Goal: Task Accomplishment & Management: Manage account settings

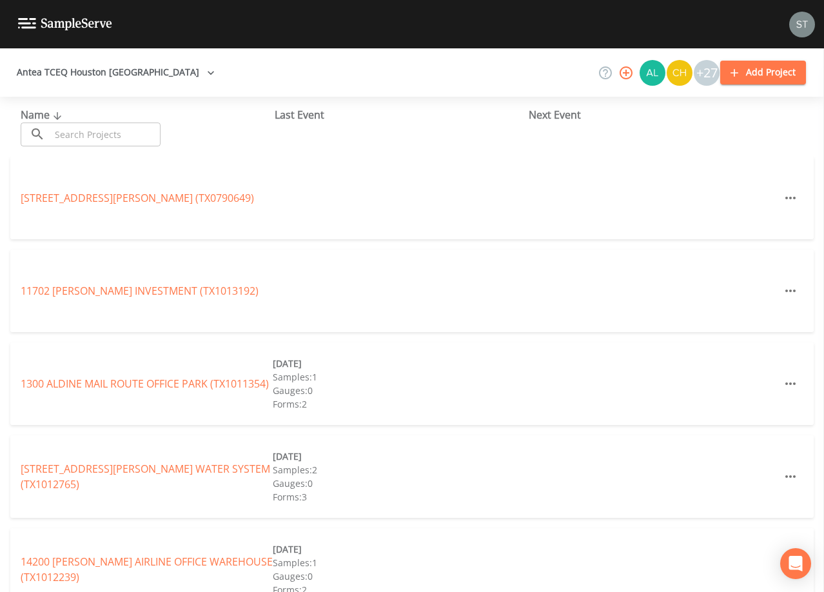
click at [136, 134] on input "text" at bounding box center [105, 135] width 110 height 24
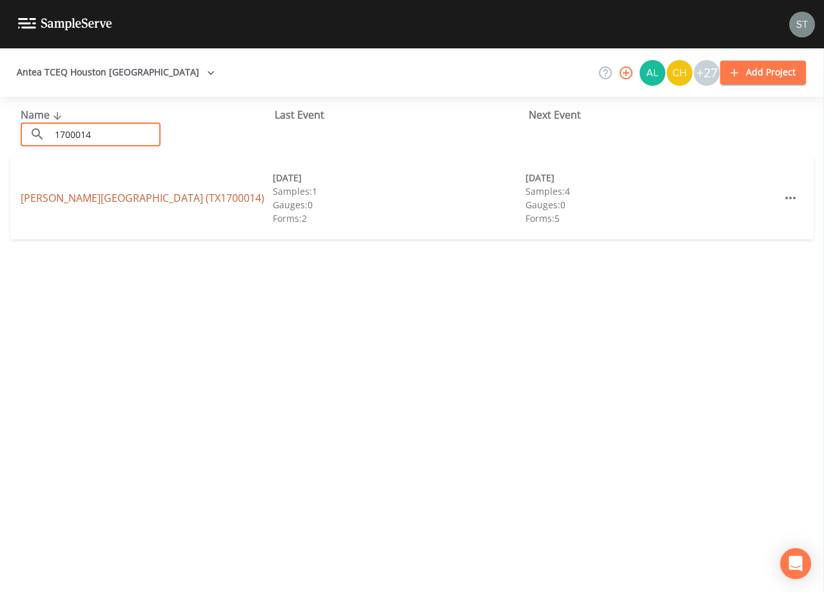
type input "1700014"
click at [139, 204] on link "[PERSON_NAME][GEOGRAPHIC_DATA] (TX1700014)" at bounding box center [143, 198] width 244 height 14
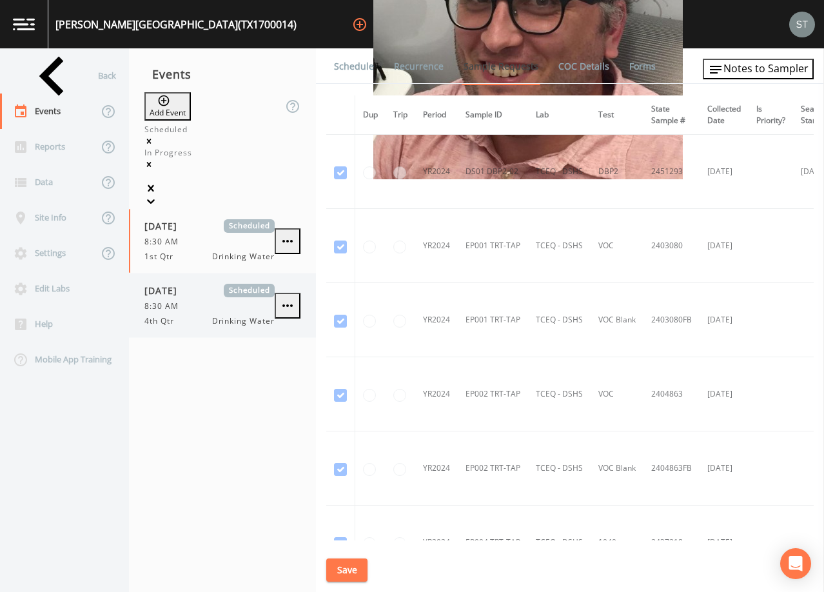
click at [177, 284] on div "[DATE] Scheduled 8:30 AM 4th Qtr Drinking Water" at bounding box center [210, 305] width 130 height 43
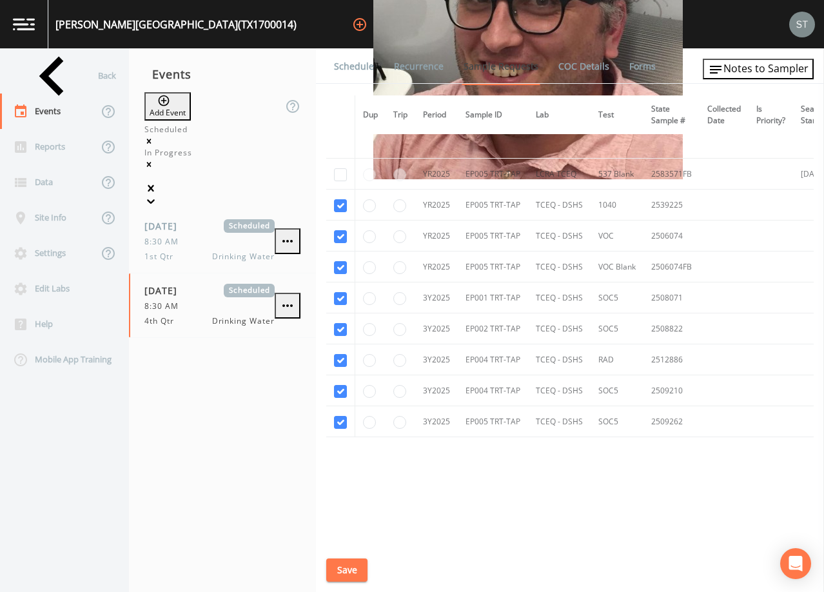
scroll to position [4729, 0]
click at [349, 70] on link "Schedule" at bounding box center [354, 66] width 44 height 36
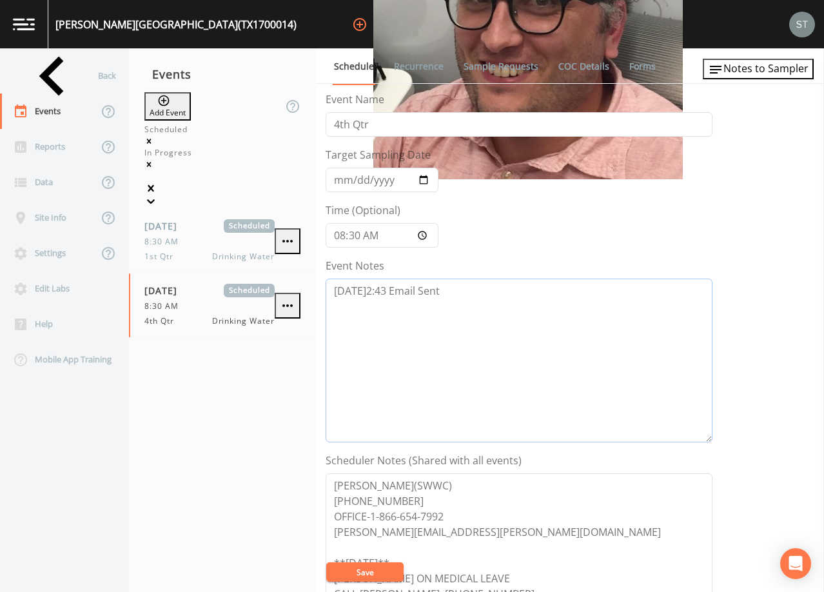
click at [484, 310] on textarea "[DATE]2:43 Email Sent" at bounding box center [519, 361] width 387 height 164
click at [451, 317] on textarea "[DATE]2:43 Email Sent" at bounding box center [519, 361] width 387 height 164
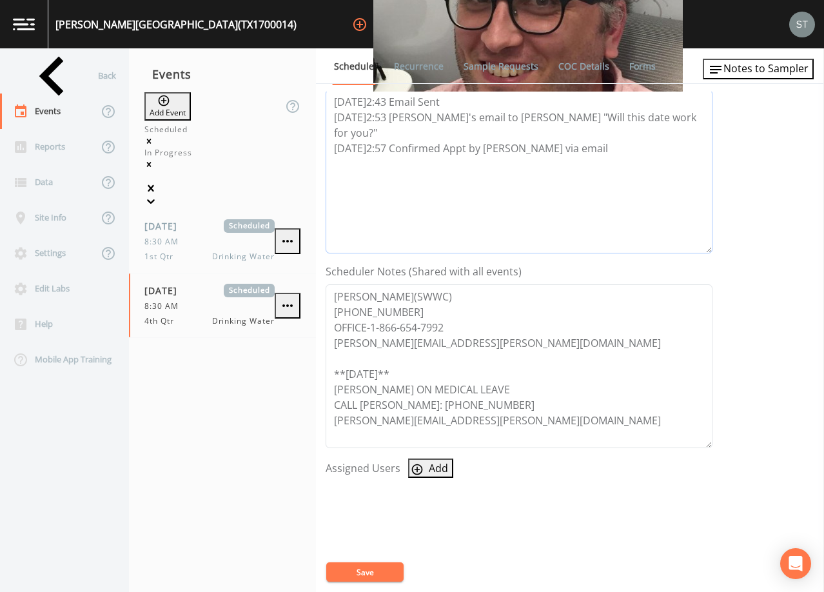
scroll to position [194, 0]
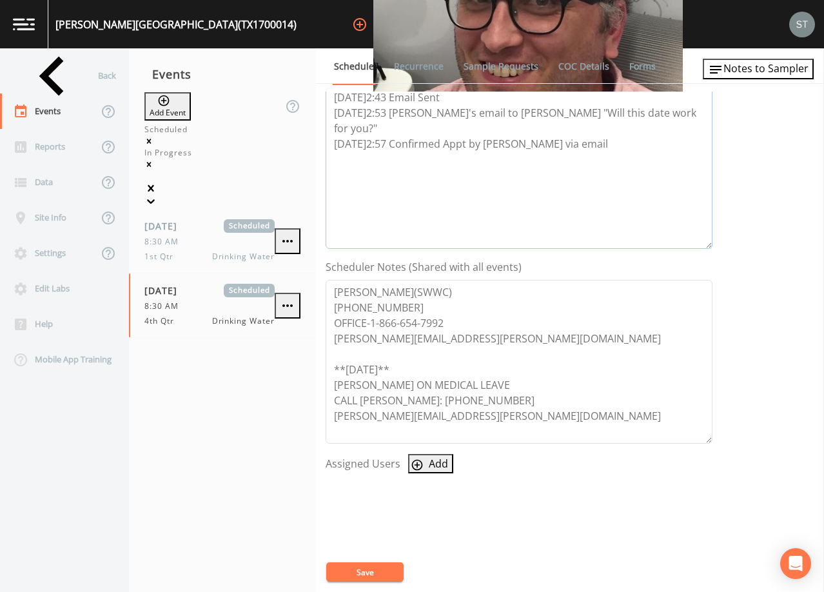
type textarea "[DATE]2:43 Email Sent [DATE]2:53 [PERSON_NAME]'s email to [PERSON_NAME] "Will t…"
click at [438, 466] on button "Add" at bounding box center [430, 463] width 45 height 19
select select "761fe873-4351-41cf-9a8a-5ea5441833b0"
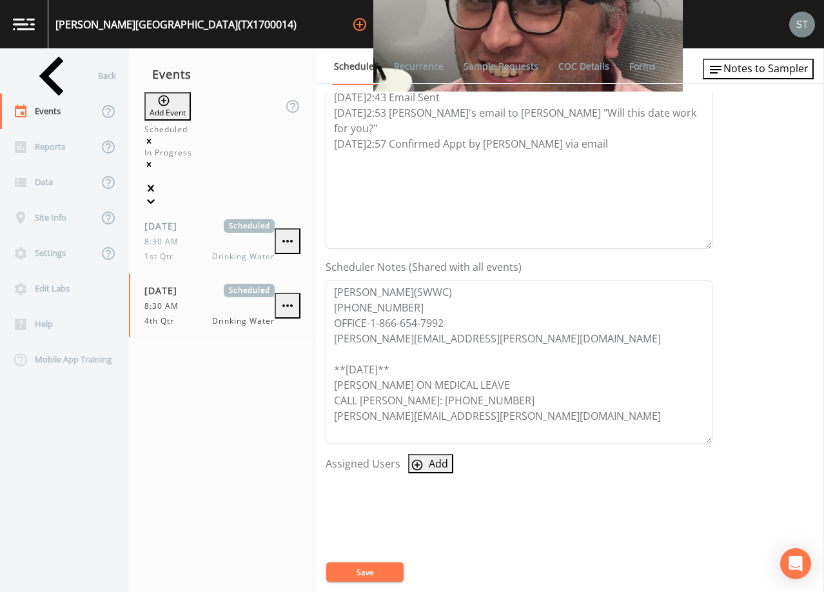
select select
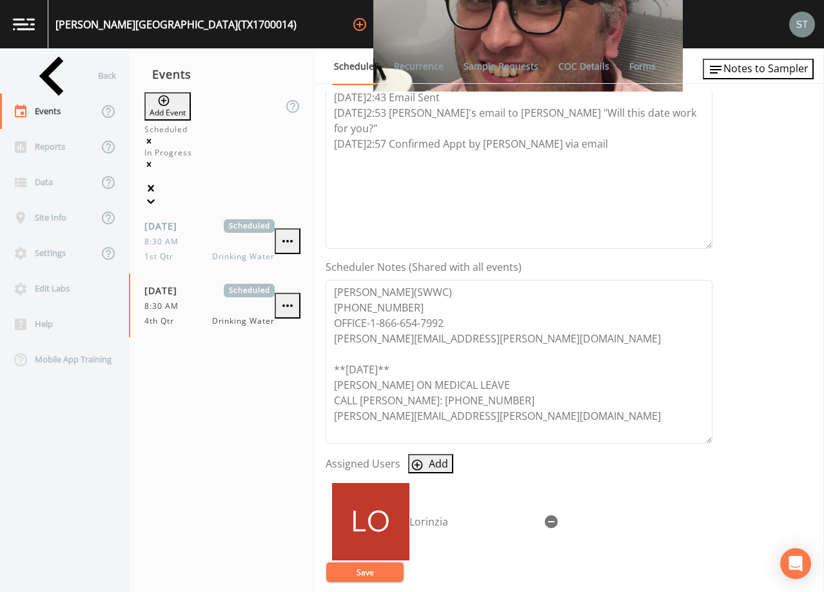
click at [391, 571] on button "Save" at bounding box center [364, 572] width 77 height 19
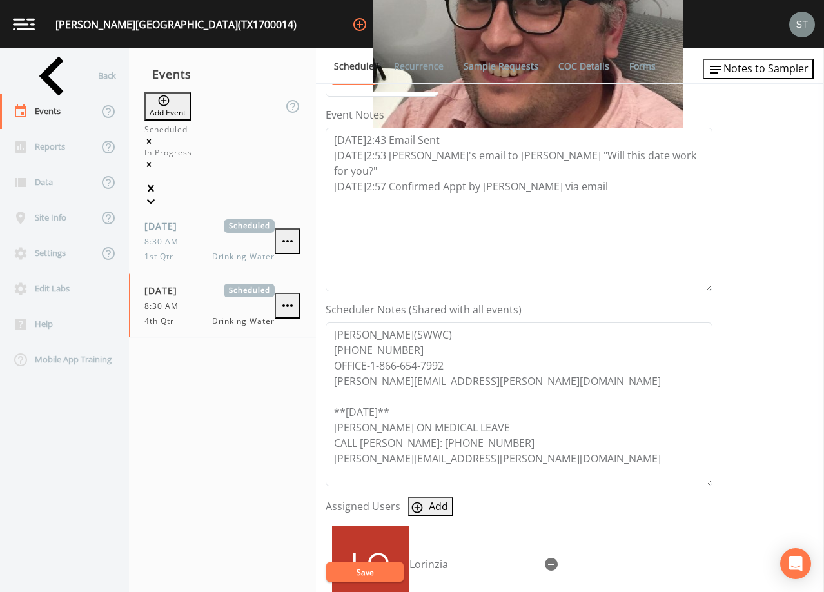
scroll to position [65, 0]
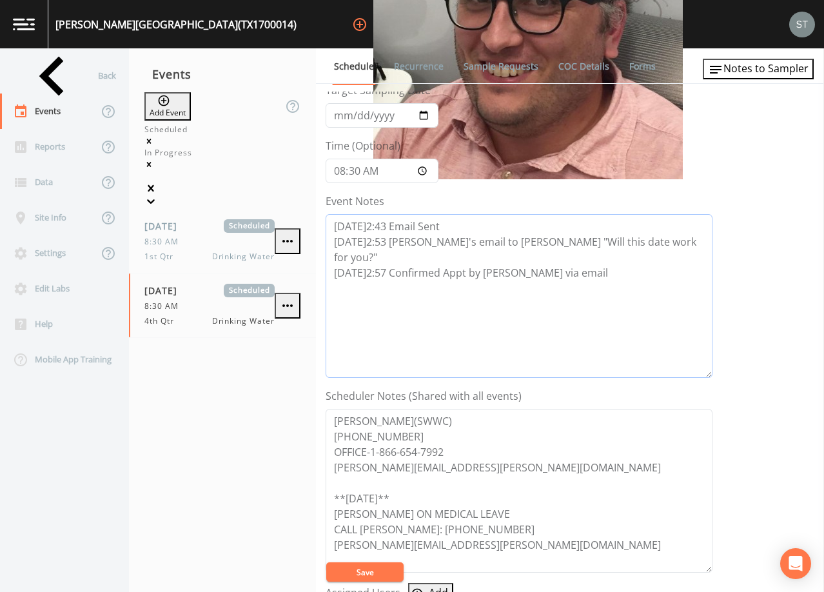
drag, startPoint x: 604, startPoint y: 267, endPoint x: 322, endPoint y: 247, distance: 283.3
click at [322, 247] on div "Schedule Recurrence Sample Requests COC Details Forms Event Name 4th Qtr Target…" at bounding box center [570, 320] width 508 height 544
click at [635, 286] on textarea "[DATE]2:43 Email Sent [DATE]2:53 [PERSON_NAME]'s email to [PERSON_NAME] "Will t…" at bounding box center [519, 296] width 387 height 164
click at [783, 73] on span "Notes to Sampler" at bounding box center [766, 68] width 85 height 14
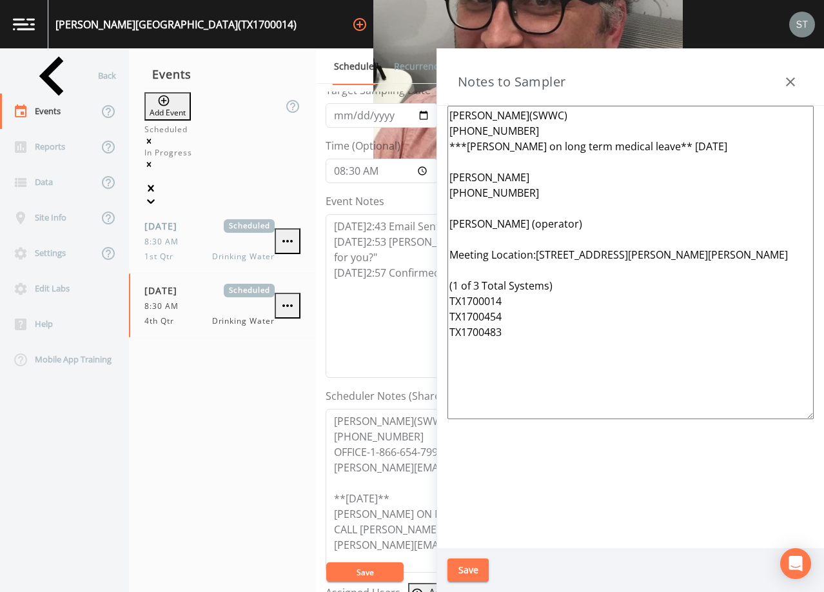
click at [488, 163] on textarea "[PERSON_NAME](SWWC) [PHONE_NUMBER] ***[PERSON_NAME] on long term medical leave*…" at bounding box center [631, 263] width 366 height 314
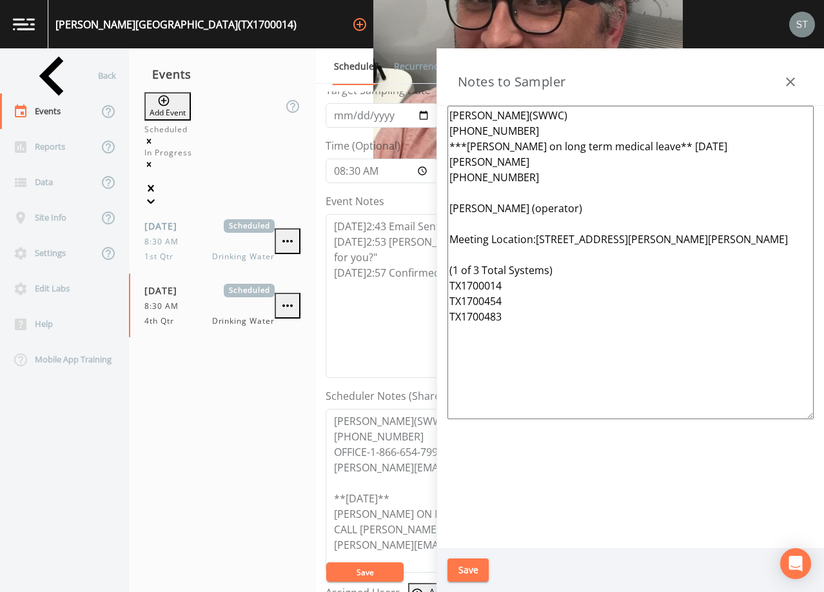
click at [494, 160] on textarea "[PERSON_NAME](SWWC) [PHONE_NUMBER] ***[PERSON_NAME] on long term medical leave*…" at bounding box center [631, 263] width 366 height 314
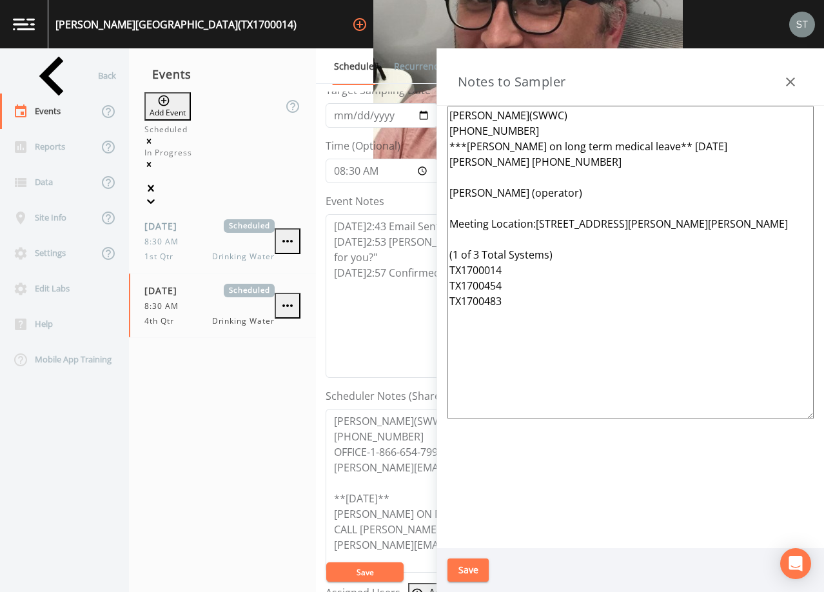
click at [561, 159] on textarea "[PERSON_NAME](SWWC) [PHONE_NUMBER] ***[PERSON_NAME] on long term medical leave*…" at bounding box center [631, 263] width 366 height 314
drag, startPoint x: 583, startPoint y: 198, endPoint x: 500, endPoint y: 188, distance: 83.2
click at [500, 188] on textarea "[PERSON_NAME](SWWC) [PHONE_NUMBER] ***[PERSON_NAME] on long term medical leave*…" at bounding box center [631, 263] width 366 height 314
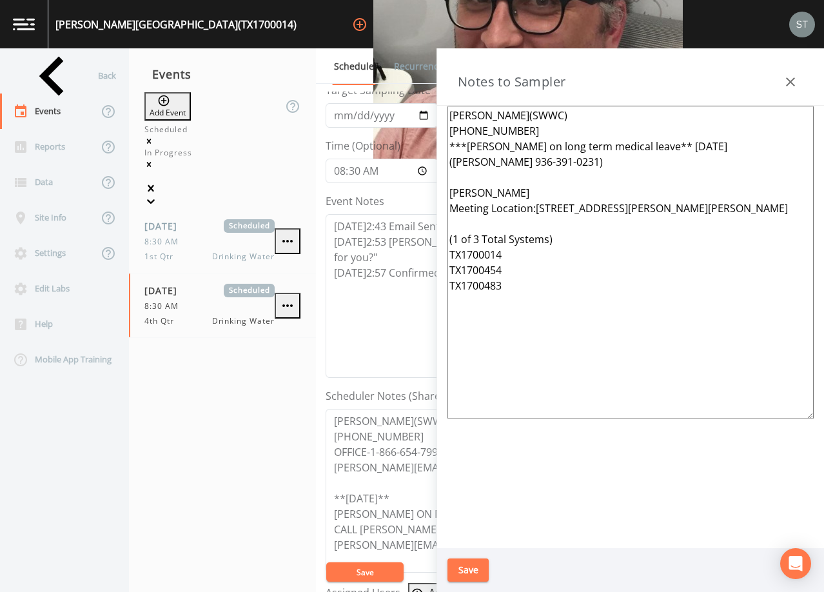
click at [450, 190] on textarea "[PERSON_NAME](SWWC) [PHONE_NUMBER] ***[PERSON_NAME] on long term medical leave*…" at bounding box center [631, 263] width 366 height 314
click at [573, 190] on textarea "[PERSON_NAME](SWWC) [PHONE_NUMBER] ***[PERSON_NAME] on long term medical leave*…" at bounding box center [631, 263] width 366 height 314
drag, startPoint x: 703, startPoint y: 210, endPoint x: 546, endPoint y: 215, distance: 156.9
click at [546, 215] on textarea "[PERSON_NAME](SWWC) [PHONE_NUMBER] ***[PERSON_NAME] on long term medical leave*…" at bounding box center [631, 263] width 366 height 314
click at [518, 254] on textarea "[PERSON_NAME](SWWC) [PHONE_NUMBER] ***[PERSON_NAME] on long term medical leave*…" at bounding box center [631, 263] width 366 height 314
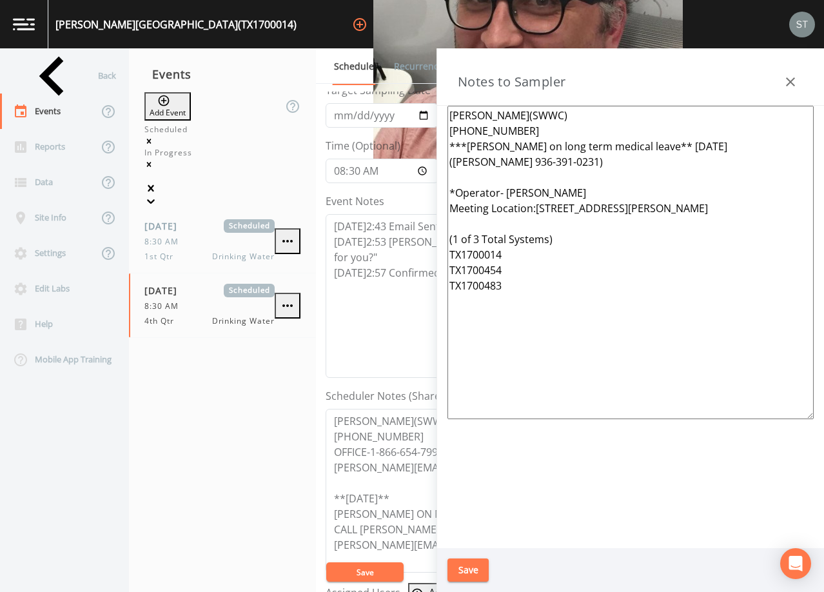
click at [514, 269] on textarea "[PERSON_NAME](SWWC) [PHONE_NUMBER] ***[PERSON_NAME] on long term medical leave*…" at bounding box center [631, 263] width 366 height 314
type textarea "[PERSON_NAME](SWWC) [PHONE_NUMBER] ***[PERSON_NAME] on long term medical leave*…"
click at [475, 563] on button "Save" at bounding box center [468, 571] width 41 height 24
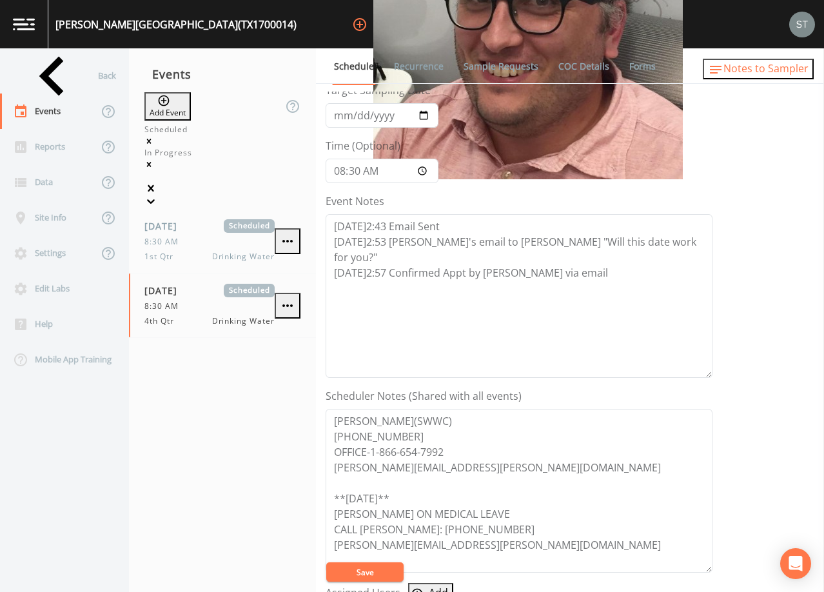
click at [790, 72] on span "Notes to Sampler" at bounding box center [766, 68] width 85 height 14
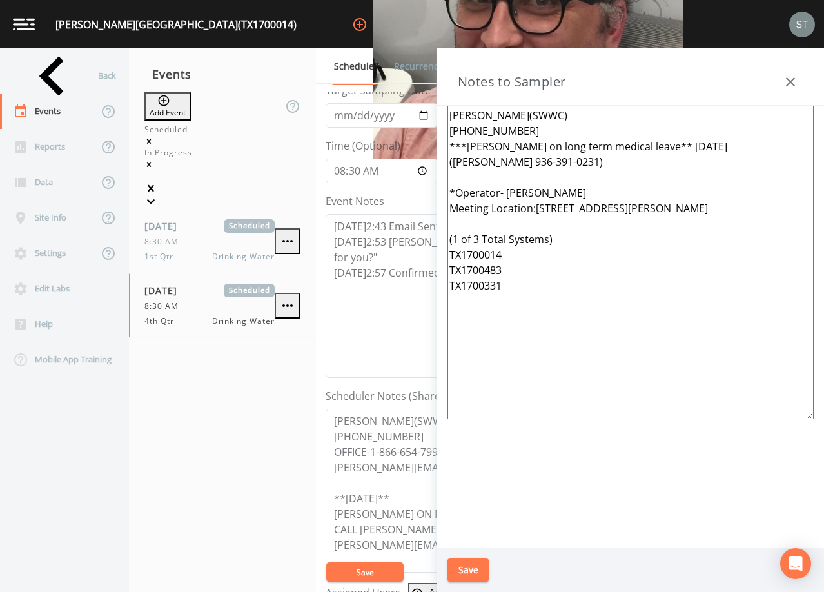
drag, startPoint x: 534, startPoint y: 300, endPoint x: 404, endPoint y: 81, distance: 255.1
click at [404, 81] on div "Back Events Reports Data Site Info Settings Edit Labs Help Mobile App Training …" at bounding box center [412, 320] width 824 height 544
drag, startPoint x: 788, startPoint y: 84, endPoint x: 796, endPoint y: 80, distance: 8.7
click at [790, 83] on icon "button" at bounding box center [790, 81] width 9 height 9
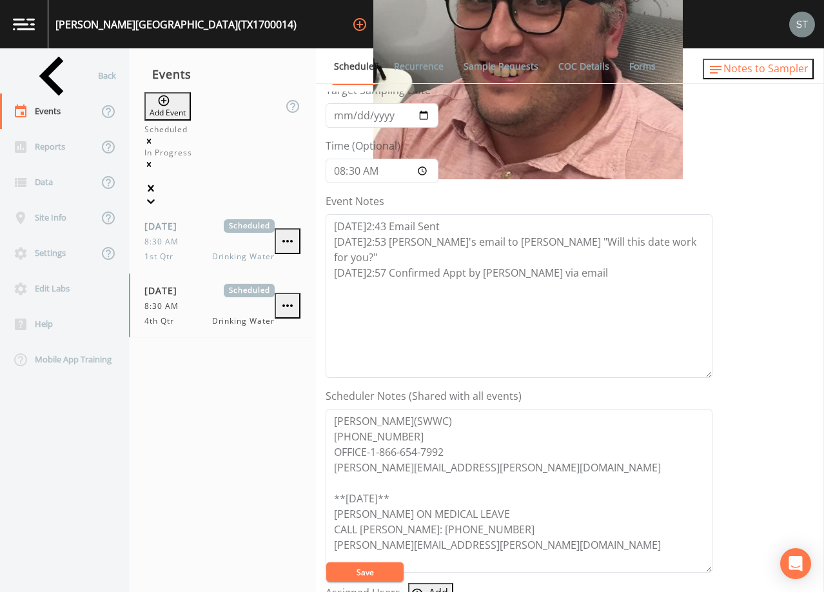
click at [798, 75] on span "Notes to Sampler" at bounding box center [766, 68] width 85 height 14
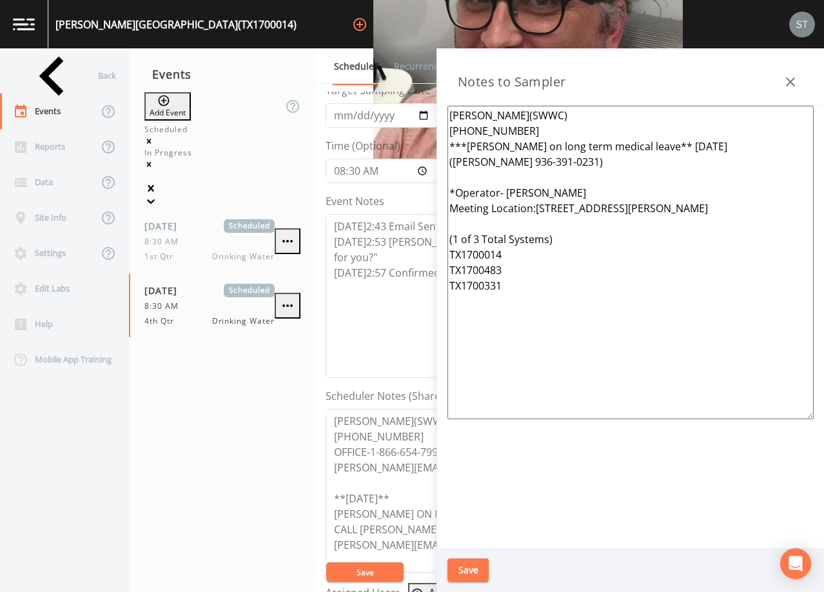
click at [798, 75] on icon "button" at bounding box center [790, 81] width 15 height 15
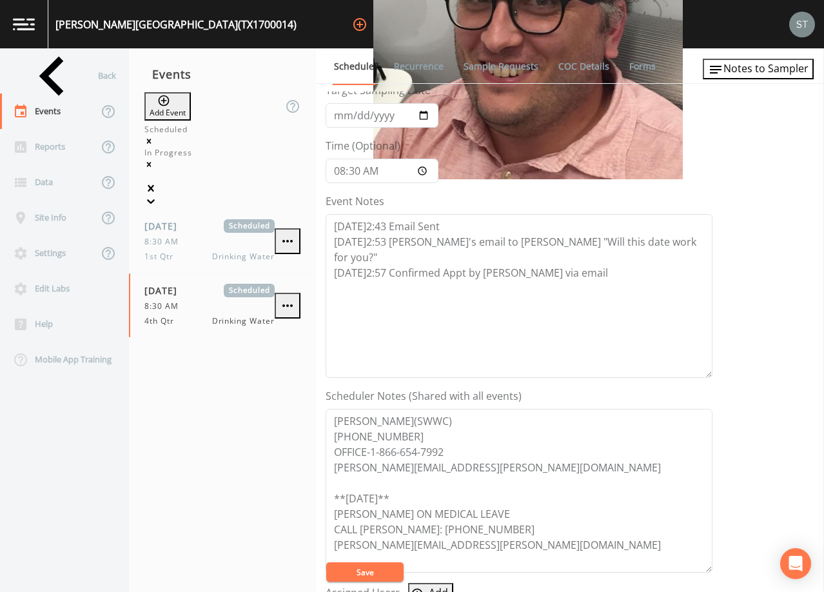
click at [384, 570] on button "Save" at bounding box center [364, 572] width 77 height 19
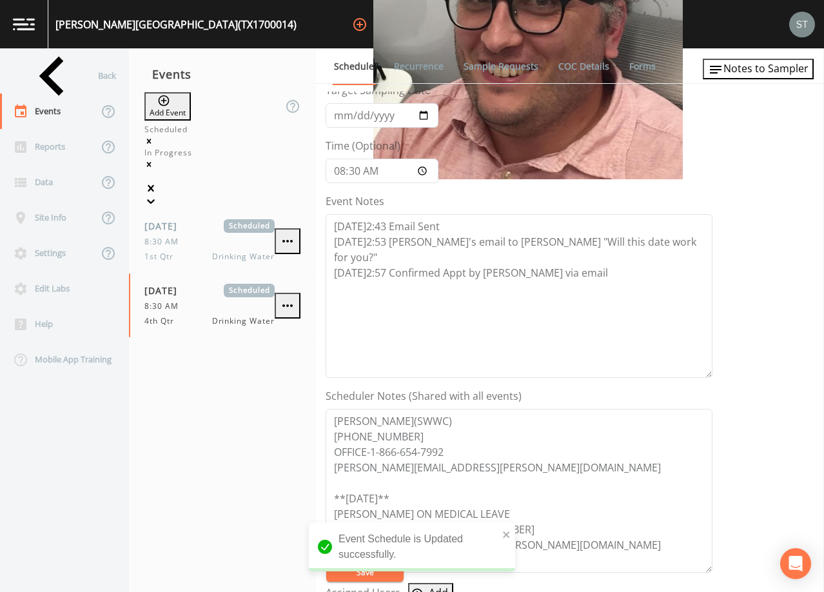
click at [475, 61] on link "Sample Requests" at bounding box center [501, 66] width 79 height 36
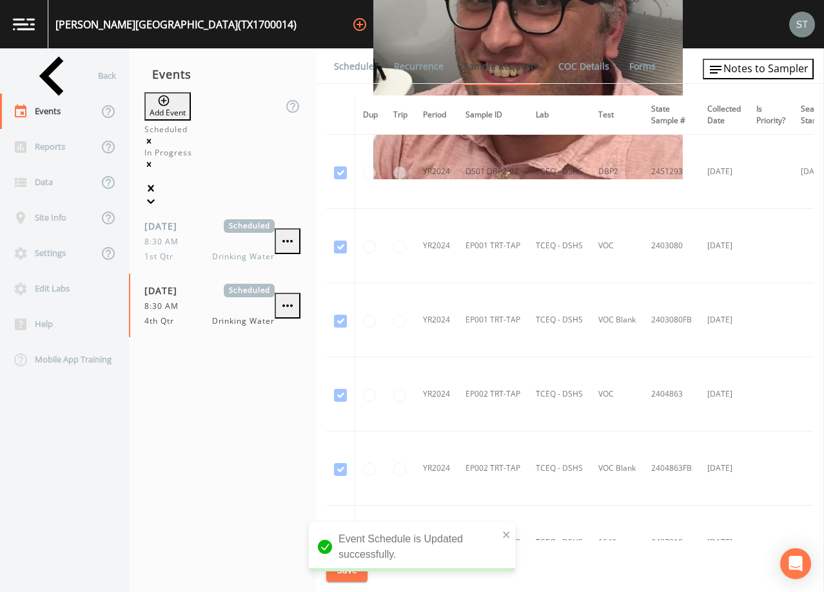
click at [358, 70] on link "Schedule" at bounding box center [354, 66] width 44 height 36
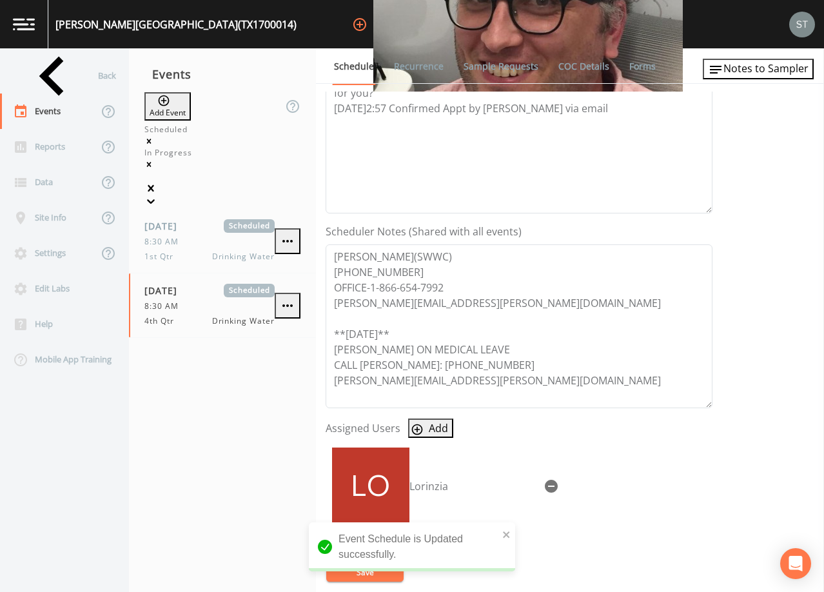
scroll to position [318, 0]
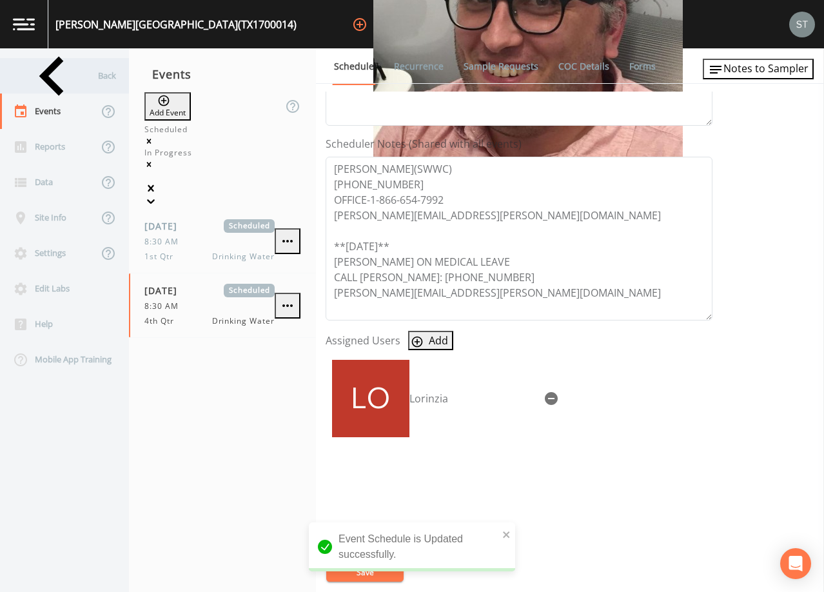
click at [48, 81] on div "Back" at bounding box center [58, 75] width 116 height 35
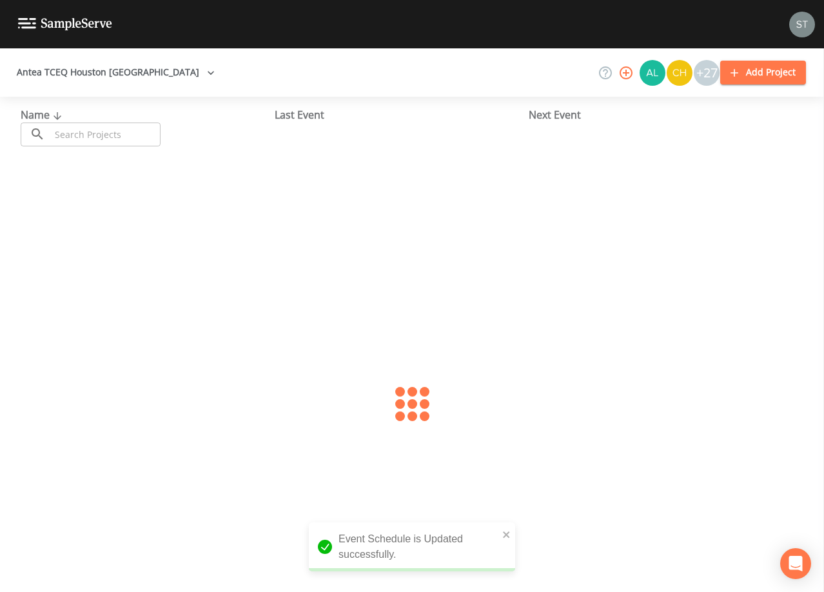
click at [123, 127] on input "text" at bounding box center [105, 135] width 110 height 24
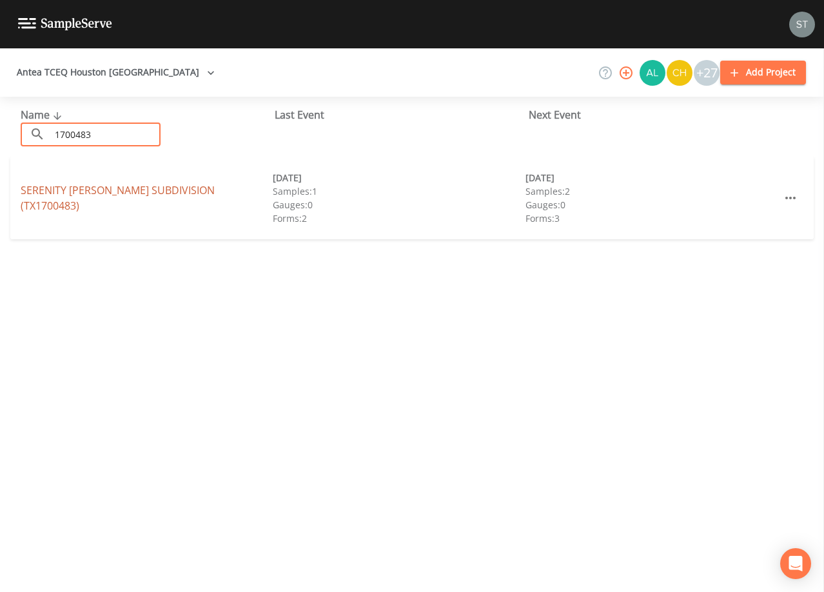
type input "1700483"
click at [183, 199] on link "[GEOGRAPHIC_DATA][PERSON_NAME] (TX1700483)" at bounding box center [118, 198] width 194 height 30
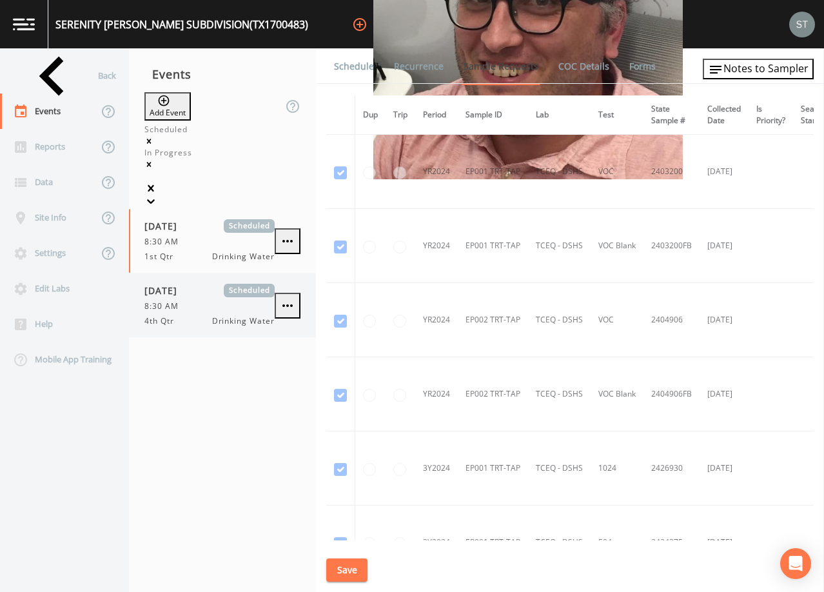
click at [205, 301] on div "8:30 AM" at bounding box center [210, 307] width 130 height 12
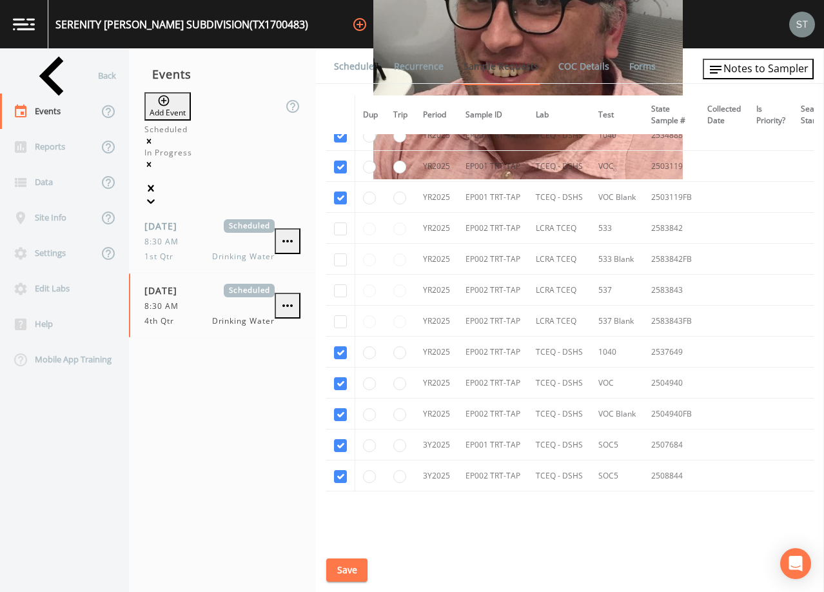
scroll to position [1606, 0]
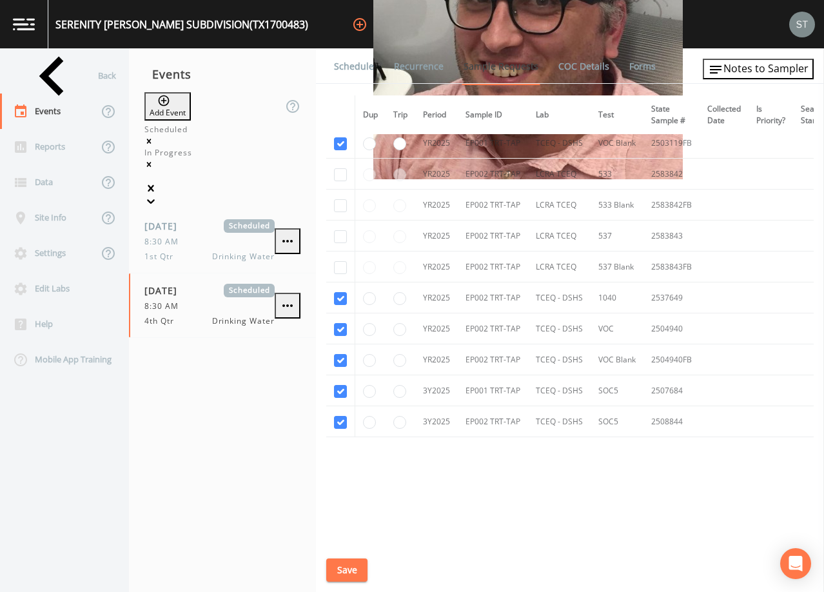
click at [352, 70] on link "Schedule" at bounding box center [354, 66] width 44 height 36
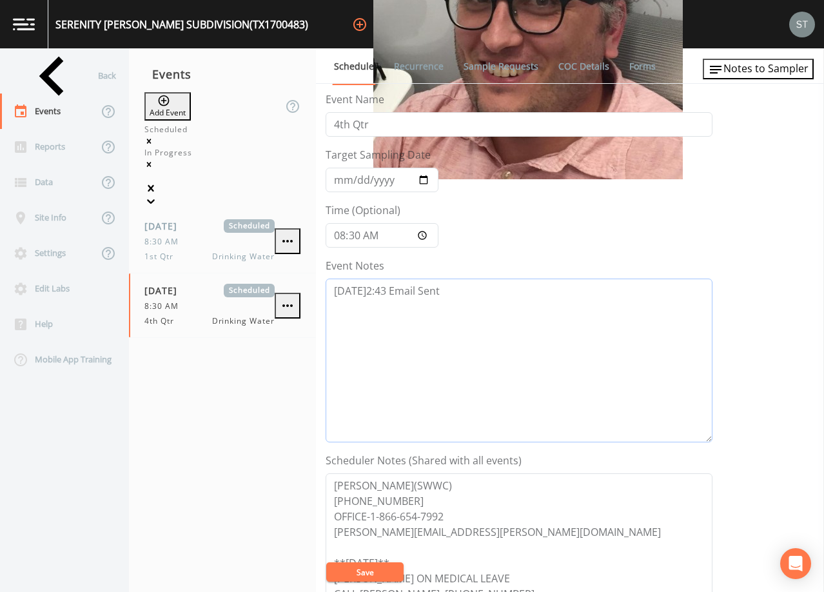
click at [488, 297] on textarea "[DATE]2:43 Email Sent" at bounding box center [519, 361] width 387 height 164
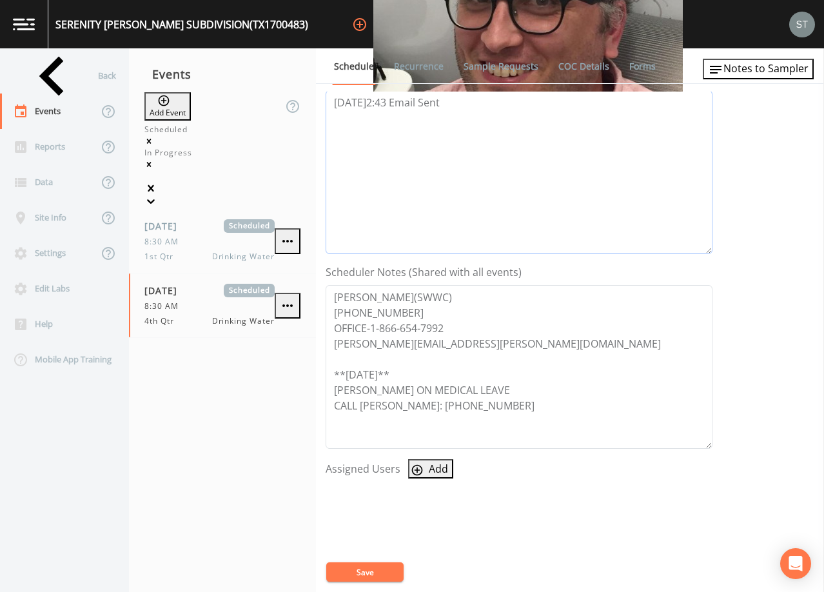
scroll to position [194, 0]
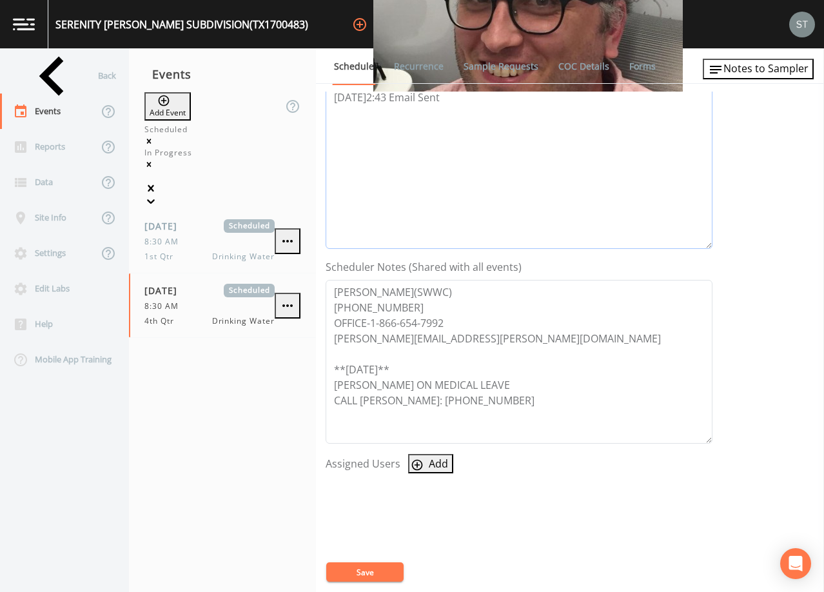
type textarea "[DATE]2:43 Email Sent"
click at [418, 462] on icon "button" at bounding box center [417, 464] width 11 height 11
select select "761fe873-4351-41cf-9a8a-5ea5441833b0"
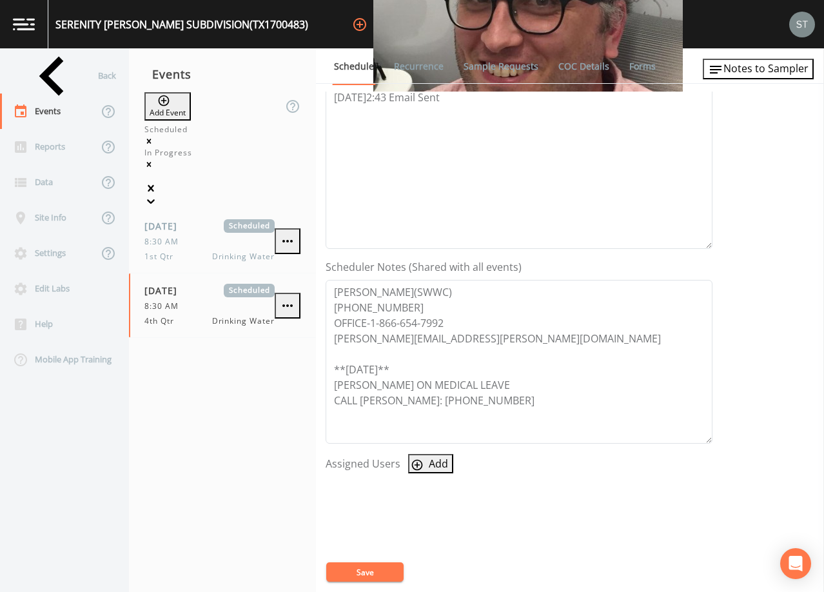
select select
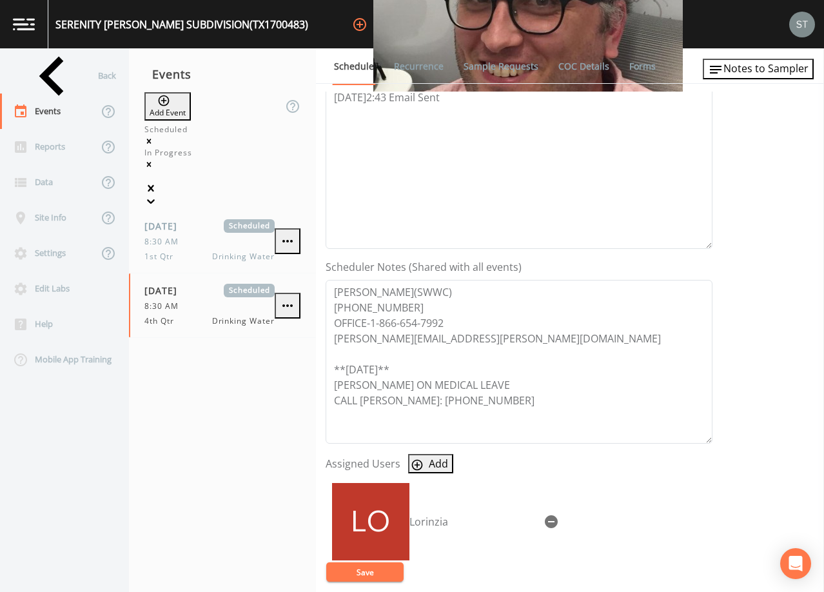
scroll to position [0, 0]
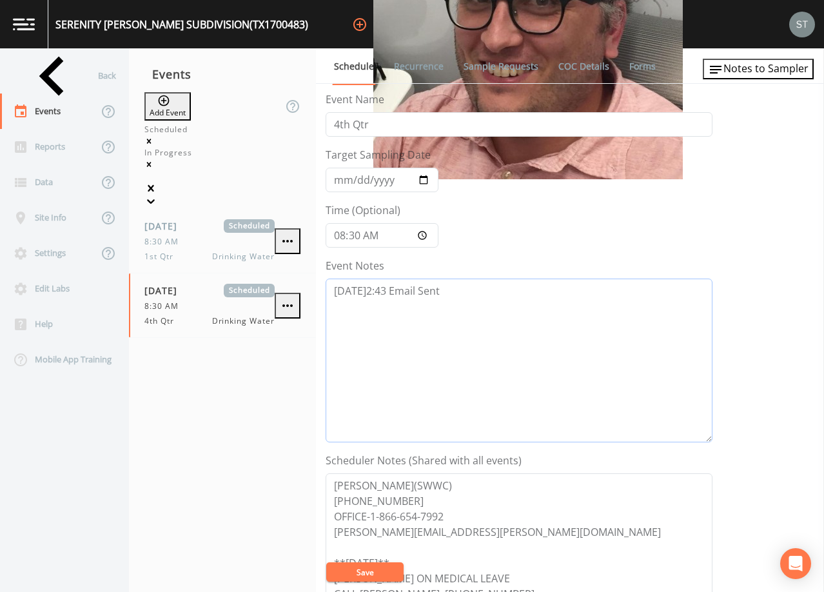
click at [398, 329] on textarea "[DATE]2:43 Email Sent" at bounding box center [519, 361] width 387 height 164
click at [424, 310] on textarea "[DATE]2:43 Email Sent" at bounding box center [519, 361] width 387 height 164
paste textarea "[DATE]2:53 Per [PERSON_NAME]'s email to [PERSON_NAME] "Will this date work for …"
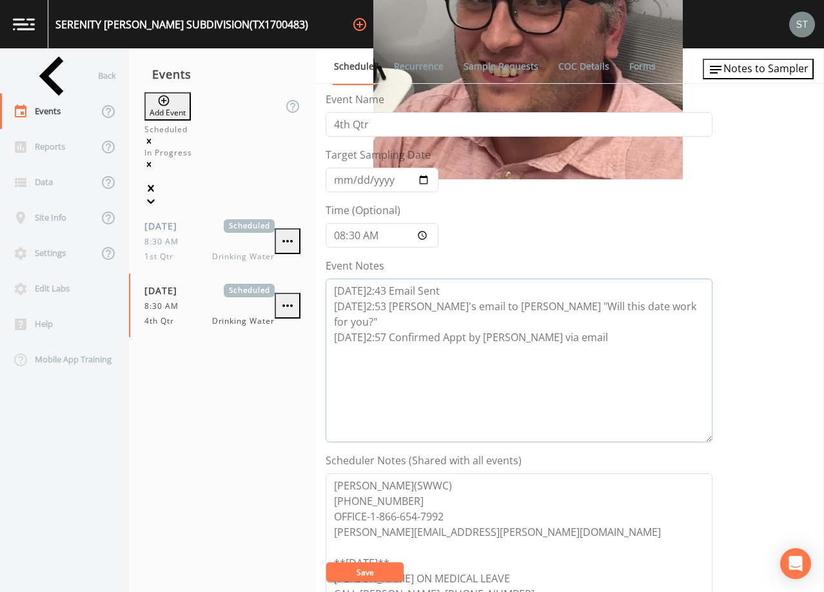
type textarea "[DATE]2:43 Email Sent [DATE]2:53 [PERSON_NAME]'s email to [PERSON_NAME] "Will t…"
click at [382, 568] on button "Save" at bounding box center [364, 572] width 77 height 19
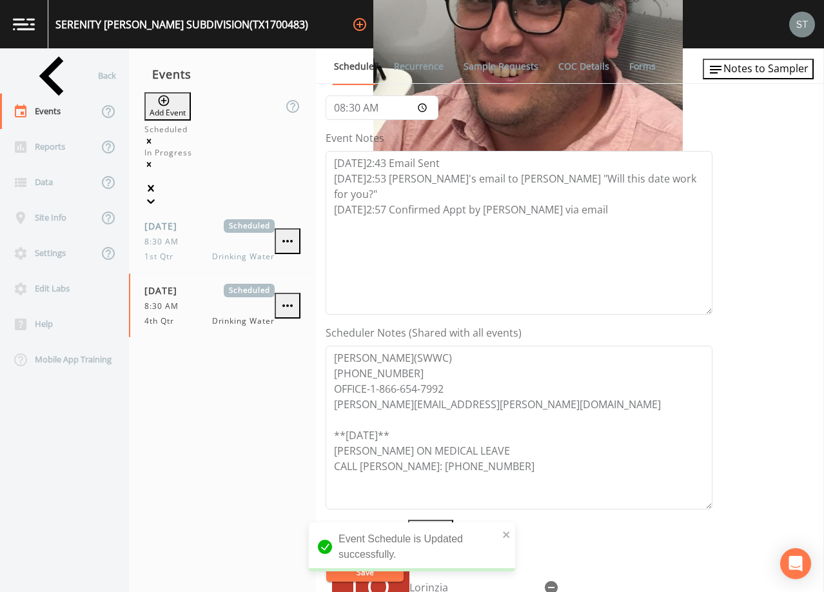
scroll to position [129, 0]
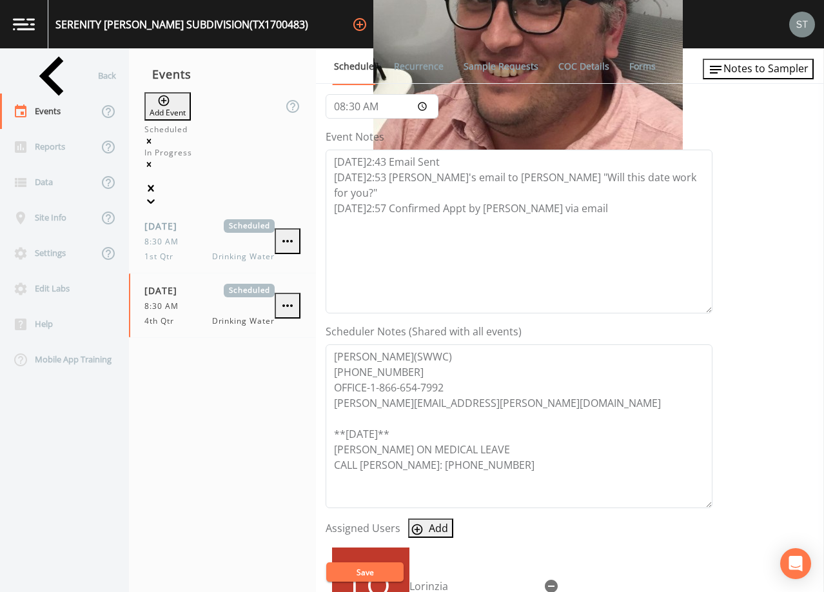
click at [410, 68] on link "Recurrence" at bounding box center [419, 66] width 54 height 36
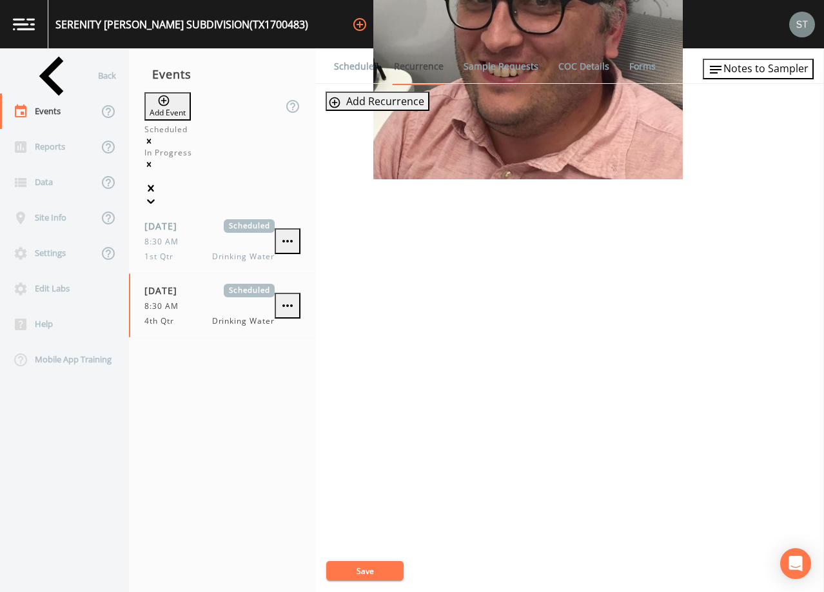
click at [352, 70] on link "Schedule" at bounding box center [354, 66] width 44 height 36
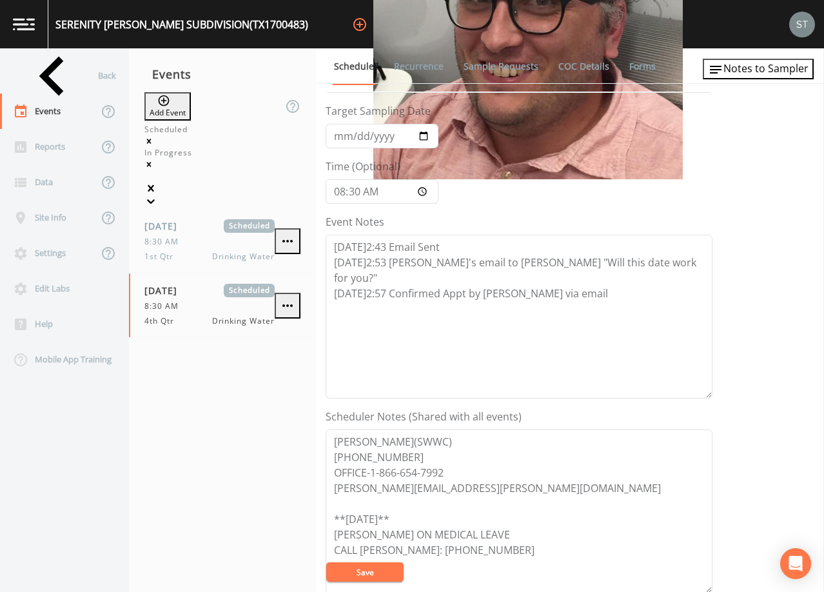
scroll to position [65, 0]
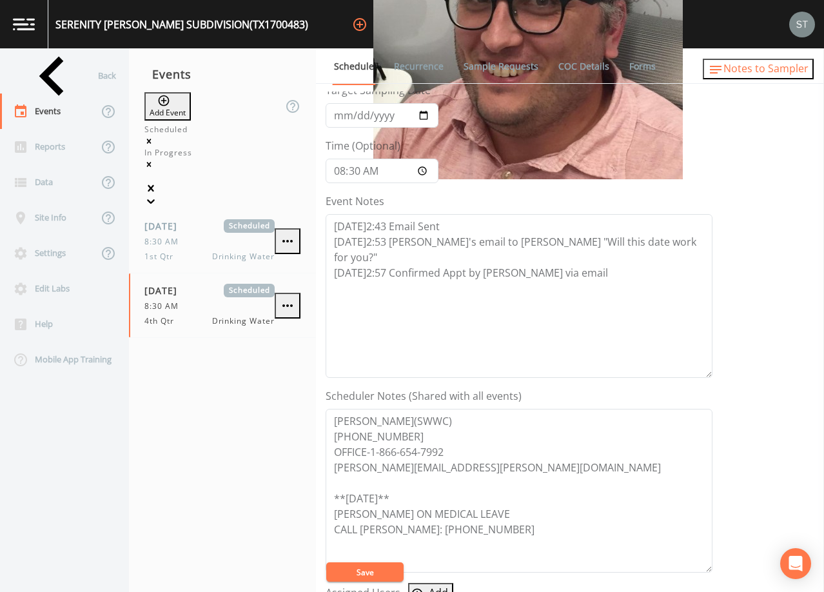
click at [784, 70] on span "Notes to Sampler" at bounding box center [766, 68] width 85 height 14
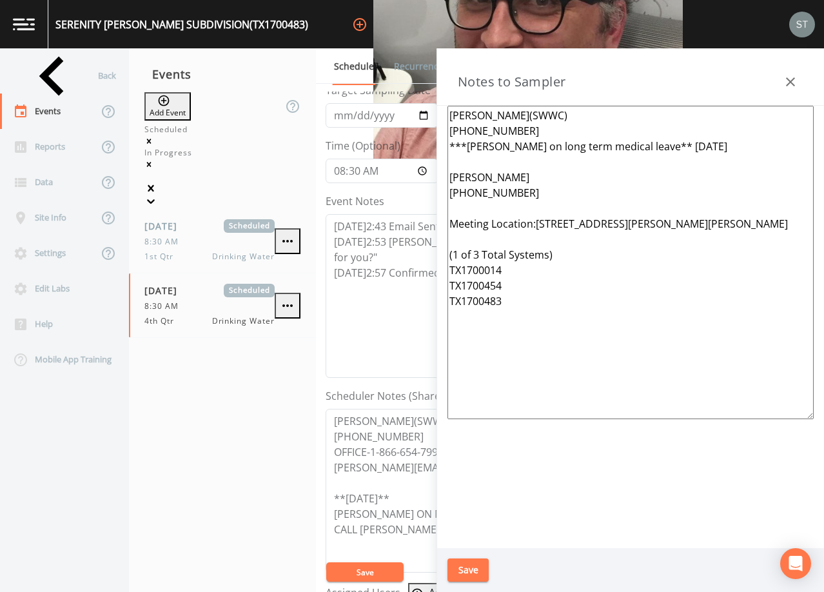
drag, startPoint x: 513, startPoint y: 308, endPoint x: 419, endPoint y: 148, distance: 185.7
click at [419, 148] on div "Back Events Reports Data Site Info Settings Edit Labs Help Mobile App Training …" at bounding box center [412, 320] width 824 height 544
paste textarea "([PERSON_NAME] 936-391-0231) *Operator- [PERSON_NAME] Meeting Location:[STREET_…"
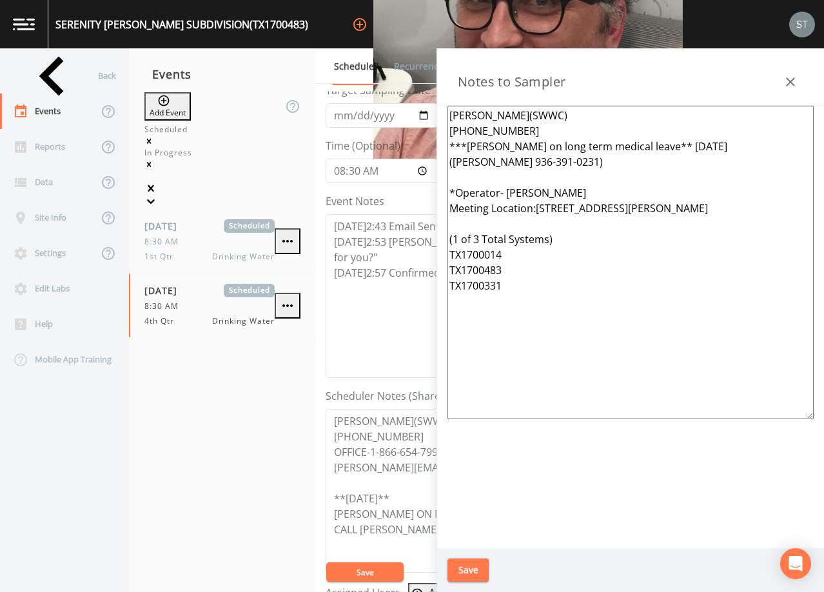
type textarea "[PERSON_NAME](SWWC) [PHONE_NUMBER] ***[PERSON_NAME] on long term medical leave*…"
click at [463, 567] on button "Save" at bounding box center [468, 571] width 41 height 24
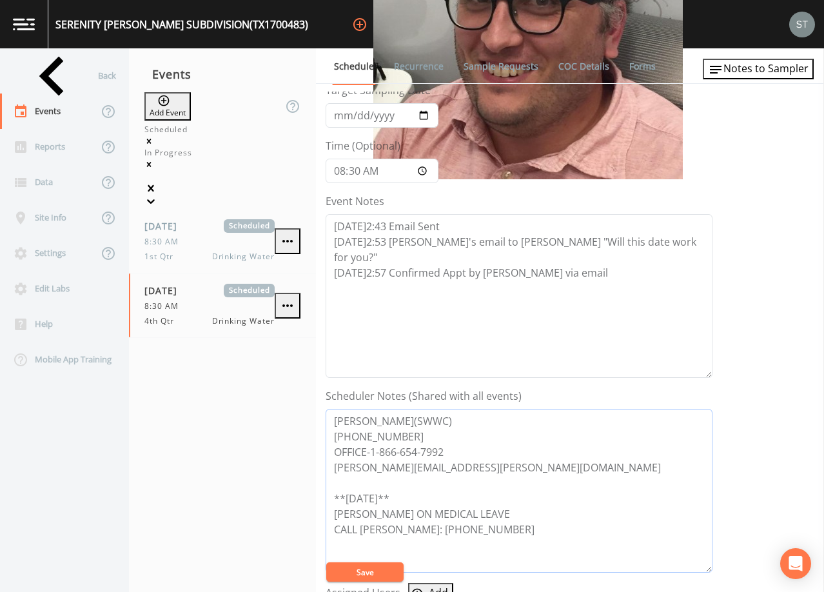
click at [392, 530] on textarea "[PERSON_NAME](SWWC) [PHONE_NUMBER] OFFICE-1-866-654-7992 [PERSON_NAME][EMAIL_AD…" at bounding box center [519, 491] width 387 height 164
click at [522, 530] on textarea "[PERSON_NAME](SWWC) [PHONE_NUMBER] OFFICE-1-866-654-7992 [PERSON_NAME][EMAIL_AD…" at bounding box center [519, 491] width 387 height 164
click at [657, 532] on textarea "[PERSON_NAME](SWWC) [PHONE_NUMBER] OFFICE-1-866-654-7992 [PERSON_NAME][EMAIL_AD…" at bounding box center [519, 491] width 387 height 164
click at [633, 546] on textarea "[PERSON_NAME](SWWC) [PHONE_NUMBER] OFFICE-1-866-654-7992 [PERSON_NAME][EMAIL_AD…" at bounding box center [519, 491] width 387 height 164
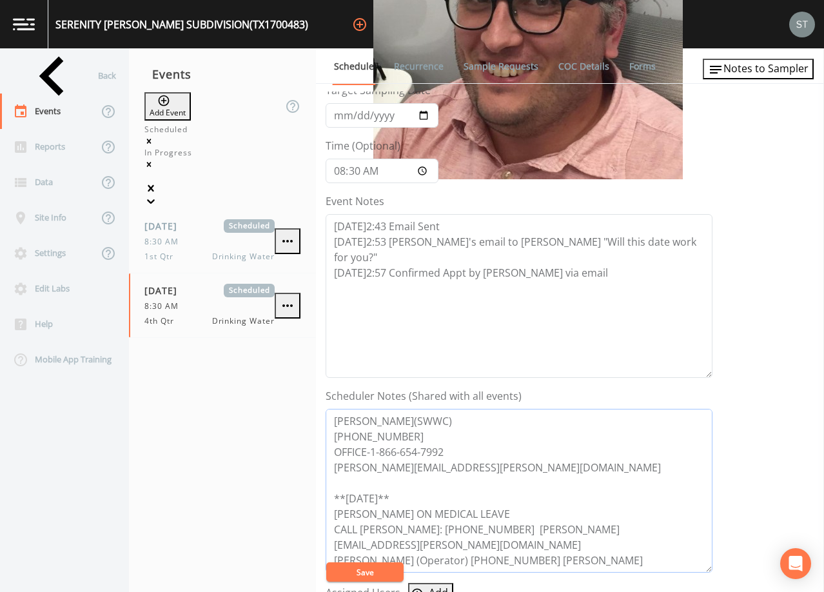
drag, startPoint x: 361, startPoint y: 526, endPoint x: 337, endPoint y: 524, distance: 23.9
click at [337, 524] on textarea "[PERSON_NAME](SWWC) [PHONE_NUMBER] OFFICE-1-866-654-7992 [PERSON_NAME][EMAIL_AD…" at bounding box center [519, 491] width 387 height 164
drag, startPoint x: 494, startPoint y: 514, endPoint x: 334, endPoint y: 510, distance: 160.0
click at [334, 510] on textarea "[PERSON_NAME](SWWC) [PHONE_NUMBER] OFFICE-1-866-654-7992 [PERSON_NAME][EMAIL_AD…" at bounding box center [519, 491] width 387 height 164
click at [475, 419] on textarea "[PERSON_NAME](SWWC) [PHONE_NUMBER] OFFICE-1-866-654-7992 [PERSON_NAME][EMAIL_AD…" at bounding box center [519, 491] width 387 height 164
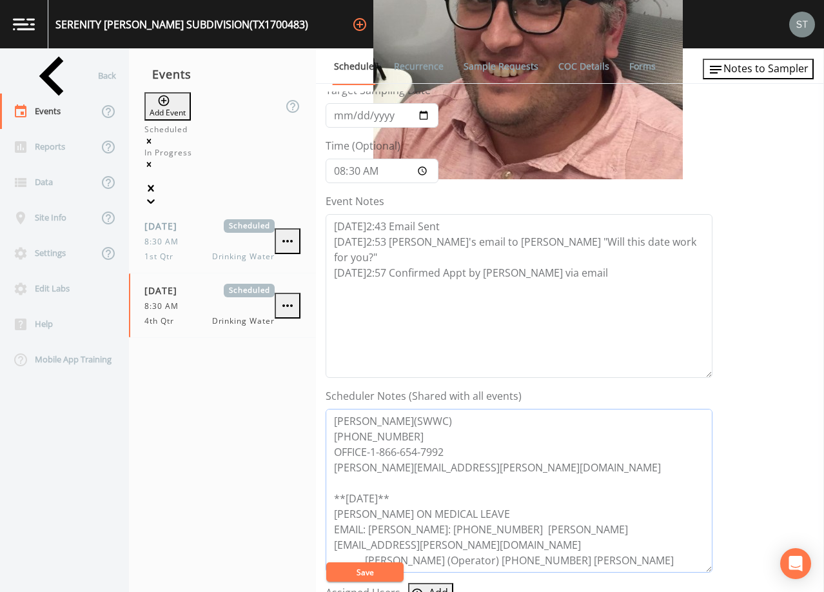
paste textarea "[PERSON_NAME] ON MEDICAL LEAVE"
drag, startPoint x: 492, startPoint y: 516, endPoint x: 321, endPoint y: 497, distance: 172.1
click at [321, 497] on div "Schedule Recurrence Sample Requests COC Details Forms Event Name 4th Qtr Target…" at bounding box center [570, 320] width 508 height 544
drag, startPoint x: 589, startPoint y: 422, endPoint x: 454, endPoint y: 414, distance: 135.1
click at [454, 414] on textarea "[PERSON_NAME](SWWC) [PERSON_NAME] ON MEDICAL LEAVE [PHONE_NUMBER] OFFICE-1-866-…" at bounding box center [519, 491] width 387 height 164
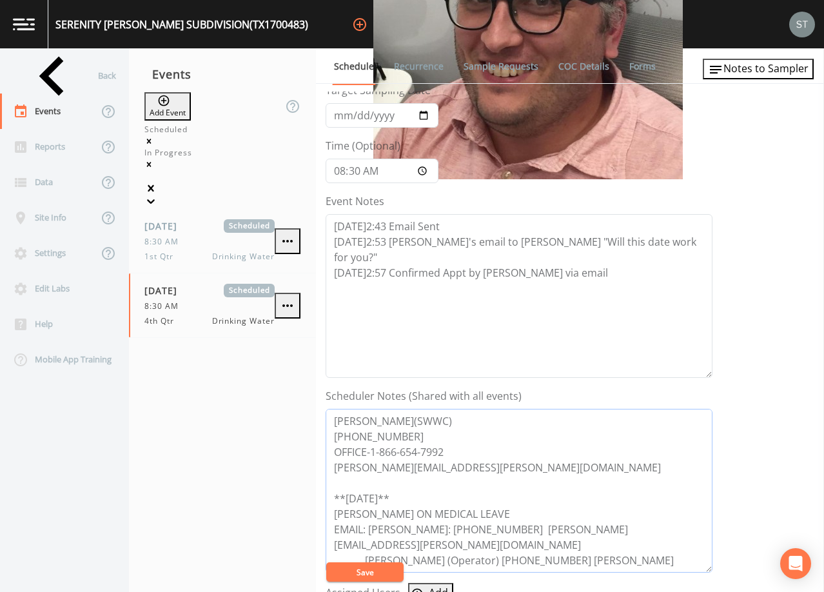
click at [457, 448] on textarea "[PERSON_NAME](SWWC) [PHONE_NUMBER] OFFICE-1-866-654-7992 [PERSON_NAME][EMAIL_AD…" at bounding box center [519, 491] width 387 height 164
click at [413, 484] on textarea "[PERSON_NAME](SWWC) [PHONE_NUMBER] OFFICE-1-866-654-7992 [PERSON_NAME][EMAIL_AD…" at bounding box center [519, 491] width 387 height 164
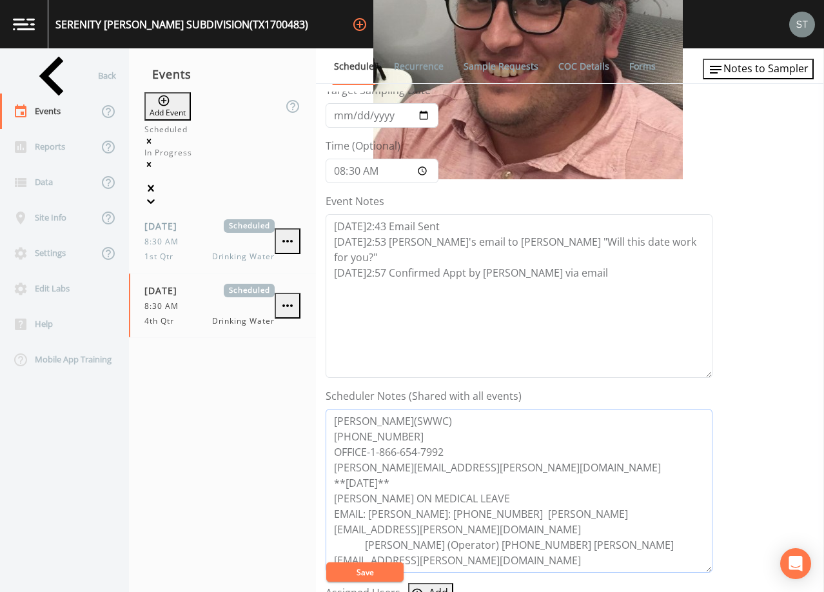
click at [490, 499] on textarea "[PERSON_NAME](SWWC) [PHONE_NUMBER] OFFICE-1-866-654-7992 [PERSON_NAME][EMAIL_AD…" at bounding box center [519, 491] width 387 height 164
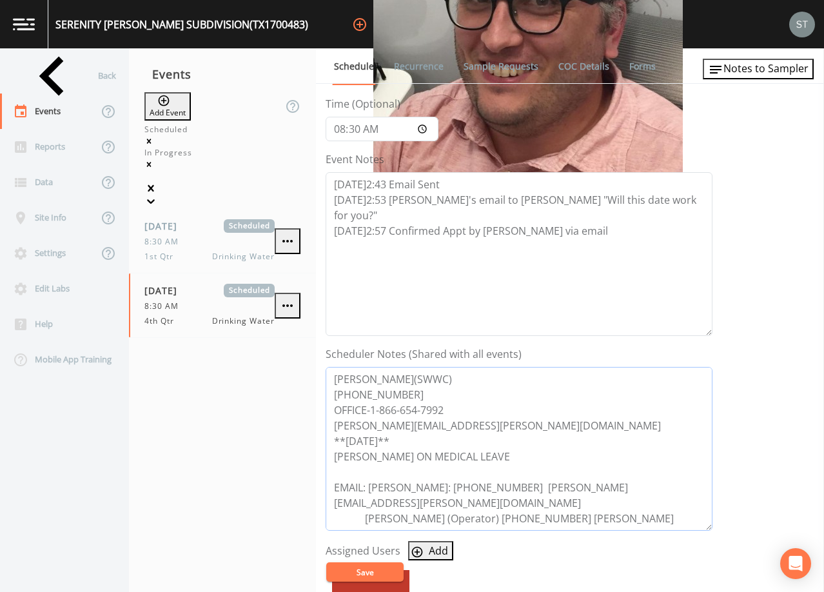
scroll to position [129, 0]
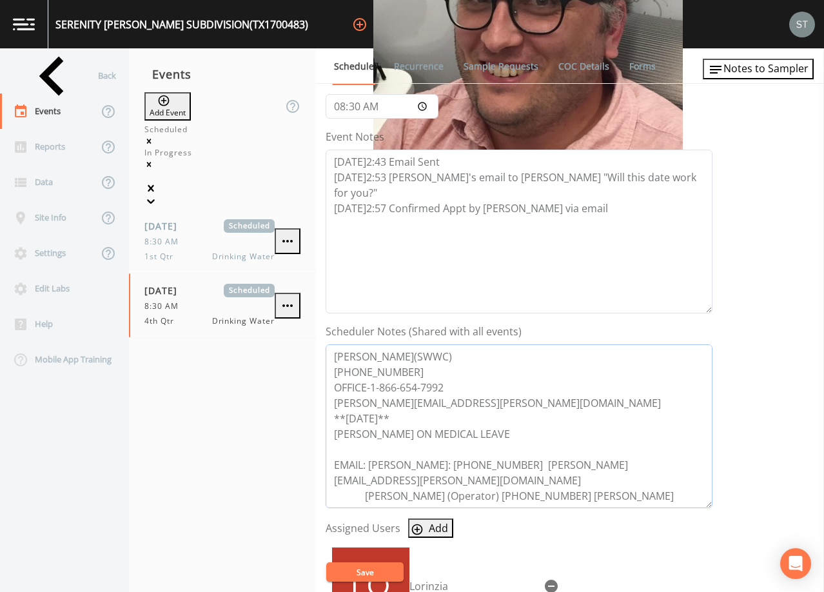
click at [399, 419] on textarea "[PERSON_NAME](SWWC) [PHONE_NUMBER] OFFICE-1-866-654-7992 [PERSON_NAME][EMAIL_AD…" at bounding box center [519, 426] width 387 height 164
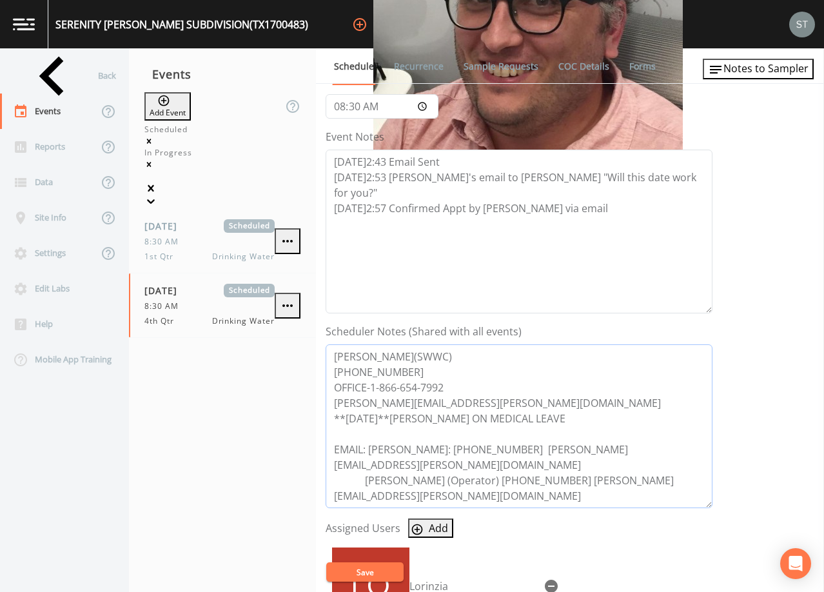
click at [563, 419] on textarea "[PERSON_NAME](SWWC) [PHONE_NUMBER] OFFICE-1-866-654-7992 [PERSON_NAME][EMAIL_AD…" at bounding box center [519, 426] width 387 height 164
type textarea "[PERSON_NAME](SWWC) [PHONE_NUMBER] OFFICE-1-866-654-7992 [PERSON_NAME][EMAIL_AD…"
click at [374, 571] on button "Save" at bounding box center [364, 572] width 77 height 19
click at [763, 70] on span "Notes to Sampler" at bounding box center [766, 68] width 85 height 14
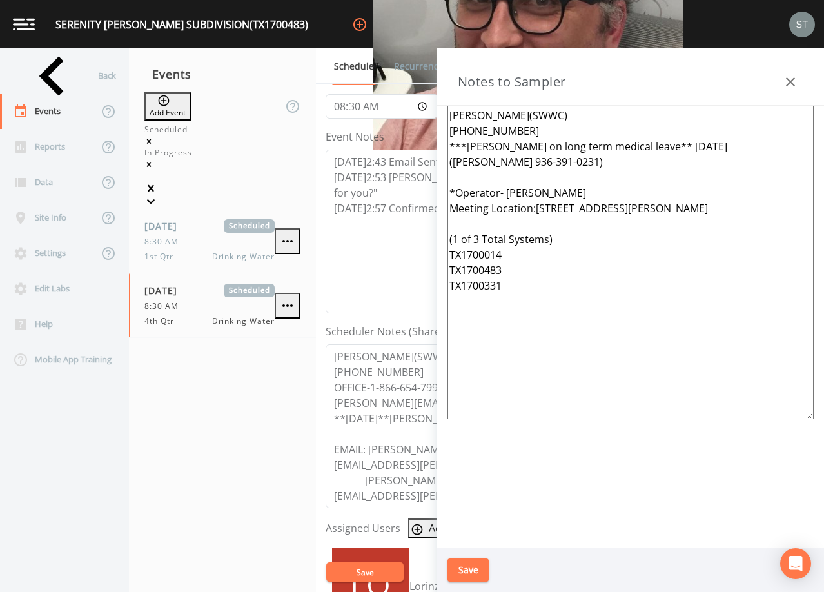
click at [584, 192] on textarea "[PERSON_NAME](SWWC) [PHONE_NUMBER] ***[PERSON_NAME] on long term medical leave*…" at bounding box center [631, 263] width 366 height 314
drag, startPoint x: 698, startPoint y: 145, endPoint x: 652, endPoint y: 143, distance: 45.9
click at [652, 143] on textarea "[PERSON_NAME](SWWC) [PHONE_NUMBER] ***[PERSON_NAME] on long term medical leave*…" at bounding box center [631, 263] width 366 height 314
click at [468, 143] on textarea "[PERSON_NAME](SWWC) [PHONE_NUMBER] ***[PERSON_NAME] on long term medical leave*…" at bounding box center [631, 263] width 366 height 314
click at [484, 159] on textarea "[PERSON_NAME](SWWC) [PHONE_NUMBER] ***[DATE]-[PERSON_NAME] on long term medical…" at bounding box center [631, 263] width 366 height 314
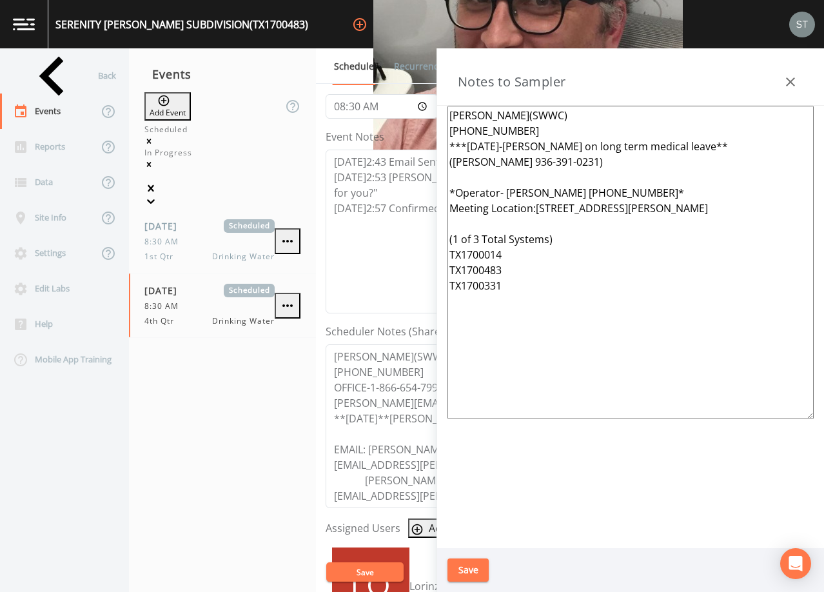
type textarea "[PERSON_NAME](SWWC) [PHONE_NUMBER] ***[DATE]-[PERSON_NAME] on long term medical…"
click at [470, 567] on button "Save" at bounding box center [468, 571] width 41 height 24
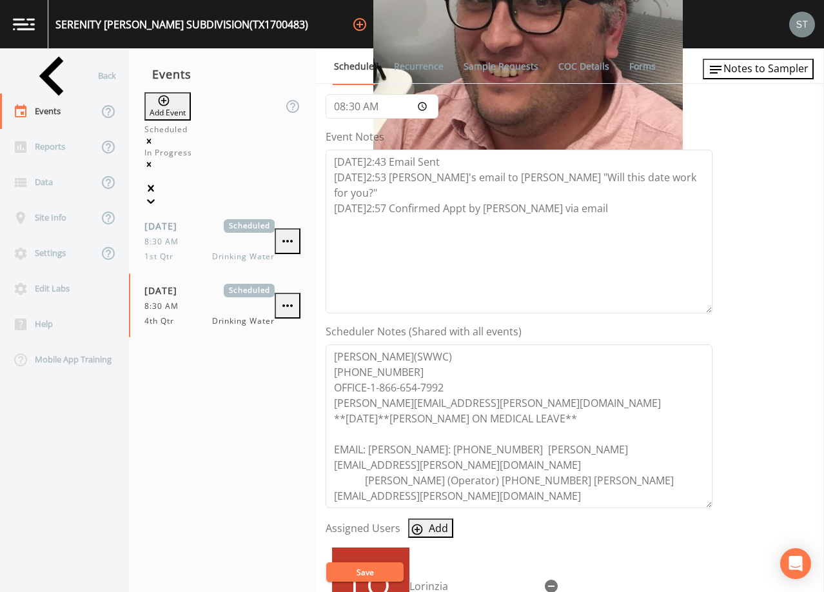
click at [382, 567] on button "Save" at bounding box center [364, 572] width 77 height 19
click at [500, 71] on link "Sample Requests" at bounding box center [501, 66] width 79 height 36
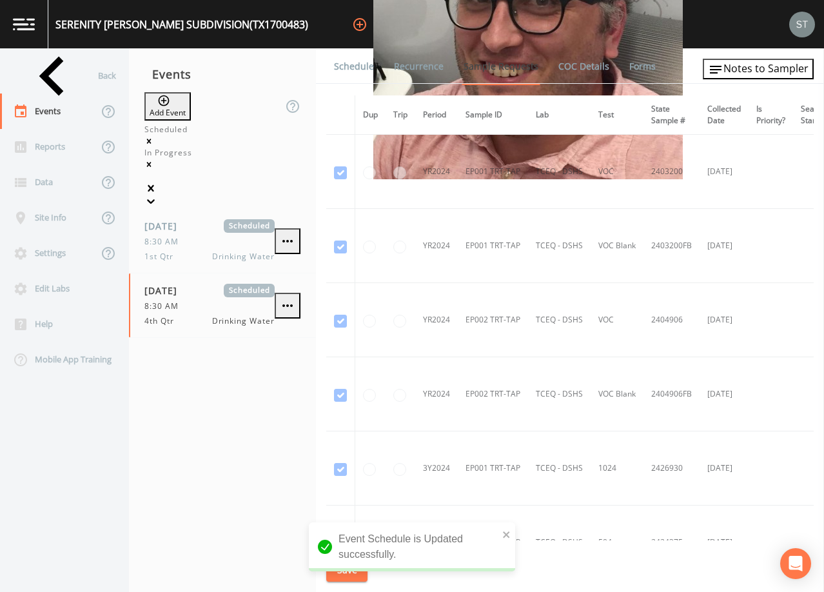
click at [346, 66] on link "Schedule" at bounding box center [354, 66] width 44 height 36
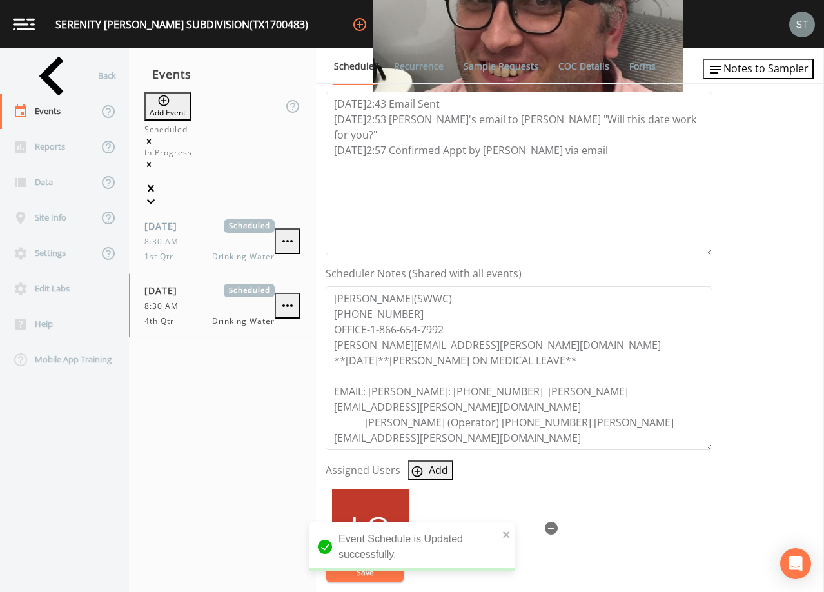
scroll to position [194, 0]
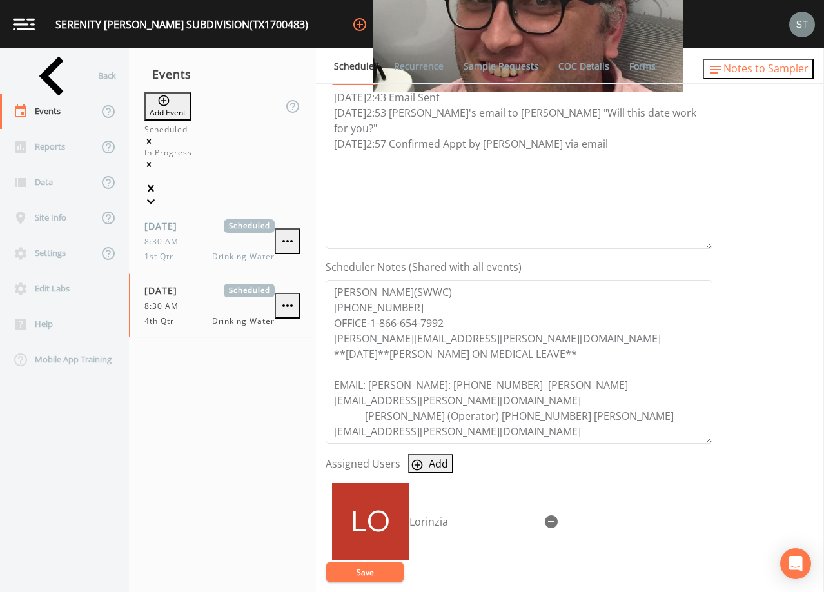
click at [766, 63] on span "Notes to Sampler" at bounding box center [766, 68] width 85 height 14
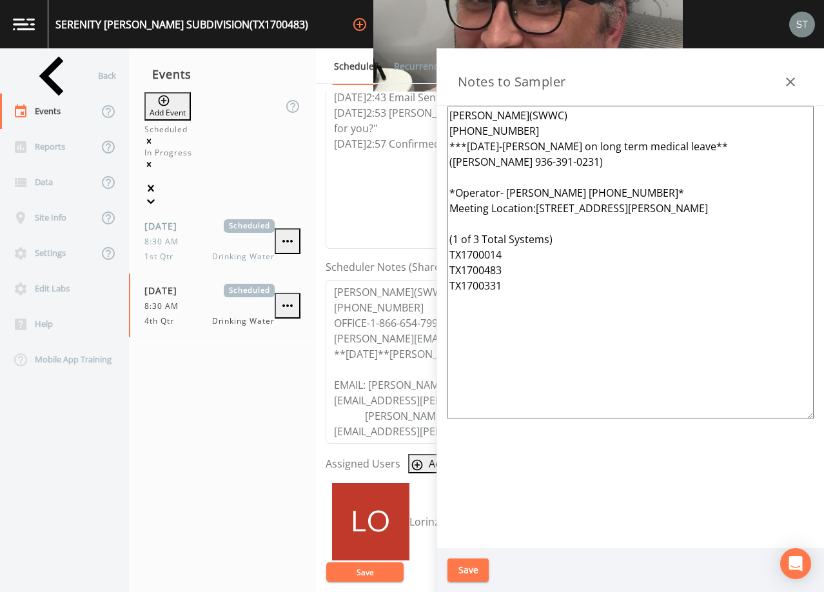
drag, startPoint x: 537, startPoint y: 314, endPoint x: 386, endPoint y: 98, distance: 262.7
click at [386, 98] on div "Back Events Reports Data Site Info Settings Edit Labs Help Mobile App Training …" at bounding box center [412, 320] width 824 height 544
click at [788, 81] on icon "button" at bounding box center [790, 81] width 15 height 15
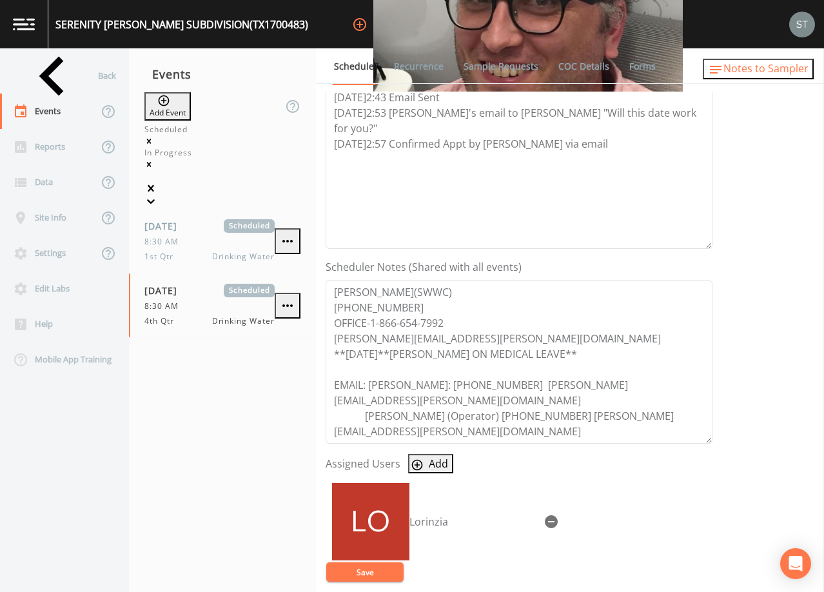
click at [786, 75] on span "Notes to Sampler" at bounding box center [766, 68] width 85 height 14
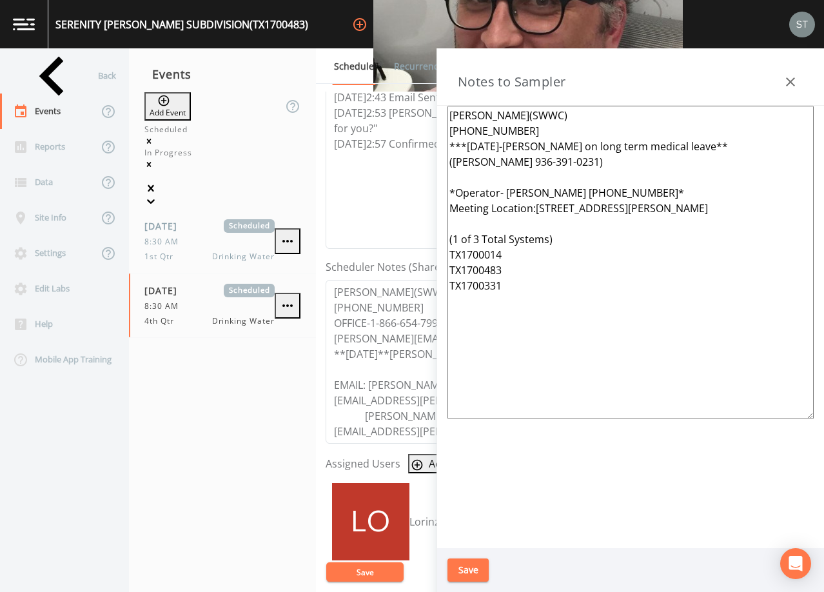
click at [786, 76] on icon "button" at bounding box center [790, 81] width 15 height 15
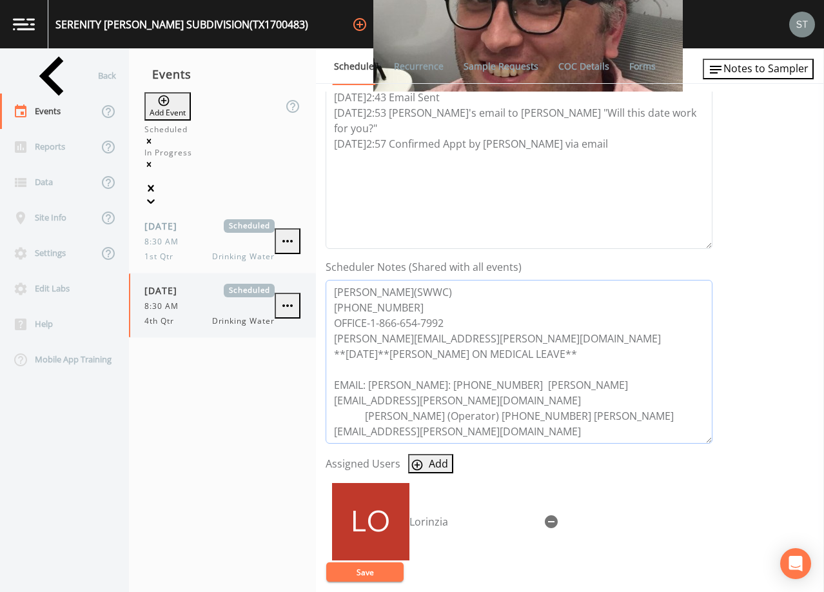
drag, startPoint x: 682, startPoint y: 404, endPoint x: 281, endPoint y: 278, distance: 420.1
click at [281, 278] on div "Back Events Reports Data Site Info Settings Edit Labs Help Mobile App Training …" at bounding box center [412, 320] width 824 height 544
drag, startPoint x: 555, startPoint y: 383, endPoint x: 528, endPoint y: 384, distance: 27.8
click at [555, 383] on textarea "[PERSON_NAME](SWWC) [PHONE_NUMBER] OFFICE-1-866-654-7992 [PERSON_NAME][EMAIL_AD…" at bounding box center [519, 362] width 387 height 164
drag, startPoint x: 519, startPoint y: 380, endPoint x: 536, endPoint y: 381, distance: 16.8
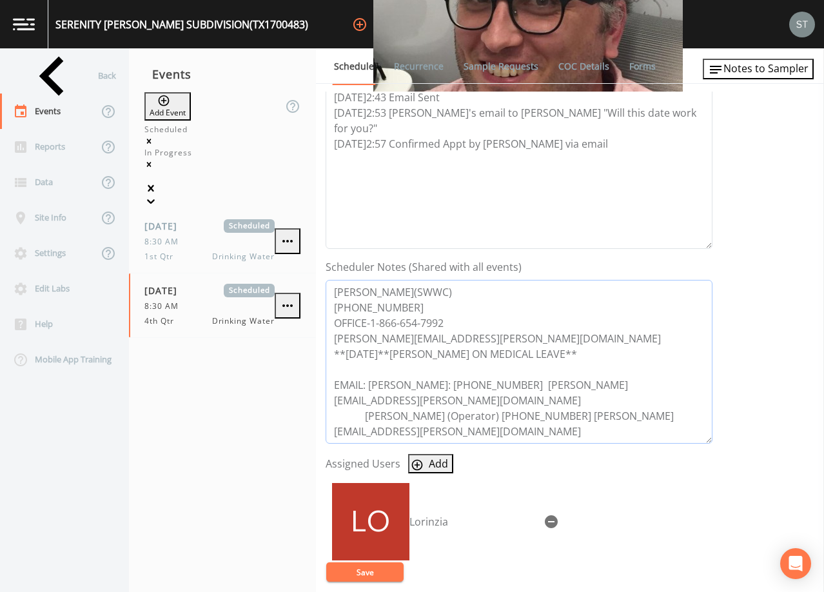
click at [520, 380] on textarea "[PERSON_NAME](SWWC) [PHONE_NUMBER] OFFICE-1-866-654-7992 [PERSON_NAME][EMAIL_AD…" at bounding box center [519, 362] width 387 height 164
type textarea "[PERSON_NAME](SWWC) [PHONE_NUMBER] OFFICE-1-866-654-7992 [PERSON_NAME][EMAIL_AD…"
click at [380, 570] on button "Save" at bounding box center [364, 572] width 77 height 19
click at [421, 68] on link "Recurrence" at bounding box center [419, 66] width 54 height 36
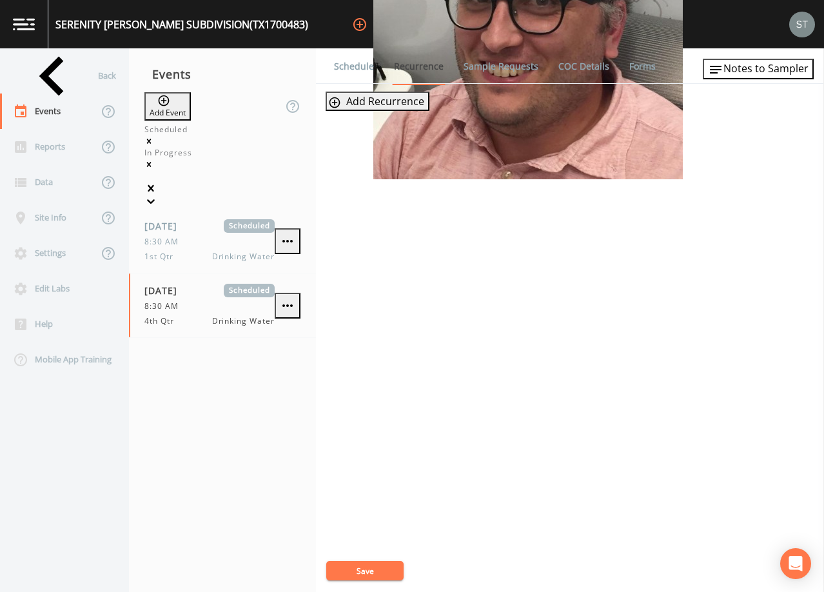
click at [349, 63] on link "Schedule" at bounding box center [354, 66] width 44 height 36
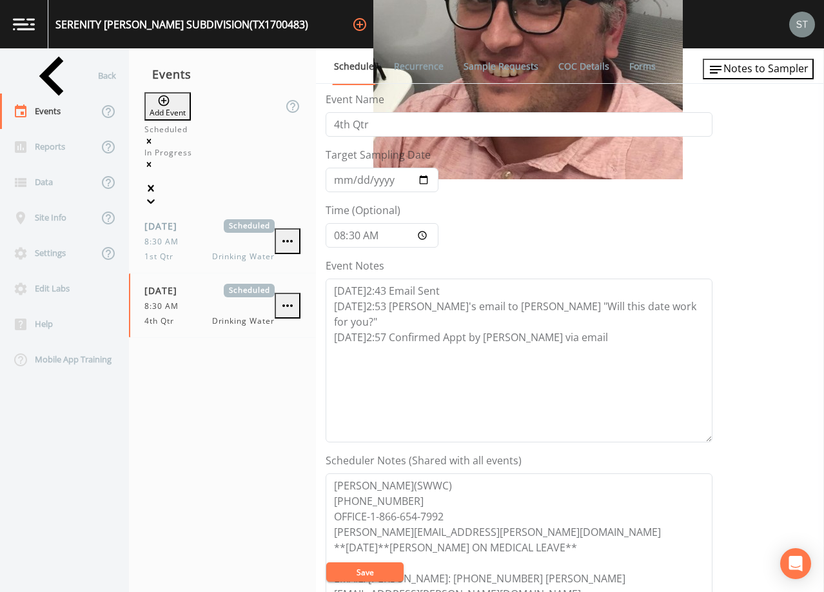
scroll to position [65, 0]
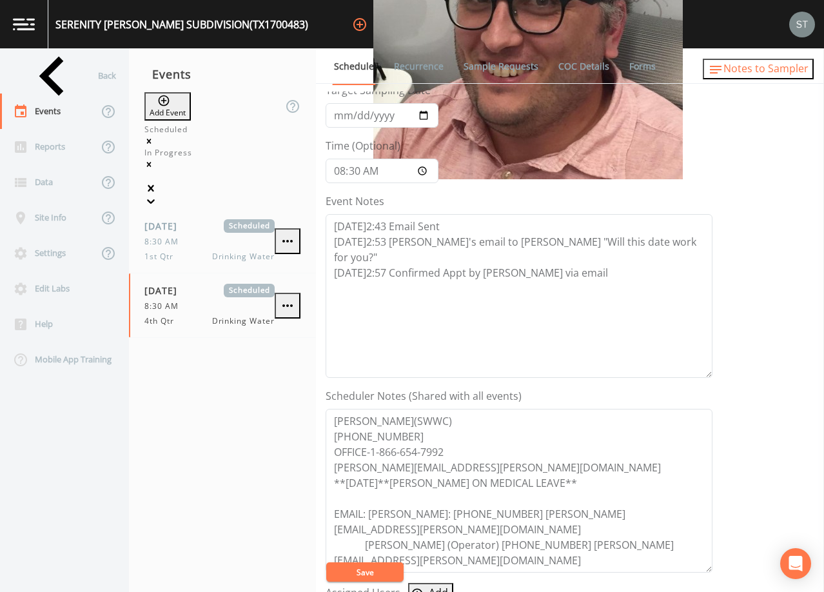
click at [778, 72] on span "Notes to Sampler" at bounding box center [766, 68] width 85 height 14
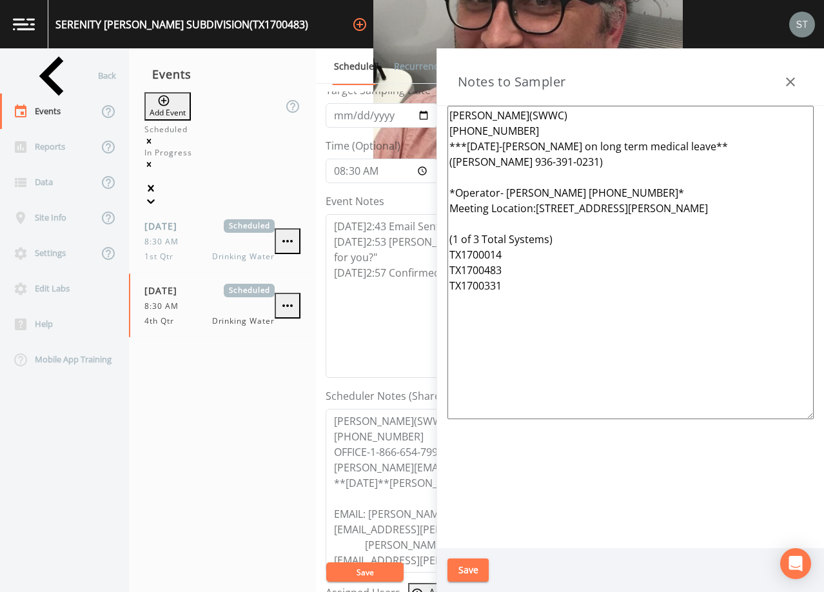
click at [792, 81] on icon "button" at bounding box center [790, 81] width 9 height 9
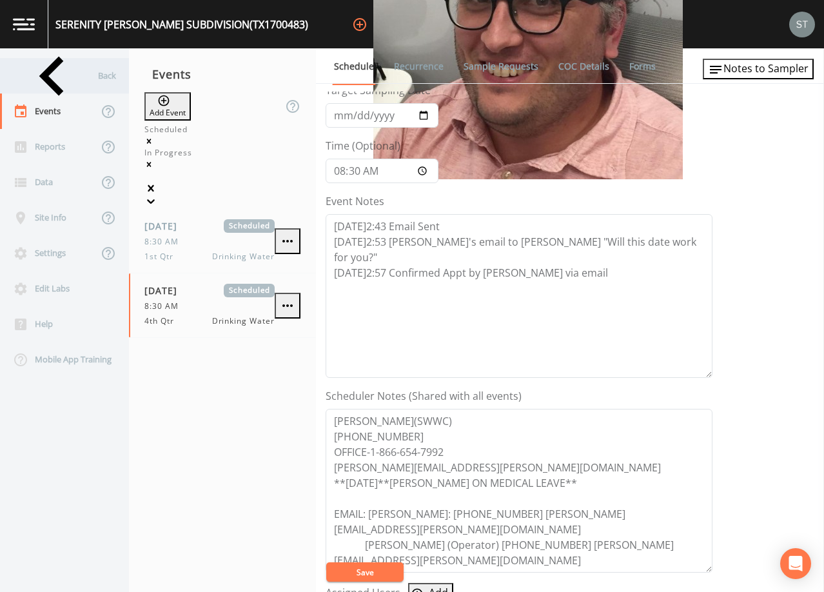
click at [55, 83] on div "Back" at bounding box center [58, 75] width 116 height 35
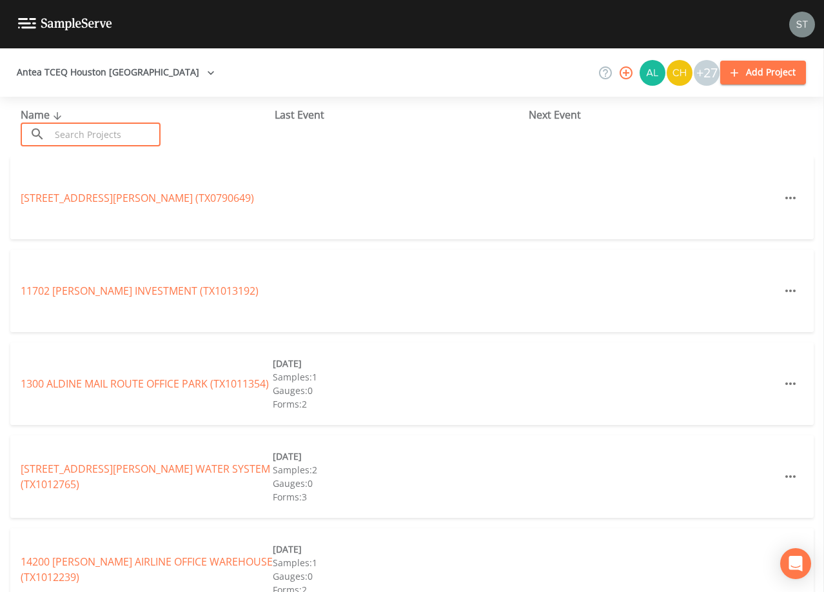
click at [94, 130] on input "text" at bounding box center [105, 135] width 110 height 24
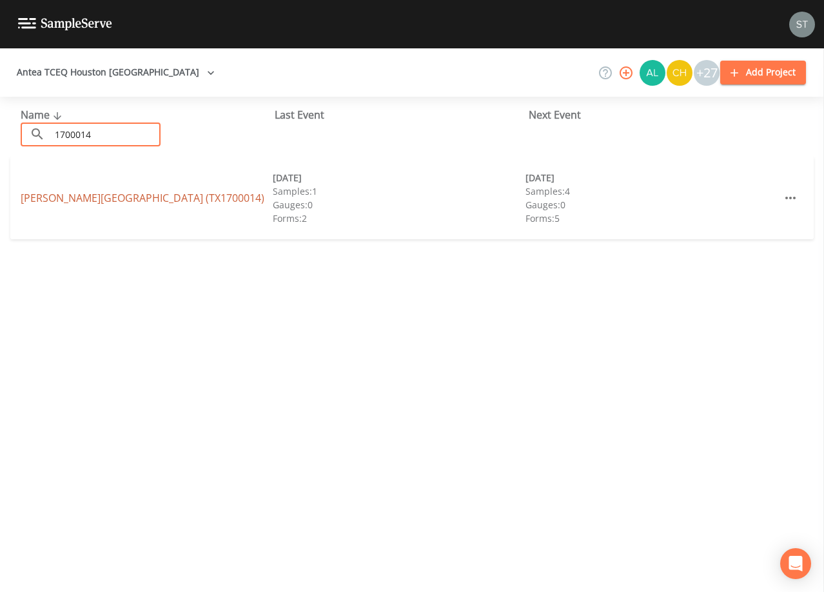
type input "1700014"
click at [197, 201] on link "[PERSON_NAME][GEOGRAPHIC_DATA] (TX1700014)" at bounding box center [143, 198] width 244 height 14
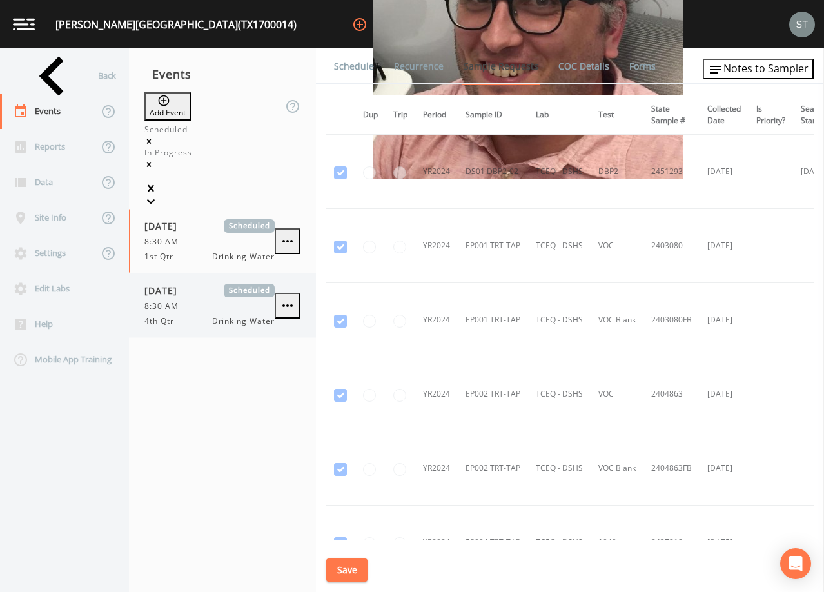
click at [205, 301] on div "8:30 AM" at bounding box center [210, 307] width 130 height 12
click at [349, 66] on link "Schedule" at bounding box center [354, 66] width 44 height 36
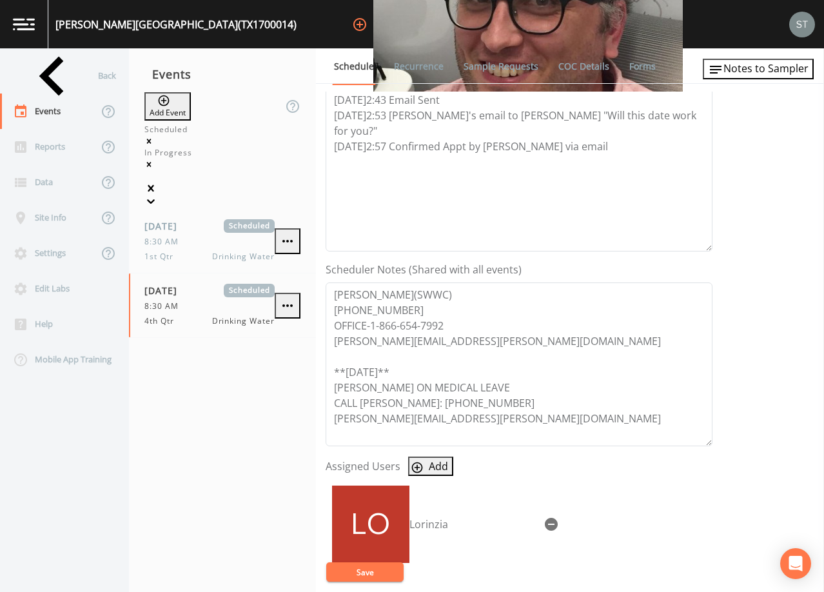
scroll to position [194, 0]
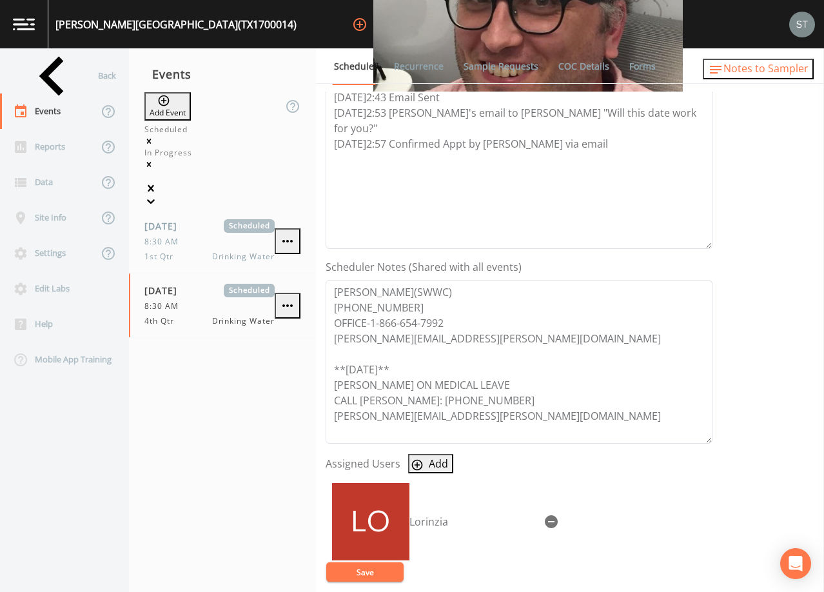
click at [761, 66] on span "Notes to Sampler" at bounding box center [766, 68] width 85 height 14
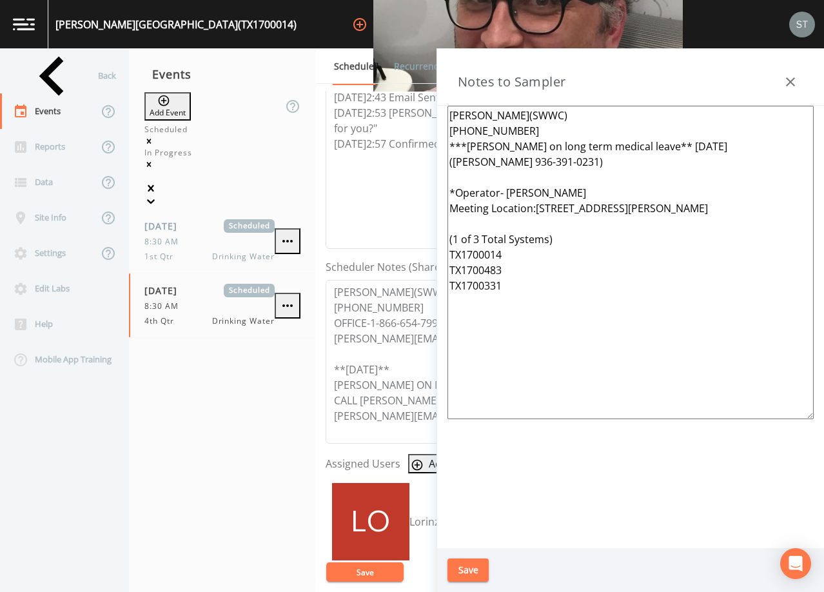
drag, startPoint x: 579, startPoint y: 206, endPoint x: 409, endPoint y: 153, distance: 177.7
click at [409, 153] on div "Back Events Reports Data Site Info Settings Edit Labs Help Mobile App Training …" at bounding box center [412, 320] width 824 height 544
paste textarea "[DATE]-[PERSON_NAME] on long term medical leave** ([PERSON_NAME] 936-391-0231) …"
type textarea "[PERSON_NAME](SWWC) [PHONE_NUMBER] ***[DATE]-[PERSON_NAME] on long term medical…"
click at [472, 568] on button "Save" at bounding box center [468, 571] width 41 height 24
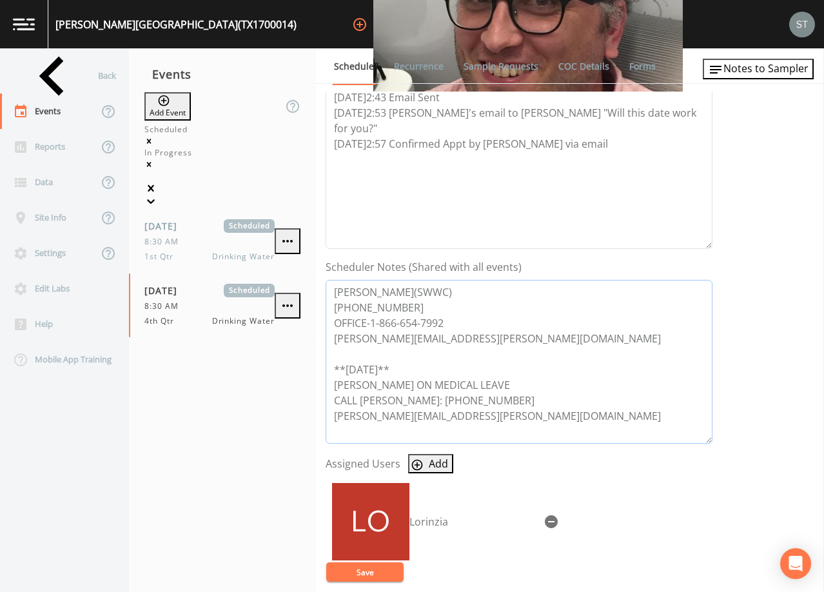
drag, startPoint x: 553, startPoint y: 415, endPoint x: 274, endPoint y: 326, distance: 292.4
click at [274, 326] on div "Back Events Reports Data Site Info Settings Edit Labs Help Mobile App Training …" at bounding box center [412, 320] width 824 height 544
paste textarea "[PERSON_NAME][EMAIL_ADDRESS][PERSON_NAME][DOMAIN_NAME] **[DATE]**[PERSON_NAME] …"
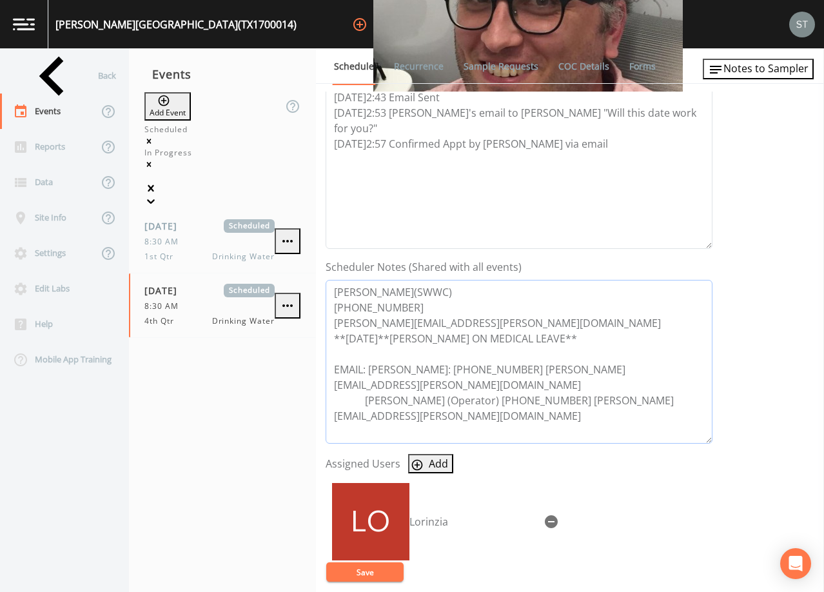
click at [406, 307] on textarea "[PERSON_NAME](SWWC) [PHONE_NUMBER] [PERSON_NAME][EMAIL_ADDRESS][PERSON_NAME][DO…" at bounding box center [519, 362] width 387 height 164
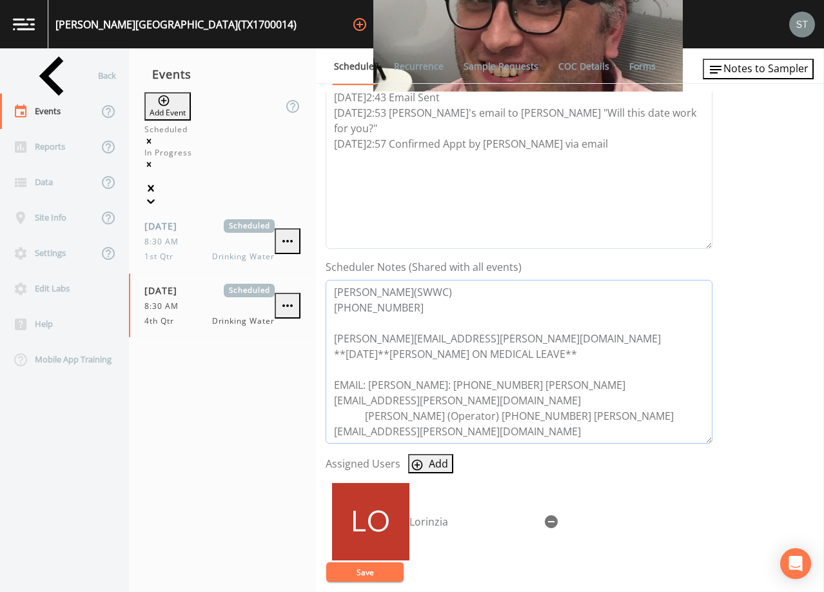
click at [360, 322] on textarea "[PERSON_NAME](SWWC) [PHONE_NUMBER] [PERSON_NAME][EMAIL_ADDRESS][PERSON_NAME][DO…" at bounding box center [519, 362] width 387 height 164
paste textarea "OFFICE-1-866-654-7992"
type textarea "[PERSON_NAME](SWWC) [PHONE_NUMBER] OFFICE-1-866-654-7992 [PERSON_NAME][EMAIL_AD…"
click at [376, 569] on button "Save" at bounding box center [364, 572] width 77 height 19
click at [364, 568] on button "Save" at bounding box center [364, 572] width 77 height 19
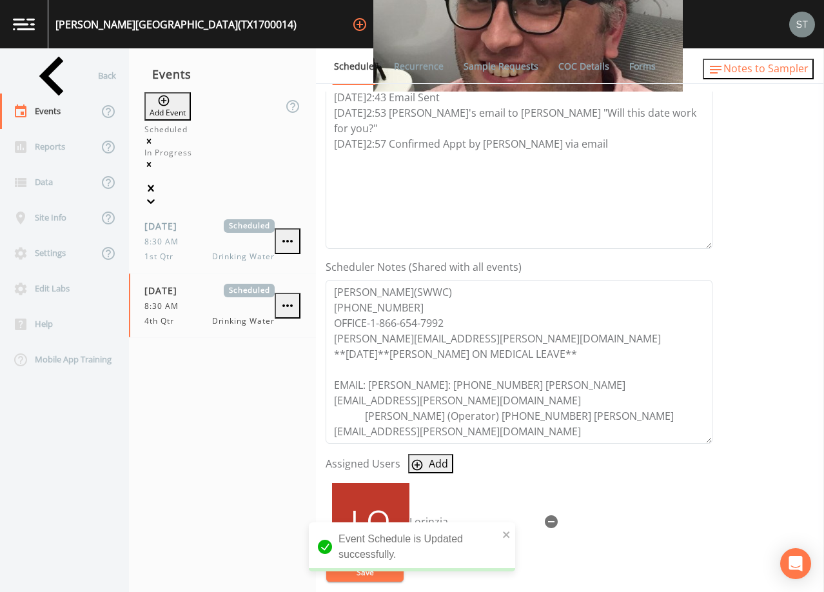
click at [781, 69] on span "Notes to Sampler" at bounding box center [766, 68] width 85 height 14
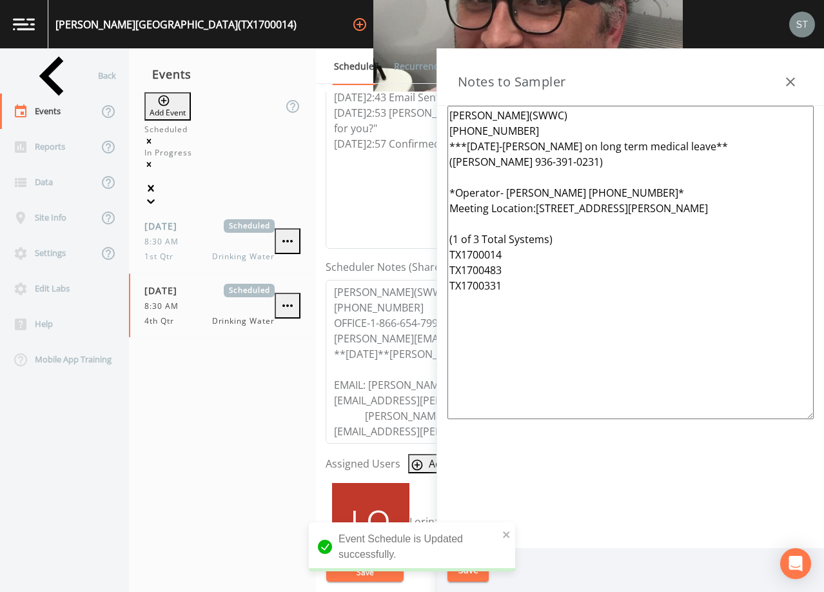
click at [795, 78] on icon "button" at bounding box center [790, 81] width 9 height 9
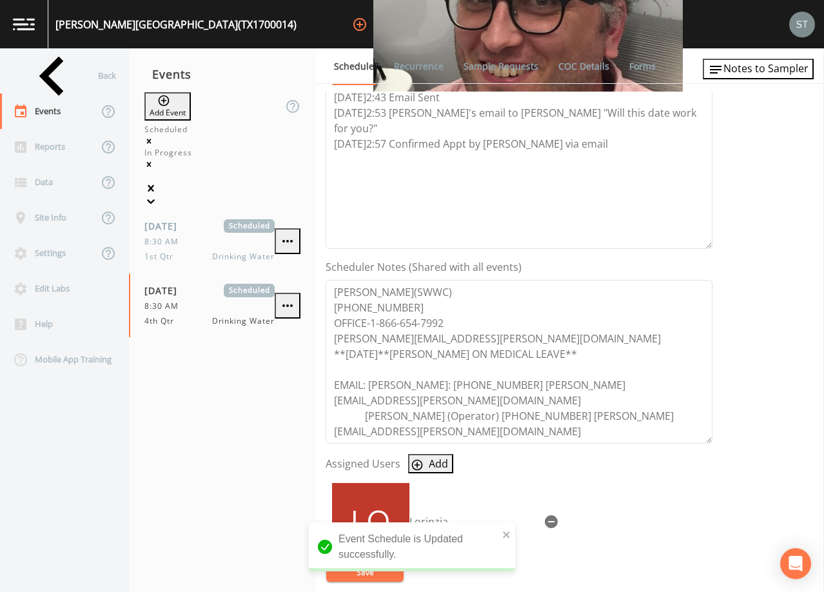
click at [494, 70] on link "Sample Requests" at bounding box center [501, 66] width 79 height 36
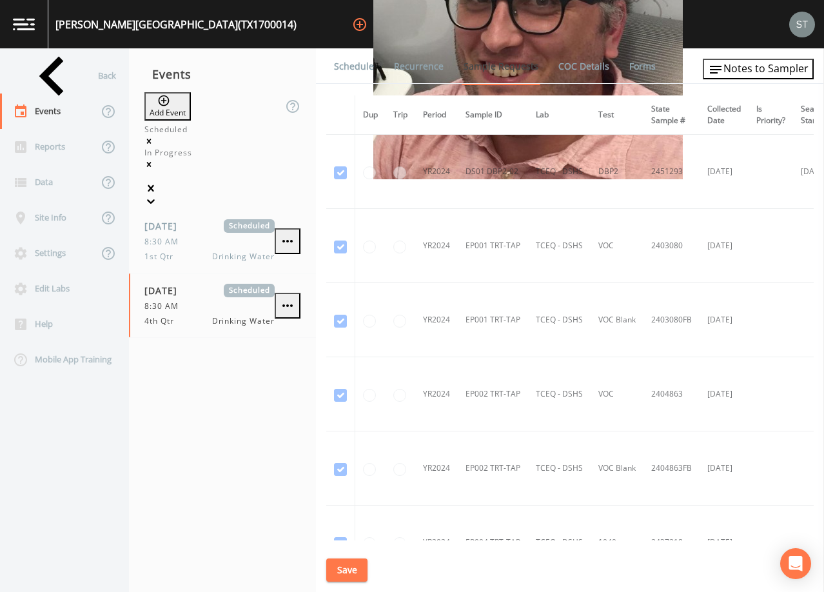
click at [350, 68] on link "Schedule" at bounding box center [354, 66] width 44 height 36
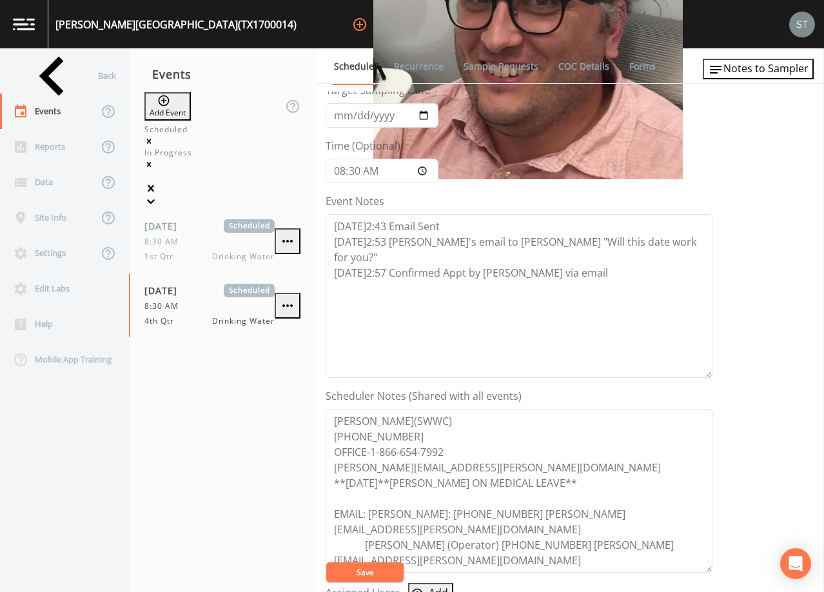
scroll to position [129, 0]
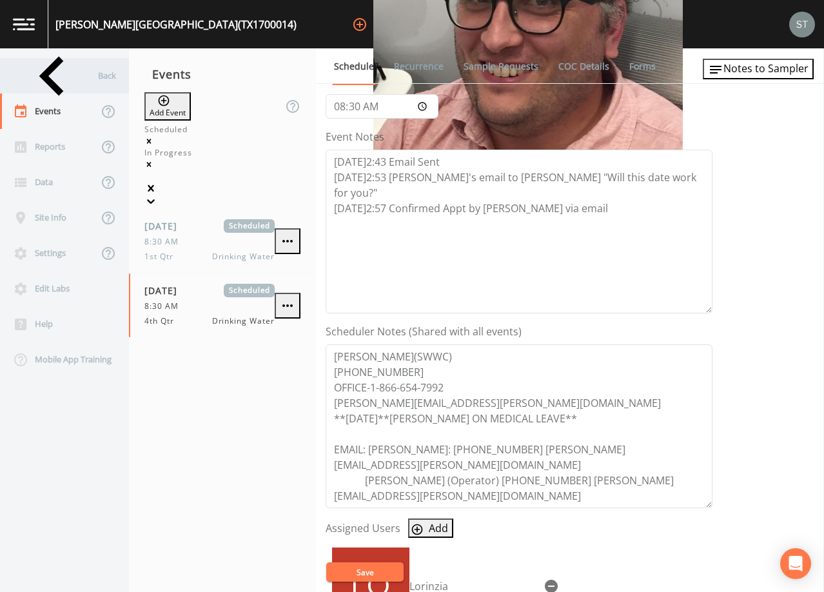
click at [65, 75] on div "Back" at bounding box center [58, 75] width 116 height 35
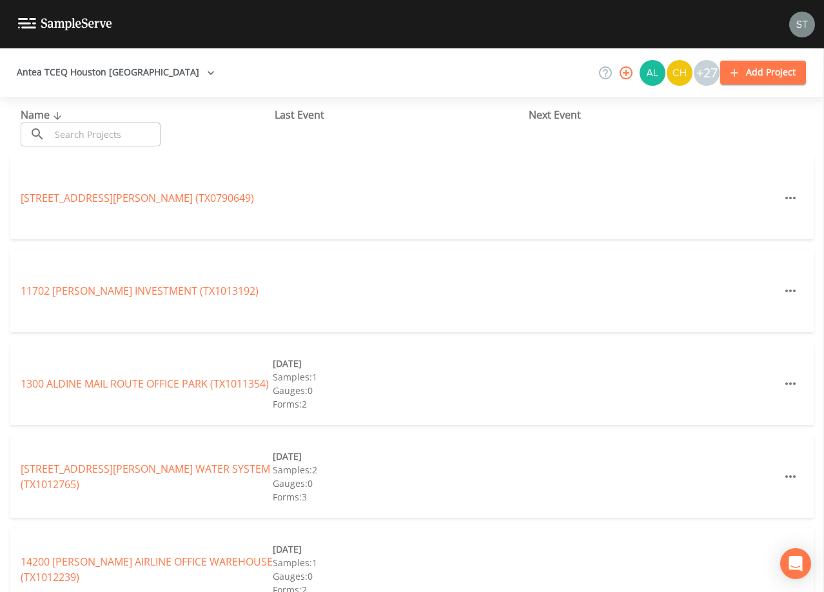
drag, startPoint x: 86, startPoint y: 130, endPoint x: 86, endPoint y: 124, distance: 6.5
click at [86, 130] on input "text" at bounding box center [105, 135] width 110 height 24
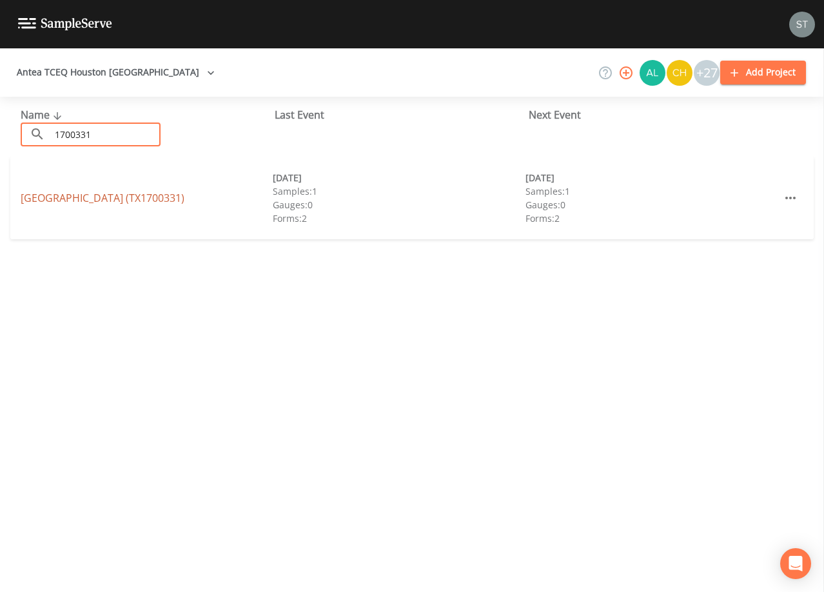
type input "1700331"
click at [135, 201] on link "[GEOGRAPHIC_DATA] (TX1700331)" at bounding box center [103, 198] width 164 height 14
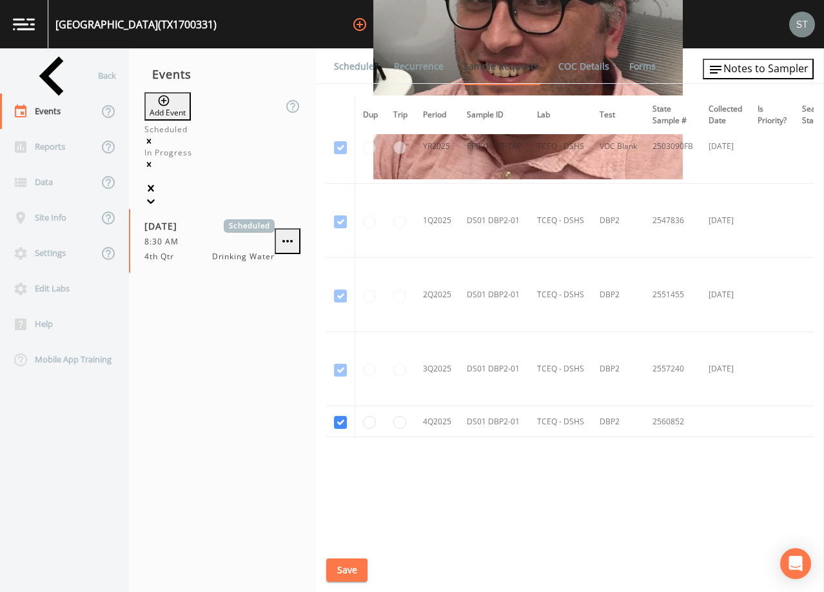
scroll to position [1191, 0]
click at [342, 71] on link "Schedule" at bounding box center [354, 66] width 44 height 36
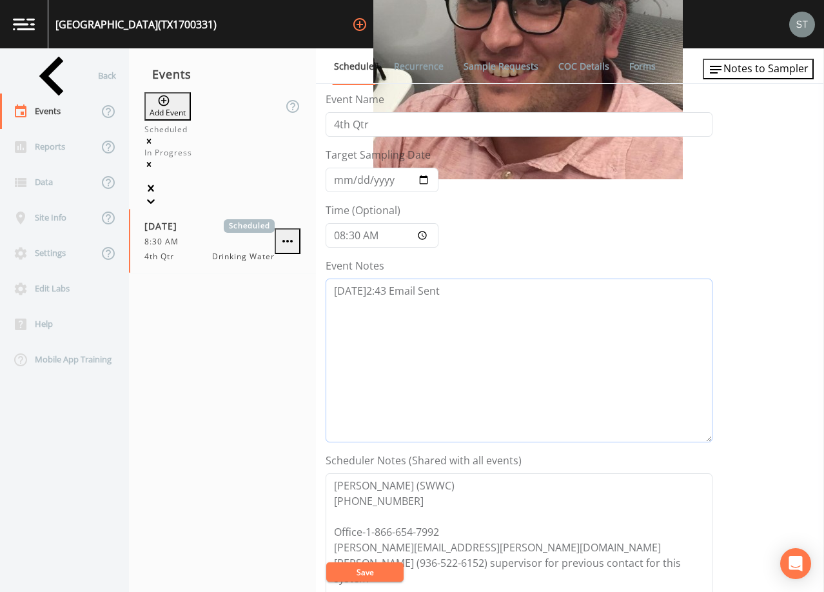
click at [500, 304] on textarea "[DATE]2:43 Email Sent" at bounding box center [519, 361] width 387 height 164
click at [453, 323] on textarea "[DATE]2:43 Email Sent" at bounding box center [519, 361] width 387 height 164
paste textarea "[DATE]2:53 Per [PERSON_NAME]'s email to [PERSON_NAME] "Will this date work for …"
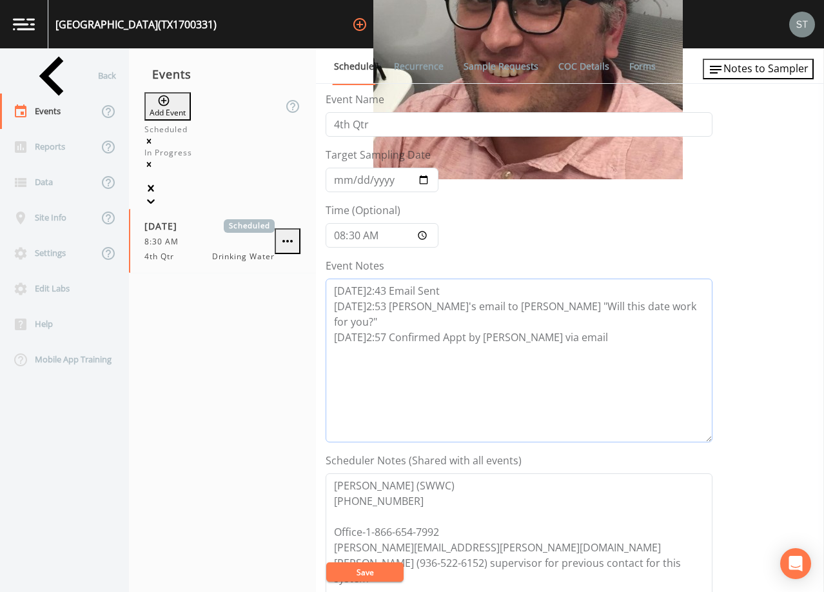
type textarea "[DATE]2:43 Email Sent [DATE]2:53 [PERSON_NAME]'s email to [PERSON_NAME] "Will t…"
click at [777, 70] on span "Notes to Sampler" at bounding box center [766, 68] width 85 height 14
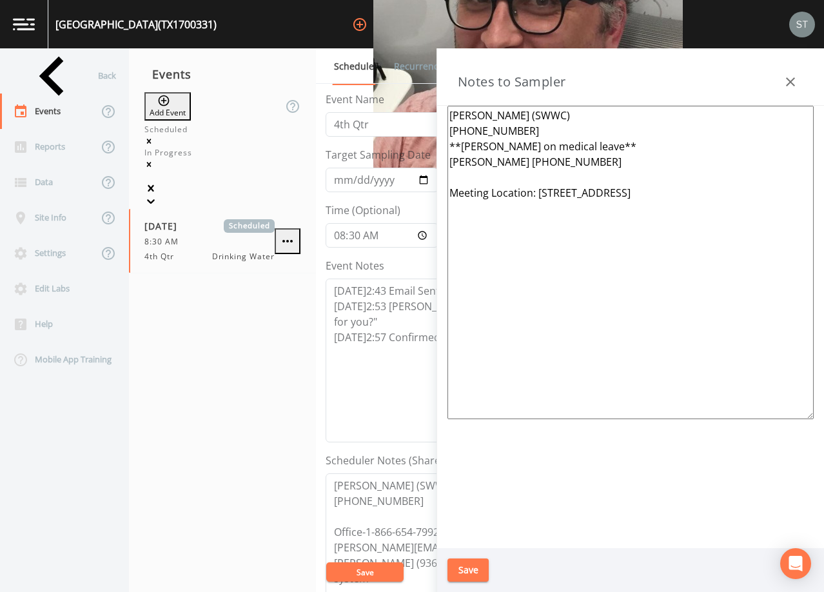
drag, startPoint x: 782, startPoint y: 195, endPoint x: 397, endPoint y: 95, distance: 397.9
click at [397, 95] on div "Back Events Reports Data Site Info Settings Edit Labs Help Mobile App Training …" at bounding box center [412, 320] width 824 height 544
paste textarea "(SWWC) [PHONE_NUMBER] ***[DATE]-[PERSON_NAME] on long term medical leave** ([PE…"
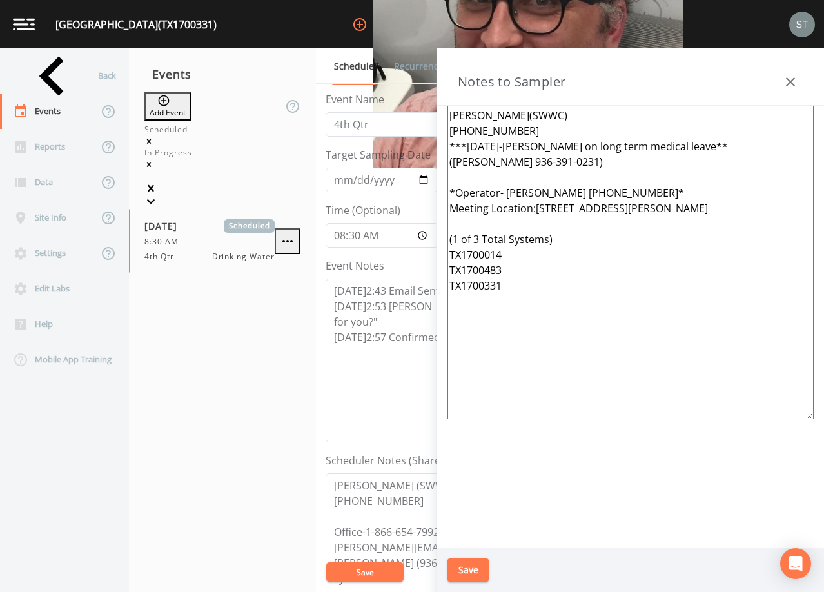
type textarea "[PERSON_NAME](SWWC) [PHONE_NUMBER] ***[DATE]-[PERSON_NAME] on long term medical…"
click at [473, 569] on button "Save" at bounding box center [468, 571] width 41 height 24
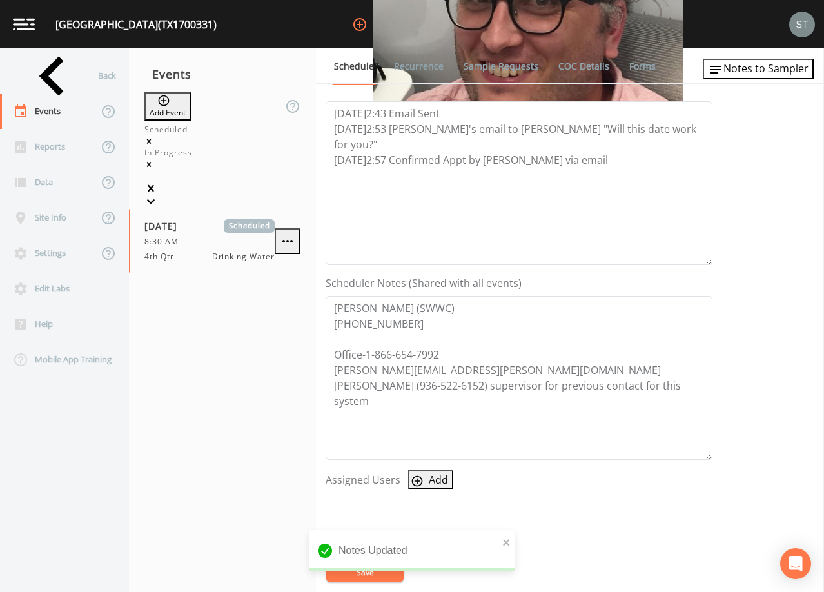
scroll to position [194, 0]
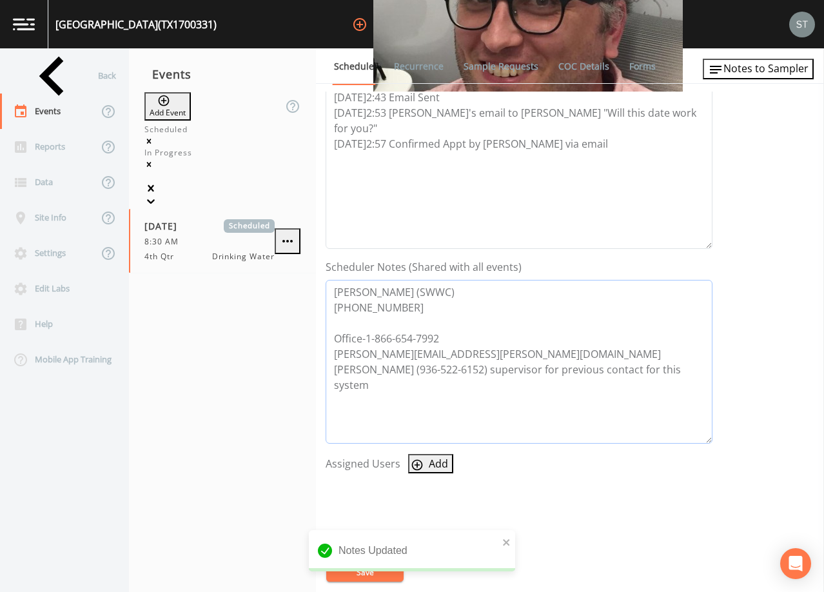
drag, startPoint x: 436, startPoint y: 392, endPoint x: 246, endPoint y: 272, distance: 224.4
click at [246, 272] on div "Back Events Reports Data Site Info Settings Edit Labs Help Mobile App Training …" at bounding box center [412, 320] width 824 height 544
paste textarea "(SWWC) [PHONE_NUMBER] OFFICE-1-866-654-7992 [PERSON_NAME][EMAIL_ADDRESS][PERSON…"
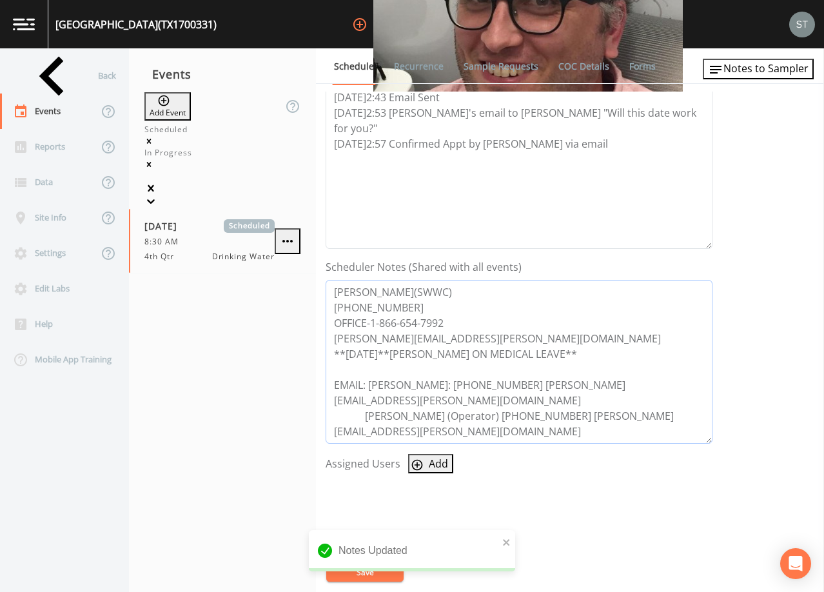
type textarea "[PERSON_NAME](SWWC) [PHONE_NUMBER] OFFICE-1-866-654-7992 [PERSON_NAME][EMAIL_AD…"
click at [426, 459] on button "Add" at bounding box center [430, 463] width 45 height 19
select select "761fe873-4351-41cf-9a8a-5ea5441833b0"
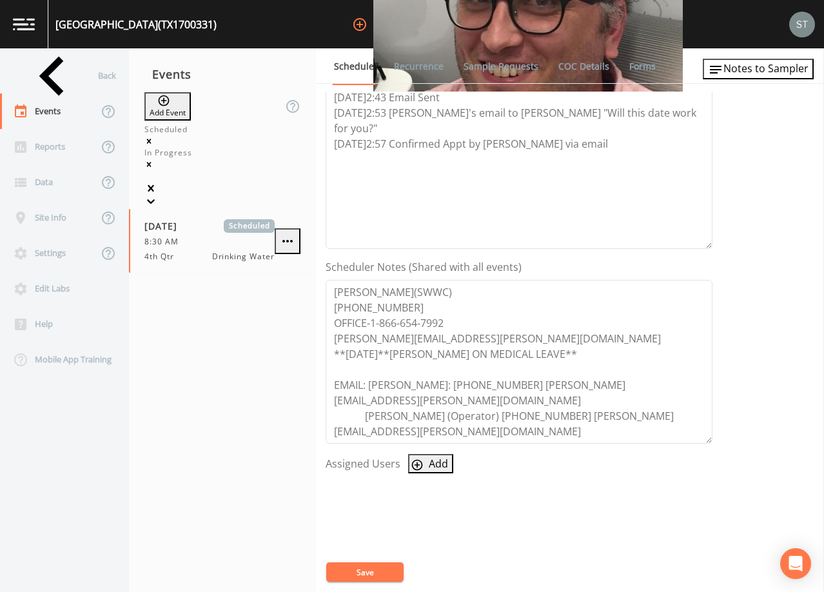
select select
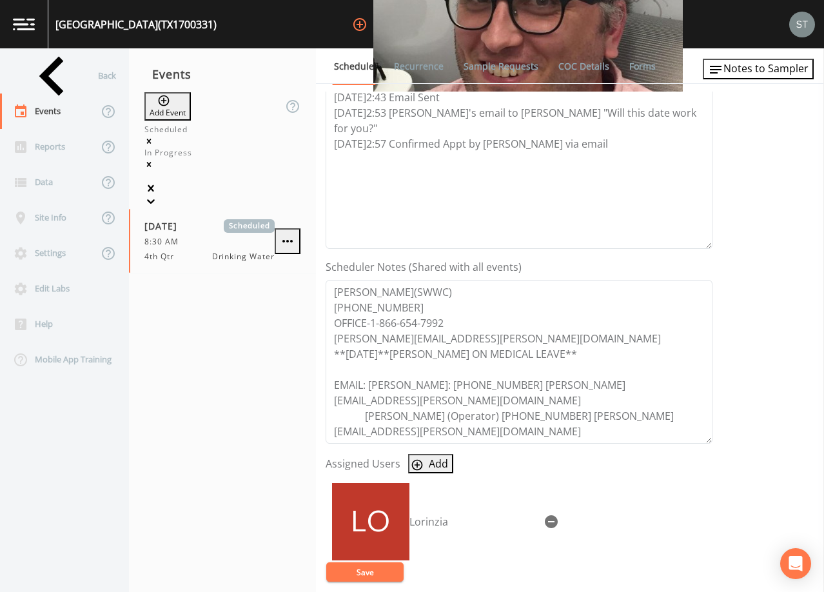
click at [387, 570] on button "Save" at bounding box center [364, 572] width 77 height 19
click at [784, 75] on span "Notes to Sampler" at bounding box center [766, 68] width 85 height 14
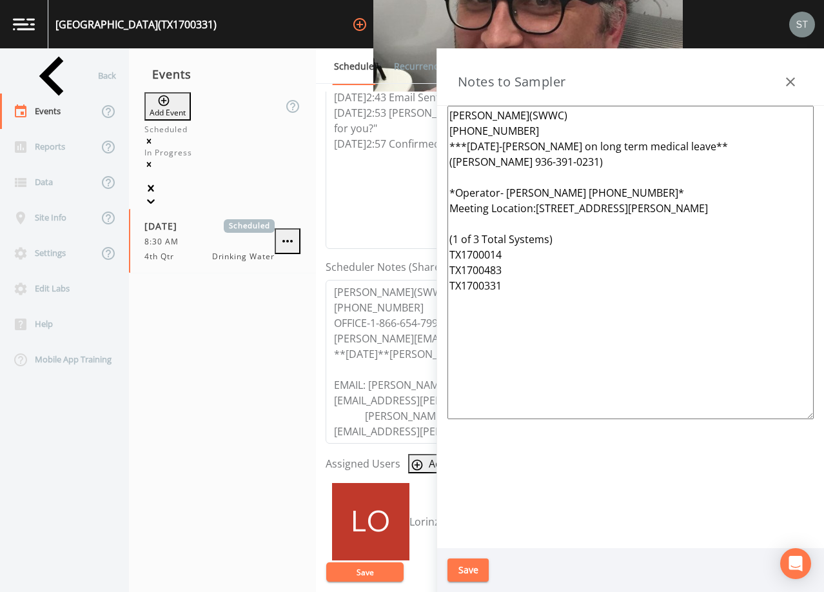
click at [795, 72] on button "button" at bounding box center [791, 82] width 26 height 26
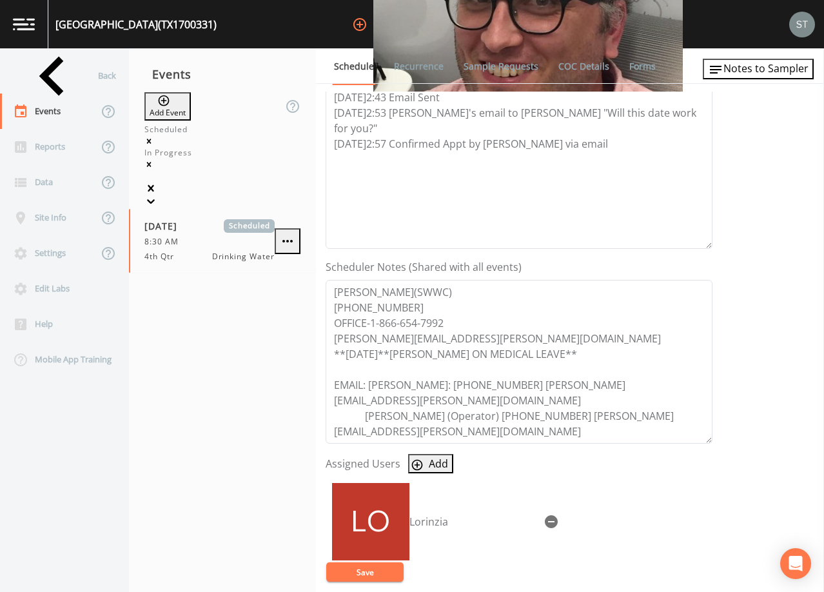
click at [417, 69] on link "Recurrence" at bounding box center [419, 66] width 54 height 36
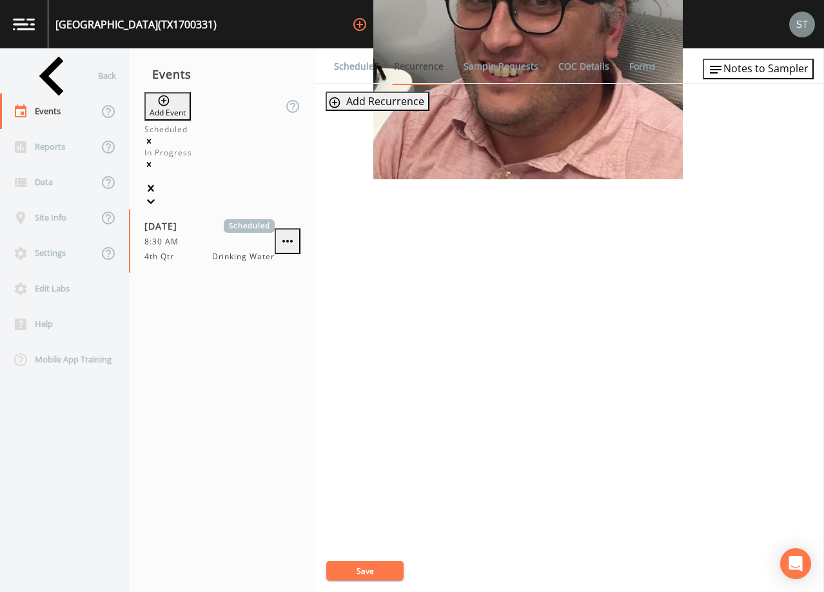
click at [335, 64] on link "Schedule" at bounding box center [354, 66] width 44 height 36
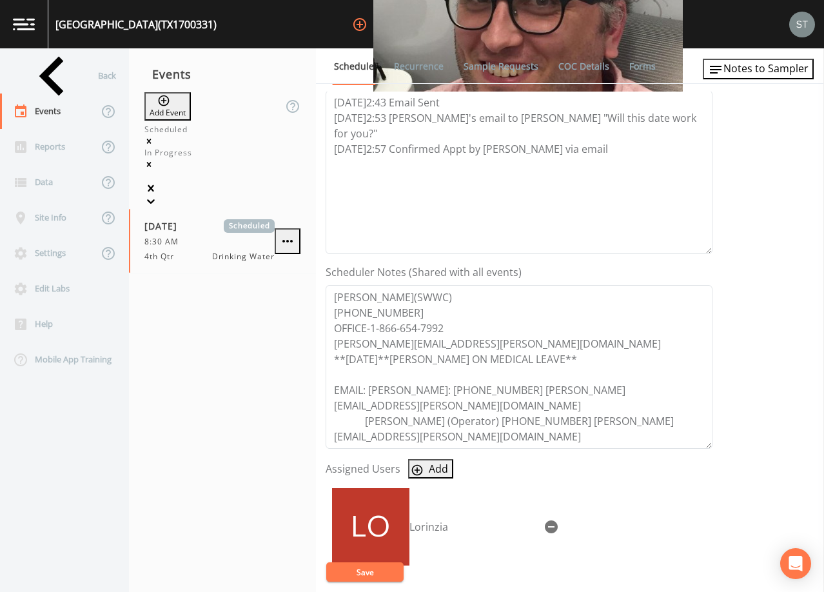
scroll to position [194, 0]
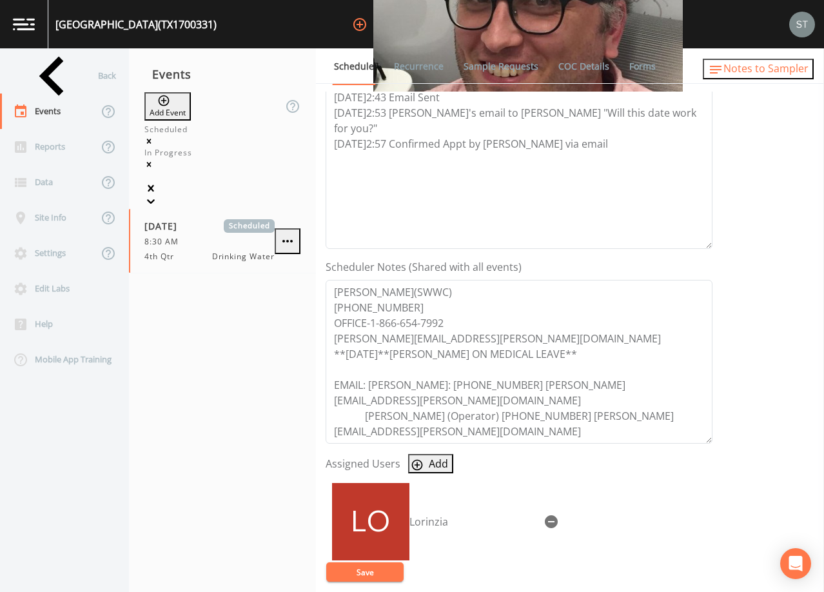
click at [779, 72] on span "Notes to Sampler" at bounding box center [766, 68] width 85 height 14
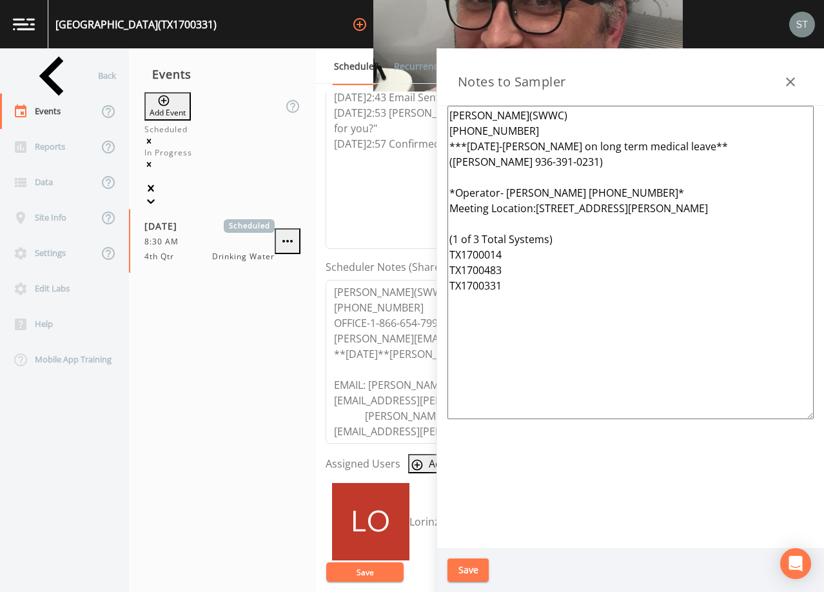
click at [790, 78] on icon "button" at bounding box center [790, 81] width 15 height 15
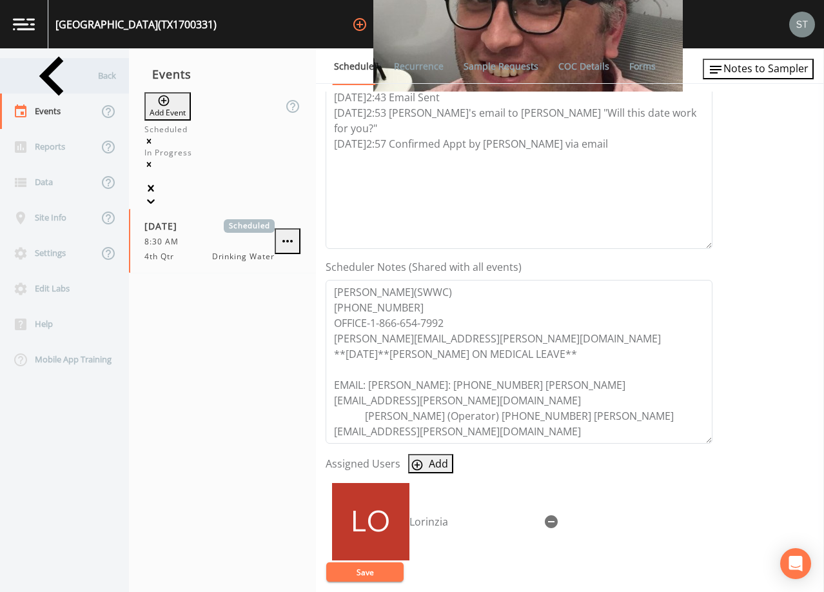
click at [50, 77] on div "Back" at bounding box center [58, 75] width 116 height 35
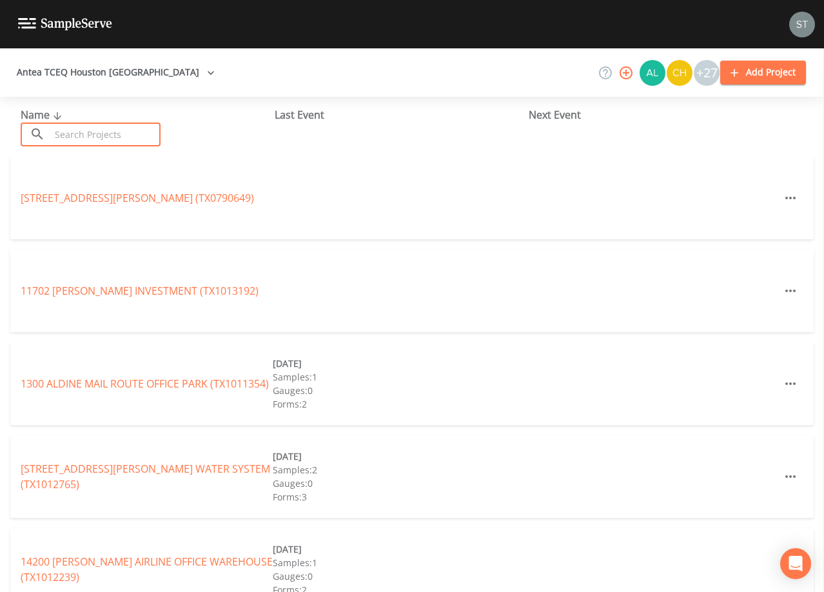
click at [142, 129] on input "text" at bounding box center [105, 135] width 110 height 24
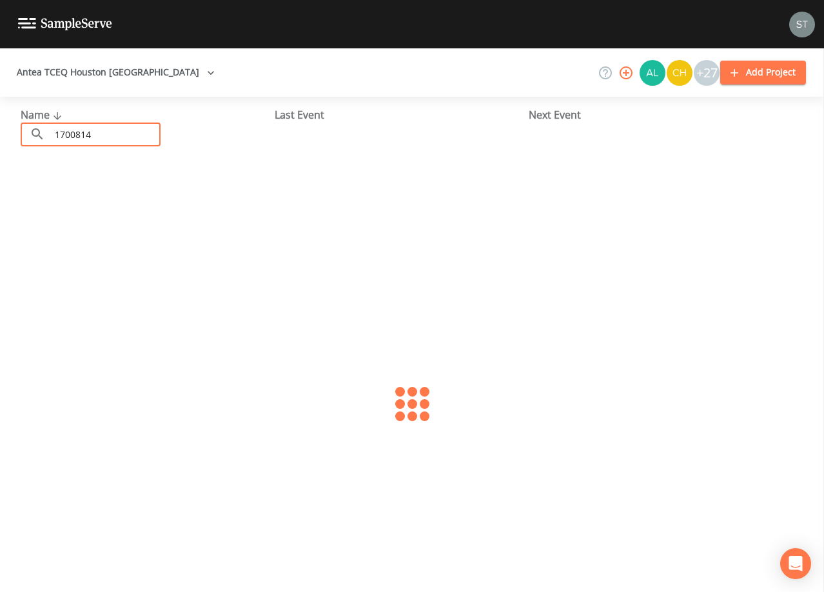
type input "1700814"
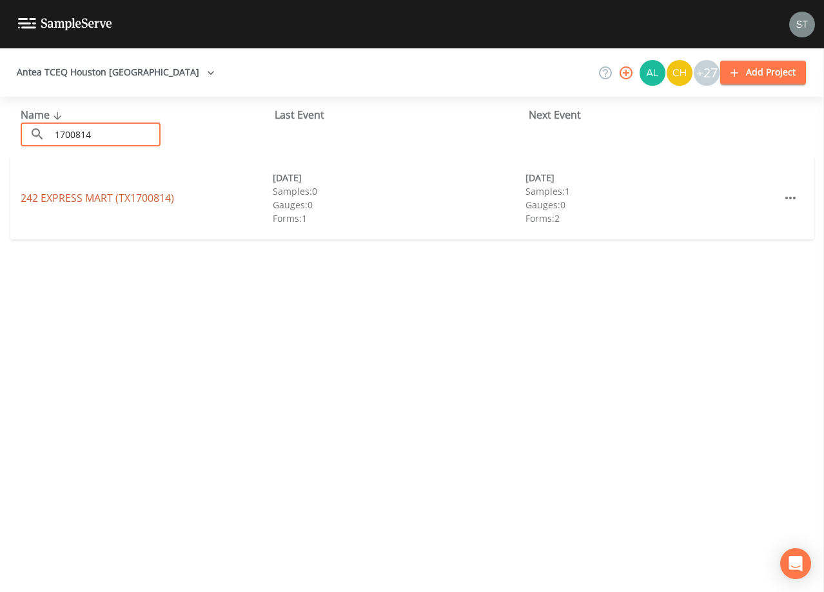
click at [145, 198] on link "242 EXPRESS MART (TX1700814)" at bounding box center [98, 198] width 154 height 14
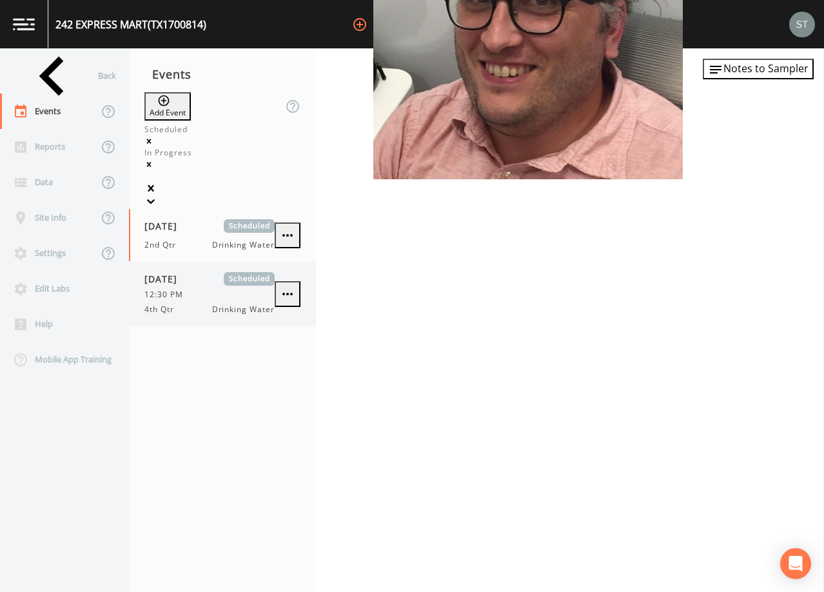
click at [190, 304] on div "4th Qtr Drinking Water" at bounding box center [210, 310] width 130 height 12
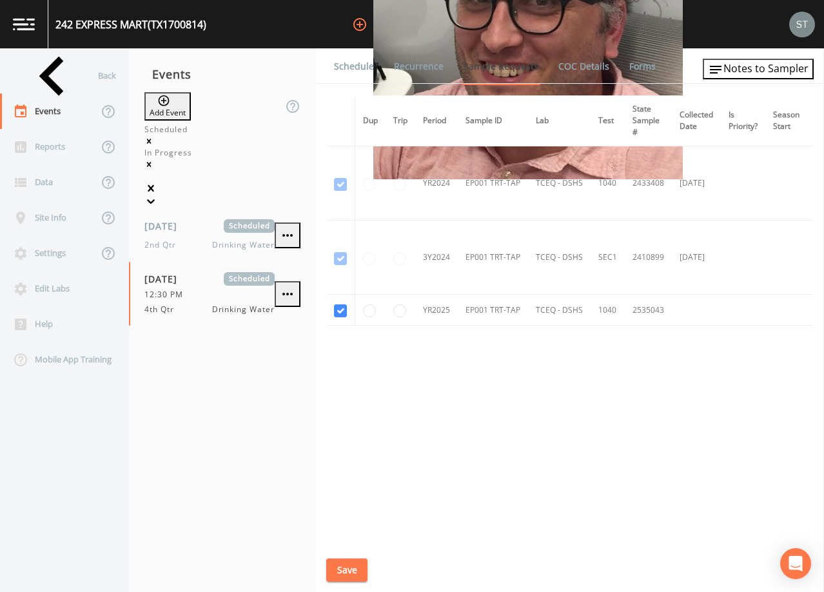
click at [357, 66] on link "Schedule" at bounding box center [354, 66] width 44 height 36
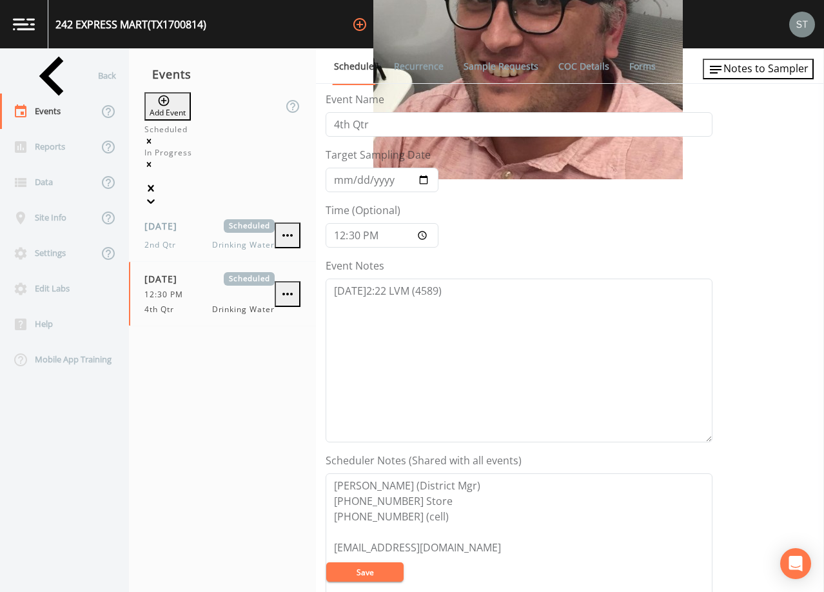
click at [63, 76] on div "Back" at bounding box center [58, 75] width 116 height 35
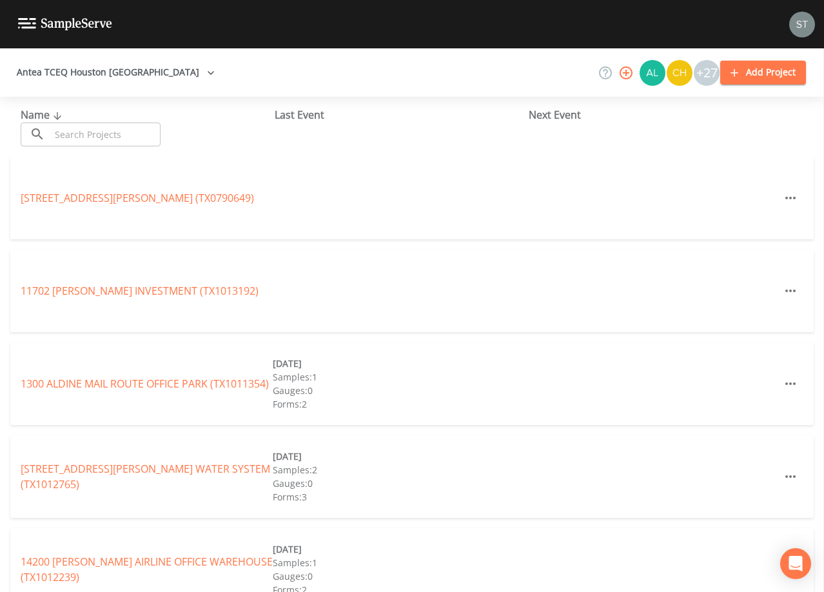
click at [80, 132] on input "text" at bounding box center [105, 135] width 110 height 24
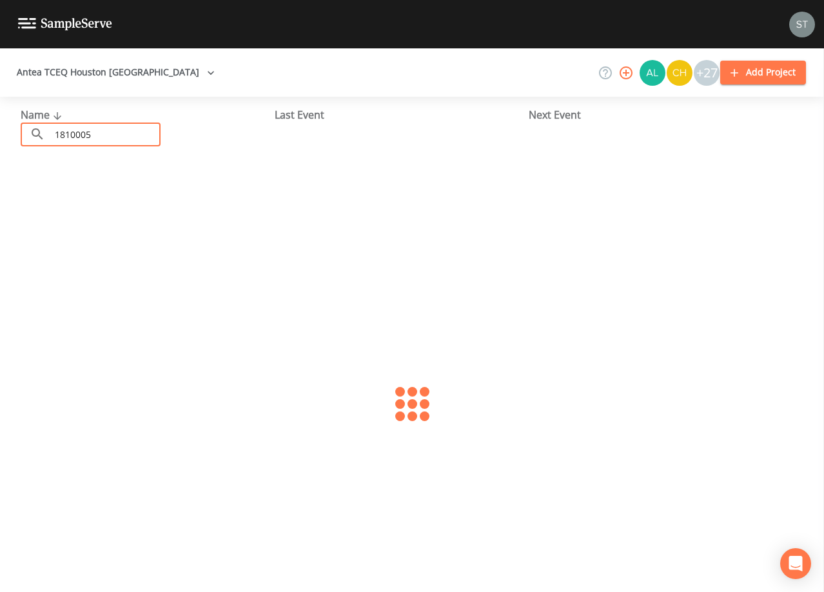
type input "1810005"
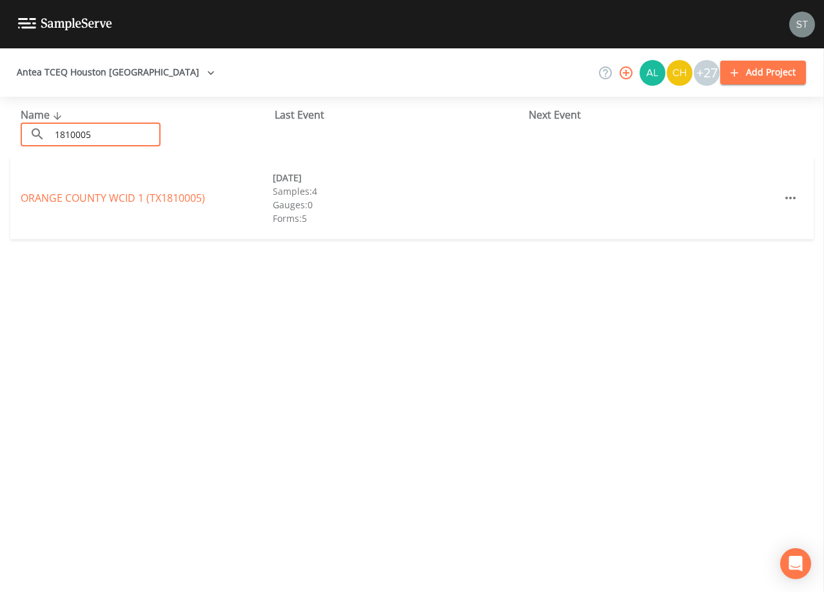
click at [146, 193] on link "[GEOGRAPHIC_DATA] 1 (TX1810005)" at bounding box center [113, 198] width 185 height 14
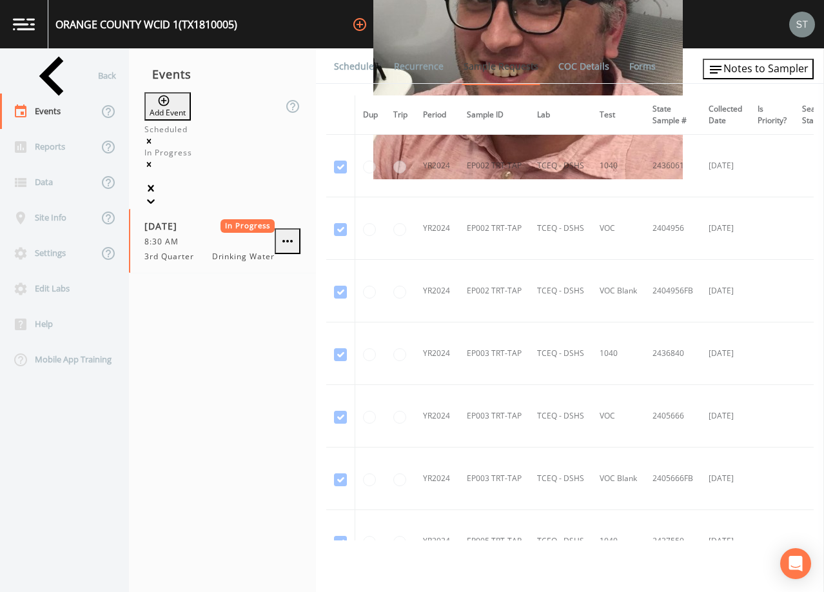
click at [353, 65] on link "Schedule" at bounding box center [354, 66] width 44 height 36
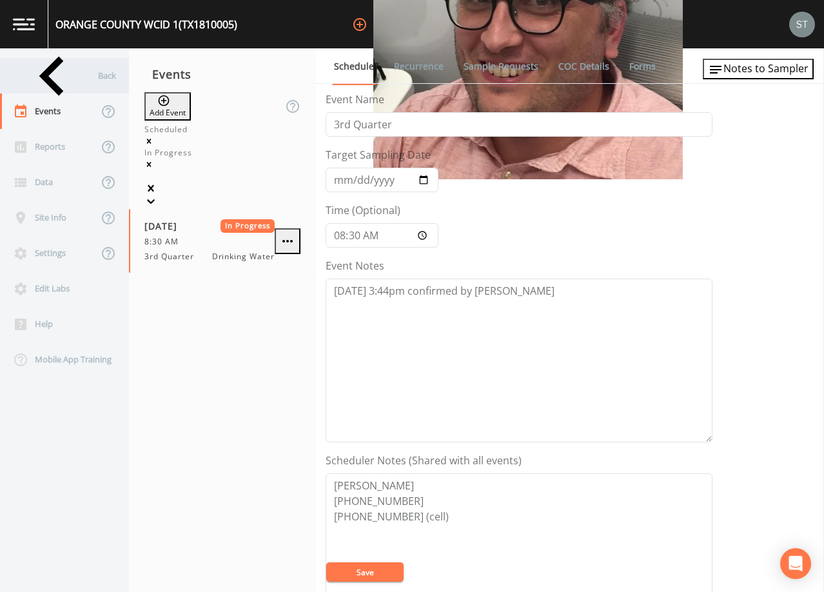
click at [51, 76] on div "Back" at bounding box center [58, 75] width 116 height 35
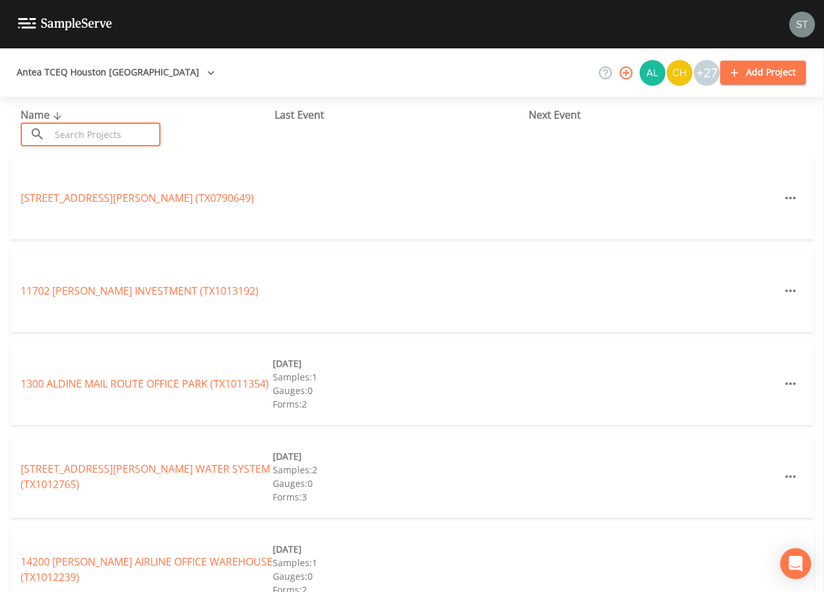
click at [127, 133] on input "text" at bounding box center [105, 135] width 110 height 24
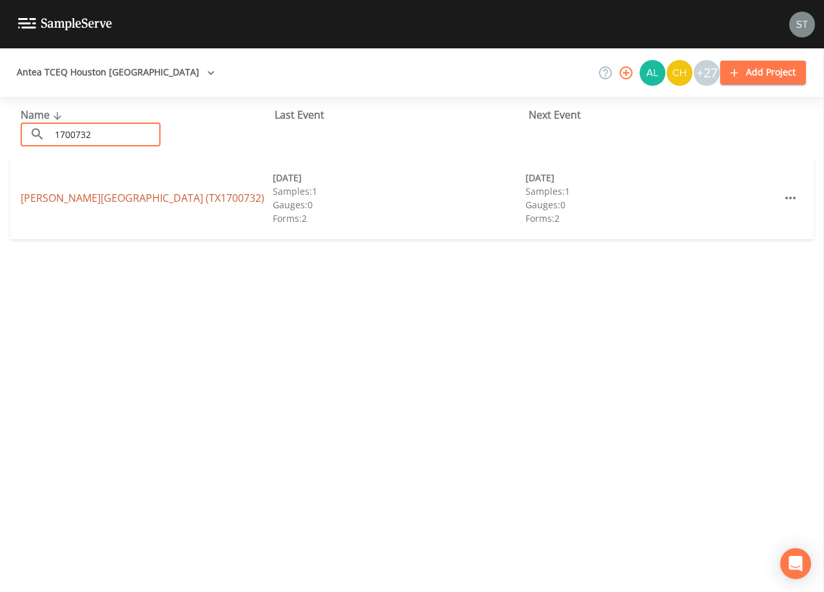
type input "1700732"
click at [187, 201] on link "[PERSON_NAME][GEOGRAPHIC_DATA] (TX1700732)" at bounding box center [143, 198] width 244 height 14
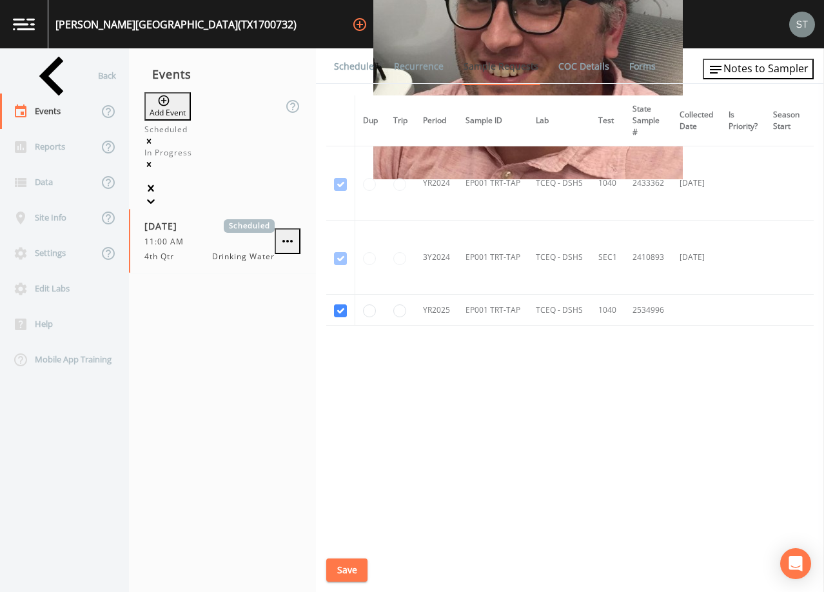
click at [348, 61] on link "Schedule" at bounding box center [354, 66] width 44 height 36
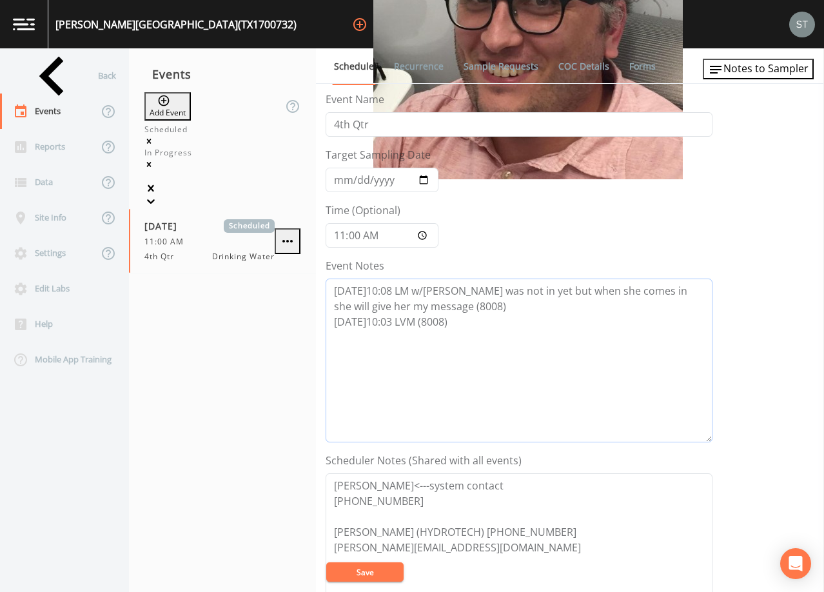
click at [504, 330] on textarea "[DATE]10:08 LM w/[PERSON_NAME] was not in yet but when she comes in she will gi…" at bounding box center [519, 361] width 387 height 164
click at [392, 334] on textarea "[DATE]10:08 LM w/[PERSON_NAME] was not in yet but when she comes in she will gi…" at bounding box center [519, 361] width 387 height 164
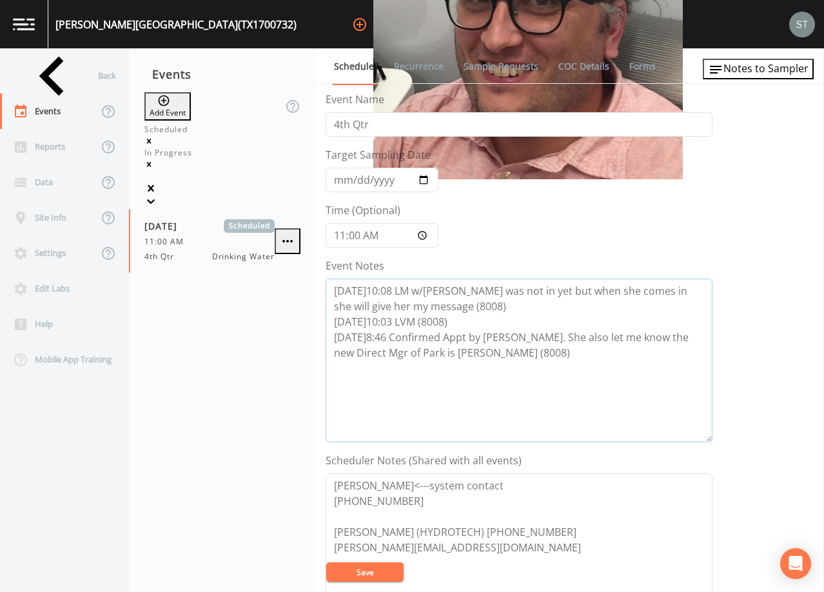
click at [344, 348] on textarea "[DATE]10:08 LM w/[PERSON_NAME] was not in yet but when she comes in she will gi…" at bounding box center [519, 361] width 387 height 164
type textarea "[DATE]10:08 LM w/[PERSON_NAME] was not in yet but when she comes in she will gi…"
drag, startPoint x: 408, startPoint y: 484, endPoint x: 332, endPoint y: 478, distance: 76.4
click at [332, 478] on textarea "[PERSON_NAME]<---system contact [PHONE_NUMBER] [PERSON_NAME] (HYDROTECH) [PHONE…" at bounding box center [519, 556] width 387 height 164
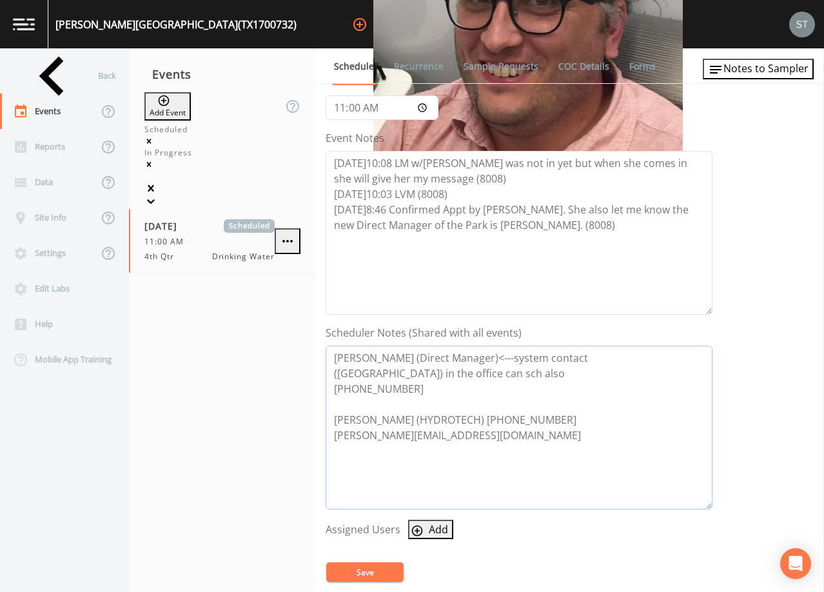
scroll to position [129, 0]
type textarea "[PERSON_NAME] (Direct Manager)<---system contact ([GEOGRAPHIC_DATA]) in the off…"
click at [434, 529] on button "Add" at bounding box center [430, 528] width 45 height 19
select select "9949071a-8de3-4d5f-82d7-f9272ed5f8d7"
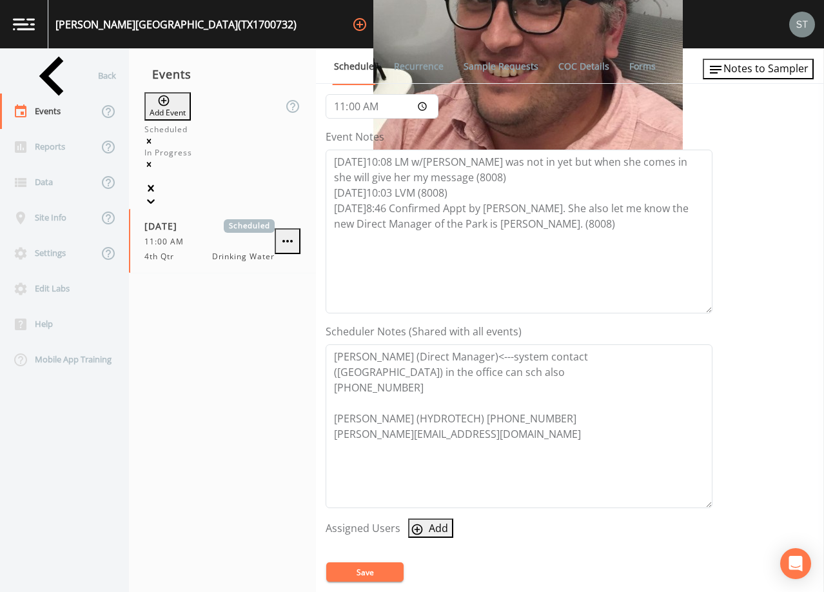
drag, startPoint x: 468, startPoint y: 336, endPoint x: 434, endPoint y: 450, distance: 119.2
select select
click at [384, 577] on button "Save" at bounding box center [364, 572] width 77 height 19
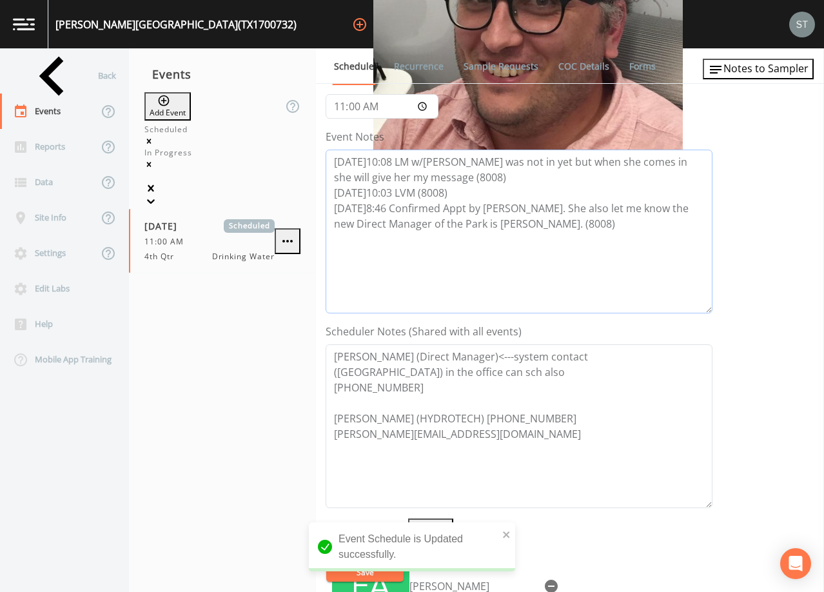
click at [475, 301] on textarea "[DATE]10:08 LM w/[PERSON_NAME] was not in yet but when she comes in she will gi…" at bounding box center [519, 232] width 387 height 164
click at [381, 565] on button "Save" at bounding box center [364, 572] width 77 height 19
drag, startPoint x: 432, startPoint y: 392, endPoint x: 292, endPoint y: 348, distance: 147.3
click at [292, 348] on div "Back Events Reports Data Site Info Settings Edit Labs Help Mobile App Training …" at bounding box center [412, 320] width 824 height 544
click at [762, 67] on span "Notes to Sampler" at bounding box center [766, 68] width 85 height 14
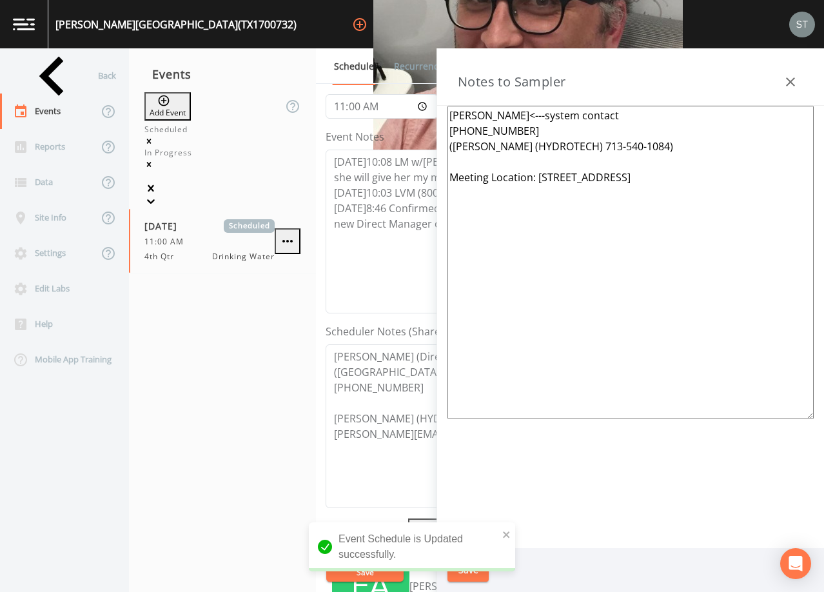
drag, startPoint x: 528, startPoint y: 128, endPoint x: 404, endPoint y: 106, distance: 125.9
click at [404, 106] on div "Back Events Reports Data Site Info Settings Edit Labs Help Mobile App Training …" at bounding box center [412, 320] width 824 height 544
paste textarea "[PERSON_NAME] (Direct Manager)<---system contact ([GEOGRAPHIC_DATA]) in the off…"
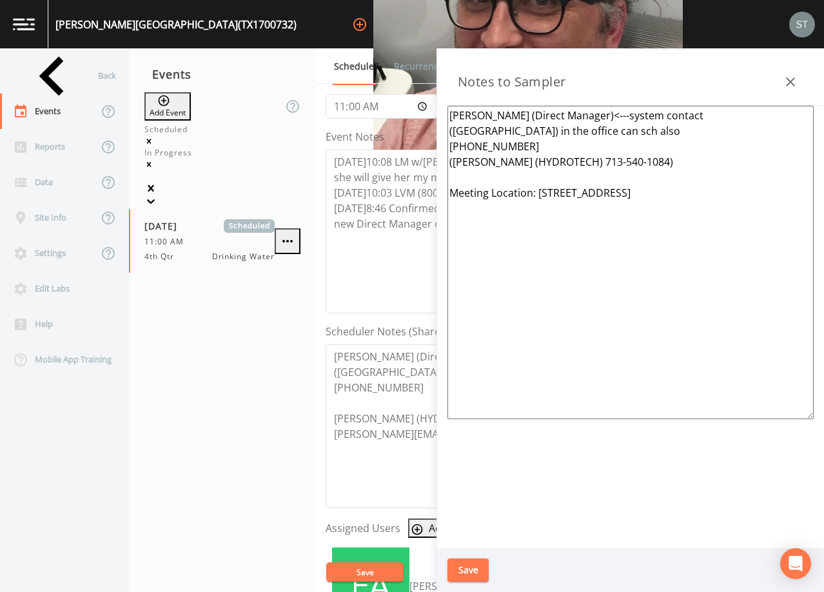
click at [492, 177] on textarea "[PERSON_NAME] (Direct Manager)<---system contact ([GEOGRAPHIC_DATA]) in the off…" at bounding box center [631, 263] width 366 height 314
type textarea "[PERSON_NAME] (Direct Manager)<---system contact ([GEOGRAPHIC_DATA]) in the off…"
click at [474, 569] on button "Save" at bounding box center [468, 571] width 41 height 24
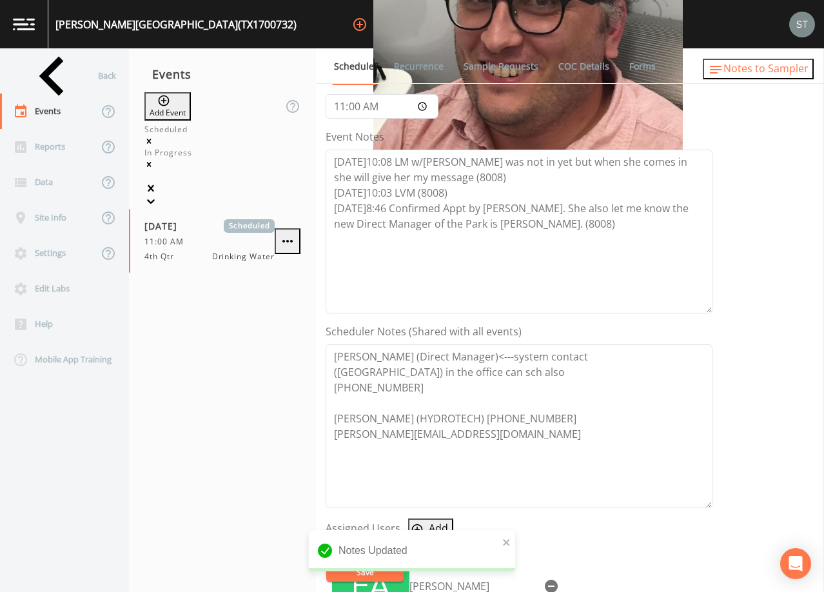
click at [794, 68] on span "Notes to Sampler" at bounding box center [766, 68] width 85 height 14
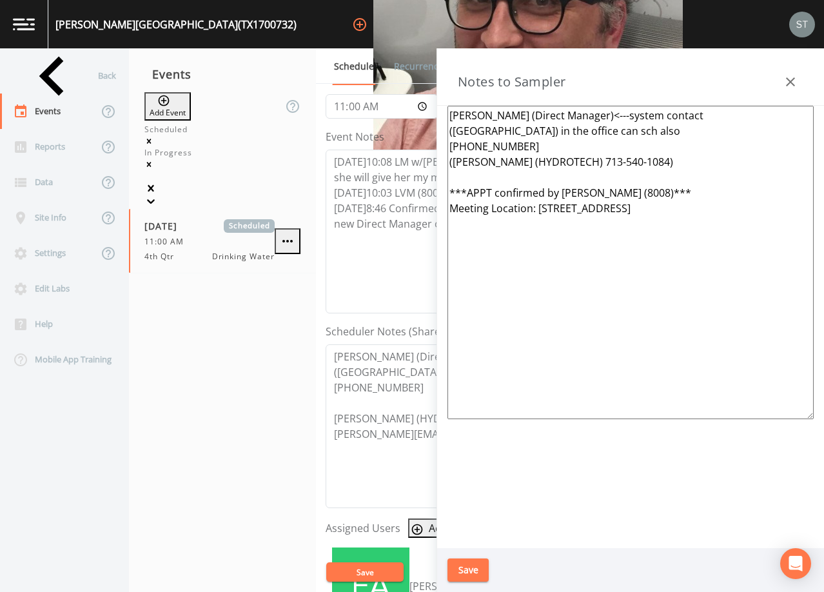
drag, startPoint x: 631, startPoint y: 135, endPoint x: 559, endPoint y: 135, distance: 72.3
click at [559, 135] on textarea "[PERSON_NAME] (Direct Manager)<---system contact ([GEOGRAPHIC_DATA]) in the off…" at bounding box center [631, 263] width 366 height 314
type textarea "[PERSON_NAME] (Direct Manager)<---system contact ([GEOGRAPHIC_DATA]) in the off…"
click at [476, 566] on button "Save" at bounding box center [468, 571] width 41 height 24
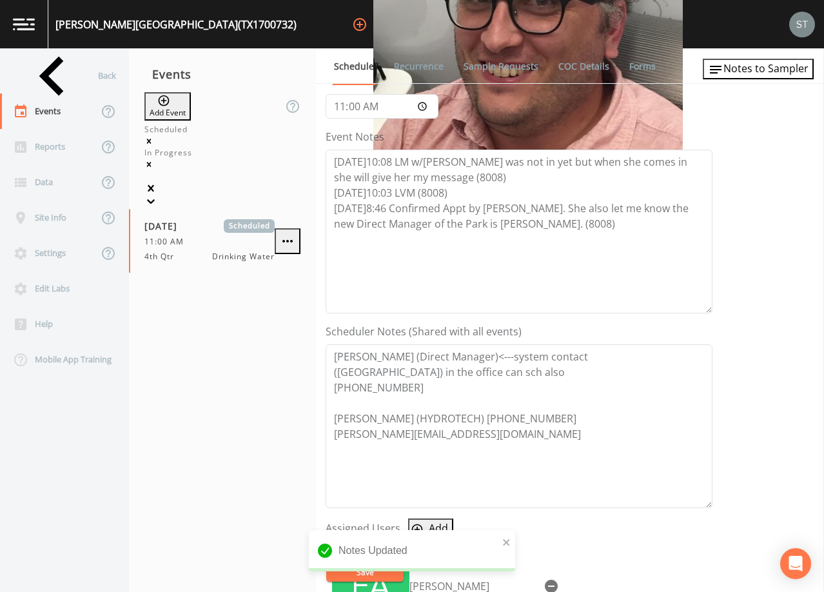
click at [495, 65] on link "Sample Requests" at bounding box center [501, 66] width 79 height 36
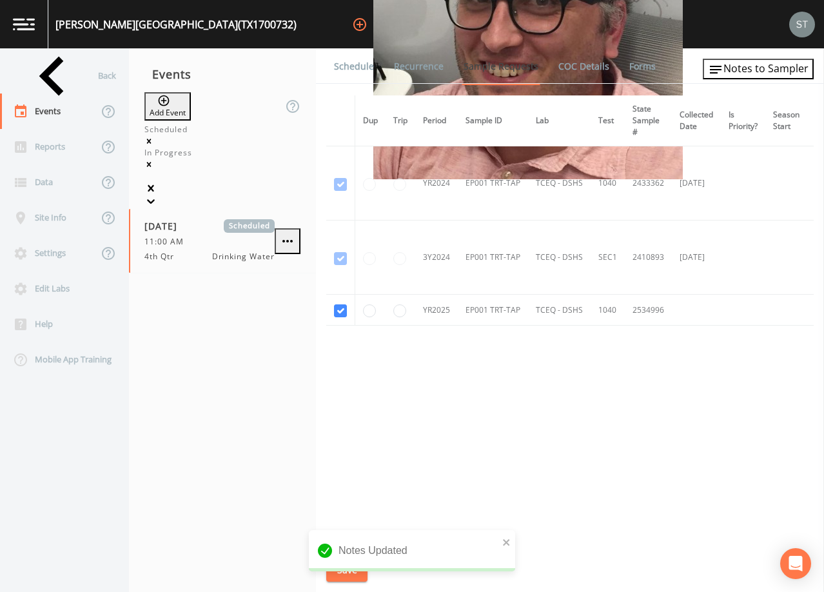
click at [348, 65] on link "Schedule" at bounding box center [354, 66] width 44 height 36
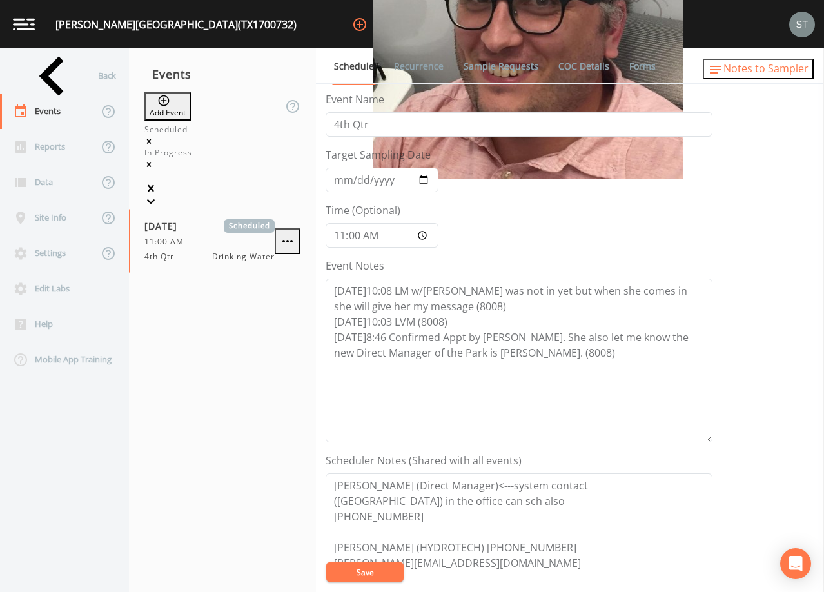
click at [796, 72] on span "Notes to Sampler" at bounding box center [766, 68] width 85 height 14
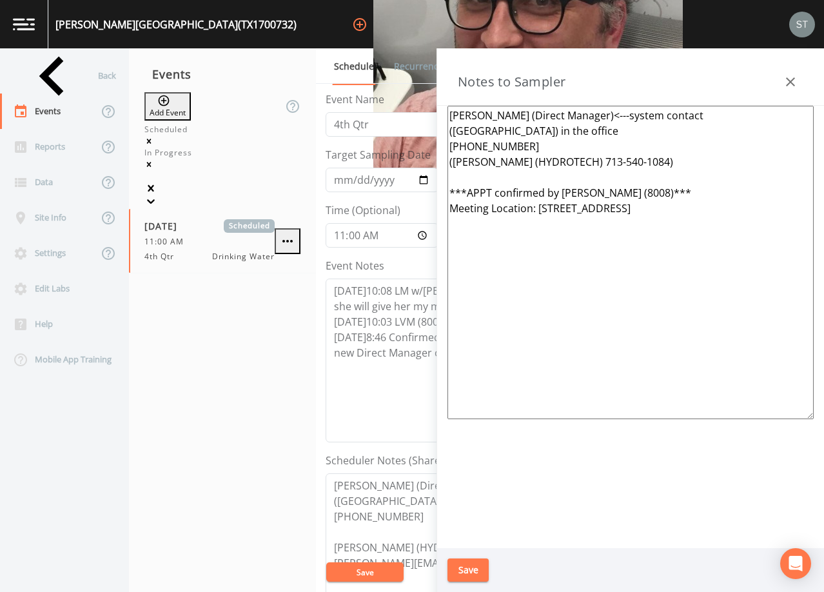
click at [796, 73] on button "button" at bounding box center [791, 82] width 26 height 26
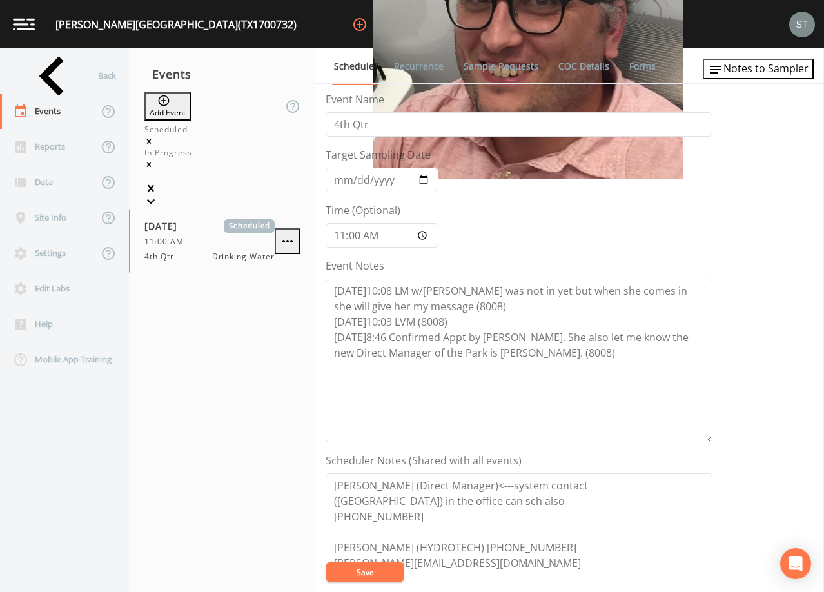
scroll to position [194, 0]
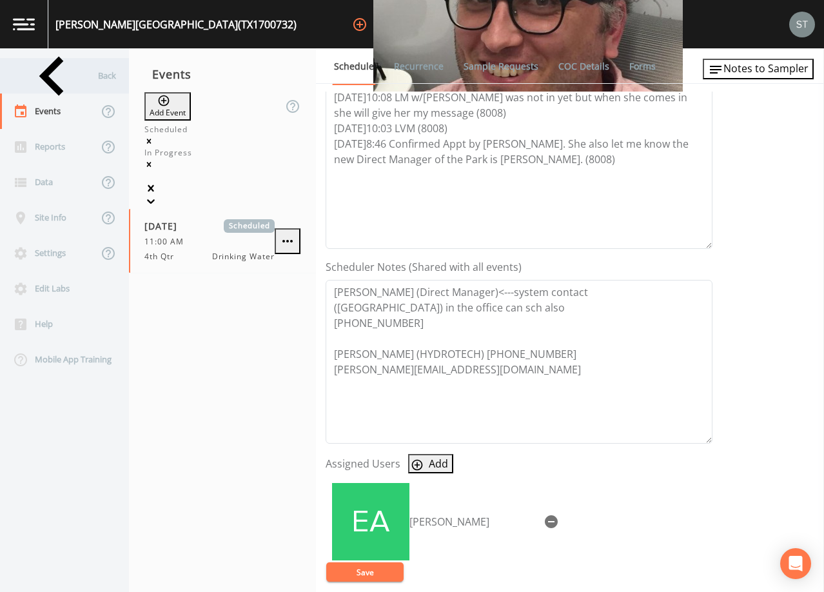
click at [51, 81] on div "Back" at bounding box center [58, 75] width 116 height 35
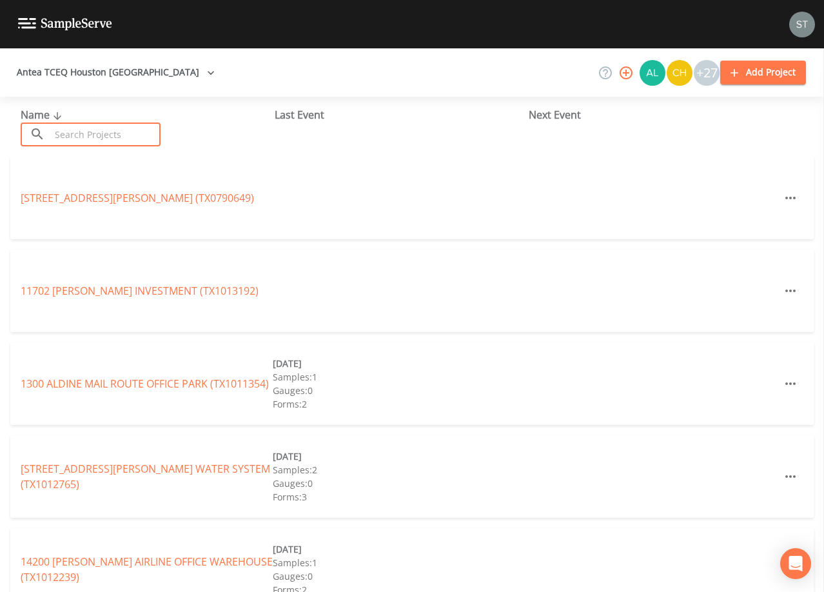
click at [116, 130] on input "text" at bounding box center [105, 135] width 110 height 24
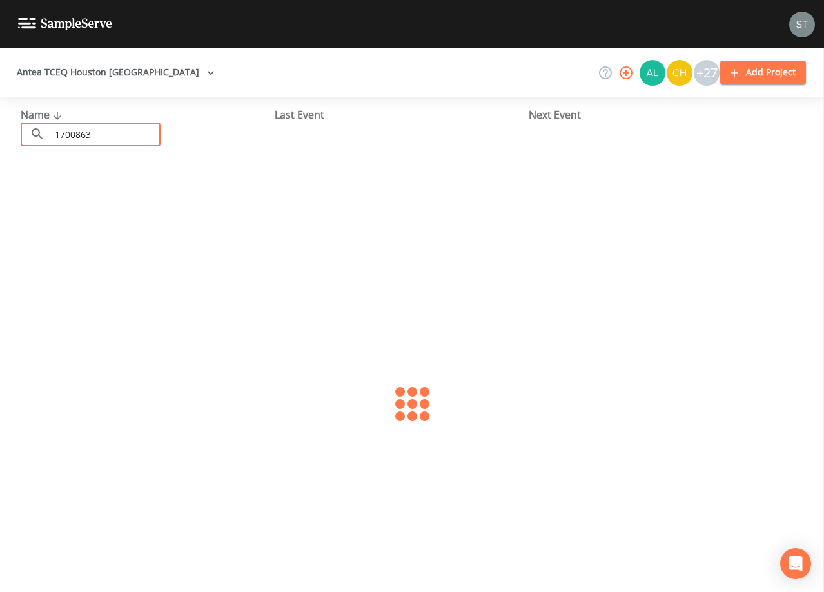
type input "1700863"
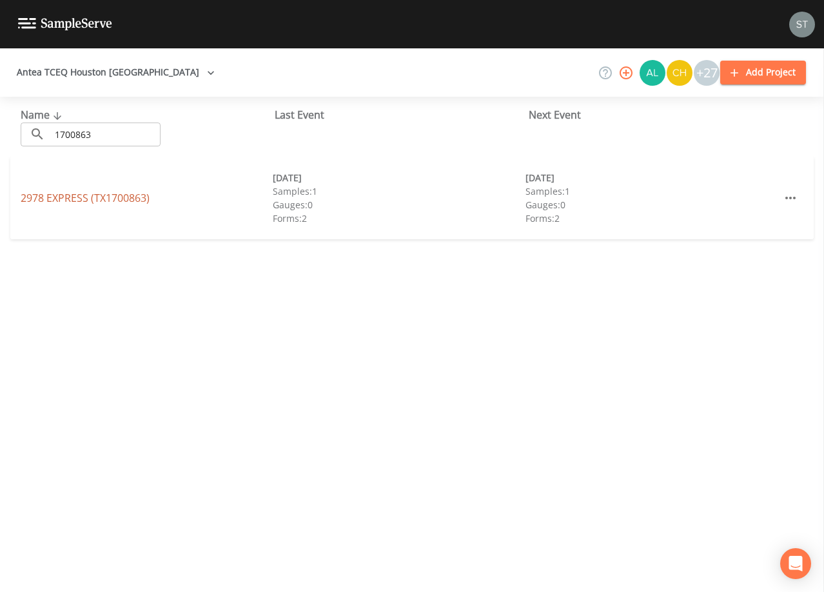
click at [134, 199] on link "2978 EXPRESS (TX1700863)" at bounding box center [85, 198] width 129 height 14
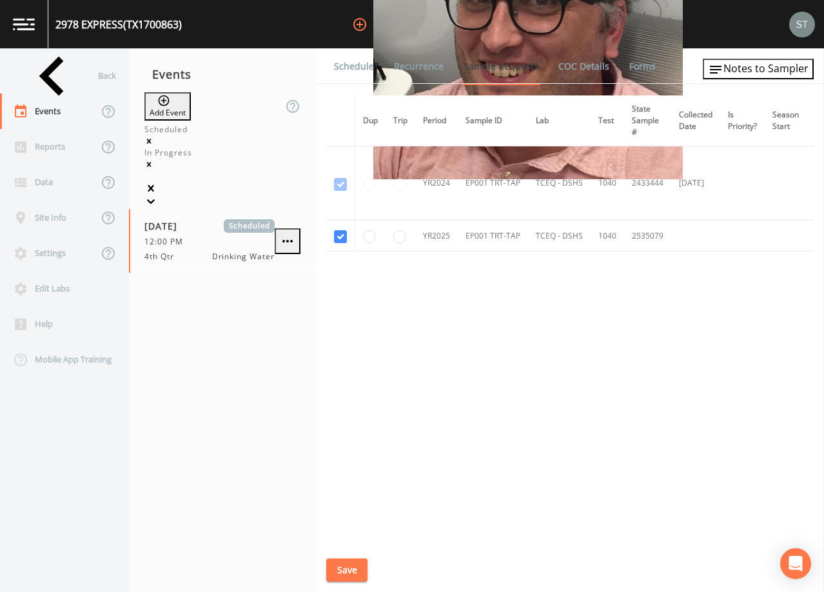
click at [358, 70] on link "Schedule" at bounding box center [354, 66] width 44 height 36
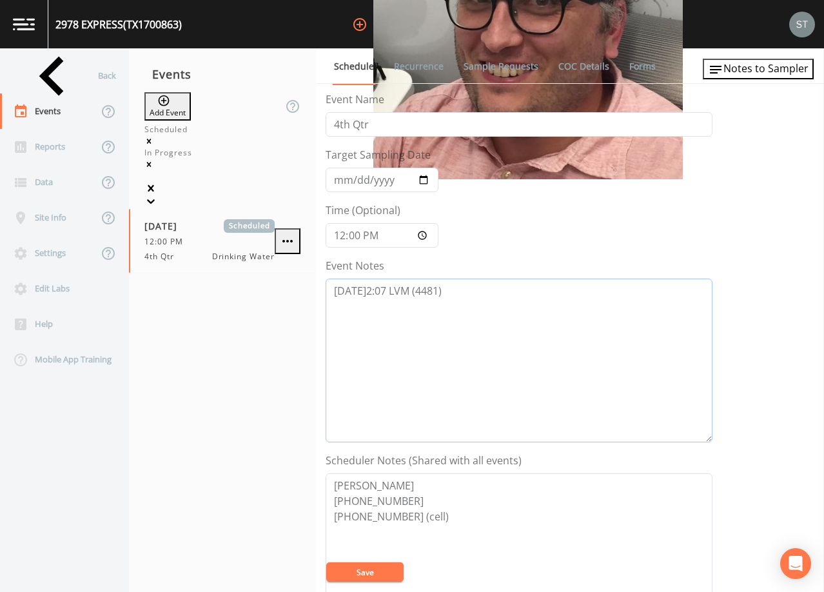
click at [516, 311] on textarea "[DATE]2:07 LVM (4481)" at bounding box center [519, 361] width 387 height 164
click at [412, 317] on textarea "[DATE]2:07 LVM (4481) 10/8@" at bounding box center [519, 361] width 387 height 164
type textarea "[DATE]2:07 LVM (4481) [DATE]8:51 LVM (4481) [DATE]8:53 Per store clerk, The man…"
click at [359, 572] on button "Save" at bounding box center [364, 572] width 77 height 19
click at [374, 569] on button "Save" at bounding box center [364, 572] width 77 height 19
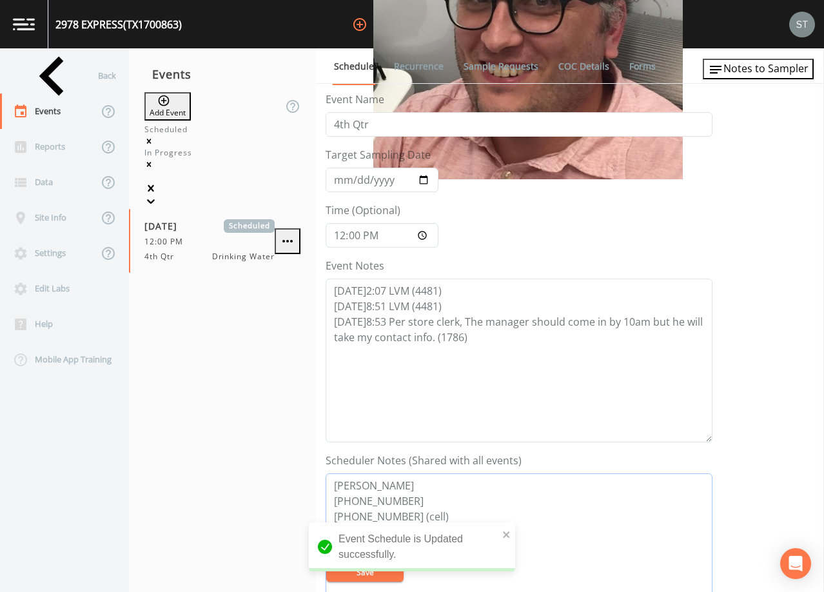
click at [446, 500] on textarea "[PERSON_NAME] [PHONE_NUMBER] [PHONE_NUMBER] (cell)" at bounding box center [519, 556] width 387 height 164
type textarea "[PERSON_NAME] [PHONE_NUMBER] Store [PHONE_NUMBER] (cell)"
click at [512, 537] on div "Event Schedule is Updated successfully." at bounding box center [412, 547] width 206 height 49
click at [504, 531] on icon "close" at bounding box center [507, 535] width 9 height 10
click at [506, 532] on div "Event Schedule is Updated successfully." at bounding box center [412, 552] width 206 height 59
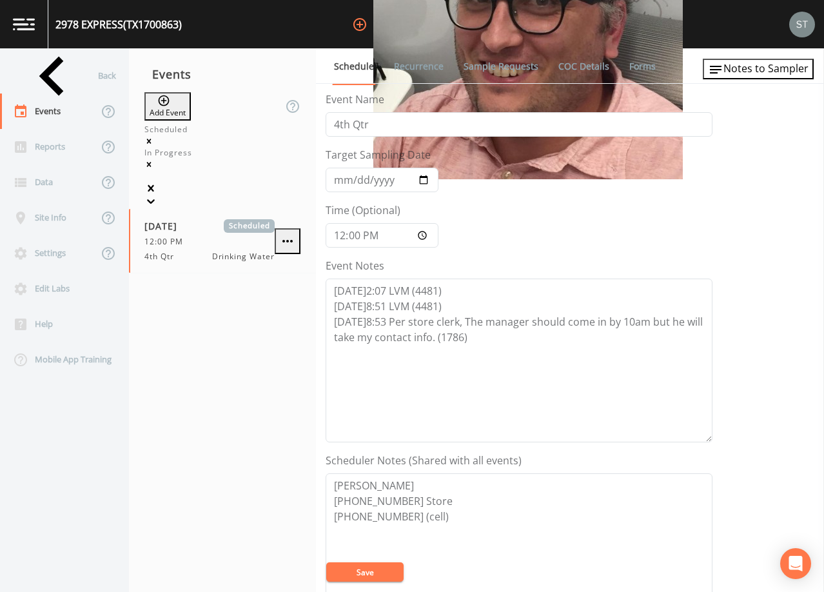
click at [361, 573] on button "Save" at bounding box center [364, 572] width 77 height 19
click at [766, 84] on div "Schedule Recurrence Sample Requests COC Details Forms Event Name 4th Qtr Target…" at bounding box center [570, 320] width 508 height 544
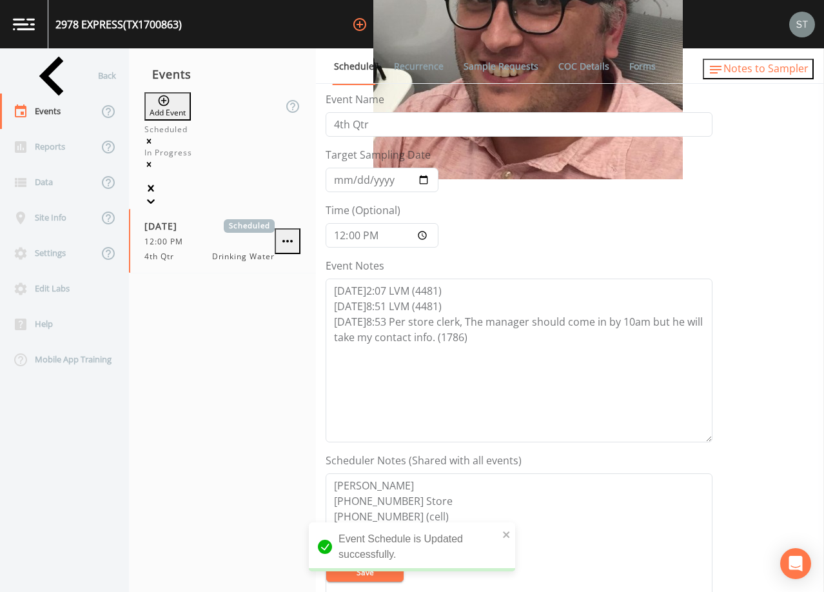
click at [777, 71] on span "Notes to Sampler" at bounding box center [766, 68] width 85 height 14
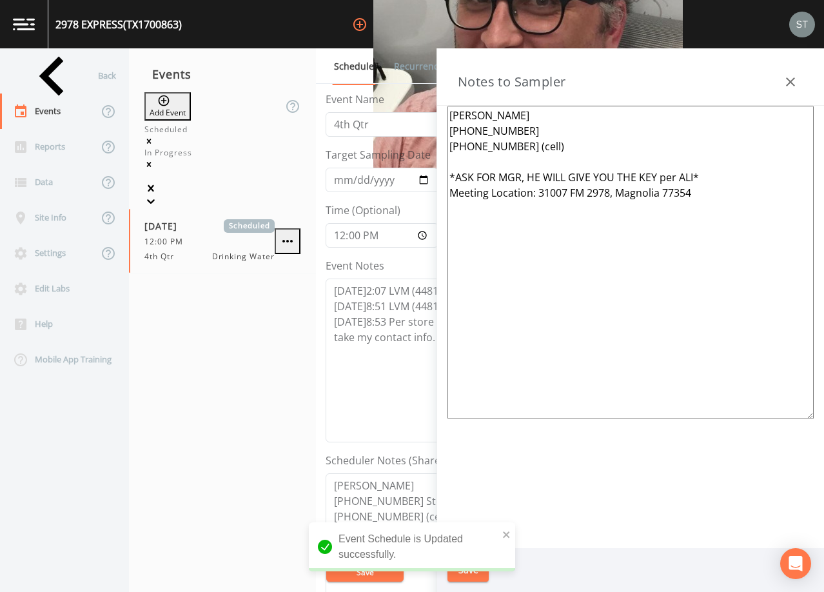
click at [533, 128] on textarea "[PERSON_NAME] [PHONE_NUMBER] [PHONE_NUMBER] (cell) *ASK FOR MGR, HE WILL GIVE Y…" at bounding box center [631, 263] width 366 height 314
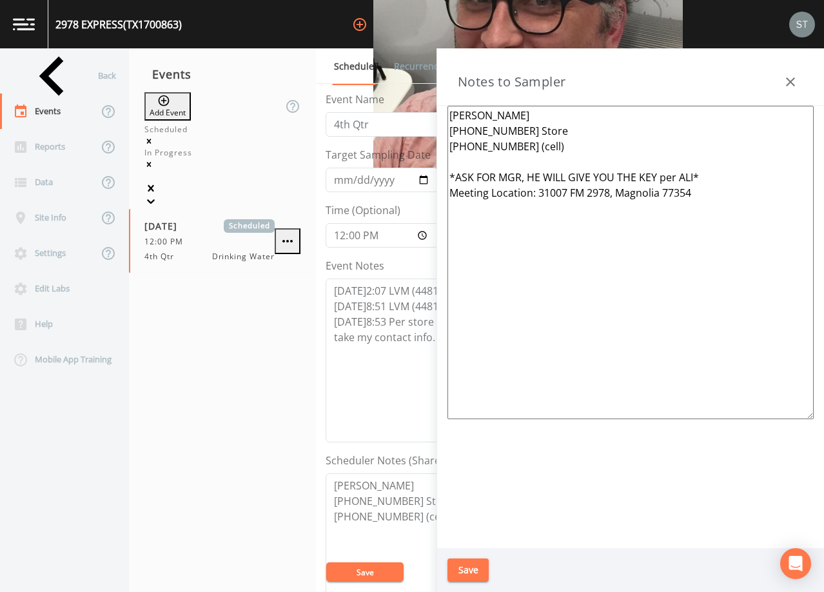
type textarea "[PERSON_NAME] [PHONE_NUMBER] Store [PHONE_NUMBER] (cell) *ASK FOR MGR, HE WILL …"
click at [474, 567] on button "Save" at bounding box center [468, 571] width 41 height 24
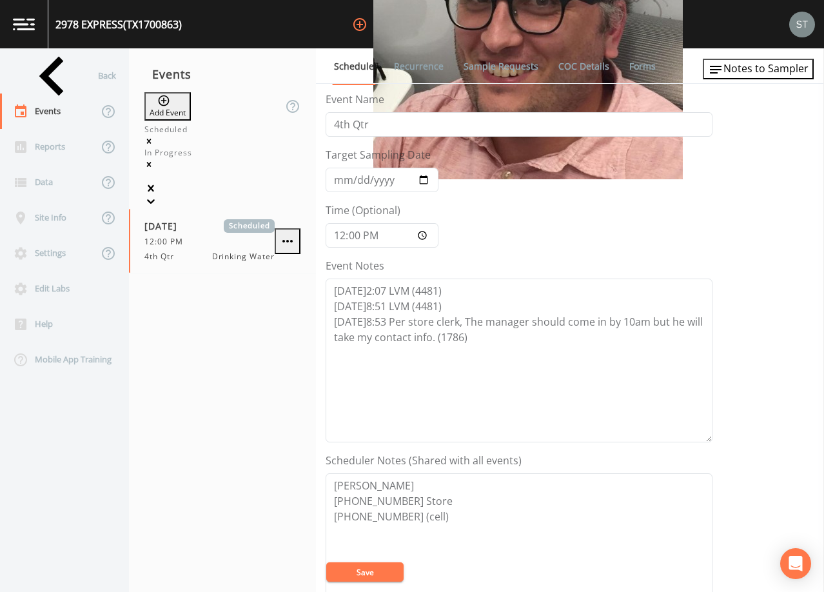
click at [381, 573] on button "Save" at bounding box center [364, 572] width 77 height 19
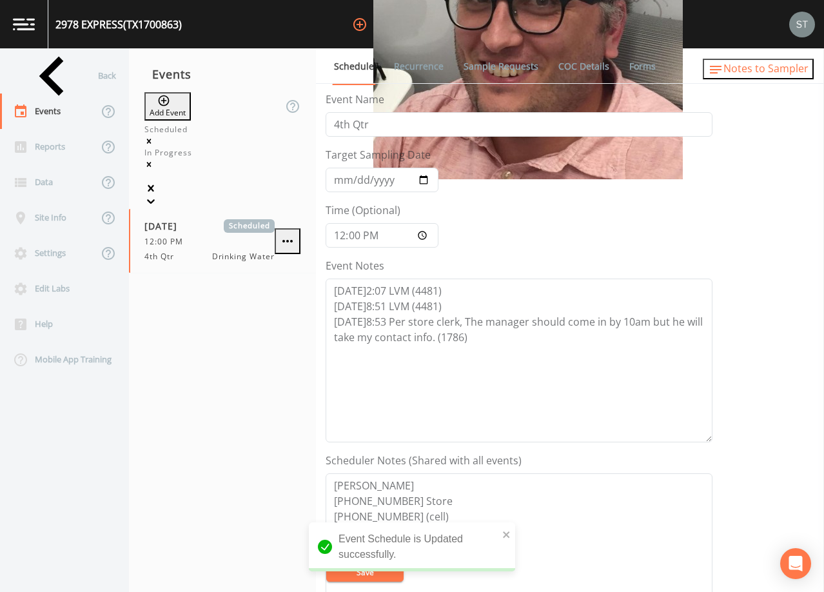
click at [796, 73] on span "Notes to Sampler" at bounding box center [766, 68] width 85 height 14
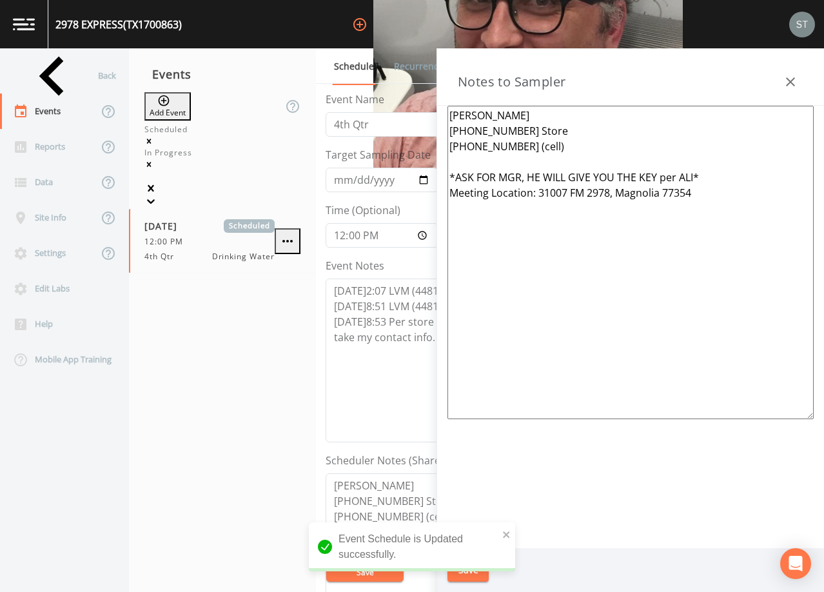
click at [792, 79] on icon "button" at bounding box center [790, 81] width 15 height 15
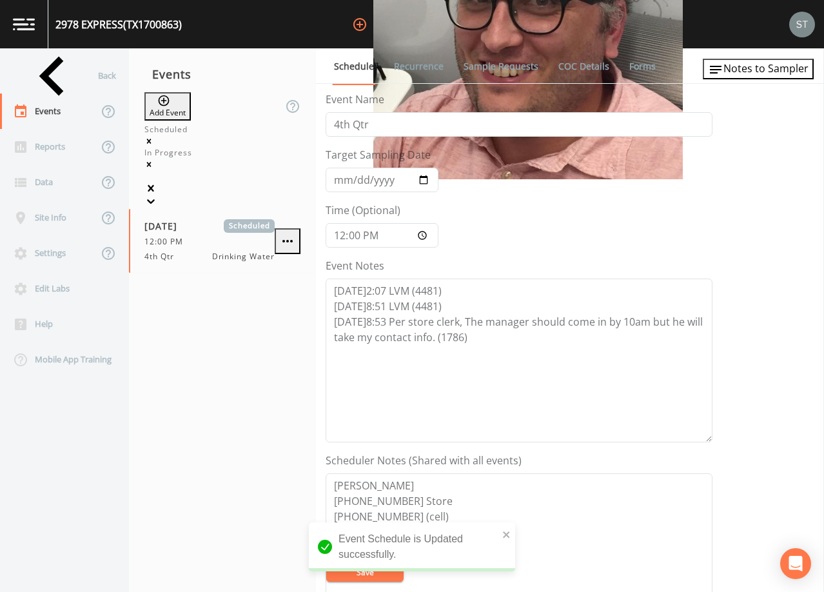
click at [506, 65] on link "Sample Requests" at bounding box center [501, 66] width 79 height 36
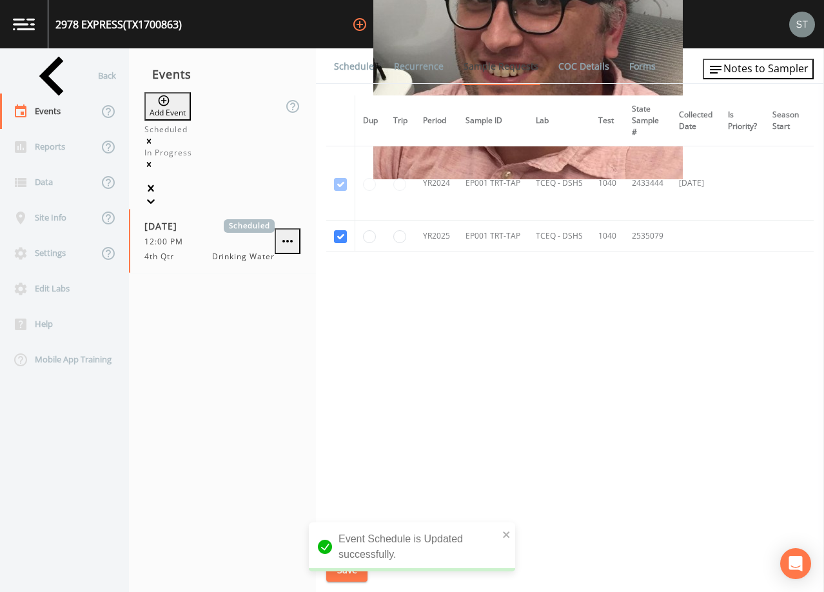
click at [359, 67] on link "Schedule" at bounding box center [354, 66] width 44 height 36
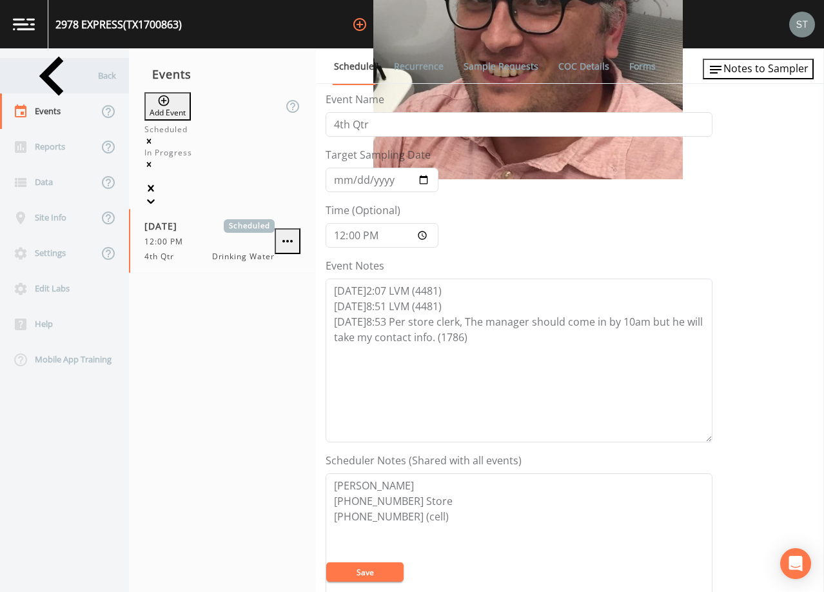
click at [54, 71] on div "Back" at bounding box center [58, 75] width 116 height 35
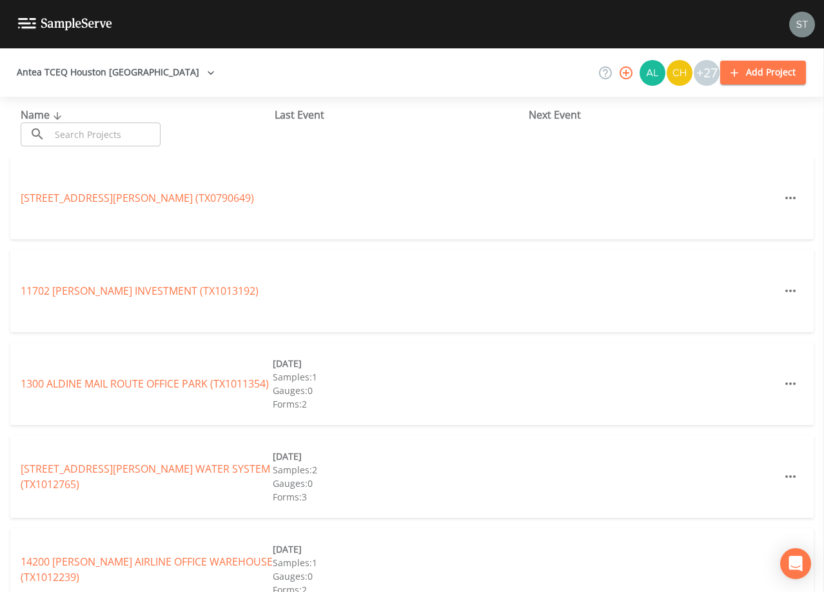
click at [127, 132] on input "text" at bounding box center [105, 135] width 110 height 24
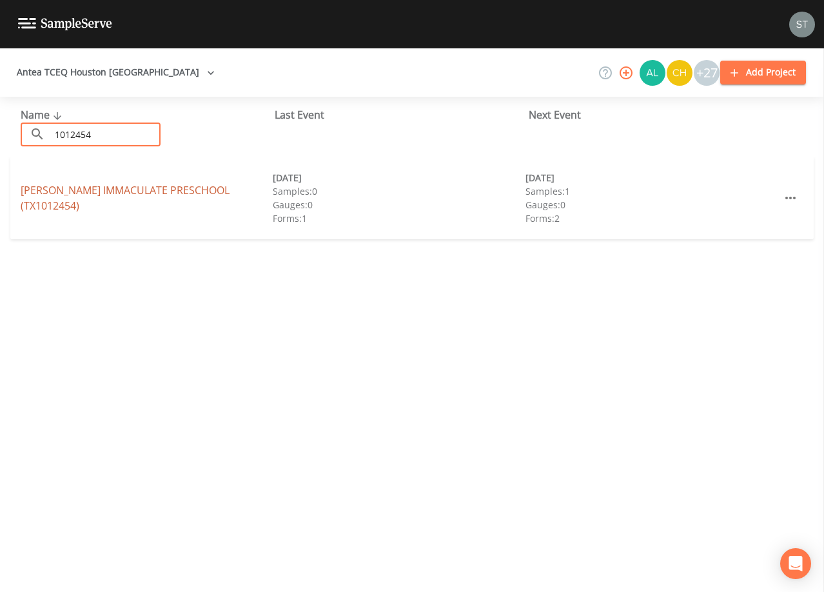
type input "1012454"
click at [186, 201] on link "[PERSON_NAME] IMMACULATE PRESCHOOL (TX1012454)" at bounding box center [125, 198] width 209 height 30
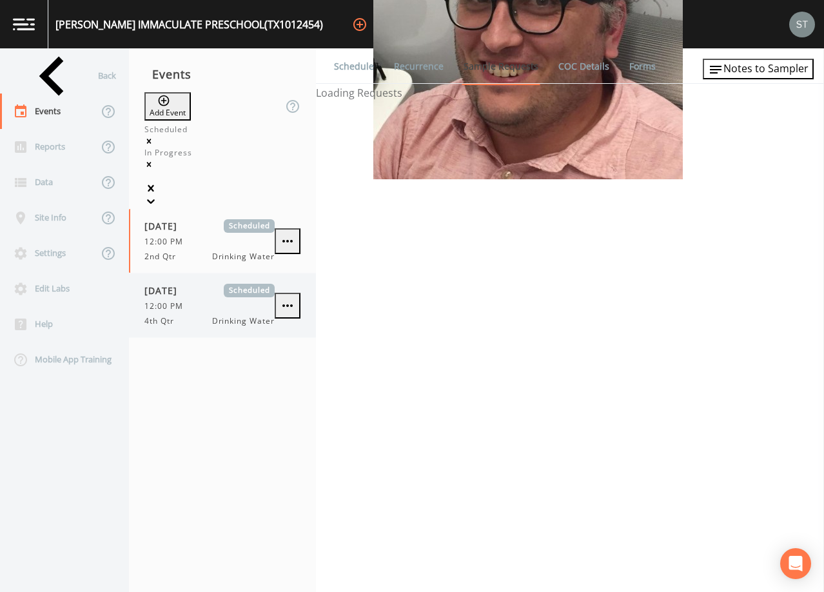
click at [208, 301] on div "12:00 PM" at bounding box center [210, 307] width 130 height 12
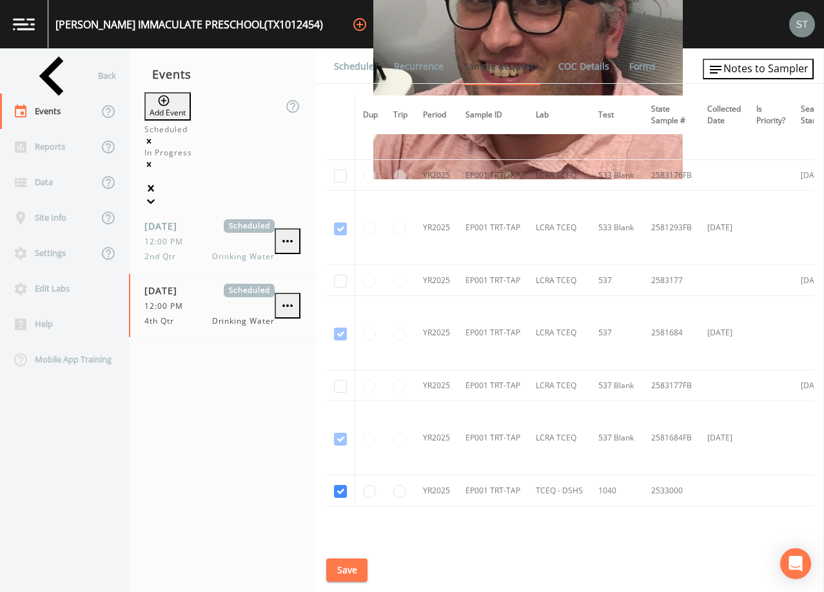
scroll to position [968, 0]
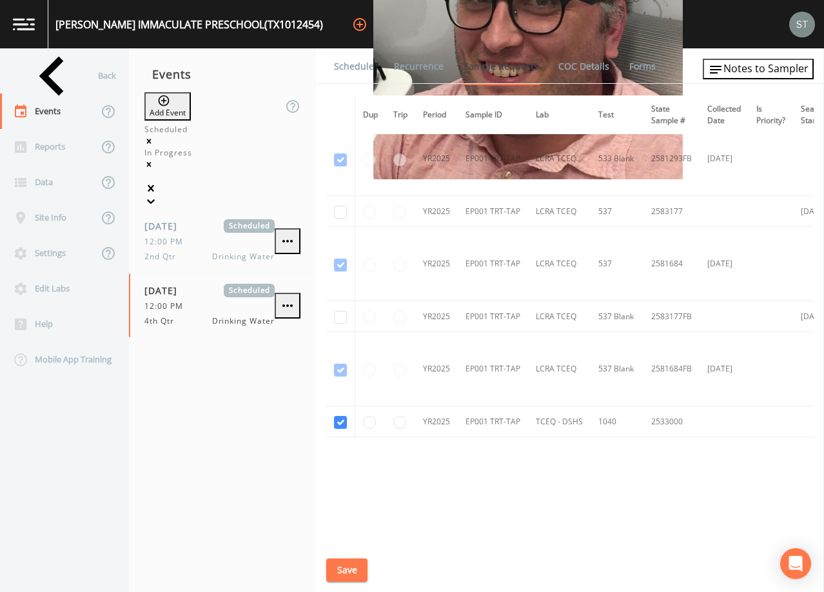
click at [356, 66] on link "Schedule" at bounding box center [354, 66] width 44 height 36
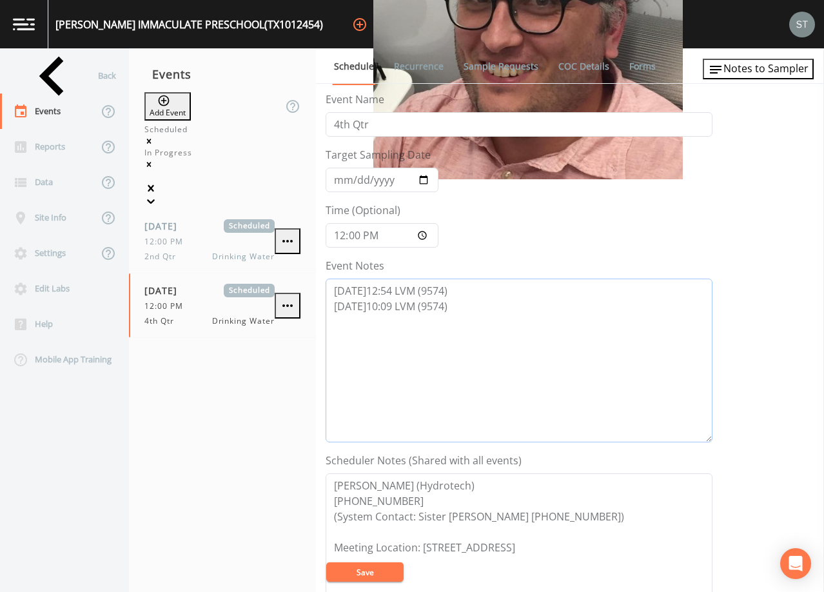
click at [493, 308] on textarea "[DATE]12:54 LVM (9574) [DATE]10:09 LVM (9574)" at bounding box center [519, 361] width 387 height 164
type textarea "[DATE]12:54 LVM (9574) [DATE]10:09 LVM (9574) [DATE]8:57 LVM (9574)"
click at [370, 575] on button "Save" at bounding box center [364, 572] width 77 height 19
click at [370, 569] on button "Save" at bounding box center [364, 572] width 77 height 19
click at [371, 578] on button "Save" at bounding box center [364, 572] width 77 height 19
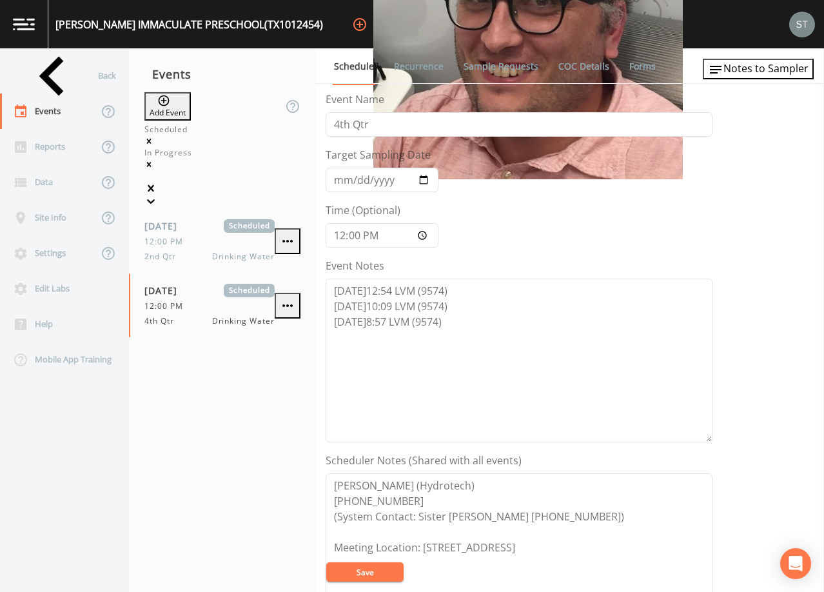
click at [415, 68] on link "Recurrence" at bounding box center [419, 66] width 54 height 36
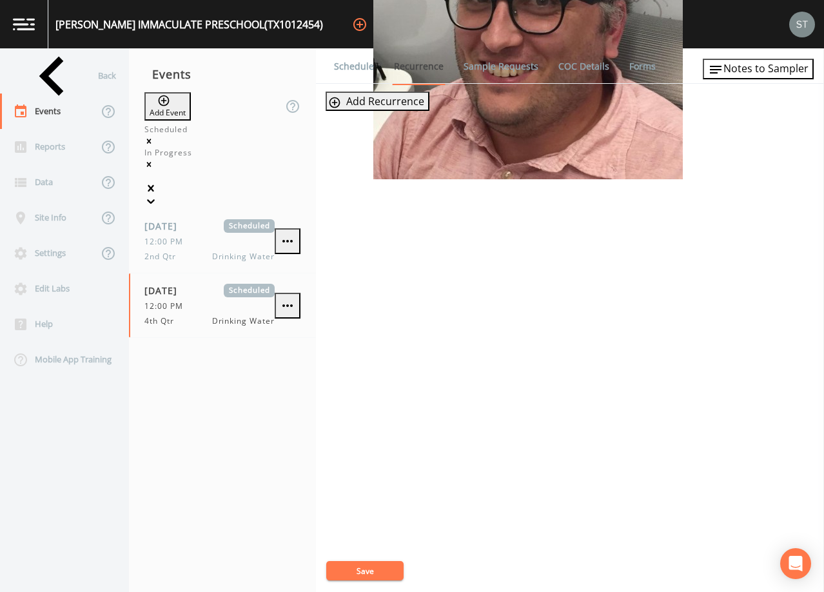
click at [348, 68] on link "Schedule" at bounding box center [354, 66] width 44 height 36
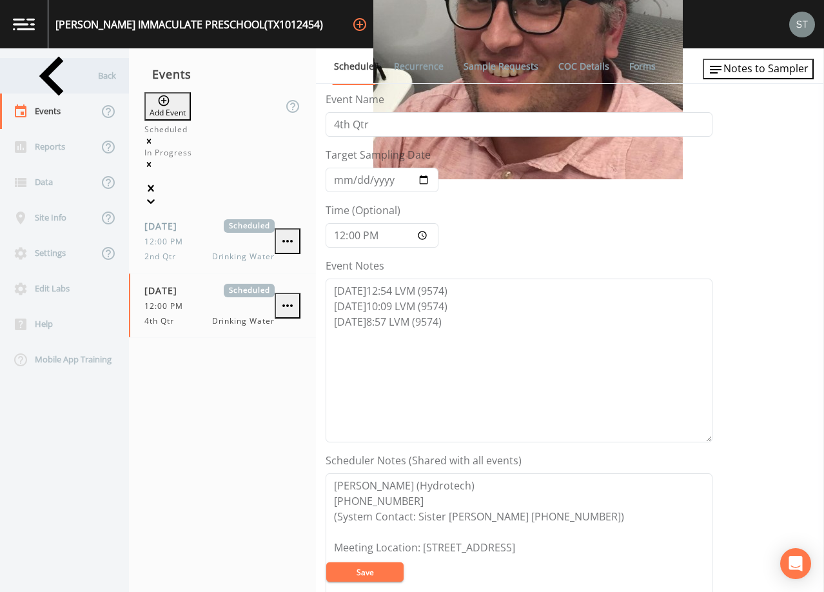
click at [80, 87] on div "Back" at bounding box center [58, 75] width 116 height 35
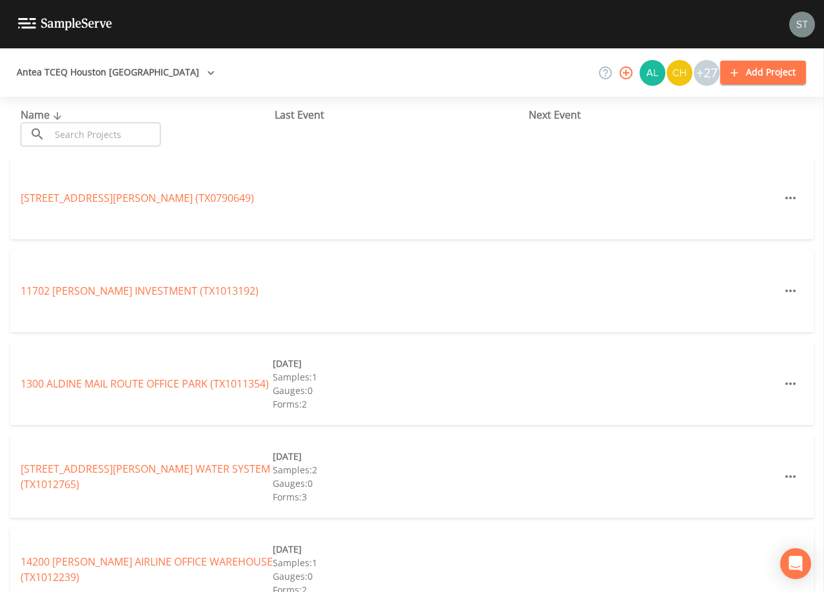
click at [99, 130] on input "text" at bounding box center [105, 135] width 110 height 24
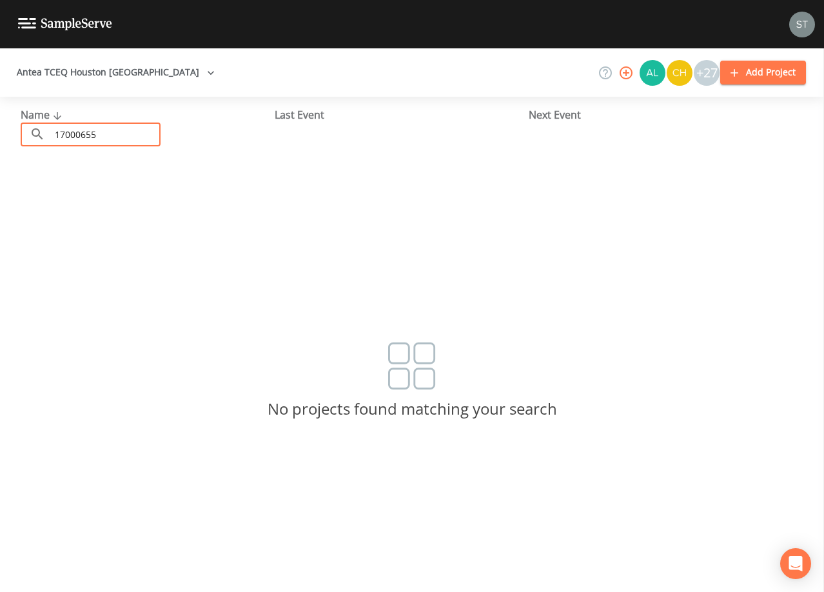
click at [77, 130] on input "17000655" at bounding box center [105, 135] width 110 height 24
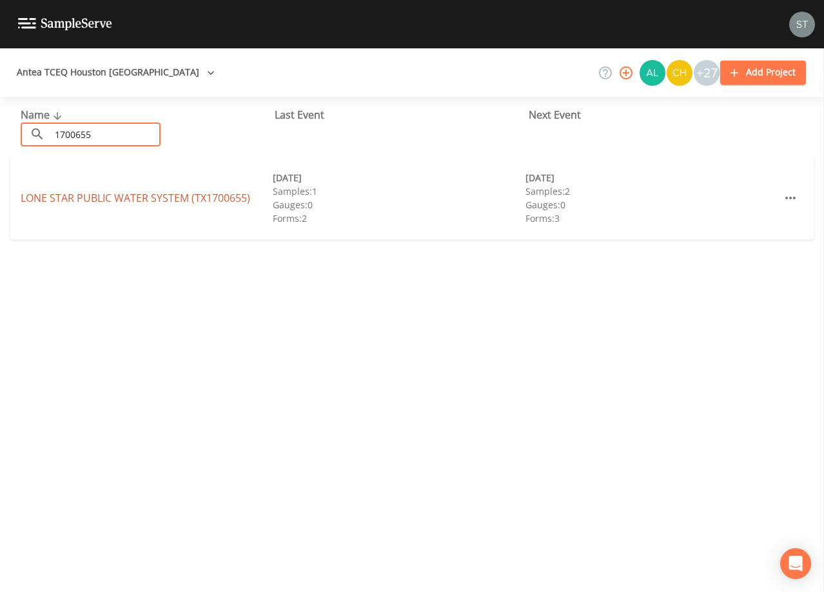
type input "1700655"
click at [212, 201] on link "LONE STAR PUBLIC WATER SYSTEM (TX1700655)" at bounding box center [136, 198] width 230 height 14
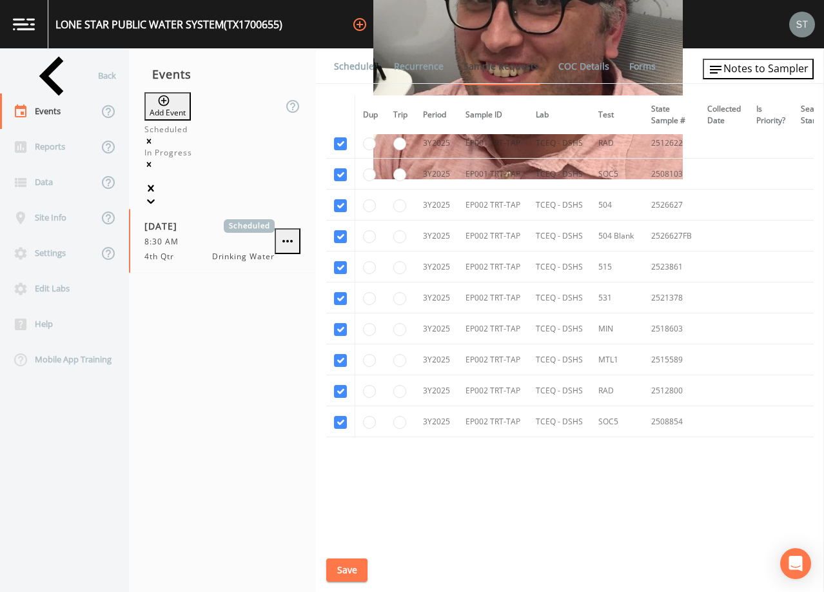
scroll to position [619, 0]
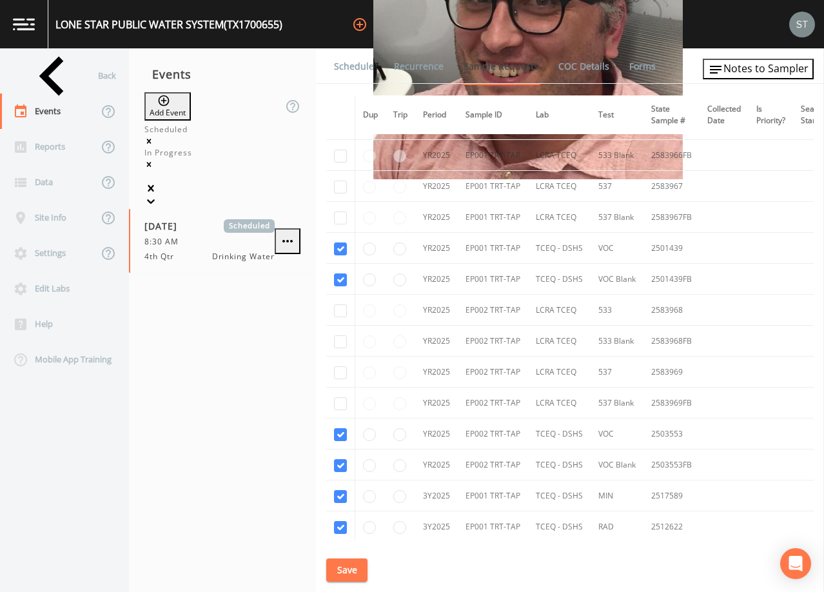
click at [350, 73] on link "Schedule" at bounding box center [354, 66] width 44 height 36
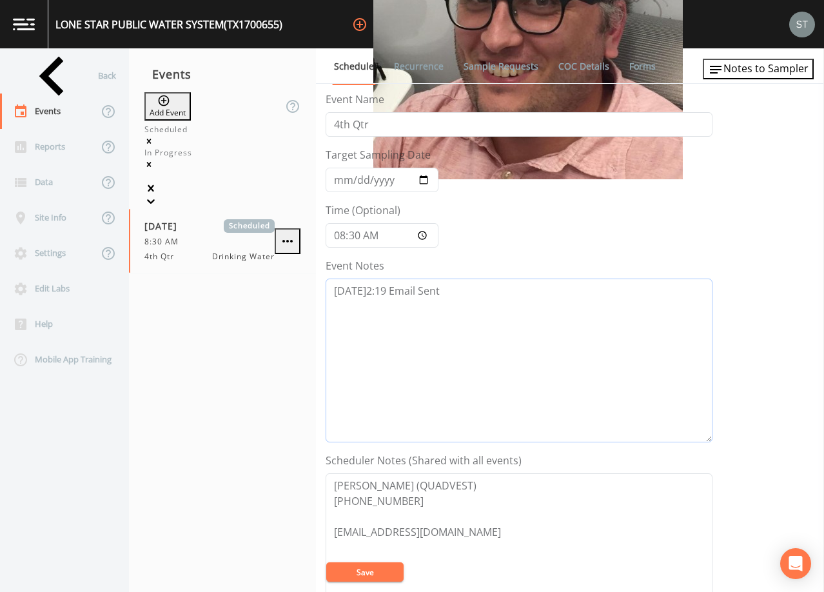
click at [492, 312] on textarea "[DATE]2:19 Email Sent" at bounding box center [519, 361] width 387 height 164
click at [431, 309] on textarea "[DATE]2:19 Email Sent 10/7@" at bounding box center [519, 361] width 387 height 164
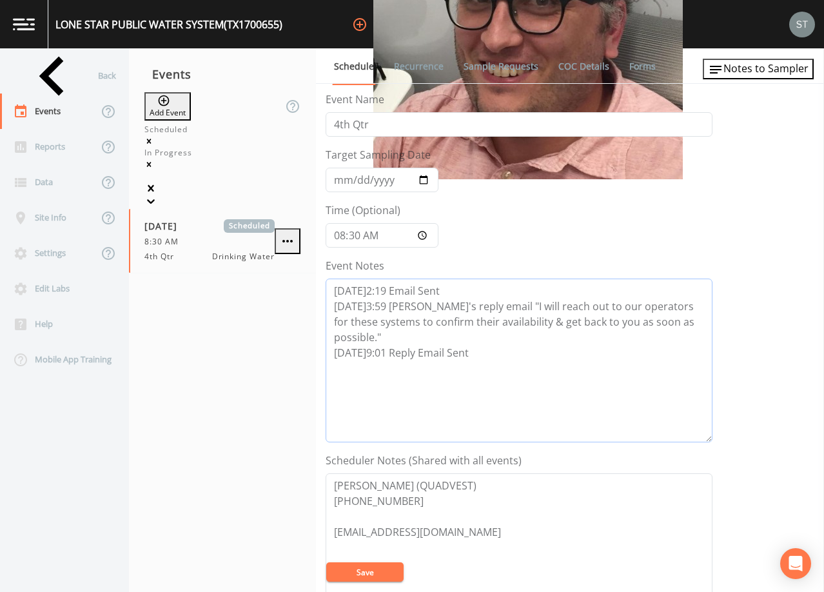
type textarea "[DATE]2:19 Email Sent [DATE]3:59 [PERSON_NAME]'s reply email "I will reach out …"
click at [361, 572] on button "Save" at bounding box center [364, 572] width 77 height 19
drag, startPoint x: 502, startPoint y: 356, endPoint x: 306, endPoint y: 312, distance: 201.1
click at [306, 312] on div "Back Events Reports Data Site Info Settings Edit Labs Help Mobile App Training …" at bounding box center [412, 320] width 824 height 544
click at [550, 361] on textarea "[DATE]2:19 Email Sent [DATE]3:59 [PERSON_NAME]'s reply email "I will reach out …" at bounding box center [519, 361] width 387 height 164
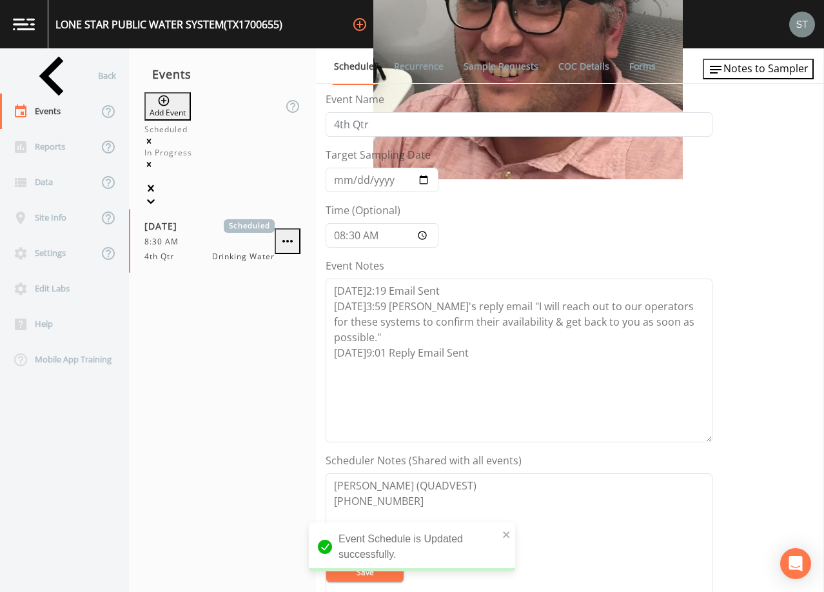
click at [414, 68] on link "Recurrence" at bounding box center [419, 66] width 54 height 36
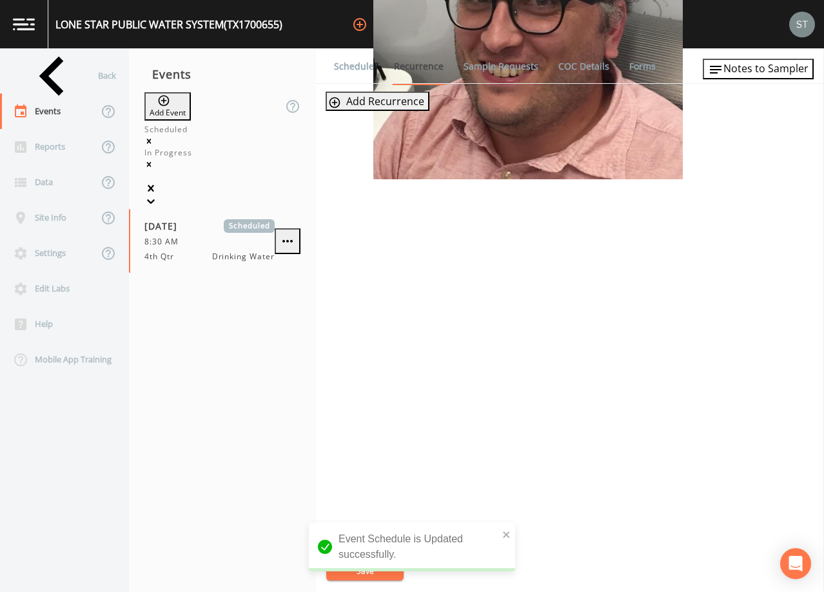
click at [360, 71] on link "Schedule" at bounding box center [354, 66] width 44 height 36
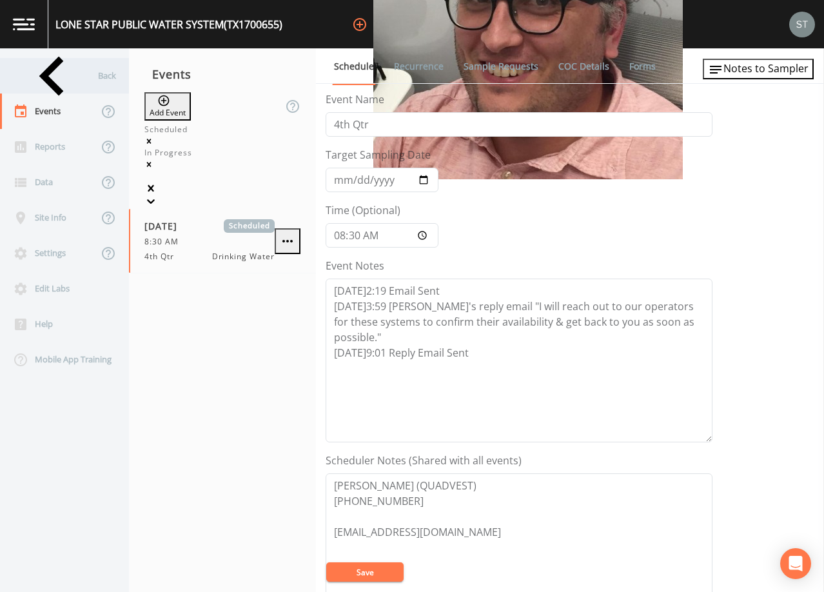
click at [70, 68] on div "Back" at bounding box center [58, 75] width 116 height 35
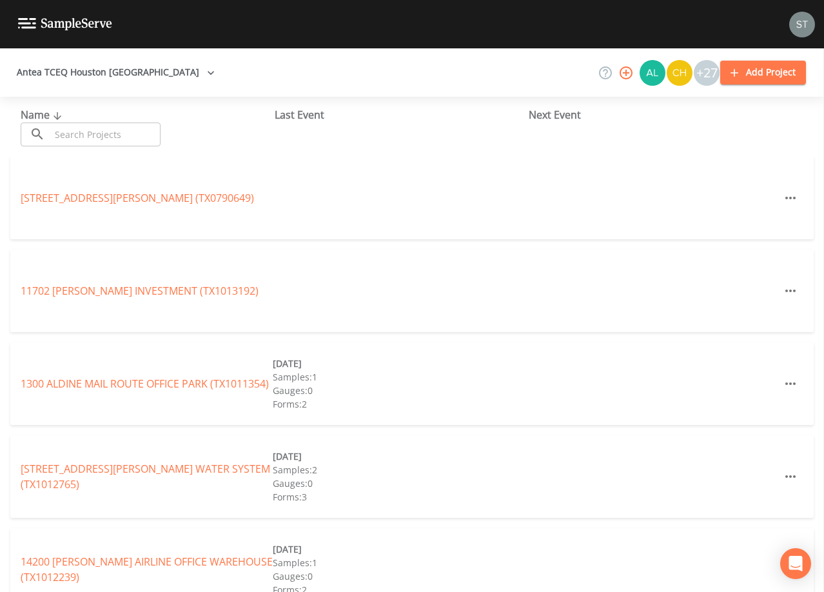
click at [108, 134] on input "text" at bounding box center [105, 135] width 110 height 24
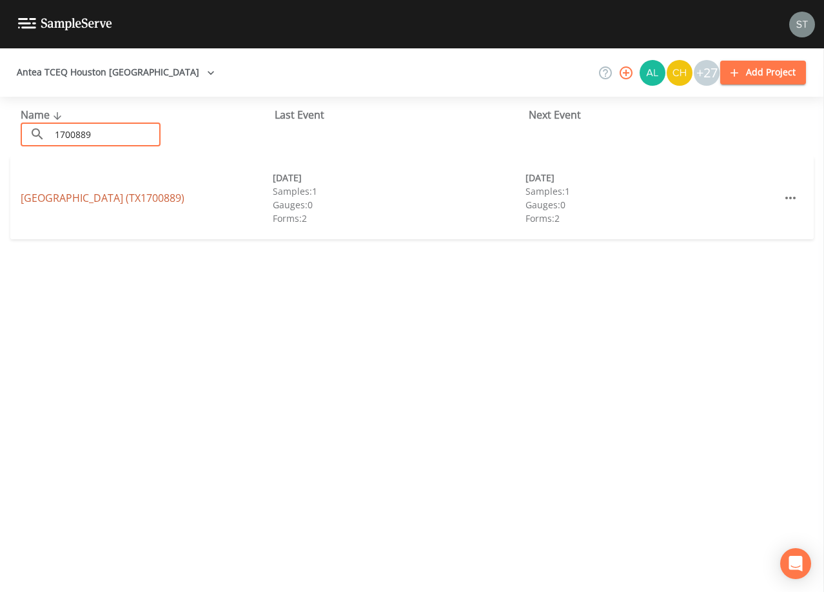
type input "1700889"
click at [115, 195] on link "[GEOGRAPHIC_DATA] (TX1700889)" at bounding box center [103, 198] width 164 height 14
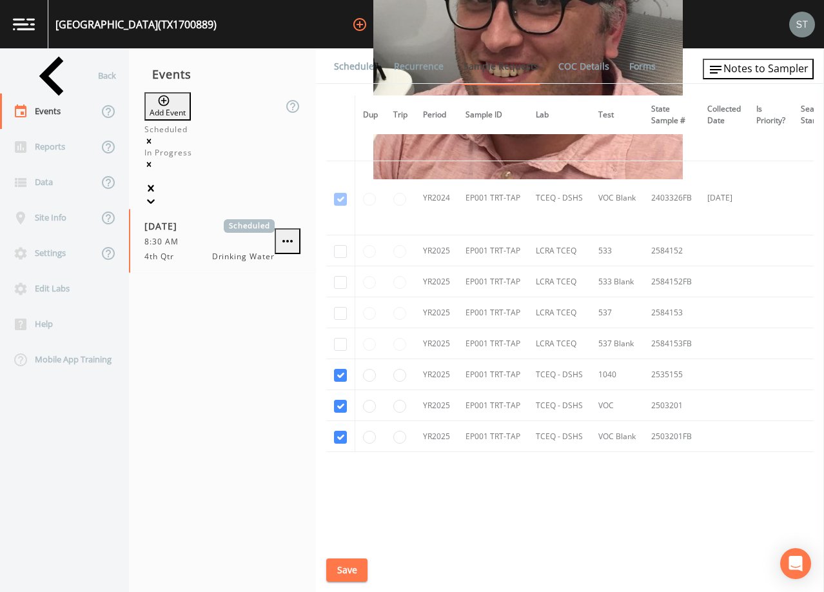
scroll to position [214, 0]
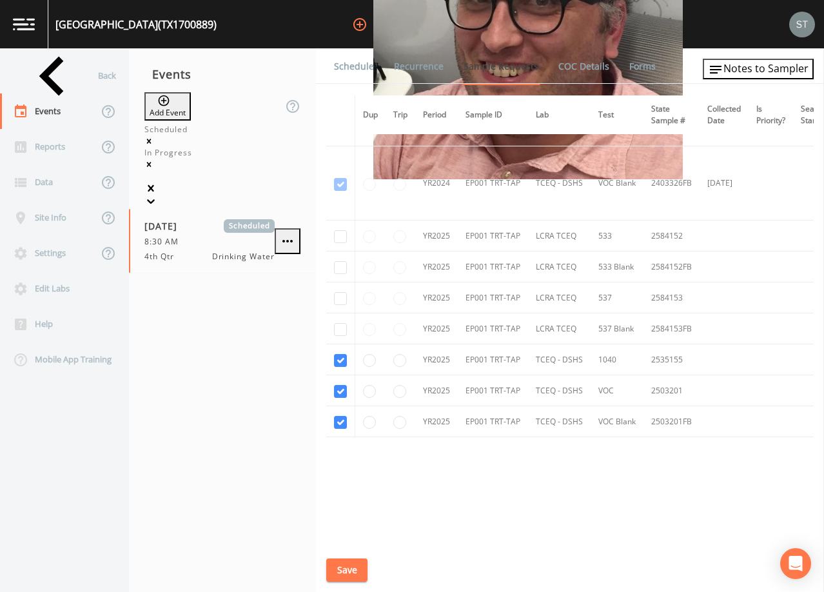
click at [346, 49] on link "Schedule" at bounding box center [354, 66] width 44 height 36
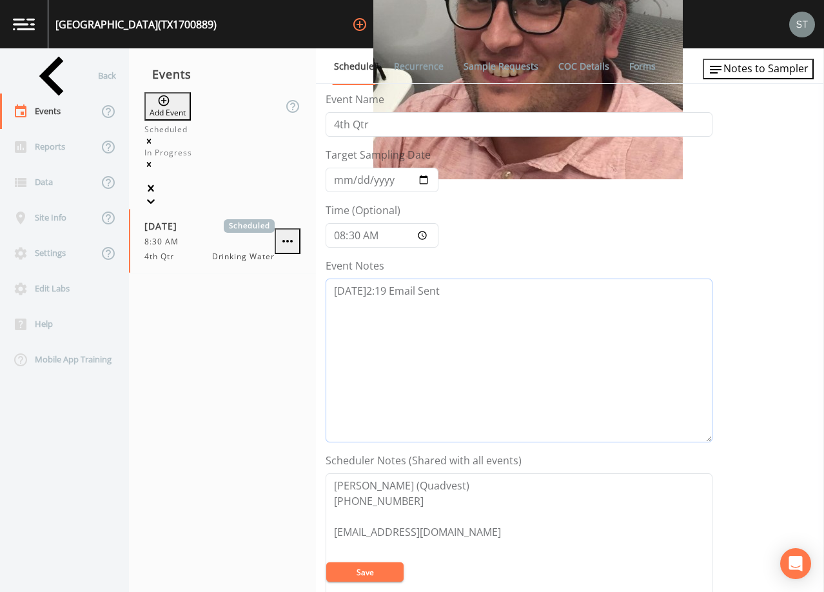
click at [499, 306] on textarea "[DATE]2:19 Email Sent" at bounding box center [519, 361] width 387 height 164
click at [466, 334] on textarea "[DATE]2:19 Email Sent" at bounding box center [519, 361] width 387 height 164
paste textarea "[DATE]3:59 [PERSON_NAME]'s reply email "I will reach out to our operators for t…"
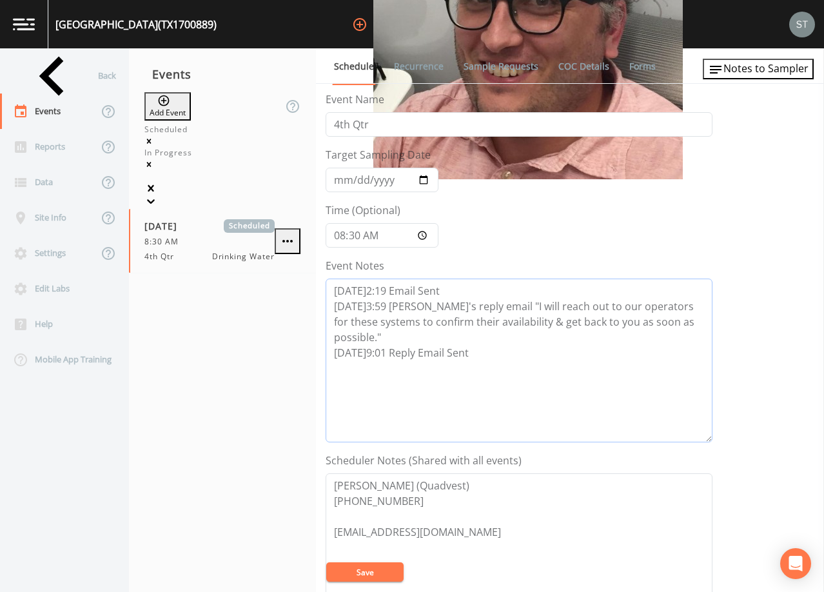
type textarea "[DATE]2:19 Email Sent [DATE]3:59 [PERSON_NAME]'s reply email "I will reach out …"
click at [380, 575] on button "Save" at bounding box center [364, 572] width 77 height 19
click at [409, 75] on link "Recurrence" at bounding box center [419, 66] width 54 height 36
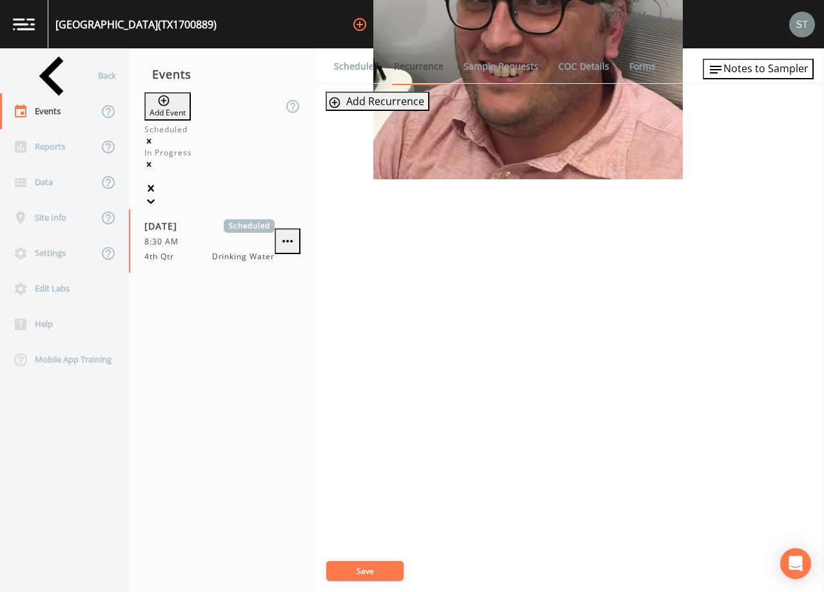
click at [345, 67] on link "Schedule" at bounding box center [354, 66] width 44 height 36
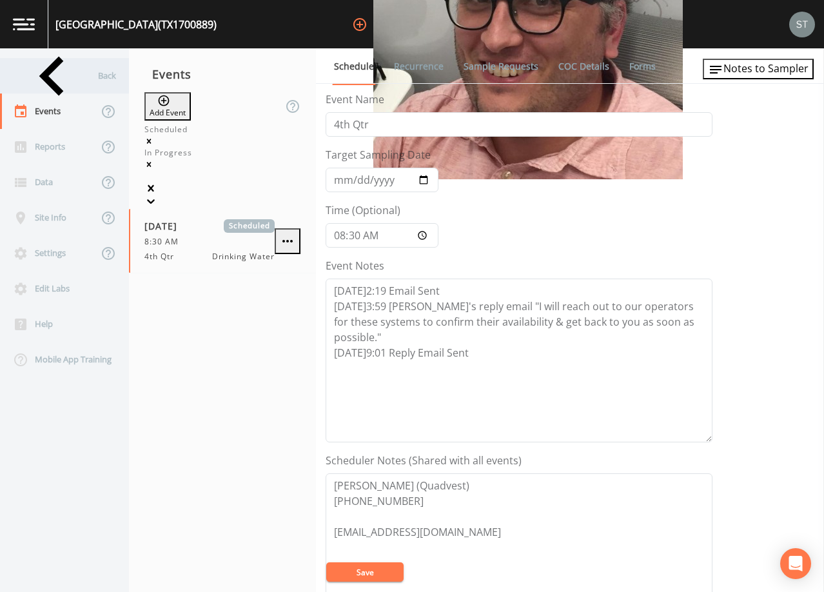
click at [58, 83] on div "Back" at bounding box center [58, 75] width 116 height 35
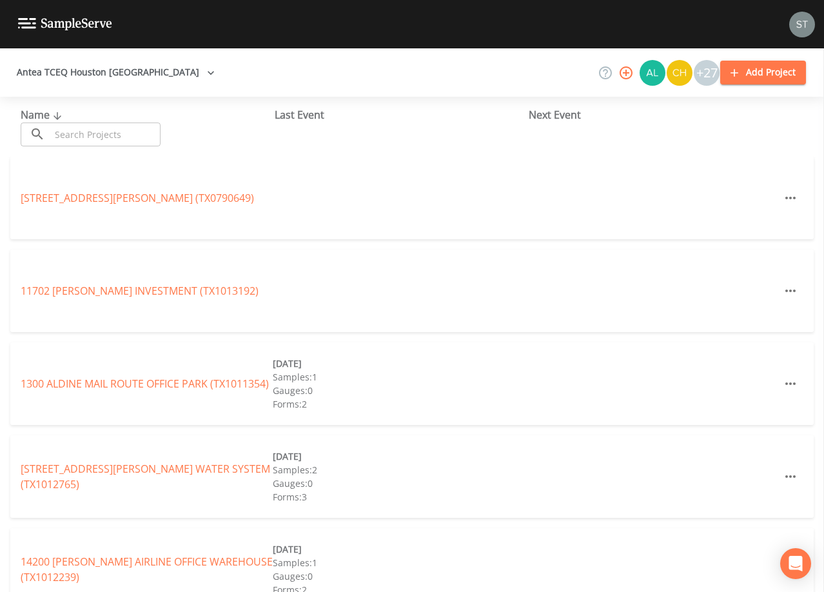
click at [77, 132] on input "text" at bounding box center [105, 135] width 110 height 24
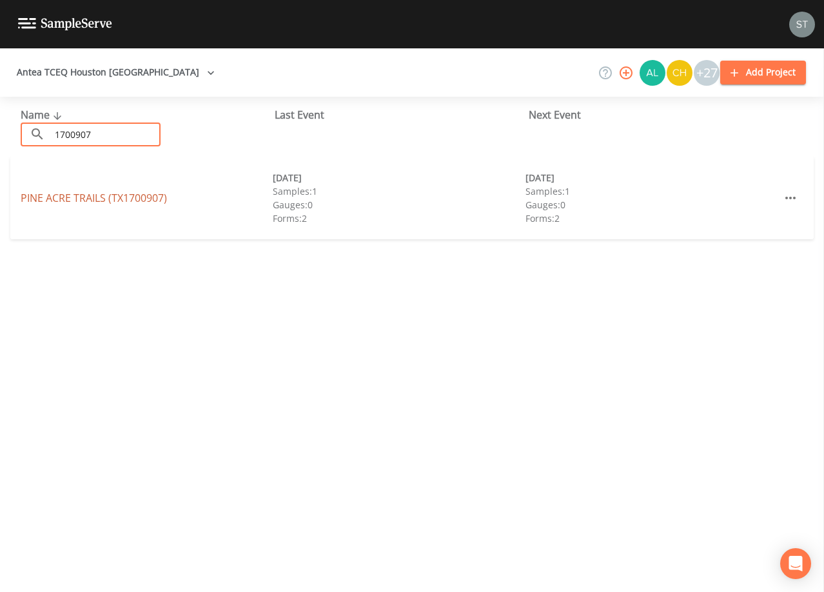
type input "1700907"
click at [126, 195] on link "PINE ACRE TRAILS (TX1700907)" at bounding box center [94, 198] width 146 height 14
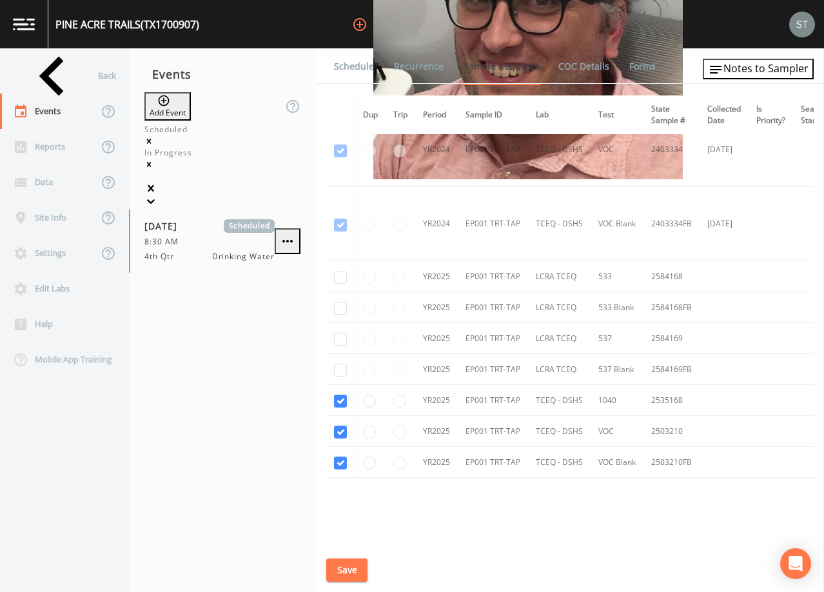
scroll to position [214, 0]
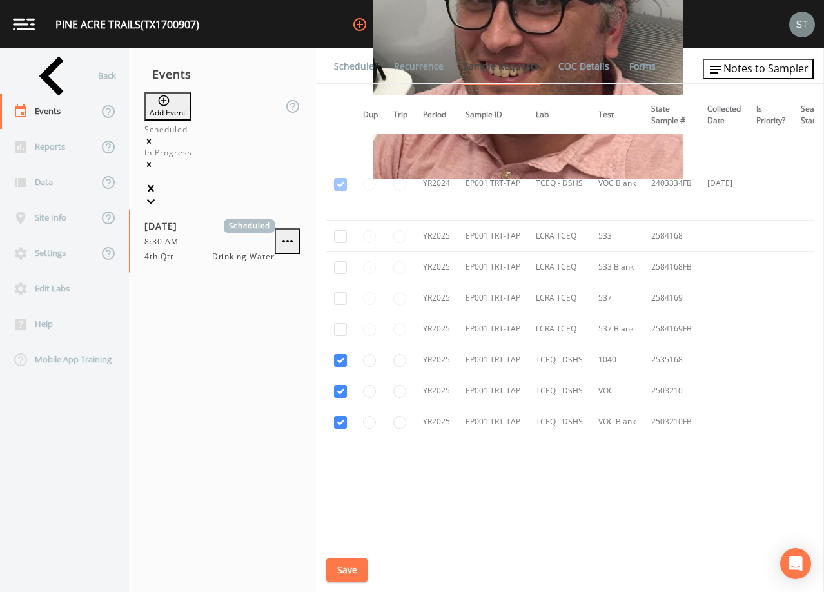
click at [353, 60] on link "Schedule" at bounding box center [354, 66] width 44 height 36
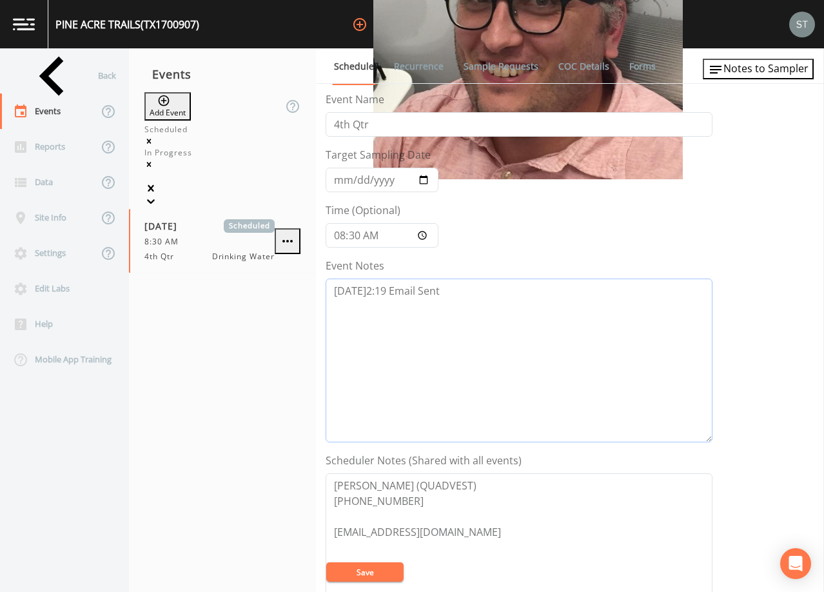
click at [461, 289] on textarea "[DATE]2:19 Email Sent" at bounding box center [519, 361] width 387 height 164
paste textarea "[DATE]3:59 [PERSON_NAME]'s reply email "I will reach out to our operators for t…"
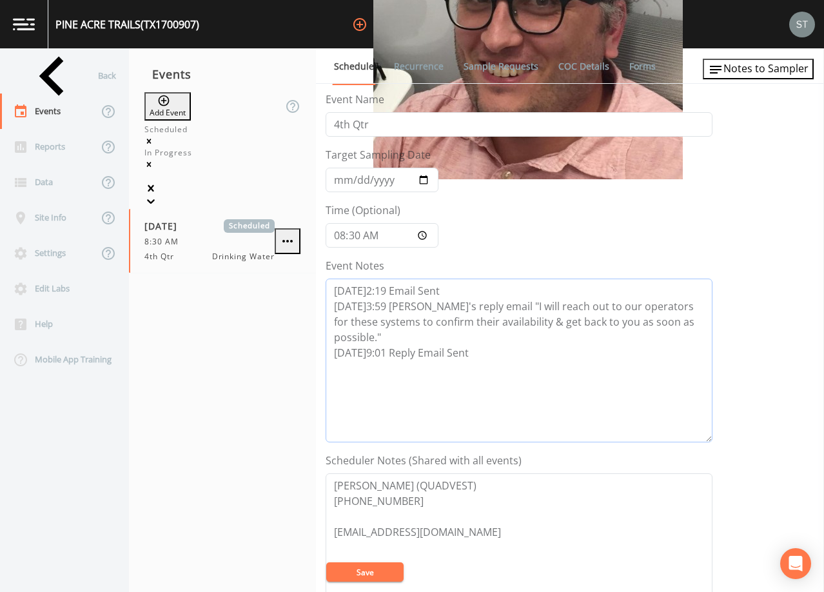
type textarea "[DATE]2:19 Email Sent [DATE]3:59 [PERSON_NAME]'s reply email "I will reach out …"
click at [379, 570] on button "Save" at bounding box center [364, 572] width 77 height 19
click at [371, 574] on button "Save" at bounding box center [364, 572] width 77 height 19
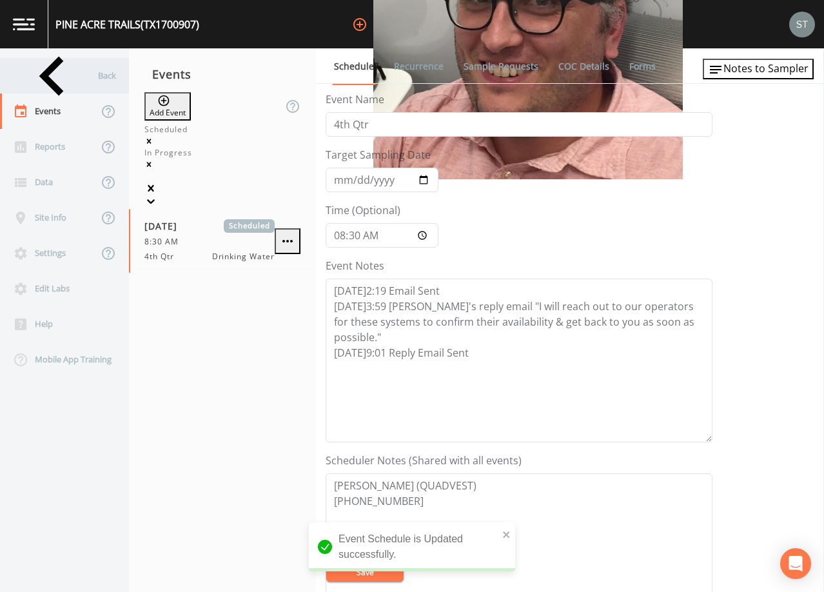
click at [66, 83] on div "Back" at bounding box center [58, 75] width 116 height 35
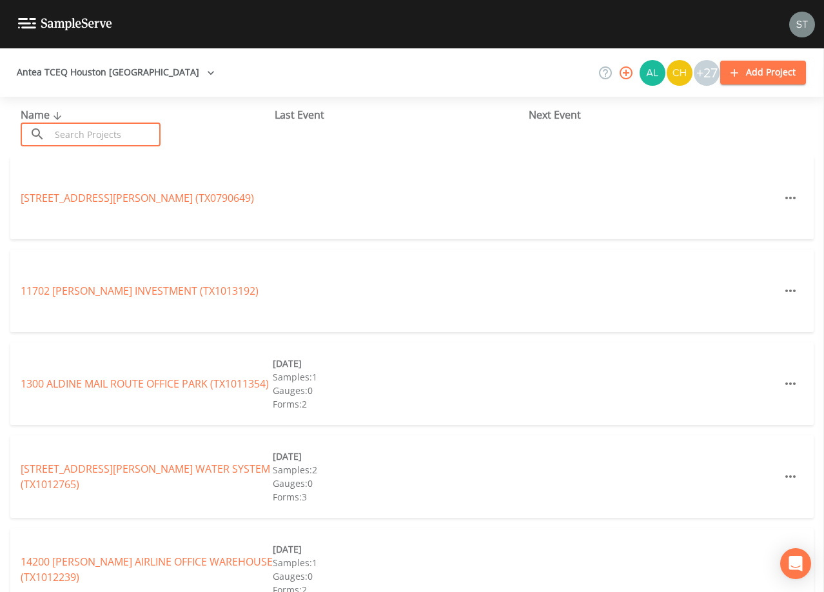
click at [105, 128] on input "text" at bounding box center [105, 135] width 110 height 24
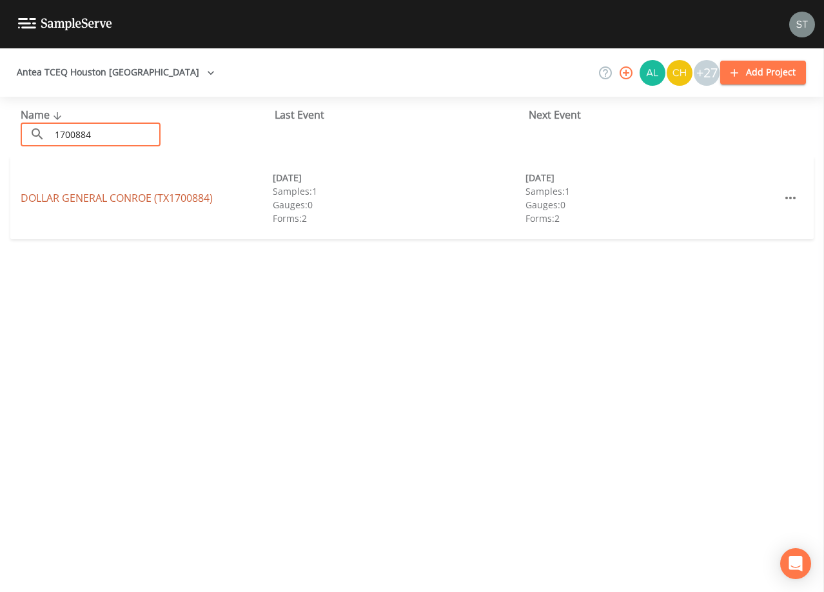
type input "1700884"
click at [155, 197] on link "DOLLAR GENERAL CONROE (TX1700884)" at bounding box center [117, 198] width 192 height 14
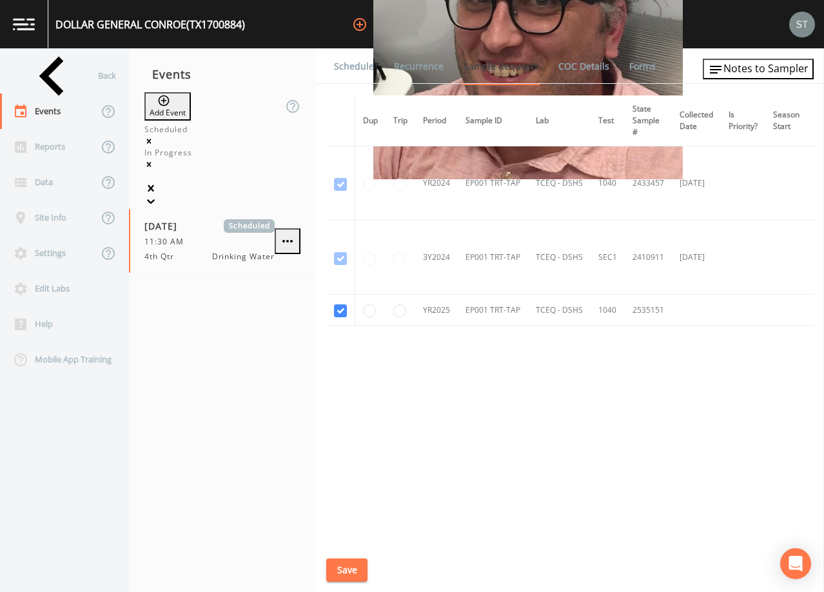
click at [359, 70] on link "Schedule" at bounding box center [354, 66] width 44 height 36
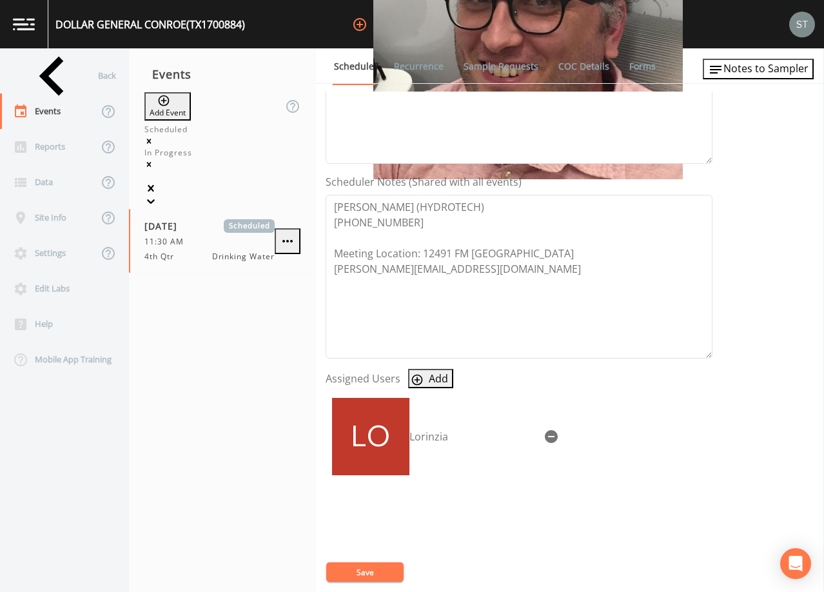
scroll to position [318, 0]
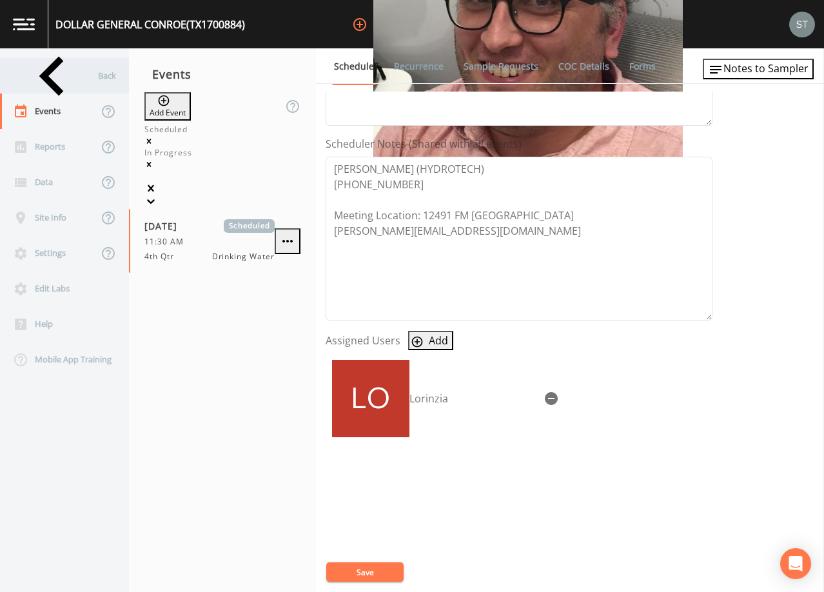
click at [55, 83] on div "Back" at bounding box center [58, 75] width 116 height 35
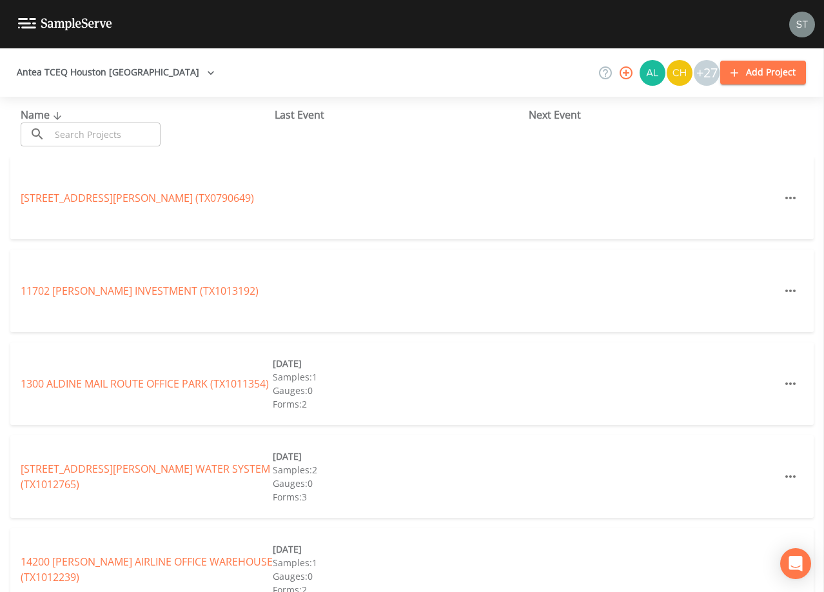
click at [144, 126] on input "text" at bounding box center [105, 135] width 110 height 24
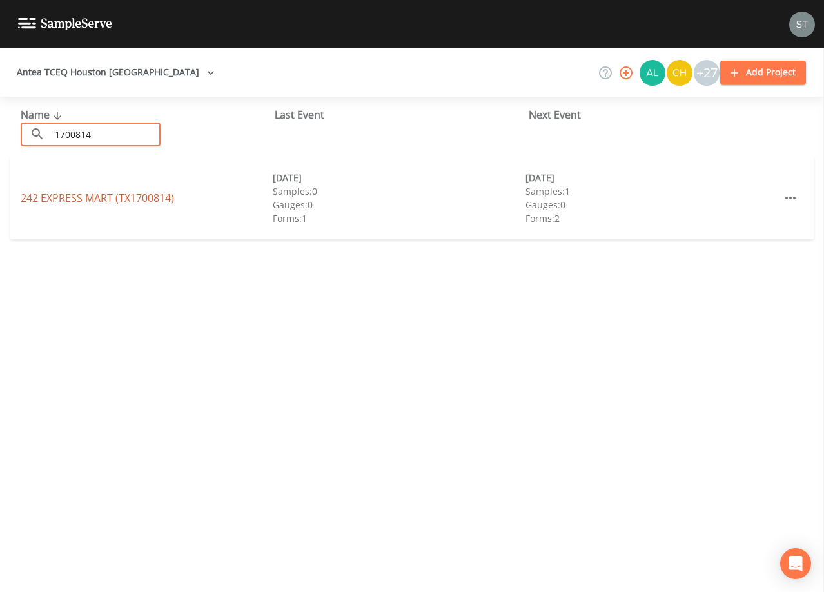
type input "1700814"
click at [152, 200] on link "242 EXPRESS MART (TX1700814)" at bounding box center [98, 198] width 154 height 14
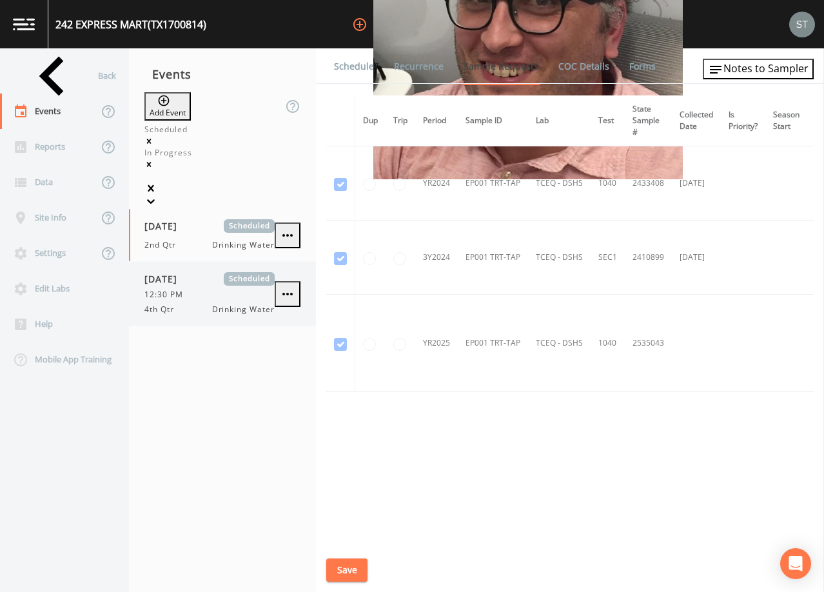
click at [199, 289] on div "12:30 PM" at bounding box center [210, 295] width 130 height 12
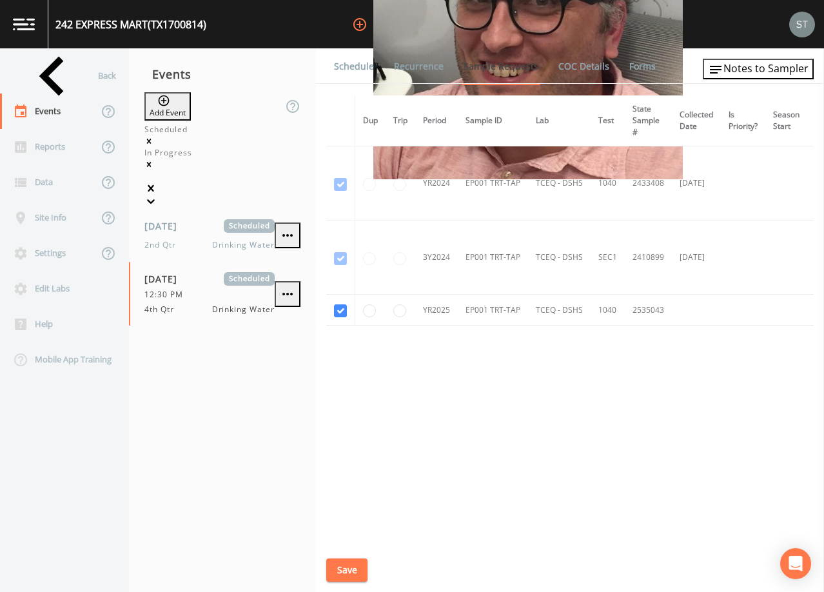
click at [353, 68] on link "Schedule" at bounding box center [354, 66] width 44 height 36
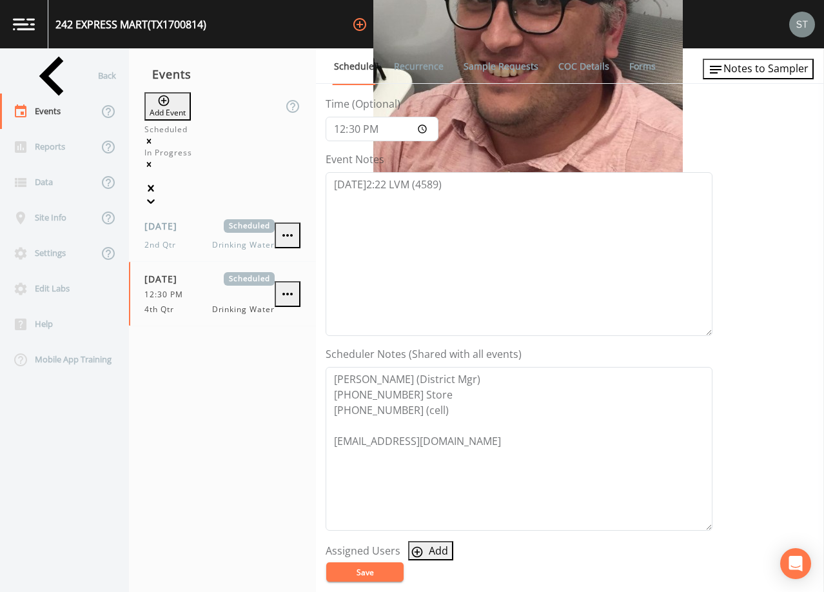
scroll to position [129, 0]
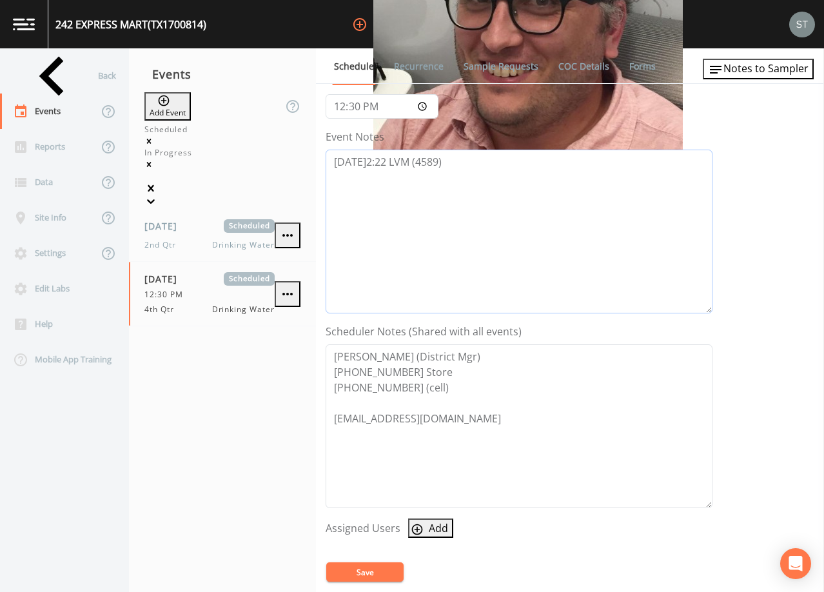
click at [490, 214] on textarea "[DATE]2:22 LVM (4589)" at bounding box center [519, 232] width 387 height 164
click at [53, 77] on div "Back" at bounding box center [58, 75] width 116 height 35
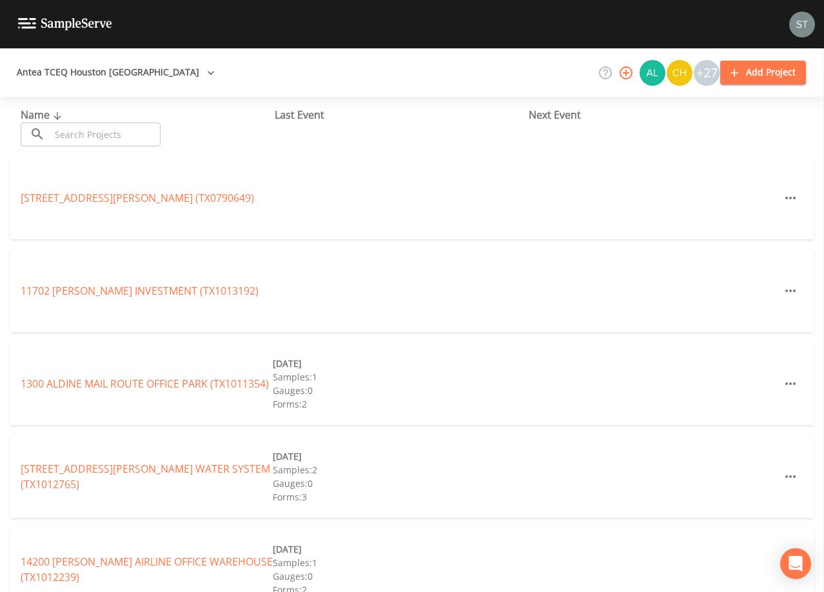
click at [92, 133] on input "text" at bounding box center [105, 135] width 110 height 24
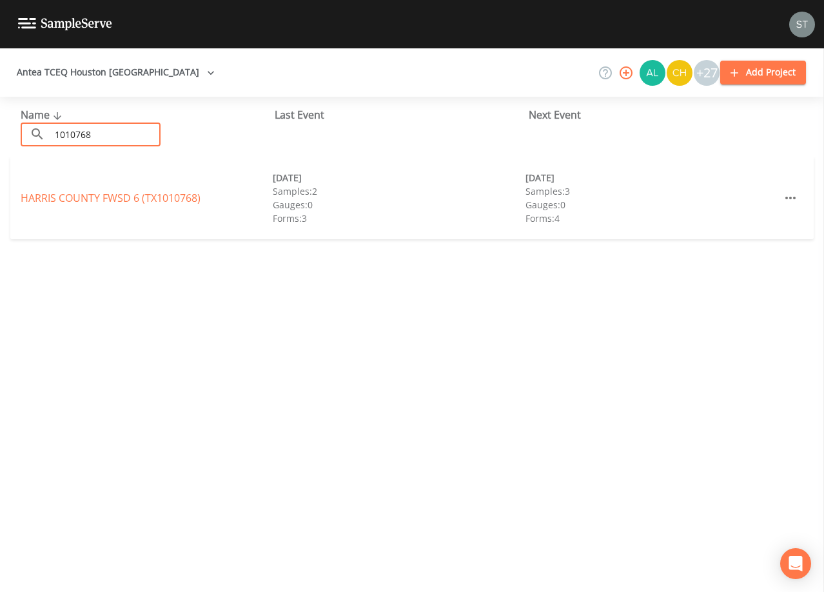
type input "1010768"
click at [126, 196] on link "HARRIS COUNTY FWSD 6 (TX1010768)" at bounding box center [111, 198] width 180 height 14
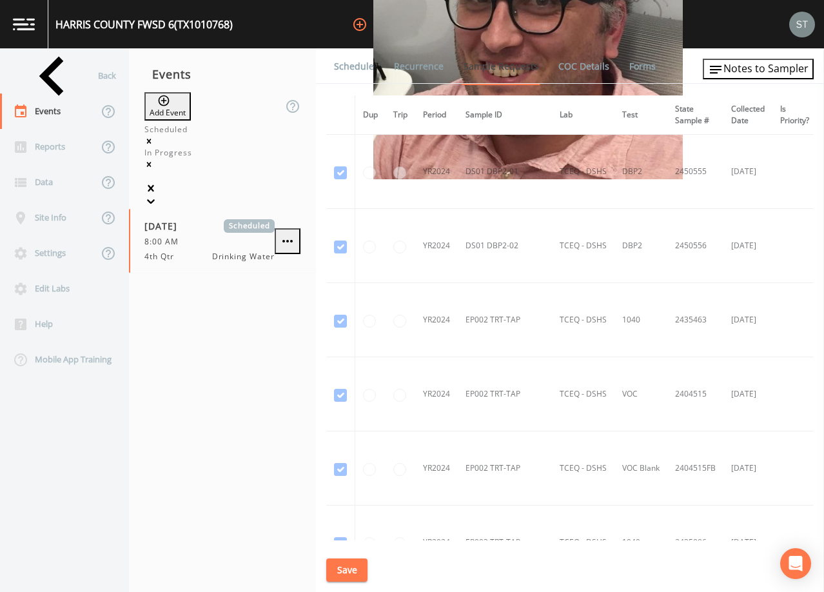
click at [345, 73] on link "Schedule" at bounding box center [354, 66] width 44 height 36
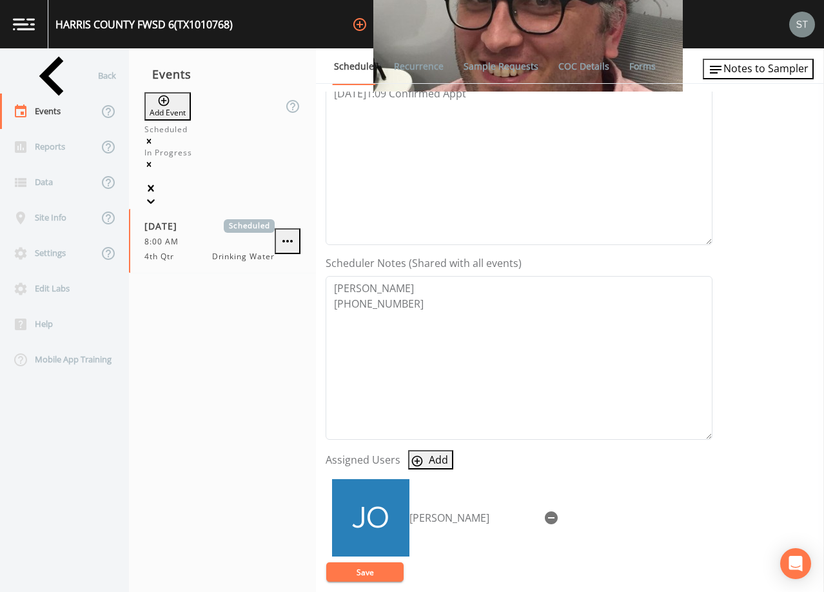
scroll to position [258, 0]
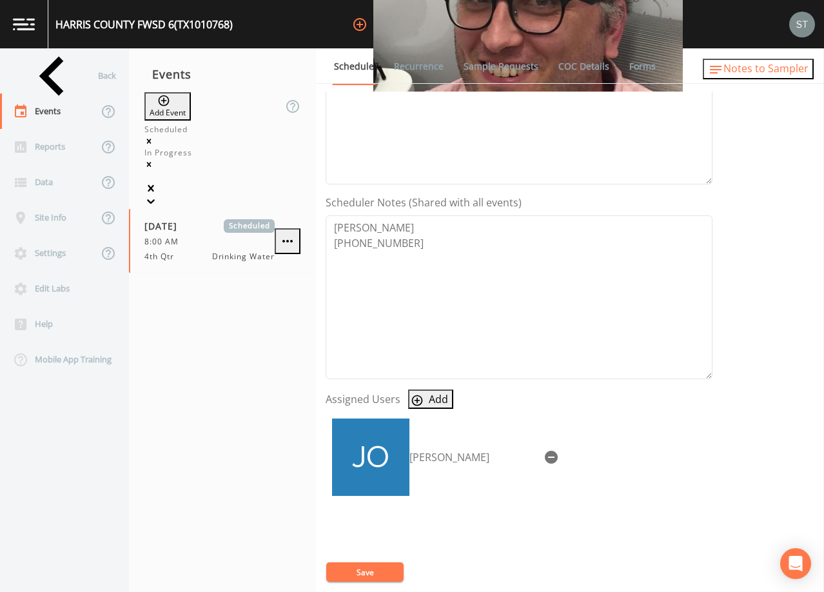
click at [783, 68] on span "Notes to Sampler" at bounding box center [766, 68] width 85 height 14
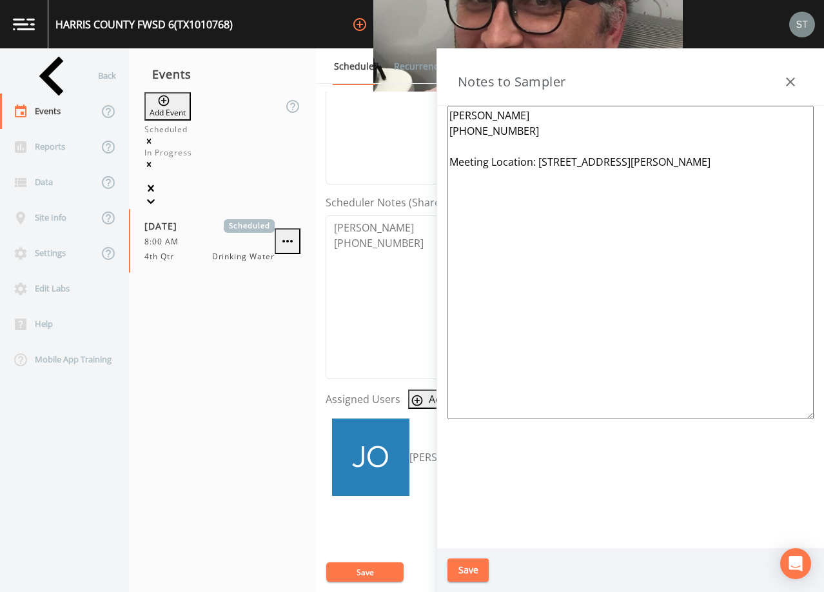
click at [792, 79] on icon "button" at bounding box center [790, 81] width 15 height 15
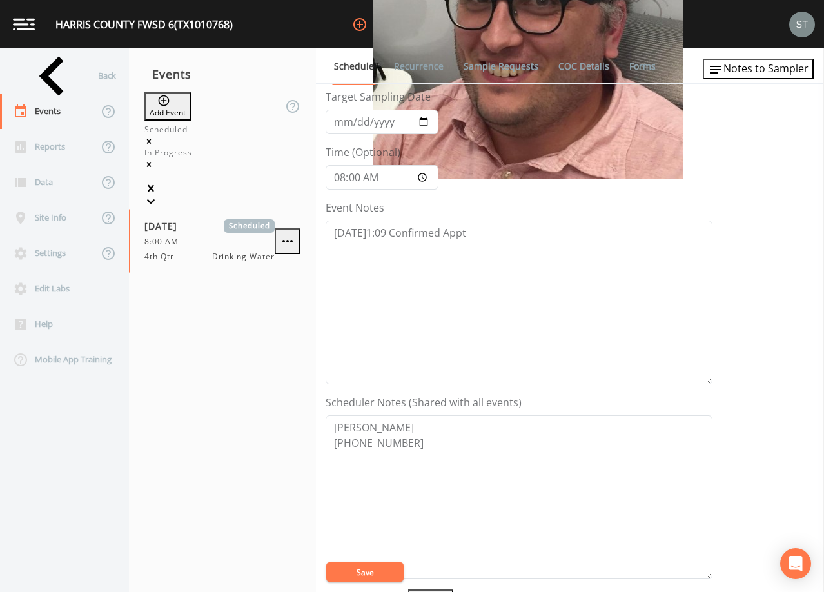
scroll to position [0, 0]
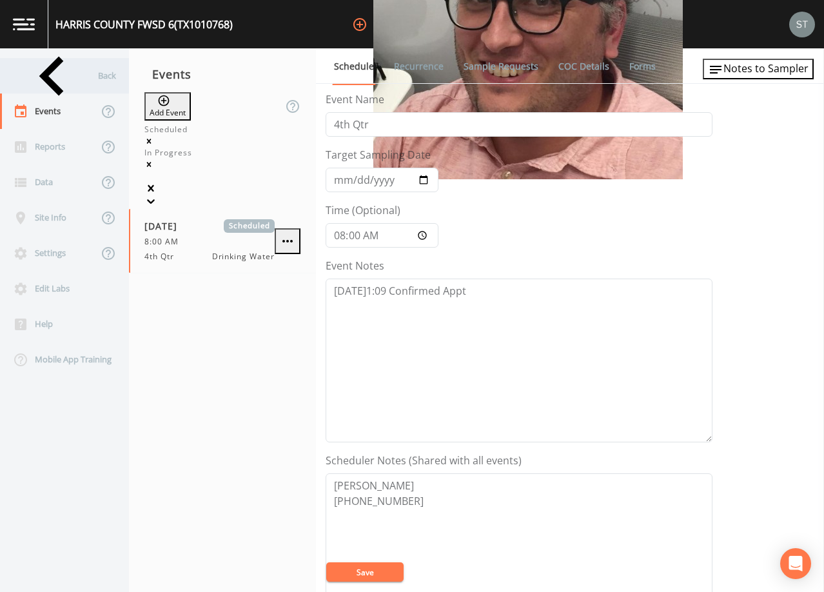
click at [48, 77] on div "Back" at bounding box center [58, 75] width 116 height 35
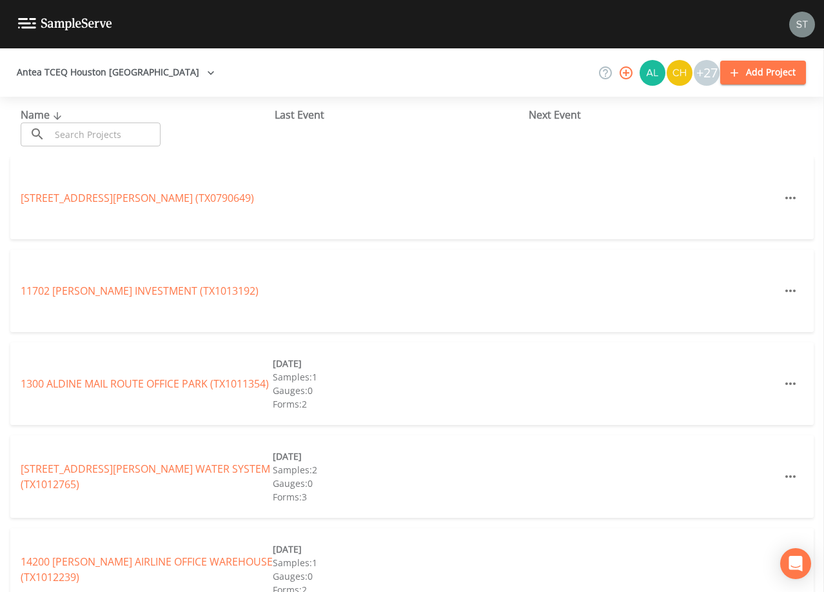
click at [106, 135] on input "text" at bounding box center [105, 135] width 110 height 24
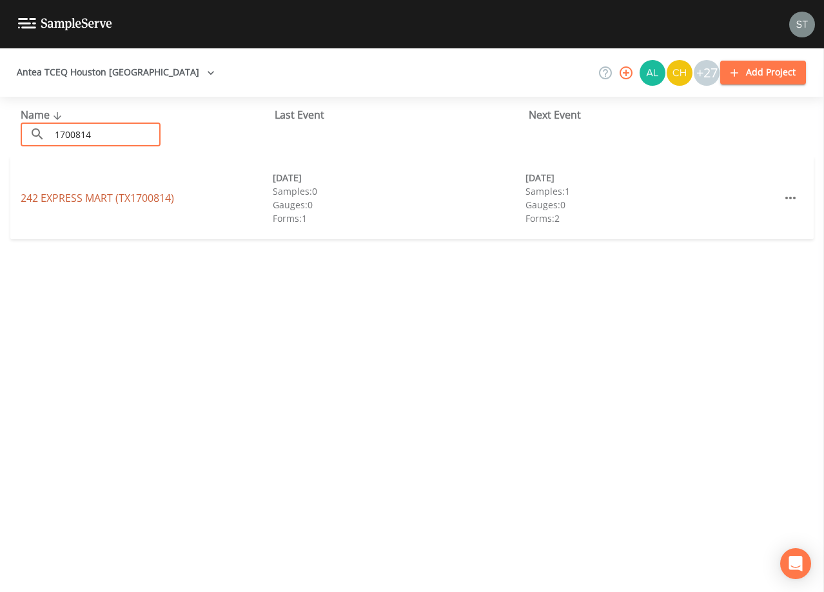
type input "1700814"
click at [125, 194] on link "242 EXPRESS MART (TX1700814)" at bounding box center [98, 198] width 154 height 14
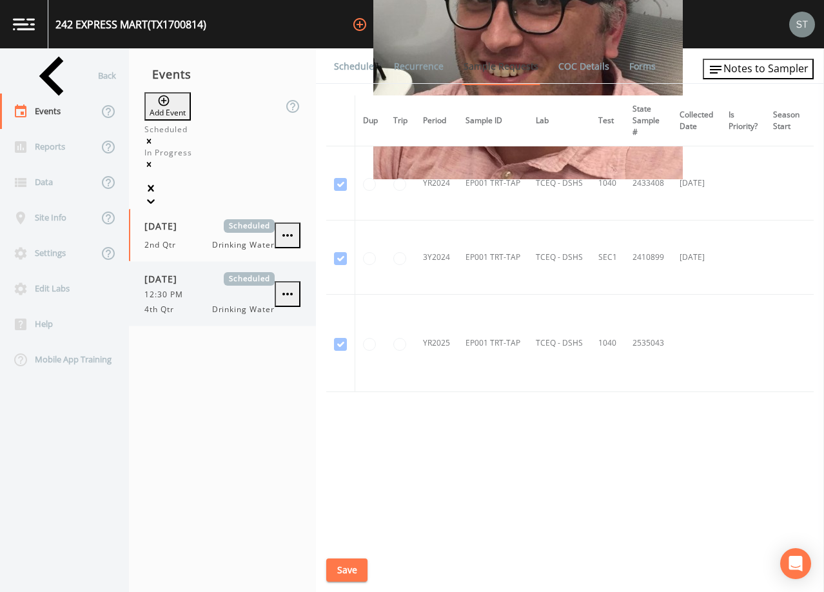
click at [215, 272] on div "[DATE] Scheduled" at bounding box center [210, 279] width 130 height 14
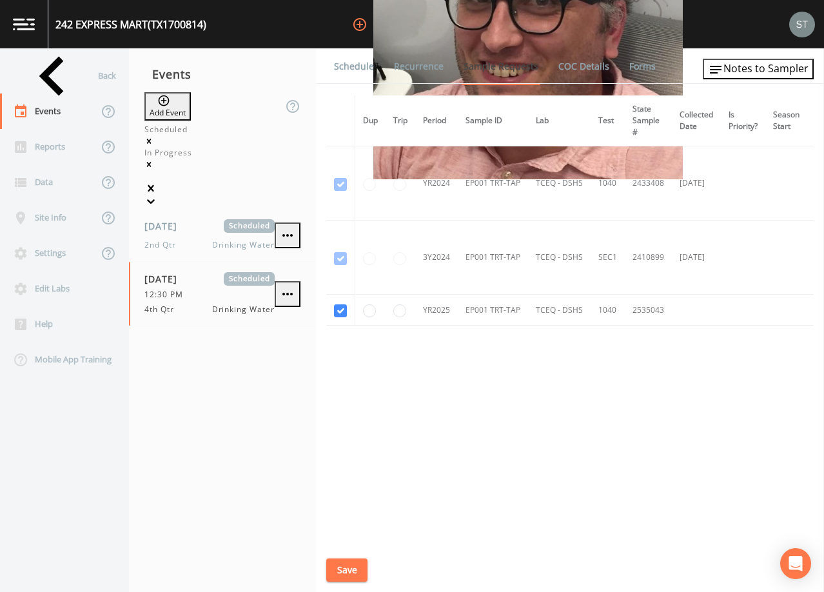
click at [359, 68] on link "Schedule" at bounding box center [354, 66] width 44 height 36
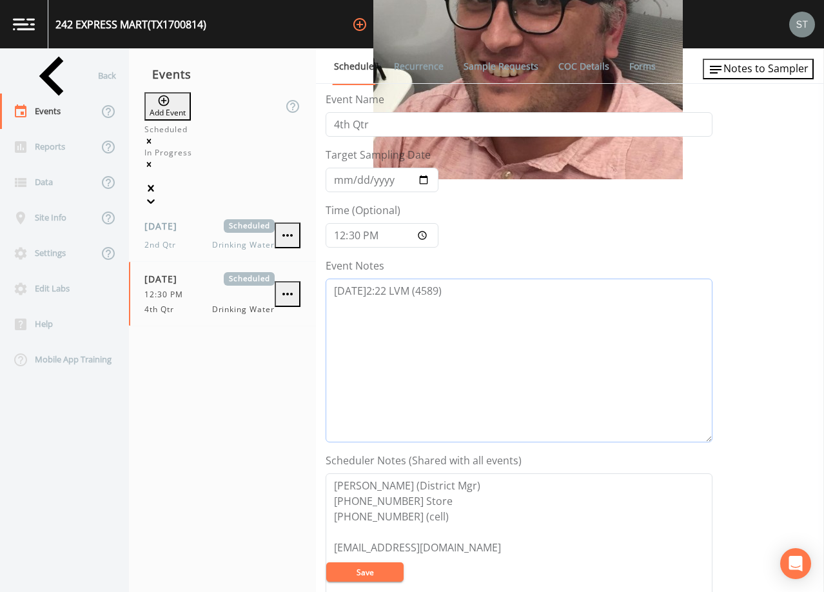
click at [468, 303] on textarea "[DATE]2:22 LVM (4589)" at bounding box center [519, 361] width 387 height 164
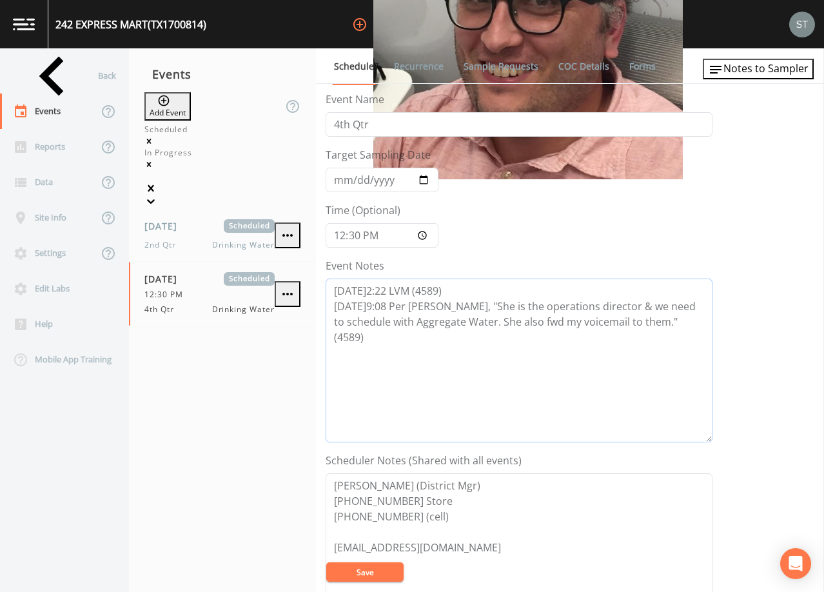
type textarea "[DATE]2:22 LVM (4589) [DATE]9:08 Per [PERSON_NAME], "She is the operations dire…"
drag, startPoint x: 459, startPoint y: 486, endPoint x: 310, endPoint y: 483, distance: 149.7
click at [310, 483] on div "Back Events Reports Data Site Info Settings Edit Labs Help Mobile App Training …" at bounding box center [412, 320] width 824 height 544
click at [443, 503] on textarea "[PERSON_NAME] [PHONE_NUMBER] Store [PHONE_NUMBER] (cell) [EMAIL_ADDRESS][DOMAIN…" at bounding box center [519, 556] width 387 height 164
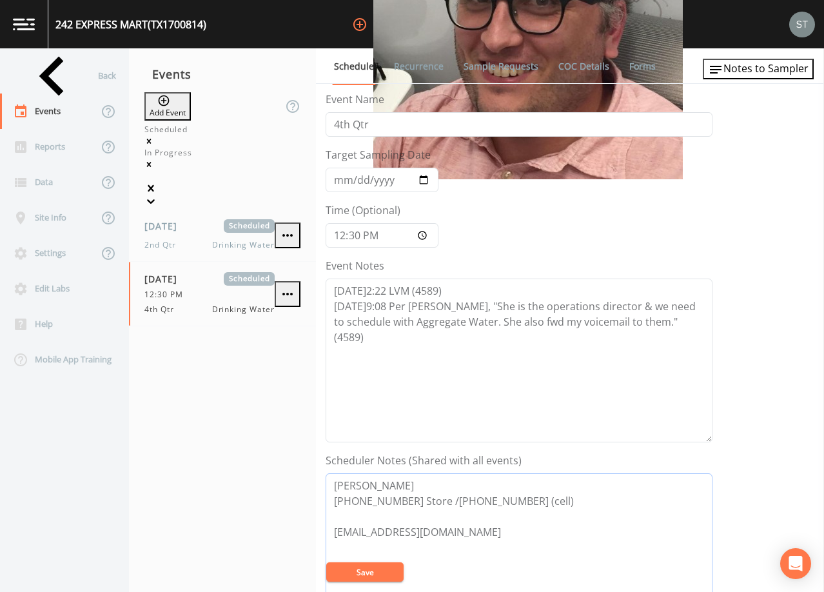
drag, startPoint x: 484, startPoint y: 535, endPoint x: 318, endPoint y: 525, distance: 166.8
click at [318, 525] on div "Schedule Recurrence Sample Requests COC Details Forms Event Name 4th Qtr Target…" at bounding box center [570, 320] width 508 height 544
click at [334, 480] on textarea "[PERSON_NAME] [PHONE_NUMBER] Store /[PHONE_NUMBER] (cell)" at bounding box center [519, 556] width 387 height 164
type textarea "[PERSON_NAME] [PHONE_NUMBER] Store /[PHONE_NUMBER] (cell)"
click at [770, 71] on span "Notes to Sampler" at bounding box center [766, 68] width 85 height 14
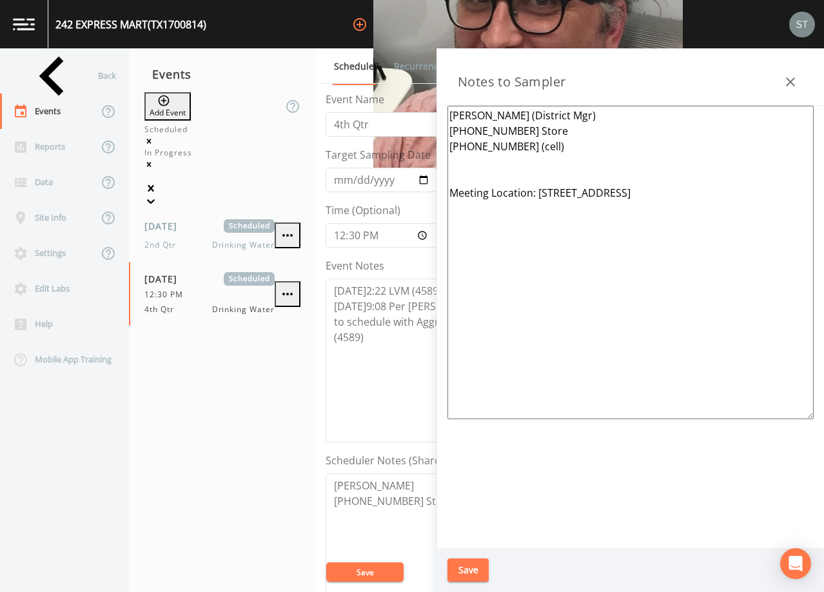
drag, startPoint x: 582, startPoint y: 152, endPoint x: 392, endPoint y: 108, distance: 194.8
click at [392, 108] on div "Back Events Reports Data Site Info Settings Edit Labs Help Mobile App Training …" at bounding box center [412, 320] width 824 height 544
click at [548, 139] on textarea "[PERSON_NAME] (District Mgr) [PHONE_NUMBER] Store [PHONE_NUMBER] (cell) Meeting…" at bounding box center [631, 263] width 366 height 314
drag, startPoint x: 548, startPoint y: 145, endPoint x: 403, endPoint y: 145, distance: 144.5
click at [403, 145] on div "Back Events Reports Data Site Info Settings Edit Labs Help Mobile App Training …" at bounding box center [412, 320] width 824 height 544
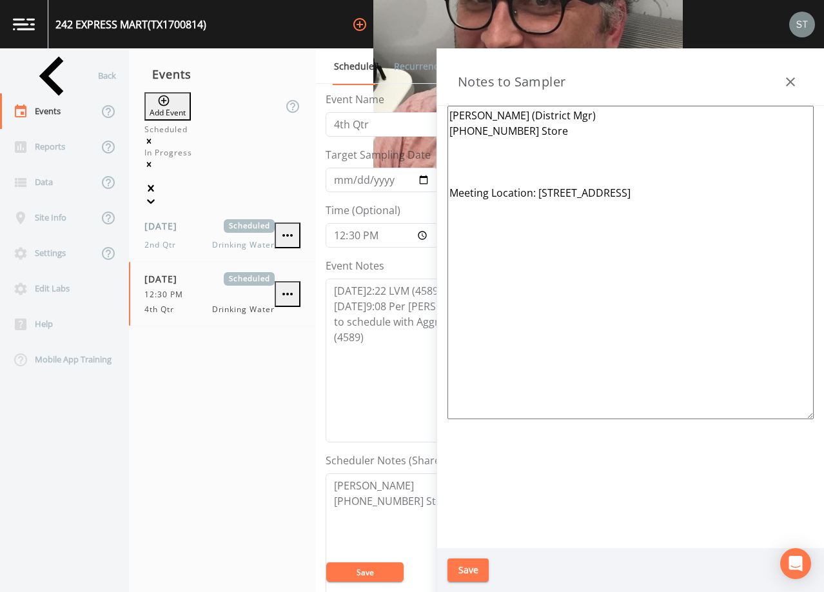
drag, startPoint x: 562, startPoint y: 118, endPoint x: 430, endPoint y: 117, distance: 131.6
click at [430, 117] on div "Back Events Reports Data Site Info Settings Edit Labs Help Mobile App Training …" at bounding box center [412, 320] width 824 height 544
type textarea "[PERSON_NAME] [PHONE_NUMBER] Store Meeting Location: [STREET_ADDRESS]"
click at [803, 83] on button "button" at bounding box center [791, 82] width 26 height 26
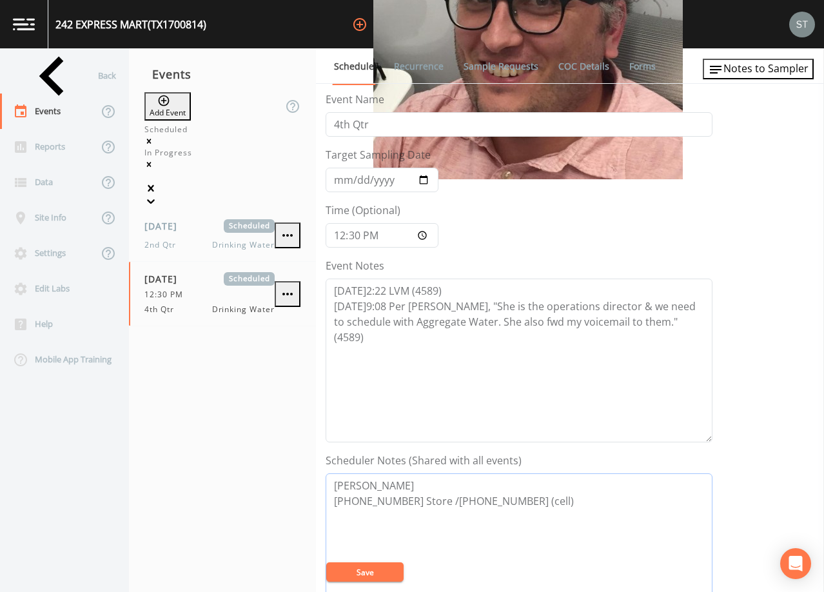
click at [375, 479] on textarea "[PERSON_NAME] [PHONE_NUMBER] Store /[PHONE_NUMBER] (cell)" at bounding box center [519, 556] width 387 height 164
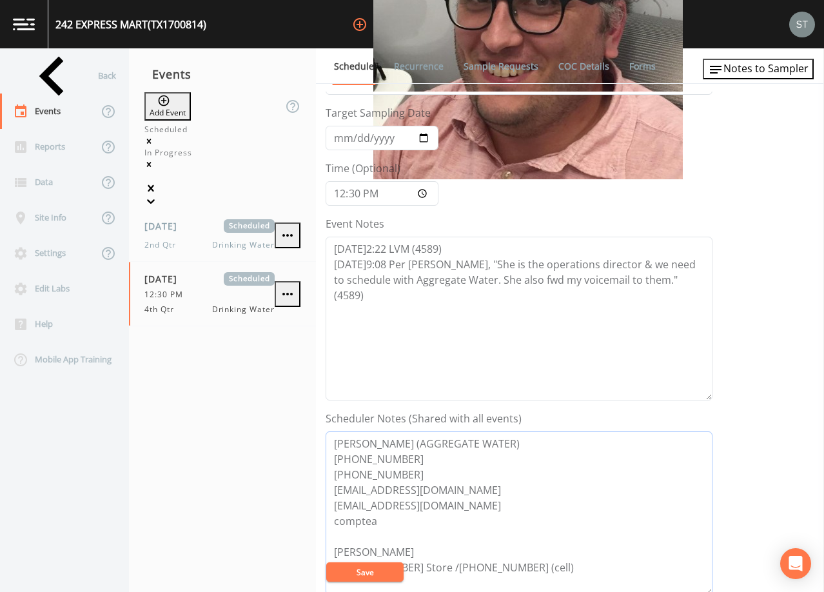
scroll to position [65, 0]
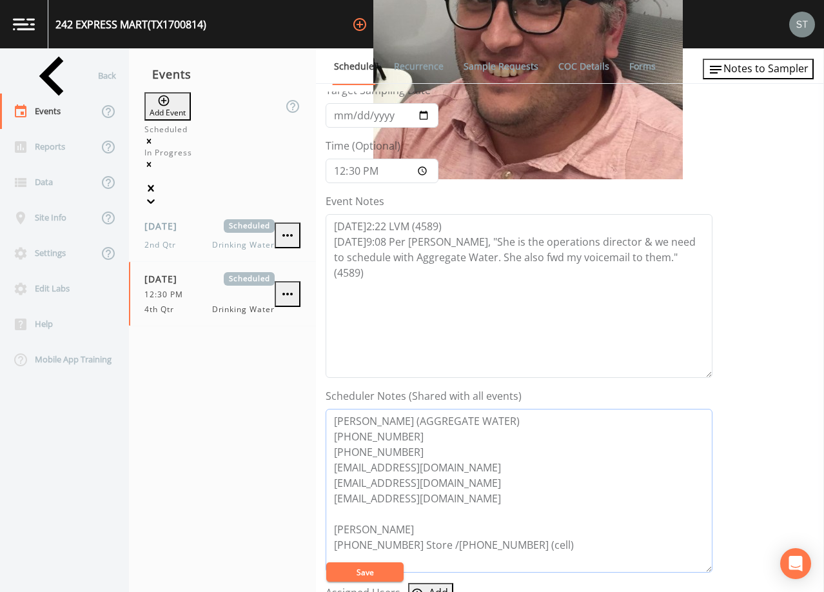
click at [404, 523] on textarea "[PERSON_NAME] (AGGREGATE WATER) [PHONE_NUMBER] [PHONE_NUMBER] [EMAIL_ADDRESS][D…" at bounding box center [519, 491] width 387 height 164
click at [421, 450] on textarea "[PERSON_NAME] (AGGREGATE WATER) [PHONE_NUMBER] [PHONE_NUMBER] [EMAIL_ADDRESS][D…" at bounding box center [519, 491] width 387 height 164
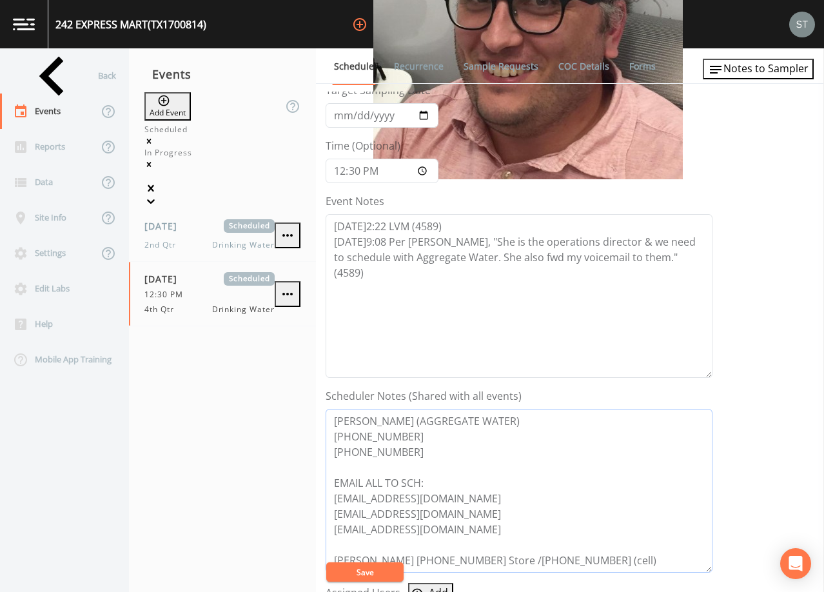
click at [471, 538] on textarea "[PERSON_NAME] (AGGREGATE WATER) [PHONE_NUMBER] [PHONE_NUMBER] EMAIL ALL TO SCH:…" at bounding box center [519, 491] width 387 height 164
click at [589, 527] on textarea "[PERSON_NAME] (AGGREGATE WATER) [PHONE_NUMBER] [PHONE_NUMBER] EMAIL ALL TO SCH:…" at bounding box center [519, 491] width 387 height 164
click at [586, 530] on textarea "[PERSON_NAME] (AGGREGATE WATER) [PHONE_NUMBER] [PHONE_NUMBER] EMAIL ALL TO SCH:…" at bounding box center [519, 491] width 387 height 164
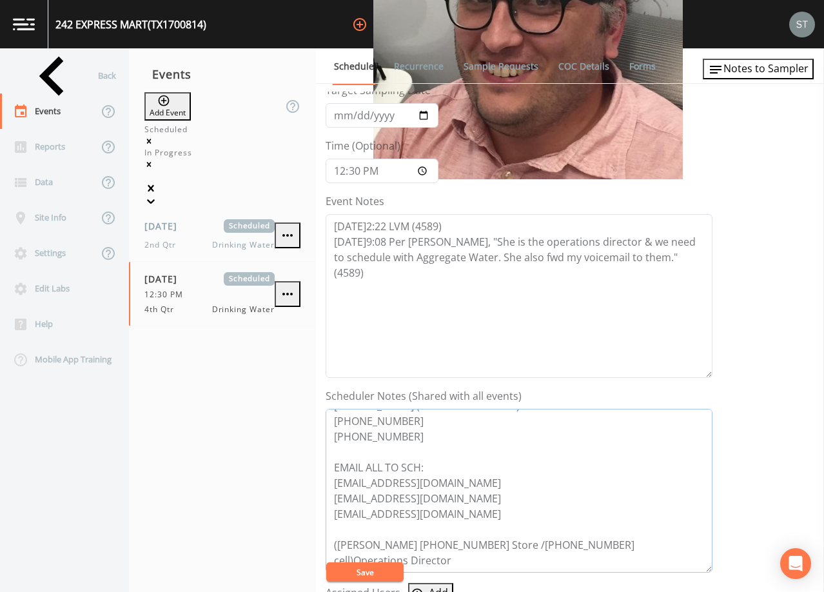
scroll to position [0, 0]
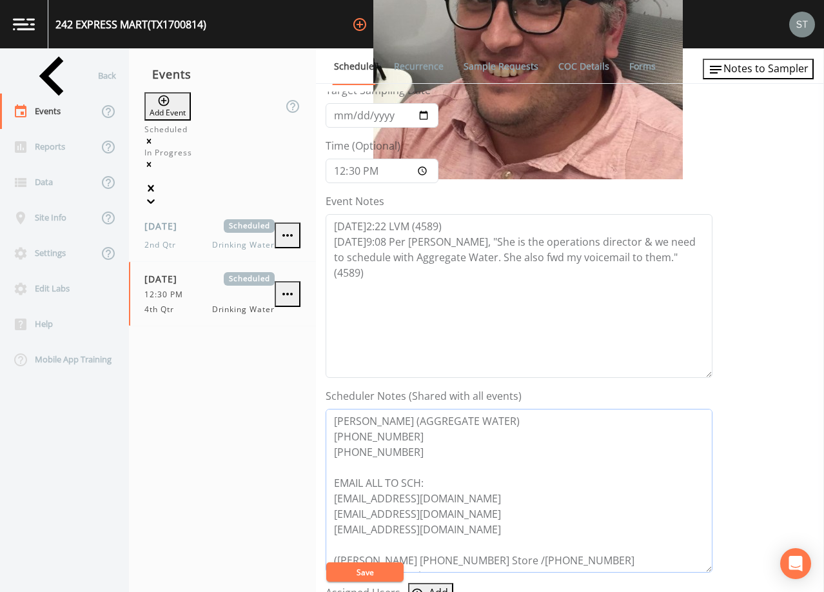
type textarea "[PERSON_NAME] (AGGREGATE WATER) [PHONE_NUMBER] [PHONE_NUMBER] EMAIL ALL TO SCH:…"
click at [703, 260] on textarea "[DATE]2:22 LVM (4589) [DATE]9:08 Per [PERSON_NAME], "She is the operations dire…" at bounding box center [519, 296] width 387 height 164
type textarea "[DATE]2:22 LVM (4589) [DATE]9:08 Per [PERSON_NAME], "She is the operations dire…"
click at [394, 570] on button "Save" at bounding box center [364, 572] width 77 height 19
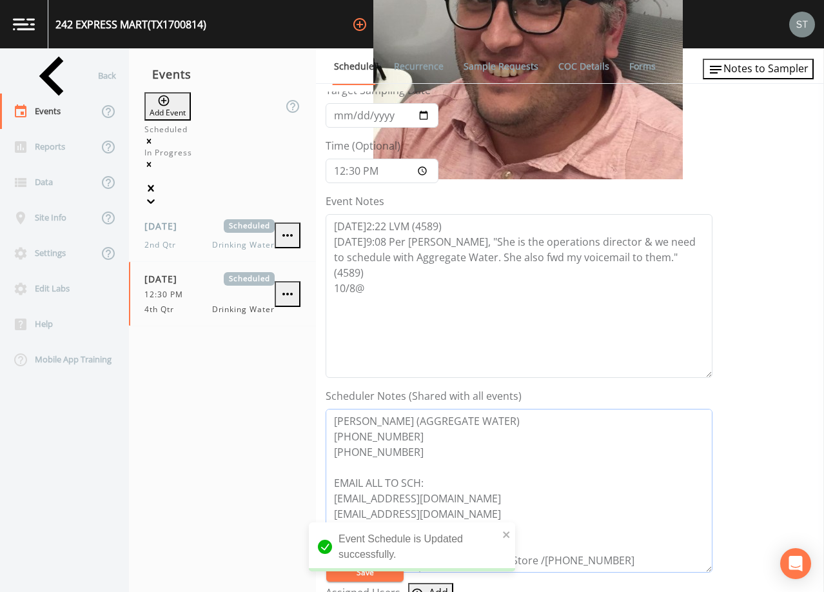
drag, startPoint x: 357, startPoint y: 431, endPoint x: 301, endPoint y: 399, distance: 65.3
click at [301, 399] on div "Back Events Reports Data Site Info Settings Edit Labs Help Mobile App Training …" at bounding box center [412, 320] width 824 height 544
click at [769, 70] on span "Notes to Sampler" at bounding box center [766, 68] width 85 height 14
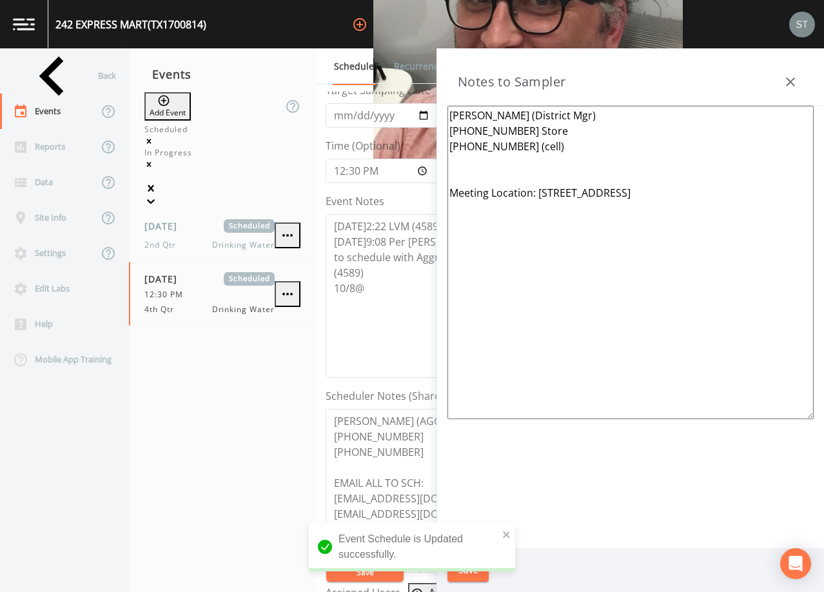
drag, startPoint x: 566, startPoint y: 146, endPoint x: 414, endPoint y: 109, distance: 156.2
click at [414, 109] on div "Back Events Reports Data Site Info Settings Edit Labs Help Mobile App Training …" at bounding box center [412, 320] width 824 height 544
paste textarea "[PERSON_NAME] (AGGREGATE WATER) [PHONE_NUMBER] [PHONE_NUMBER]"
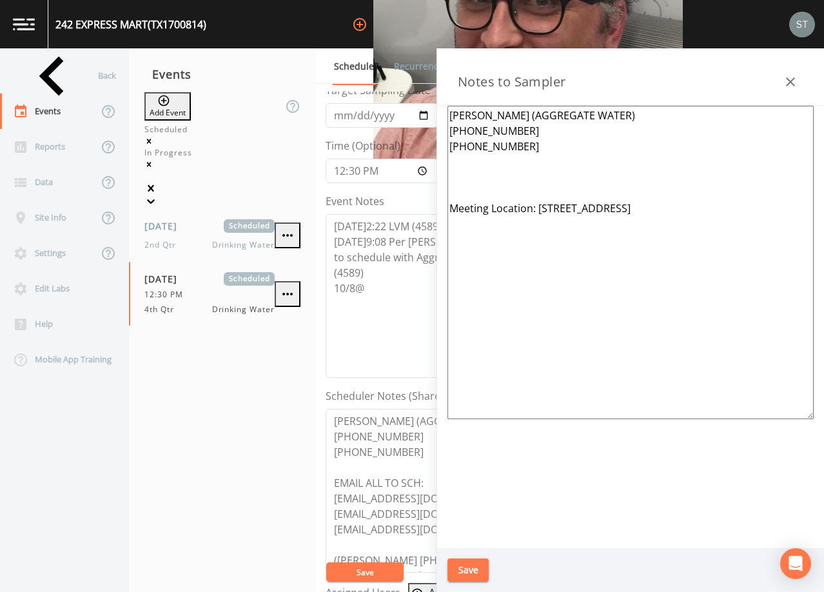
scroll to position [31, 0]
click at [384, 526] on textarea "[PERSON_NAME] (AGGREGATE WATER) [PHONE_NUMBER] [PHONE_NUMBER] EMAIL ALL TO SCH:…" at bounding box center [519, 491] width 387 height 164
click at [476, 159] on textarea "[PERSON_NAME] (AGGREGATE WATER) [PHONE_NUMBER] [PHONE_NUMBER] Meeting Location:…" at bounding box center [631, 263] width 366 height 314
paste textarea "[PHONE_NUMBER]"
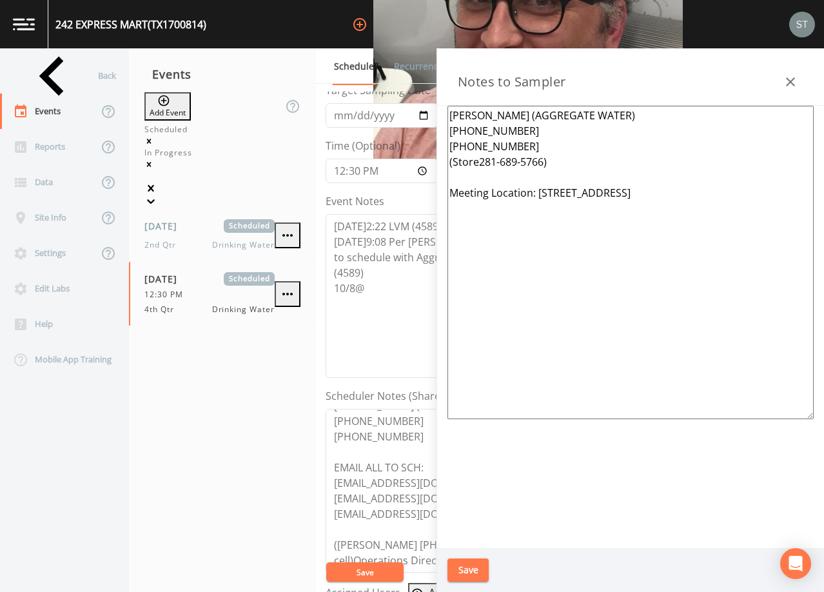
click at [478, 163] on textarea "[PERSON_NAME] (AGGREGATE WATER) [PHONE_NUMBER] [PHONE_NUMBER] (Store281-689-576…" at bounding box center [631, 263] width 366 height 314
type textarea "[PERSON_NAME] (AGGREGATE WATER) [PHONE_NUMBER] [PHONE_NUMBER] (Store 281-689-57…"
click at [474, 569] on button "Save" at bounding box center [468, 571] width 41 height 24
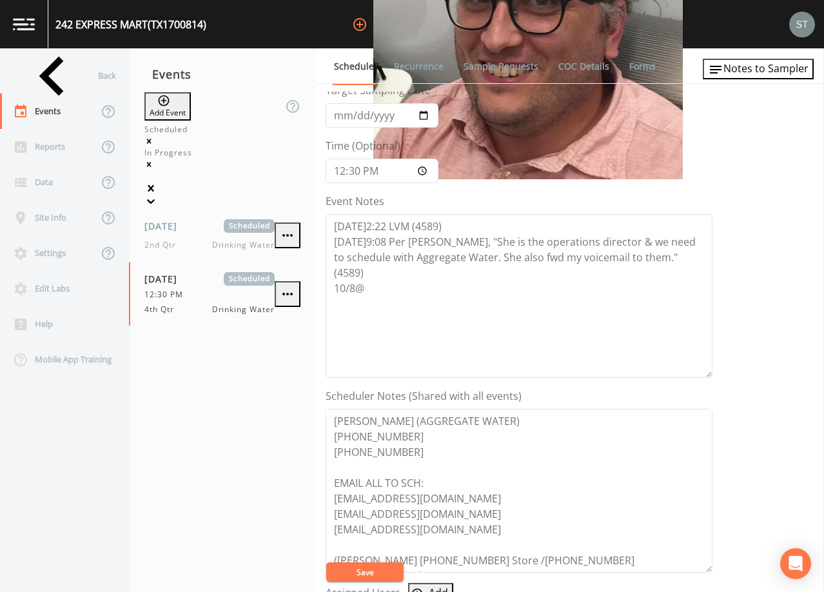
scroll to position [0, 0]
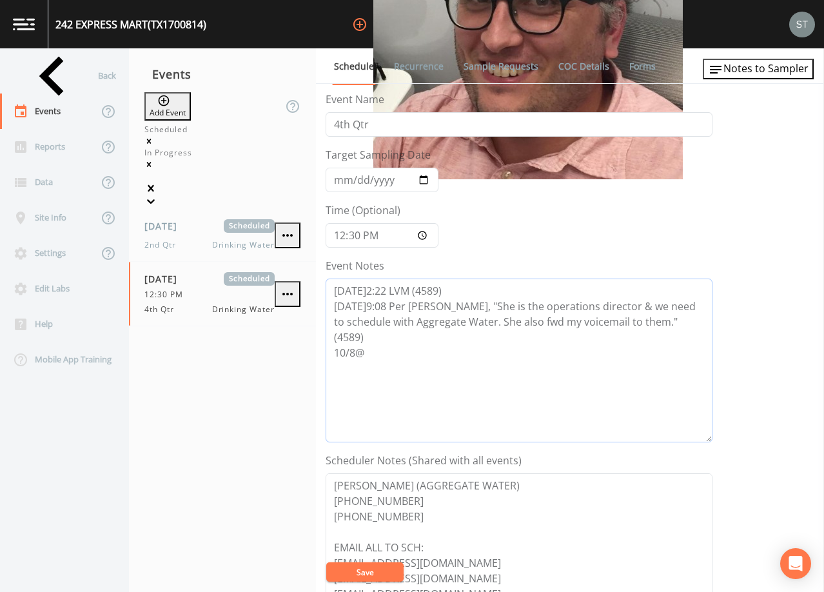
click at [419, 341] on textarea "[DATE]2:22 LVM (4589) [DATE]9:08 Per [PERSON_NAME], "She is the operations dire…" at bounding box center [519, 361] width 387 height 164
click at [382, 568] on button "Save" at bounding box center [364, 572] width 77 height 19
click at [428, 339] on textarea "[DATE]2:22 LVM (4589) [DATE]9:08 Per [PERSON_NAME], "She is the operations dire…" at bounding box center [519, 361] width 387 height 164
type textarea "[DATE]2:22 LVM (4589) [DATE]9:08 Per [PERSON_NAME], "She is the operations dire…"
click at [386, 573] on button "Save" at bounding box center [364, 572] width 77 height 19
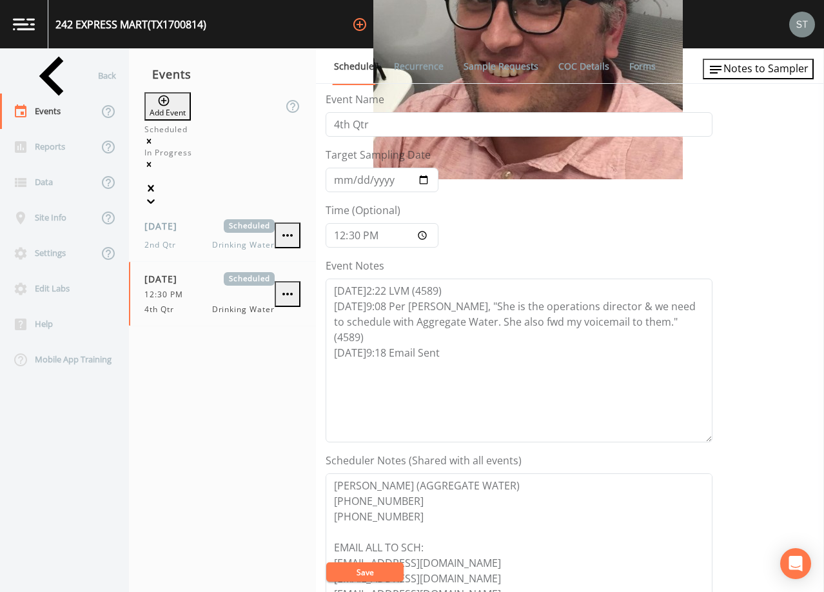
click at [387, 571] on button "Save" at bounding box center [364, 572] width 77 height 19
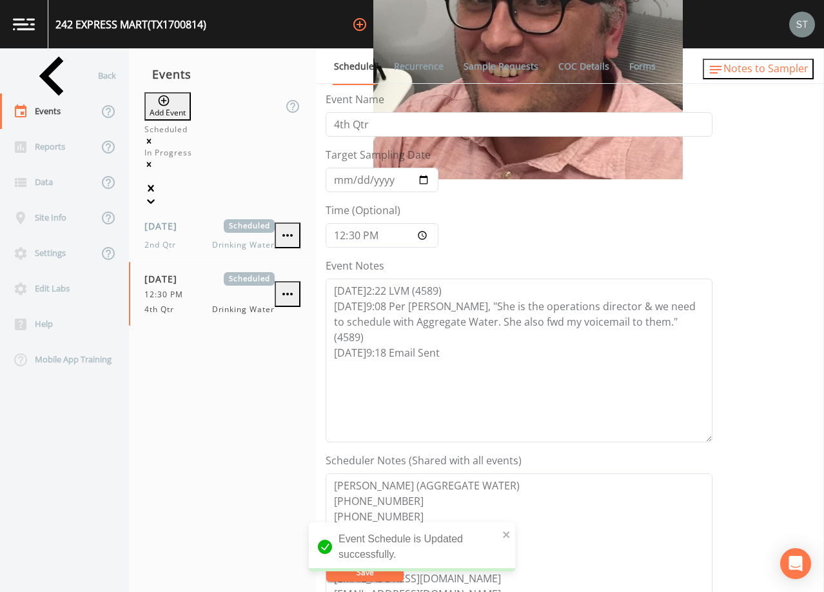
click at [789, 70] on span "Notes to Sampler" at bounding box center [766, 68] width 85 height 14
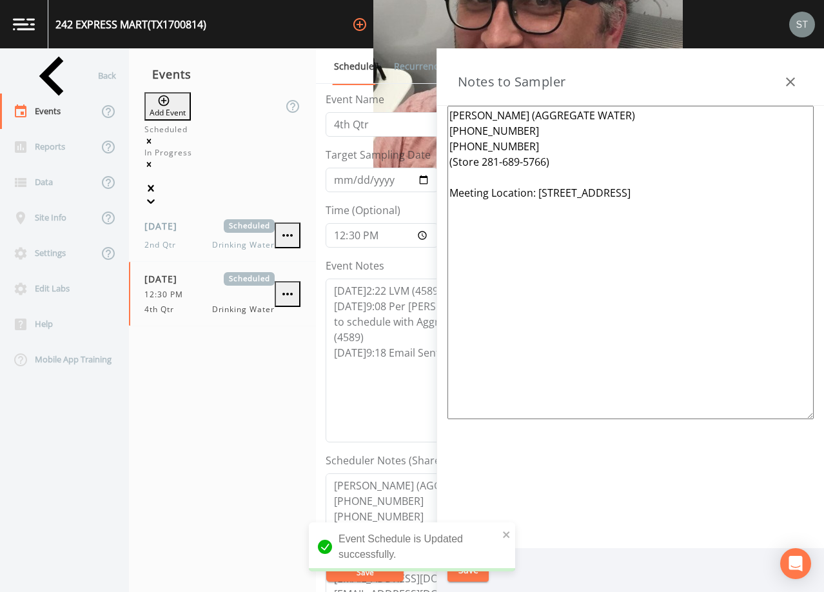
click at [794, 81] on icon "button" at bounding box center [790, 81] width 15 height 15
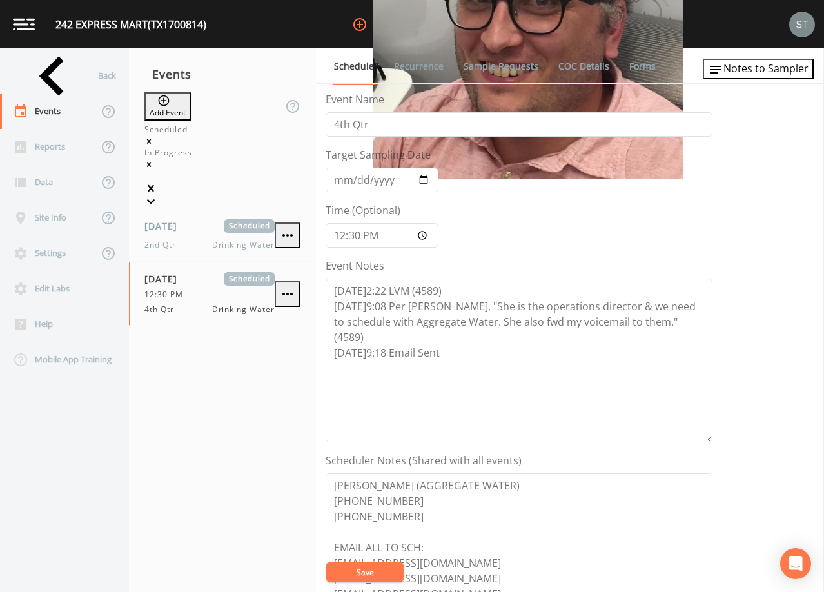
click at [412, 68] on link "Recurrence" at bounding box center [419, 66] width 54 height 36
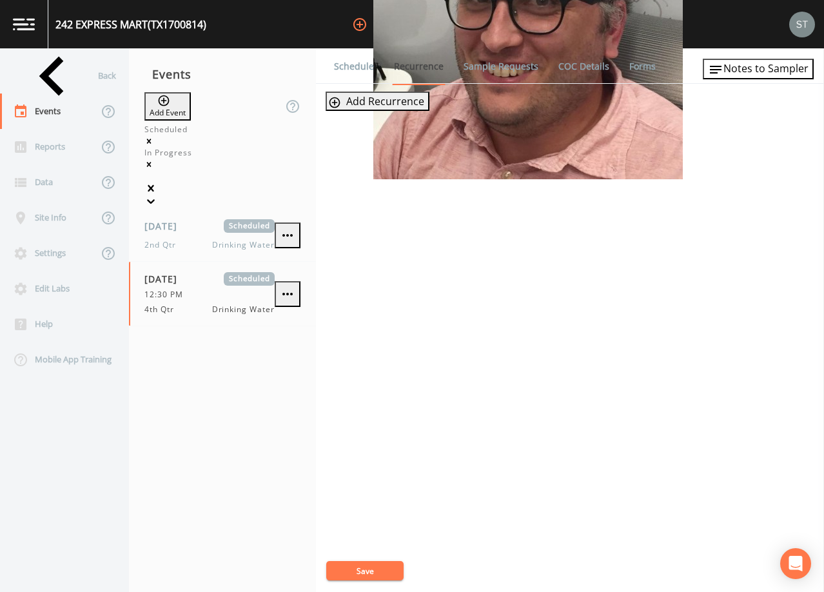
click at [339, 68] on link "Schedule" at bounding box center [354, 66] width 44 height 36
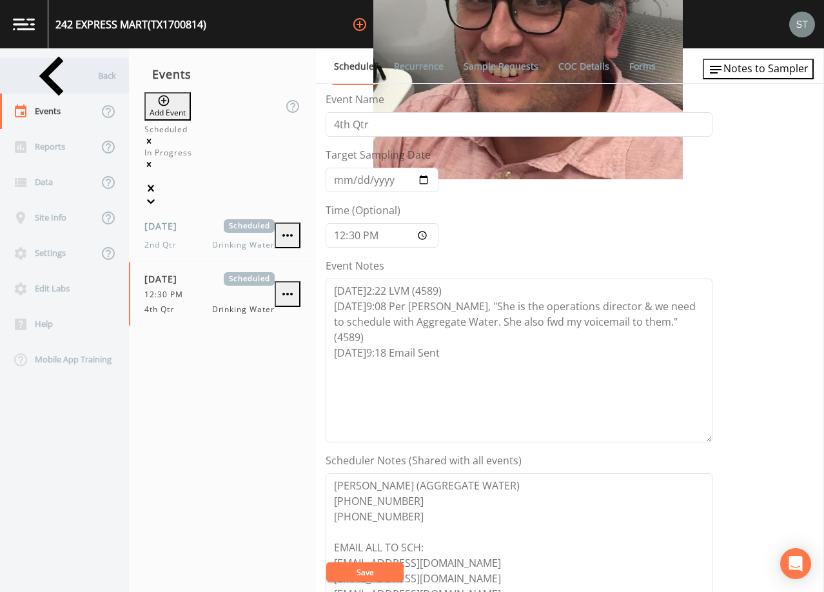
click at [48, 75] on div "Back" at bounding box center [58, 75] width 116 height 35
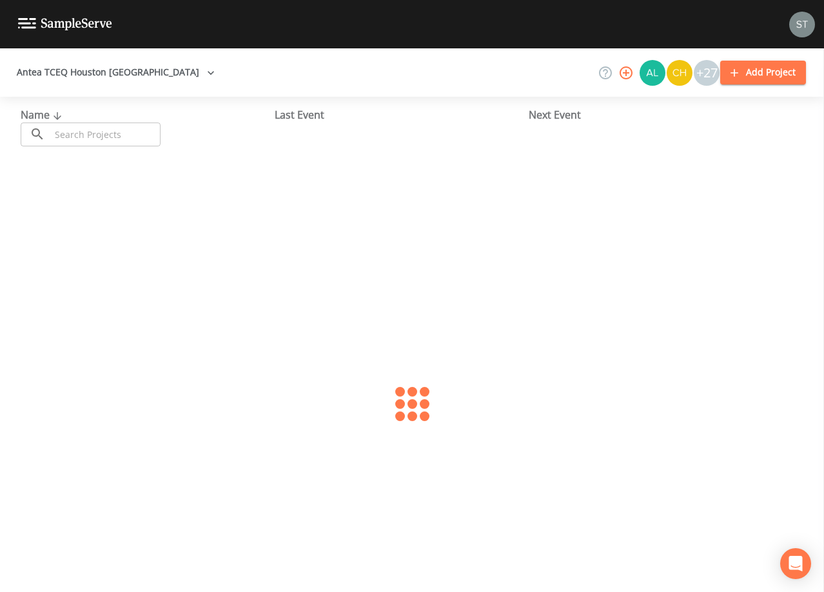
click at [90, 132] on input "text" at bounding box center [105, 135] width 110 height 24
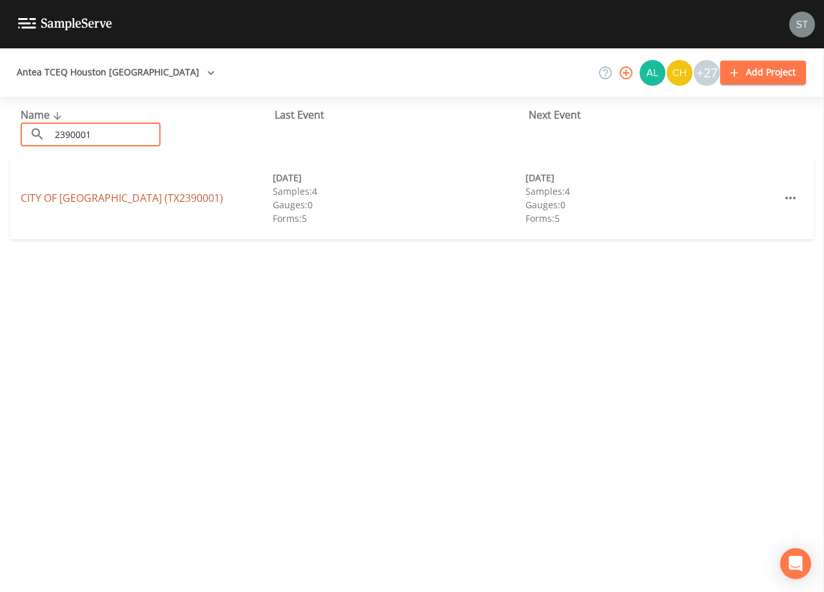
type input "2390001"
click at [114, 199] on link "CITY OF [GEOGRAPHIC_DATA] (TX2390001)" at bounding box center [122, 198] width 203 height 14
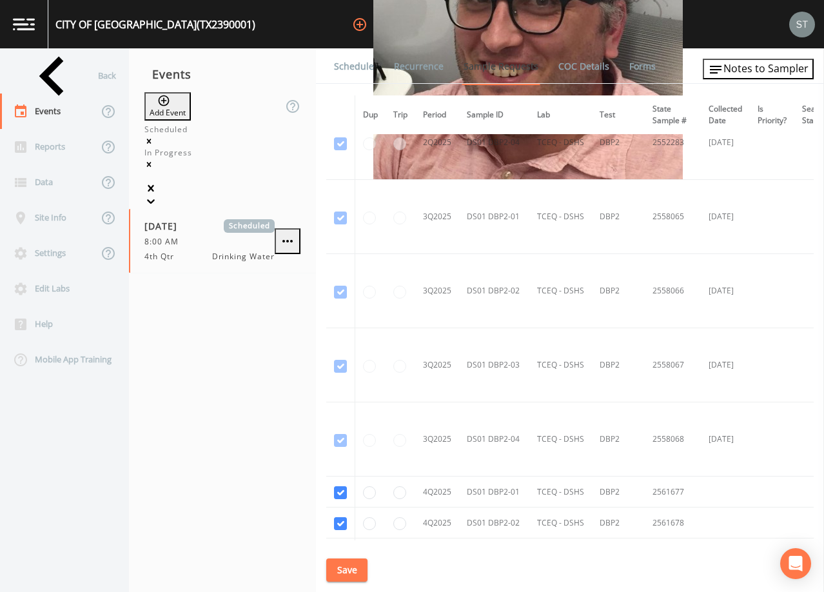
scroll to position [3237, 0]
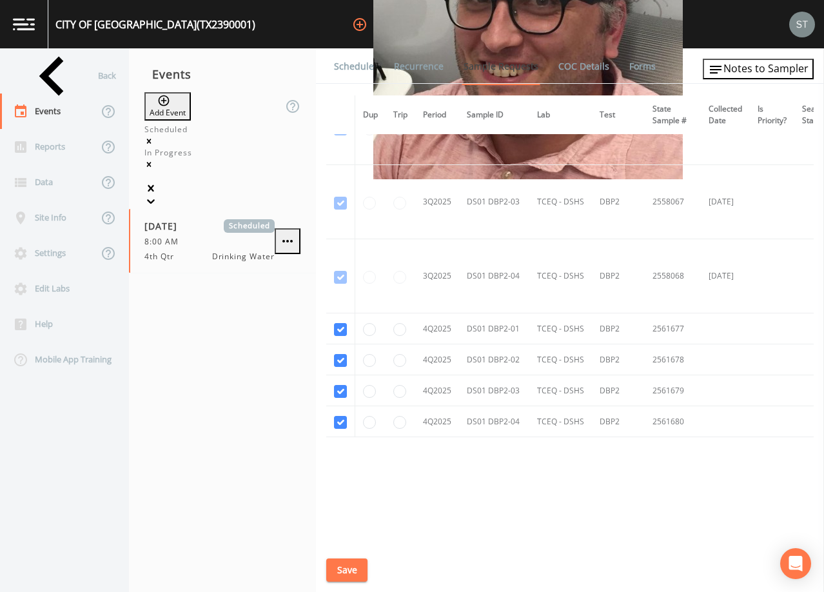
click at [344, 66] on link "Schedule" at bounding box center [354, 66] width 44 height 36
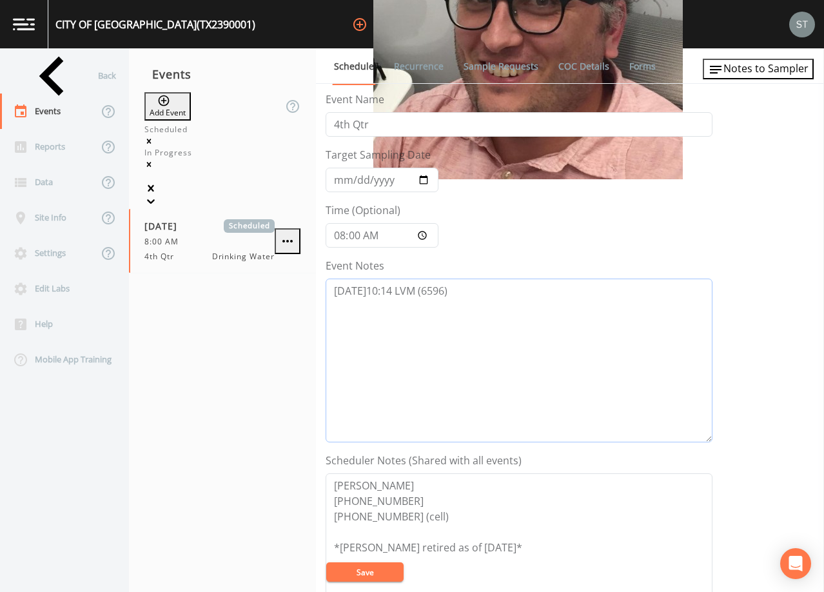
click at [494, 291] on textarea "[DATE]10:14 LVM (6596)" at bounding box center [519, 361] width 387 height 164
type textarea "[DATE]10:14 LVM (6596) [DATE]9:20 LVM (6596)"
click at [381, 566] on button "Save" at bounding box center [364, 572] width 77 height 19
click at [372, 572] on button "Save" at bounding box center [364, 572] width 77 height 19
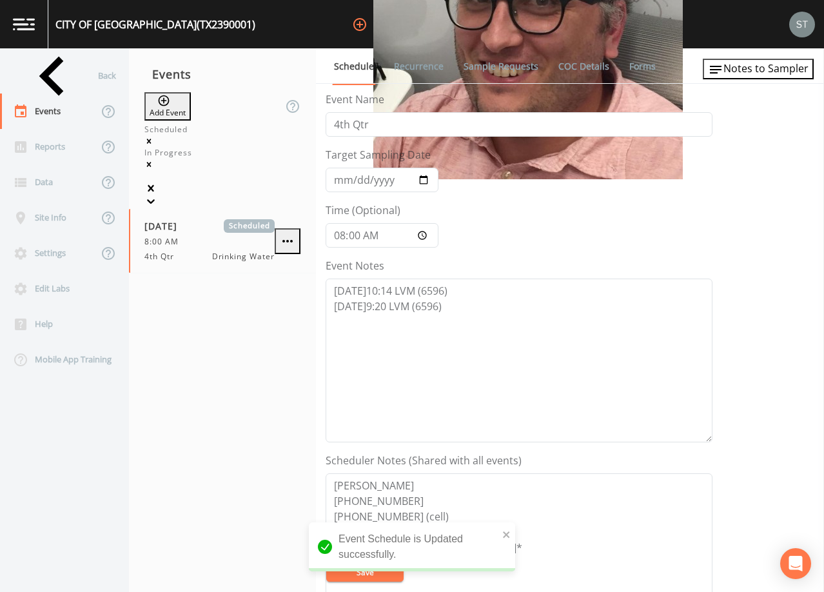
click at [157, 195] on icon at bounding box center [151, 201] width 13 height 13
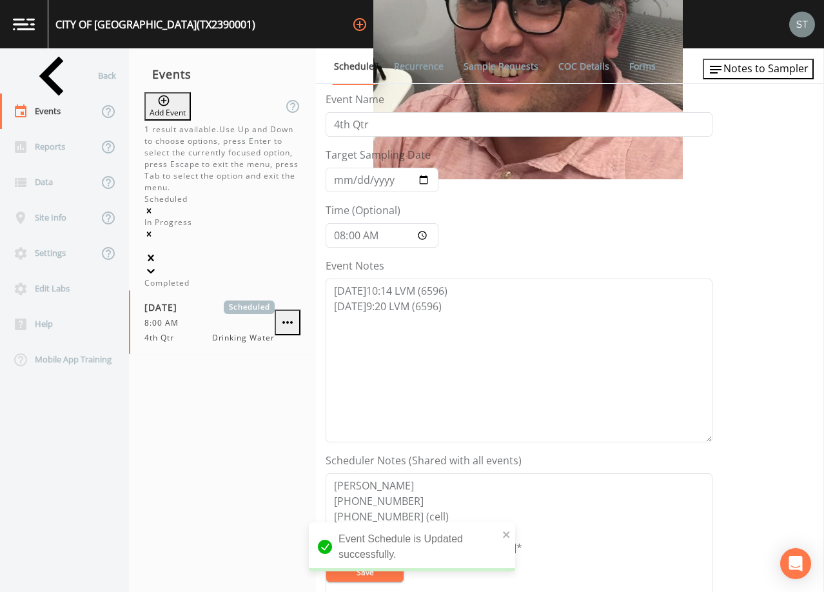
click at [243, 277] on div "Completed" at bounding box center [223, 283] width 156 height 12
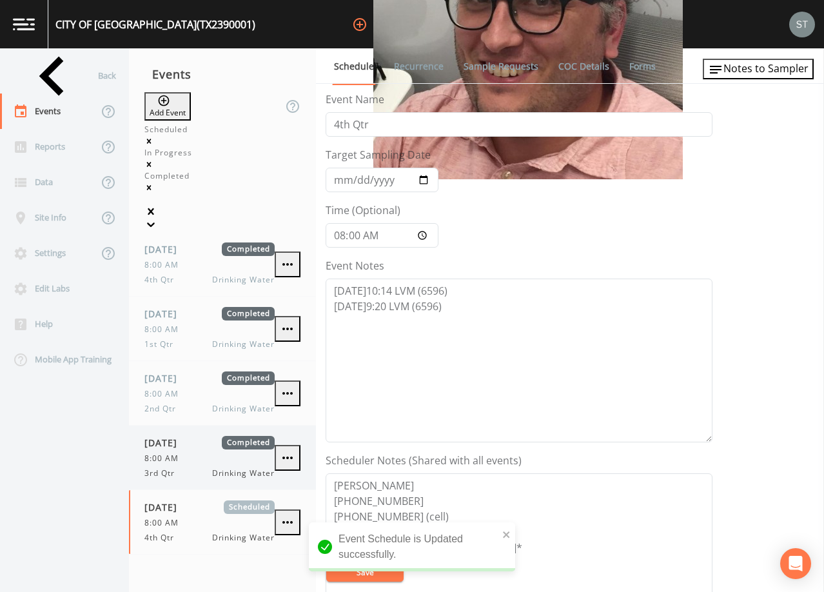
click at [190, 453] on div "8:00 AM" at bounding box center [210, 459] width 130 height 12
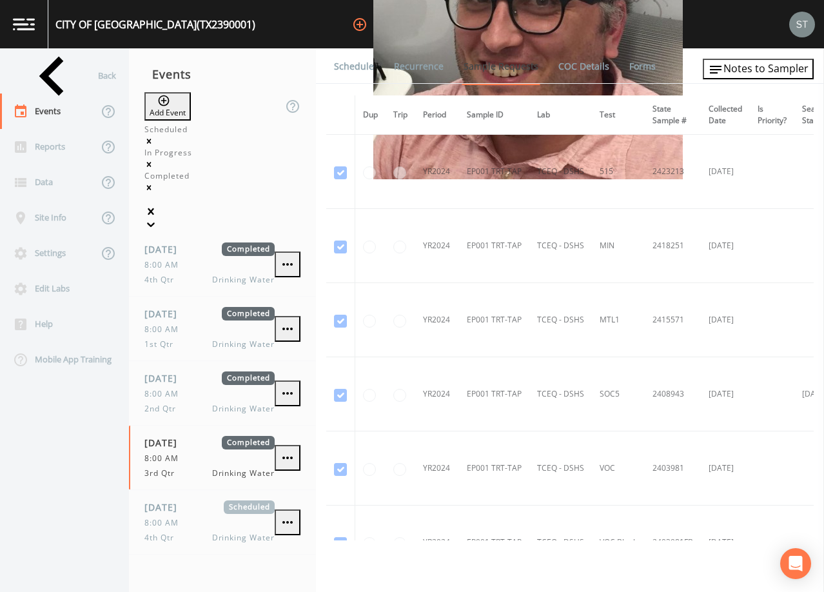
click at [371, 68] on link "Schedule" at bounding box center [354, 66] width 44 height 36
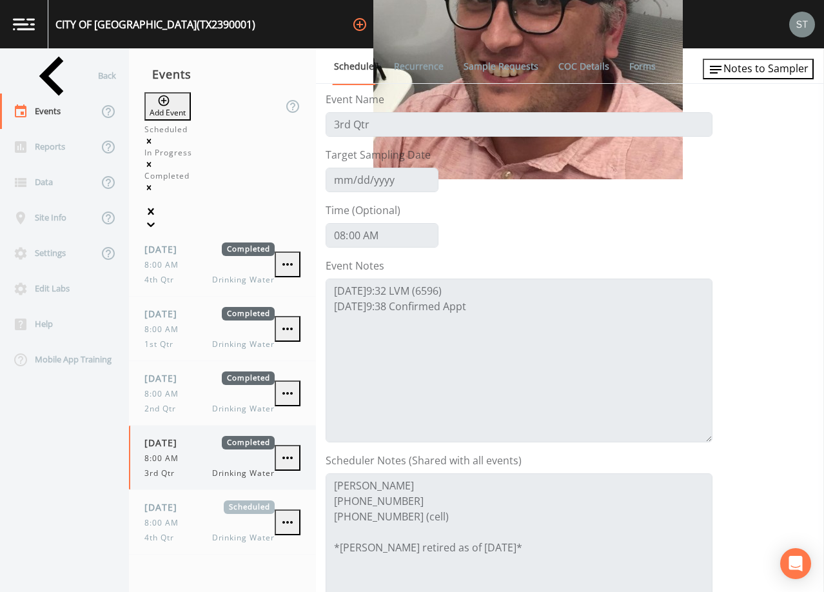
click at [154, 183] on icon "Remove Completed" at bounding box center [149, 187] width 9 height 9
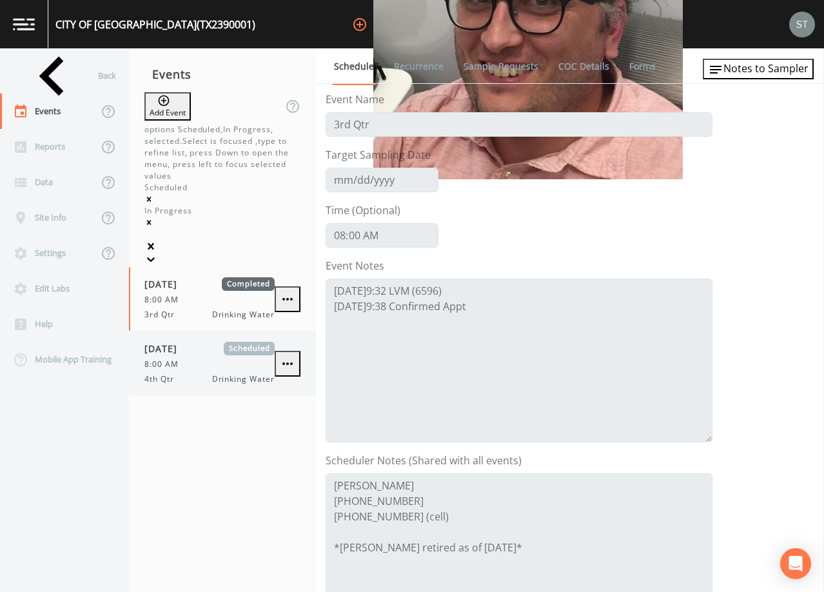
click at [205, 359] on div "8:00 AM" at bounding box center [210, 365] width 130 height 12
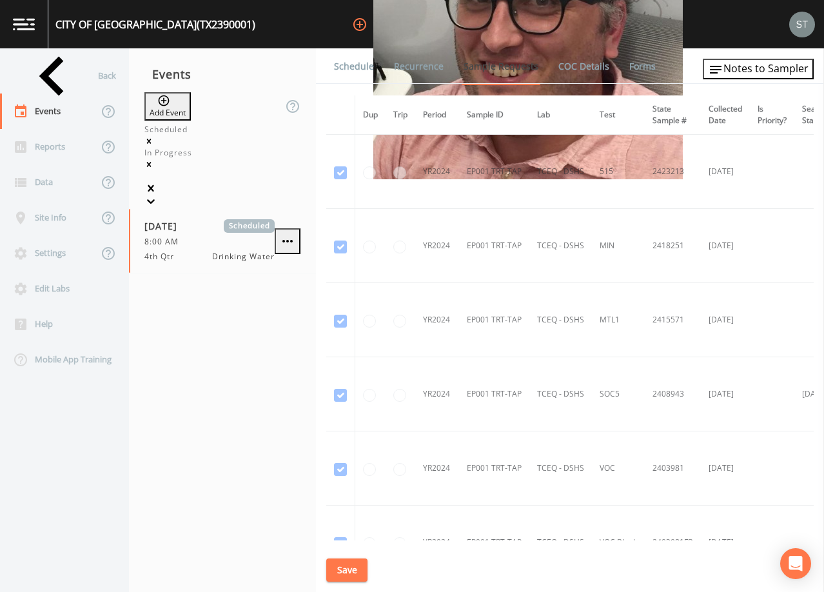
click at [357, 70] on link "Schedule" at bounding box center [354, 66] width 44 height 36
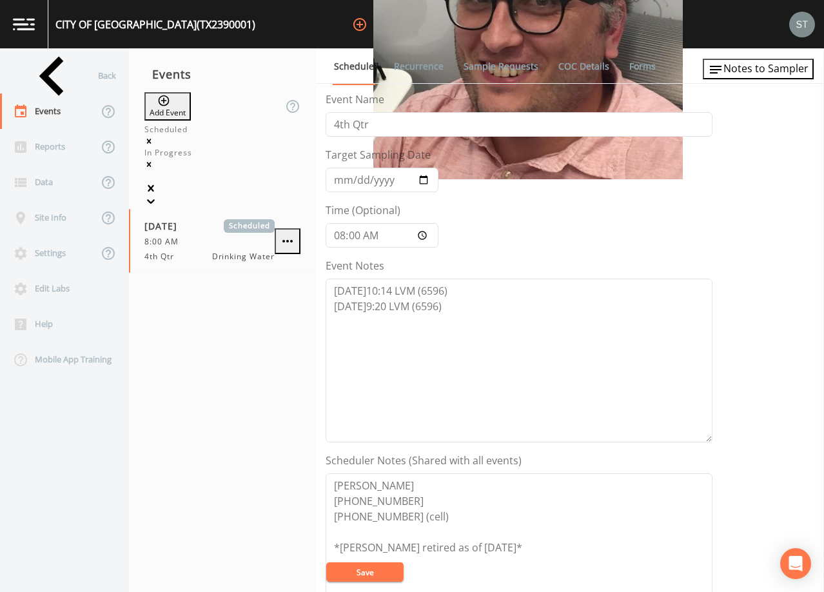
click at [417, 67] on link "Recurrence" at bounding box center [419, 66] width 54 height 36
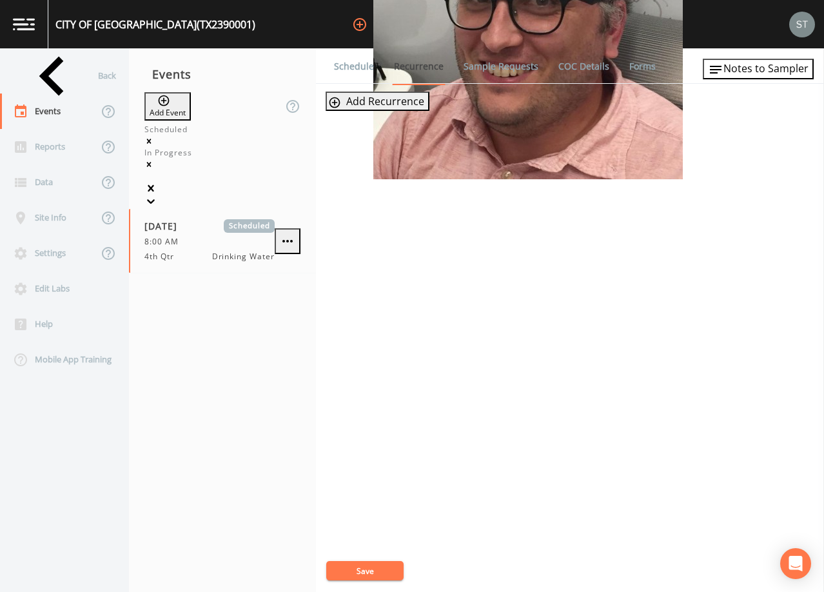
click at [358, 66] on link "Schedule" at bounding box center [354, 66] width 44 height 36
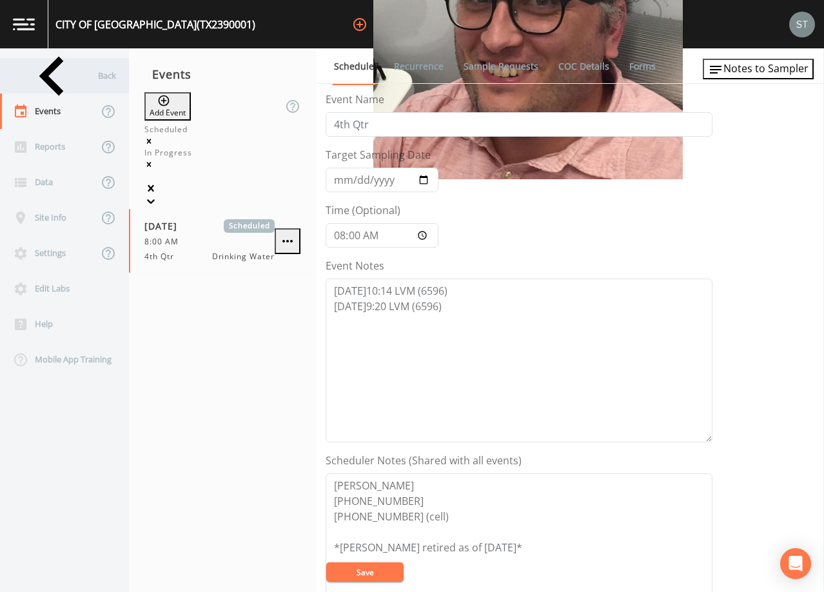
click at [72, 81] on div "Back" at bounding box center [58, 75] width 116 height 35
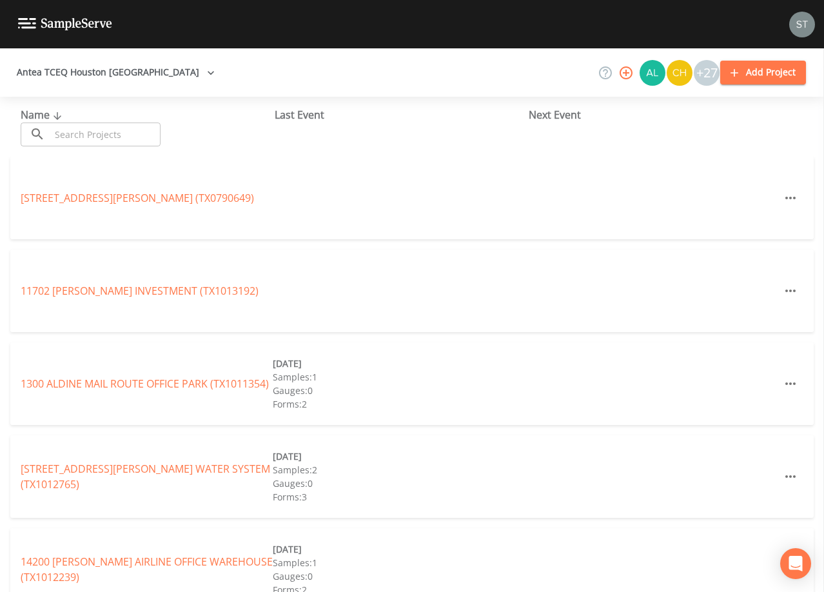
click at [95, 132] on input "text" at bounding box center [105, 135] width 110 height 24
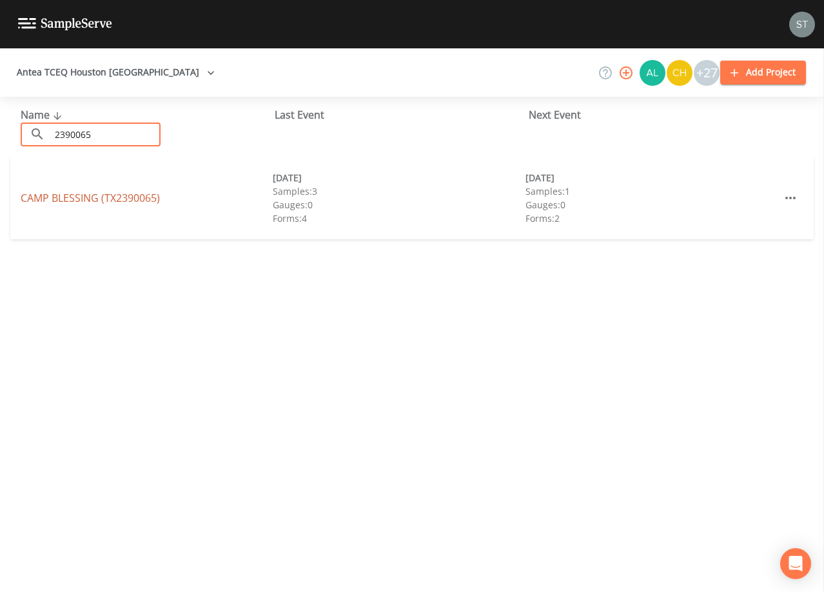
type input "2390065"
click at [78, 197] on link "CAMP BLESSING (TX2390065)" at bounding box center [90, 198] width 139 height 14
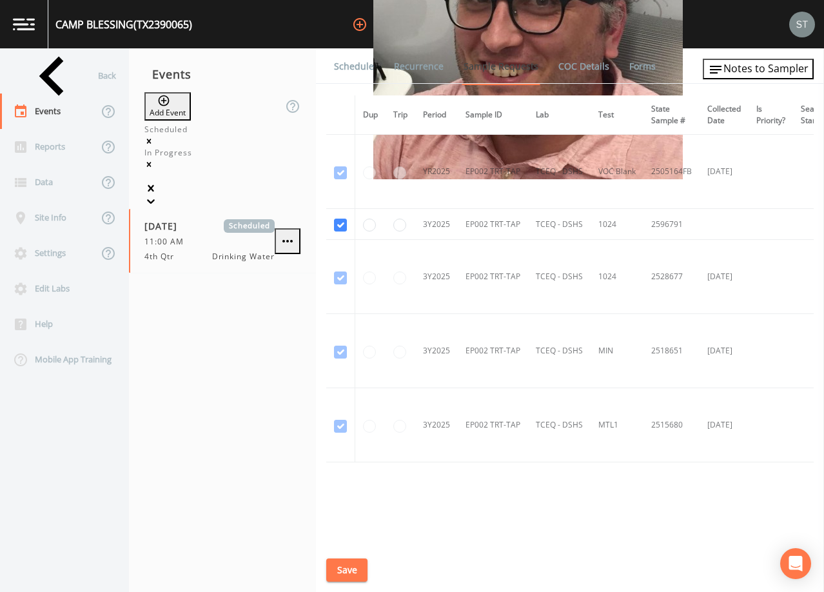
scroll to position [1004, 0]
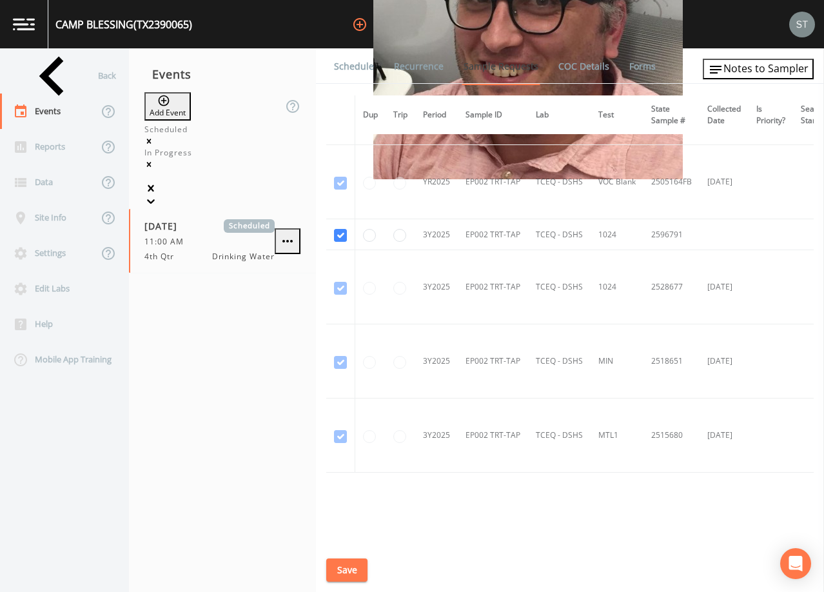
click at [344, 71] on link "Schedule" at bounding box center [354, 66] width 44 height 36
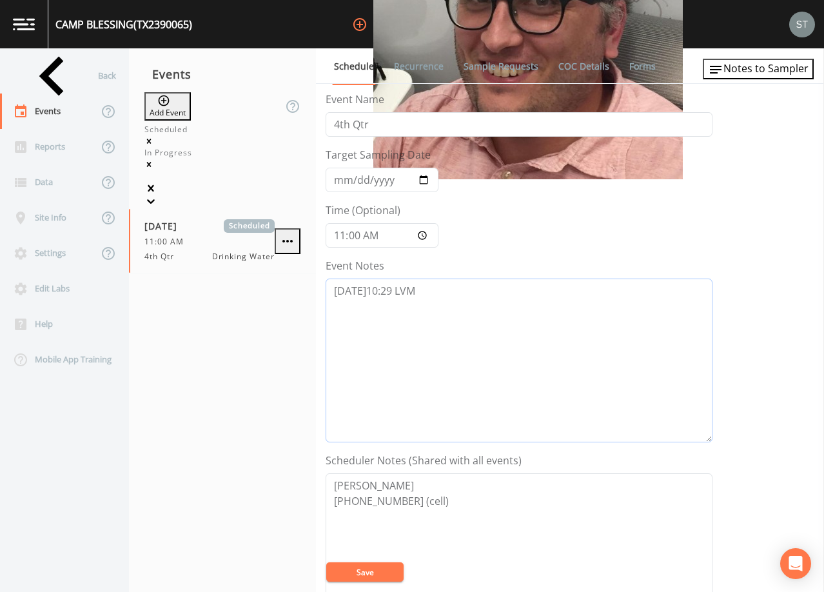
click at [488, 287] on textarea "[DATE]10:29 LVM" at bounding box center [519, 361] width 387 height 164
type textarea "[DATE]10:29 LVM [DATE]9:23 LVM"
click at [382, 570] on button "Save" at bounding box center [364, 572] width 77 height 19
click at [384, 574] on button "Save" at bounding box center [364, 572] width 77 height 19
click at [378, 574] on button "Save" at bounding box center [364, 572] width 77 height 19
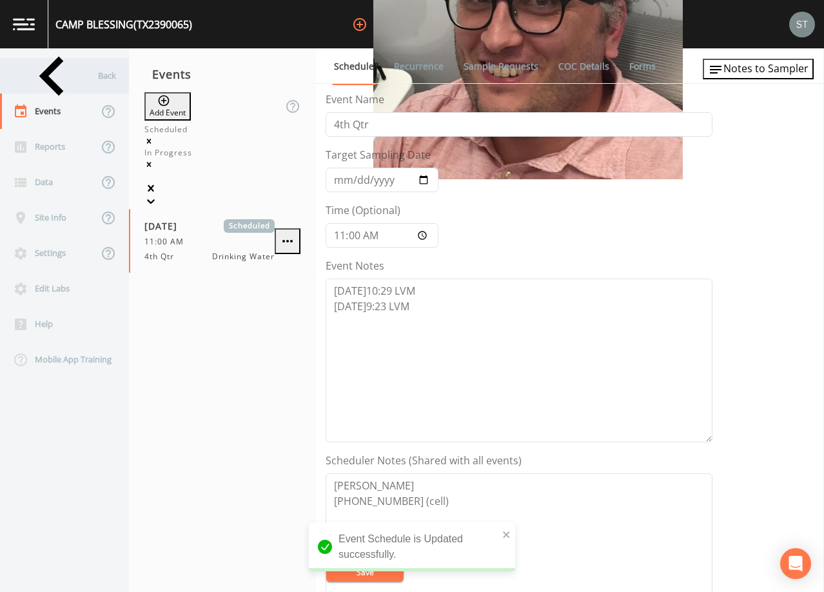
click at [63, 76] on div "Back" at bounding box center [58, 75] width 116 height 35
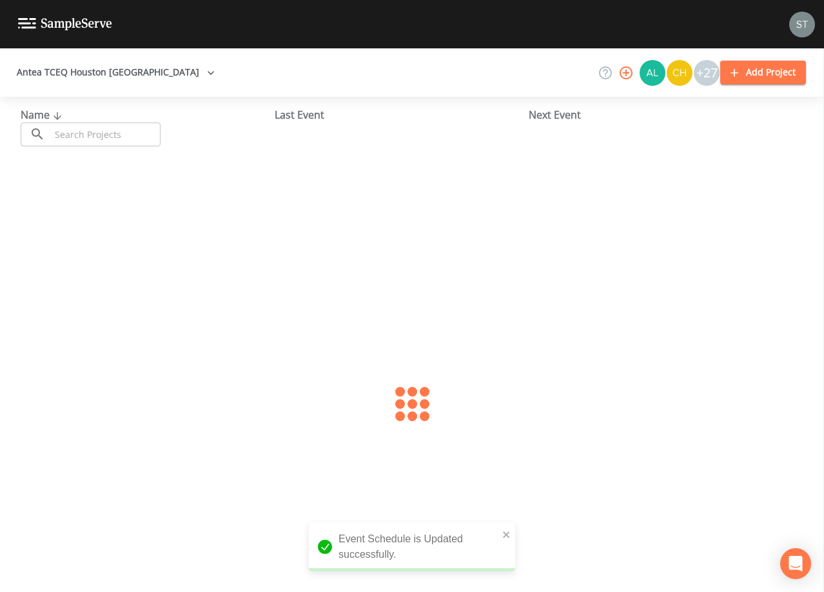
click at [117, 130] on input "text" at bounding box center [105, 135] width 110 height 24
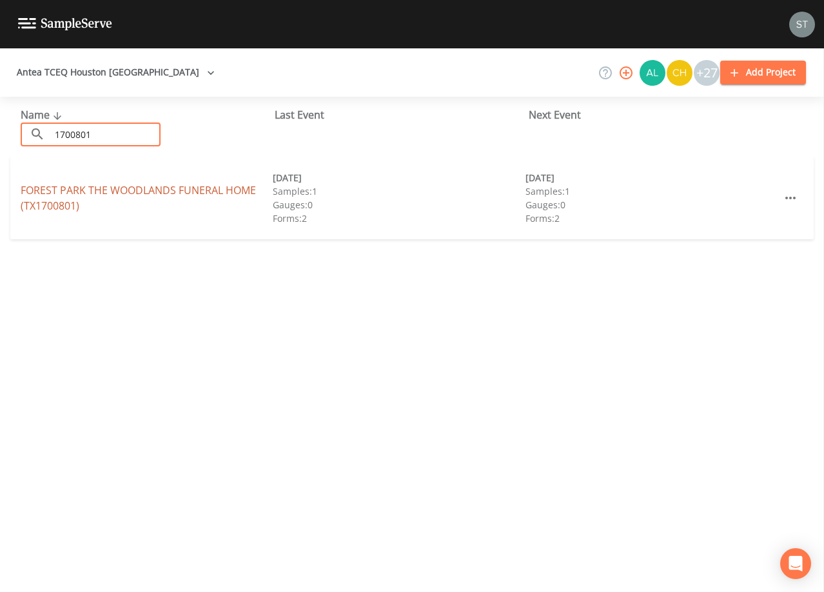
type input "1700801"
click at [194, 191] on link "FOREST PARK THE WOODLANDS FUNERAL HOME (TX1700801)" at bounding box center [138, 198] width 235 height 30
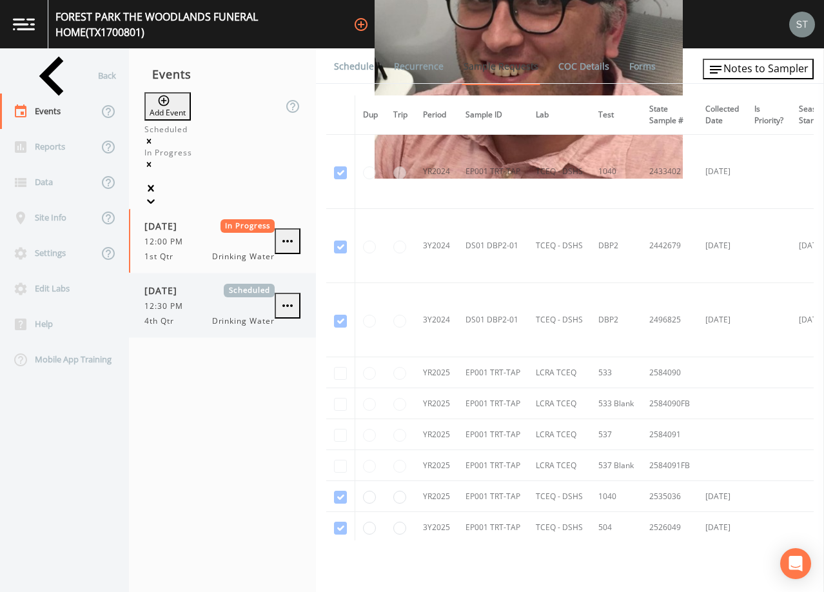
click at [210, 284] on div "[DATE] Scheduled 12:30 PM 4th Qtr Drinking Water" at bounding box center [210, 305] width 130 height 43
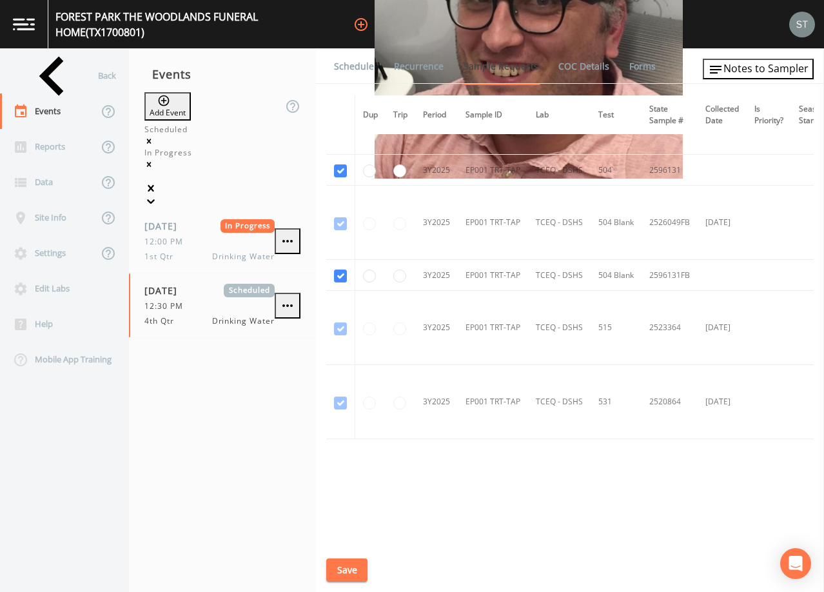
scroll to position [480, 0]
click at [361, 70] on link "Schedule" at bounding box center [354, 66] width 44 height 36
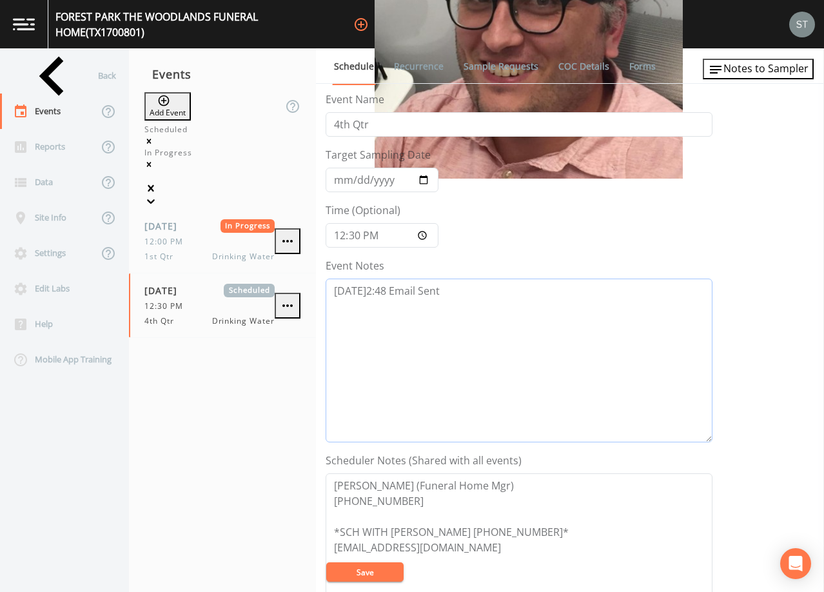
click at [475, 285] on textarea "[DATE]2:48 Email Sent" at bounding box center [519, 361] width 387 height 164
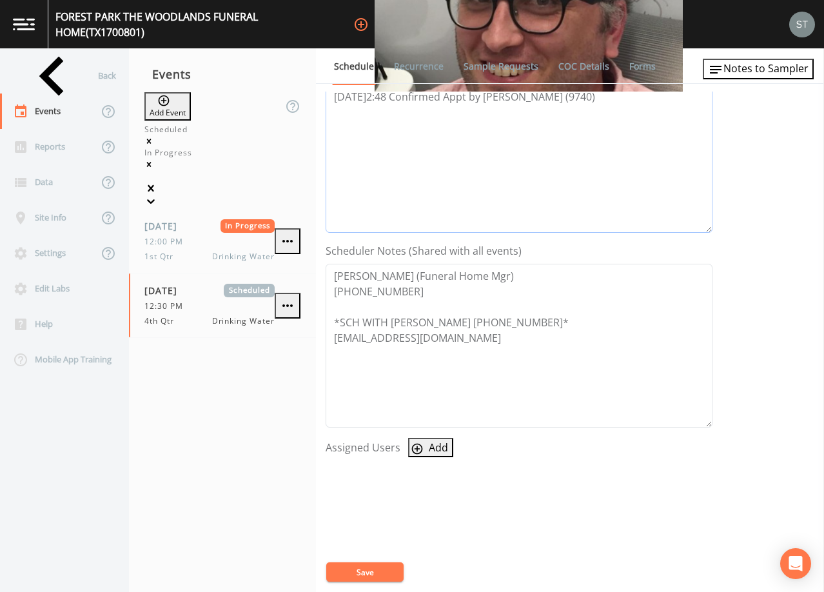
scroll to position [258, 0]
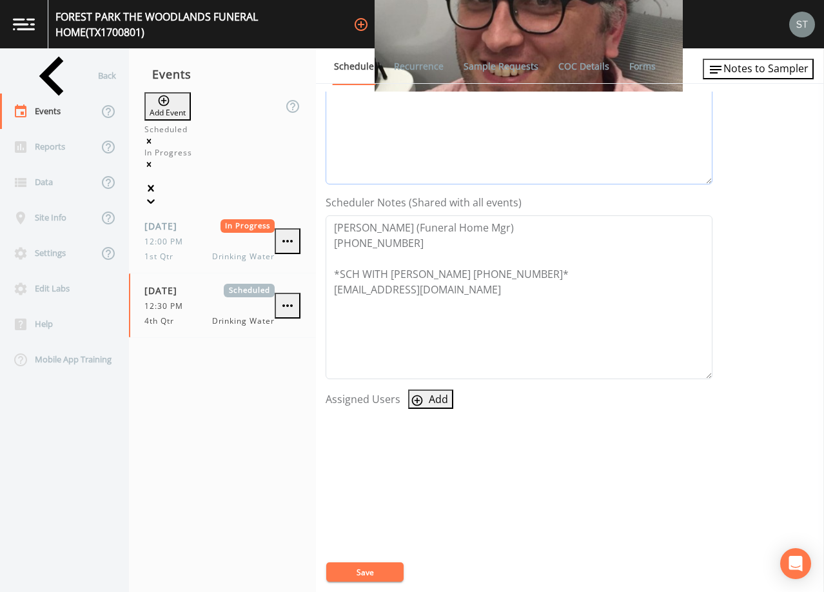
type textarea "[DATE]2:48 Email Sent [DATE]2:48 Confirmed Appt by [PERSON_NAME] (9740)"
click at [418, 406] on icon "button" at bounding box center [417, 400] width 11 height 11
select select "761fe873-4351-41cf-9a8a-5ea5441833b0"
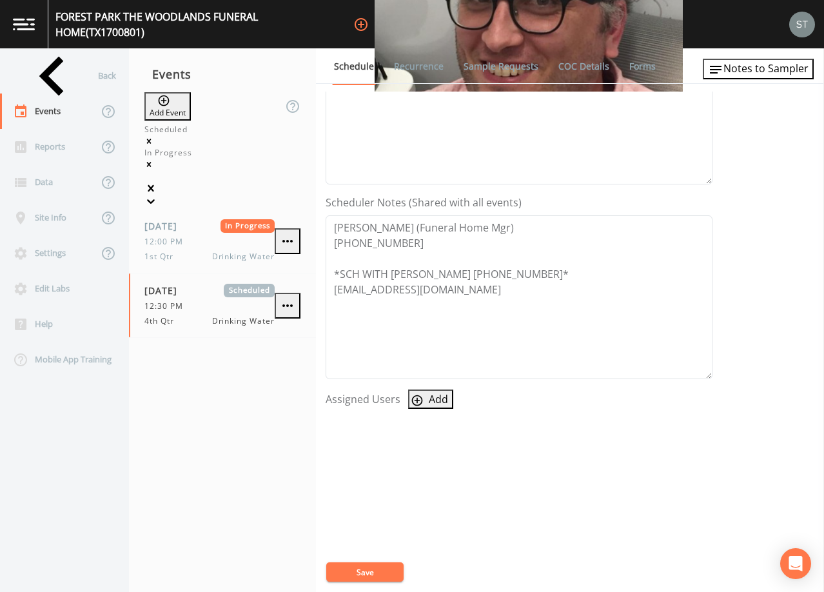
drag, startPoint x: 476, startPoint y: 337, endPoint x: 446, endPoint y: 403, distance: 72.2
select select
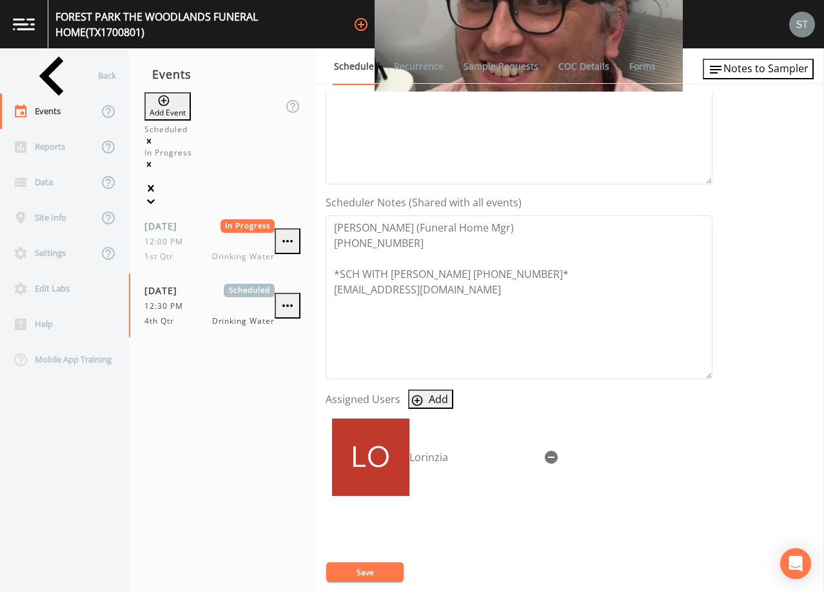
click at [386, 571] on button "Save" at bounding box center [364, 572] width 77 height 19
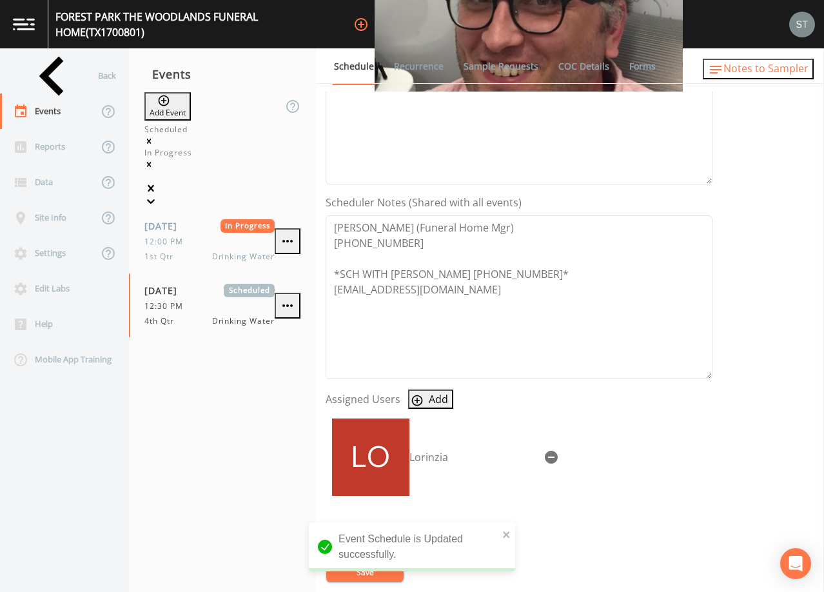
click at [799, 66] on span "Notes to Sampler" at bounding box center [766, 68] width 85 height 14
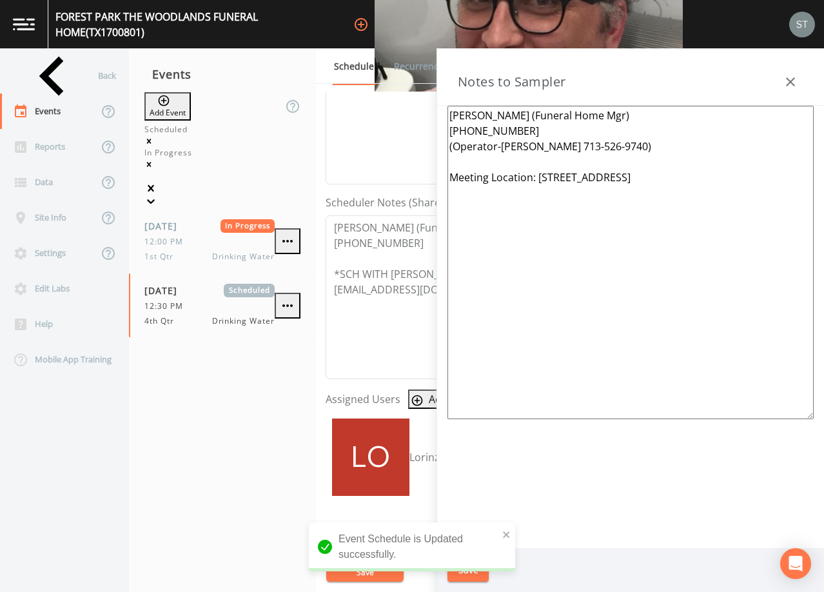
click at [553, 131] on textarea "[PERSON_NAME] (Funeral Home Mgr) [PHONE_NUMBER] (Operator-[PERSON_NAME] 713-526…" at bounding box center [631, 263] width 366 height 314
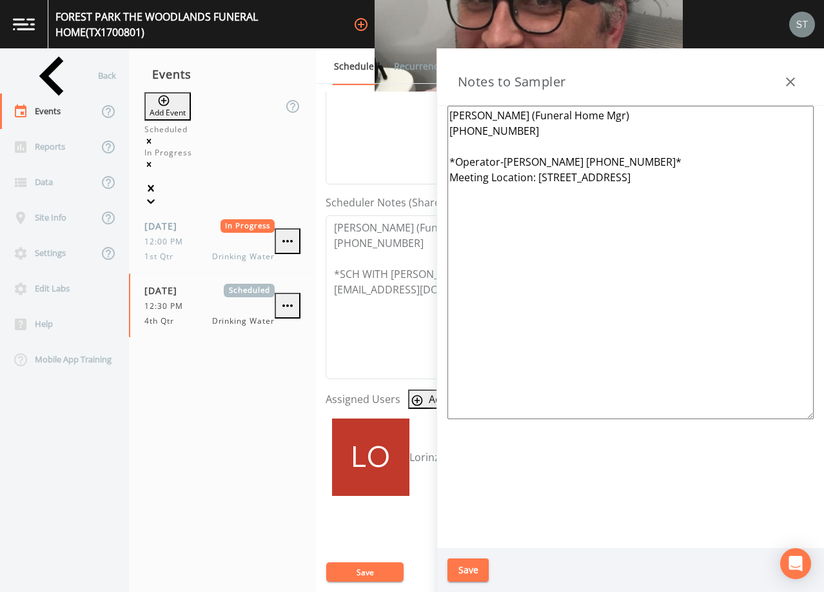
click at [497, 150] on textarea "[PERSON_NAME] (Funeral Home Mgr) [PHONE_NUMBER] *Operator-[PERSON_NAME] [PHONE_…" at bounding box center [631, 263] width 366 height 314
click at [723, 197] on textarea "[PERSON_NAME] (Funeral Home Mgr) [PHONE_NUMBER] APPT CONFIRMED BY [PERSON_NAME]…" at bounding box center [631, 263] width 366 height 314
type textarea "[PERSON_NAME] (Funeral Home Mgr) [PHONE_NUMBER] APPT CONFIRMED BY [PERSON_NAME]…"
click at [476, 563] on button "Save" at bounding box center [468, 571] width 41 height 24
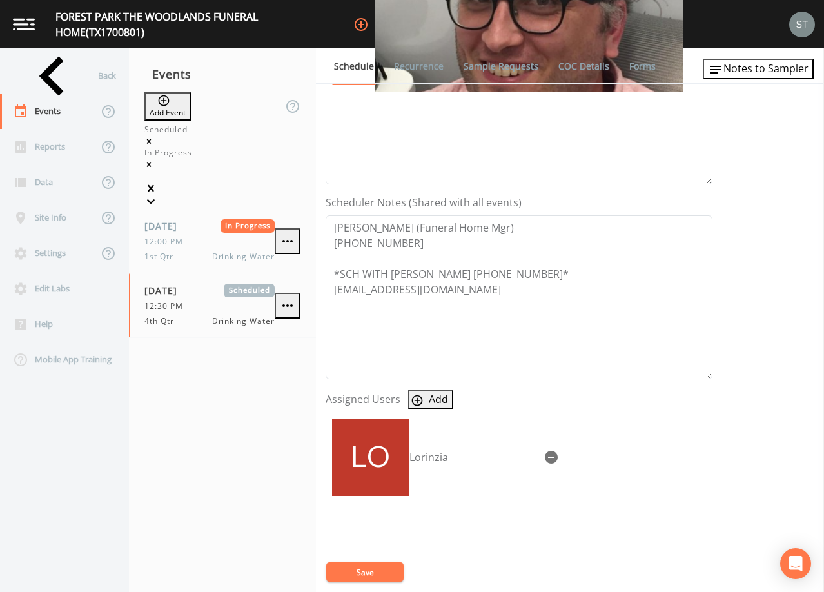
click at [374, 572] on button "Save" at bounding box center [364, 572] width 77 height 19
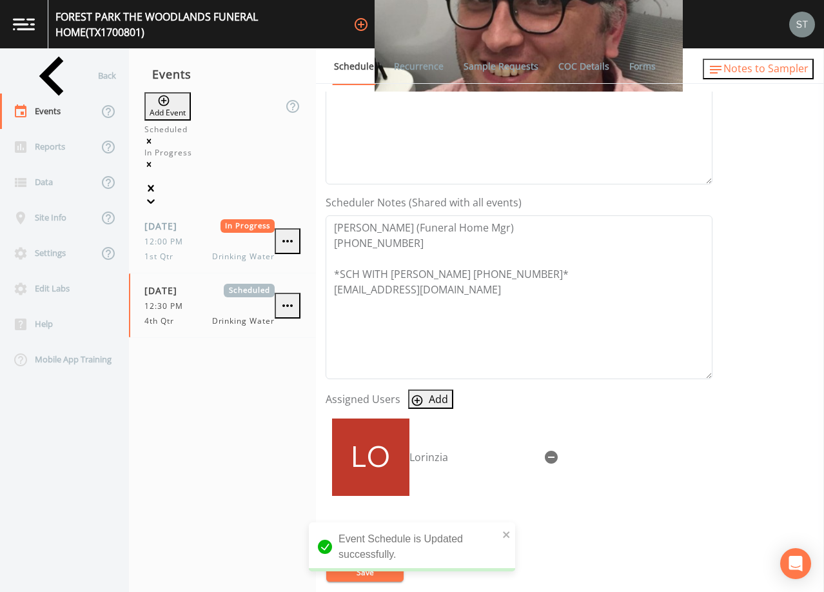
click at [764, 72] on span "Notes to Sampler" at bounding box center [766, 68] width 85 height 14
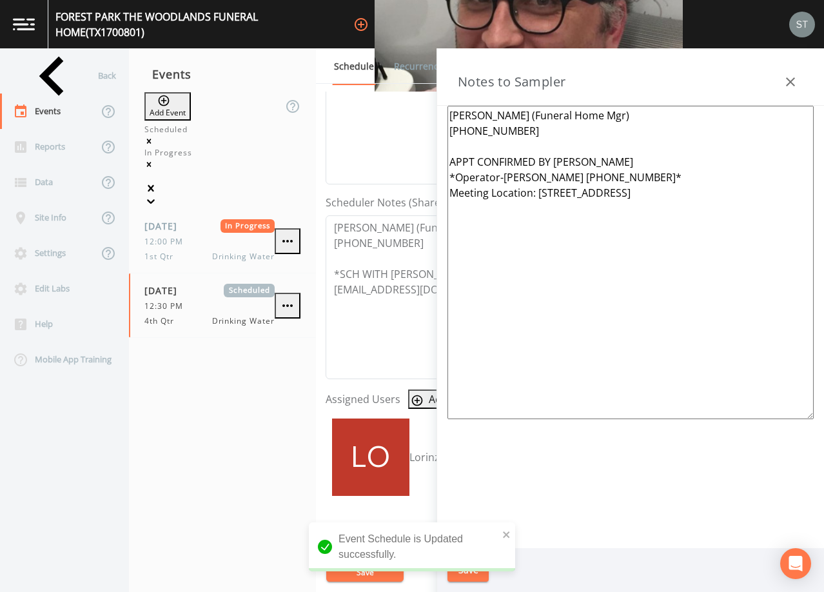
click at [789, 81] on icon "button" at bounding box center [790, 81] width 9 height 9
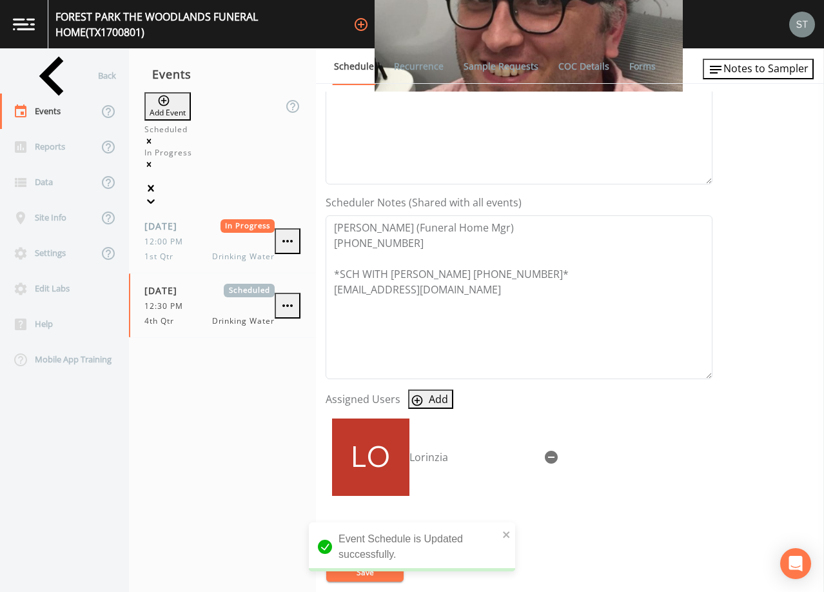
click at [503, 69] on link "Sample Requests" at bounding box center [501, 66] width 79 height 36
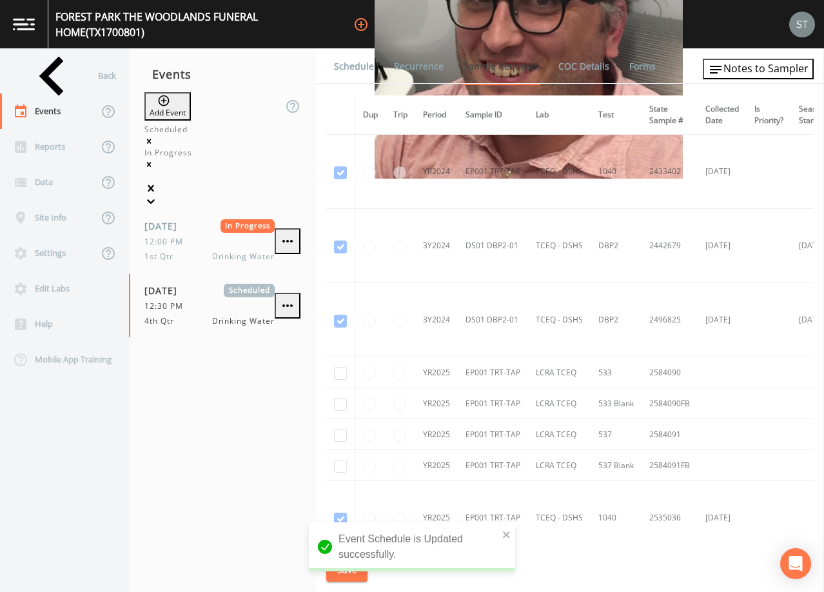
click at [348, 74] on link "Schedule" at bounding box center [354, 66] width 44 height 36
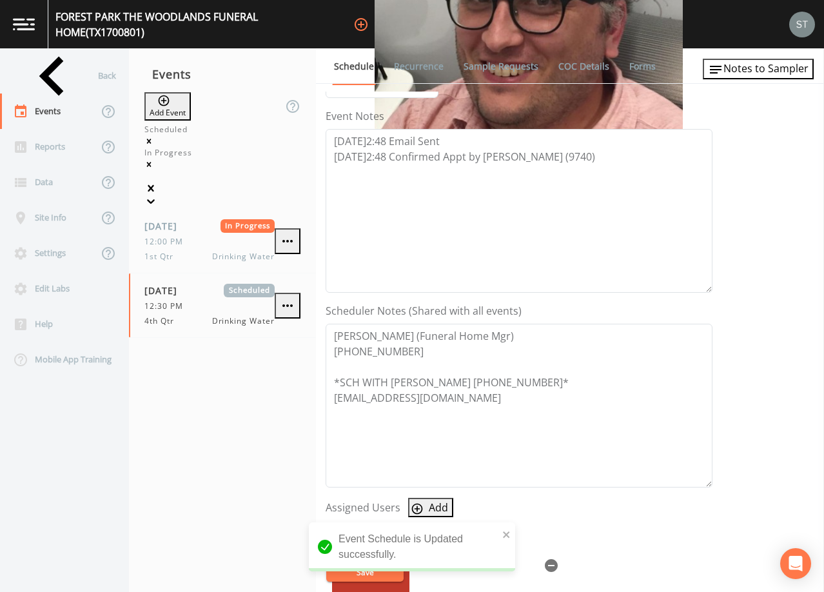
scroll to position [194, 0]
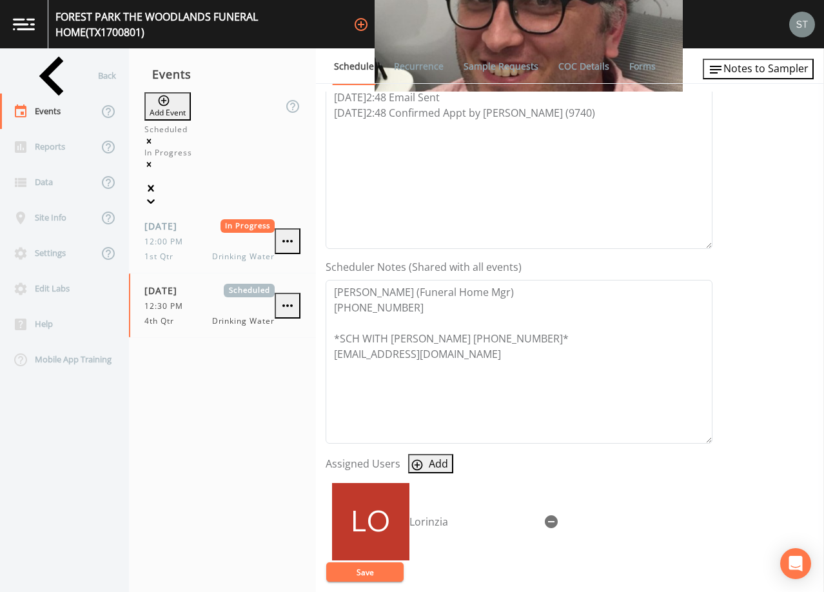
click at [377, 574] on button "Save" at bounding box center [364, 572] width 77 height 19
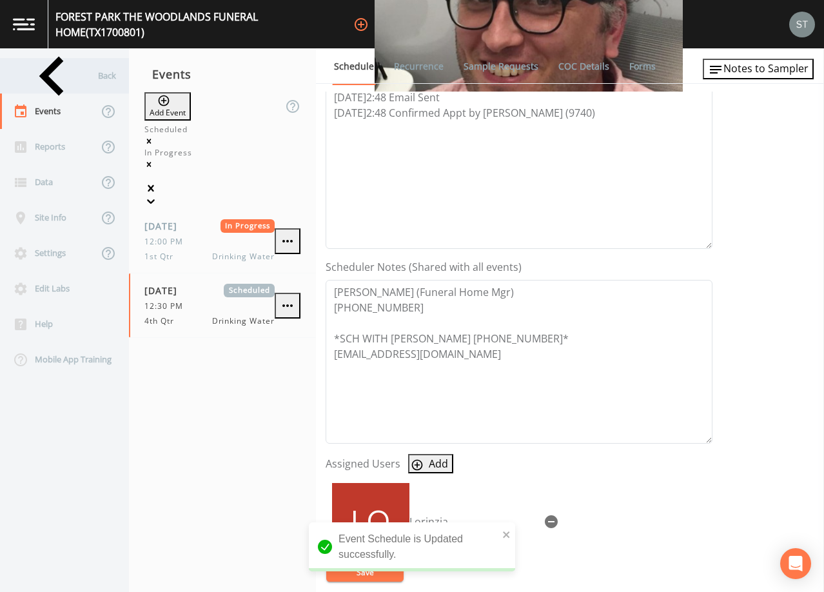
click at [62, 66] on div "Back" at bounding box center [58, 75] width 116 height 35
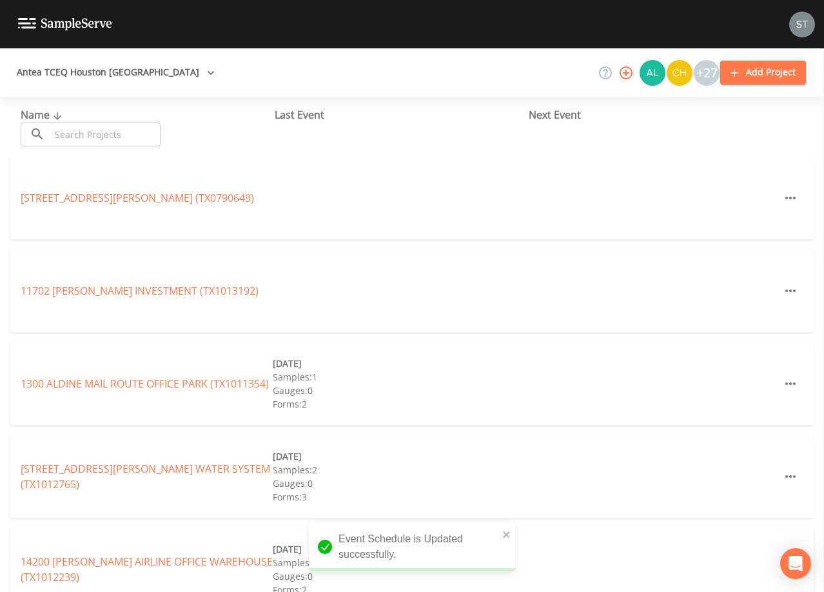
click at [101, 132] on input "text" at bounding box center [105, 135] width 110 height 24
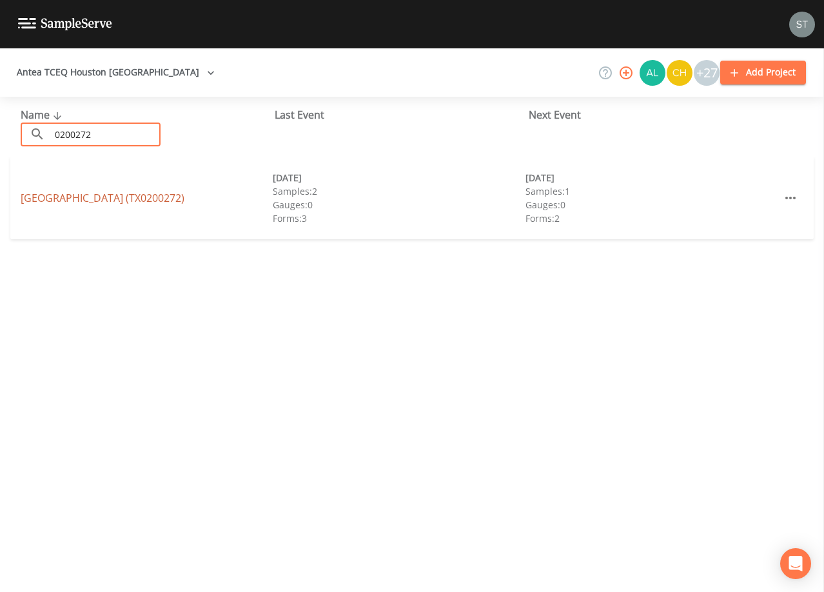
type input "0200272"
click at [185, 200] on link "[GEOGRAPHIC_DATA] (TX0200272)" at bounding box center [103, 198] width 164 height 14
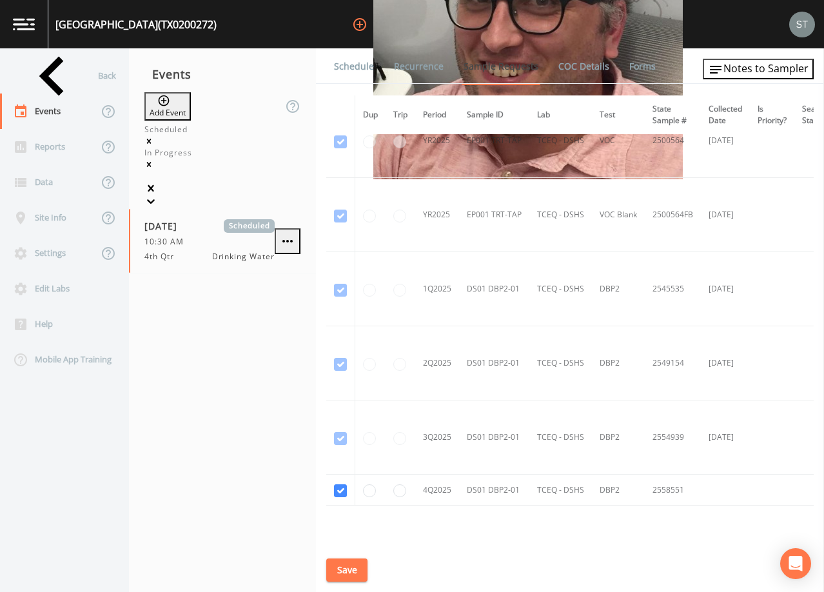
scroll to position [1438, 0]
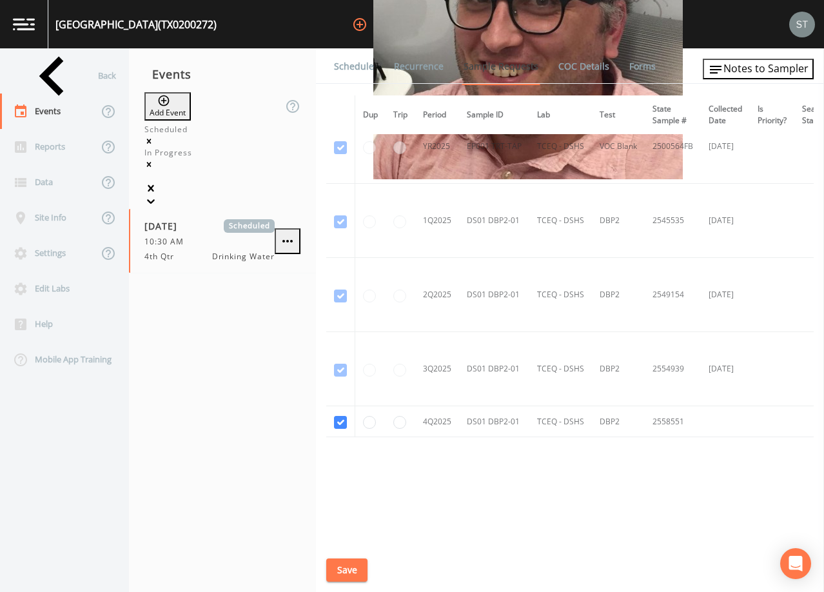
drag, startPoint x: 352, startPoint y: 64, endPoint x: 362, endPoint y: 74, distance: 14.6
click at [352, 65] on link "Schedule" at bounding box center [354, 66] width 44 height 36
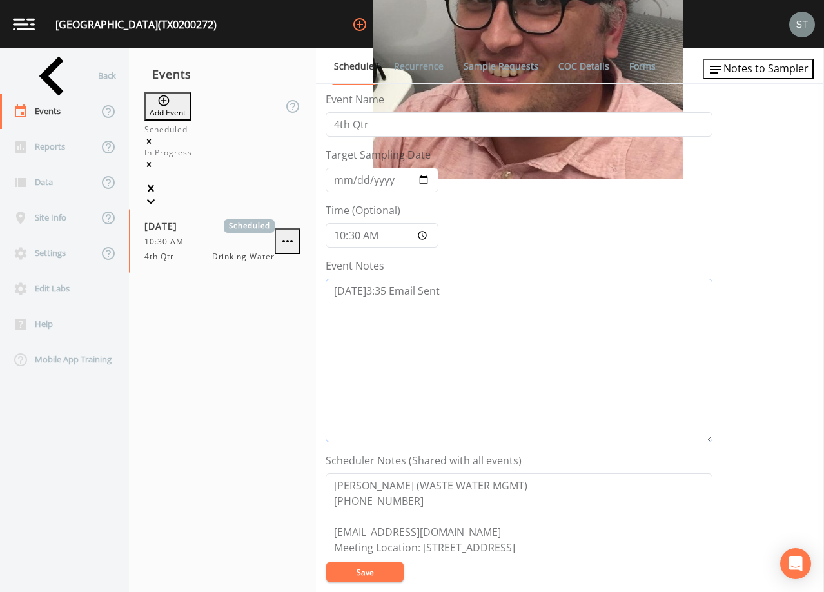
click at [469, 299] on textarea "[DATE]3:35 Email Sent" at bounding box center [519, 361] width 387 height 164
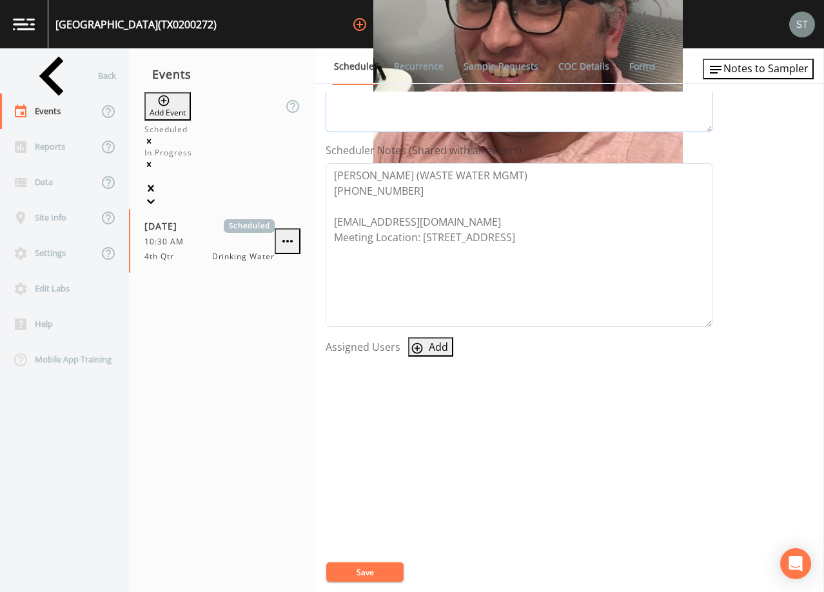
scroll to position [318, 0]
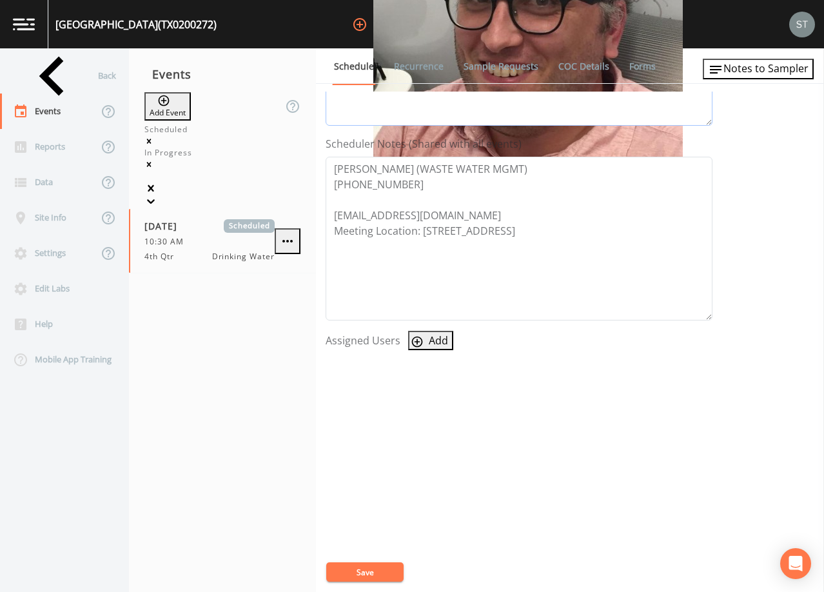
type textarea "[DATE]3:35 Email Sent [DATE]9:26 Confirmed Appt"
click at [436, 338] on button "Add" at bounding box center [430, 340] width 45 height 19
select select "3585e269-5d1f-4d98-ab9d-4913da50343a"
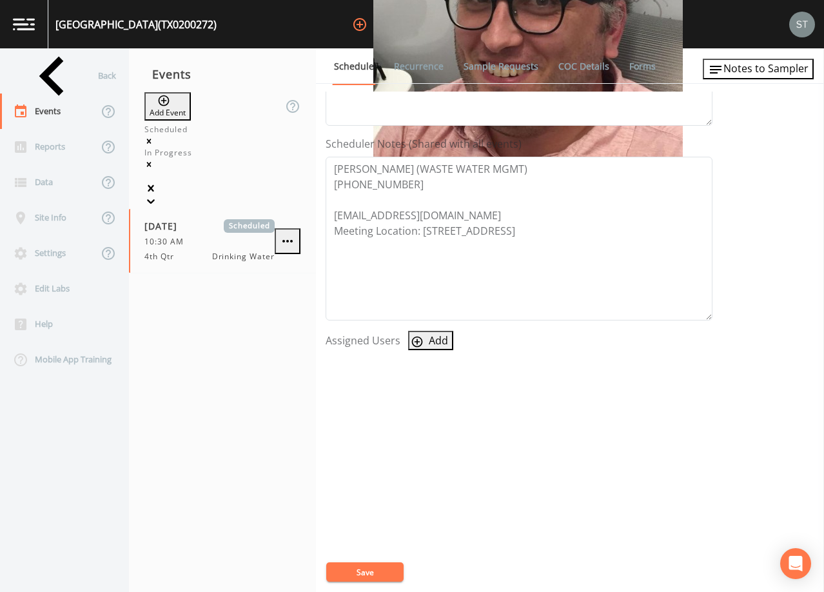
select select
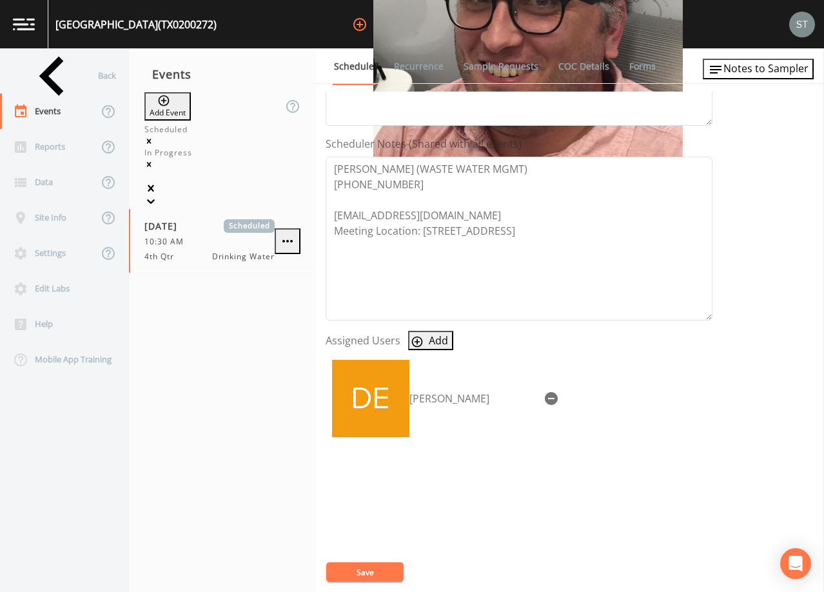
click at [368, 577] on button "Save" at bounding box center [364, 572] width 77 height 19
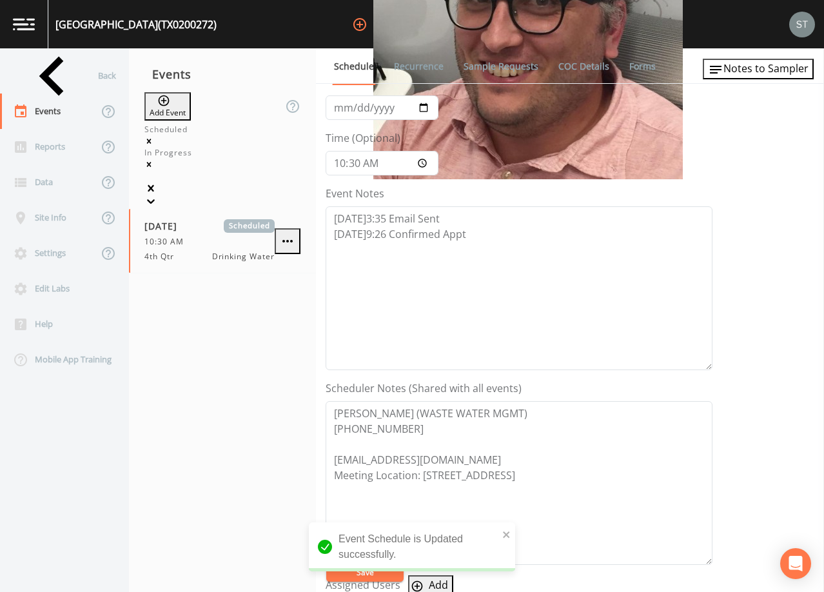
scroll to position [60, 0]
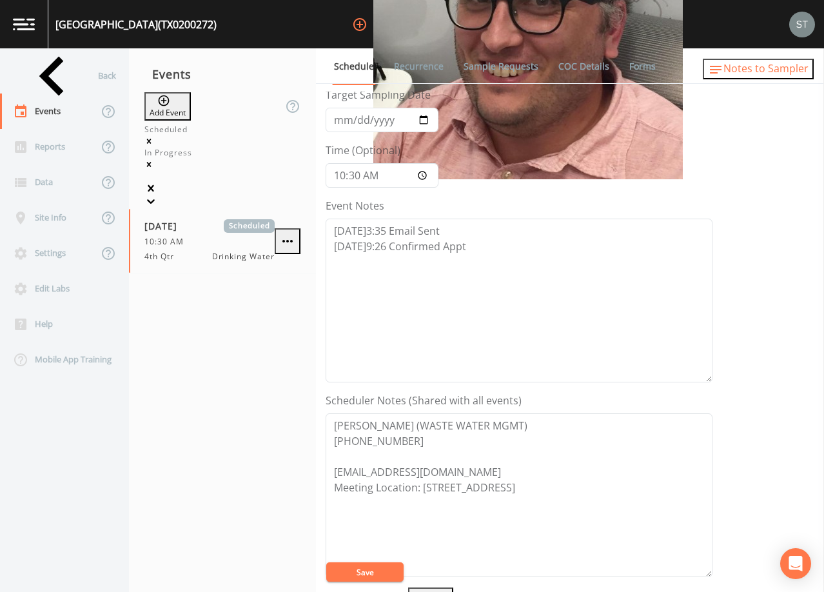
click at [788, 75] on span "Notes to Sampler" at bounding box center [766, 68] width 85 height 14
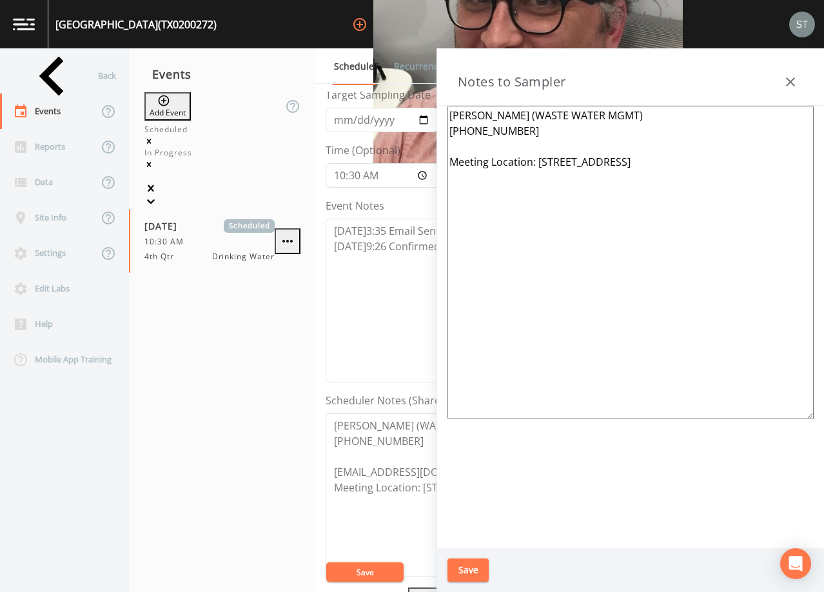
click at [788, 79] on icon "button" at bounding box center [790, 81] width 9 height 9
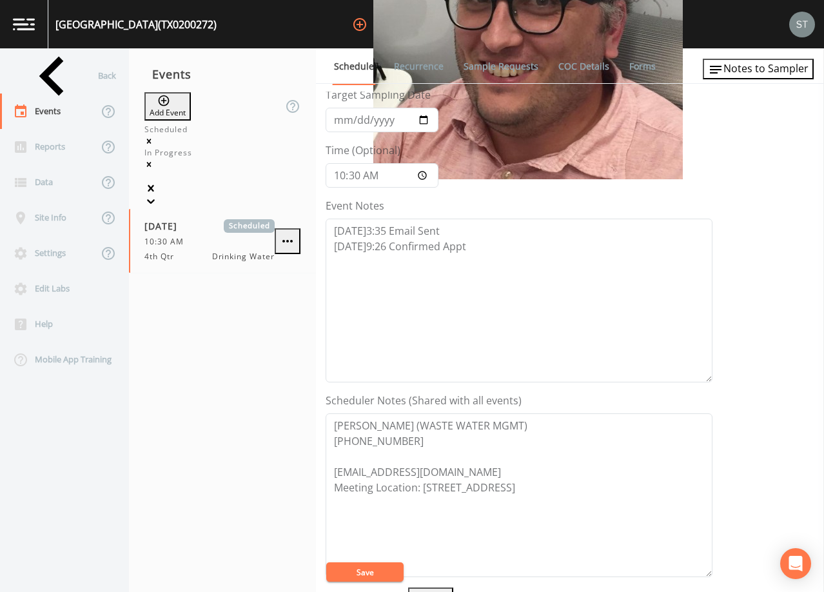
click at [521, 65] on link "Sample Requests" at bounding box center [501, 66] width 79 height 36
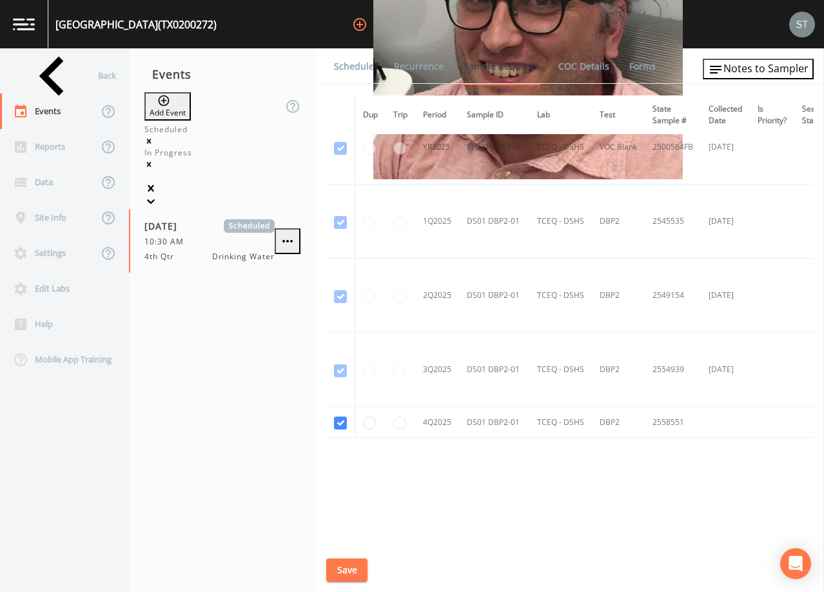
scroll to position [1438, 0]
click at [349, 61] on link "Schedule" at bounding box center [354, 66] width 44 height 36
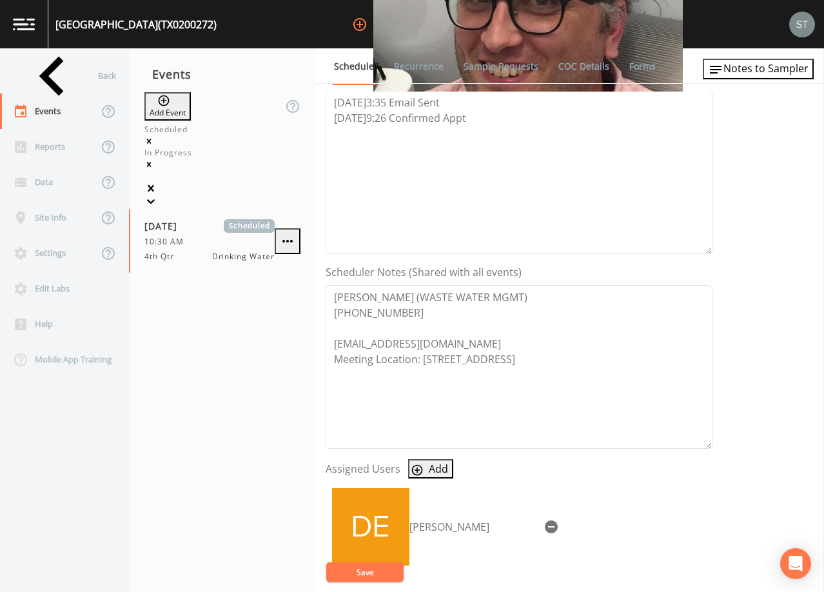
scroll to position [258, 0]
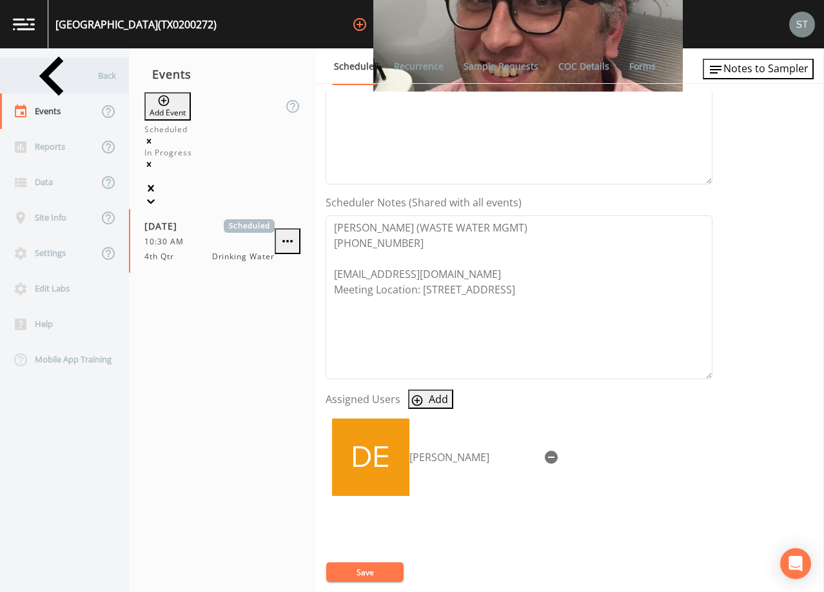
click at [66, 77] on div "Back" at bounding box center [58, 75] width 116 height 35
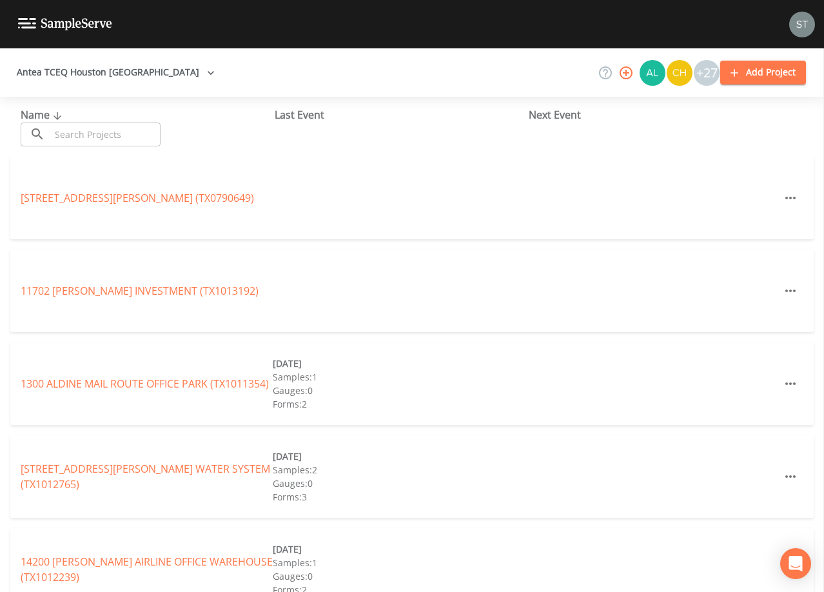
click at [124, 131] on input "text" at bounding box center [105, 135] width 110 height 24
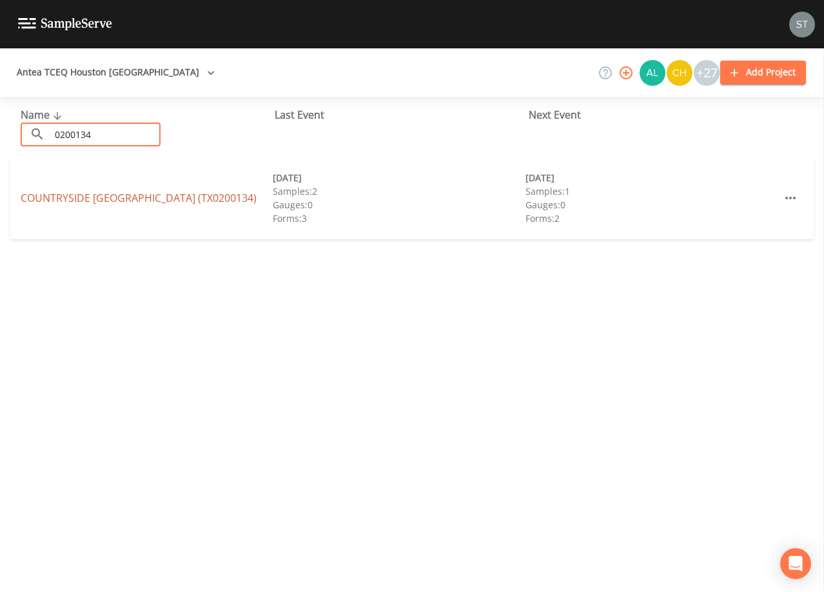
type input "0200134"
click at [65, 199] on link "COUNTRYSIDE [GEOGRAPHIC_DATA] (TX0200134)" at bounding box center [139, 198] width 236 height 14
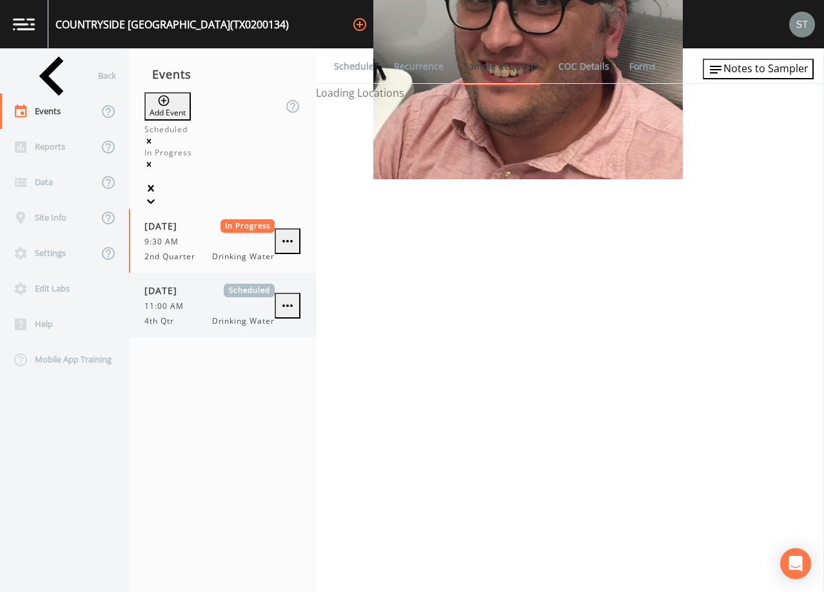
click at [186, 284] on span "[DATE]" at bounding box center [166, 291] width 42 height 14
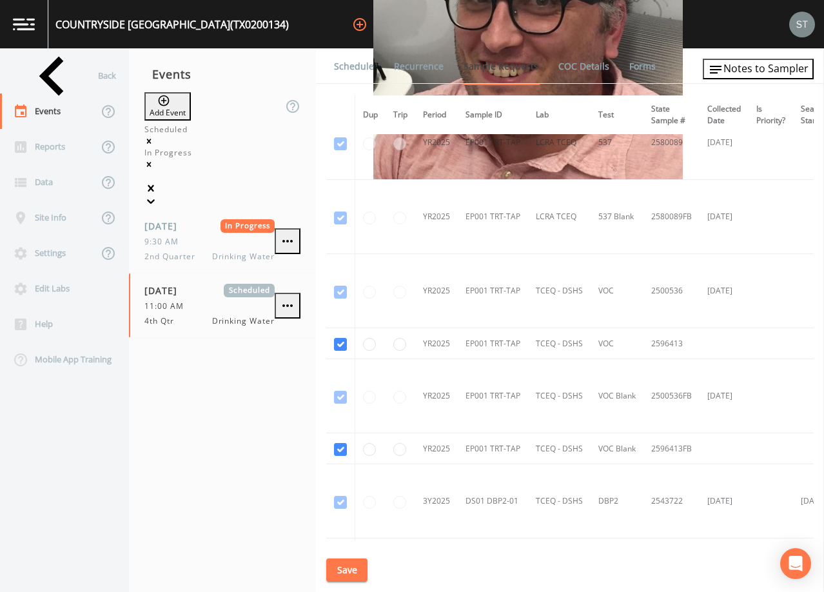
scroll to position [516, 0]
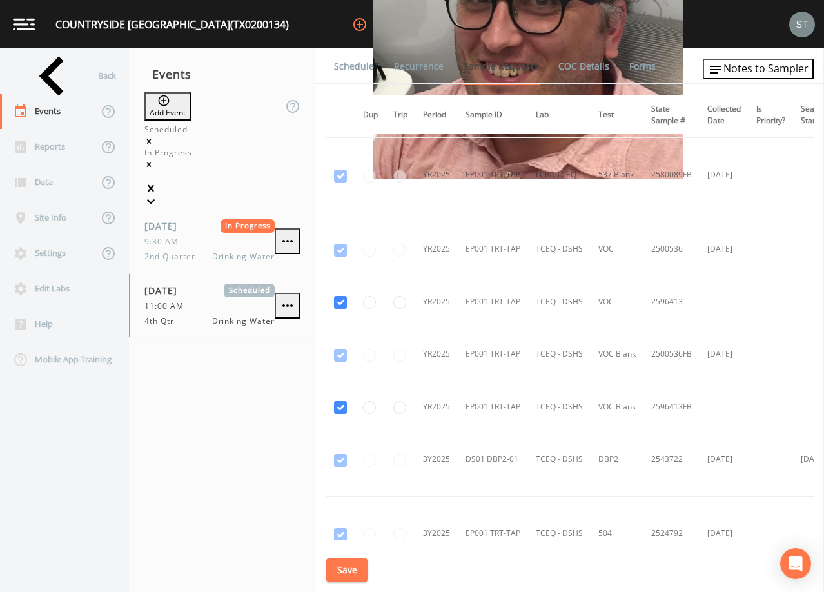
click at [358, 66] on link "Schedule" at bounding box center [354, 66] width 44 height 36
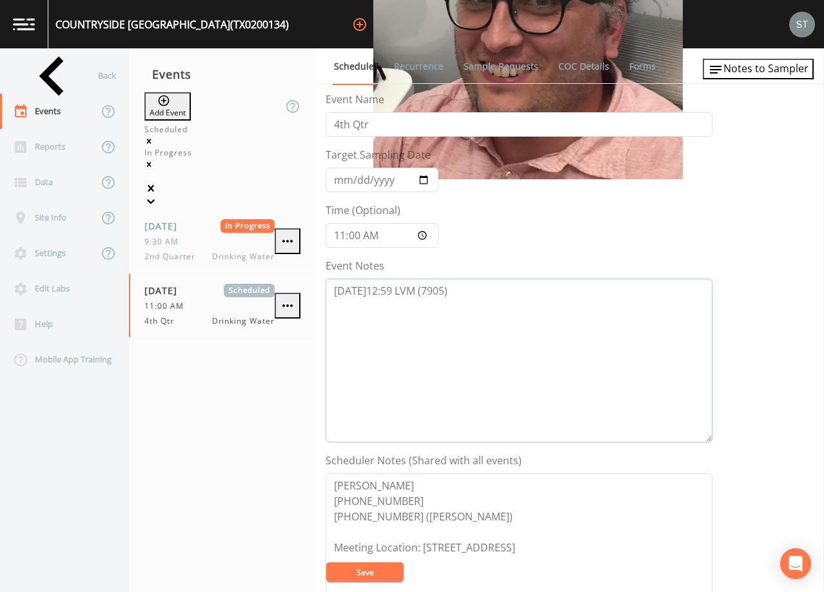
click at [504, 290] on textarea "[DATE]12:59 LVM (7905)" at bounding box center [519, 361] width 387 height 164
type textarea "[DATE]12:59 LVM (7905) [DATE]9:32 LVM (7905)"
click at [383, 575] on button "Save" at bounding box center [364, 572] width 77 height 19
click at [378, 574] on button "Save" at bounding box center [364, 572] width 77 height 19
click at [415, 69] on link "Recurrence" at bounding box center [419, 66] width 54 height 36
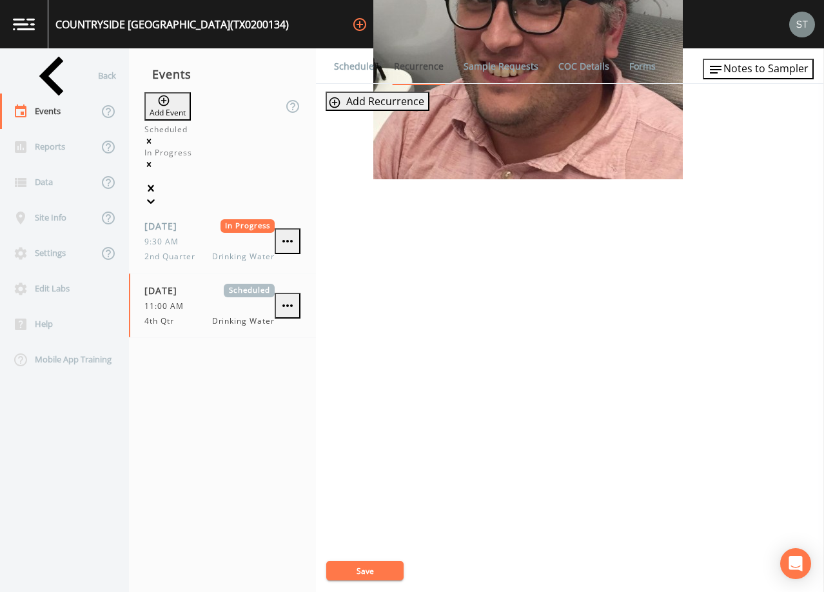
click at [348, 72] on link "Schedule" at bounding box center [354, 66] width 44 height 36
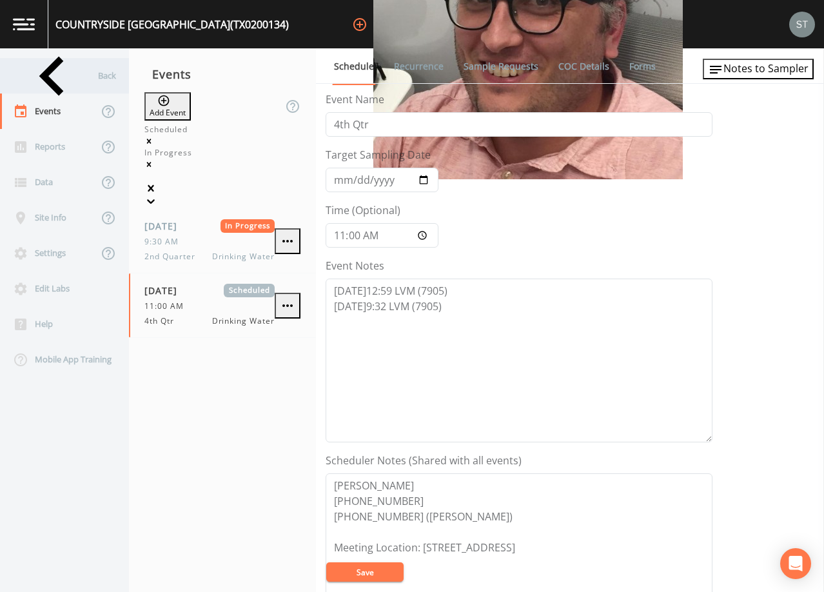
click at [65, 80] on div "Back" at bounding box center [58, 75] width 116 height 35
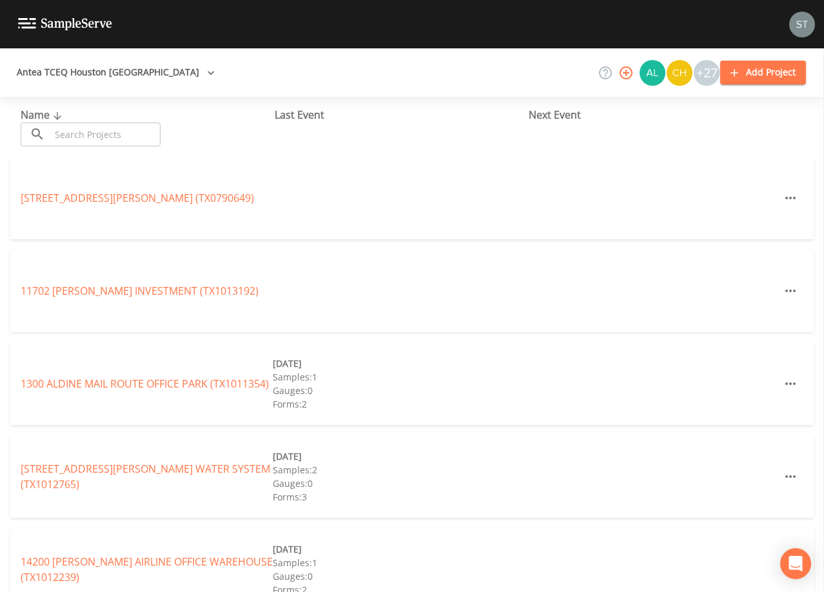
click at [117, 132] on input "text" at bounding box center [105, 135] width 110 height 24
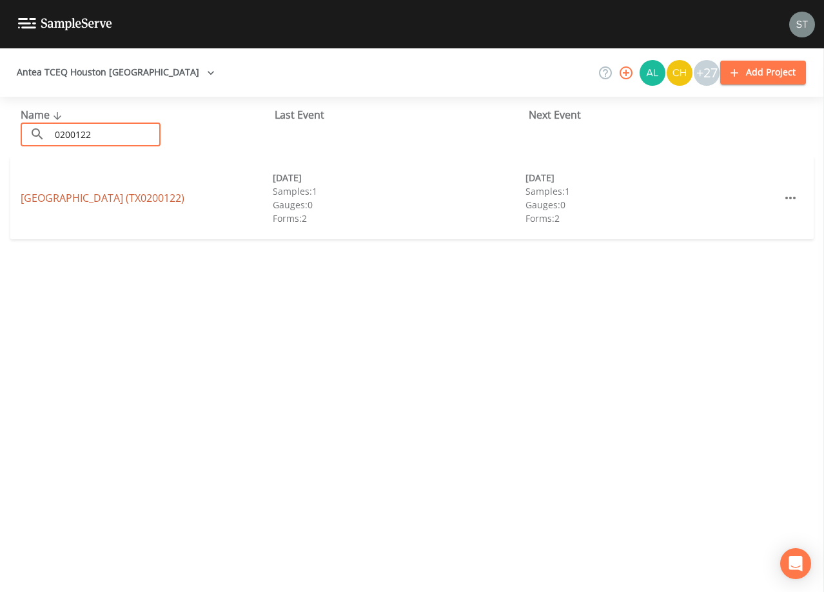
type input "0200122"
click at [130, 198] on link "[GEOGRAPHIC_DATA] (TX0200122)" at bounding box center [103, 198] width 164 height 14
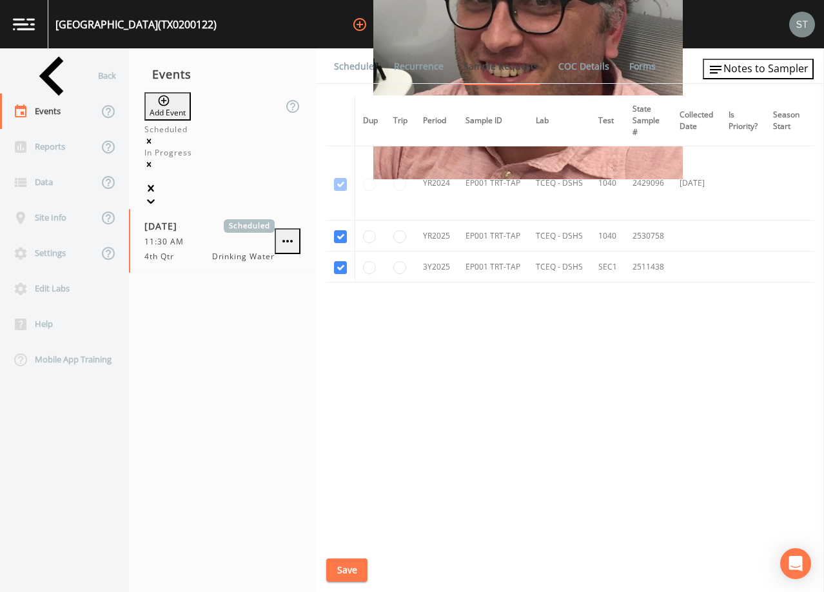
click at [355, 72] on link "Schedule" at bounding box center [354, 66] width 44 height 36
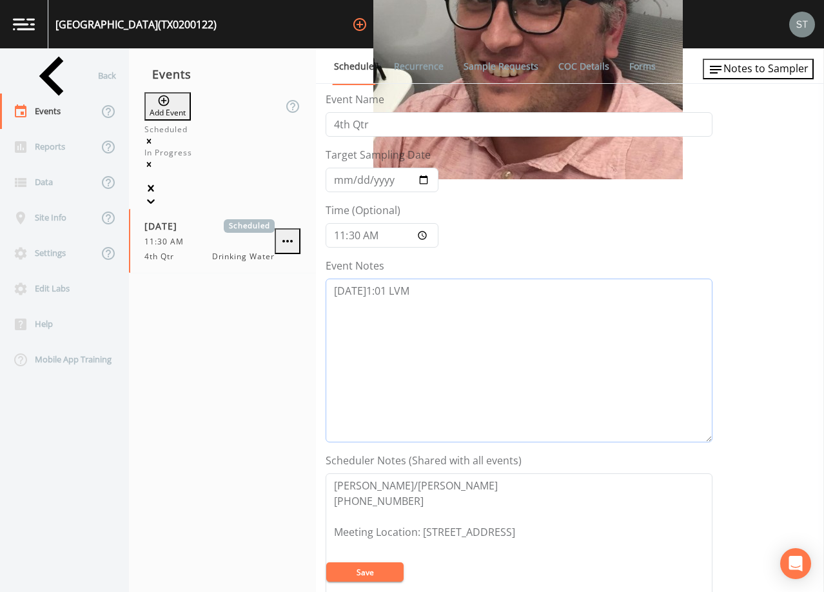
click at [450, 286] on textarea "[DATE]1:01 LVM" at bounding box center [519, 361] width 387 height 164
type textarea "[DATE]1:01 LVM [DATE]9:33 LVM"
click at [382, 570] on button "Save" at bounding box center [364, 572] width 77 height 19
click at [371, 569] on button "Save" at bounding box center [364, 572] width 77 height 19
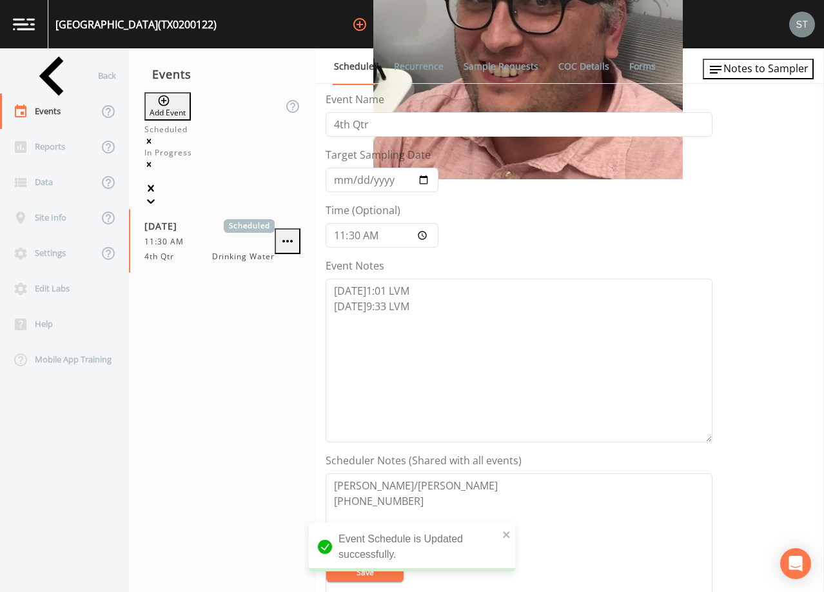
click at [399, 63] on link "Recurrence" at bounding box center [419, 66] width 54 height 36
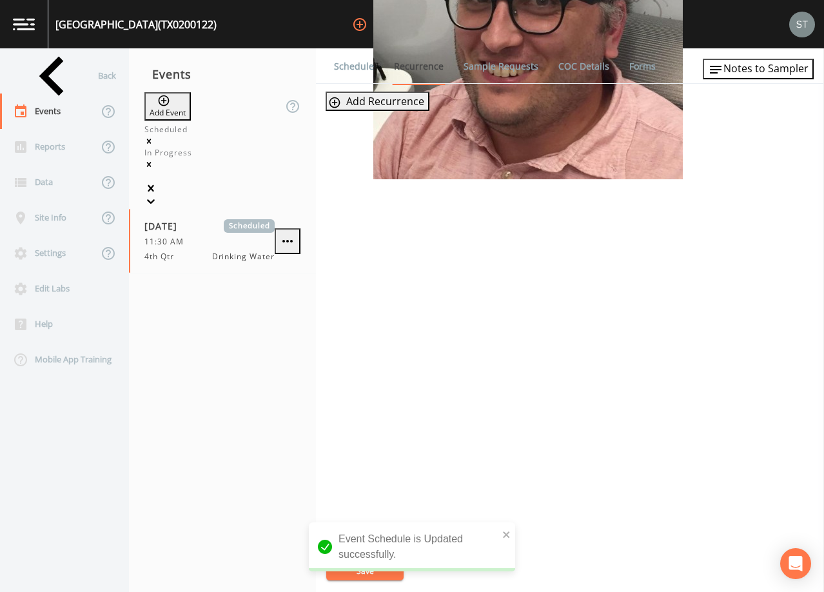
click at [353, 63] on link "Schedule" at bounding box center [354, 66] width 44 height 36
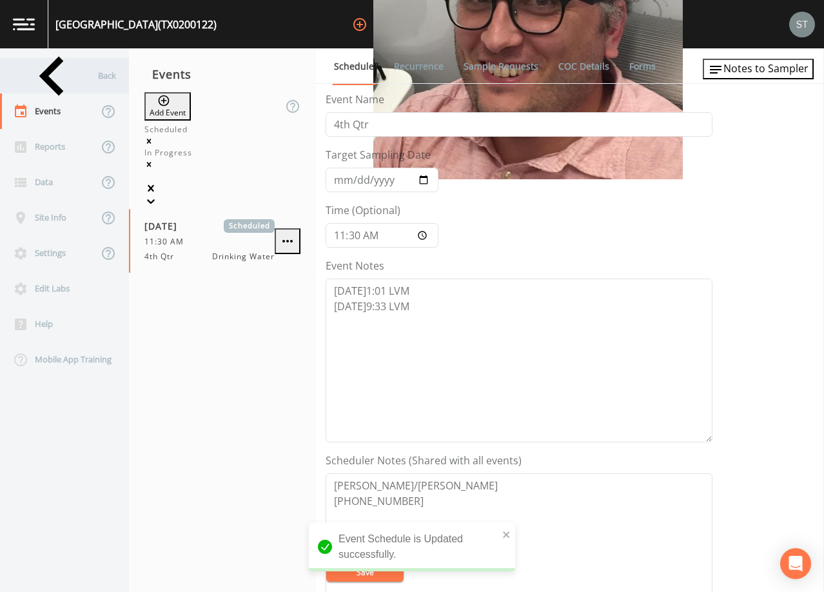
click at [57, 77] on div "Back" at bounding box center [58, 75] width 116 height 35
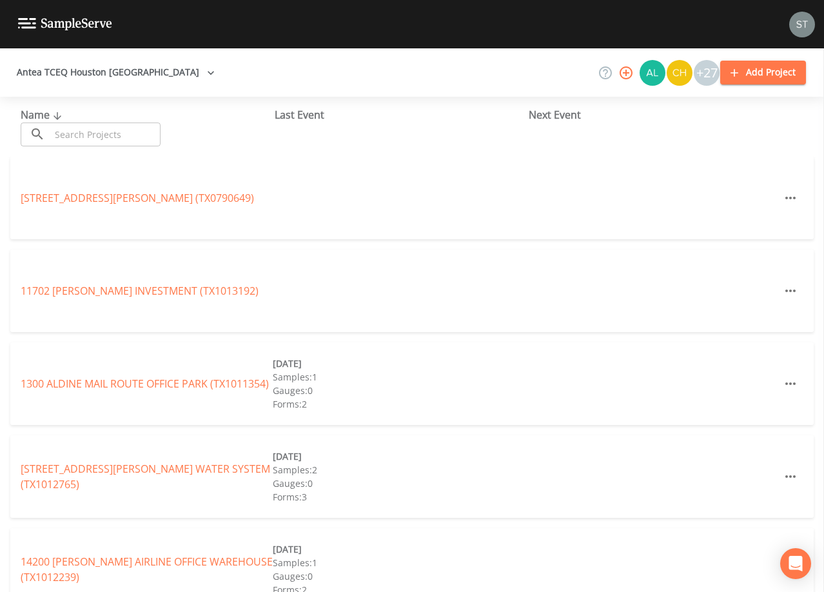
click at [130, 137] on input "text" at bounding box center [105, 135] width 110 height 24
click at [112, 131] on input "text" at bounding box center [105, 135] width 110 height 24
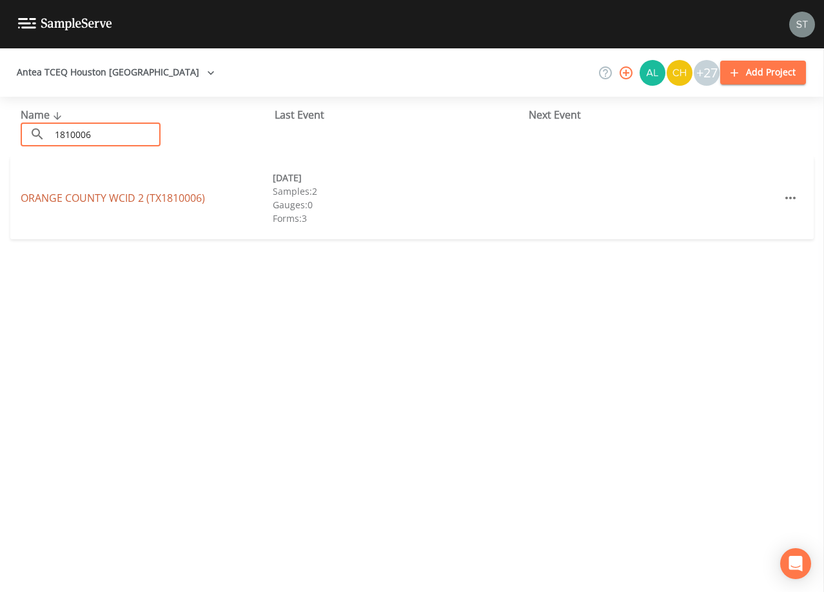
type input "1810006"
click at [161, 198] on link "ORANGE COUNTY WCID 2 (TX1810006)" at bounding box center [113, 198] width 185 height 14
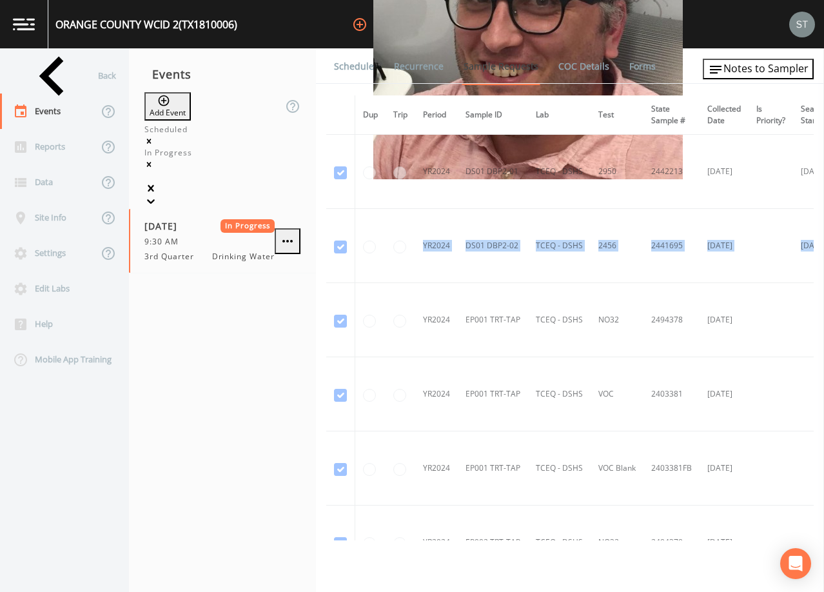
drag, startPoint x: 816, startPoint y: 144, endPoint x: 818, endPoint y: 218, distance: 74.2
click at [818, 218] on div "Schedule Recurrence Sample Requests COC Details Forms Dup Trip Period Sample ID…" at bounding box center [570, 320] width 508 height 544
click at [775, 210] on td at bounding box center [771, 246] width 45 height 74
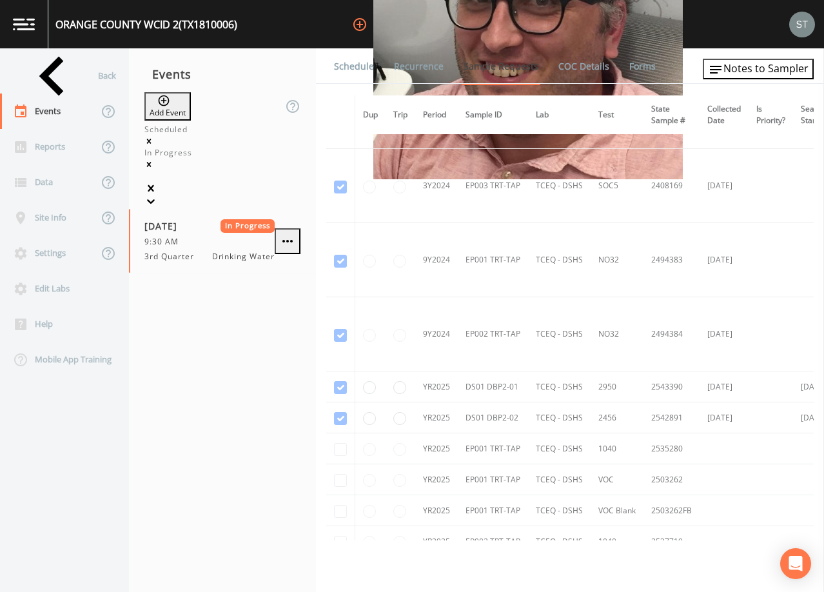
scroll to position [929, 0]
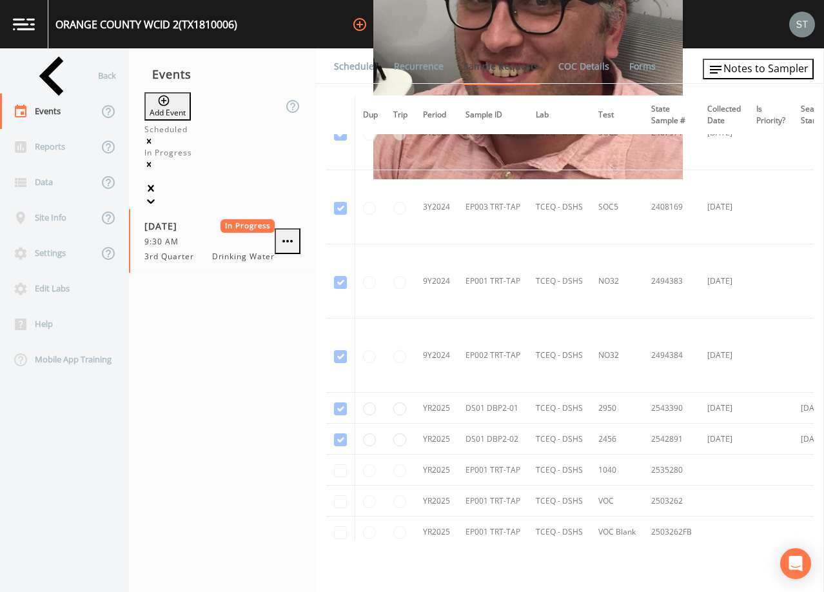
click at [361, 66] on link "Schedule" at bounding box center [354, 66] width 44 height 36
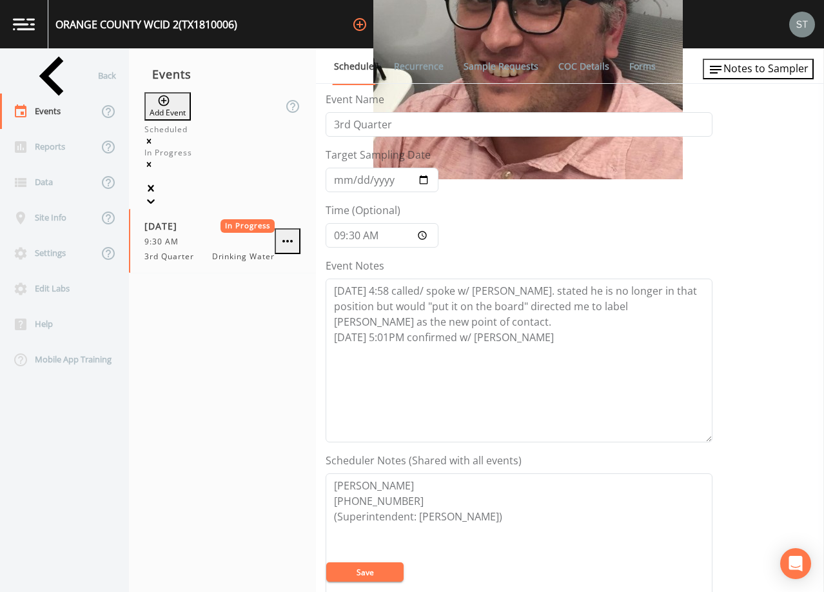
click at [63, 77] on div "Back" at bounding box center [58, 75] width 116 height 35
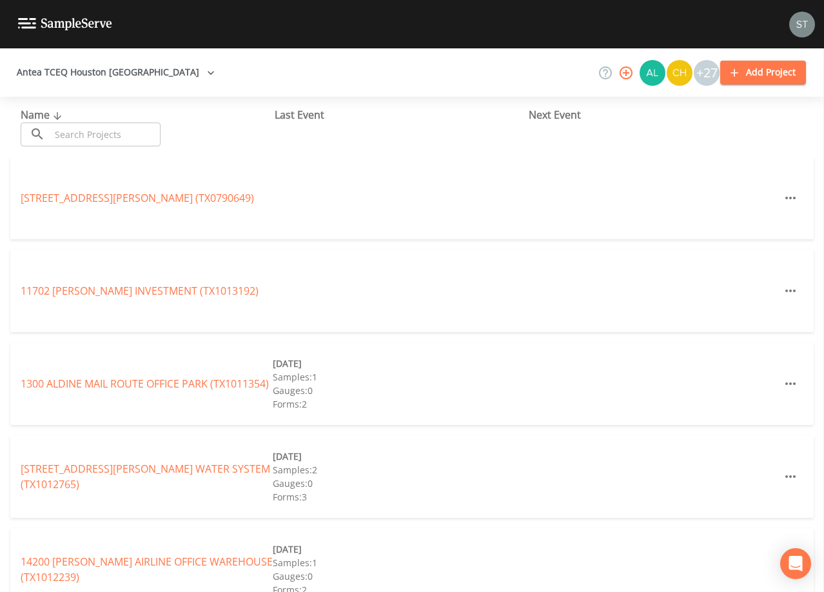
click at [139, 135] on input "text" at bounding box center [105, 135] width 110 height 24
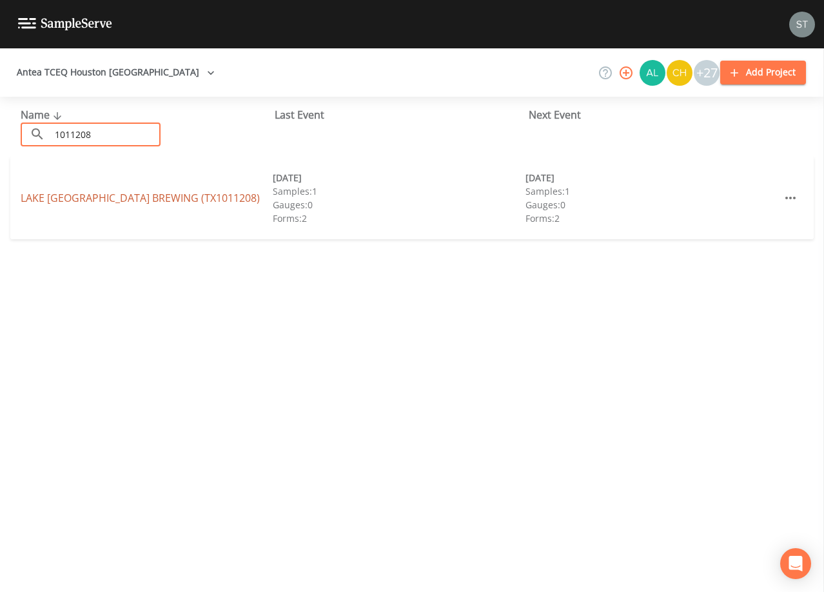
type input "1011208"
click at [157, 197] on link "[GEOGRAPHIC_DATA] (TX1011208)" at bounding box center [140, 198] width 239 height 14
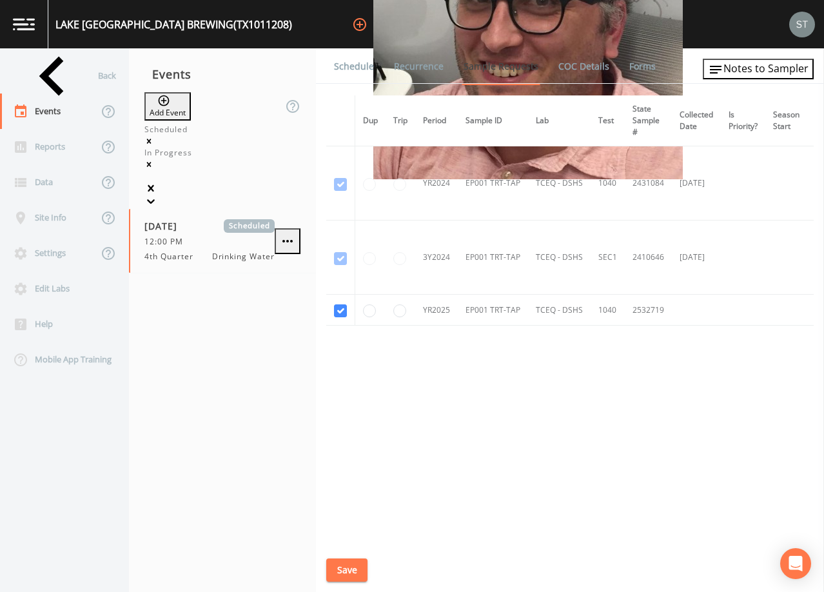
click at [355, 72] on link "Schedule" at bounding box center [354, 66] width 44 height 36
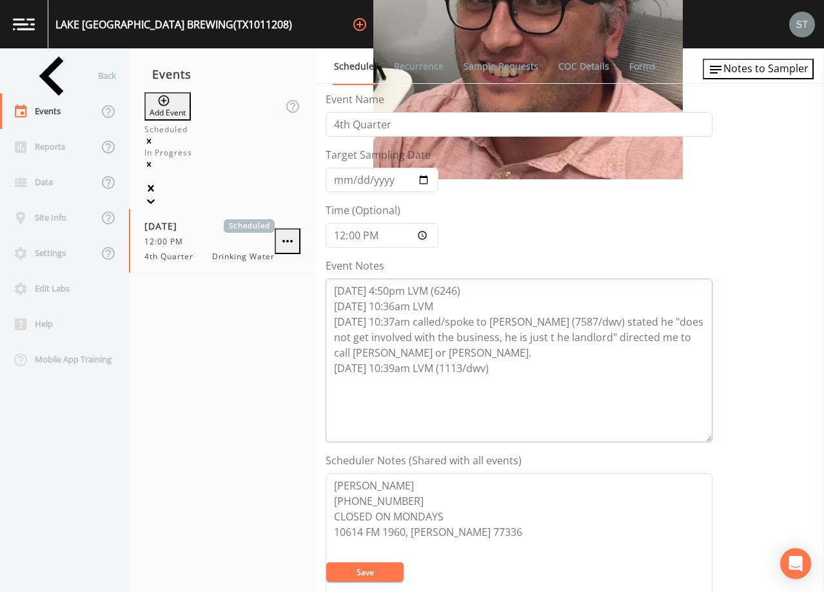
click at [522, 373] on textarea "[DATE] 4:50pm LVM (6246) [DATE] 10:36am LVM [DATE] 10:37am called/spoke to [PER…" at bounding box center [519, 361] width 387 height 164
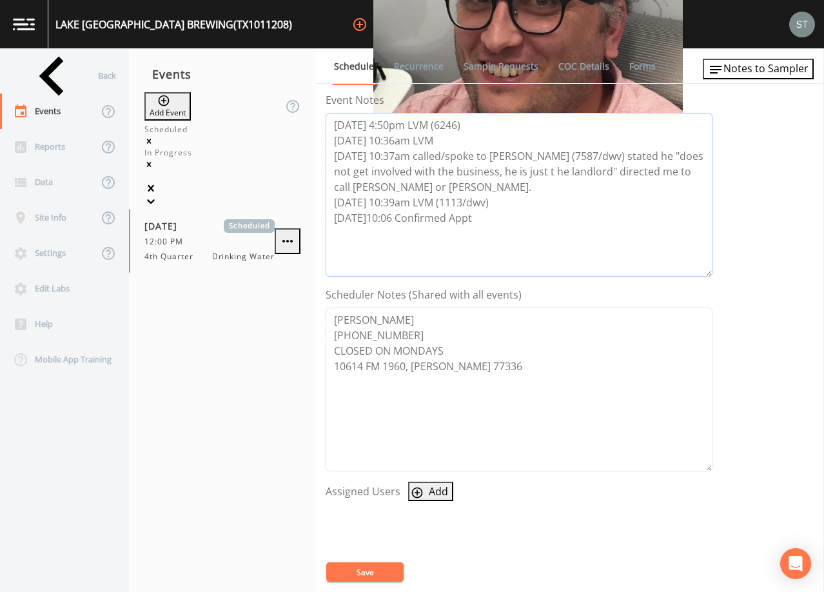
scroll to position [194, 0]
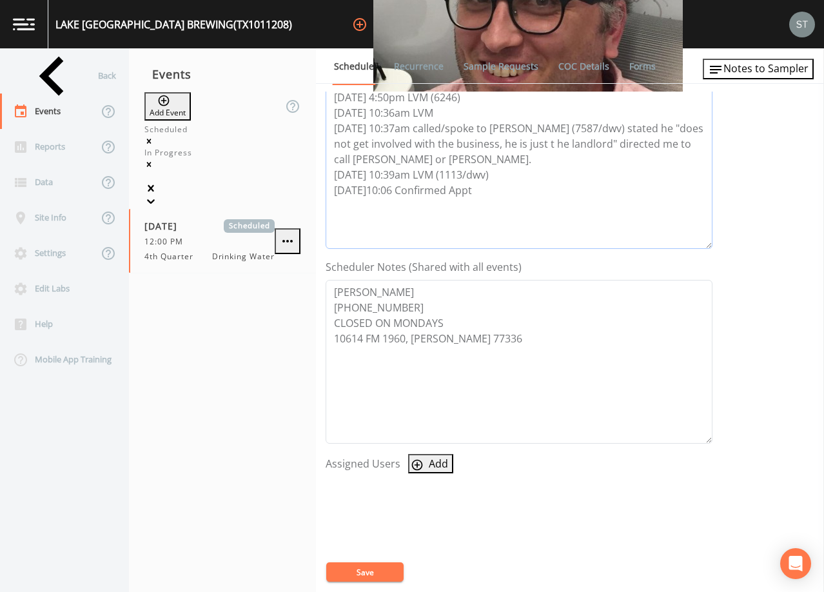
type textarea "[DATE] 4:50pm LVM (6246) [DATE] 10:36am LVM [DATE] 10:37am called/spoke to [PER…"
click at [434, 470] on button "Add" at bounding box center [430, 463] width 45 height 19
select select "1051c3a1-6c84-4a22-a0dd-c999b59f2b39"
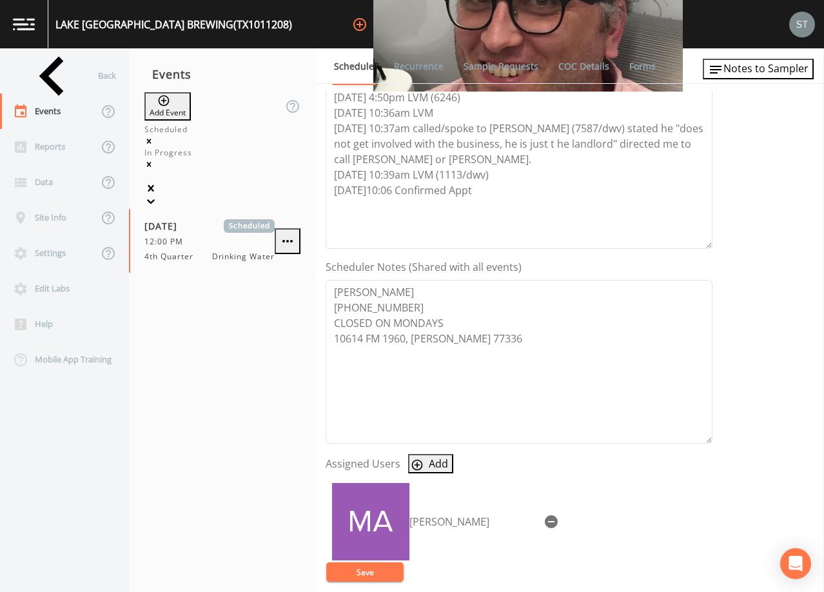
select select
click at [371, 568] on button "Save" at bounding box center [364, 572] width 77 height 19
click at [379, 566] on button "Save" at bounding box center [364, 572] width 77 height 19
click at [419, 63] on link "Recurrence" at bounding box center [419, 66] width 54 height 36
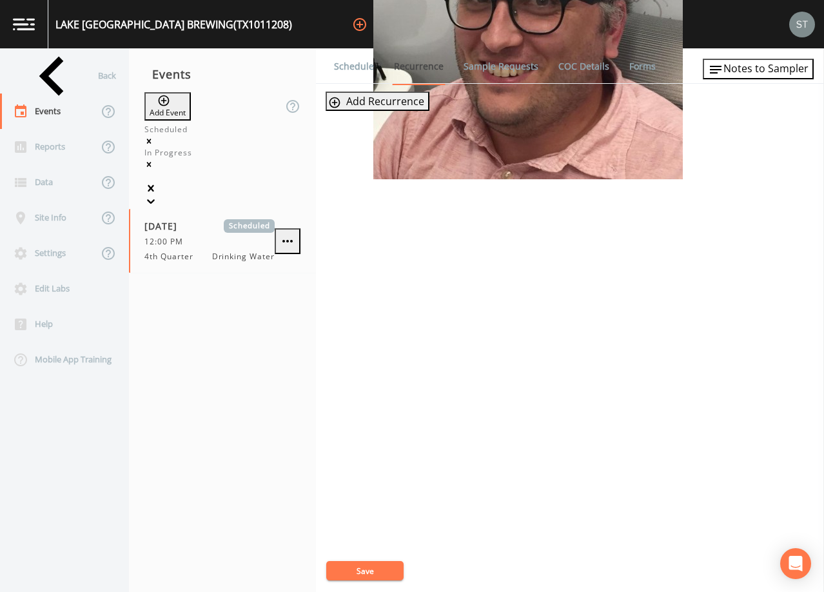
click at [352, 68] on link "Schedule" at bounding box center [354, 66] width 44 height 36
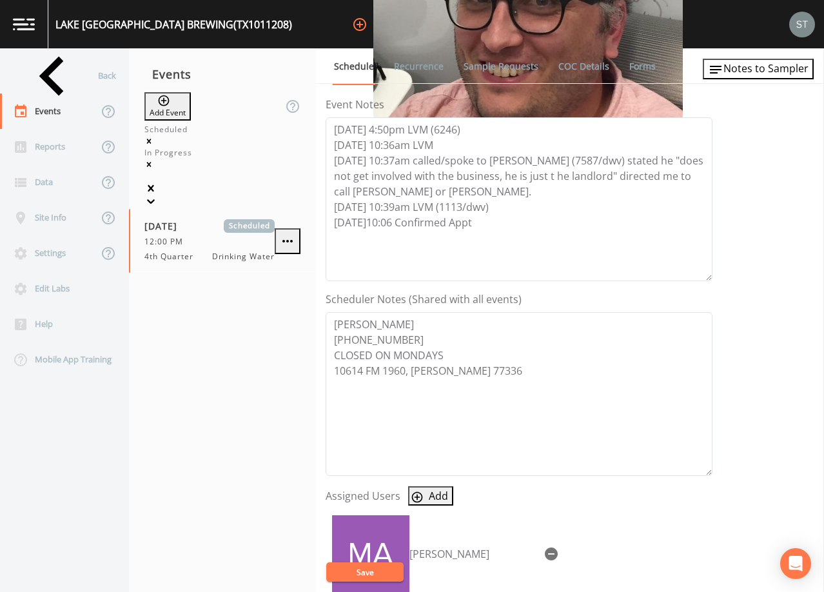
scroll to position [194, 0]
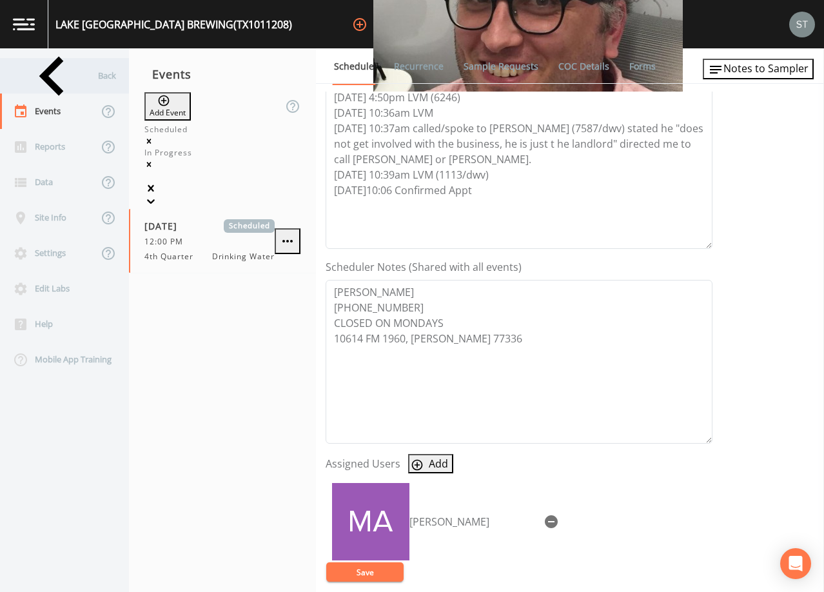
click at [70, 76] on div "Back" at bounding box center [58, 75] width 116 height 35
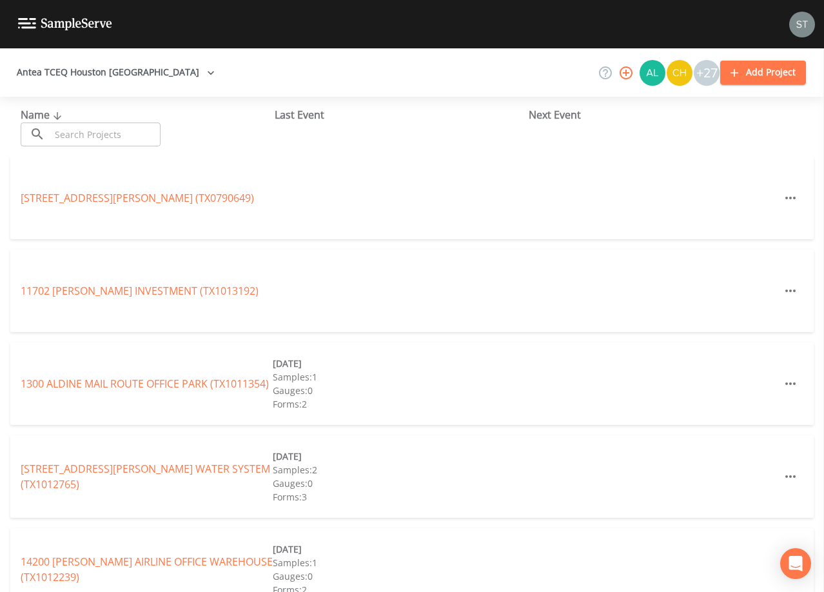
click at [116, 125] on input "text" at bounding box center [105, 135] width 110 height 24
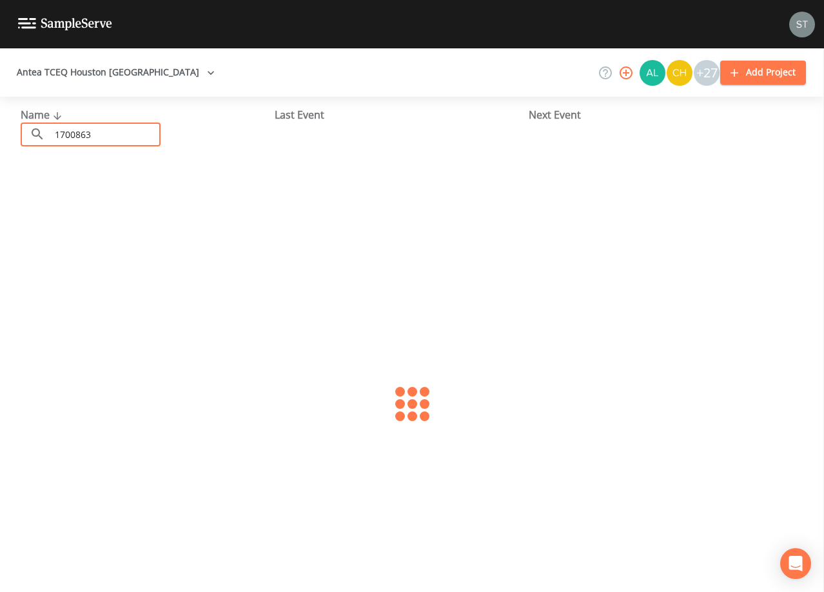
type input "1700863"
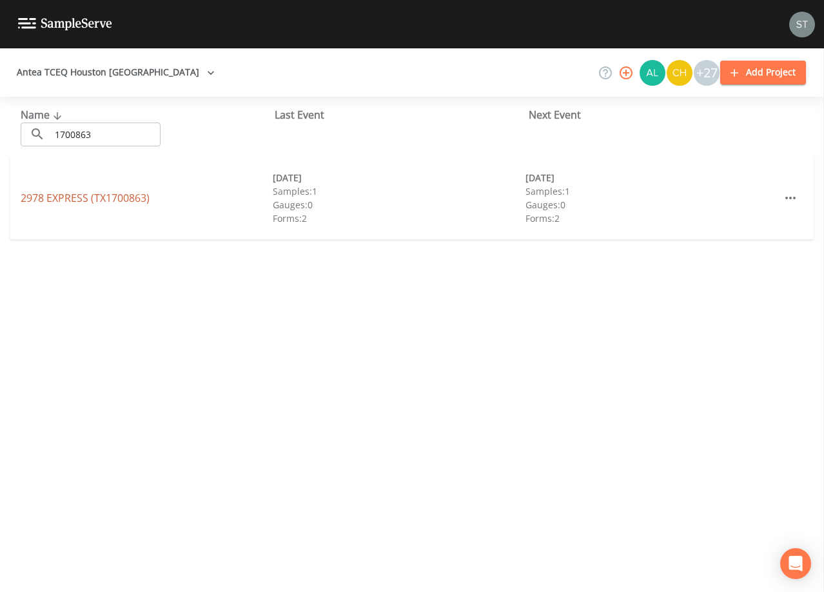
click at [121, 197] on link "2978 EXPRESS (TX1700863)" at bounding box center [85, 198] width 129 height 14
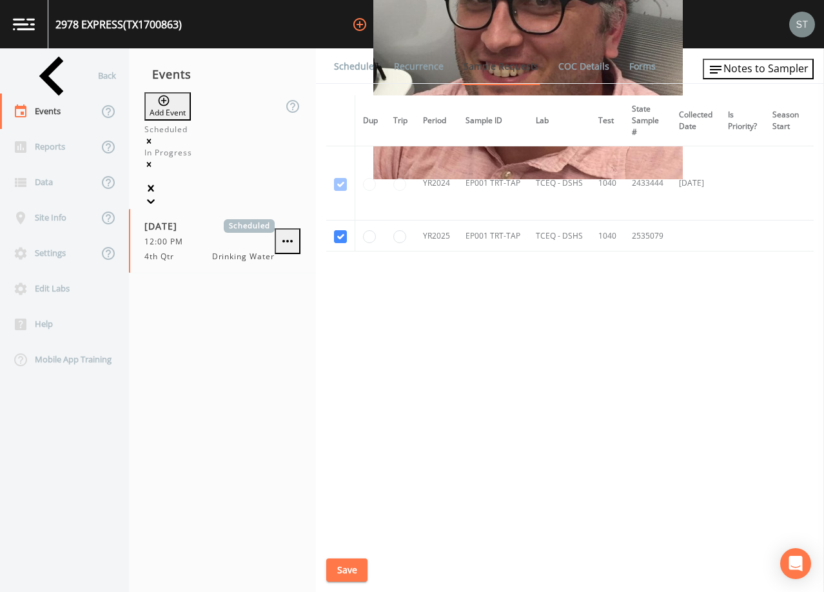
click at [334, 69] on link "Schedule" at bounding box center [354, 66] width 44 height 36
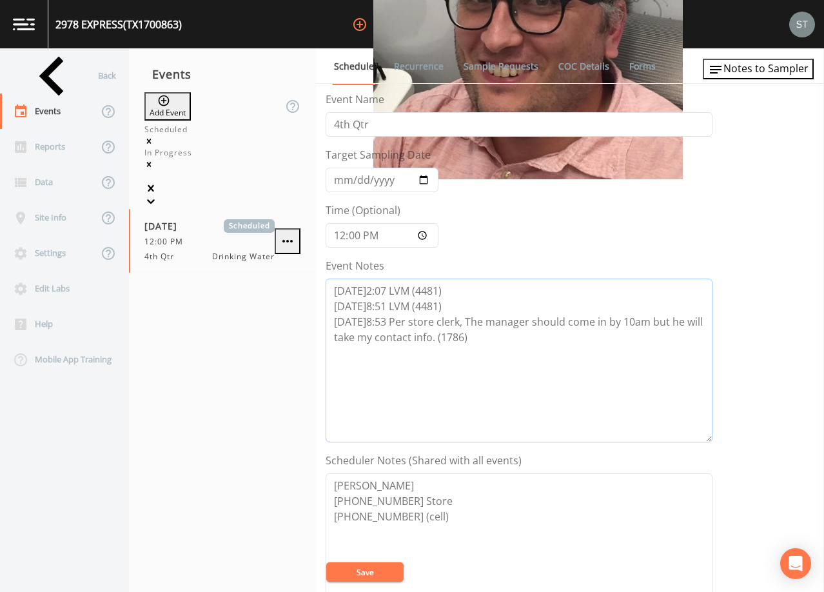
click at [507, 333] on textarea "[DATE]2:07 LVM (4481) [DATE]8:51 LVM (4481) [DATE]8:53 Per store clerk, The man…" at bounding box center [519, 361] width 387 height 164
click at [408, 350] on textarea "[DATE]2:07 LVM (4481) [DATE]8:51 LVM (4481) [DATE]8:53 Per store clerk, The man…" at bounding box center [519, 361] width 387 height 164
type textarea "[DATE]2:07 LVM (4481) [DATE]8:51 LVM (4481) [DATE]8:53 Per store clerk, The man…"
click at [383, 571] on button "Save" at bounding box center [364, 572] width 77 height 19
click at [381, 572] on button "Save" at bounding box center [364, 572] width 77 height 19
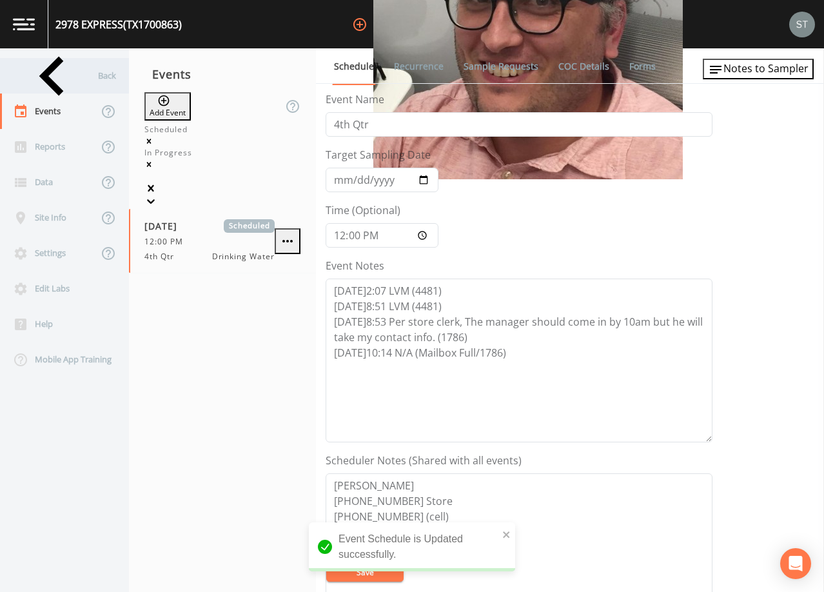
click at [59, 85] on div "Back" at bounding box center [58, 75] width 116 height 35
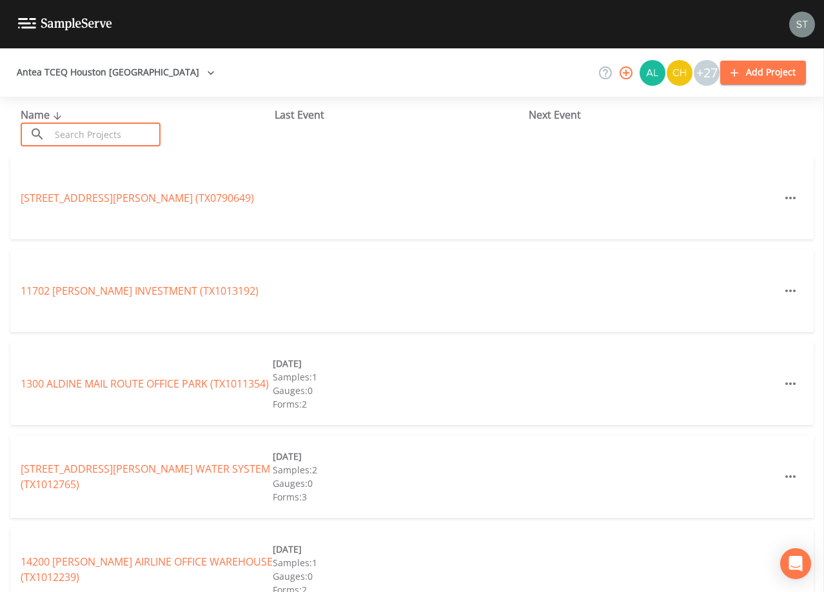
click at [84, 132] on input "text" at bounding box center [105, 135] width 110 height 24
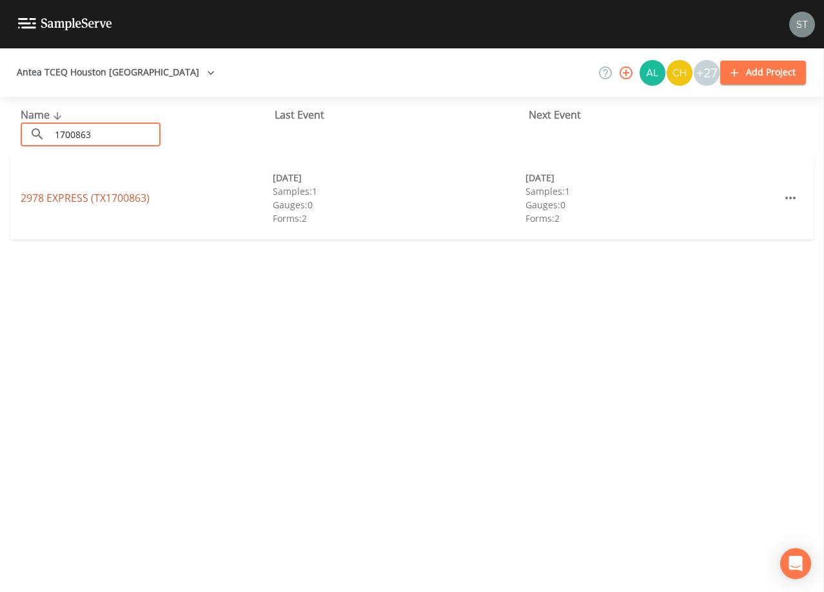
type input "1700863"
click at [110, 198] on link "2978 EXPRESS (TX1700863)" at bounding box center [85, 198] width 129 height 14
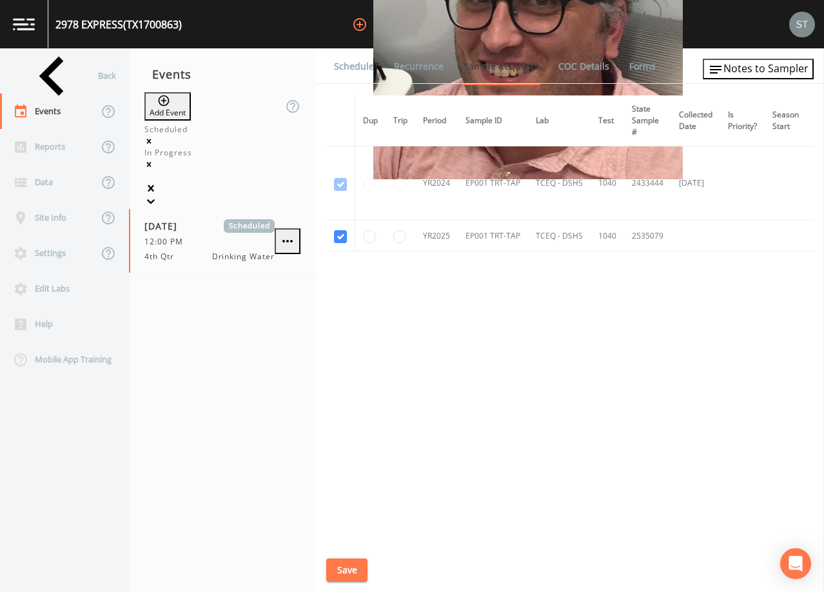
click at [354, 71] on link "Schedule" at bounding box center [354, 66] width 44 height 36
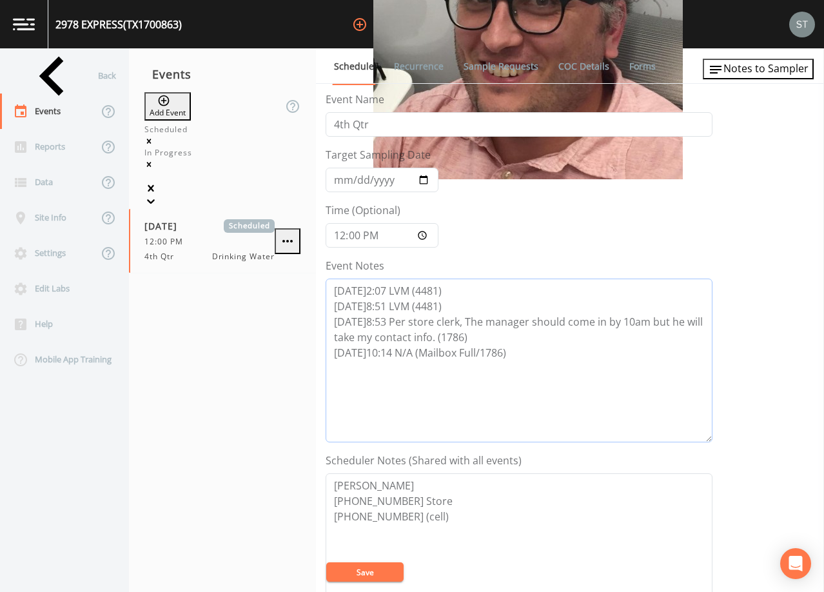
click at [553, 355] on textarea "[DATE]2:07 LVM (4481) [DATE]8:51 LVM (4481) [DATE]8:53 Per store clerk, The man…" at bounding box center [519, 361] width 387 height 164
type textarea "[DATE]2:07 LVM (4481) [DATE]8:51 LVM (4481) [DATE]8:53 Per store clerk, The man…"
click at [347, 481] on textarea "[PERSON_NAME] [PHONE_NUMBER] Store [PHONE_NUMBER] (cell)" at bounding box center [519, 556] width 387 height 164
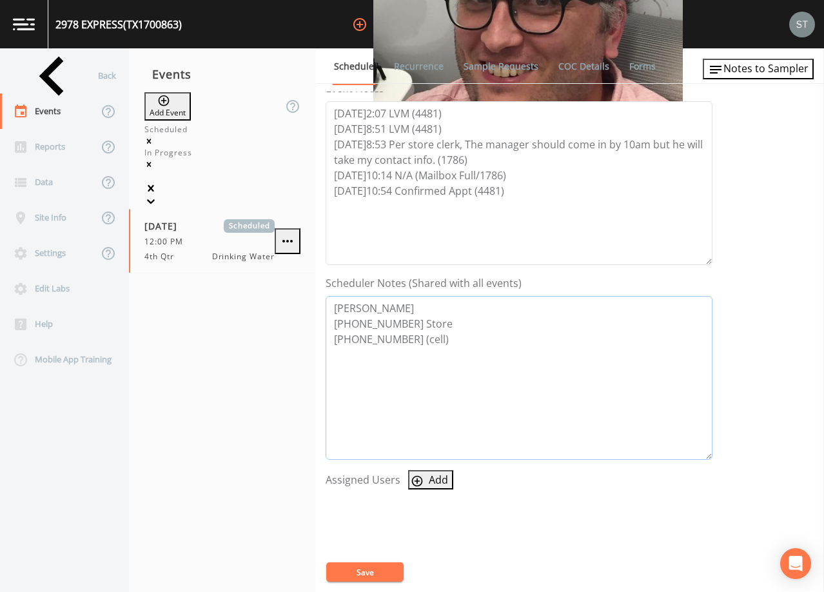
scroll to position [194, 0]
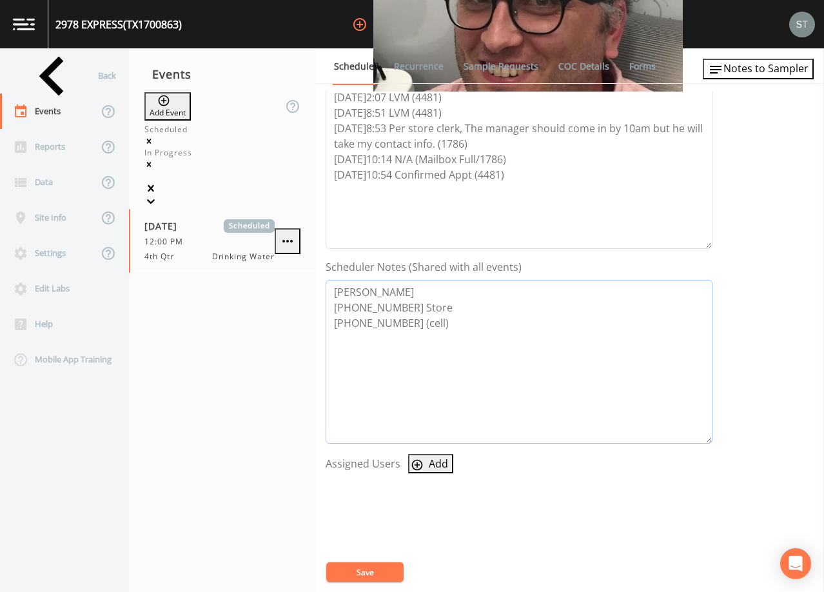
type textarea "[PERSON_NAME] [PHONE_NUMBER] Store [PHONE_NUMBER] (cell)"
click at [432, 463] on button "Add" at bounding box center [430, 463] width 45 height 19
select select "761fe873-4351-41cf-9a8a-5ea5441833b0"
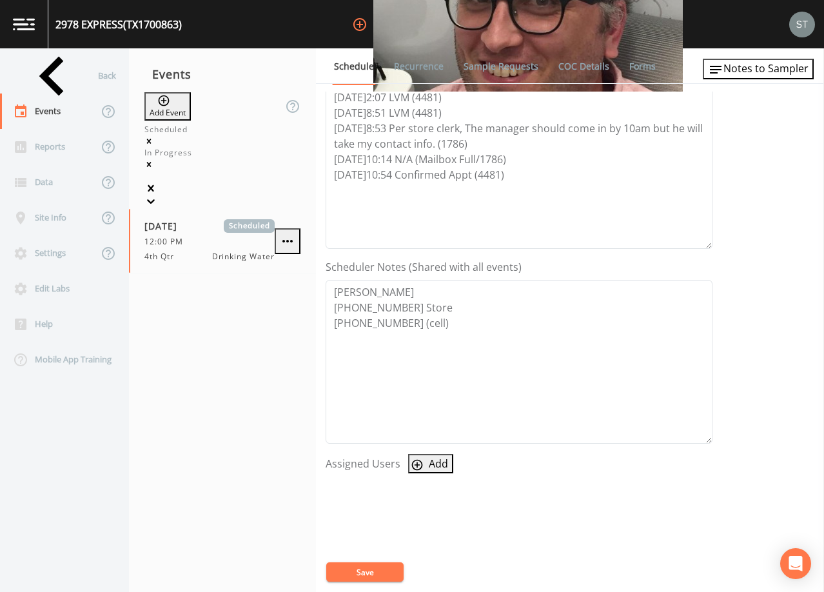
select select
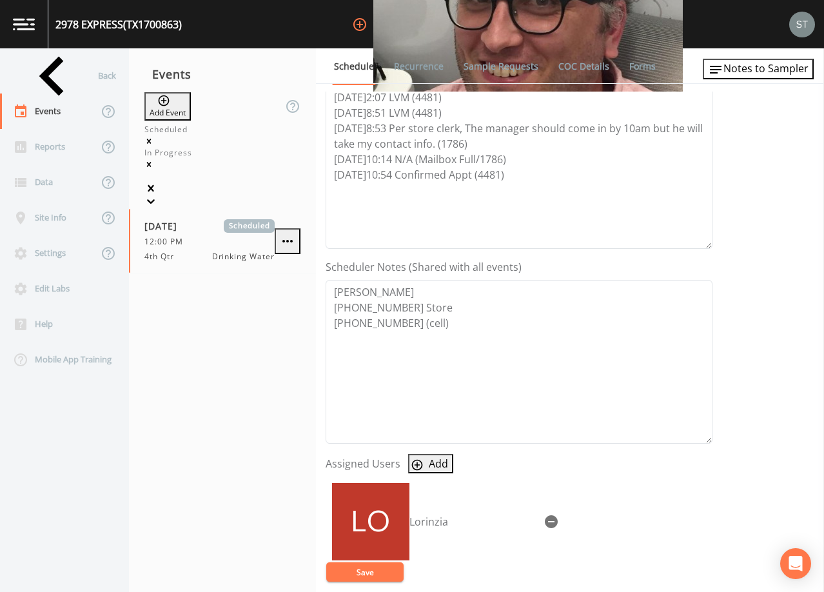
drag, startPoint x: 379, startPoint y: 574, endPoint x: 479, endPoint y: 444, distance: 163.7
click at [379, 573] on button "Save" at bounding box center [364, 572] width 77 height 19
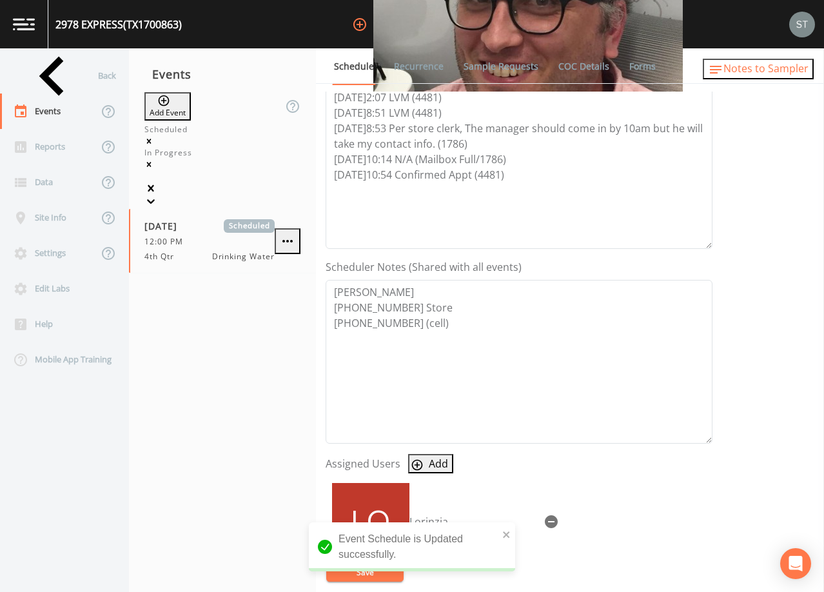
click at [786, 63] on span "Notes to Sampler" at bounding box center [766, 68] width 85 height 14
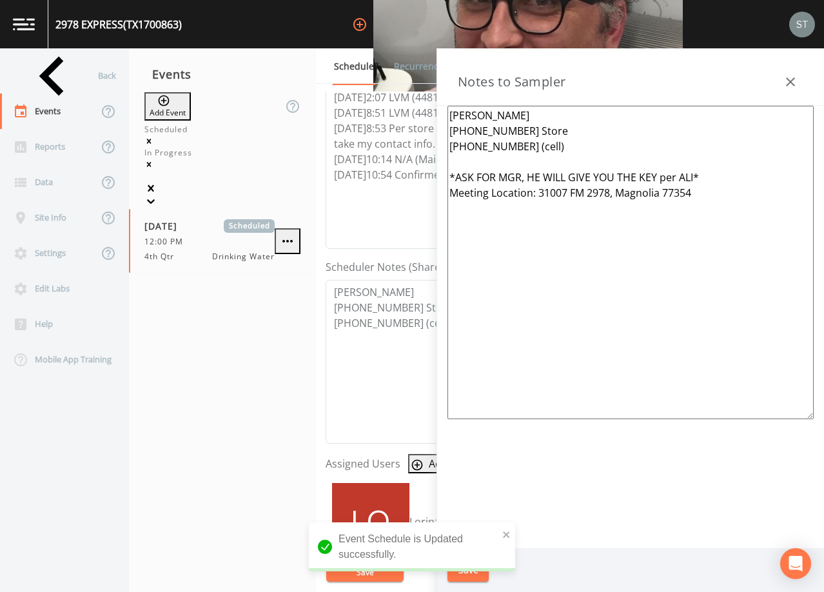
click at [466, 114] on textarea "[PERSON_NAME] [PHONE_NUMBER] Store [PHONE_NUMBER] (cell) *ASK FOR MGR, HE WILL …" at bounding box center [631, 263] width 366 height 314
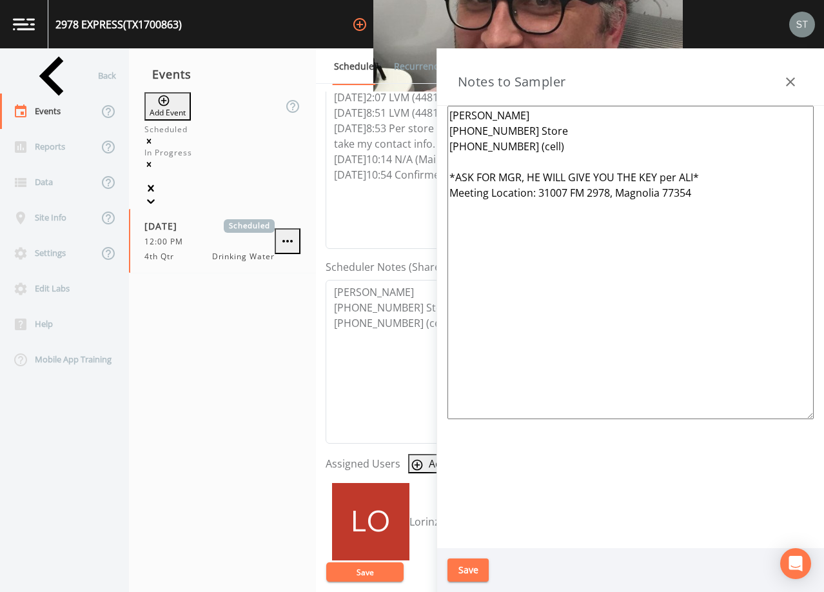
type textarea "[PERSON_NAME] [PHONE_NUMBER] Store [PHONE_NUMBER] (cell) *ASK FOR MGR, HE WILL …"
click at [472, 569] on button "Save" at bounding box center [468, 571] width 41 height 24
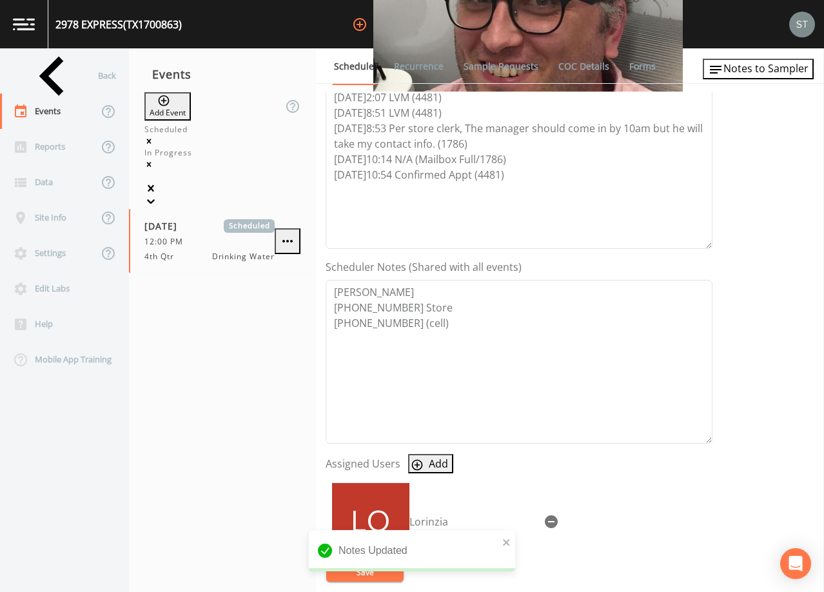
click at [497, 66] on link "Sample Requests" at bounding box center [501, 66] width 79 height 36
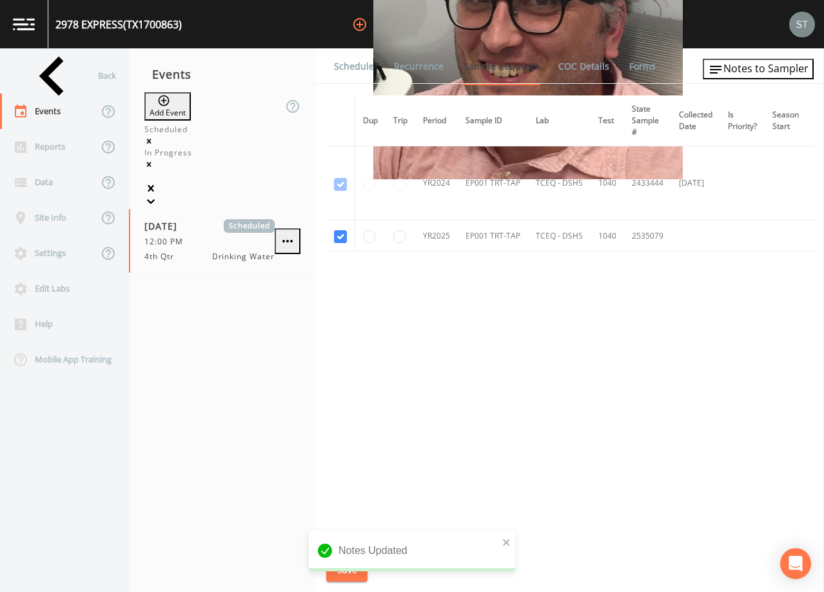
click at [359, 75] on link "Schedule" at bounding box center [354, 66] width 44 height 36
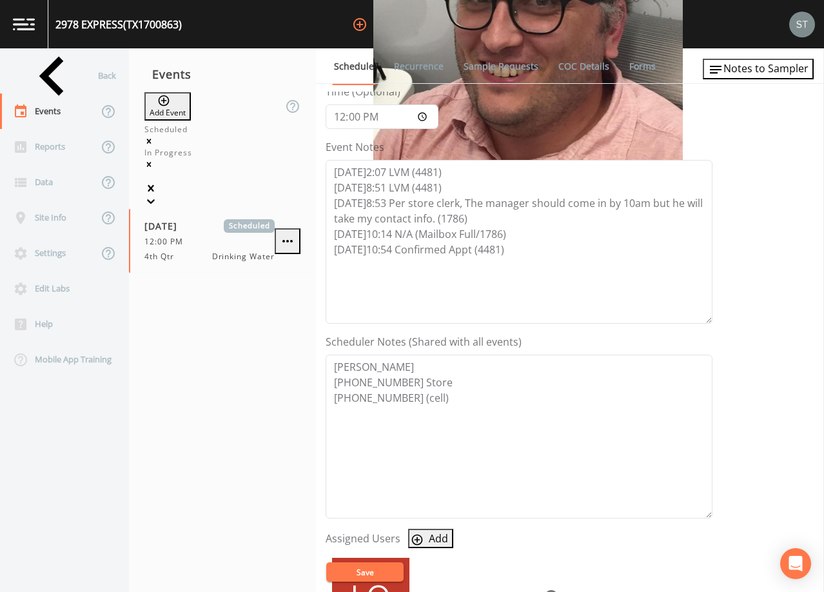
scroll to position [129, 0]
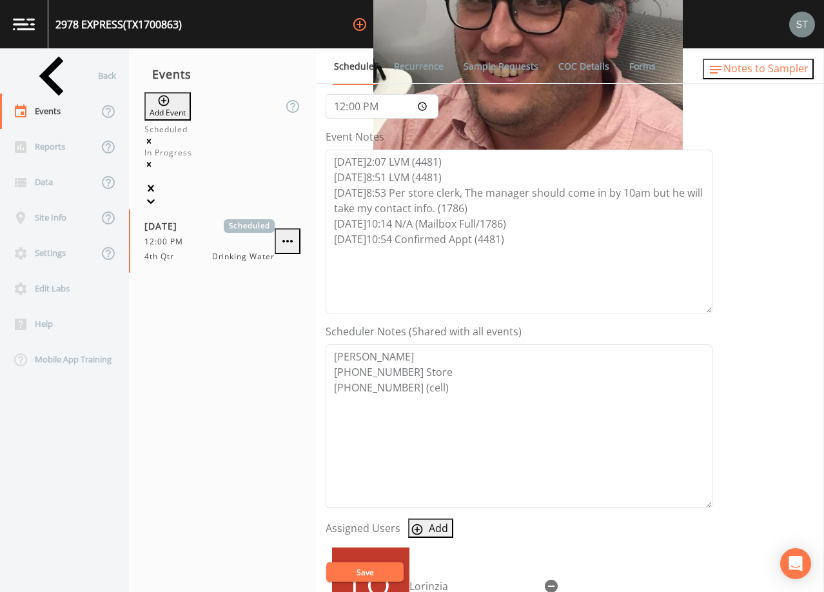
click at [765, 73] on span "Notes to Sampler" at bounding box center [766, 68] width 85 height 14
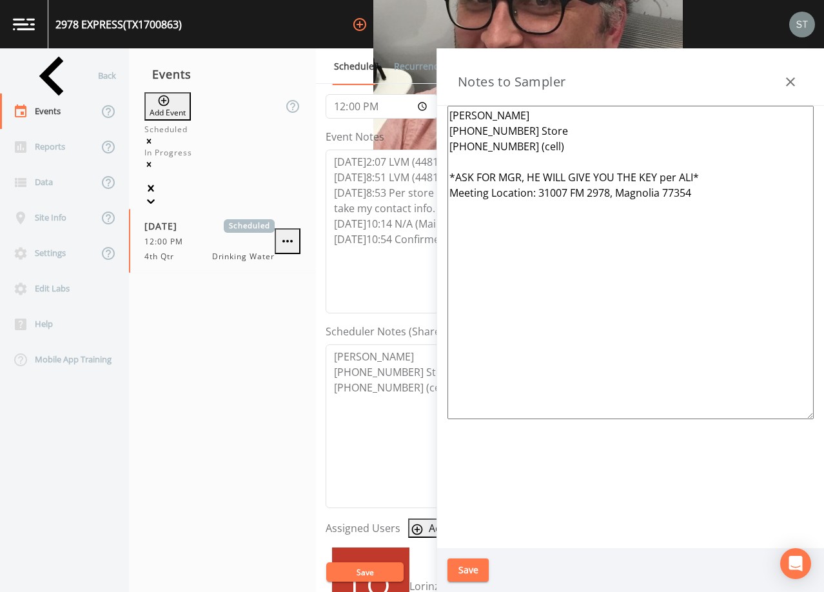
click at [772, 81] on div "Notes to Sampler" at bounding box center [630, 76] width 387 height 57
click at [45, 80] on div "Back" at bounding box center [58, 75] width 116 height 35
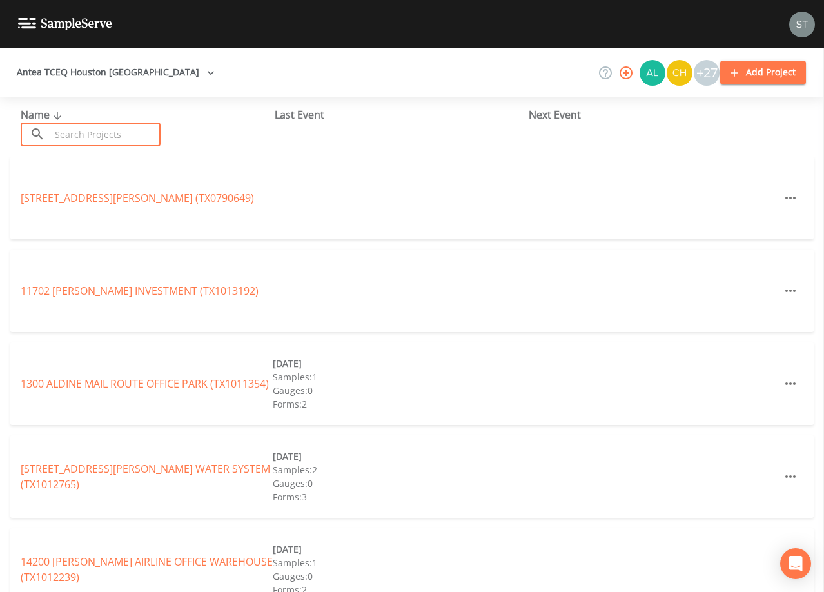
click at [105, 130] on input "text" at bounding box center [105, 135] width 110 height 24
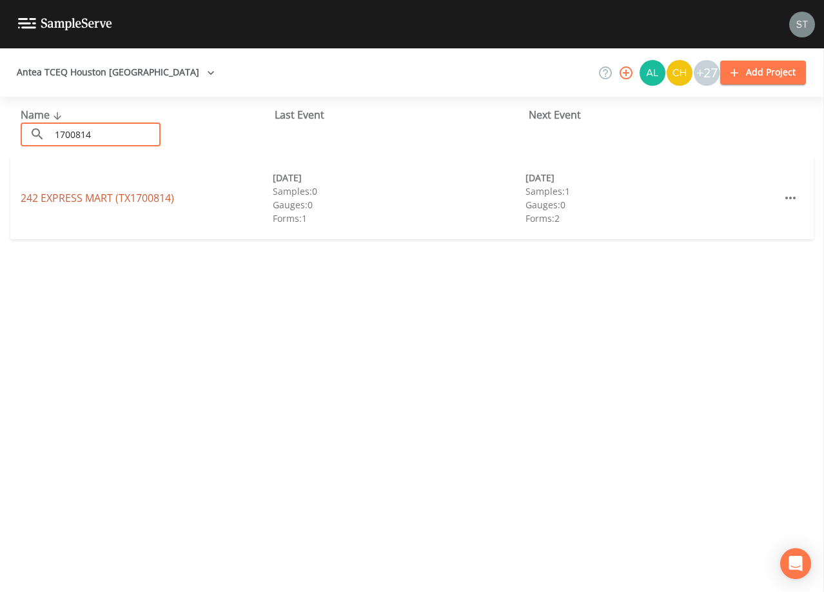
type input "1700814"
click at [150, 201] on link "242 EXPRESS MART (TX1700814)" at bounding box center [98, 198] width 154 height 14
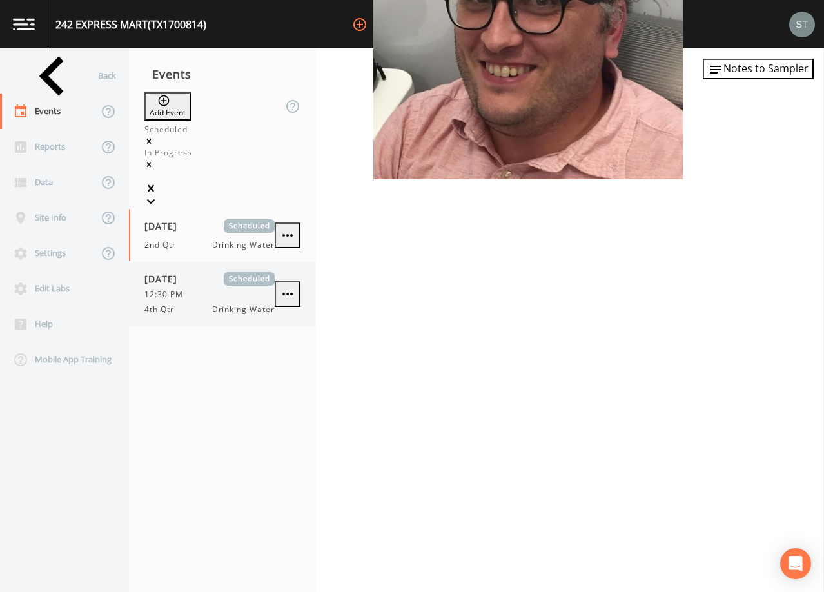
click at [244, 272] on div "[DATE] Scheduled 12:30 PM 4th Qtr Drinking Water" at bounding box center [210, 293] width 130 height 43
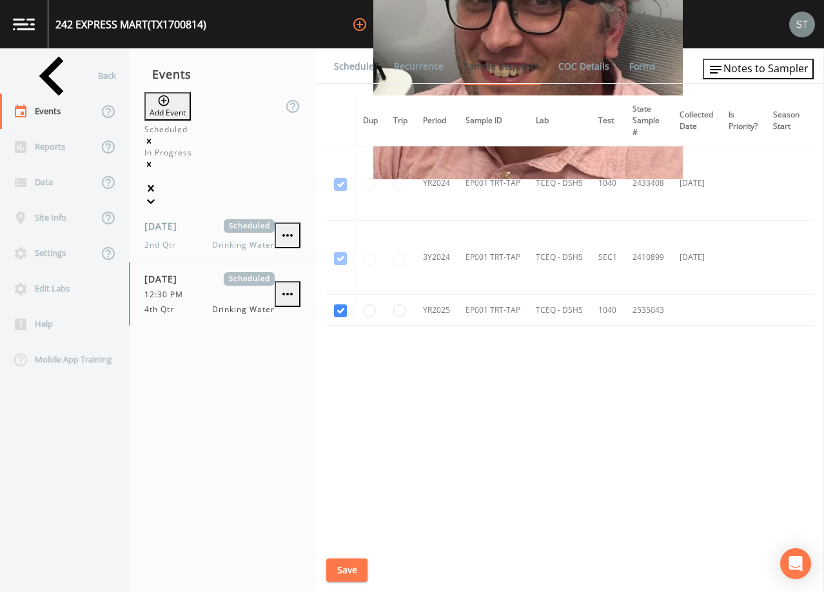
drag, startPoint x: 362, startPoint y: 68, endPoint x: 370, endPoint y: 86, distance: 19.7
click at [363, 69] on link "Schedule" at bounding box center [354, 66] width 44 height 36
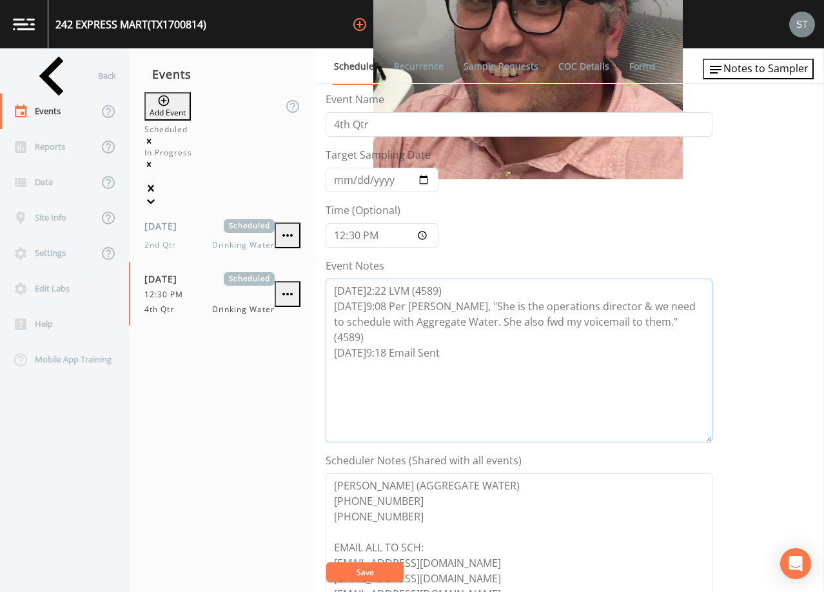
click at [475, 343] on textarea "[DATE]2:22 LVM (4589) [DATE]9:08 Per [PERSON_NAME], "She is the operations dire…" at bounding box center [519, 361] width 387 height 164
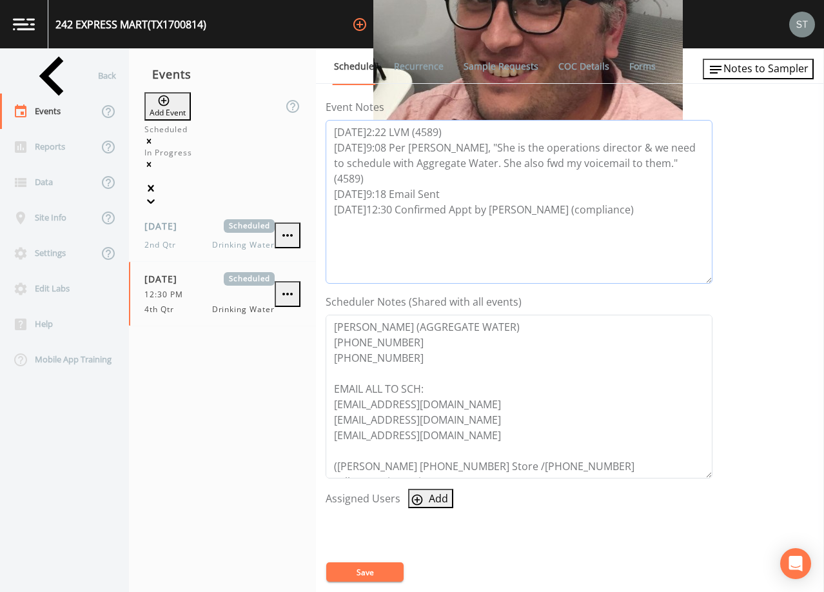
scroll to position [194, 0]
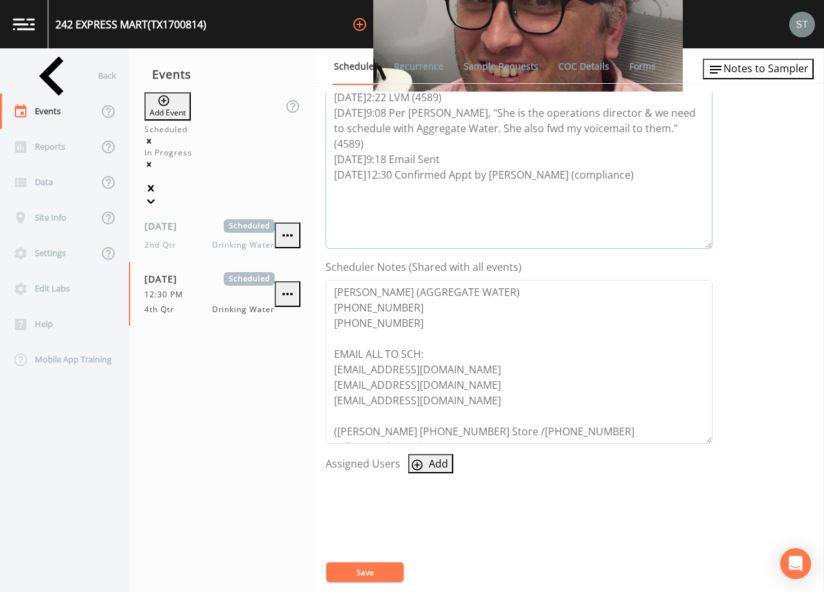
type textarea "[DATE]2:22 LVM (4589) [DATE]9:08 Per [PERSON_NAME], "She is the operations dire…"
click at [423, 469] on button "Add" at bounding box center [430, 463] width 45 height 19
select select "761fe873-4351-41cf-9a8a-5ea5441833b0"
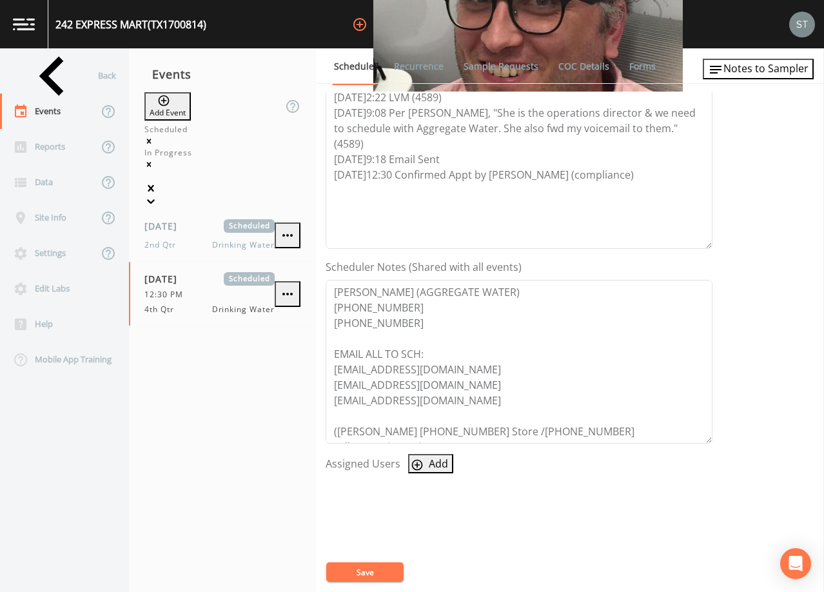
select select
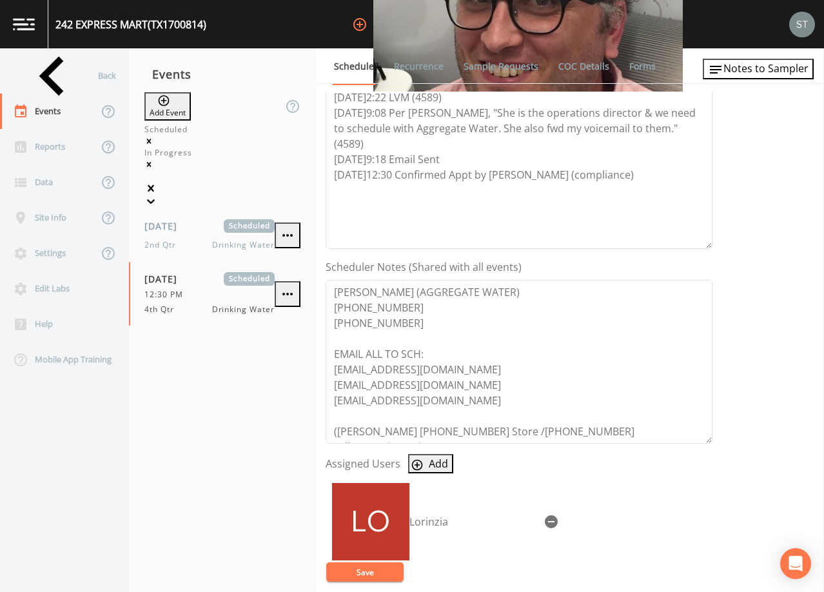
click at [378, 572] on button "Save" at bounding box center [364, 572] width 77 height 19
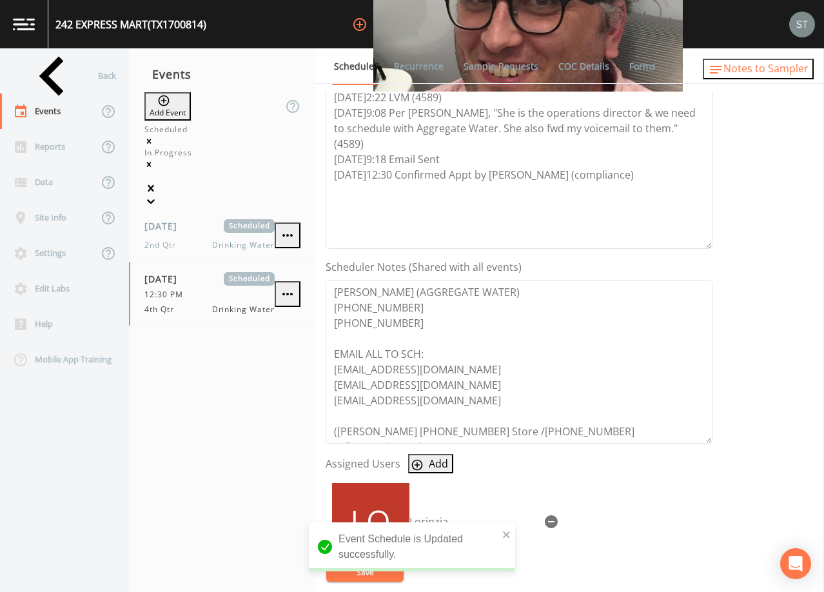
click at [786, 73] on span "Notes to Sampler" at bounding box center [766, 68] width 85 height 14
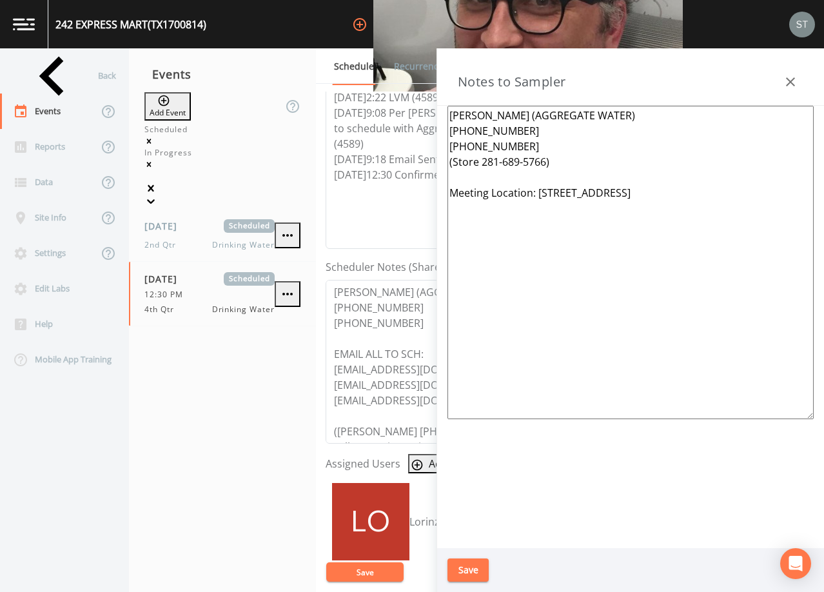
click at [790, 74] on button "button" at bounding box center [791, 82] width 26 height 26
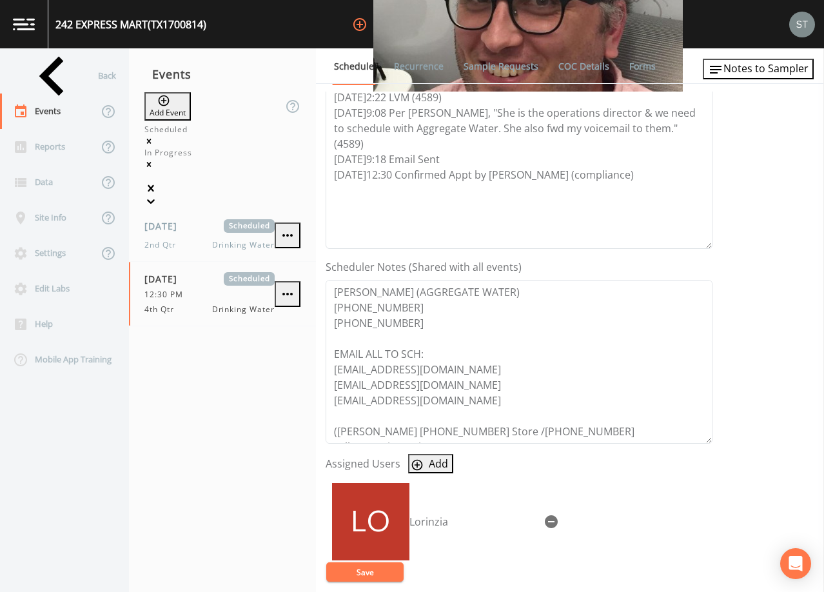
click at [383, 572] on button "Save" at bounding box center [364, 572] width 77 height 19
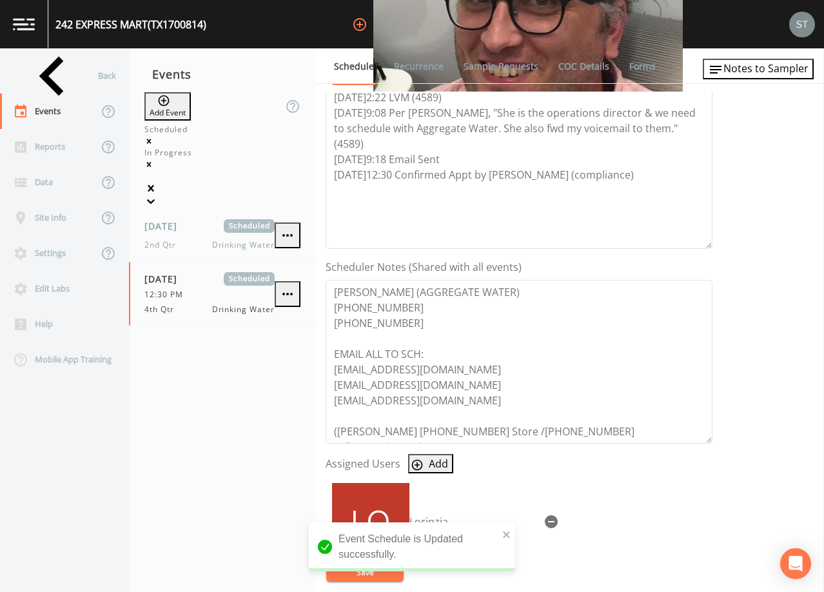
click at [511, 66] on link "Sample Requests" at bounding box center [501, 66] width 79 height 36
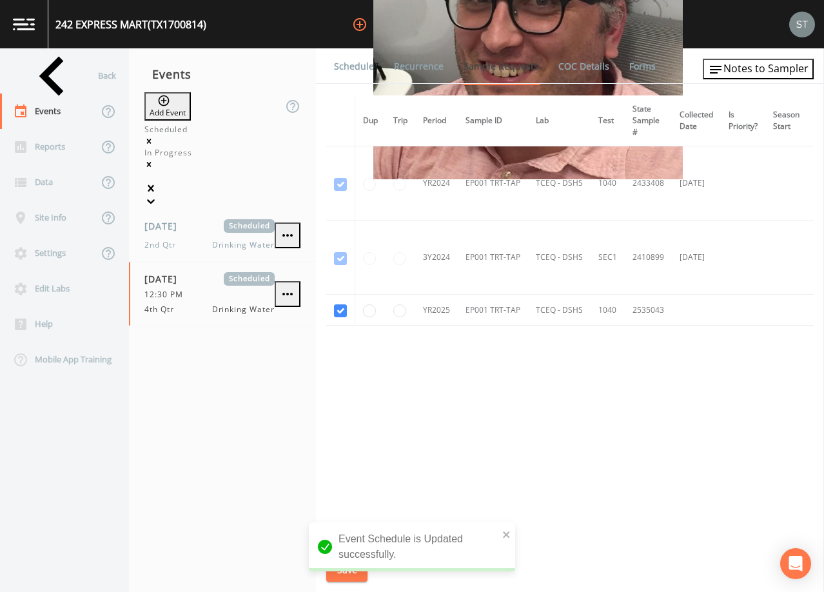
click at [356, 63] on link "Schedule" at bounding box center [354, 66] width 44 height 36
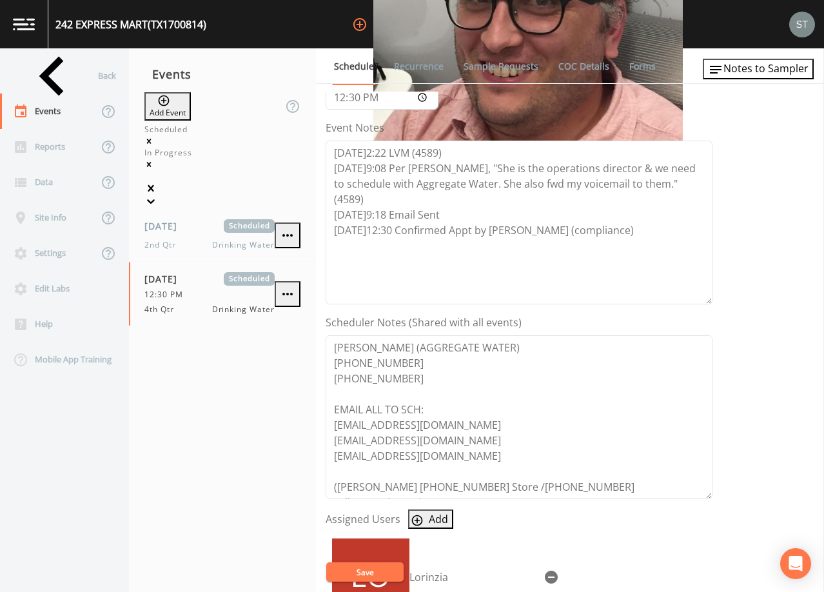
scroll to position [258, 0]
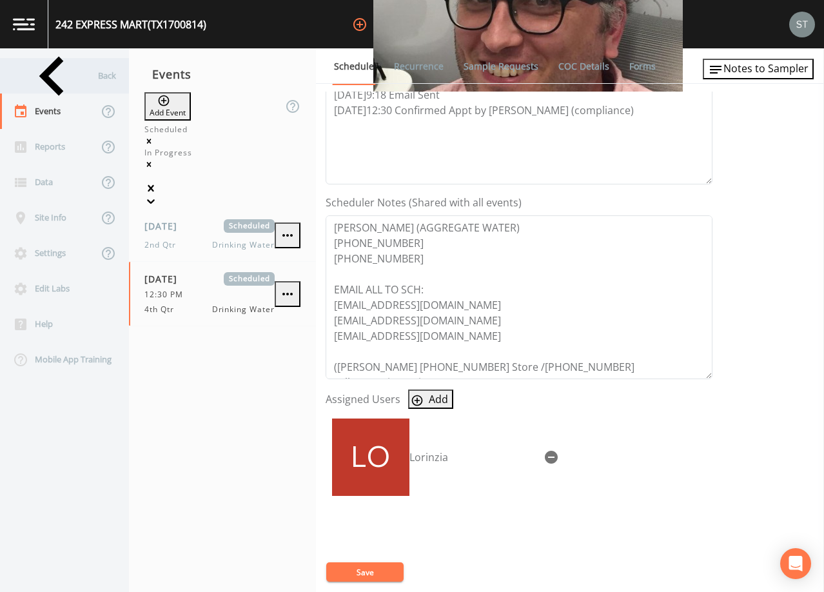
click at [39, 75] on div "Back" at bounding box center [58, 75] width 116 height 35
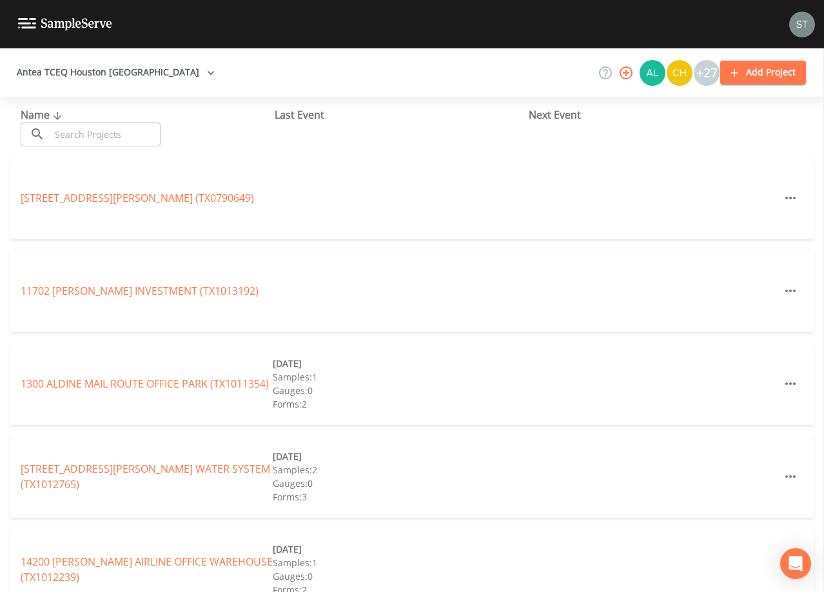
click at [145, 133] on input "text" at bounding box center [105, 135] width 110 height 24
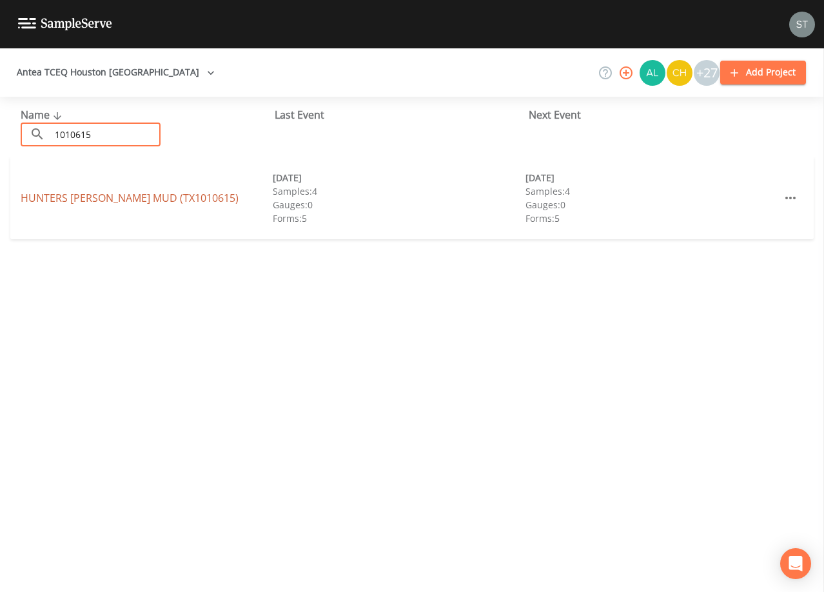
type input "1010615"
click at [153, 199] on link "[GEOGRAPHIC_DATA][PERSON_NAME] (TX1010615)" at bounding box center [130, 198] width 218 height 14
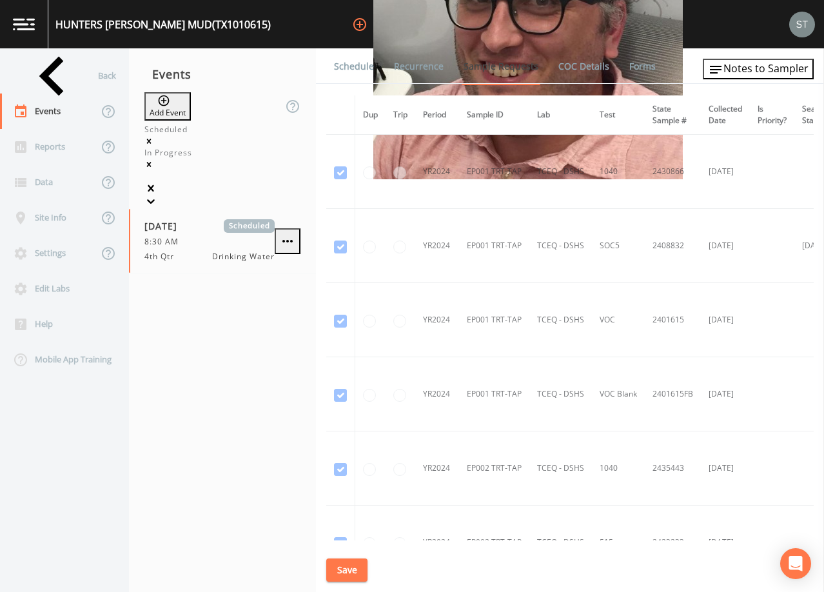
click at [355, 66] on link "Schedule" at bounding box center [354, 66] width 44 height 36
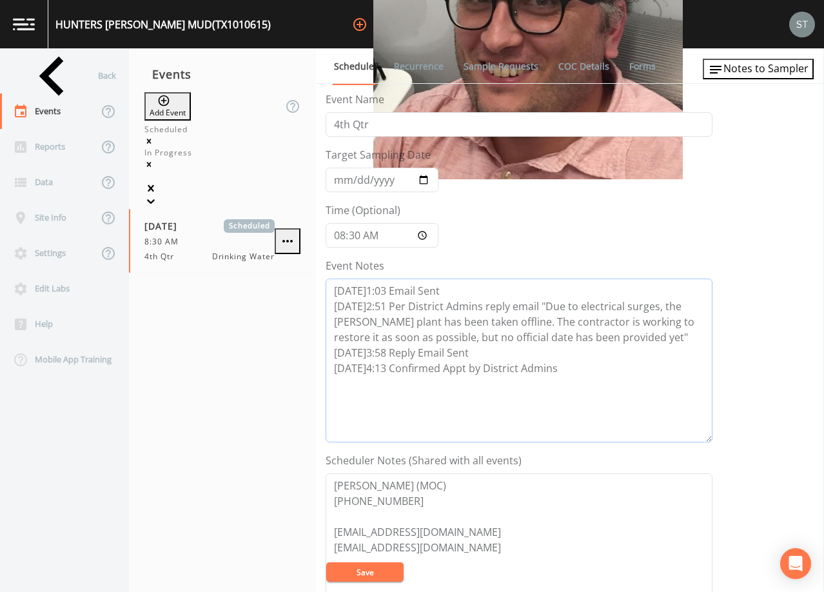
click at [595, 370] on textarea "[DATE]1:03 Email Sent [DATE]2:51 Per District Admins reply email "Due to electr…" at bounding box center [519, 361] width 387 height 164
type textarea "[DATE]1:03 Email Sent [DATE]2:51 Per District Admins reply email "Due to electr…"
click at [372, 570] on button "Save" at bounding box center [364, 572] width 77 height 19
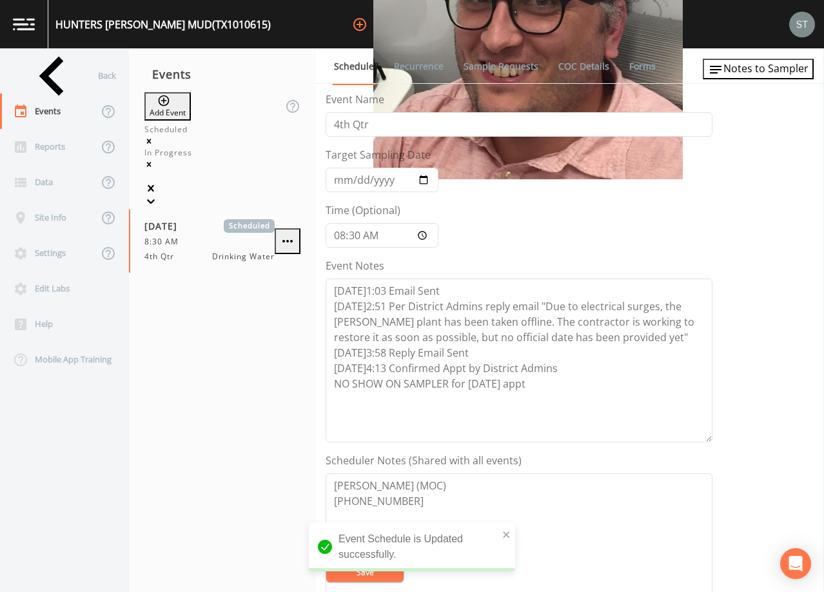
click at [491, 67] on link "Sample Requests" at bounding box center [501, 66] width 79 height 36
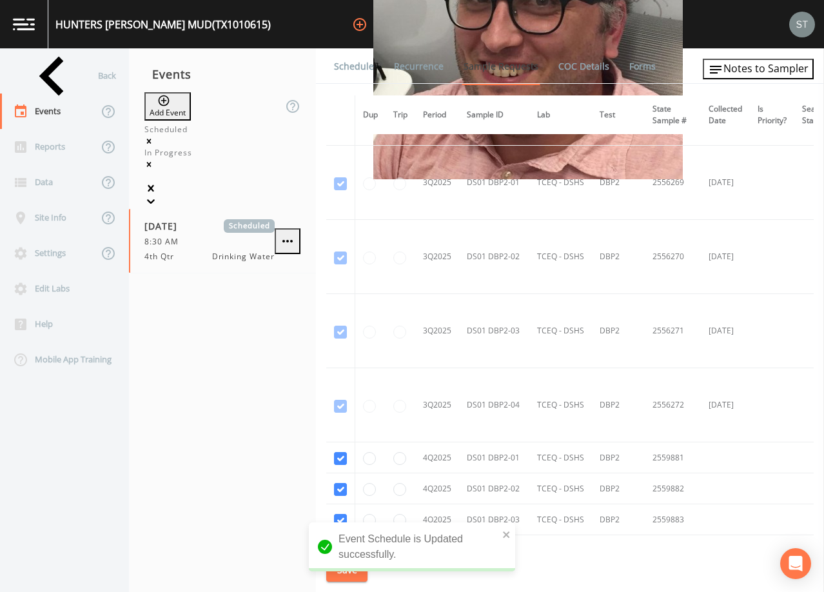
scroll to position [3682, 0]
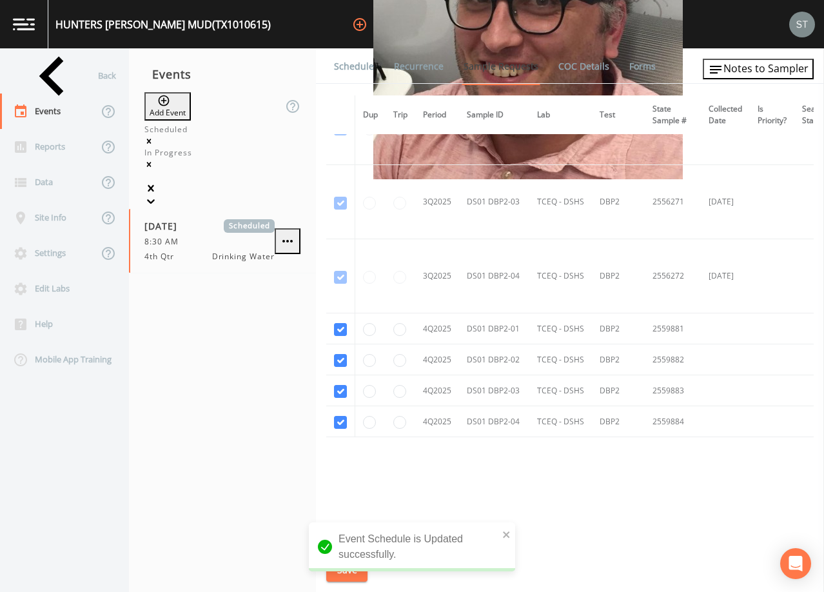
click at [347, 68] on link "Schedule" at bounding box center [354, 66] width 44 height 36
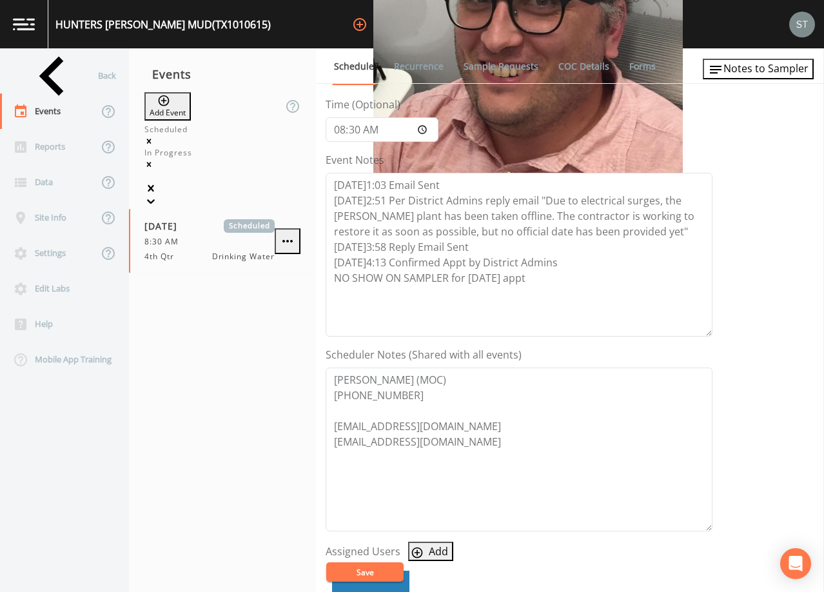
scroll to position [129, 0]
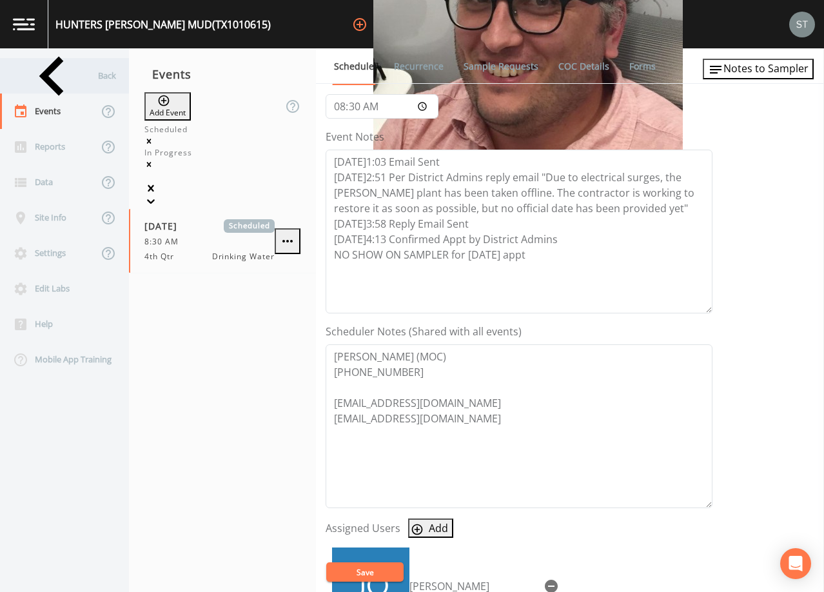
click at [54, 77] on div "Back" at bounding box center [58, 75] width 116 height 35
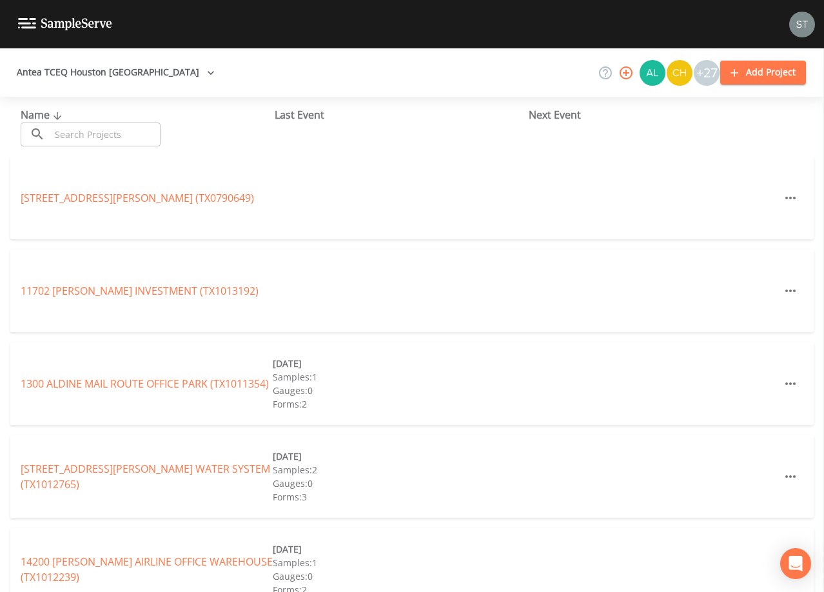
click at [103, 130] on input "text" at bounding box center [105, 135] width 110 height 24
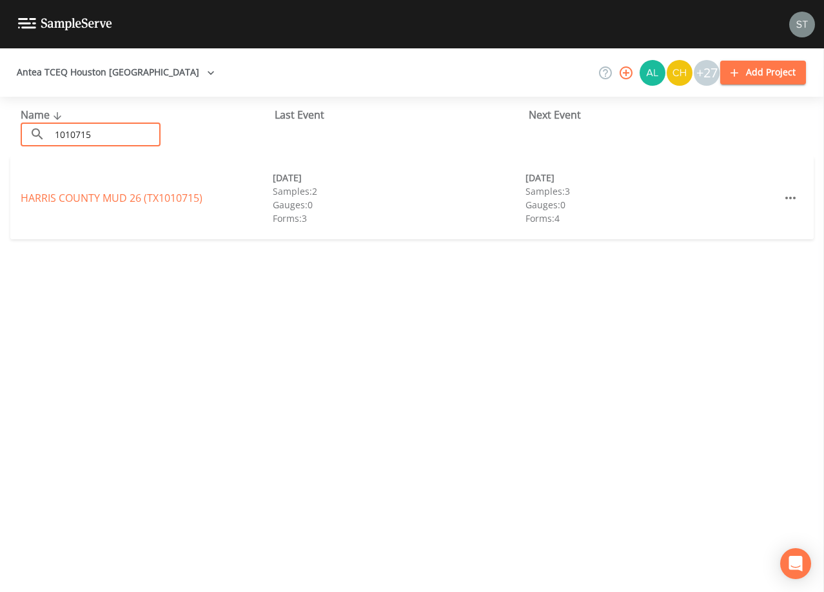
type input "1010715"
click at [167, 200] on link "[GEOGRAPHIC_DATA] 26 (TX1010715)" at bounding box center [112, 198] width 182 height 14
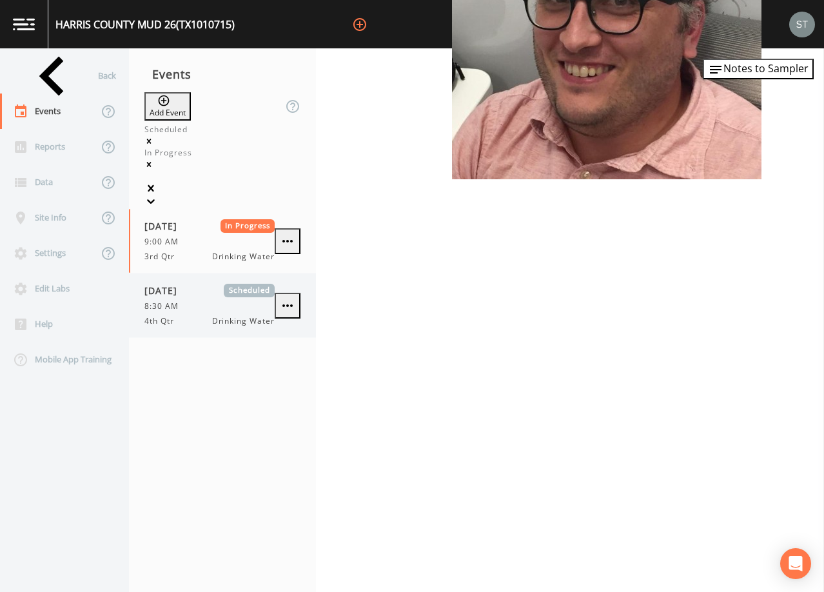
click at [185, 284] on span "[DATE]" at bounding box center [166, 291] width 42 height 14
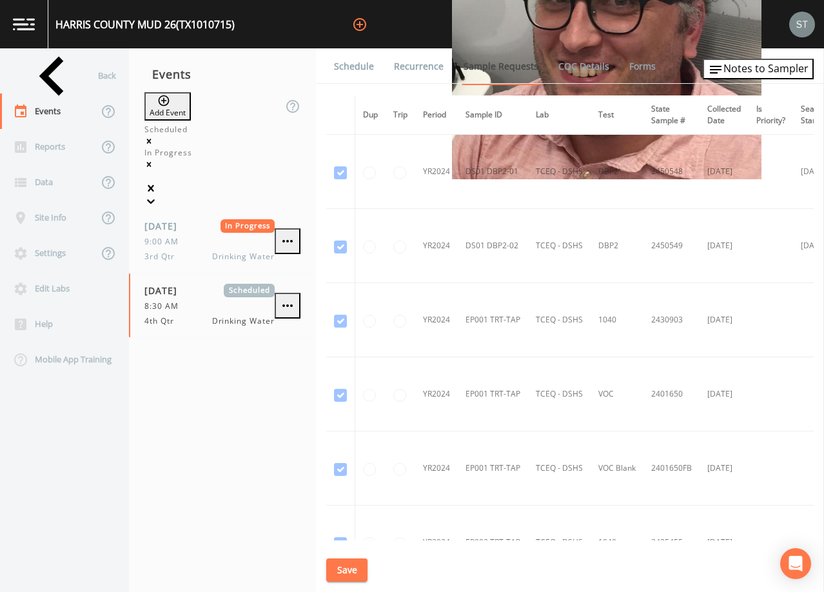
click at [354, 66] on link "Schedule" at bounding box center [354, 66] width 44 height 36
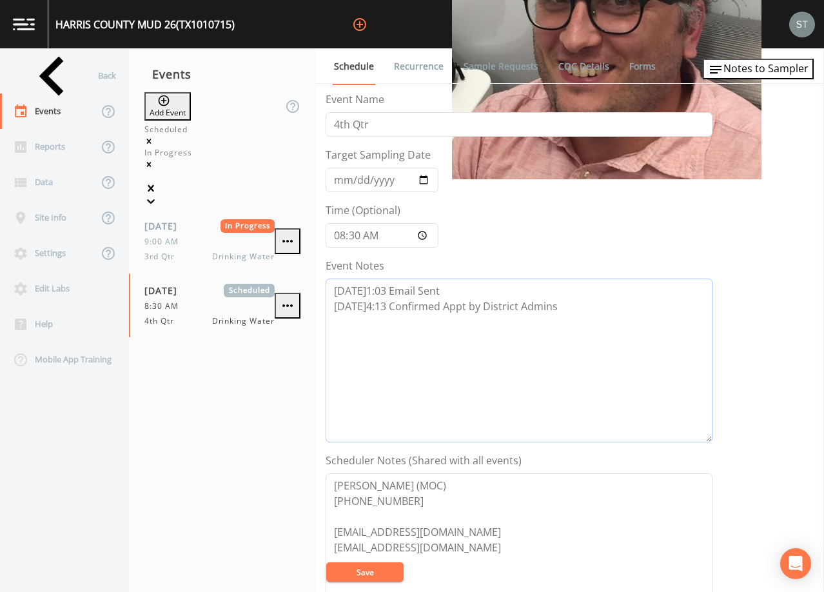
click at [606, 310] on textarea "[DATE]1:03 Email Sent [DATE]4:13 Confirmed Appt by District Admins" at bounding box center [519, 361] width 387 height 164
type textarea "[DATE]1:03 Email Sent [DATE]4:13 Confirmed Appt by District Admins NO SHOW ON S…"
click at [381, 569] on button "Save" at bounding box center [364, 572] width 77 height 19
click at [384, 572] on button "Save" at bounding box center [364, 572] width 77 height 19
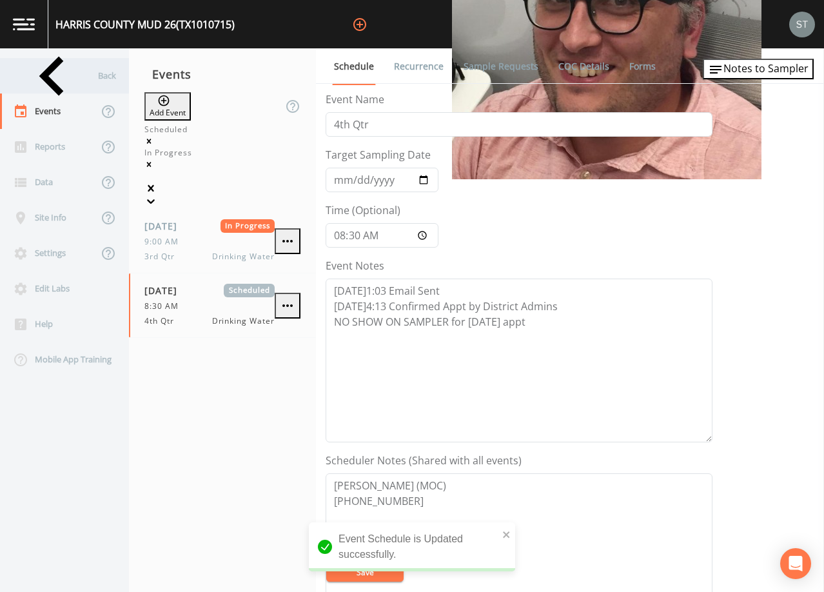
click at [55, 77] on div "Back" at bounding box center [58, 75] width 116 height 35
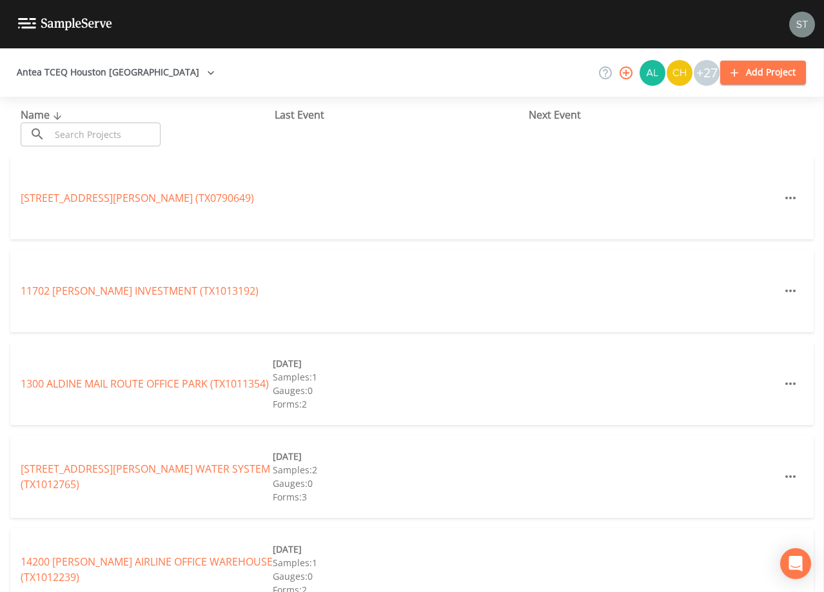
click at [736, 368] on div "1300 ALDINE MAIL [GEOGRAPHIC_DATA] (TX1011354) [DATE] Samples: 1 Gauges: 0 Form…" at bounding box center [412, 384] width 804 height 83
click at [144, 130] on input "text" at bounding box center [105, 135] width 110 height 24
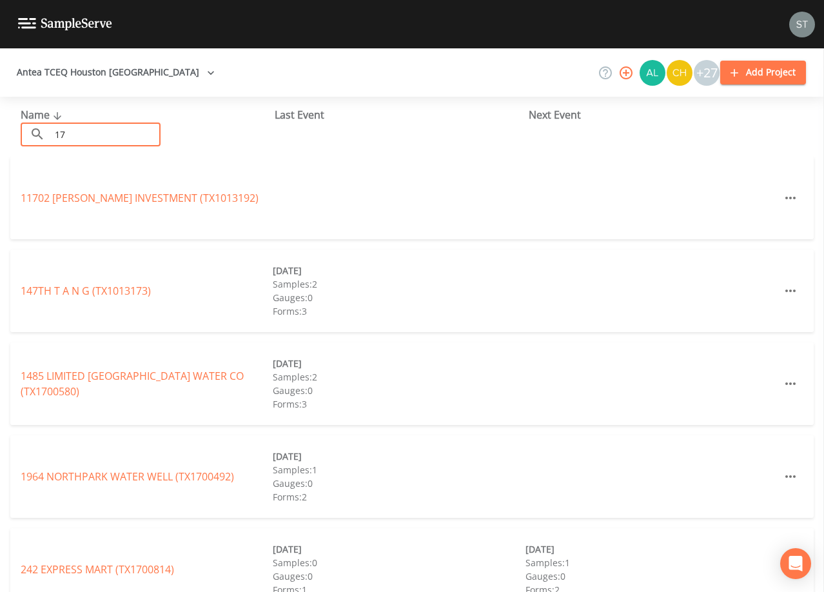
type input "1"
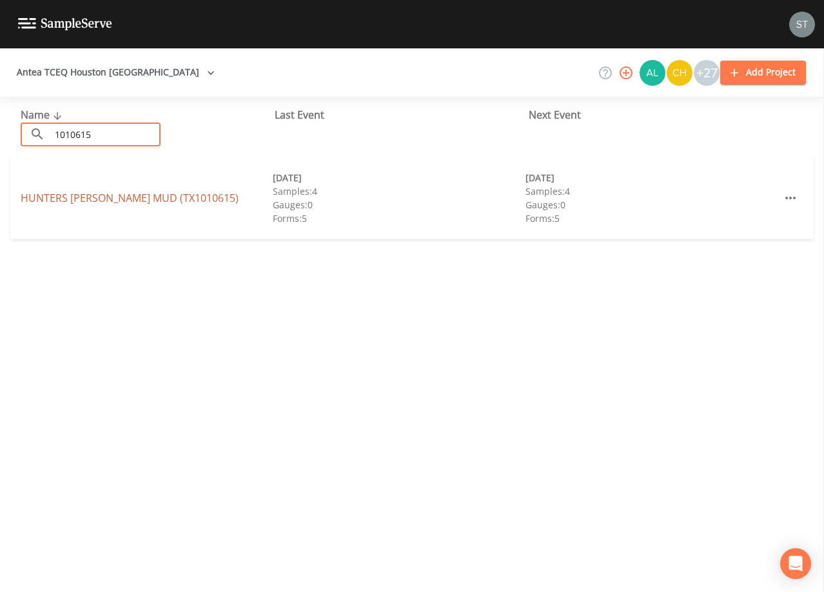
type input "1010615"
click at [179, 196] on link "[GEOGRAPHIC_DATA][PERSON_NAME] (TX1010615)" at bounding box center [130, 198] width 218 height 14
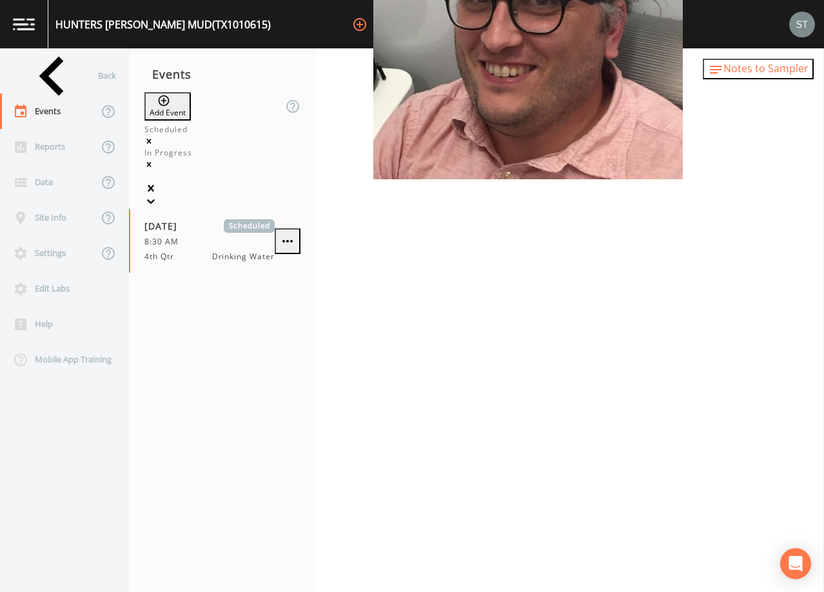
click at [785, 72] on span "Notes to Sampler" at bounding box center [766, 68] width 85 height 14
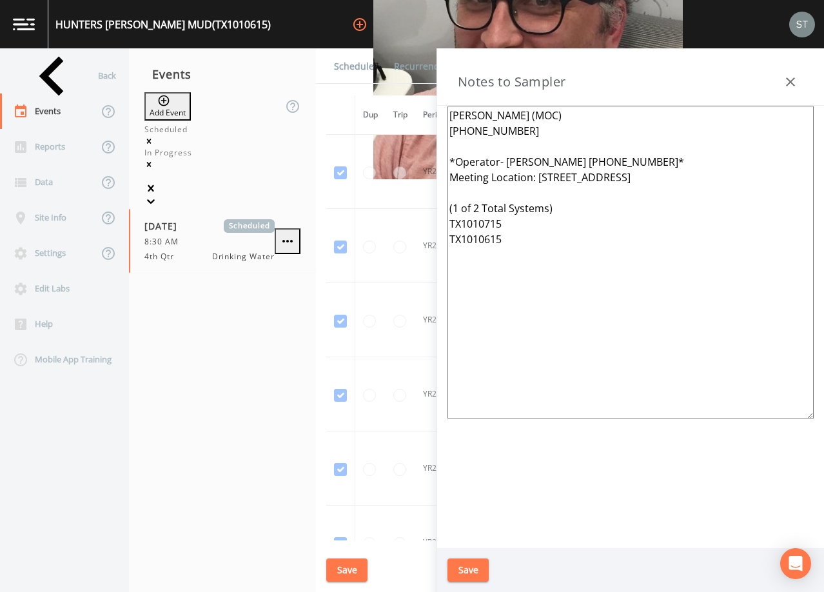
click at [788, 75] on icon "button" at bounding box center [790, 81] width 15 height 15
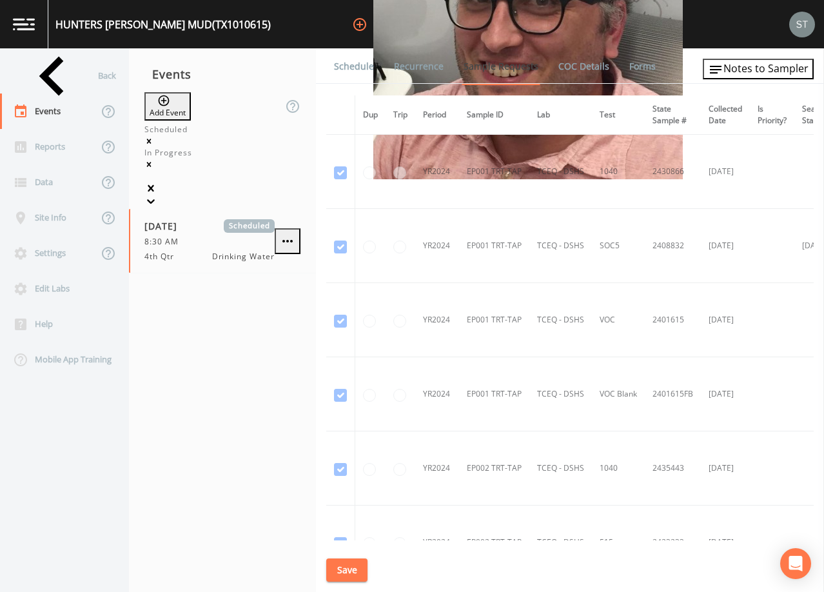
click at [362, 72] on link "Schedule" at bounding box center [354, 66] width 44 height 36
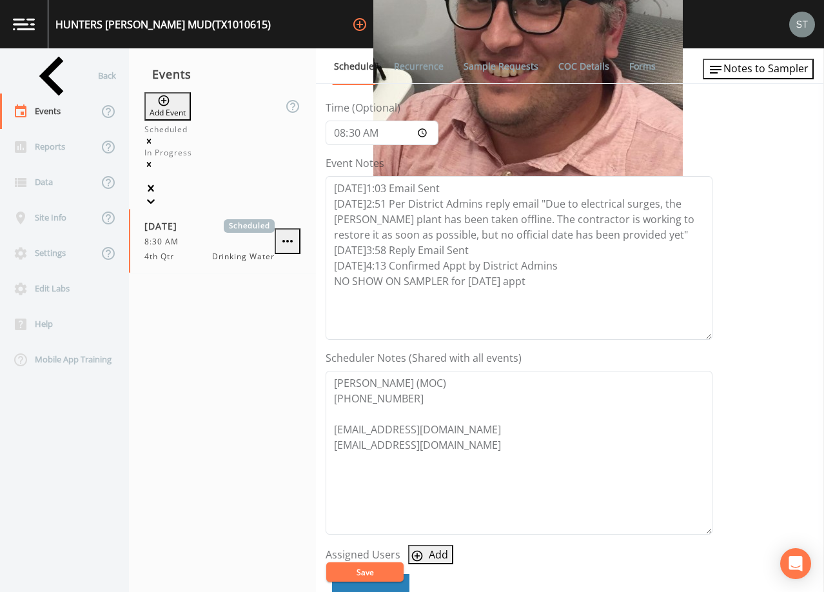
scroll to position [65, 0]
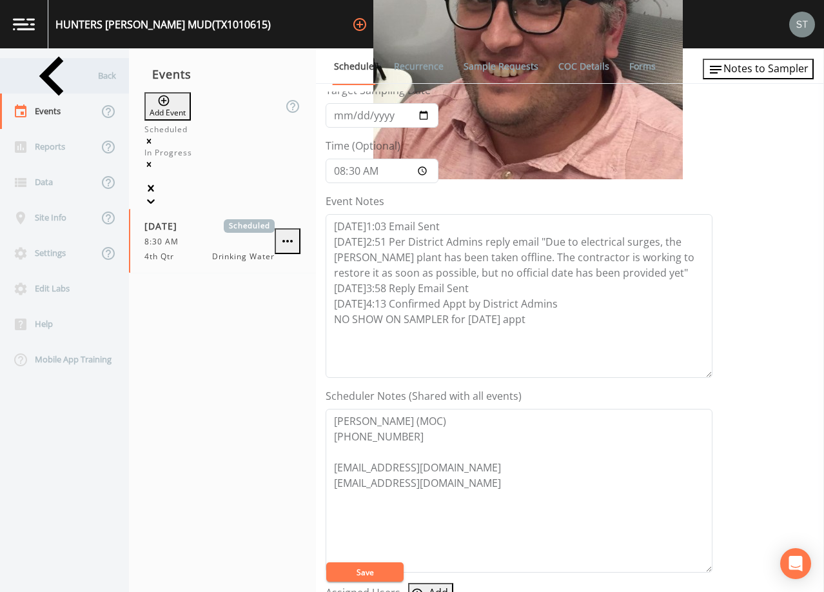
click at [54, 77] on div "Back" at bounding box center [58, 75] width 116 height 35
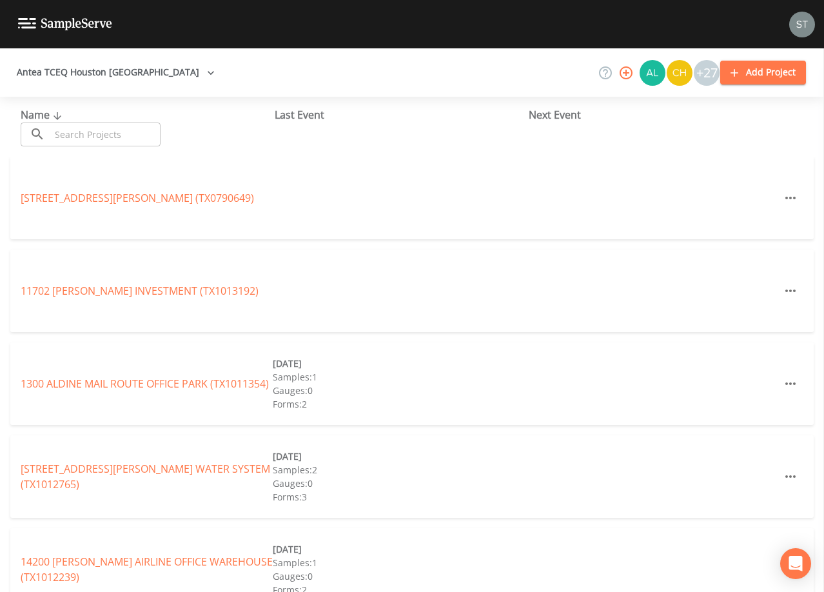
click at [125, 133] on input "text" at bounding box center [105, 135] width 110 height 24
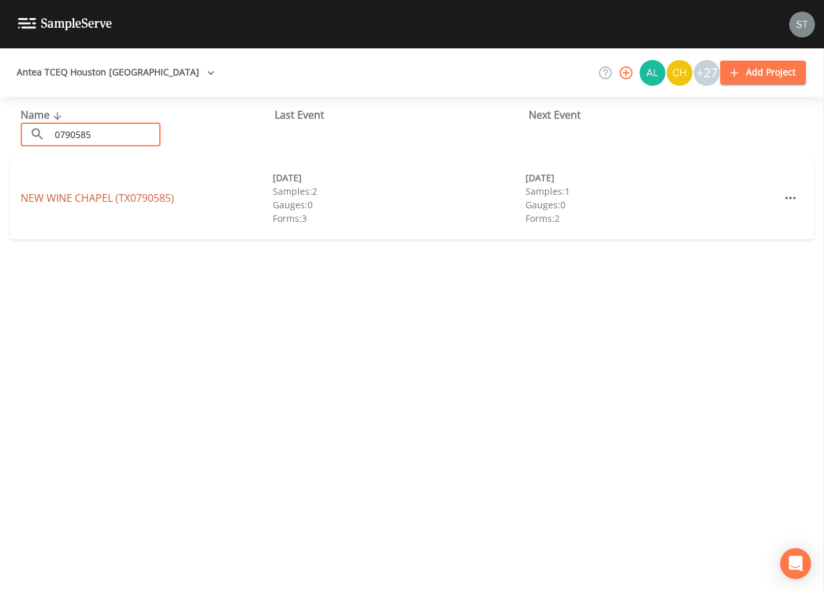
type input "0790585"
click at [146, 201] on link "[GEOGRAPHIC_DATA] (TX0790585)" at bounding box center [98, 198] width 154 height 14
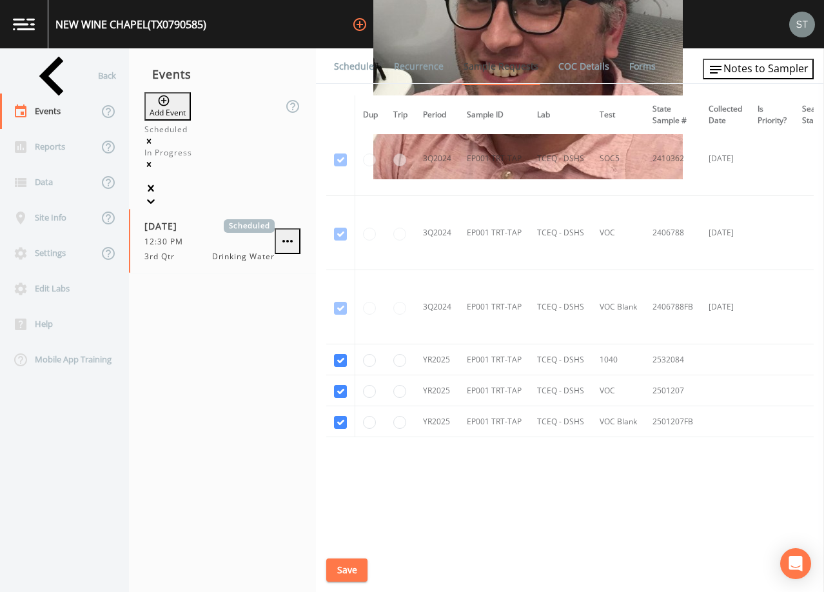
scroll to position [461, 0]
click at [359, 76] on link "Schedule" at bounding box center [354, 66] width 44 height 36
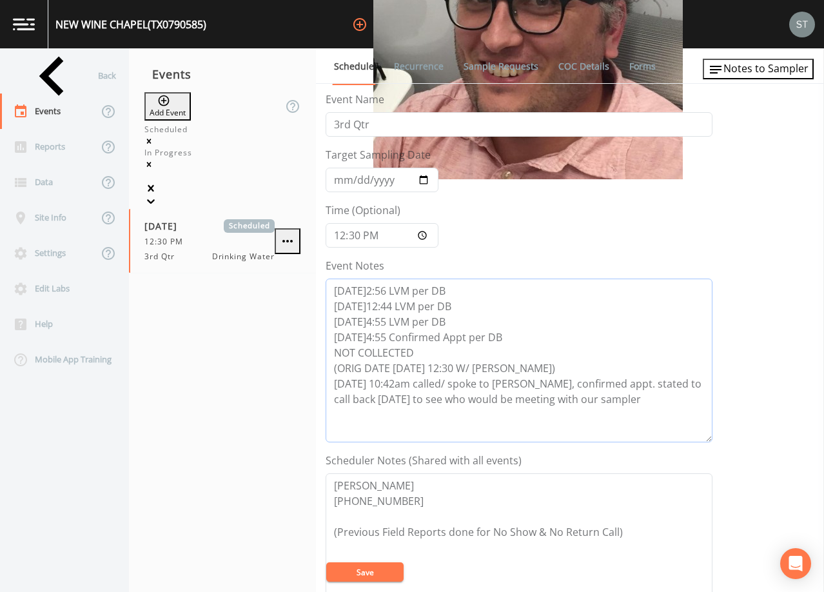
click at [643, 404] on textarea "[DATE]2:56 LVM per DB [DATE]12:44 LVM per DB [DATE]4:55 LVM per DB [DATE]4:55 C…" at bounding box center [519, 361] width 387 height 164
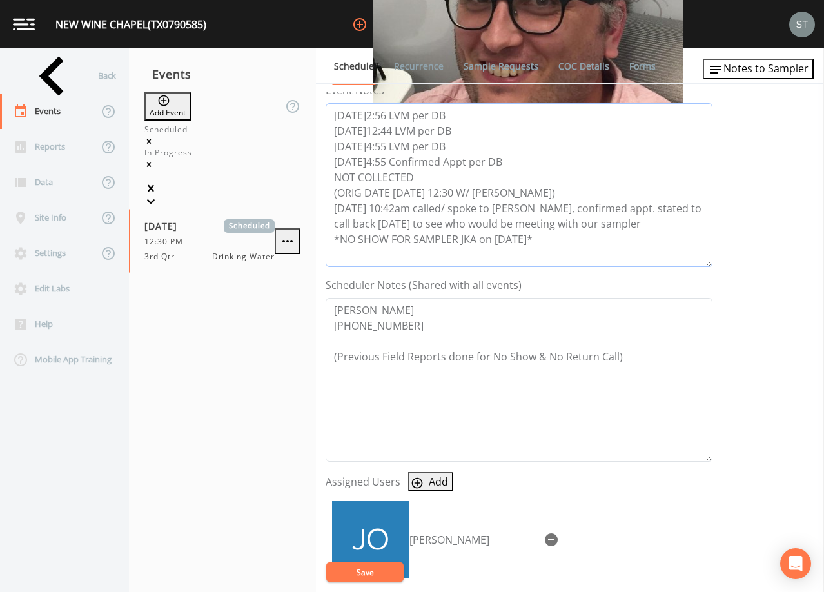
scroll to position [194, 0]
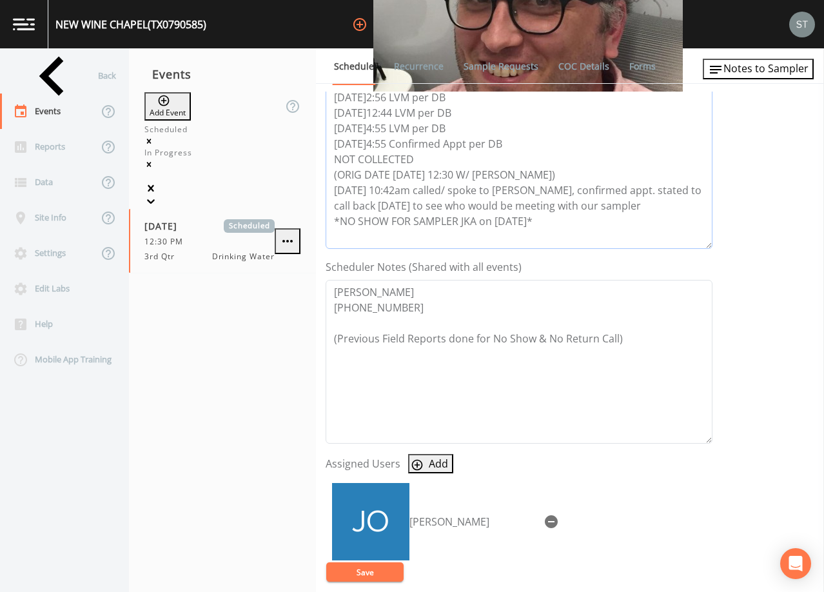
type textarea "[DATE]2:56 LVM per DB [DATE]12:44 LVM per DB [DATE]4:55 LVM per DB [DATE]4:55 C…"
click at [381, 572] on button "Save" at bounding box center [364, 572] width 77 height 19
click at [49, 77] on div "Back" at bounding box center [58, 75] width 116 height 35
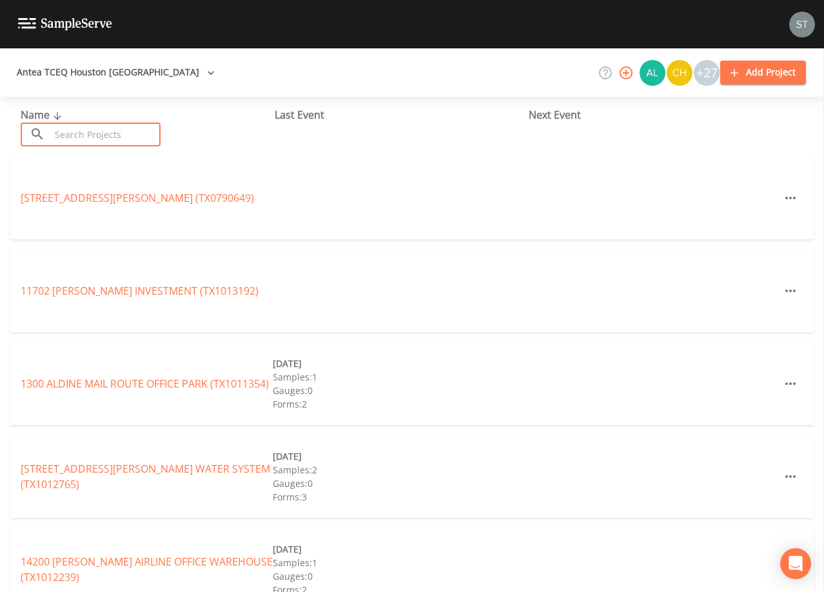
click at [133, 130] on input "text" at bounding box center [105, 135] width 110 height 24
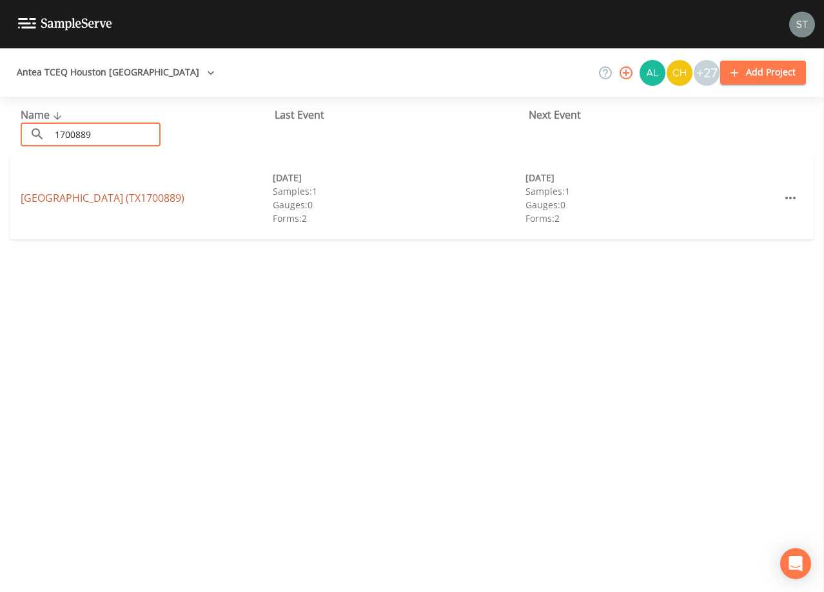
type input "1700889"
click at [114, 199] on link "[GEOGRAPHIC_DATA] (TX1700889)" at bounding box center [103, 198] width 164 height 14
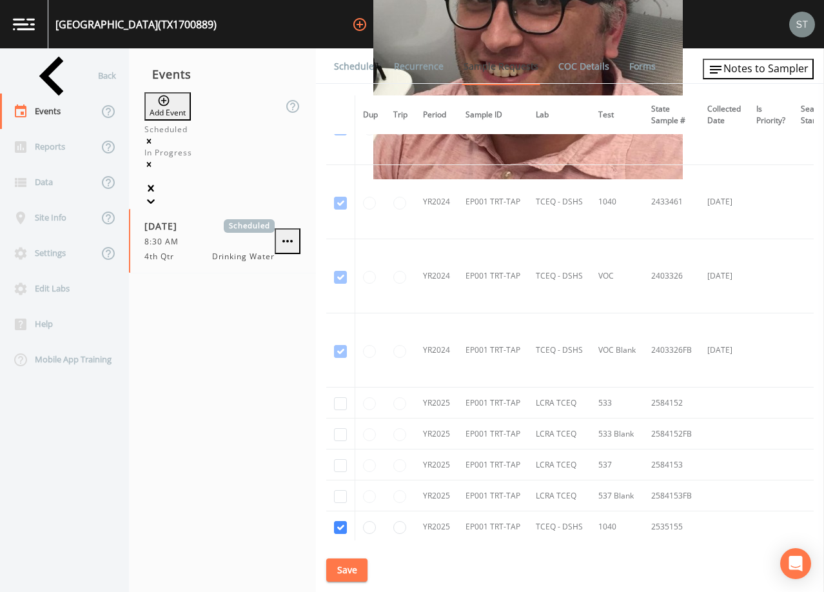
scroll to position [214, 0]
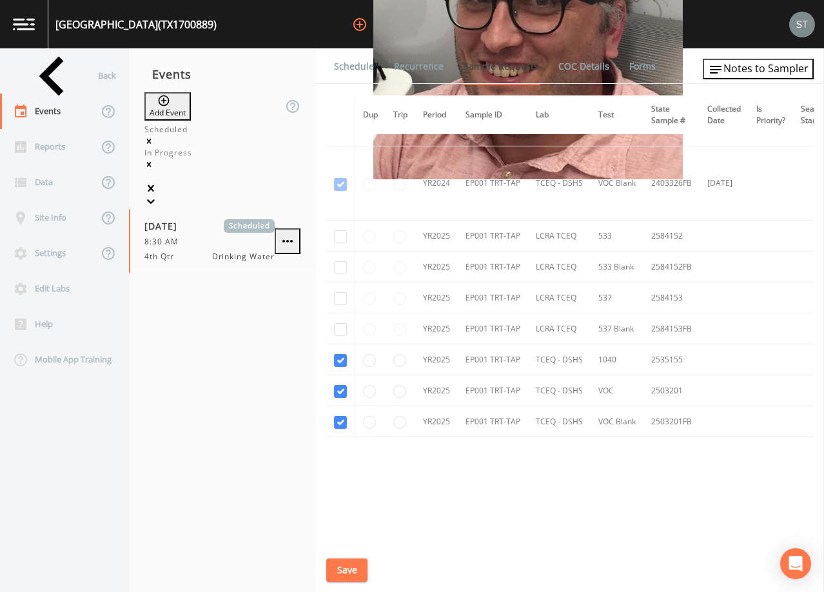
click at [356, 66] on link "Schedule" at bounding box center [354, 66] width 44 height 36
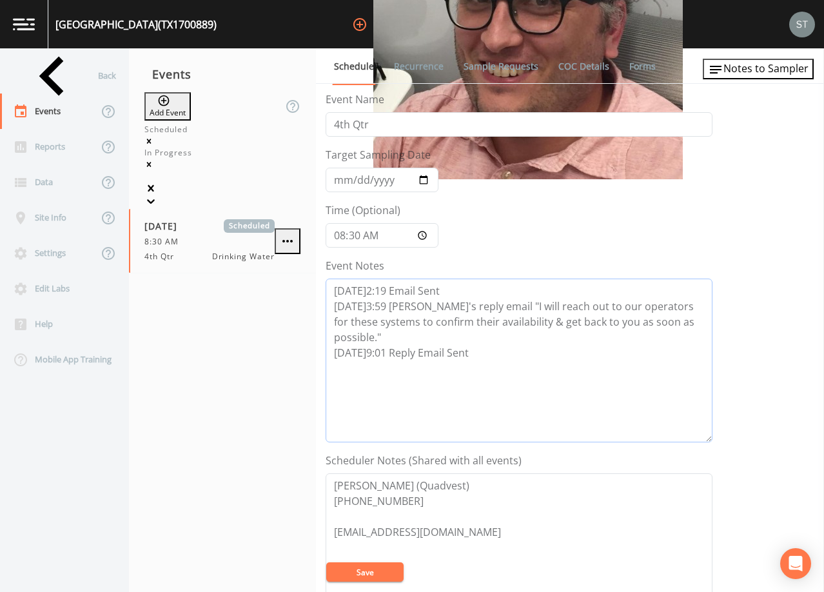
click at [495, 355] on textarea "[DATE]2:19 Email Sent [DATE]3:59 [PERSON_NAME]'s reply email "I will reach out …" at bounding box center [519, 361] width 387 height 164
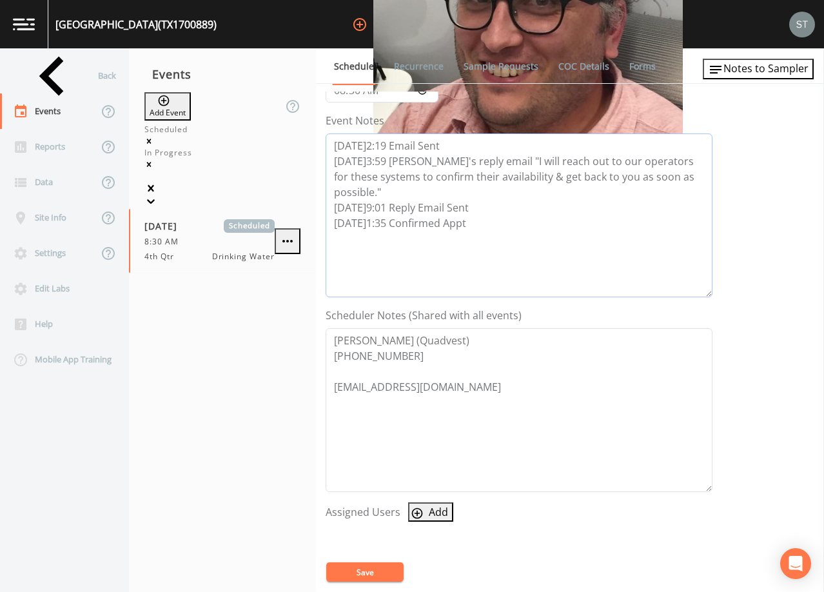
scroll to position [258, 0]
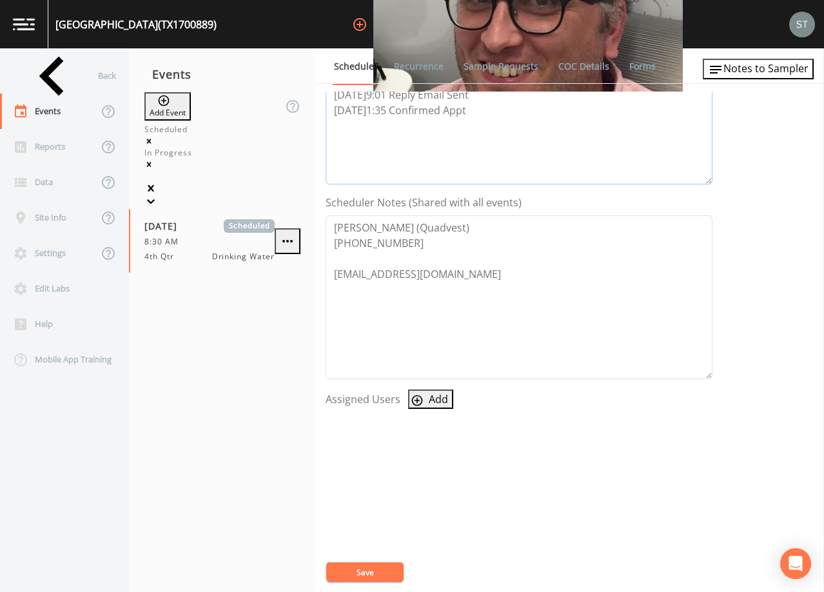
type textarea "[DATE]2:19 Email Sent [DATE]3:59 [PERSON_NAME]'s reply email "I will reach out …"
click at [426, 397] on button "Add" at bounding box center [430, 399] width 45 height 19
select select "761fe873-4351-41cf-9a8a-5ea5441833b0"
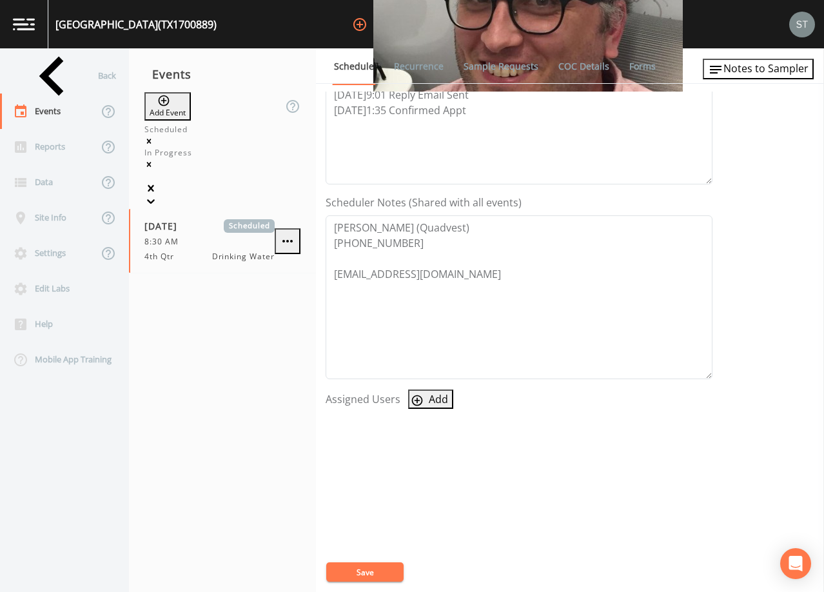
select select
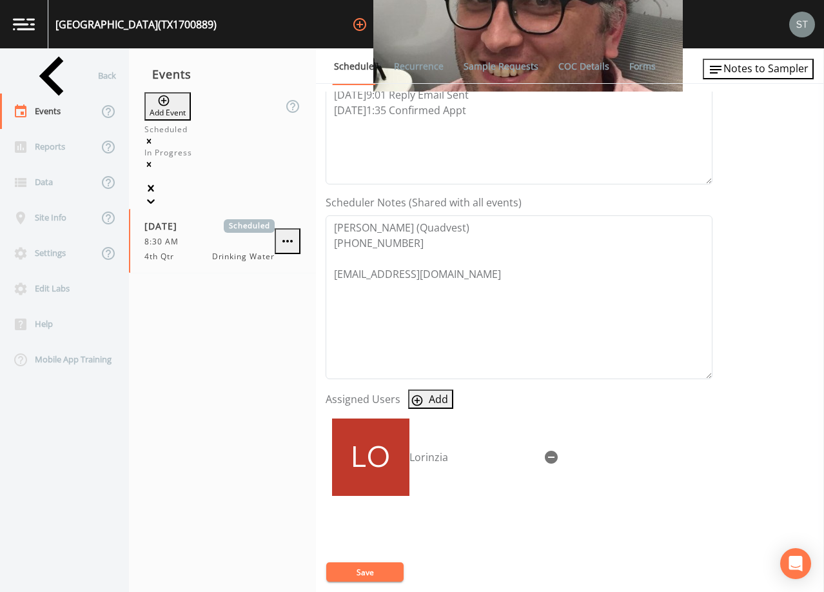
click at [382, 575] on button "Save" at bounding box center [364, 572] width 77 height 19
drag, startPoint x: 502, startPoint y: 119, endPoint x: 324, endPoint y: 111, distance: 178.2
click at [324, 111] on div "Schedule Recurrence Sample Requests COC Details Forms Event Name 4th Qtr Target…" at bounding box center [570, 320] width 508 height 544
click at [644, 141] on textarea "[DATE]2:19 Email Sent [DATE]3:59 [PERSON_NAME]'s reply email "I will reach out …" at bounding box center [519, 103] width 387 height 164
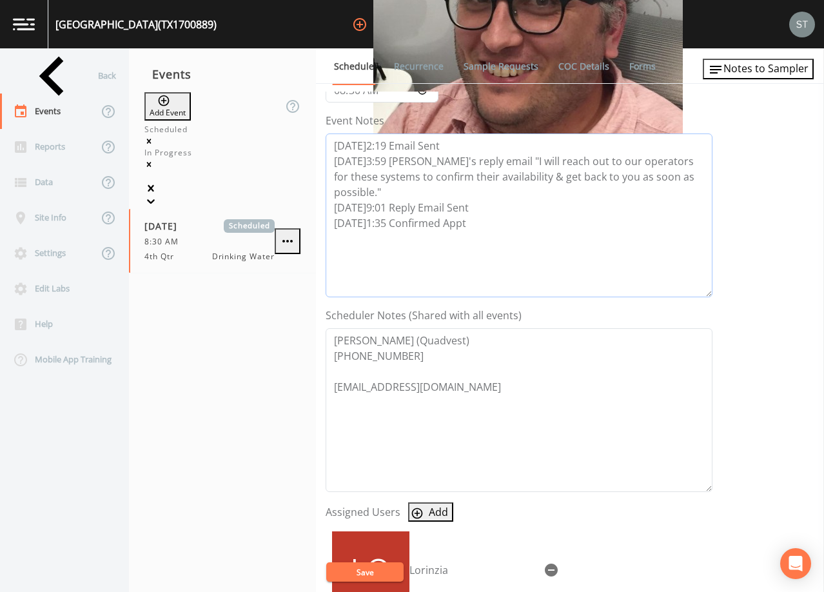
scroll to position [129, 0]
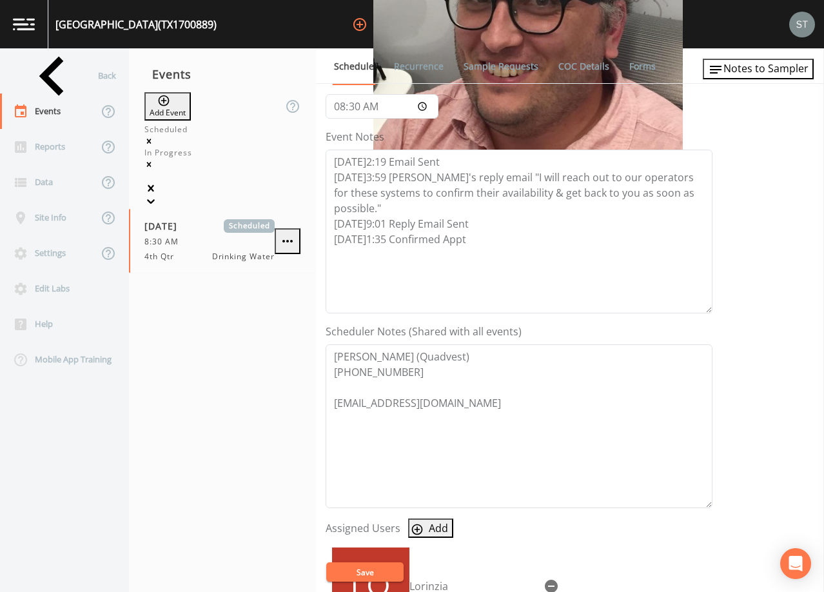
drag, startPoint x: 490, startPoint y: 68, endPoint x: 401, endPoint y: 66, distance: 89.1
click at [489, 68] on link "Sample Requests" at bounding box center [501, 66] width 79 height 36
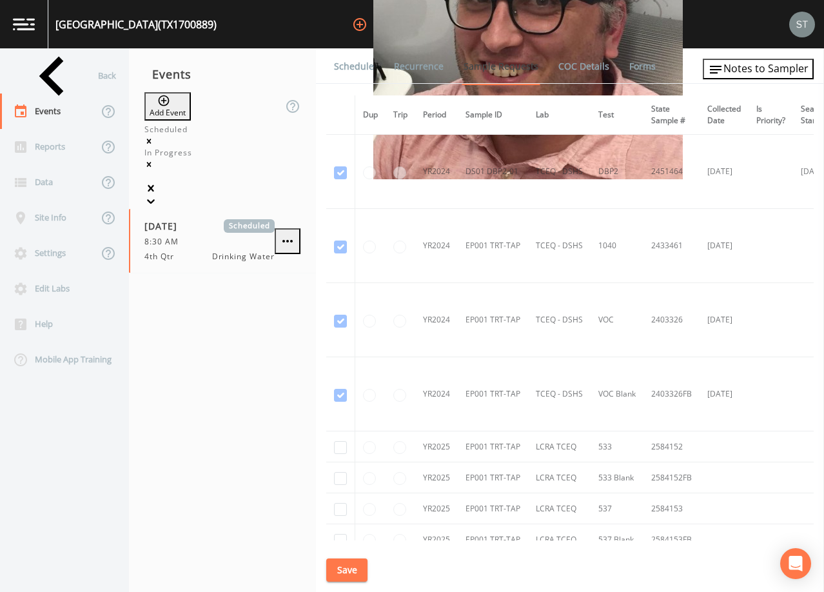
click at [364, 65] on link "Schedule" at bounding box center [354, 66] width 44 height 36
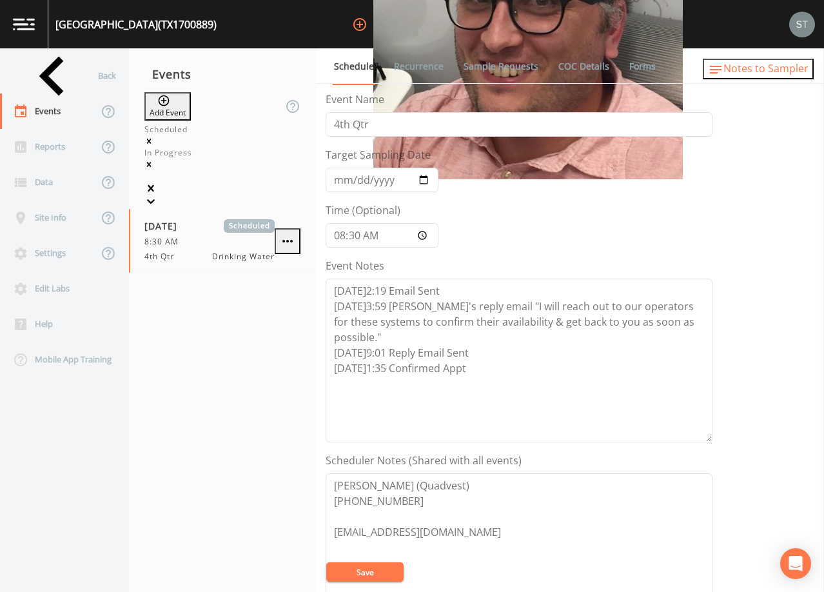
click at [787, 67] on span "Notes to Sampler" at bounding box center [766, 68] width 85 height 14
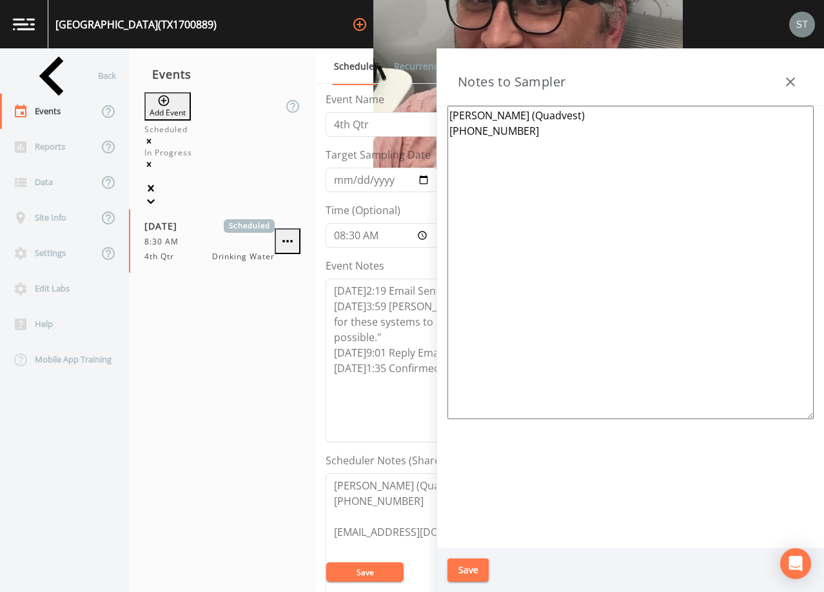
click at [533, 174] on textarea "[PERSON_NAME] (Quadvest) [PHONE_NUMBER]" at bounding box center [631, 263] width 366 height 314
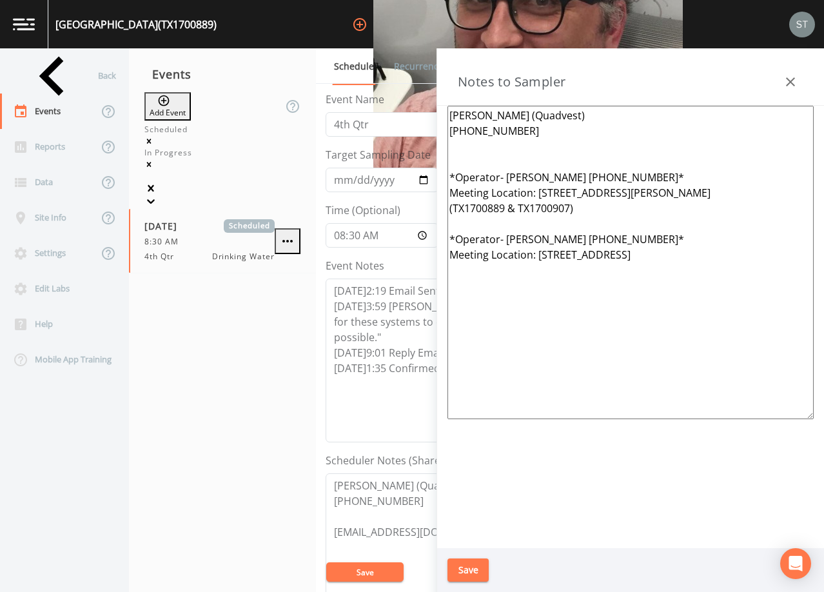
click at [624, 174] on textarea "[PERSON_NAME] (Quadvest) [PHONE_NUMBER] *Operator- [PERSON_NAME] [PHONE_NUMBER]…" at bounding box center [631, 263] width 366 height 314
click at [642, 235] on textarea "[PERSON_NAME] (Quadvest) [PHONE_NUMBER] *Operator- [PERSON_NAME] [PHONE_NUMBER]…" at bounding box center [631, 263] width 366 height 314
click at [727, 257] on textarea "[PERSON_NAME] (Quadvest) [PHONE_NUMBER] *Operator- [PERSON_NAME] [PHONE_NUMBER]…" at bounding box center [631, 263] width 366 height 314
type textarea "[PERSON_NAME] (Quadvest) [PHONE_NUMBER] *Operator- [PERSON_NAME] [PHONE_NUMBER]…"
click at [474, 564] on button "Save" at bounding box center [468, 571] width 41 height 24
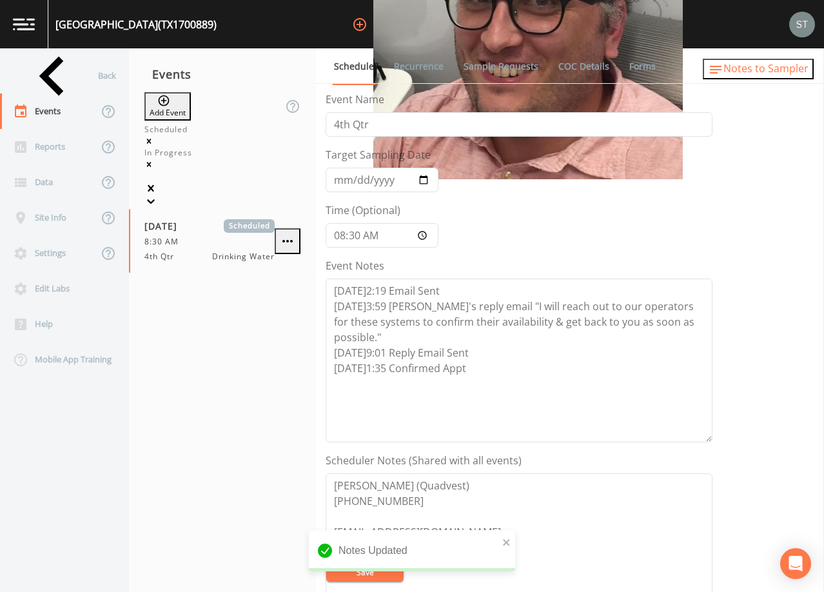
click at [783, 68] on span "Notes to Sampler" at bounding box center [766, 68] width 85 height 14
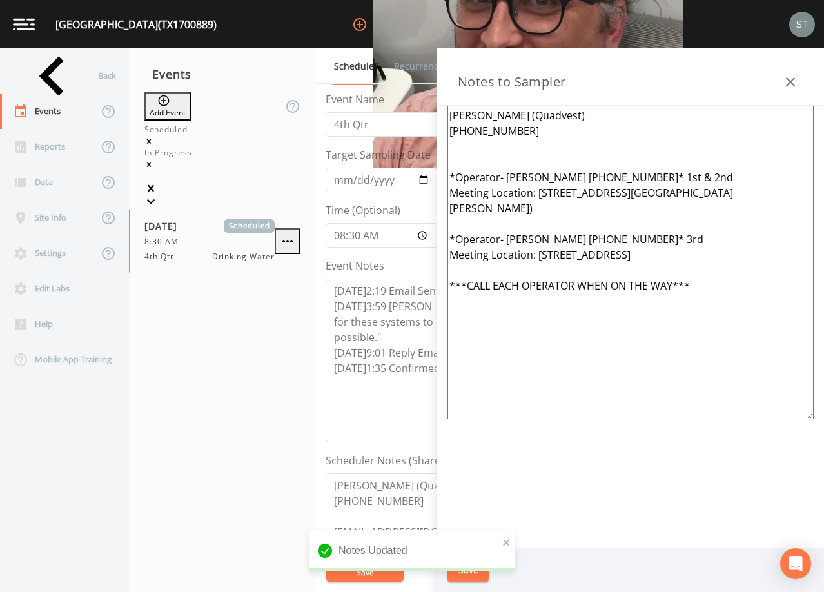
drag, startPoint x: 725, startPoint y: 292, endPoint x: 426, endPoint y: 175, distance: 320.7
click at [426, 175] on div "Back Events Reports Data Site Info Settings Edit Labs Help Mobile App Training …" at bounding box center [412, 320] width 824 height 544
click at [519, 148] on textarea "[PERSON_NAME] (Quadvest) [PHONE_NUMBER] *Operator- [PERSON_NAME] [PHONE_NUMBER]…" at bounding box center [631, 263] width 366 height 314
click at [792, 78] on icon "button" at bounding box center [790, 81] width 15 height 15
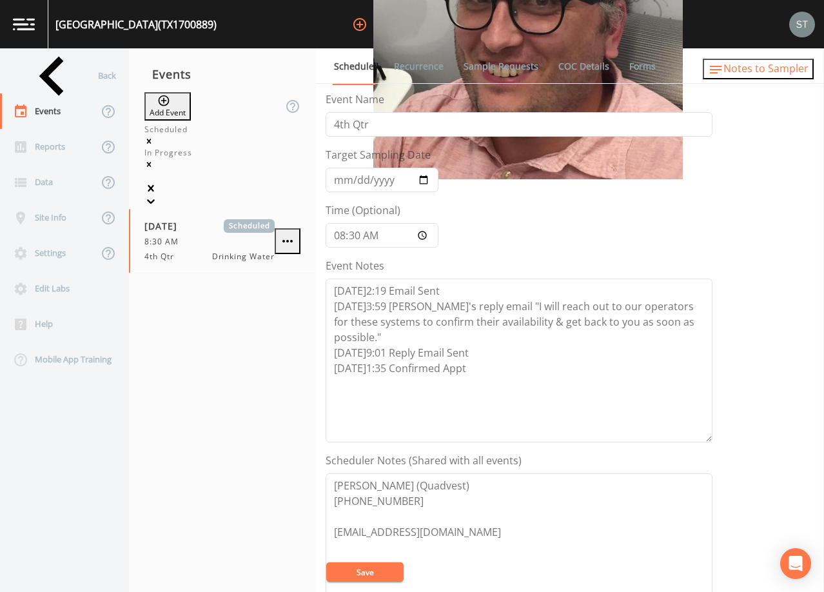
click at [792, 71] on span "Notes to Sampler" at bounding box center [766, 68] width 85 height 14
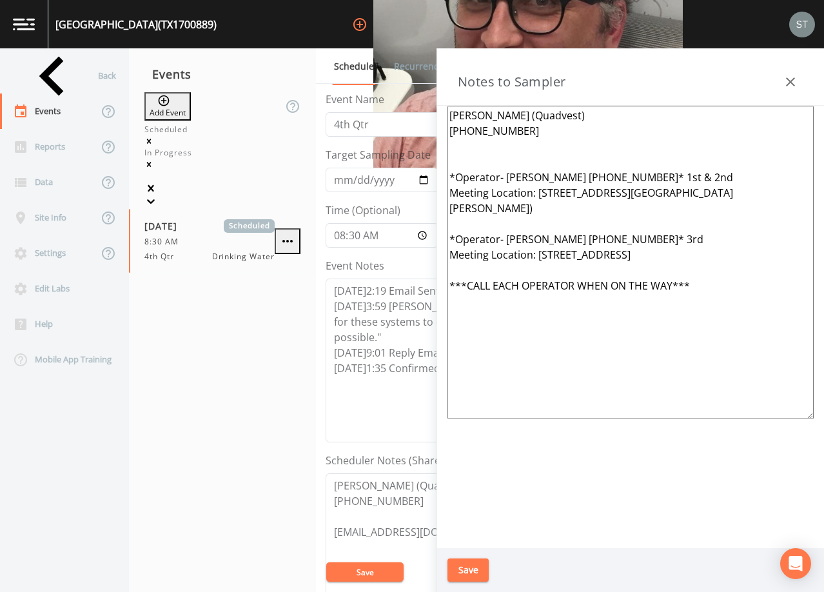
click at [792, 71] on button "button" at bounding box center [791, 82] width 26 height 26
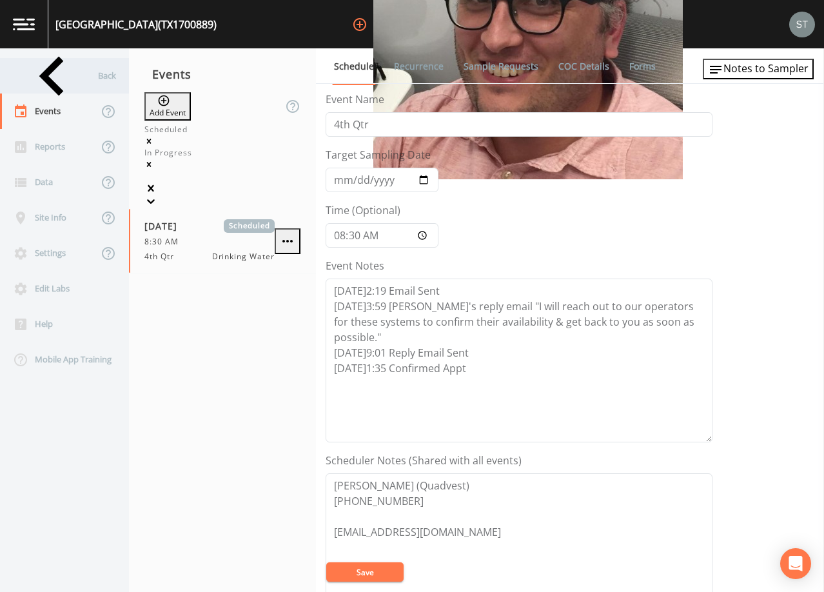
click at [69, 77] on div "Back" at bounding box center [58, 75] width 116 height 35
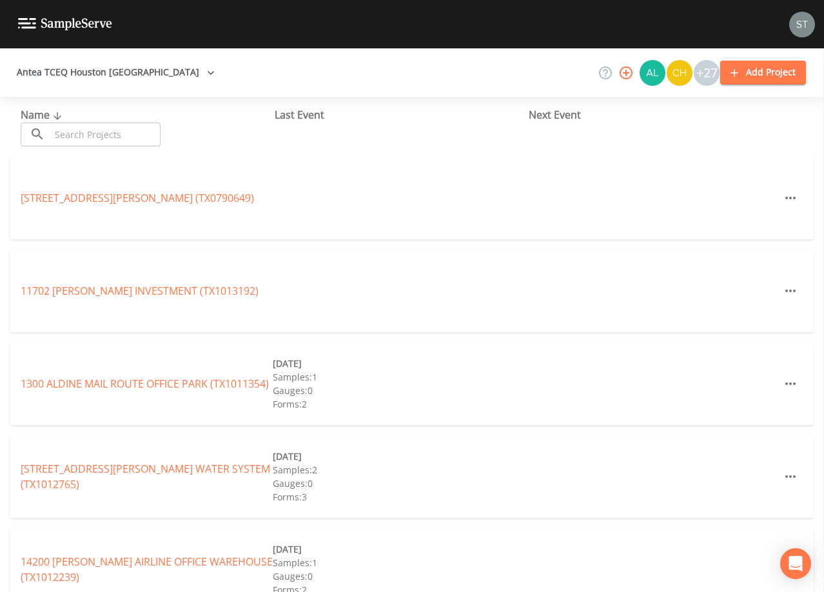
click at [105, 129] on input "text" at bounding box center [105, 135] width 110 height 24
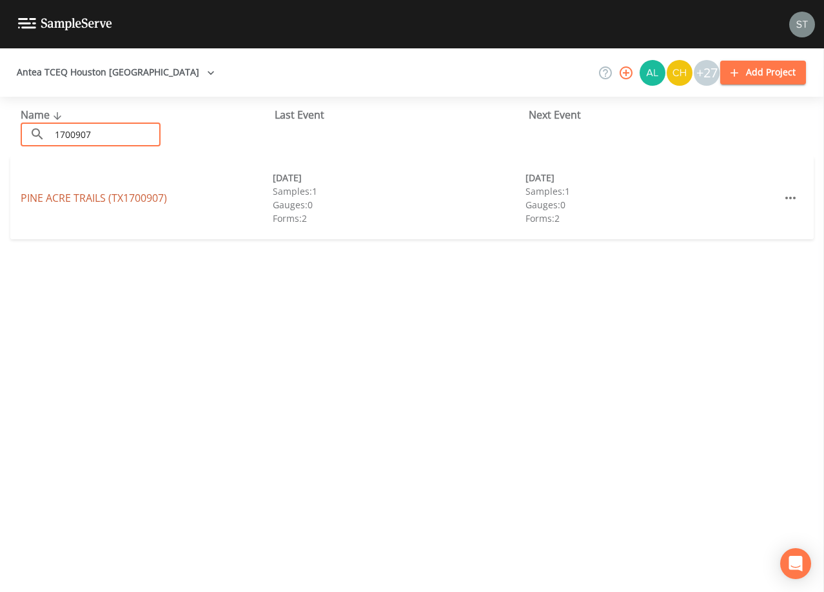
type input "1700907"
click at [163, 197] on link "PINE ACRE TRAILS (TX1700907)" at bounding box center [94, 198] width 146 height 14
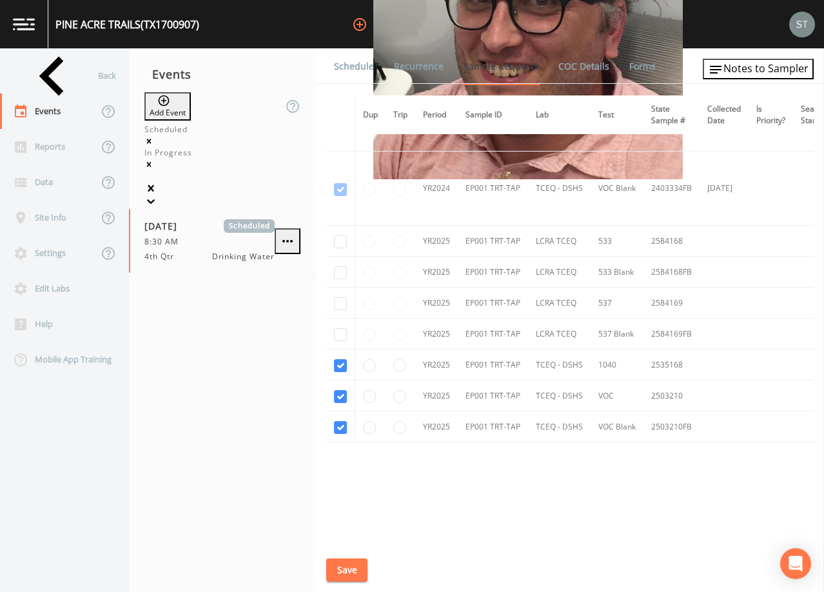
scroll to position [214, 0]
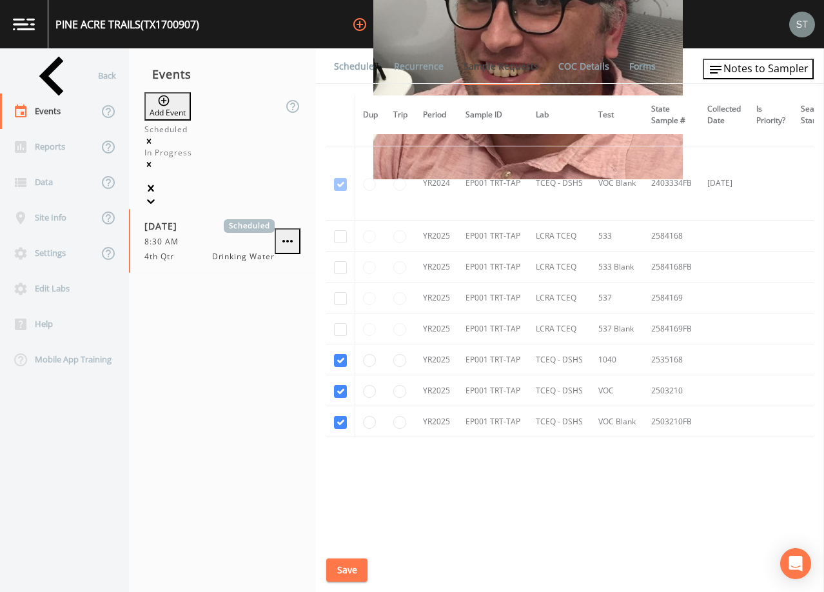
click at [354, 62] on link "Schedule" at bounding box center [354, 66] width 44 height 36
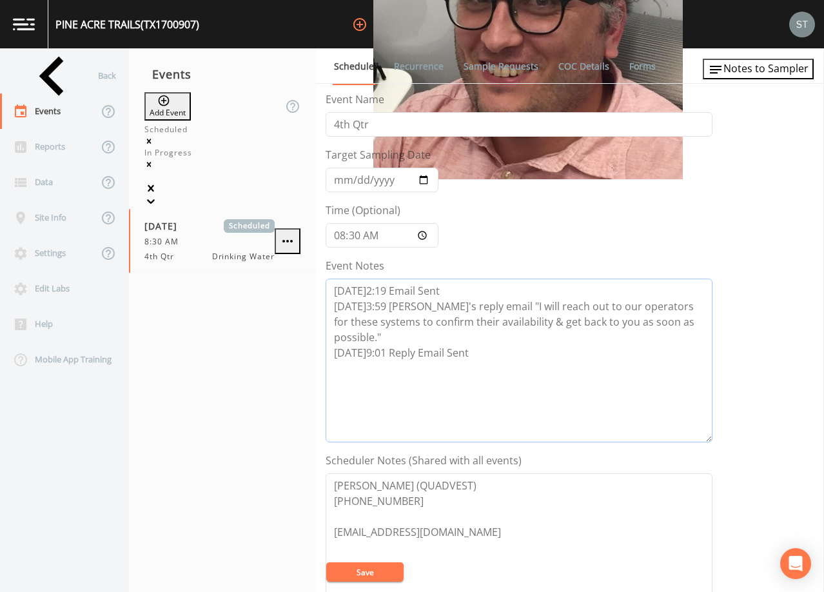
click at [514, 355] on textarea "[DATE]2:19 Email Sent [DATE]3:59 [PERSON_NAME]'s reply email "I will reach out …" at bounding box center [519, 361] width 387 height 164
click at [457, 377] on textarea "[DATE]2:19 Email Sent [DATE]3:59 [PERSON_NAME]'s reply email "I will reach out …" at bounding box center [519, 361] width 387 height 164
paste textarea "[DATE]1:35 Confirmed Appt"
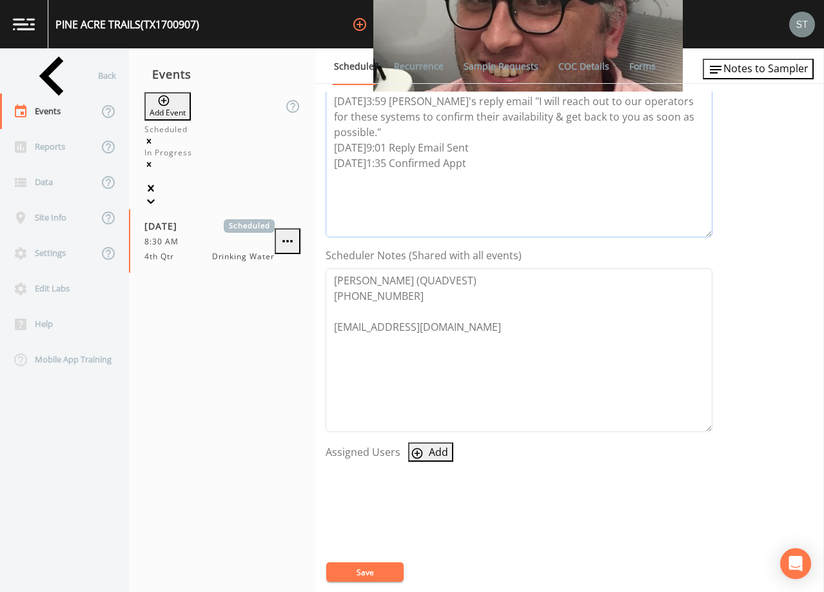
scroll to position [258, 0]
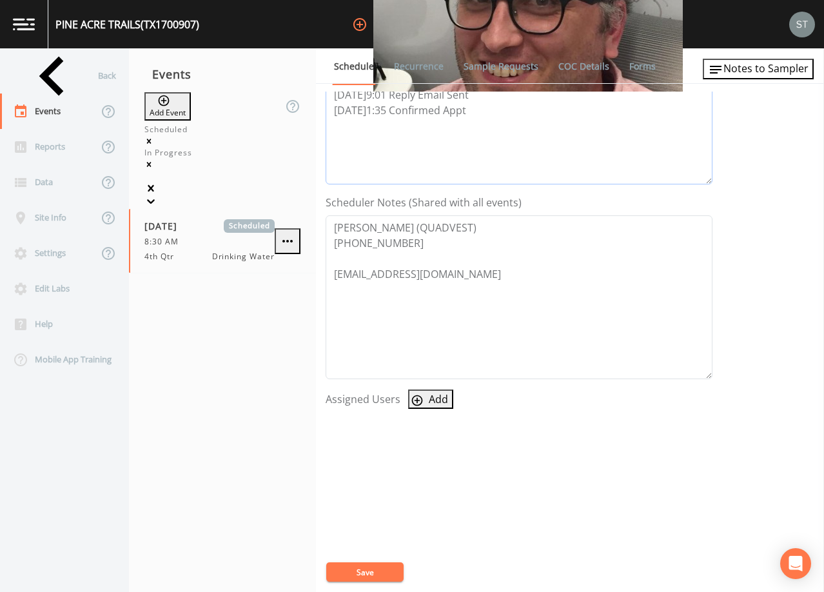
type textarea "[DATE]2:19 Email Sent [DATE]3:59 [PERSON_NAME]'s reply email "I will reach out …"
click at [428, 399] on button "Add" at bounding box center [430, 399] width 45 height 19
select select "761fe873-4351-41cf-9a8a-5ea5441833b0"
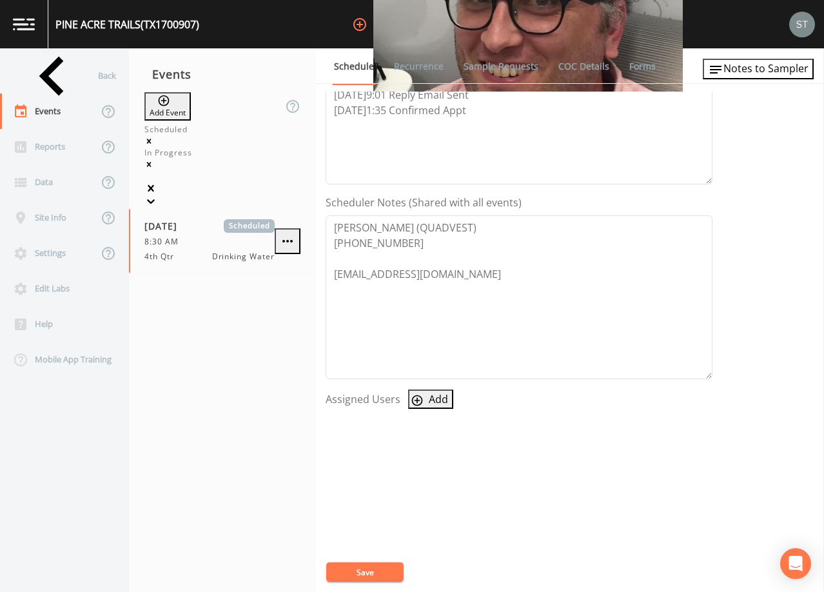
select select
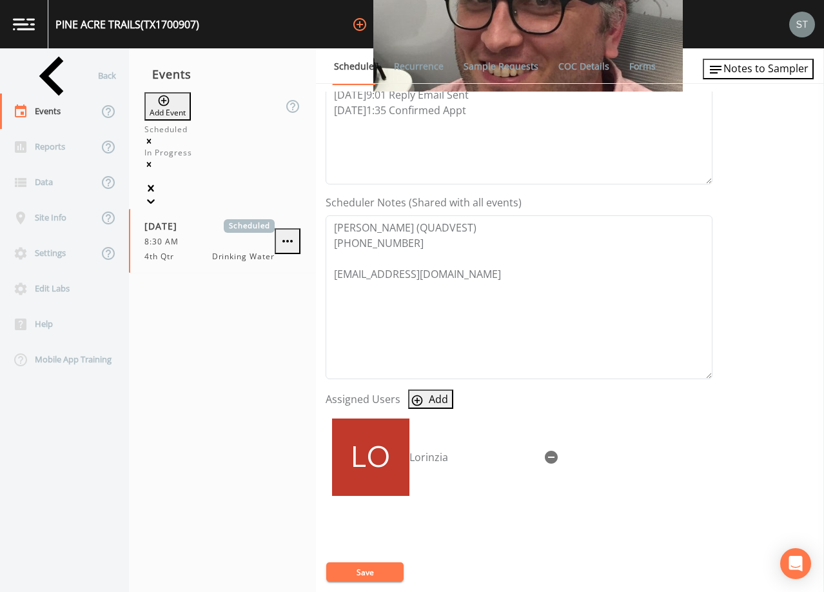
click at [384, 569] on button "Save" at bounding box center [364, 572] width 77 height 19
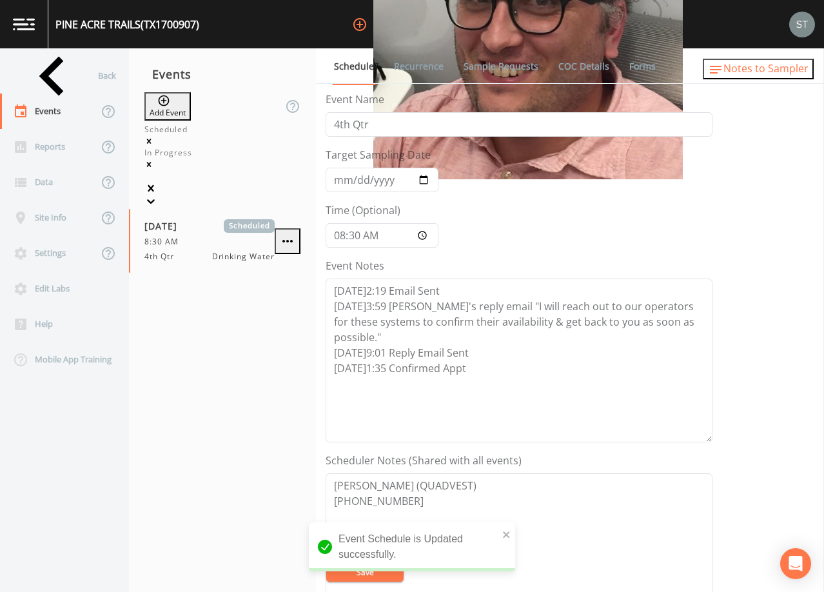
click at [778, 68] on span "Notes to Sampler" at bounding box center [766, 68] width 85 height 14
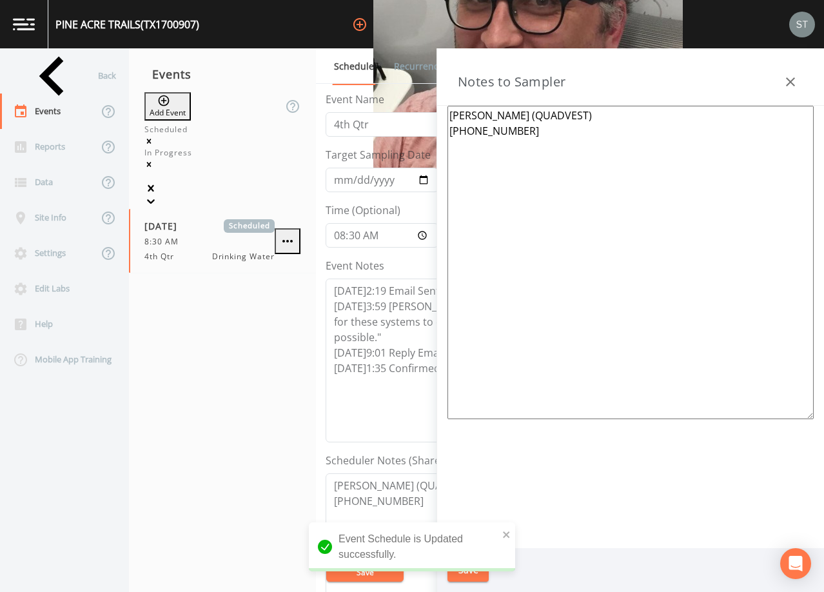
click at [484, 161] on textarea "[PERSON_NAME] (QUADVEST) [PHONE_NUMBER]" at bounding box center [631, 263] width 366 height 314
click at [535, 184] on textarea "[PERSON_NAME] (QUADVEST) [PHONE_NUMBER]" at bounding box center [631, 263] width 366 height 314
paste textarea "*Operator- [PERSON_NAME] [PHONE_NUMBER]* 1st & 2nd Meeting Location: [STREET_AD…"
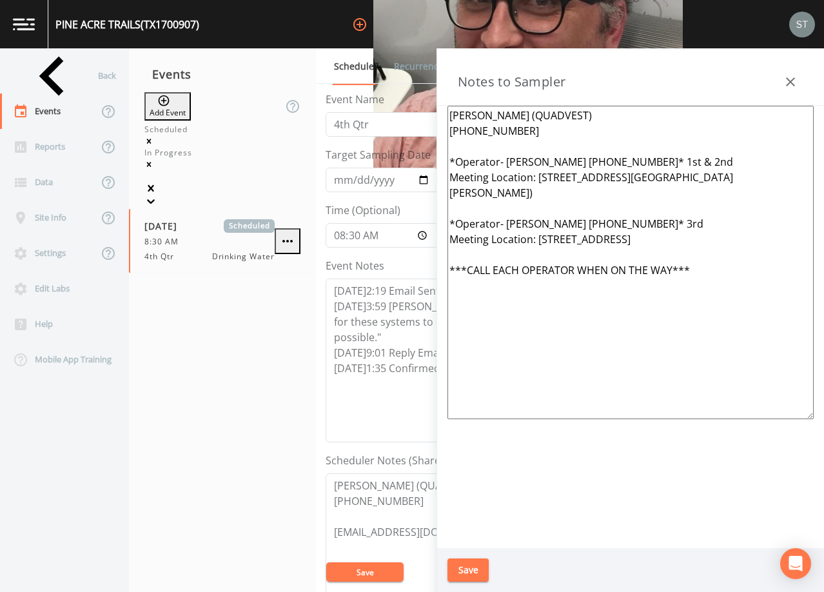
type textarea "[PERSON_NAME] (QUADVEST) [PHONE_NUMBER] *Operator- [PERSON_NAME] [PHONE_NUMBER]…"
click at [468, 563] on button "Save" at bounding box center [468, 571] width 41 height 24
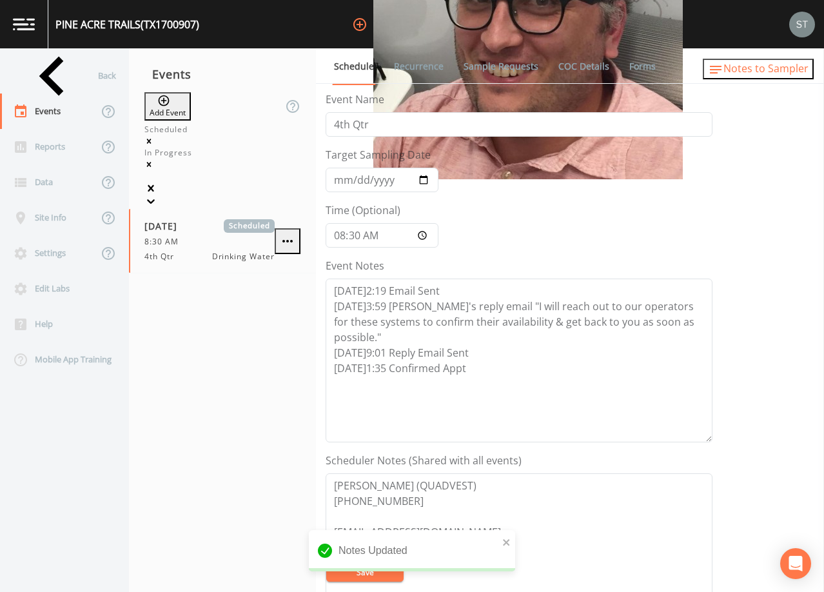
click at [790, 72] on span "Notes to Sampler" at bounding box center [766, 68] width 85 height 14
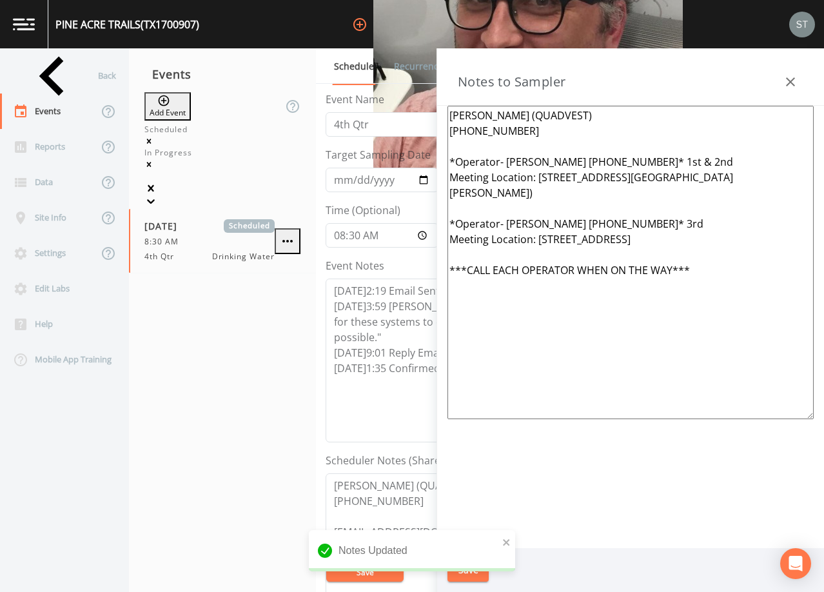
click at [792, 75] on icon "button" at bounding box center [790, 81] width 15 height 15
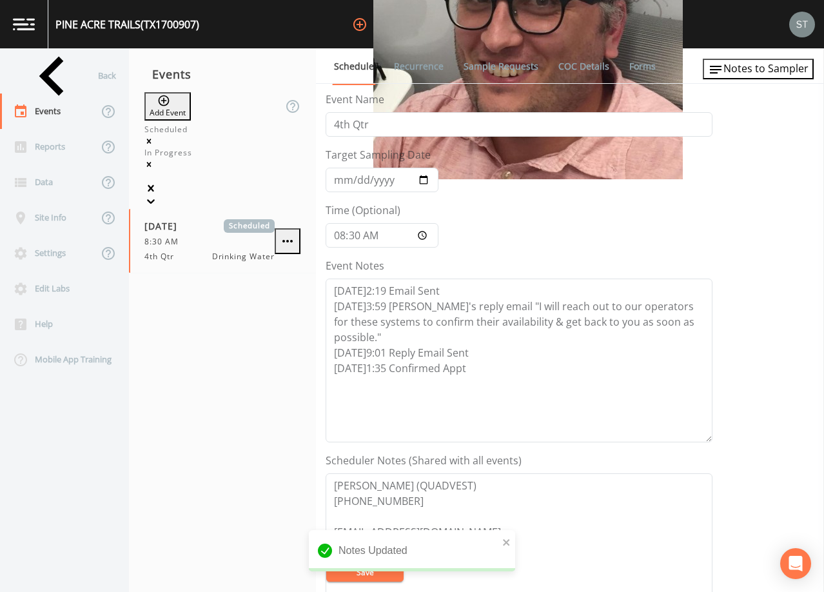
click at [792, 75] on span "Notes to Sampler" at bounding box center [766, 68] width 85 height 14
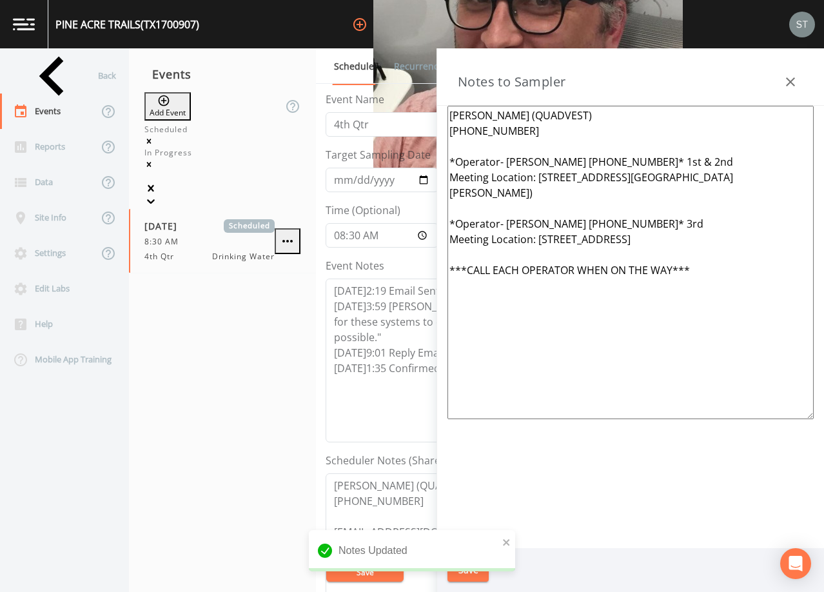
click at [792, 75] on icon "button" at bounding box center [790, 81] width 15 height 15
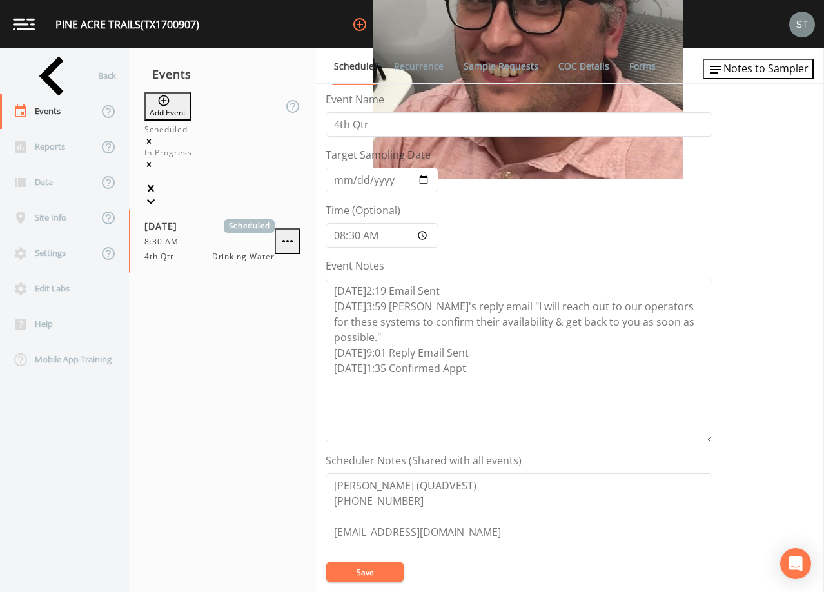
click at [410, 73] on link "Recurrence" at bounding box center [419, 66] width 54 height 36
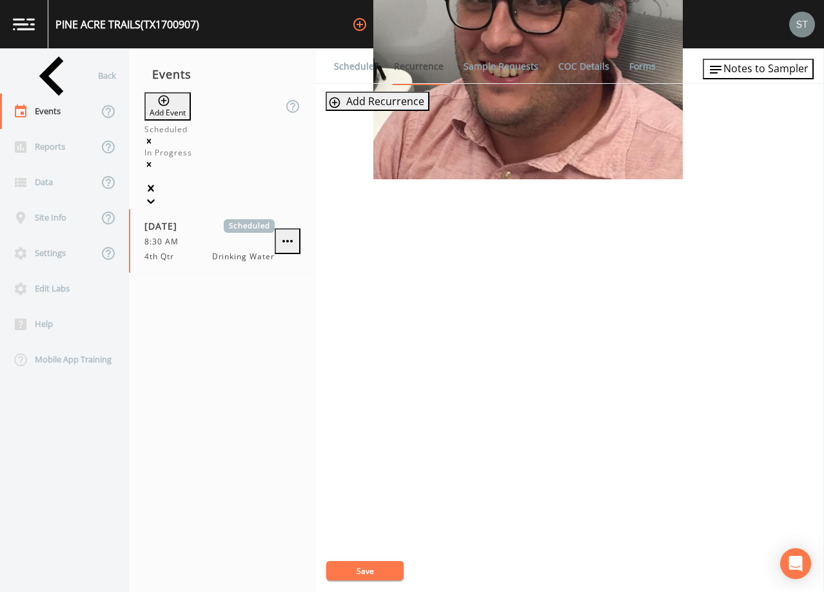
click at [357, 68] on link "Schedule" at bounding box center [354, 66] width 44 height 36
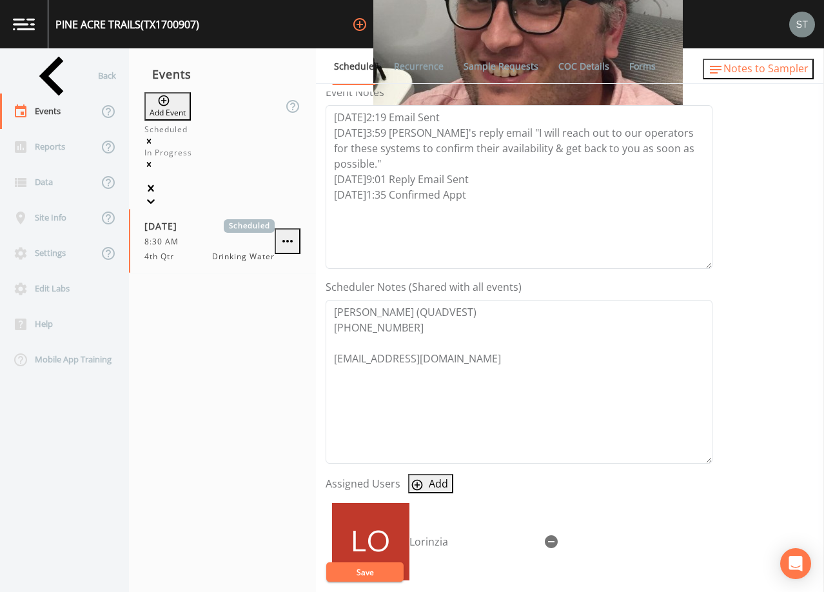
scroll to position [194, 0]
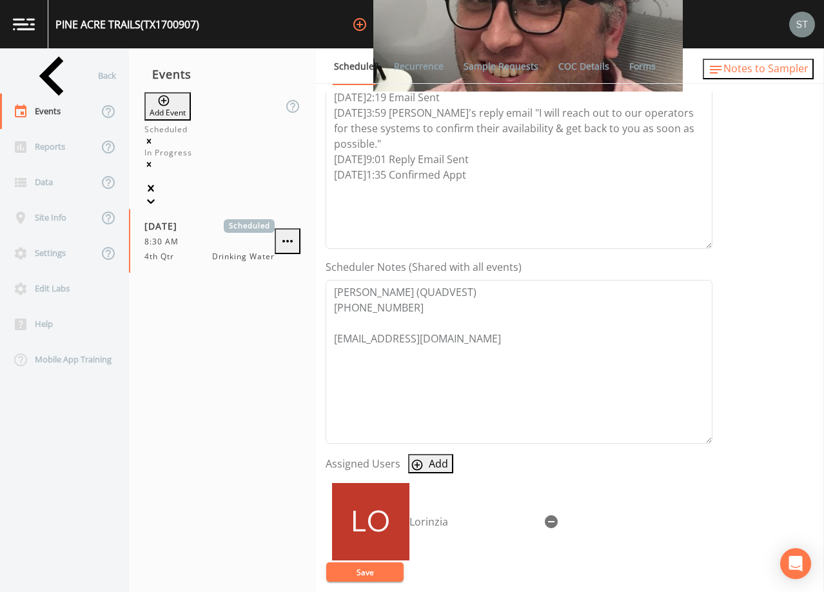
click at [797, 65] on span "Notes to Sampler" at bounding box center [766, 68] width 85 height 14
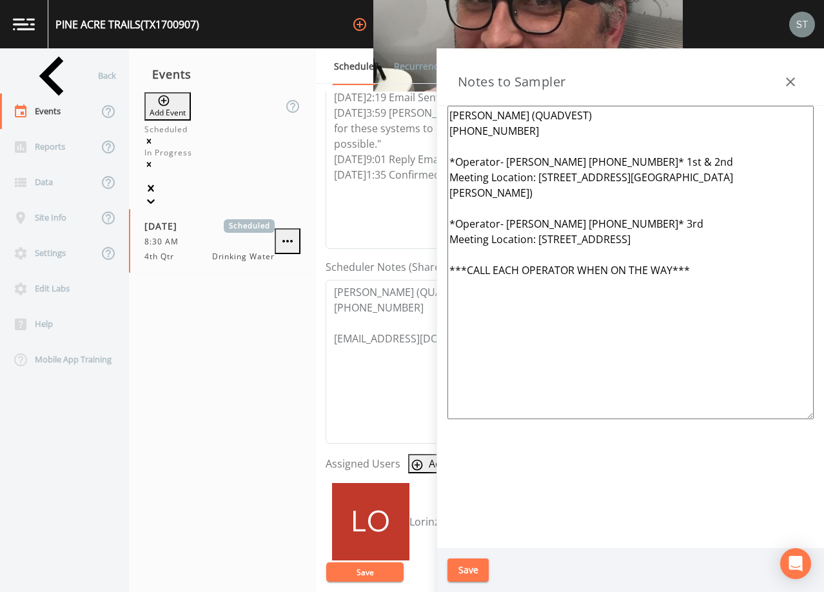
click at [799, 81] on button "button" at bounding box center [791, 82] width 26 height 26
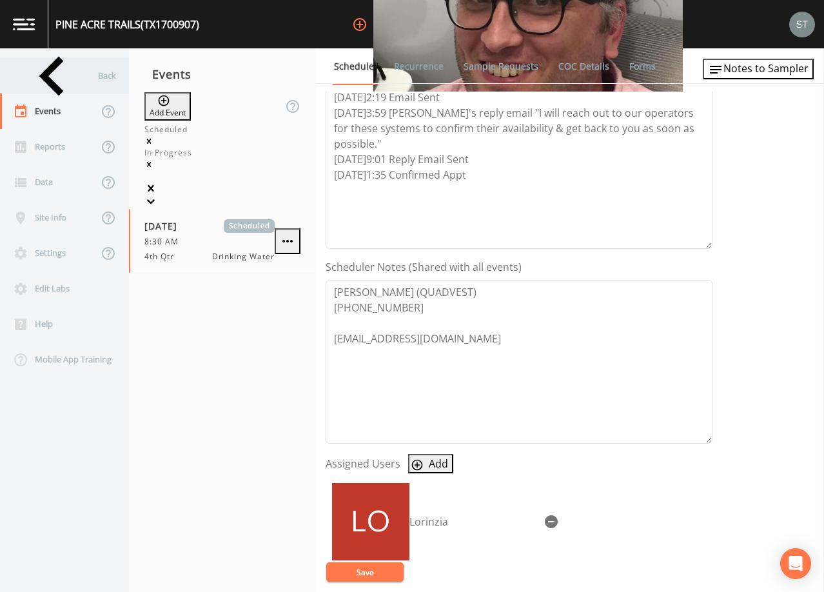
click at [58, 76] on div "Back" at bounding box center [58, 75] width 116 height 35
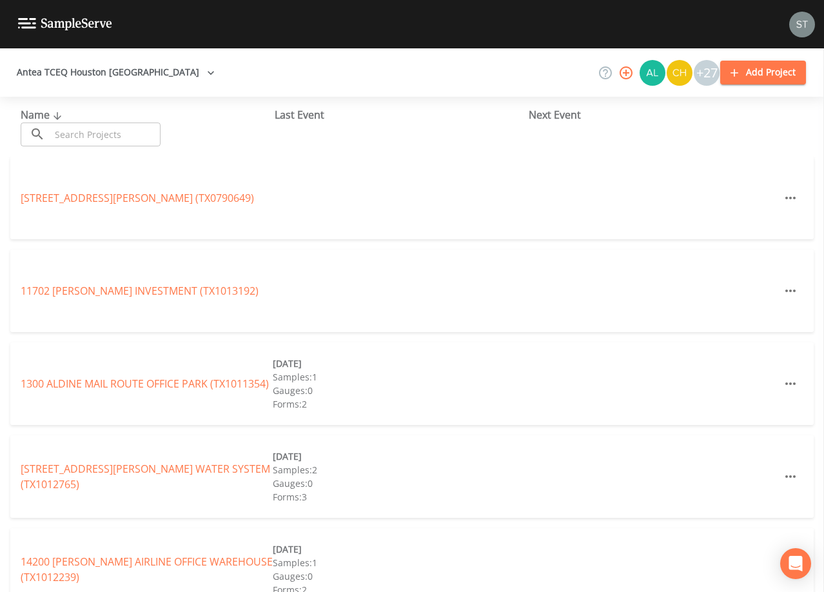
click at [110, 131] on input "text" at bounding box center [105, 135] width 110 height 24
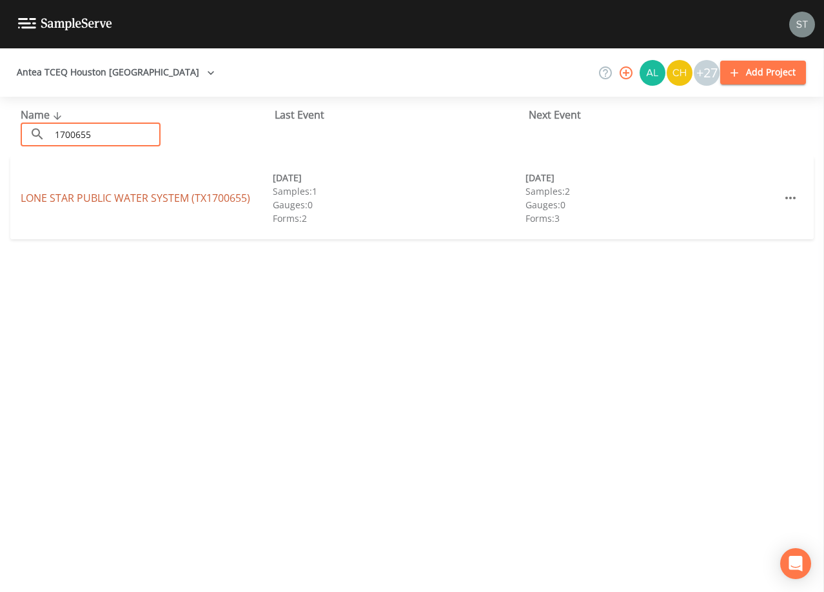
type input "1700655"
click at [185, 201] on link "LONE STAR PUBLIC WATER SYSTEM (TX1700655)" at bounding box center [136, 198] width 230 height 14
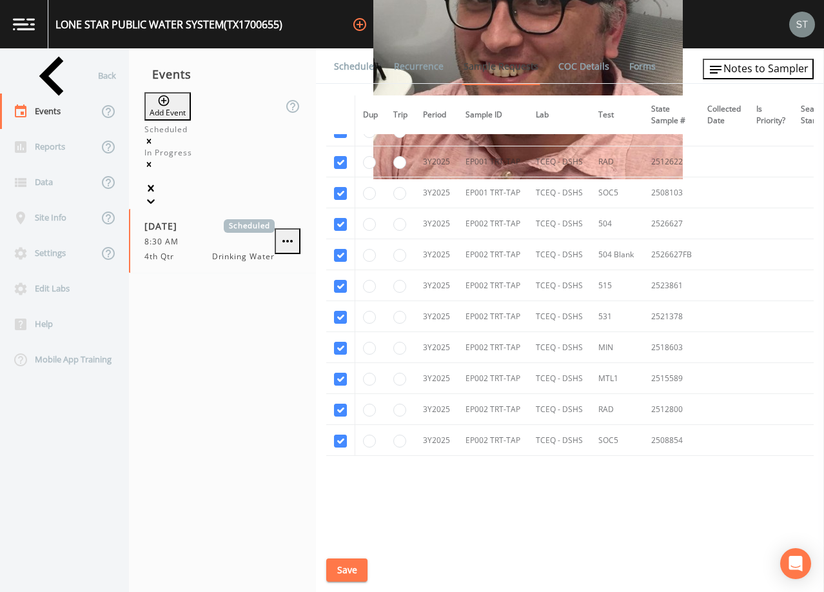
scroll to position [1006, 0]
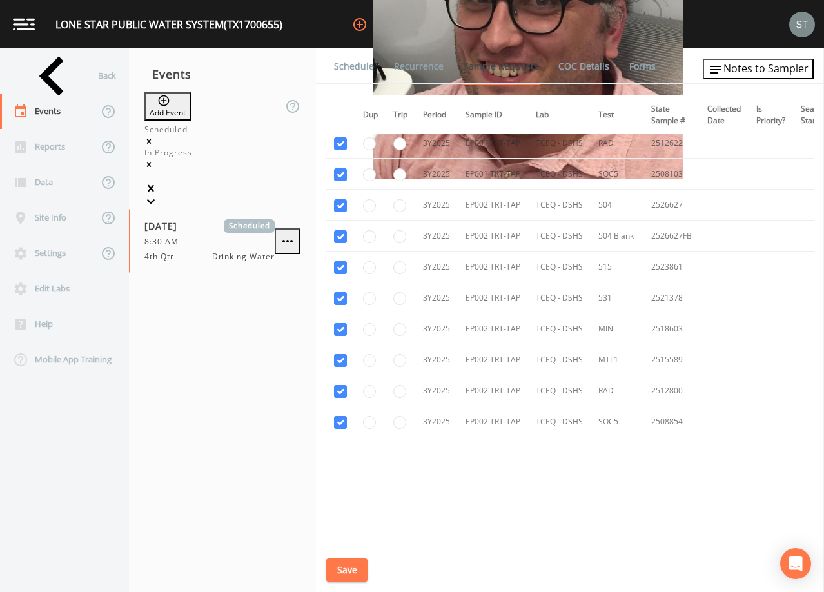
click at [354, 69] on link "Schedule" at bounding box center [354, 66] width 44 height 36
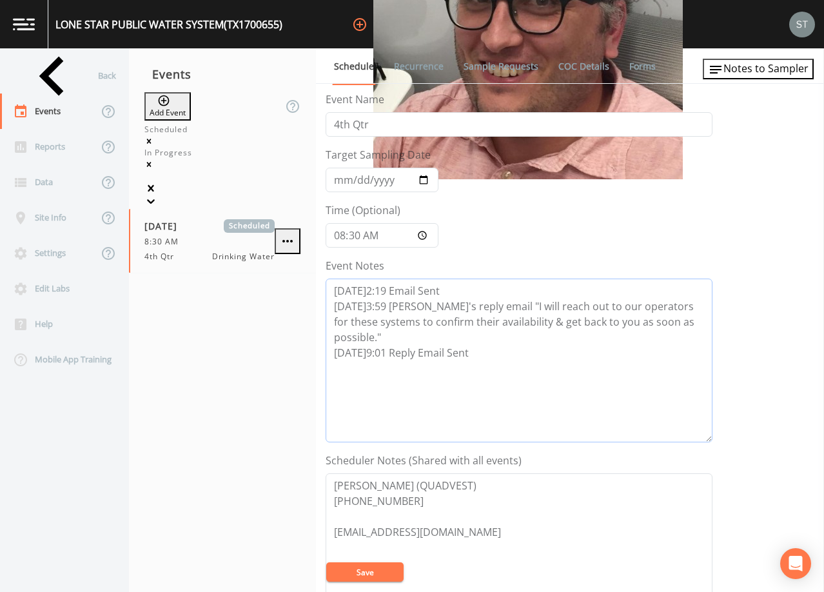
click at [499, 359] on textarea "[DATE]2:19 Email Sent [DATE]3:59 [PERSON_NAME]'s reply email "I will reach out …" at bounding box center [519, 361] width 387 height 164
type textarea "[DATE]2:19 Email Sent [DATE]3:59 [PERSON_NAME]'s reply email "I will reach out …"
click at [767, 78] on button "Notes to Sampler" at bounding box center [758, 69] width 111 height 21
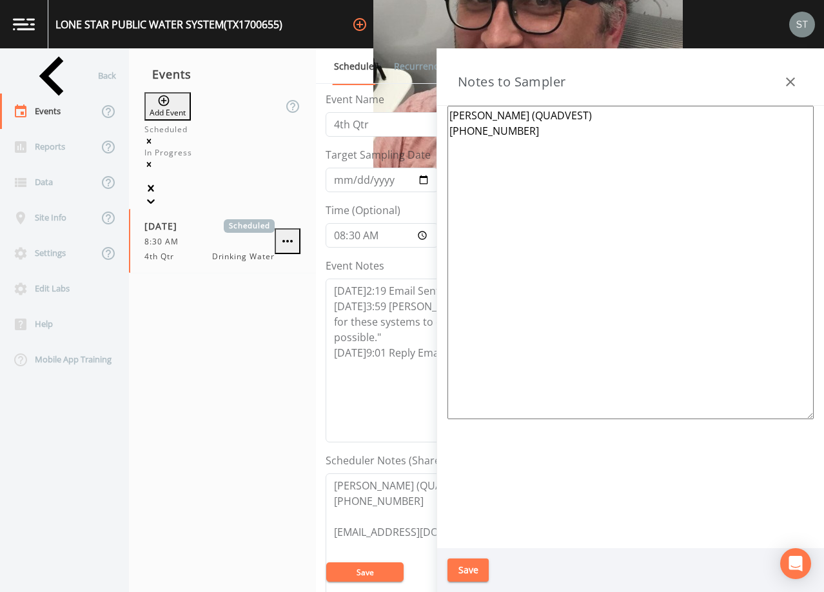
click at [474, 161] on textarea "[PERSON_NAME] (QUADVEST) [PHONE_NUMBER]" at bounding box center [631, 263] width 366 height 314
paste textarea "*Operator- [PERSON_NAME] [PHONE_NUMBER]* 1st & 2nd Meeting Location: [STREET_AD…"
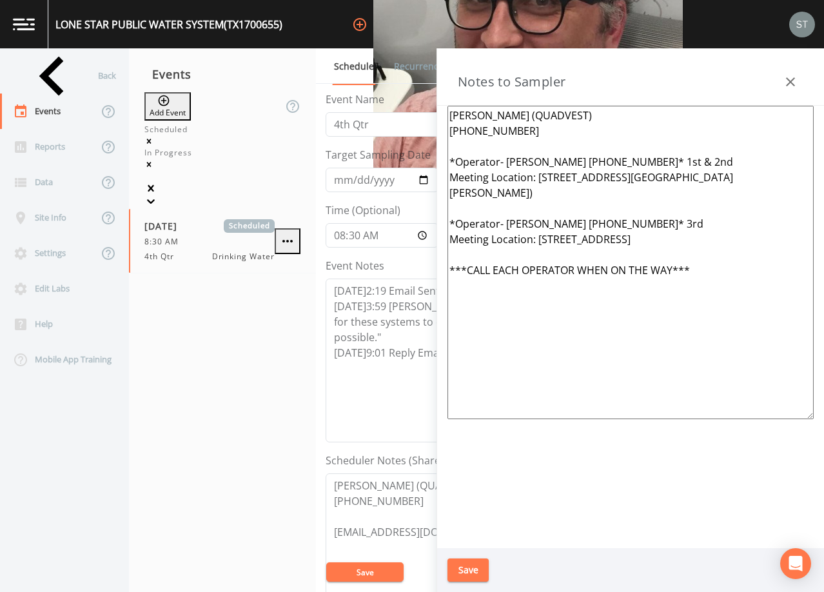
type textarea "[PERSON_NAME] (QUADVEST) [PHONE_NUMBER] *Operator- [PERSON_NAME] [PHONE_NUMBER]…"
click at [474, 568] on button "Save" at bounding box center [468, 571] width 41 height 24
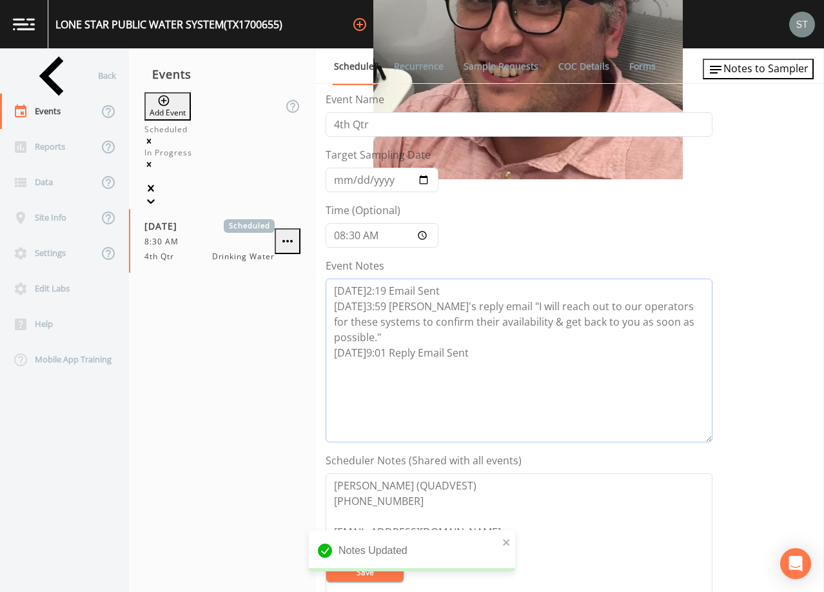
click at [386, 381] on textarea "[DATE]2:19 Email Sent [DATE]3:59 [PERSON_NAME]'s reply email "I will reach out …" at bounding box center [519, 361] width 387 height 164
paste textarea "[DATE]1:35 Confirmed Appt"
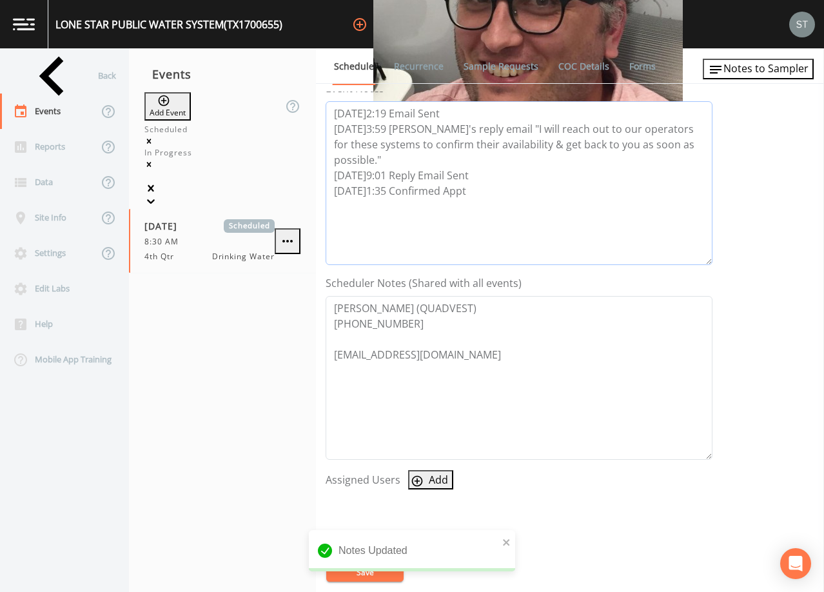
scroll to position [194, 0]
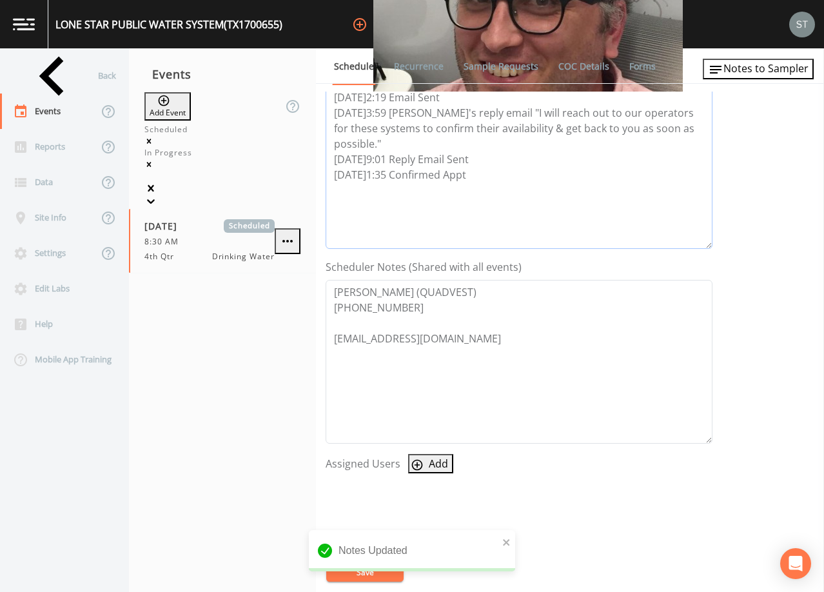
type textarea "[DATE]2:19 Email Sent [DATE]3:59 [PERSON_NAME]'s reply email "I will reach out …"
click at [426, 464] on button "Add" at bounding box center [430, 463] width 45 height 19
select select "761fe873-4351-41cf-9a8a-5ea5441833b0"
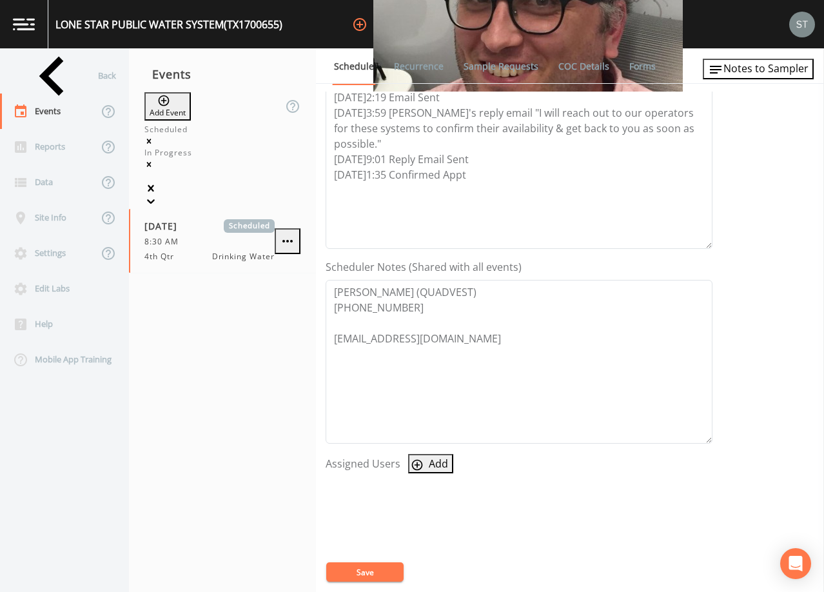
select select
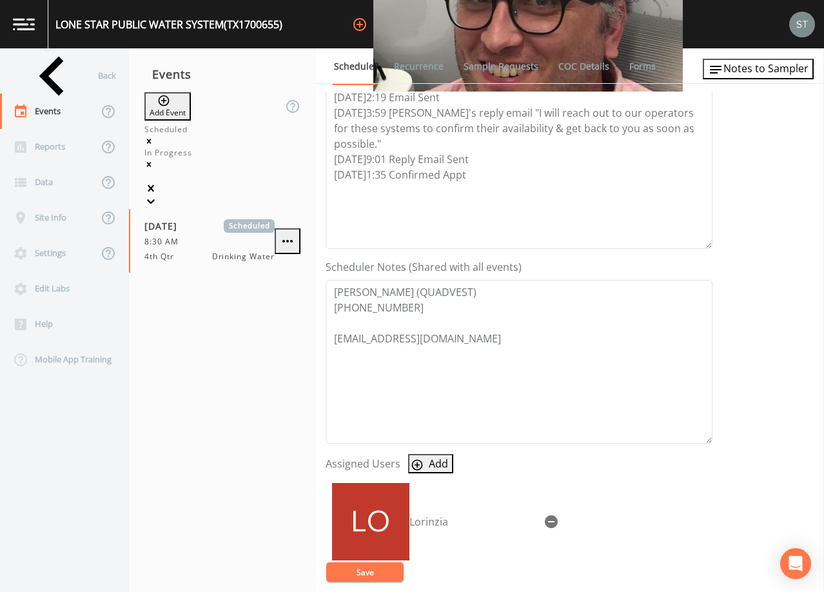
click at [381, 569] on button "Save" at bounding box center [364, 572] width 77 height 19
click at [413, 67] on link "Recurrence" at bounding box center [419, 66] width 54 height 36
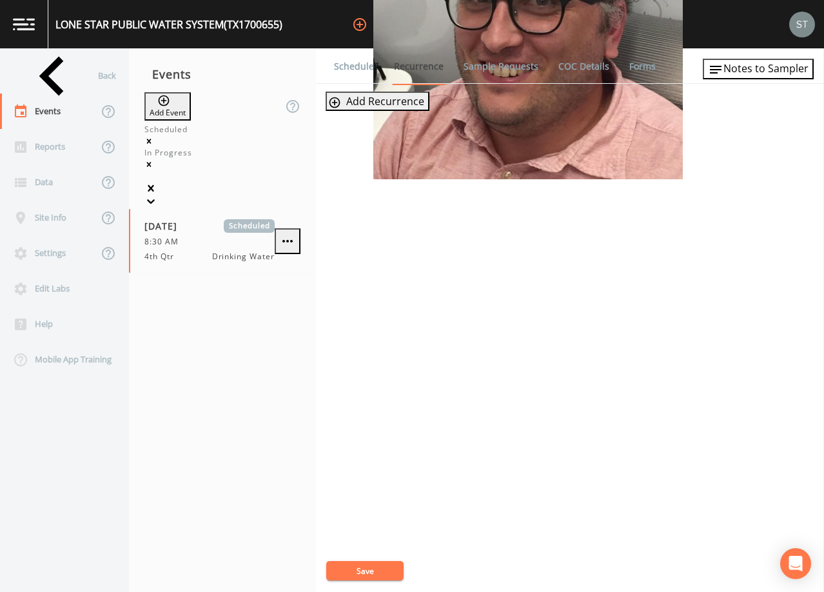
click at [343, 68] on link "Schedule" at bounding box center [354, 66] width 44 height 36
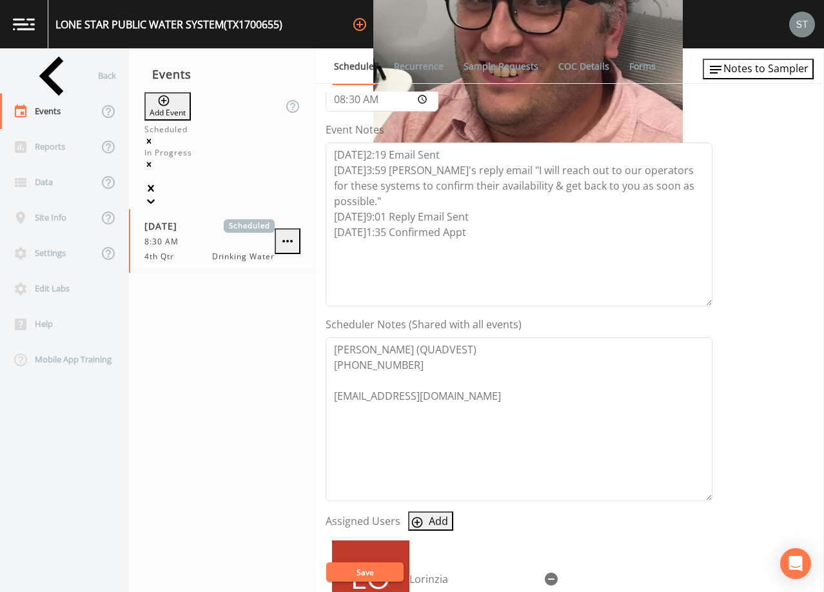
scroll to position [258, 0]
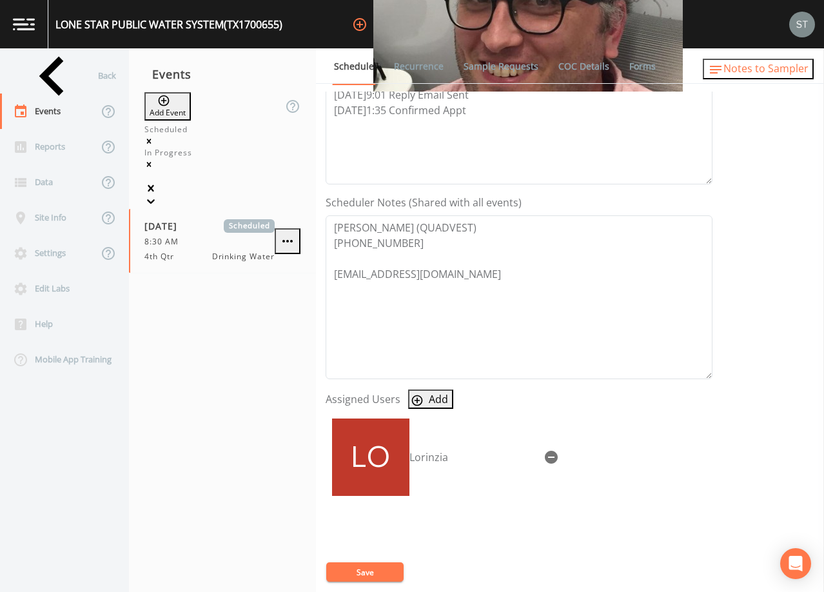
click at [792, 72] on span "Notes to Sampler" at bounding box center [766, 68] width 85 height 14
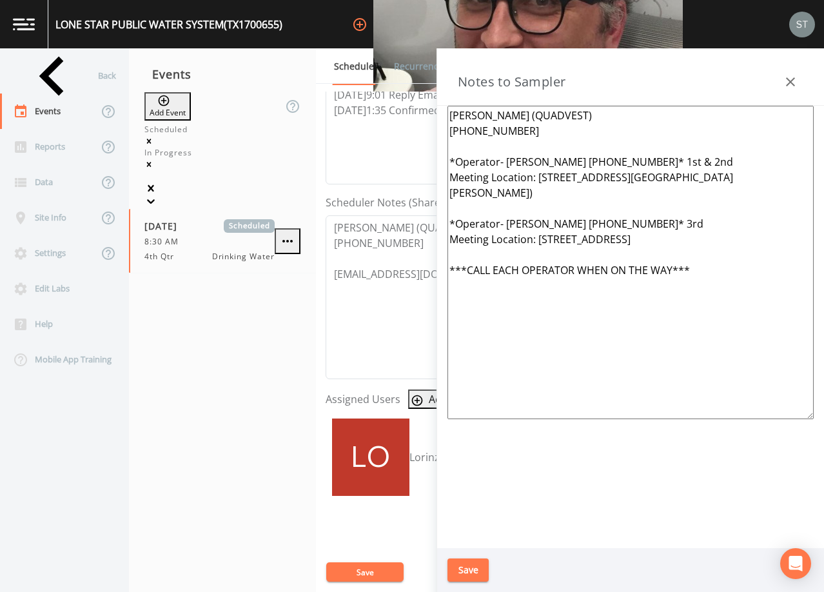
click at [802, 81] on button "button" at bounding box center [791, 82] width 26 height 26
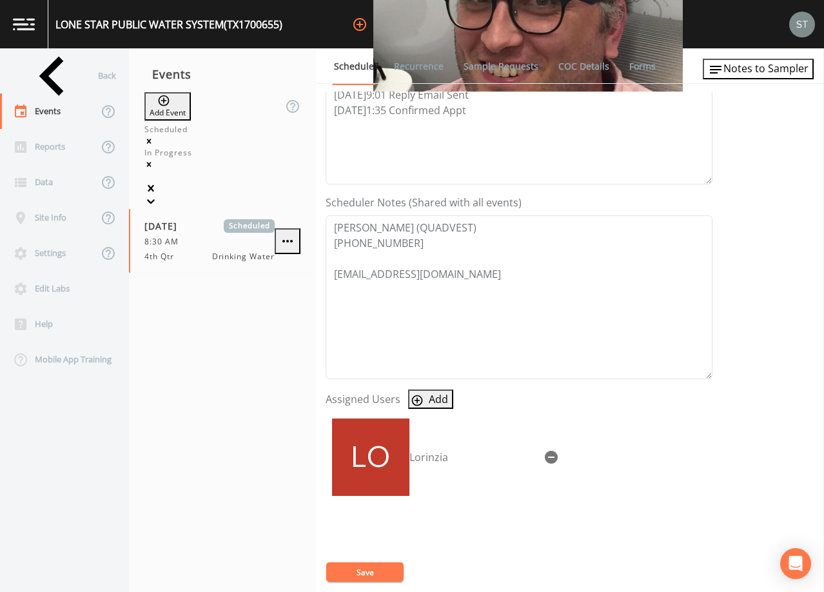
click at [522, 66] on link "Sample Requests" at bounding box center [501, 66] width 79 height 36
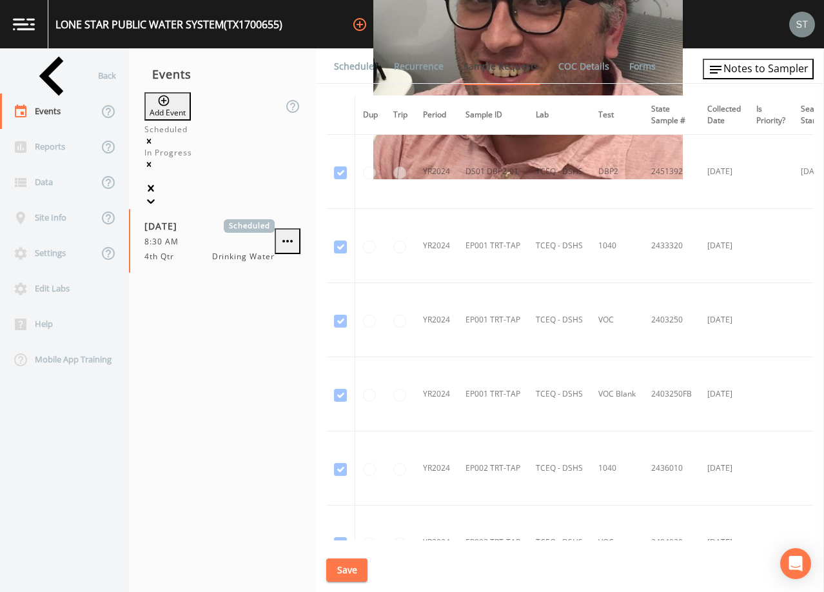
click at [356, 68] on link "Schedule" at bounding box center [354, 66] width 44 height 36
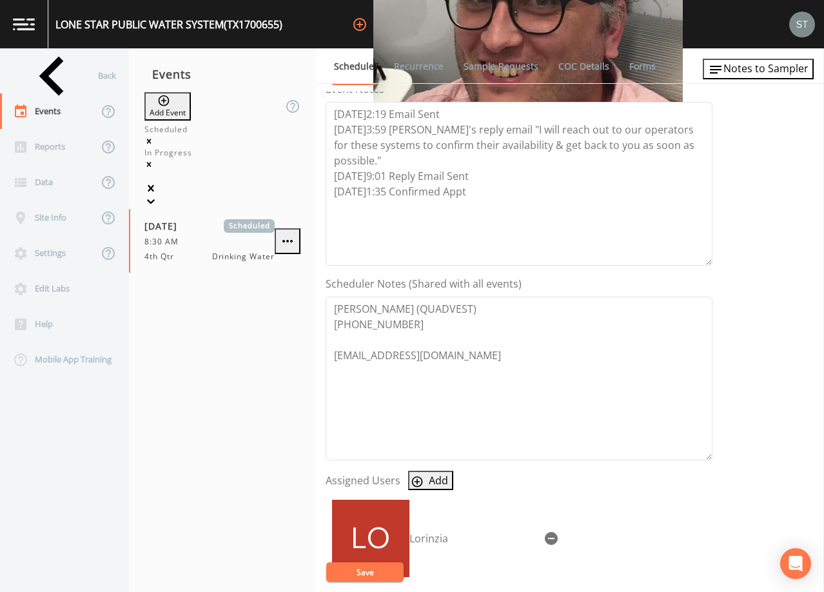
scroll to position [194, 0]
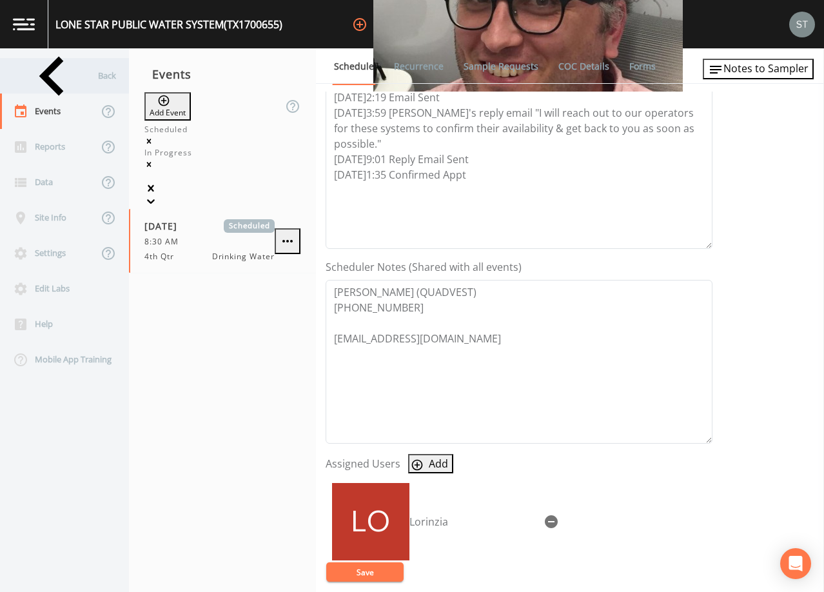
click at [55, 74] on div "Back" at bounding box center [58, 75] width 116 height 35
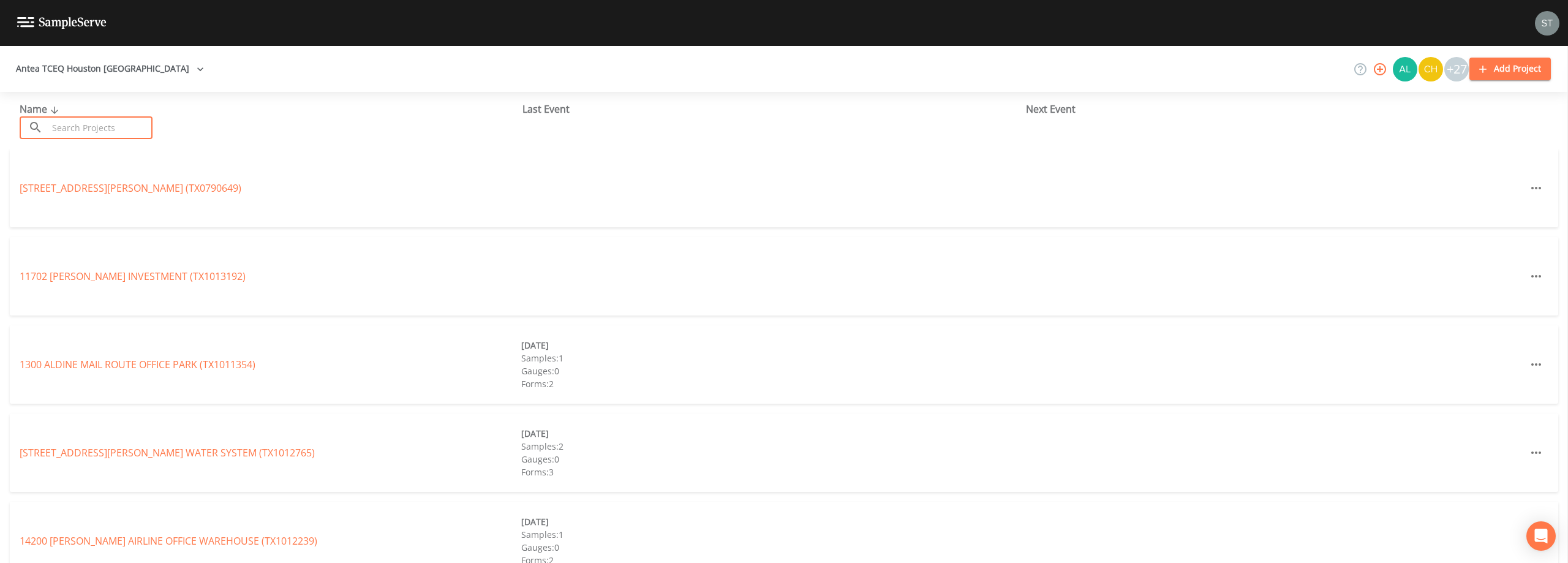
click at [138, 130] on input "text" at bounding box center [100, 128] width 104 height 23
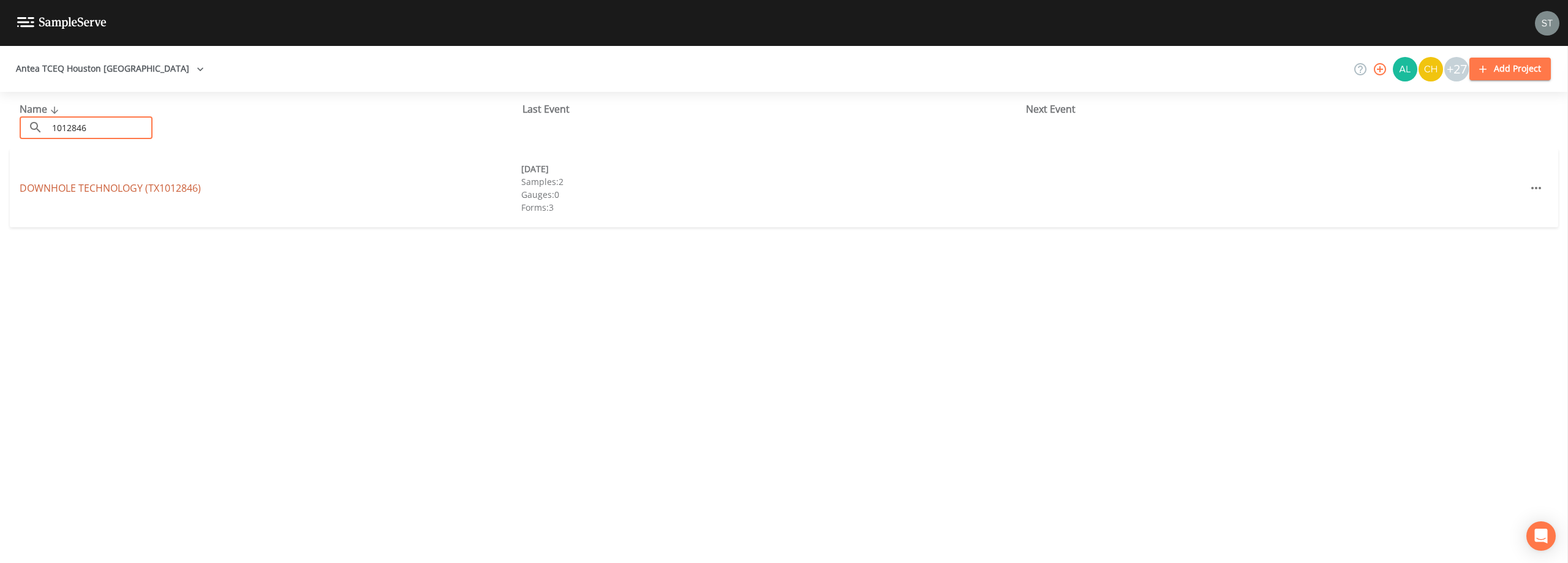
type input "1012846"
click at [152, 186] on link "DOWNHOLE TECHNOLOGY (TX1012846)" at bounding box center [110, 188] width 181 height 13
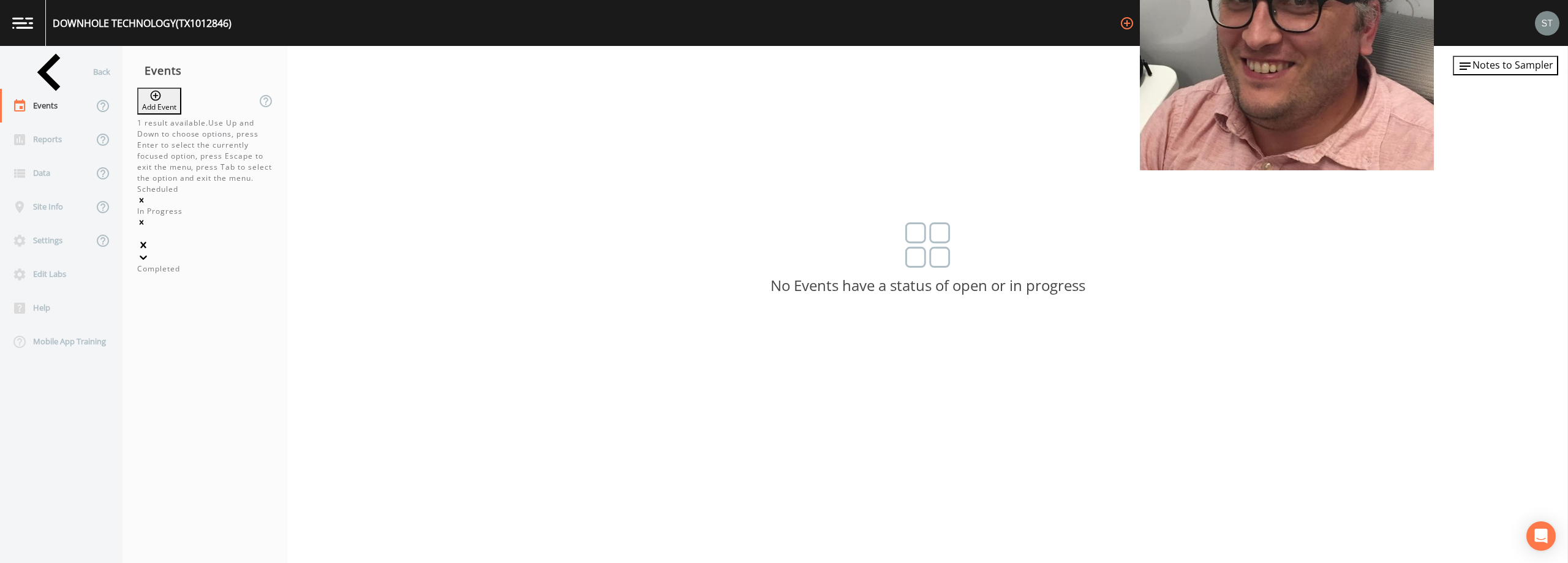
click at [147, 255] on icon at bounding box center [143, 257] width 8 height 5
click at [233, 263] on div "Completed" at bounding box center [205, 269] width 136 height 11
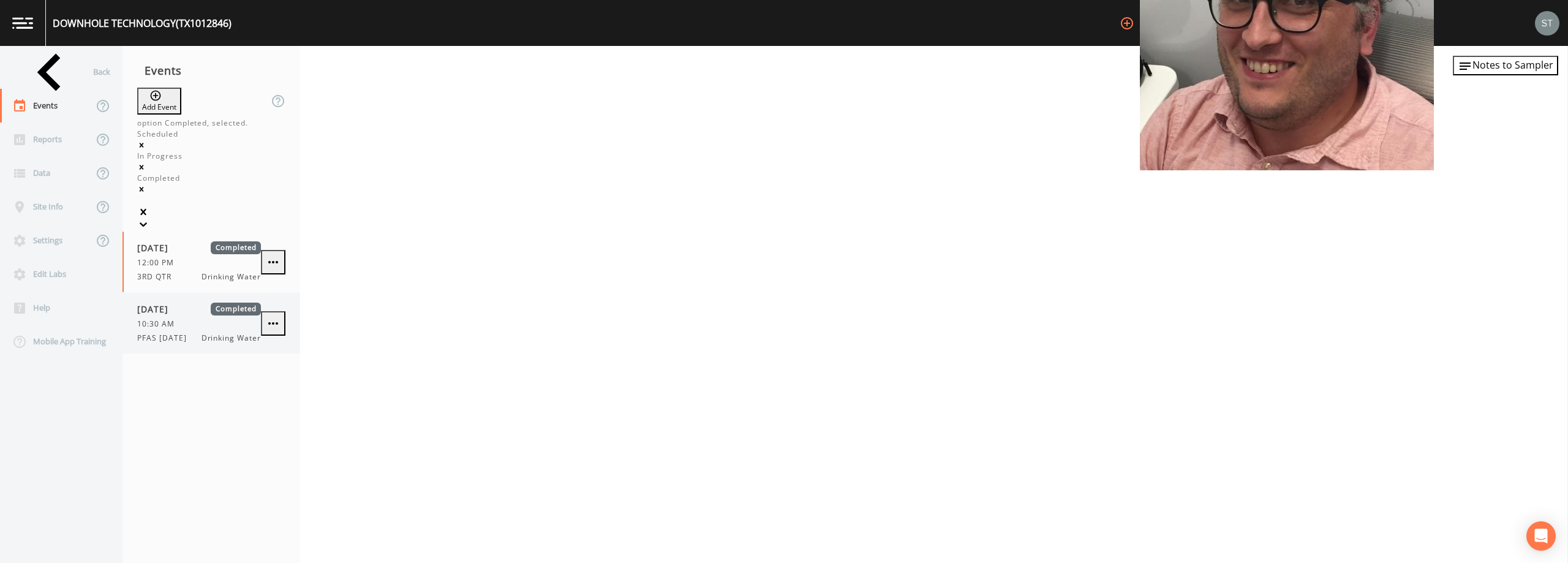
click at [198, 318] on div "10:30 AM" at bounding box center [199, 324] width 123 height 11
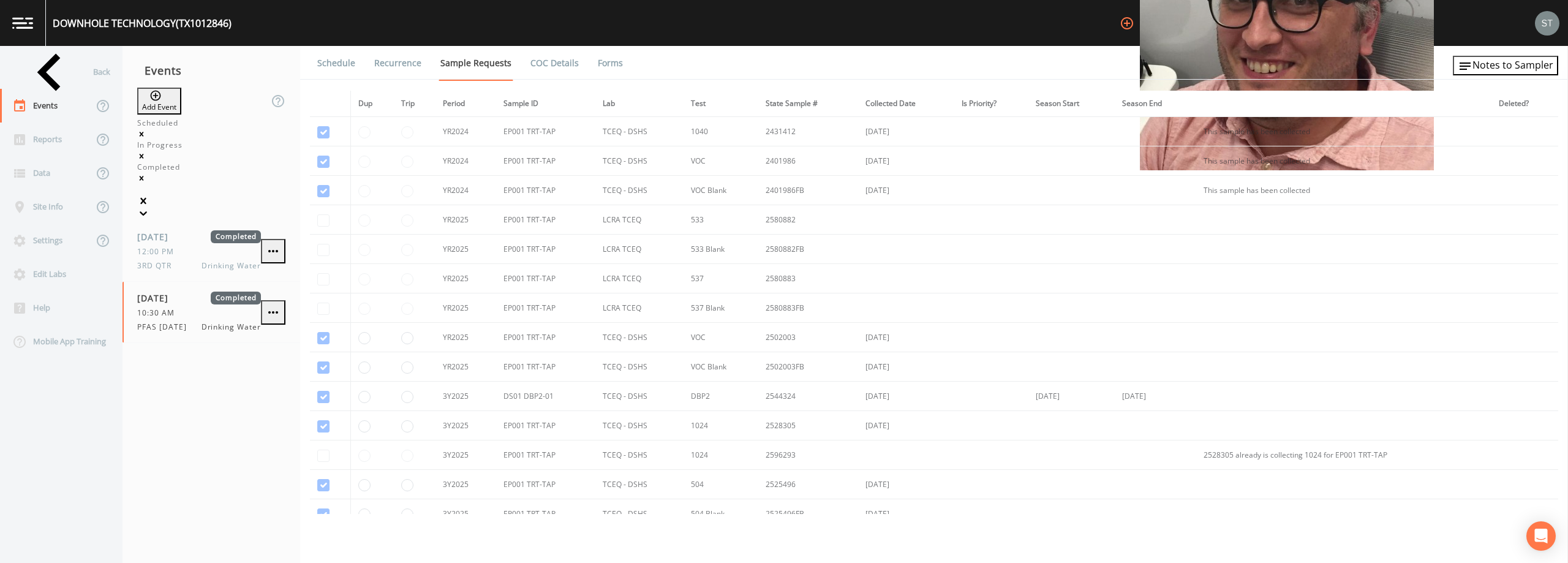
click at [327, 66] on link "Schedule" at bounding box center [336, 63] width 42 height 34
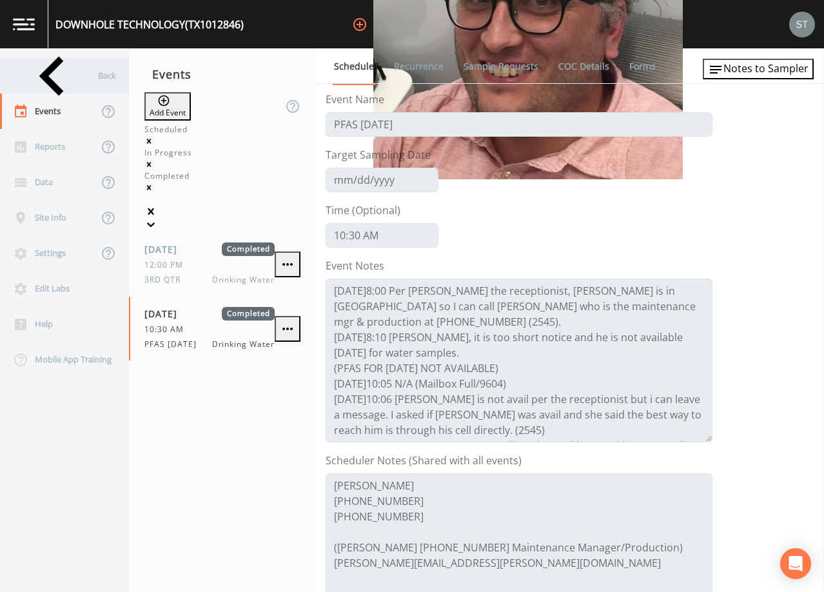
click at [56, 76] on div "Back" at bounding box center [58, 75] width 116 height 35
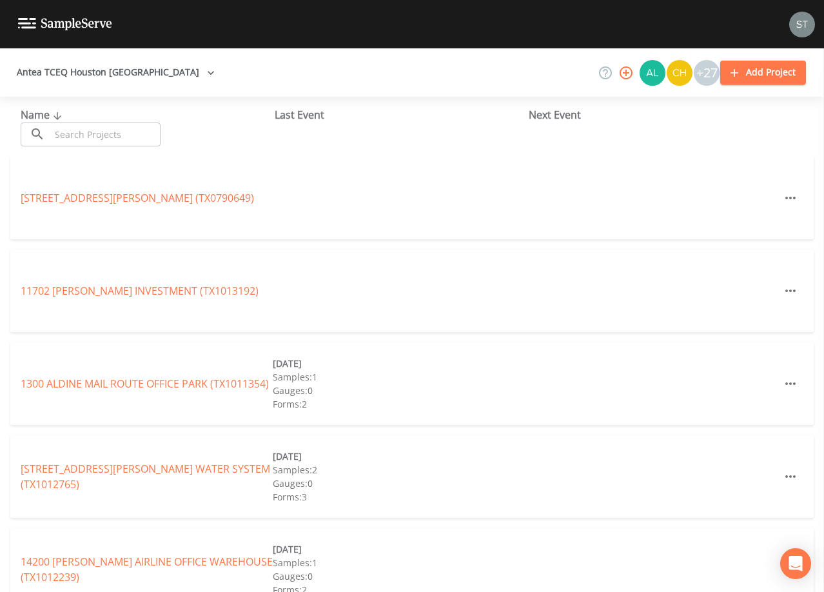
click at [146, 126] on input "text" at bounding box center [105, 135] width 110 height 24
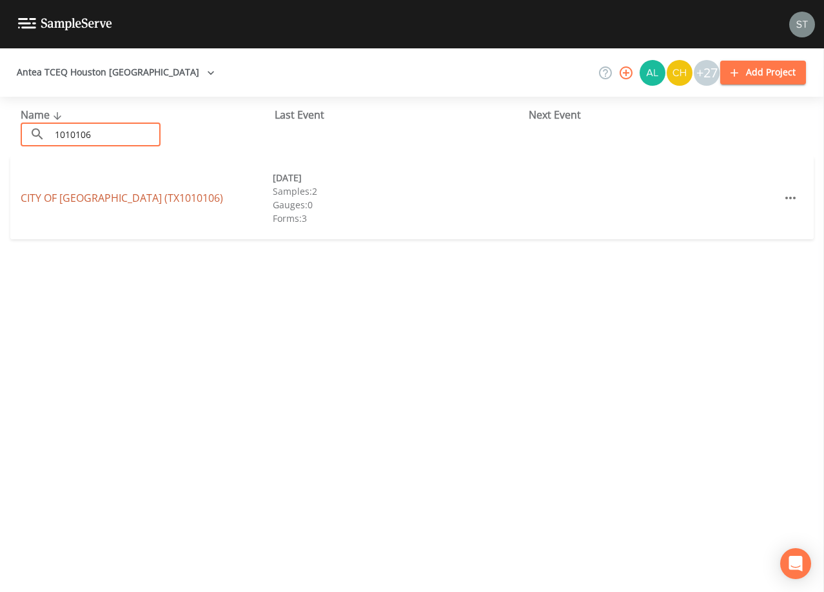
type input "1010106"
click at [155, 191] on link "CITY OF [GEOGRAPHIC_DATA] (TX1010106)" at bounding box center [122, 198] width 203 height 14
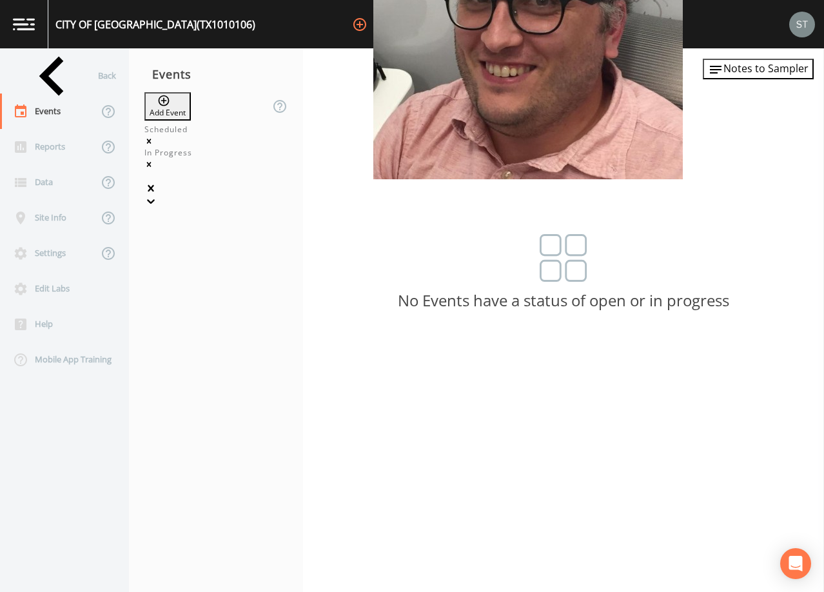
click at [185, 106] on button "Add Event" at bounding box center [168, 106] width 46 height 28
type input "4th Qtr"
type input "[DATE]"
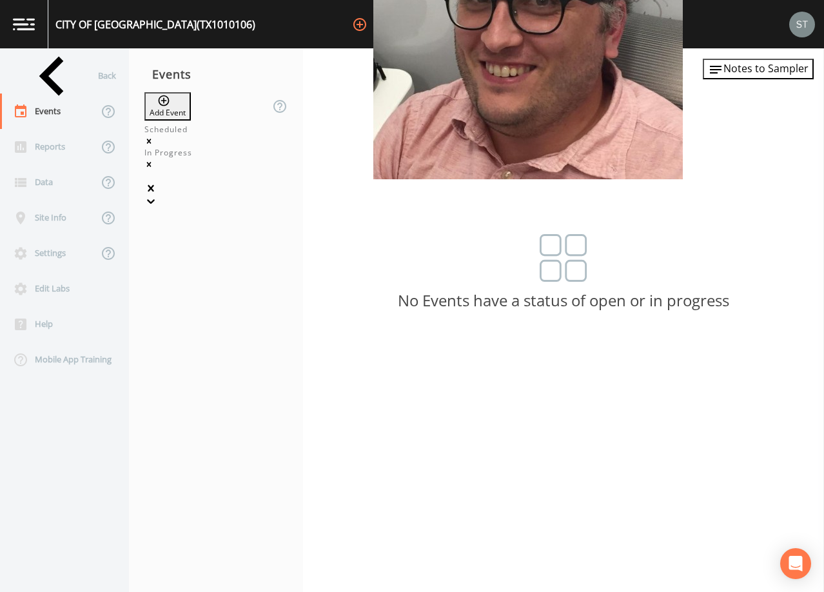
type input "08:30"
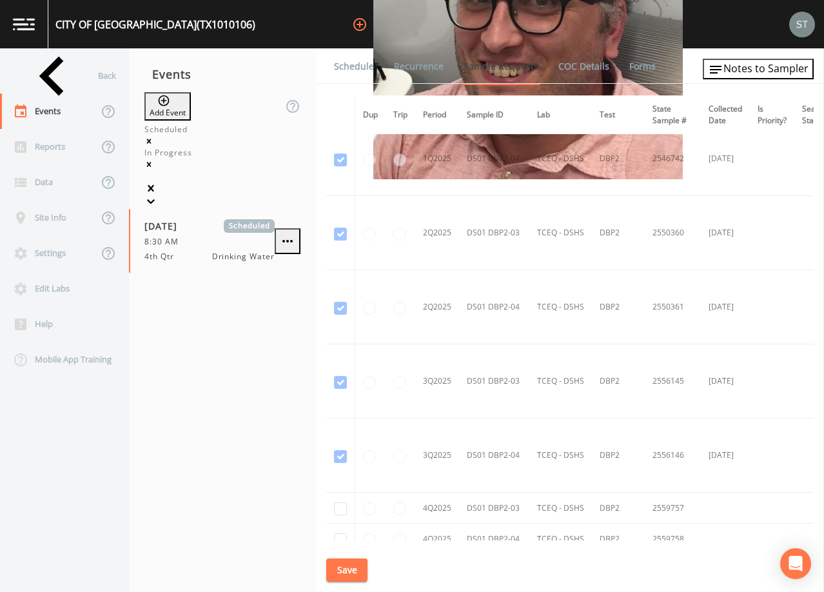
scroll to position [2211, 0]
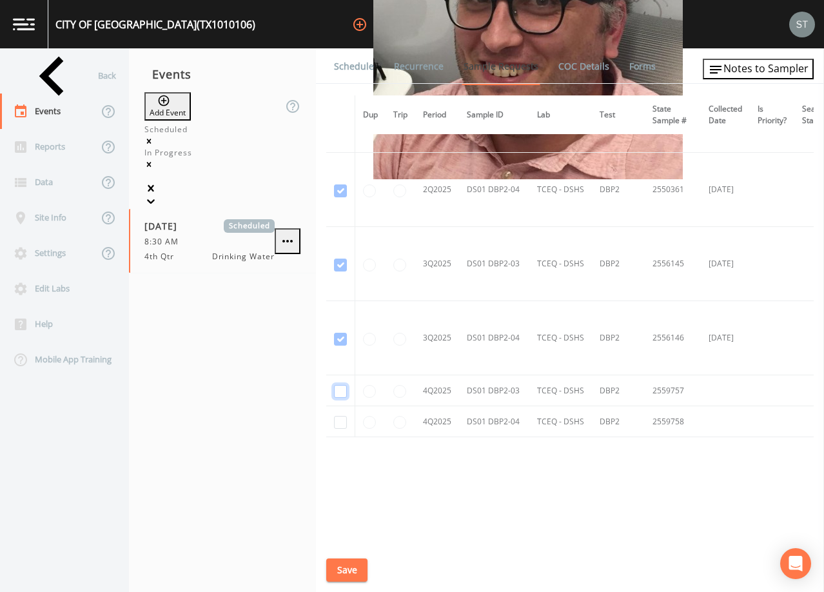
click at [337, 388] on input "checkbox" at bounding box center [340, 391] width 13 height 13
checkbox input "true"
click at [344, 424] on input "checkbox" at bounding box center [340, 422] width 13 height 13
checkbox input "true"
click at [342, 568] on button "Save" at bounding box center [346, 571] width 41 height 24
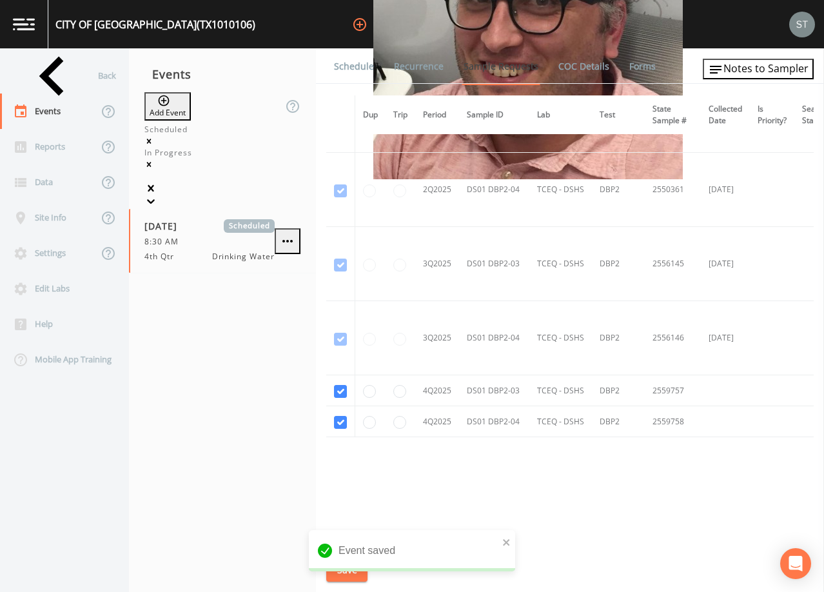
drag, startPoint x: 355, startPoint y: 76, endPoint x: 394, endPoint y: 85, distance: 40.4
click at [355, 75] on link "Schedule" at bounding box center [354, 66] width 44 height 36
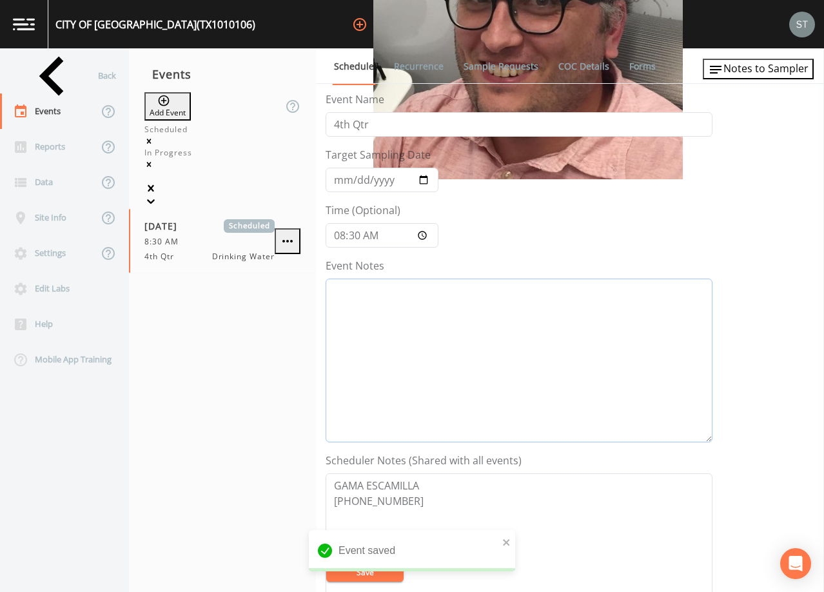
click at [517, 338] on textarea "Event Notes" at bounding box center [519, 361] width 387 height 164
click at [799, 74] on span "Notes to Sampler" at bounding box center [766, 68] width 85 height 14
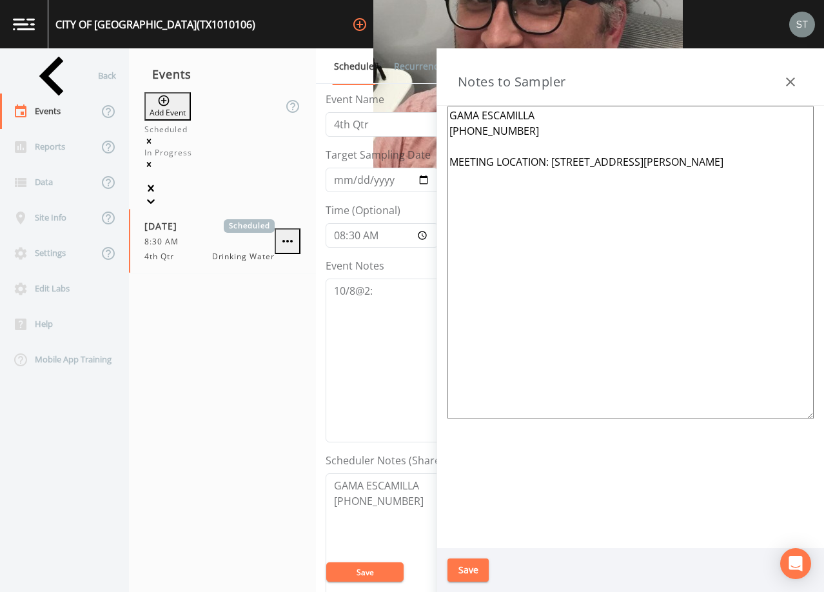
click at [799, 74] on button "button" at bounding box center [791, 82] width 26 height 26
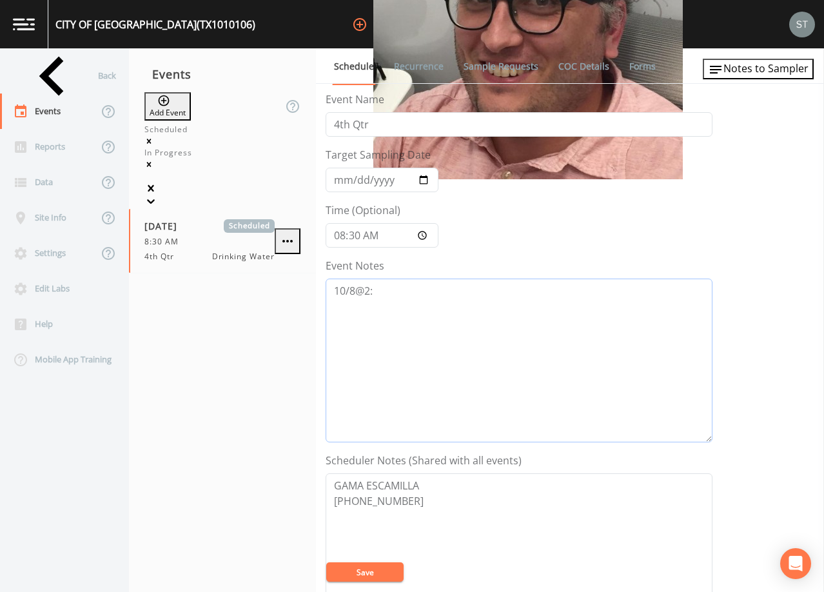
click at [460, 305] on textarea "10/8@2:" at bounding box center [519, 361] width 387 height 164
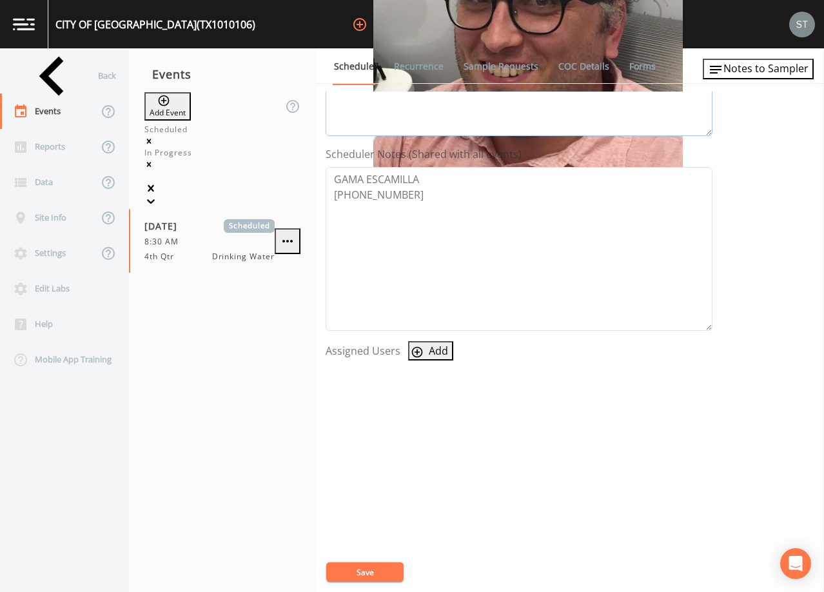
scroll to position [318, 0]
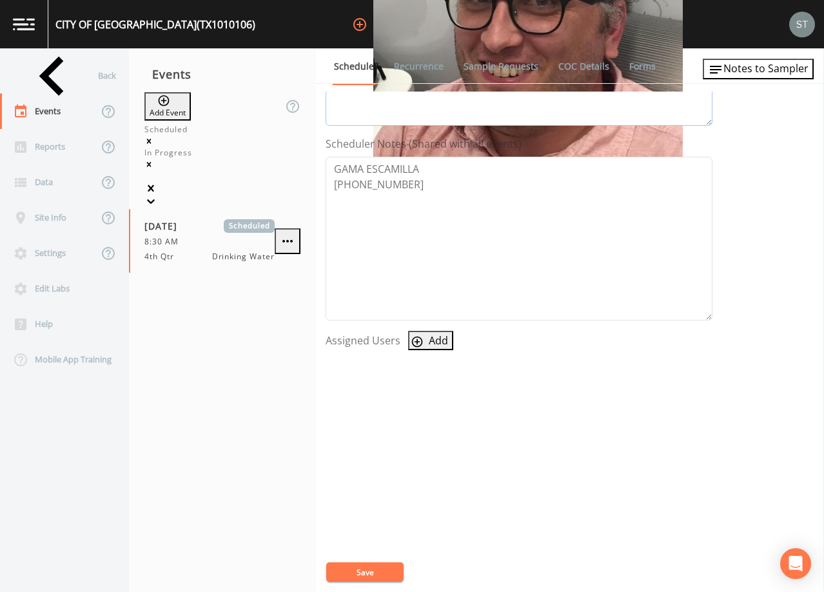
type textarea "[DATE]2:39 Confirmed Appt"
click at [437, 343] on button "Add" at bounding box center [430, 340] width 45 height 19
select select "761fe873-4351-41cf-9a8a-5ea5441833b0"
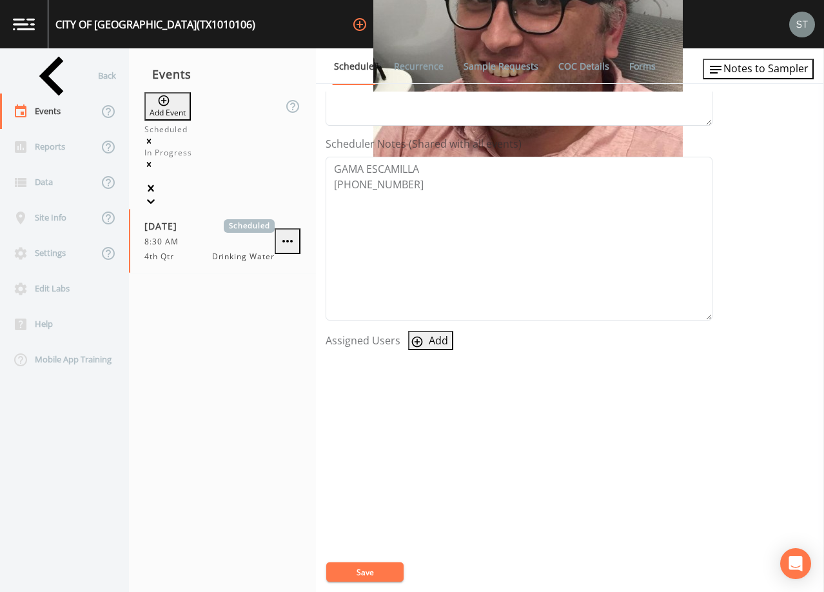
select select
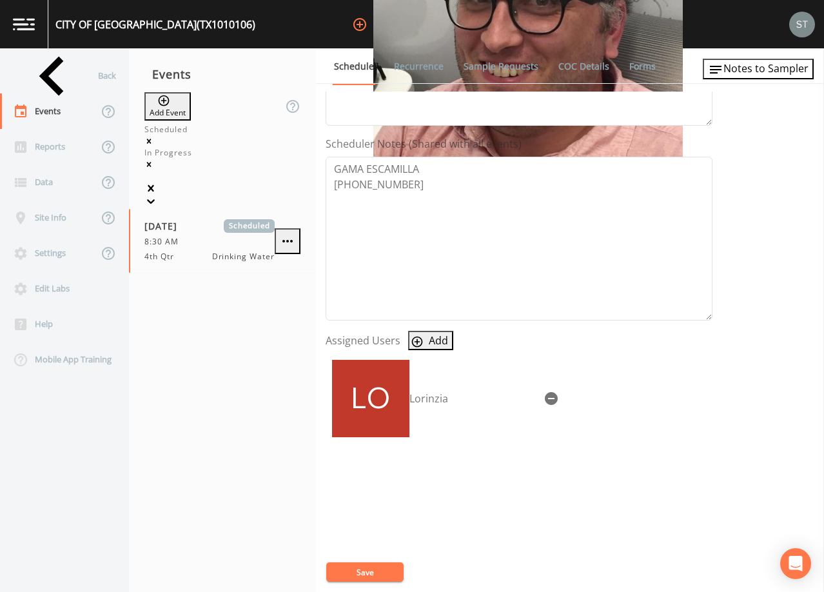
click at [388, 570] on button "Save" at bounding box center [364, 572] width 77 height 19
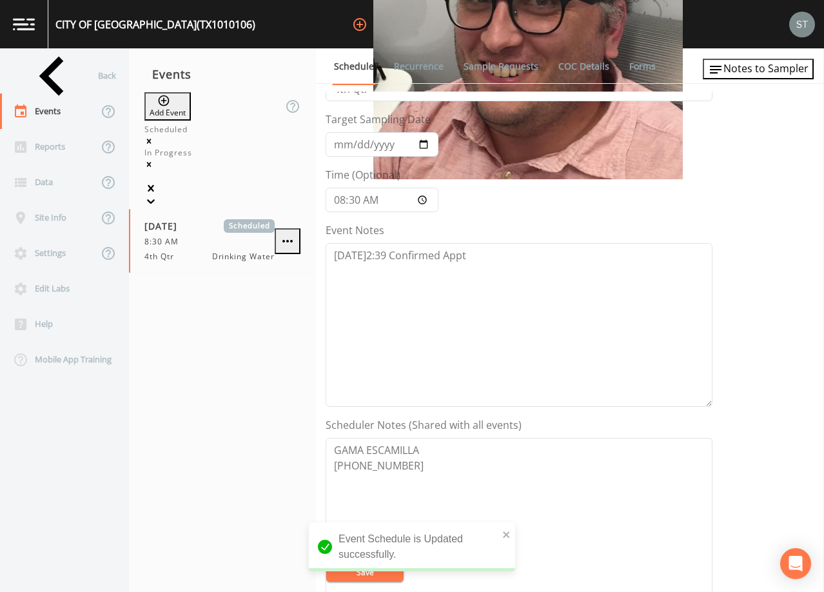
scroll to position [0, 0]
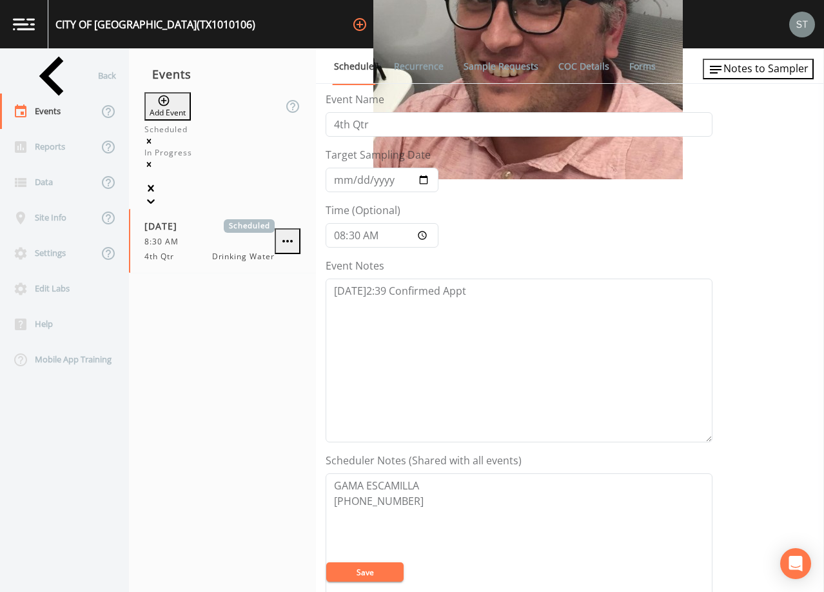
click at [378, 574] on button "Save" at bounding box center [364, 572] width 77 height 19
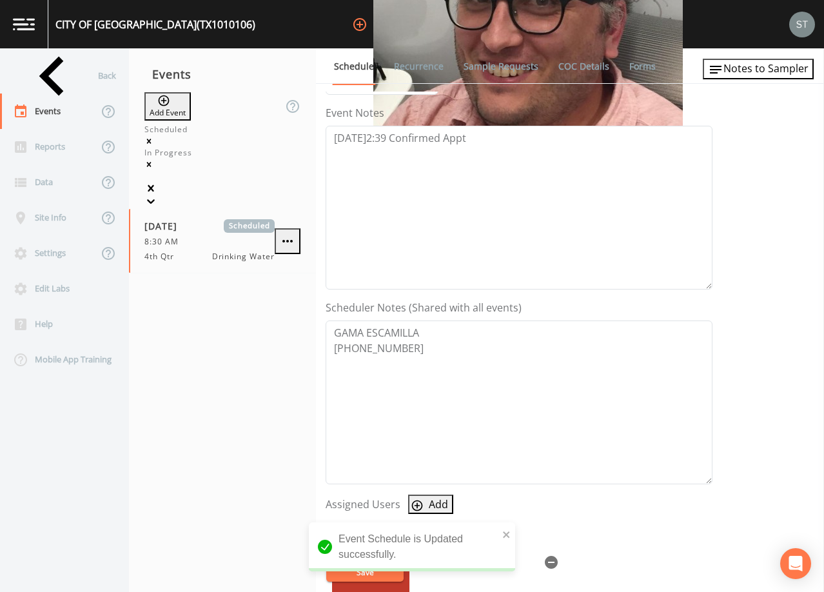
scroll to position [194, 0]
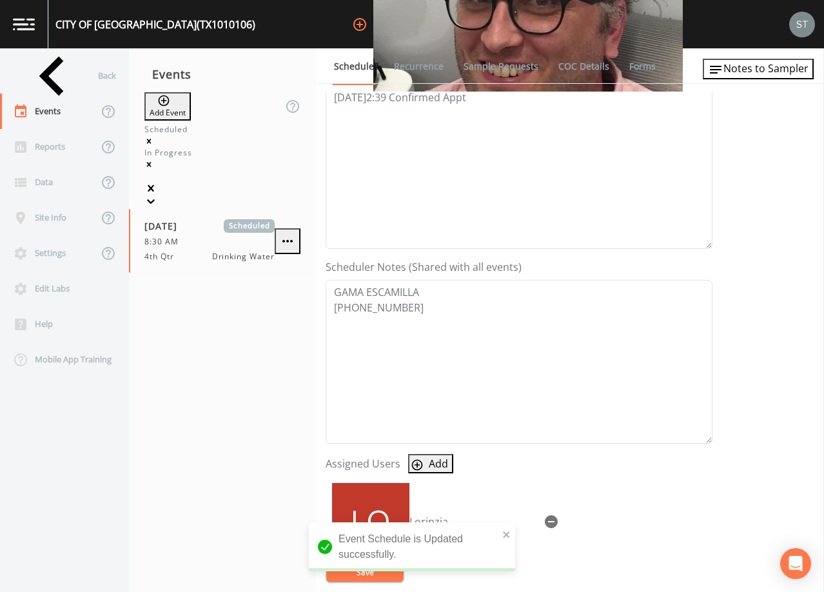
click at [495, 65] on link "Sample Requests" at bounding box center [501, 66] width 79 height 36
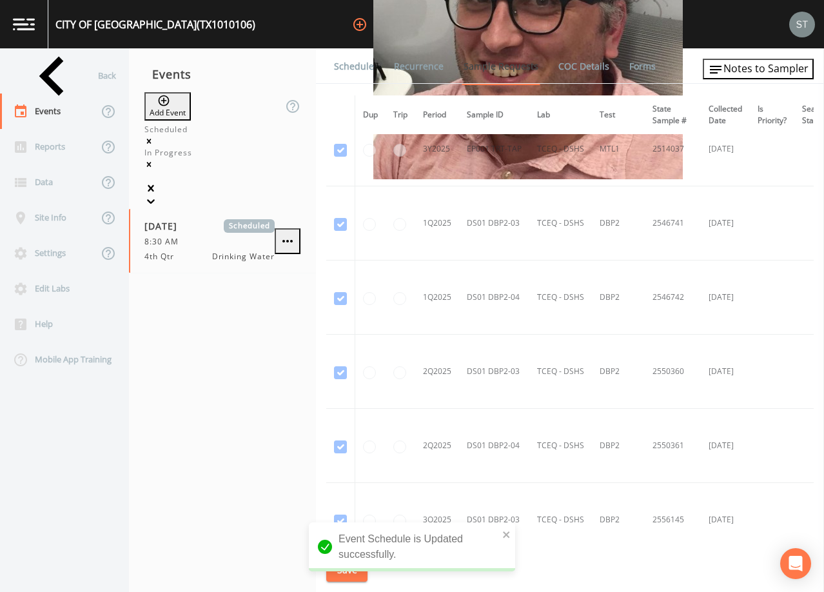
scroll to position [2211, 0]
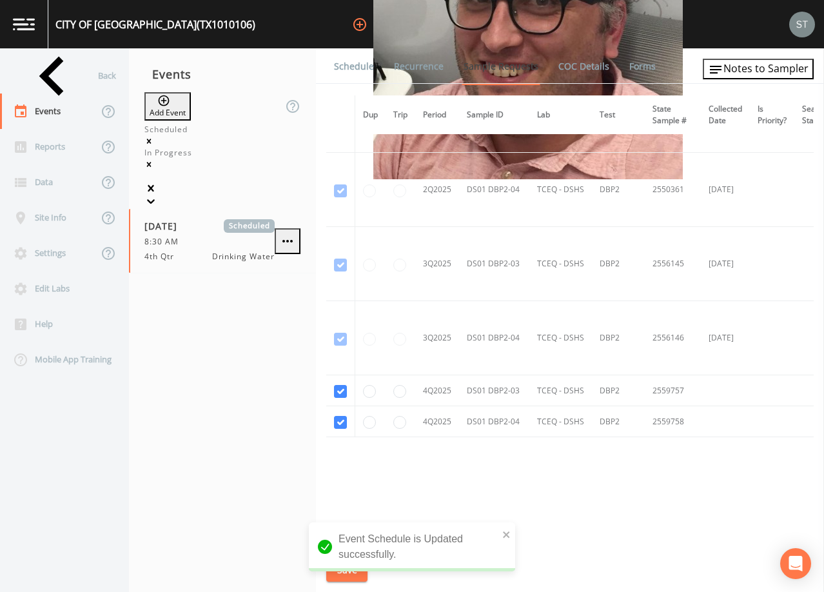
click at [355, 72] on link "Schedule" at bounding box center [354, 66] width 44 height 36
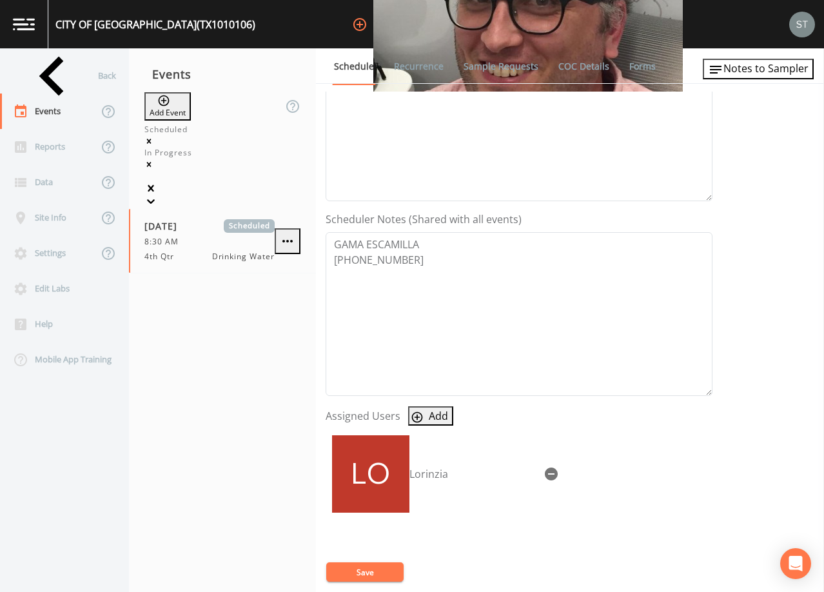
scroll to position [258, 0]
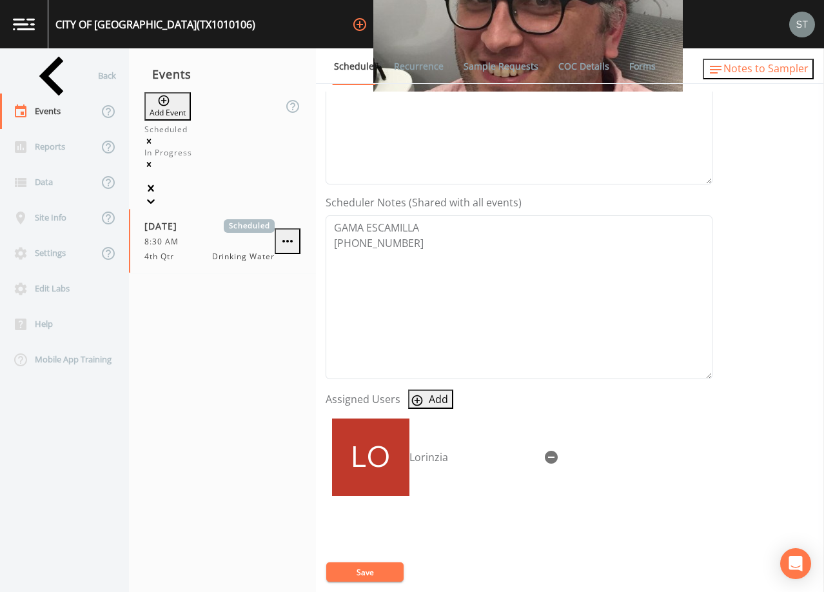
click at [784, 75] on span "Notes to Sampler" at bounding box center [766, 68] width 85 height 14
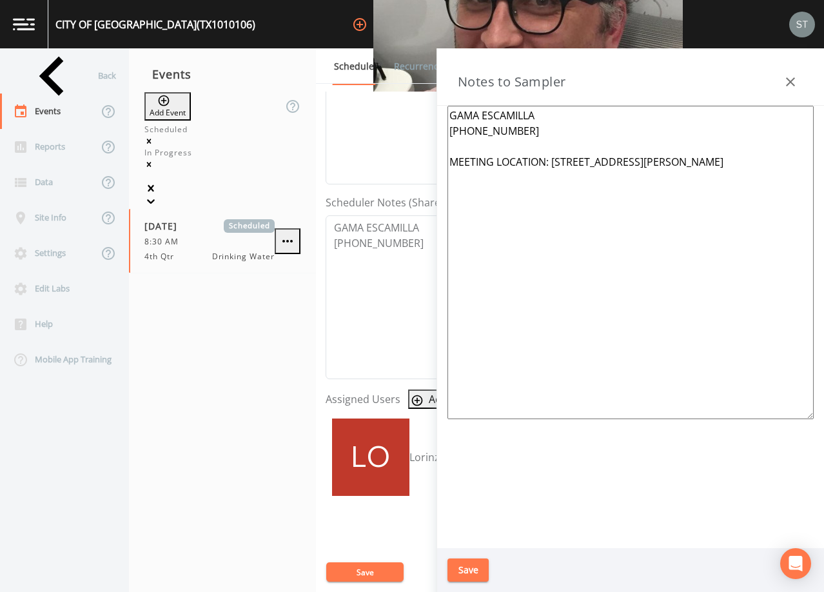
click at [796, 78] on icon "button" at bounding box center [790, 81] width 15 height 15
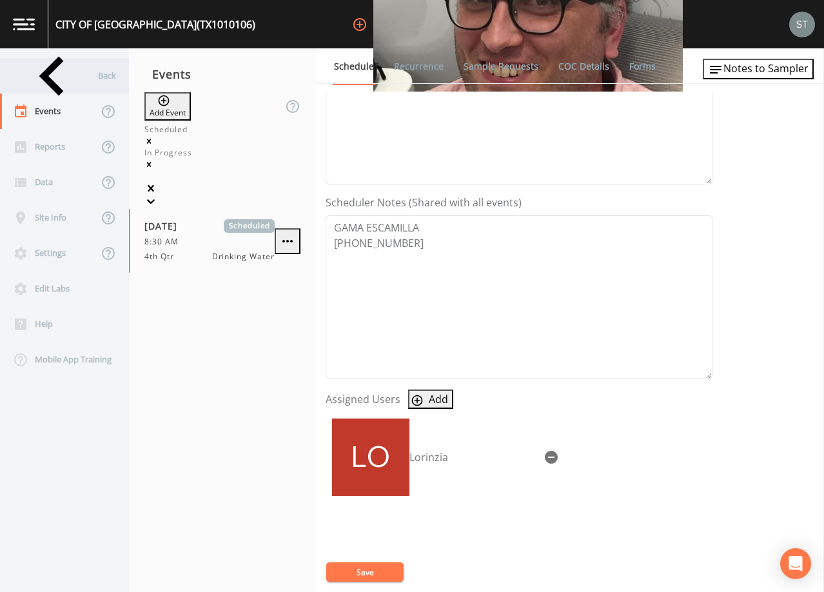
click at [45, 66] on div "Back" at bounding box center [58, 75] width 116 height 35
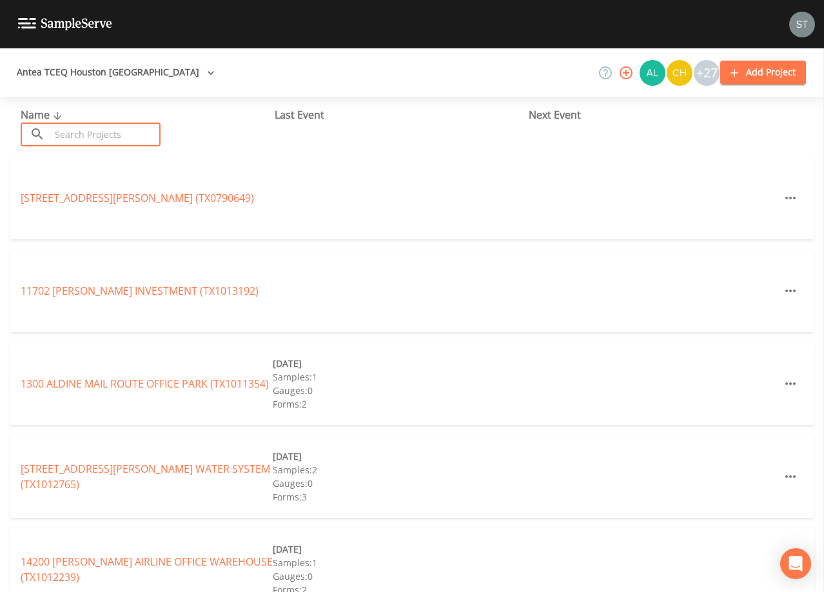
click at [101, 133] on input "text" at bounding box center [105, 135] width 110 height 24
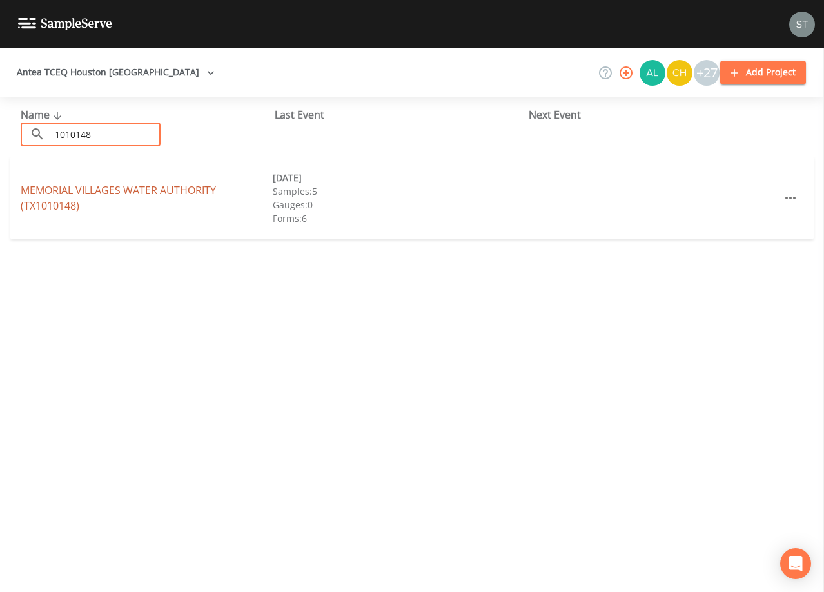
type input "1010148"
click at [161, 190] on link "MEMORIAL VILLAGES WATER AUTHORITY (TX1010148)" at bounding box center [118, 198] width 195 height 30
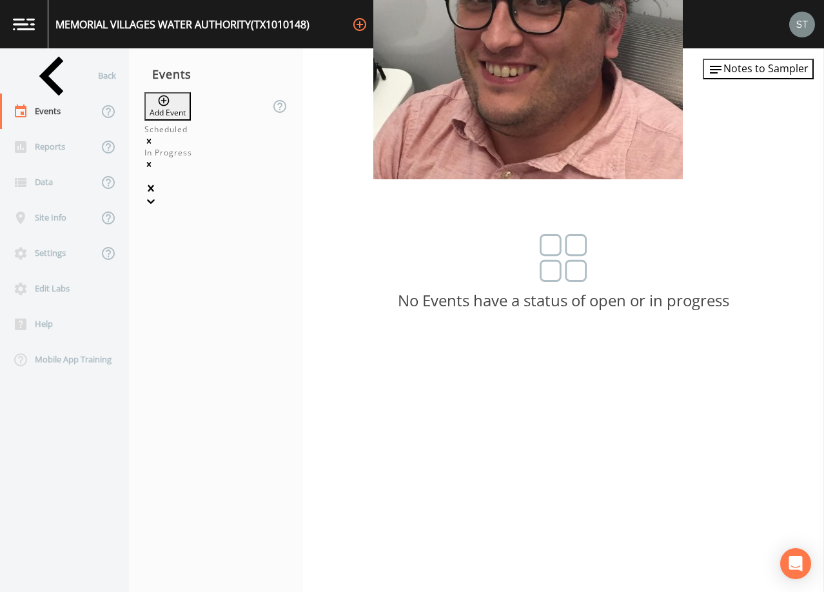
click at [191, 105] on button "Add Event" at bounding box center [168, 106] width 46 height 28
type input "4th Qtr"
type input "[DATE]"
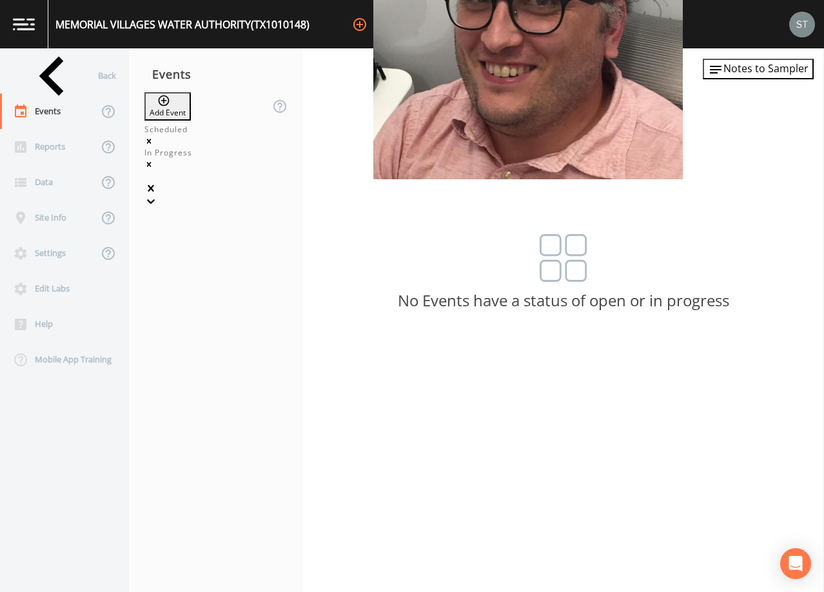
type input "09:00"
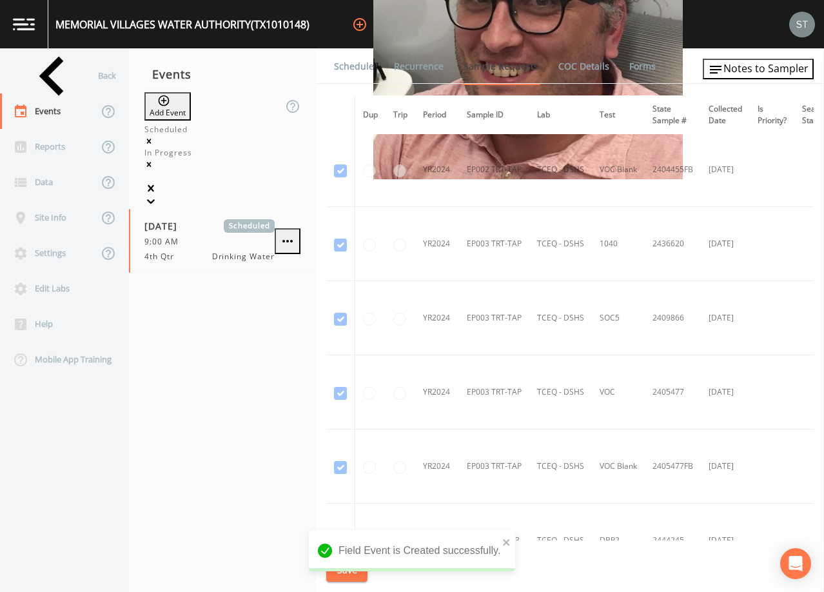
scroll to position [4381, 0]
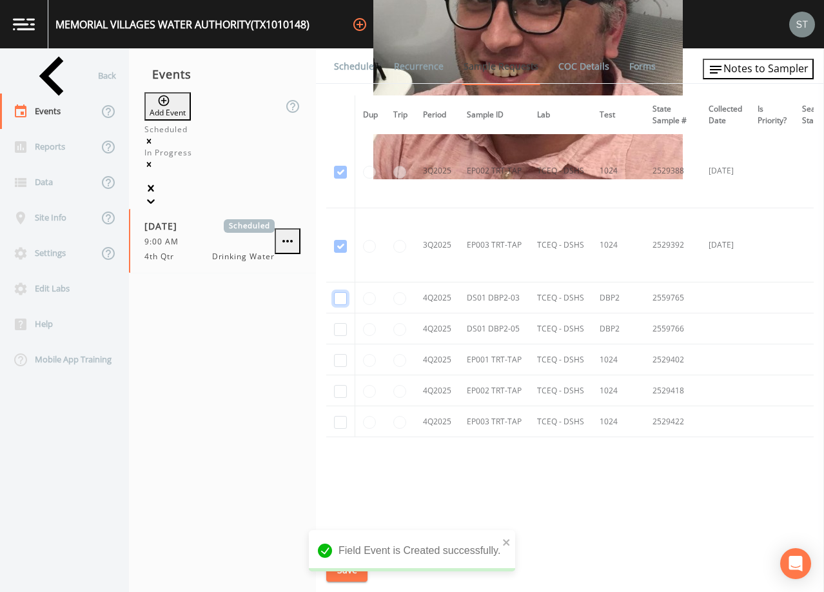
click at [337, 294] on input "checkbox" at bounding box center [340, 298] width 13 height 13
checkbox input "true"
click at [337, 330] on input "checkbox" at bounding box center [340, 329] width 13 height 13
checkbox input "true"
click at [339, 358] on input "checkbox" at bounding box center [340, 360] width 13 height 13
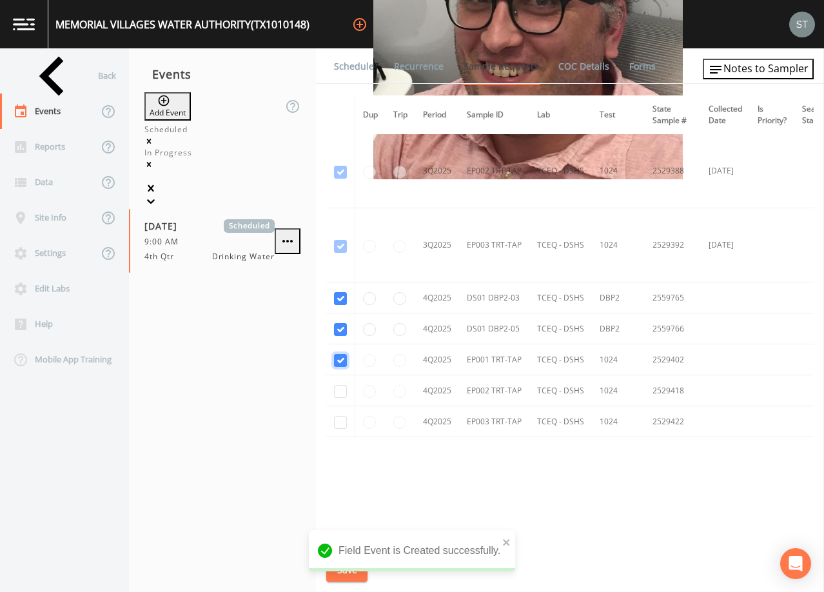
checkbox input "true"
click at [342, 387] on input "checkbox" at bounding box center [340, 391] width 13 height 13
checkbox input "true"
click at [339, 419] on input "checkbox" at bounding box center [340, 422] width 13 height 13
checkbox input "true"
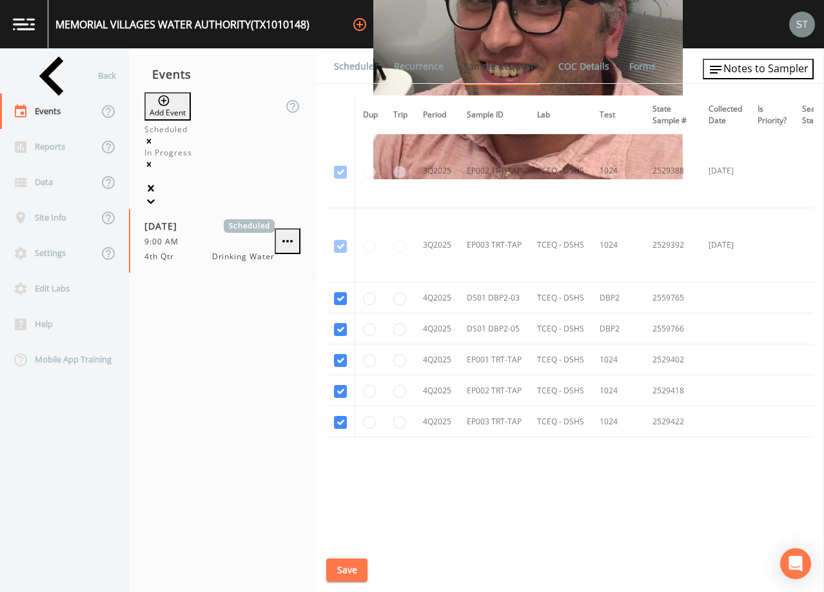
click at [354, 572] on button "Save" at bounding box center [346, 571] width 41 height 24
click at [363, 75] on link "Schedule" at bounding box center [354, 66] width 44 height 36
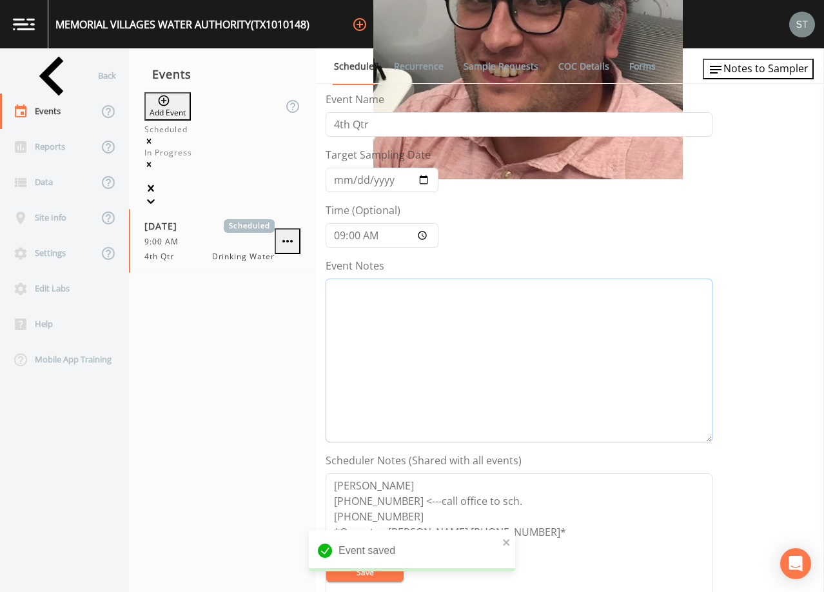
click at [428, 351] on textarea "Event Notes" at bounding box center [519, 361] width 387 height 164
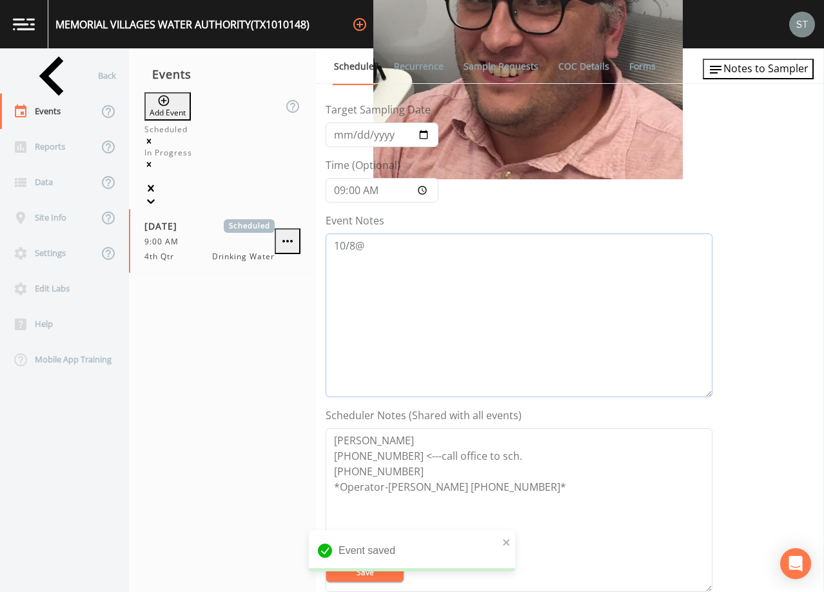
scroll to position [65, 0]
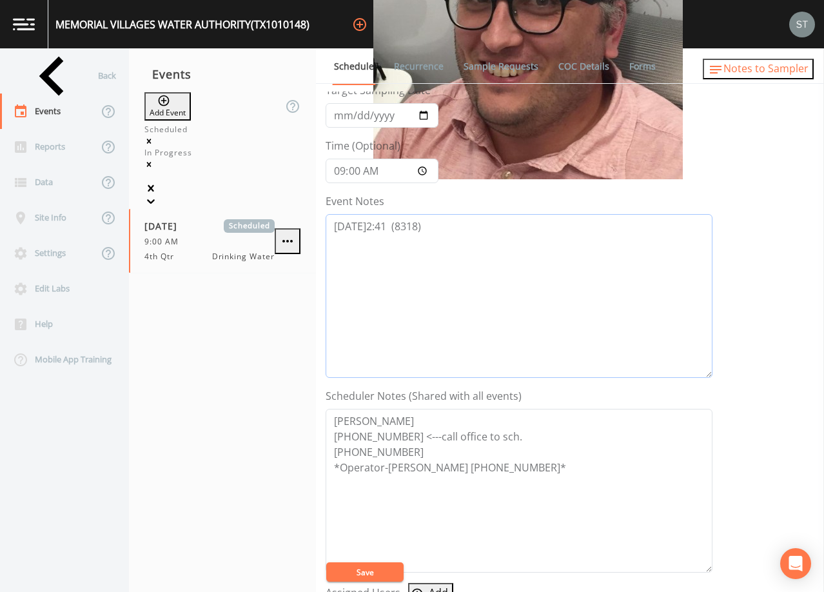
type textarea "[DATE]2:41 (8318)"
click at [781, 72] on span "Notes to Sampler" at bounding box center [766, 68] width 85 height 14
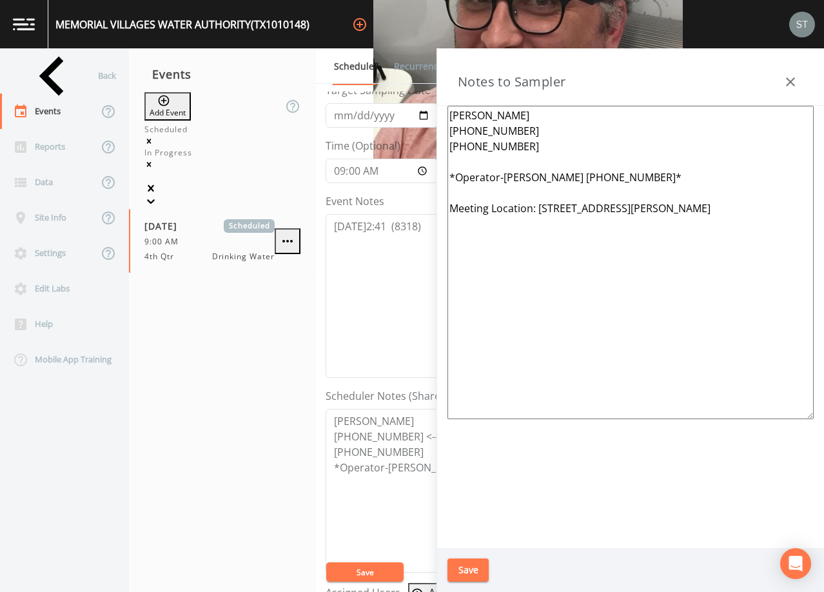
click at [561, 195] on textarea "[PERSON_NAME] [PHONE_NUMBER] [PHONE_NUMBER] *Operator-[PERSON_NAME] [PHONE_NUMB…" at bounding box center [631, 263] width 366 height 314
click at [528, 134] on textarea "[PERSON_NAME] [PHONE_NUMBER] [PHONE_NUMBER] *Operator-[PERSON_NAME] [PHONE_NUMB…" at bounding box center [631, 263] width 366 height 314
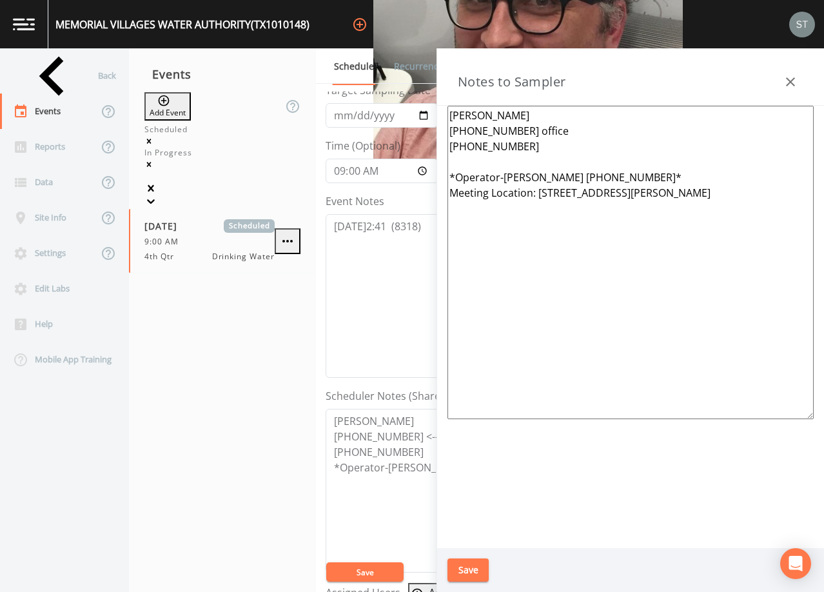
type textarea "[PERSON_NAME] [PHONE_NUMBER] office [PHONE_NUMBER] *Operator-[PERSON_NAME] [PHO…"
click at [479, 566] on button "Save" at bounding box center [468, 571] width 41 height 24
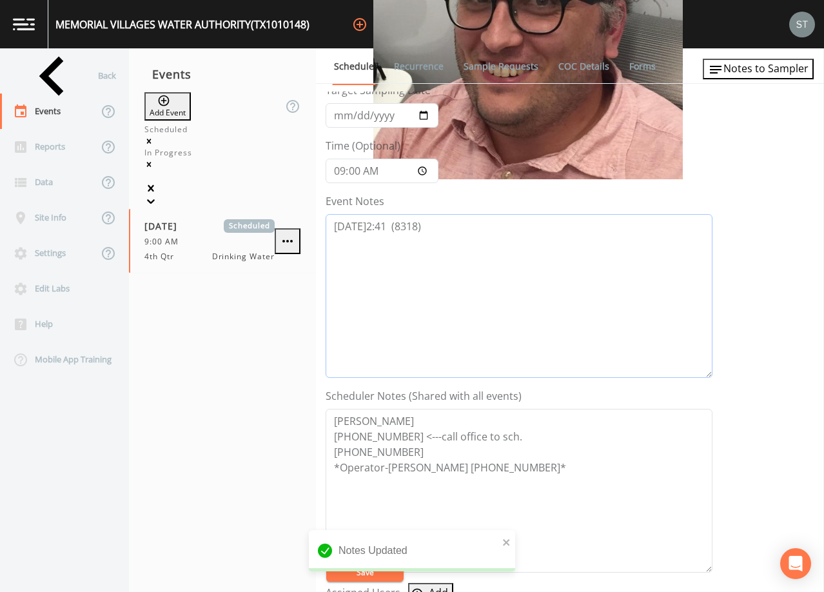
click at [388, 225] on textarea "[DATE]2:41 (8318)" at bounding box center [519, 296] width 387 height 164
click at [524, 430] on textarea "[PERSON_NAME] [PHONE_NUMBER] <---call office to sch. [PHONE_NUMBER] *Operator-[…" at bounding box center [519, 491] width 387 height 164
type textarea "[PERSON_NAME] [PHONE_NUMBER] <---call office to sch (Press 5) [PHONE_NUMBER] *O…"
click at [386, 228] on textarea "[DATE]2:41 (8318)" at bounding box center [519, 296] width 387 height 164
type textarea "[DATE]2:41 (8318) [DATE]2:43"
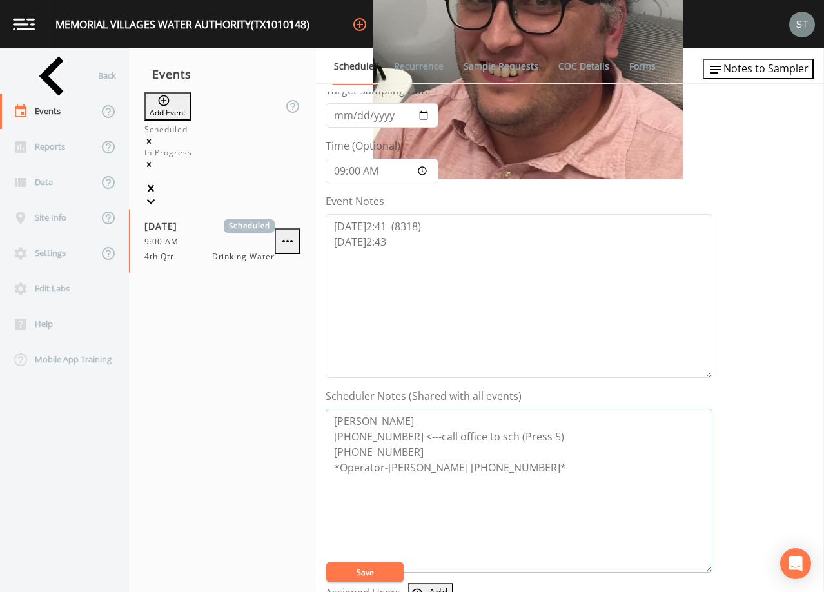
drag, startPoint x: 547, startPoint y: 436, endPoint x: 501, endPoint y: 435, distance: 45.8
click at [501, 435] on textarea "[PERSON_NAME] [PHONE_NUMBER] <---call office to sch (Press 5) [PHONE_NUMBER] *O…" at bounding box center [519, 491] width 387 height 164
type textarea "[PERSON_NAME] [PHONE_NUMBER] <---call office to sch [PHONE_NUMBER] *Operator-[P…"
click at [429, 252] on textarea "[DATE]2:41 (8318) [DATE]2:43" at bounding box center [519, 296] width 387 height 164
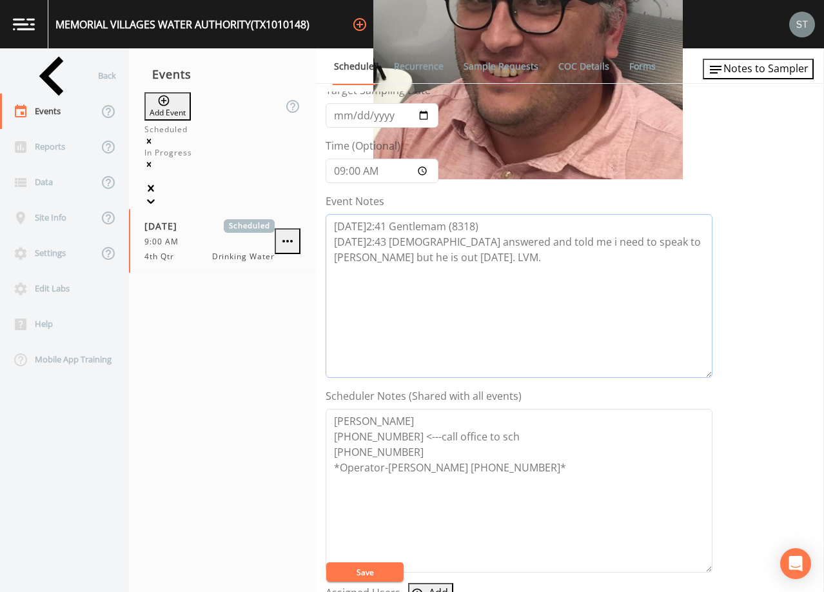
type textarea "[DATE]2:41 Gentlemam (8318) [DATE]2:43 [DEMOGRAPHIC_DATA] answered and told me …"
click at [510, 432] on textarea "[PERSON_NAME] [PHONE_NUMBER] <---call office to sch [PHONE_NUMBER] *Operator-[P…" at bounding box center [519, 491] width 387 height 164
type textarea "[PERSON_NAME] [PHONE_NUMBER] <---call office to sch (Press 0) [PHONE_NUMBER] *O…"
click at [441, 226] on textarea "[DATE]2:41 Gentlemam (8318) [DATE]2:43 [DEMOGRAPHIC_DATA] answered and told me …" at bounding box center [519, 296] width 387 height 164
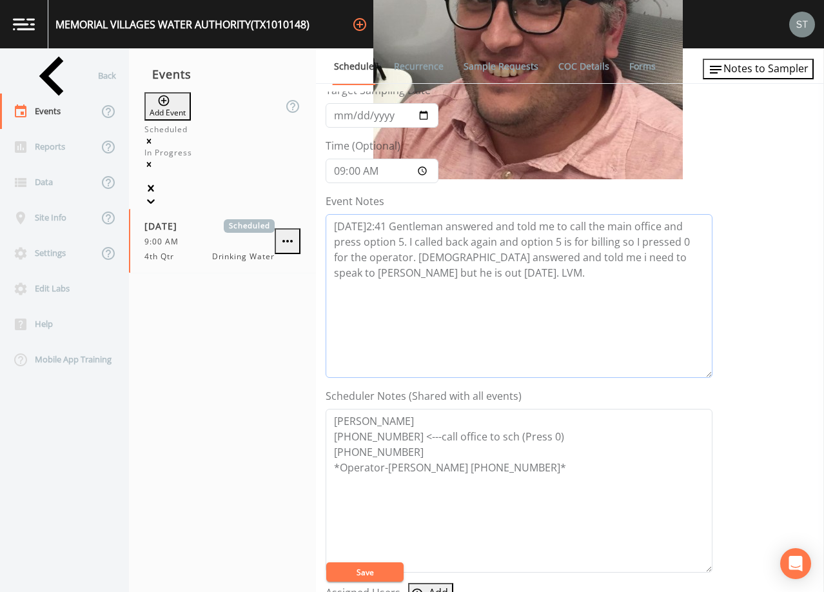
click at [449, 269] on textarea "[DATE]2:41 Gentleman answered and told me to call the main office and press opt…" at bounding box center [519, 296] width 387 height 164
click at [492, 224] on textarea "[DATE]2:41 Gentleman answered and told me to call the main office and press opt…" at bounding box center [519, 296] width 387 height 164
click at [390, 221] on textarea "[DATE]2:41 Gentleman answered and told me to call the main office and press opt…" at bounding box center [519, 296] width 387 height 164
click at [494, 226] on textarea "[DATE]2:41 Gentleman answered and told me to call the main office and press opt…" at bounding box center [519, 296] width 387 height 164
type textarea "[DATE]2:41 Gentleman answered and told me to call the main office and press opt…"
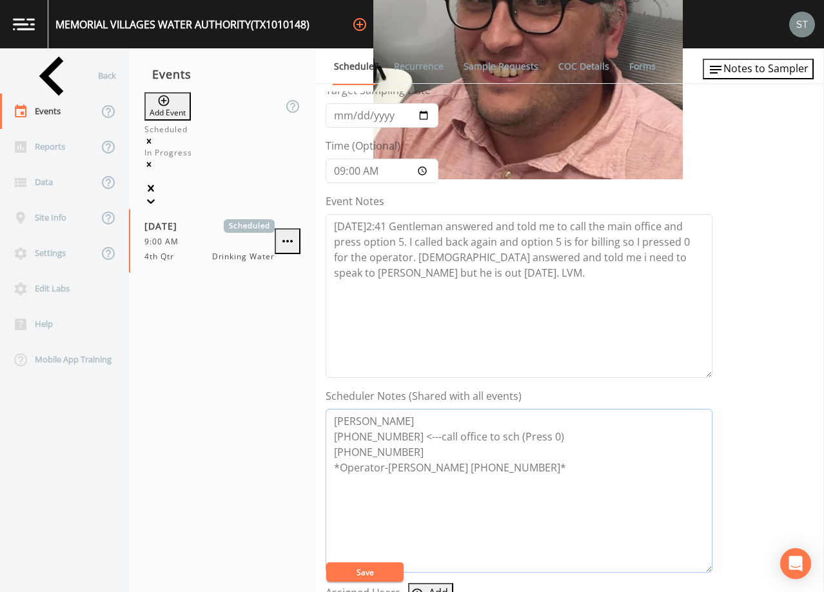
click at [425, 456] on textarea "[PERSON_NAME] [PHONE_NUMBER] <---call office to sch (Press 0) [PHONE_NUMBER] *O…" at bounding box center [519, 491] width 387 height 164
type textarea "[PERSON_NAME] [PHONE_NUMBER] <---call office to sch (Press 0) [PHONE_NUMBER] *O…"
click at [389, 226] on textarea "[DATE]2:41 Gentleman answered and told me to call the main office and press opt…" at bounding box center [519, 296] width 387 height 164
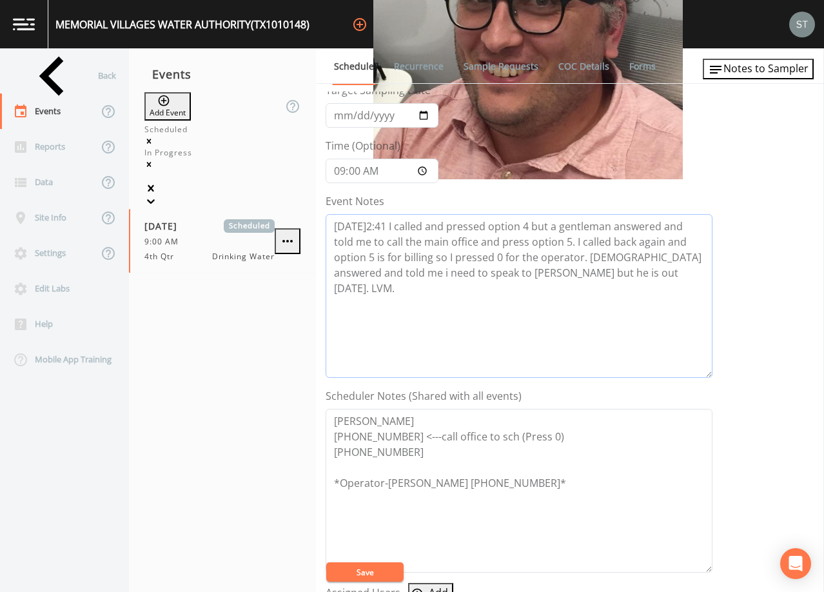
type textarea "[DATE]2:41 I called and pressed option 4 but a gentleman answered and told me t…"
click at [377, 568] on button "Save" at bounding box center [364, 572] width 77 height 19
click at [368, 566] on button "Save" at bounding box center [364, 572] width 77 height 19
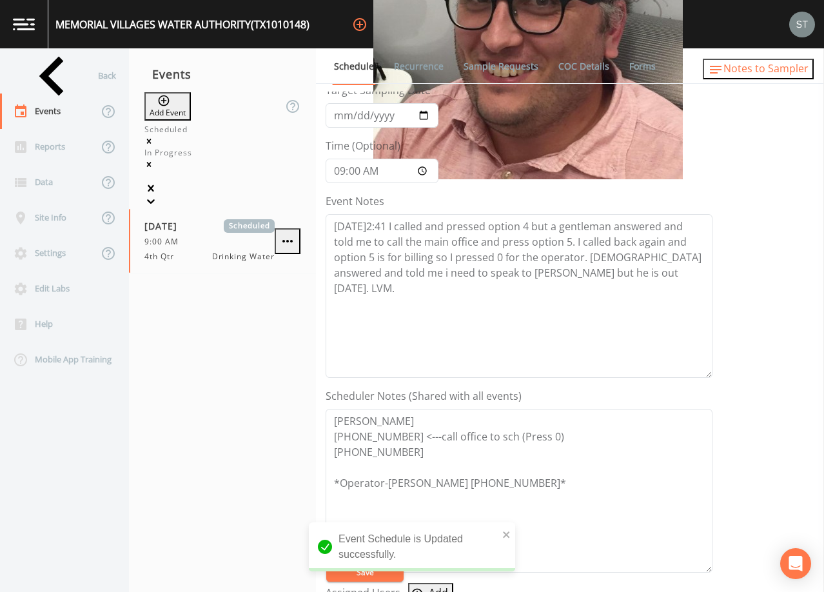
click at [781, 70] on span "Notes to Sampler" at bounding box center [766, 68] width 85 height 14
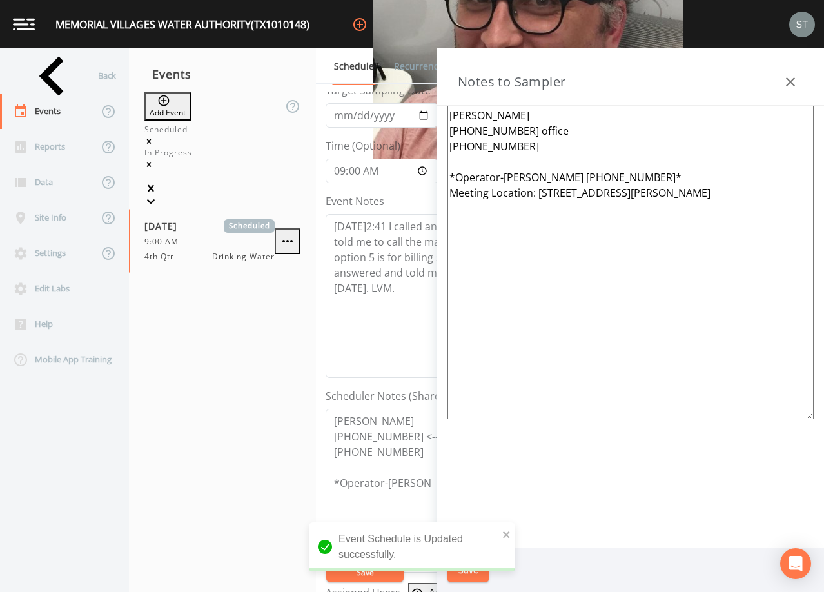
click at [549, 133] on textarea "[PERSON_NAME] [PHONE_NUMBER] office [PHONE_NUMBER] *Operator-[PERSON_NAME] [PHO…" at bounding box center [631, 263] width 366 height 314
type textarea "[PERSON_NAME] [PHONE_NUMBER] office [PHONE_NUMBER] *Operator-[PERSON_NAME] [PHO…"
click at [793, 84] on icon "button" at bounding box center [790, 81] width 9 height 9
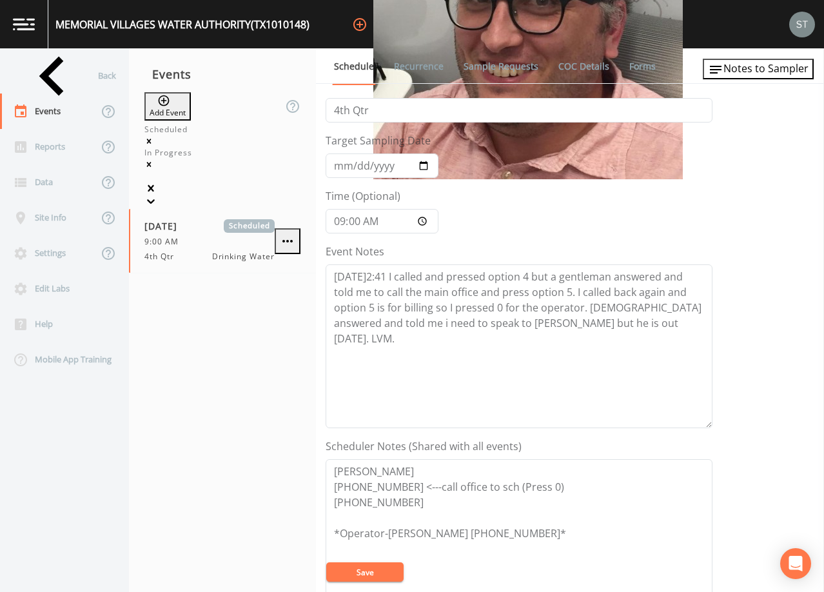
scroll to position [0, 0]
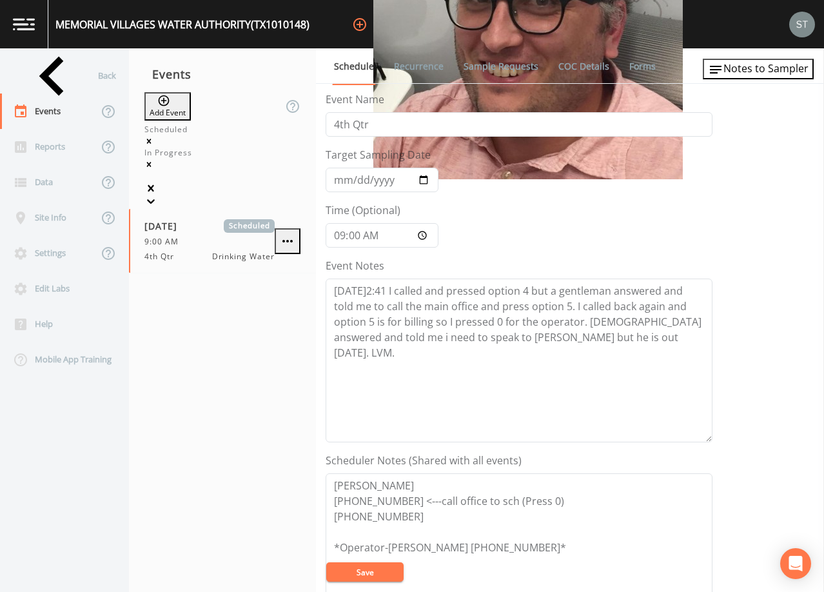
click at [376, 570] on button "Save" at bounding box center [364, 572] width 77 height 19
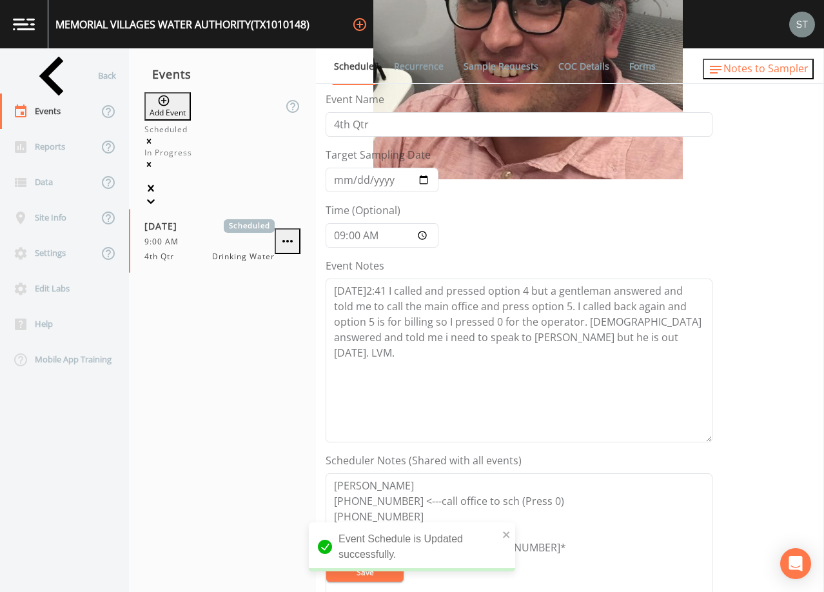
click at [783, 68] on span "Notes to Sampler" at bounding box center [766, 68] width 85 height 14
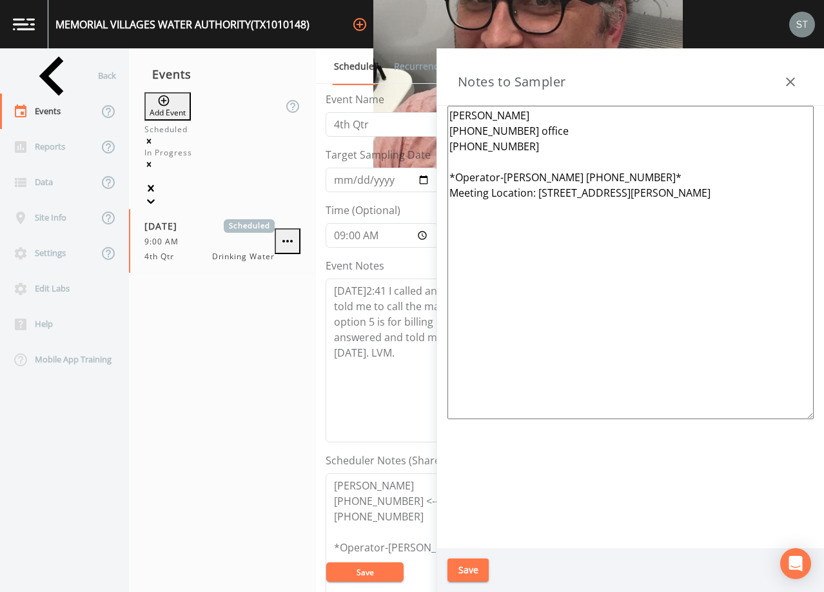
click at [788, 81] on icon "button" at bounding box center [790, 81] width 15 height 15
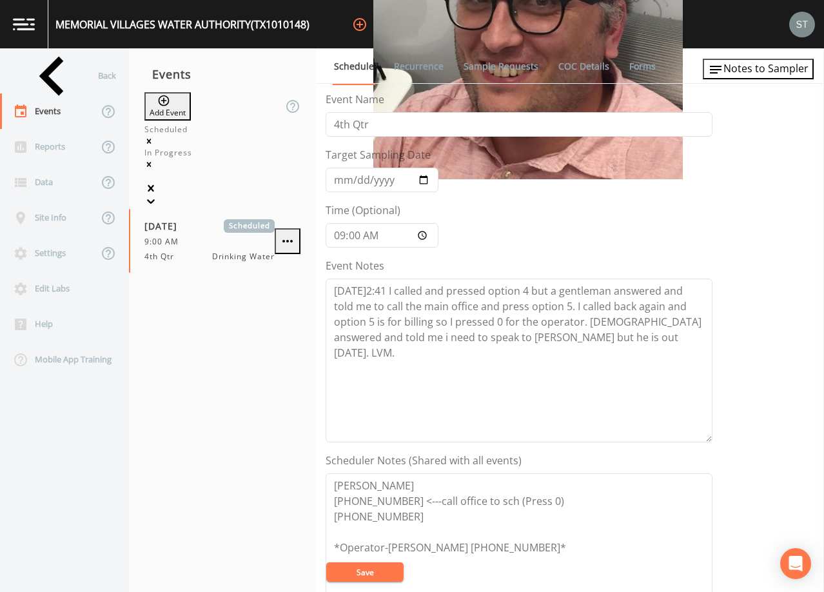
click at [384, 571] on button "Save" at bounding box center [364, 572] width 77 height 19
click at [623, 341] on textarea "[DATE]2:41 I called and pressed option 4 but a gentleman answered and told me t…" at bounding box center [519, 361] width 387 height 164
type textarea "[DATE]2:41 I called and pressed option 4 but a gentleman answered and told me t…"
click at [366, 568] on button "Save" at bounding box center [364, 572] width 77 height 19
click at [383, 572] on button "Save" at bounding box center [364, 572] width 77 height 19
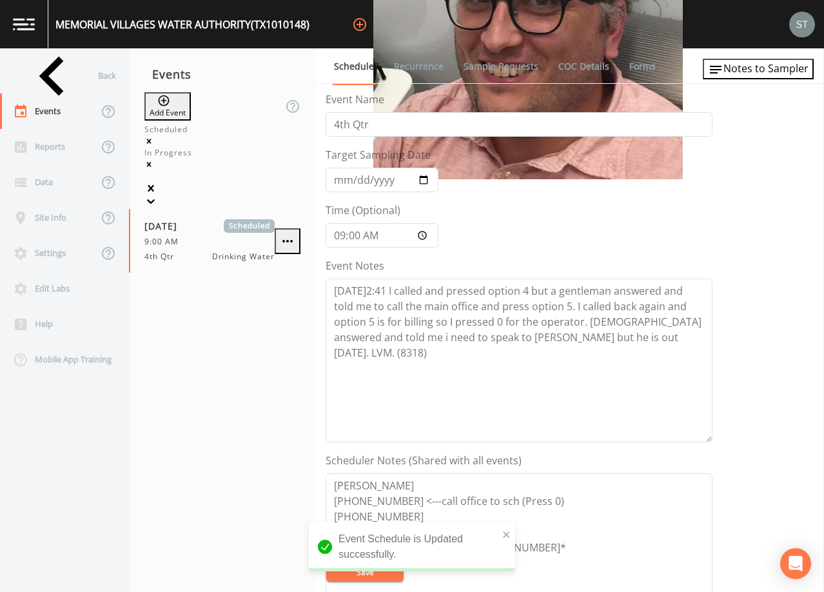
click at [413, 67] on link "Recurrence" at bounding box center [419, 66] width 54 height 36
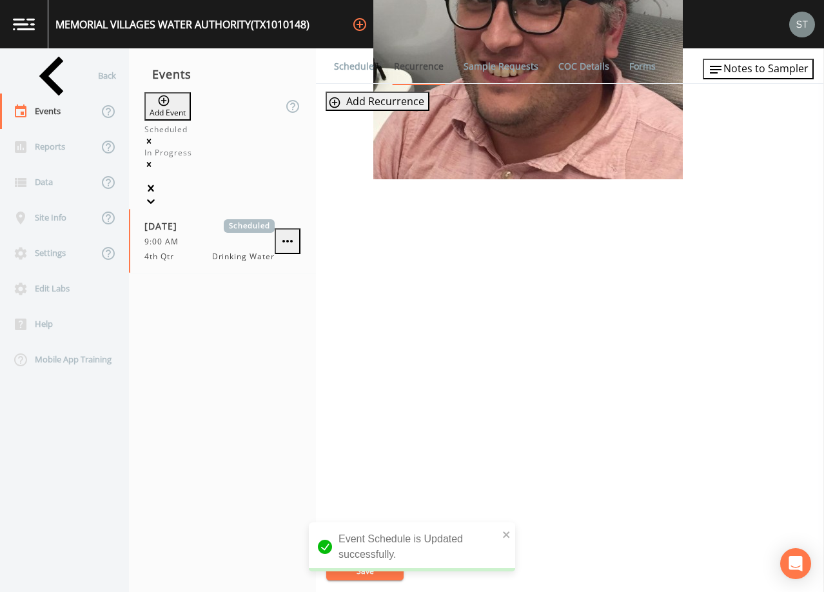
click at [349, 65] on link "Schedule" at bounding box center [354, 66] width 44 height 36
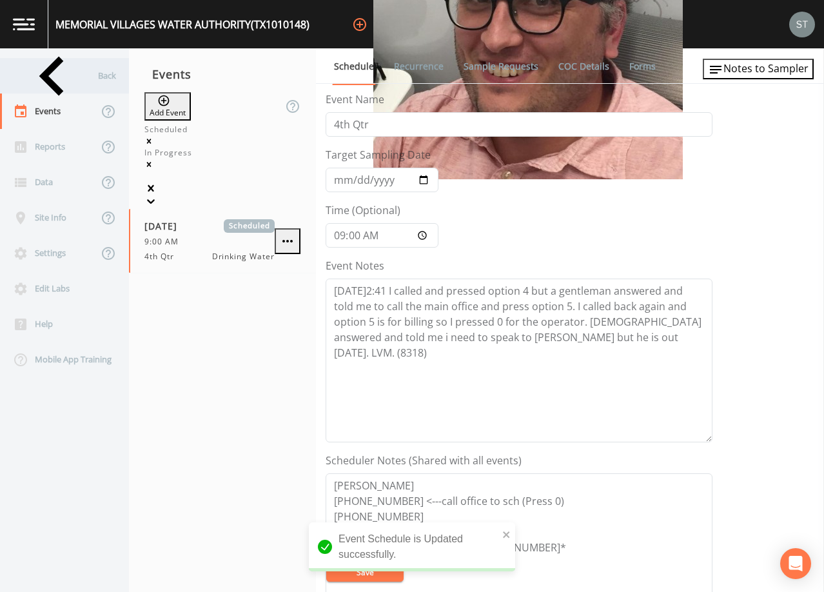
click at [56, 72] on div "Back" at bounding box center [58, 75] width 116 height 35
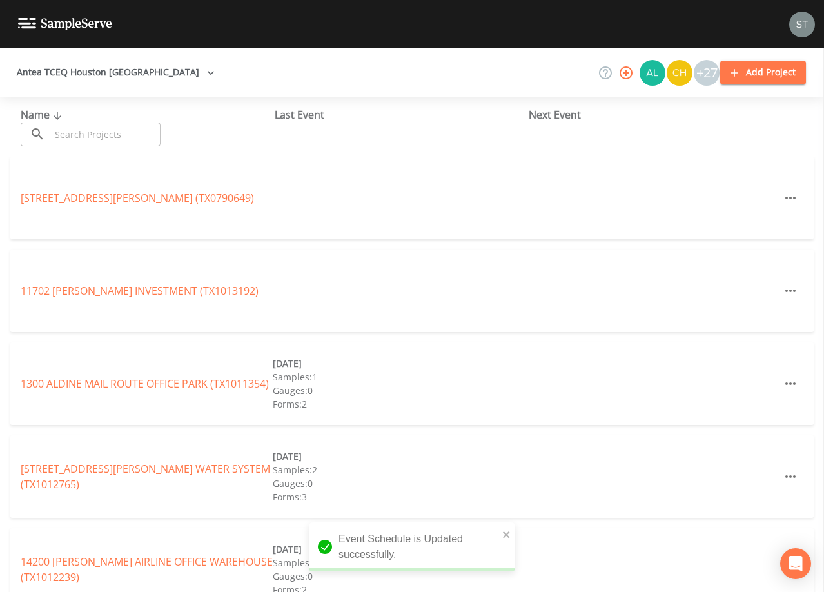
click at [139, 135] on input "text" at bounding box center [105, 135] width 110 height 24
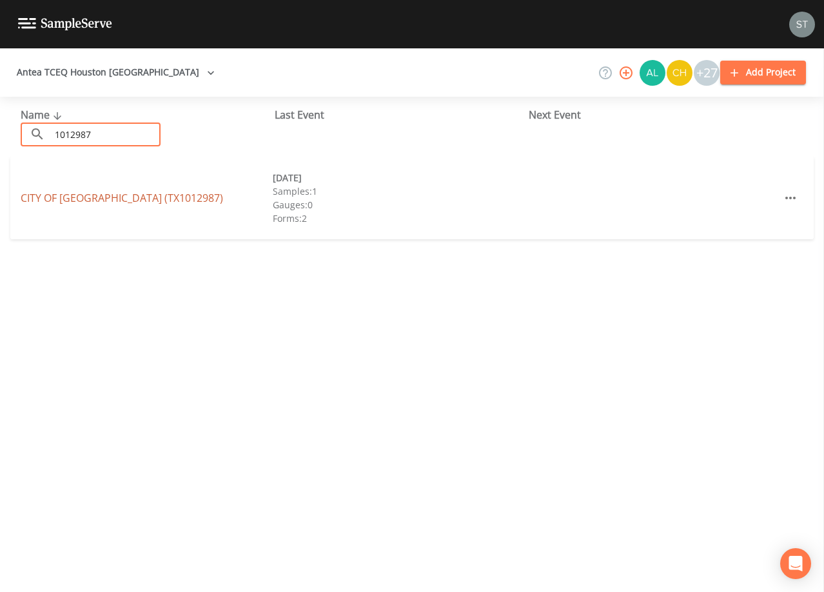
type input "1012987"
click at [150, 199] on link "CITY OF [GEOGRAPHIC_DATA] (TX1012987)" at bounding box center [122, 198] width 203 height 14
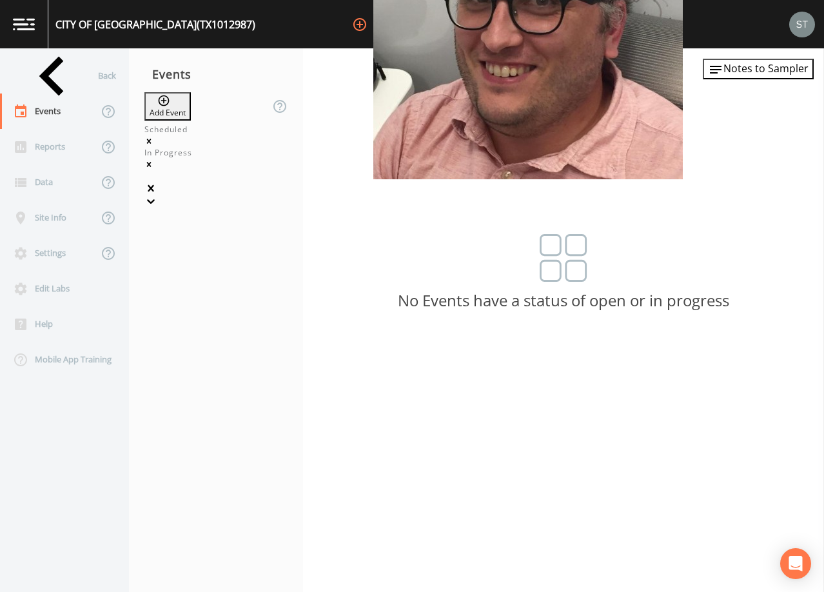
click at [191, 103] on button "Add Event" at bounding box center [168, 106] width 46 height 28
type input "4th Qtr"
type input "[DATE]"
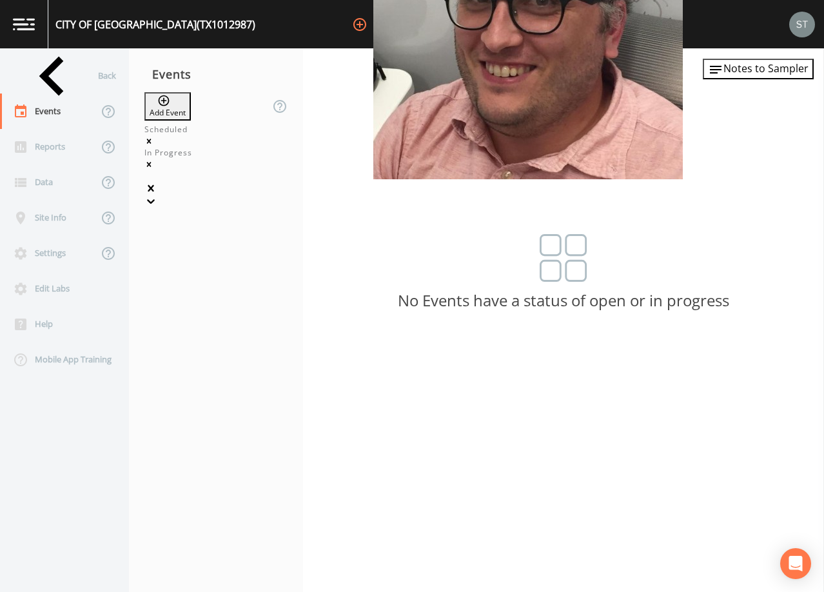
type input "11:30"
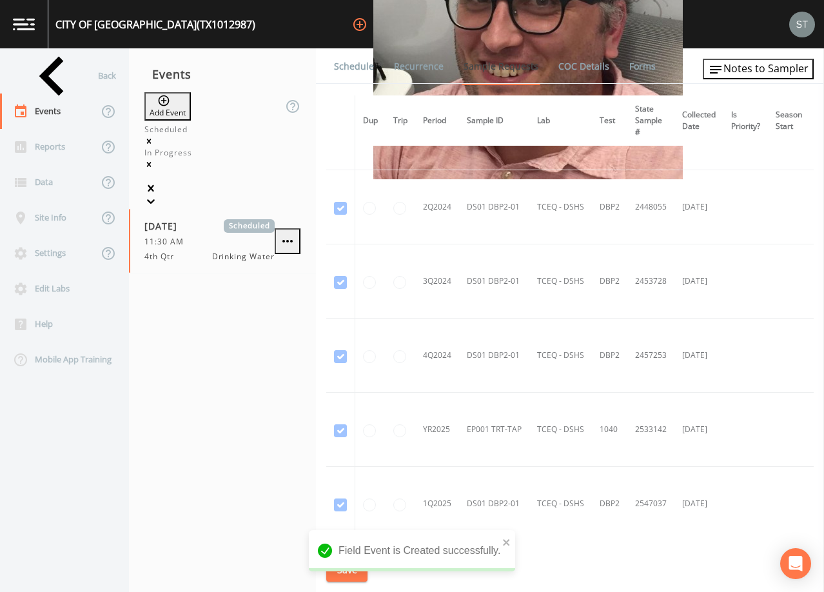
scroll to position [411, 0]
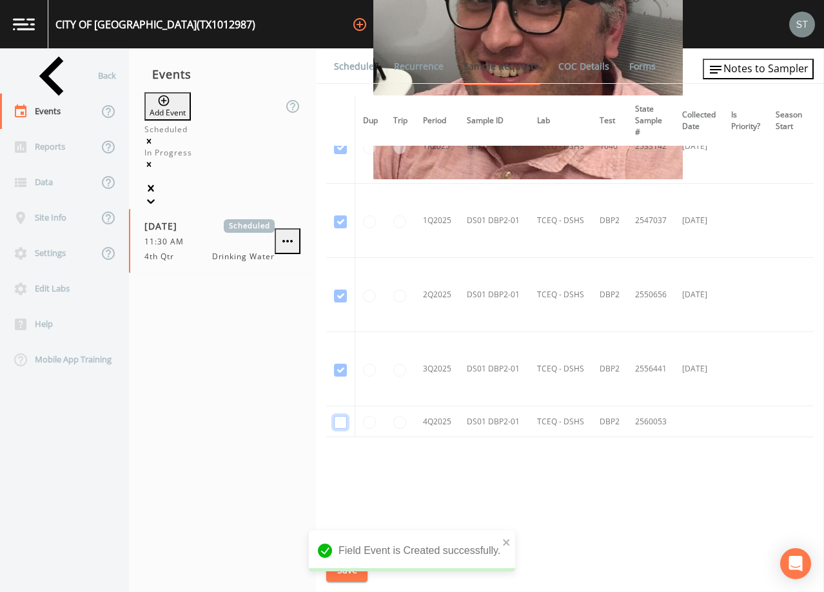
click at [339, 417] on input "checkbox" at bounding box center [340, 422] width 13 height 13
checkbox input "true"
click at [351, 569] on button "Save" at bounding box center [346, 571] width 41 height 24
click at [359, 67] on link "Schedule" at bounding box center [354, 66] width 44 height 36
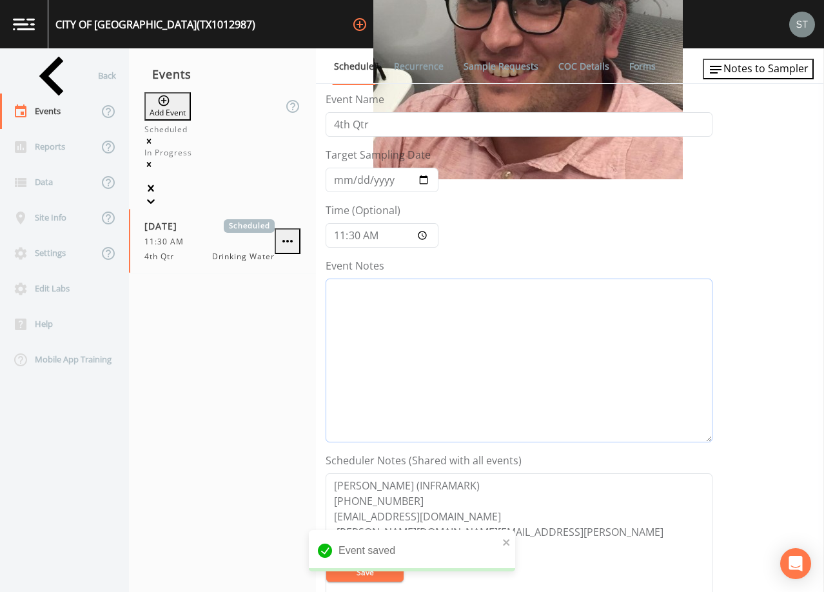
click at [459, 321] on textarea "Event Notes" at bounding box center [519, 361] width 387 height 164
type textarea "10/8@"
click at [410, 501] on textarea "[PERSON_NAME] (INFRAMARK) [PHONE_NUMBER] [EMAIL_ADDRESS][DOMAIN_NAME] [PERSON_N…" at bounding box center [519, 556] width 387 height 164
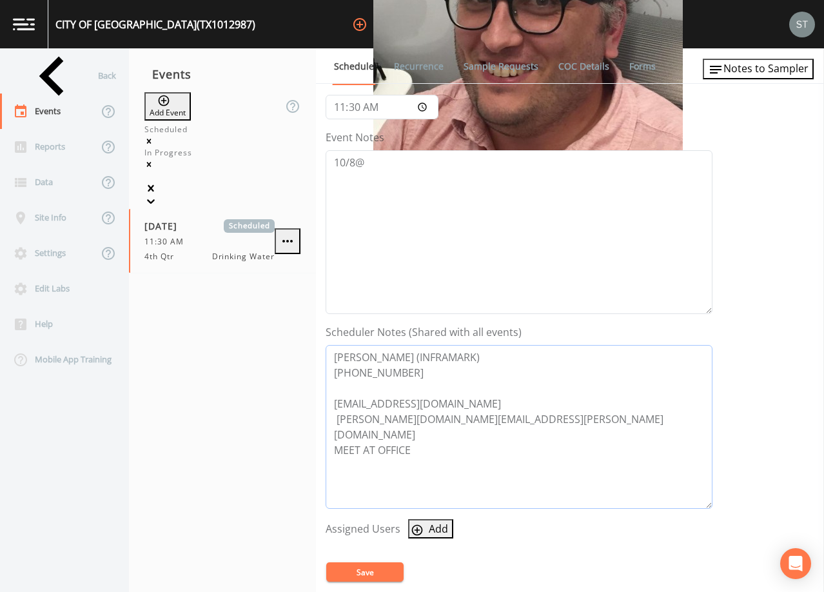
scroll to position [129, 0]
click at [337, 420] on textarea "[PERSON_NAME] (INFRAMARK) [PHONE_NUMBER] [EMAIL_ADDRESS][DOMAIN_NAME] [PERSON_N…" at bounding box center [519, 426] width 387 height 164
drag, startPoint x: 429, startPoint y: 415, endPoint x: 336, endPoint y: 412, distance: 93.0
click at [336, 412] on textarea "[PERSON_NAME] (INFRAMARK) [PHONE_NUMBER] [EMAIL_ADDRESS][DOMAIN_NAME] [PERSON_N…" at bounding box center [519, 426] width 387 height 164
drag, startPoint x: 532, startPoint y: 417, endPoint x: 321, endPoint y: 423, distance: 210.4
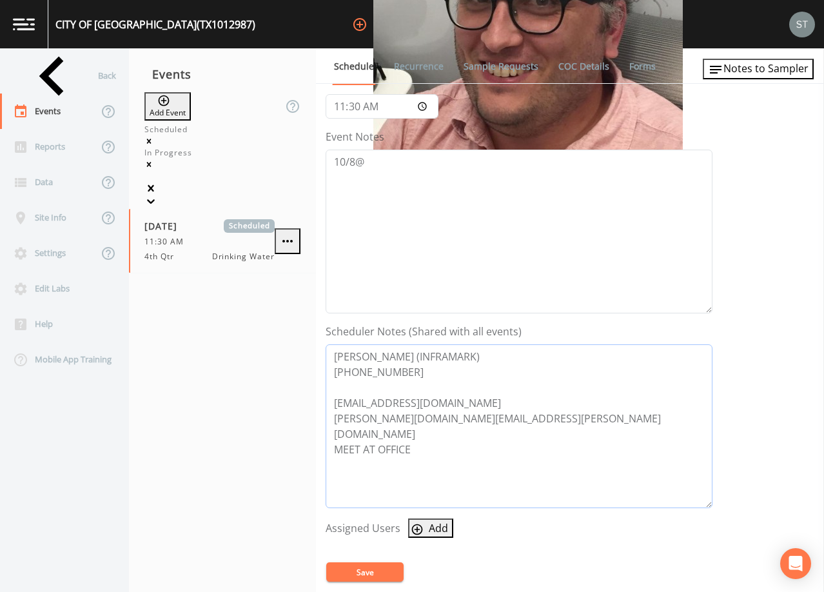
click at [321, 423] on div "Schedule Recurrence Sample Requests COC Details Forms Event Name 4th Qtr Target…" at bounding box center [570, 320] width 508 height 544
click at [341, 396] on textarea "[PERSON_NAME] (INFRAMARK) [PHONE_NUMBER] [EMAIL_ADDRESS][DOMAIN_NAME] MEET AT O…" at bounding box center [519, 426] width 387 height 164
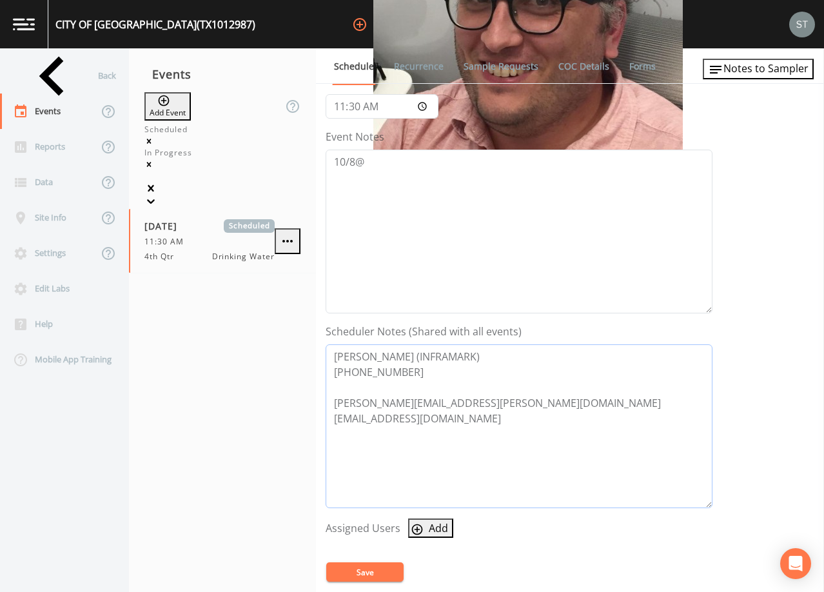
type textarea "[PERSON_NAME] (INFRAMARK) [PHONE_NUMBER] [PERSON_NAME][EMAIL_ADDRESS][PERSON_NA…"
click at [368, 571] on button "Save" at bounding box center [364, 572] width 77 height 19
click at [157, 195] on icon at bounding box center [151, 201] width 13 height 13
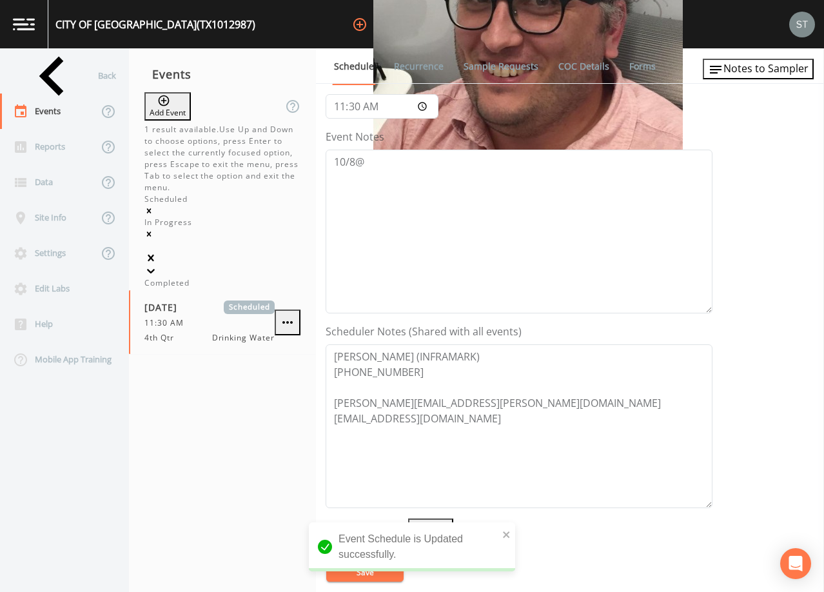
click at [209, 277] on div "Completed" at bounding box center [223, 283] width 156 height 12
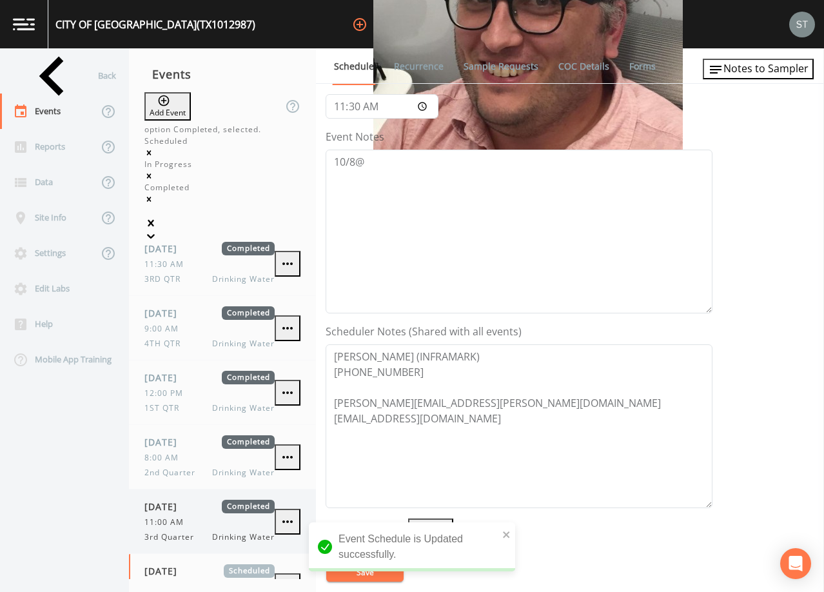
click at [186, 500] on span "[DATE]" at bounding box center [166, 507] width 42 height 14
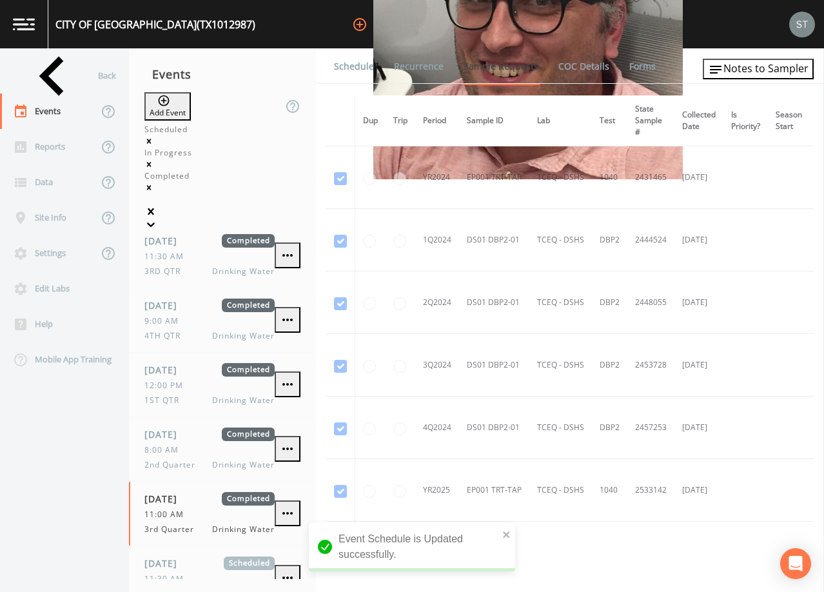
click at [354, 66] on link "Schedule" at bounding box center [354, 66] width 44 height 36
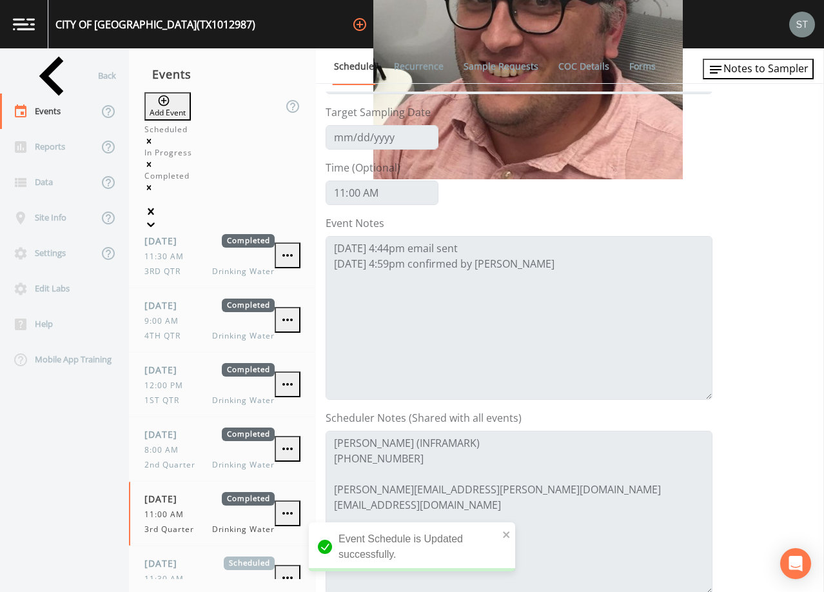
scroll to position [65, 0]
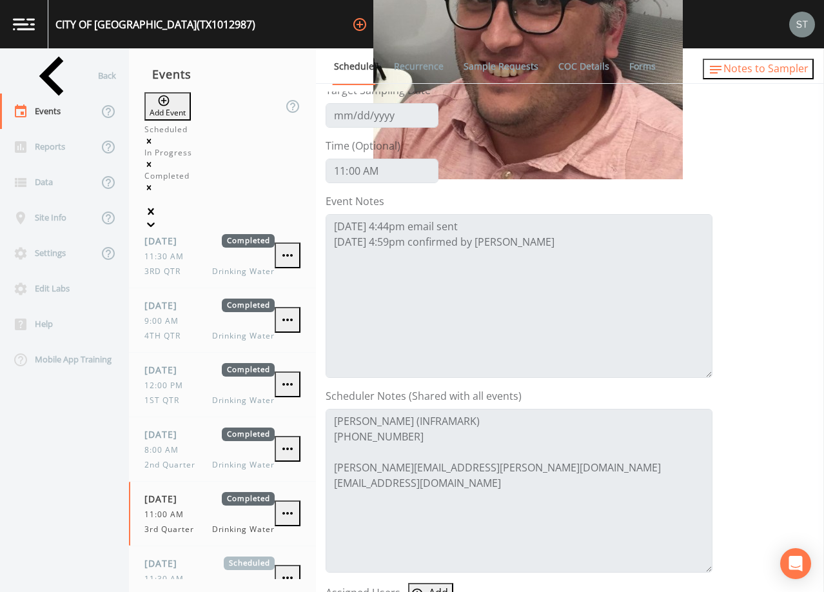
click at [781, 67] on span "Notes to Sampler" at bounding box center [766, 68] width 85 height 14
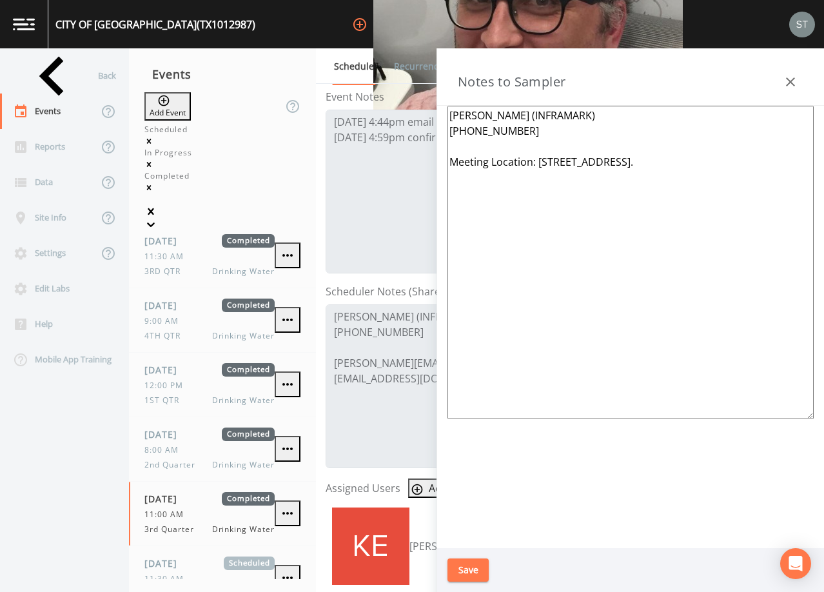
scroll to position [194, 0]
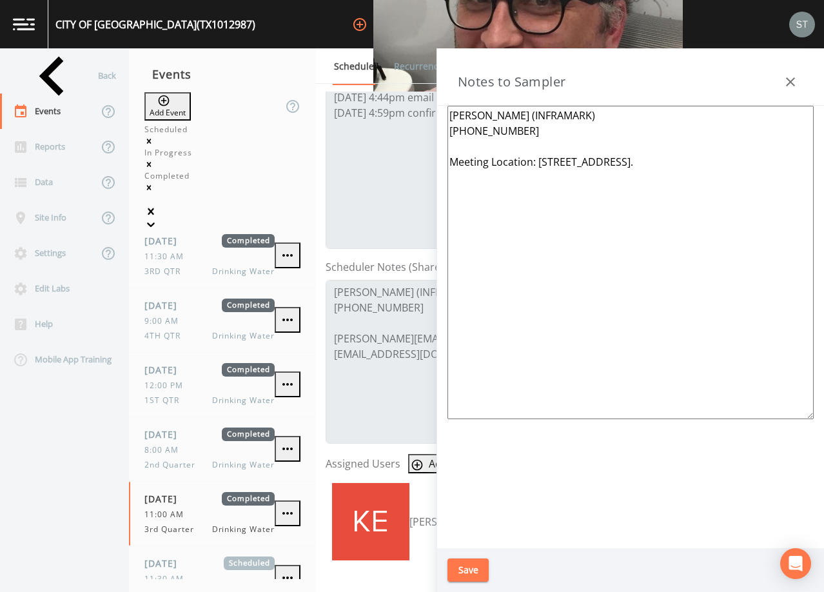
click at [791, 81] on icon "button" at bounding box center [790, 81] width 15 height 15
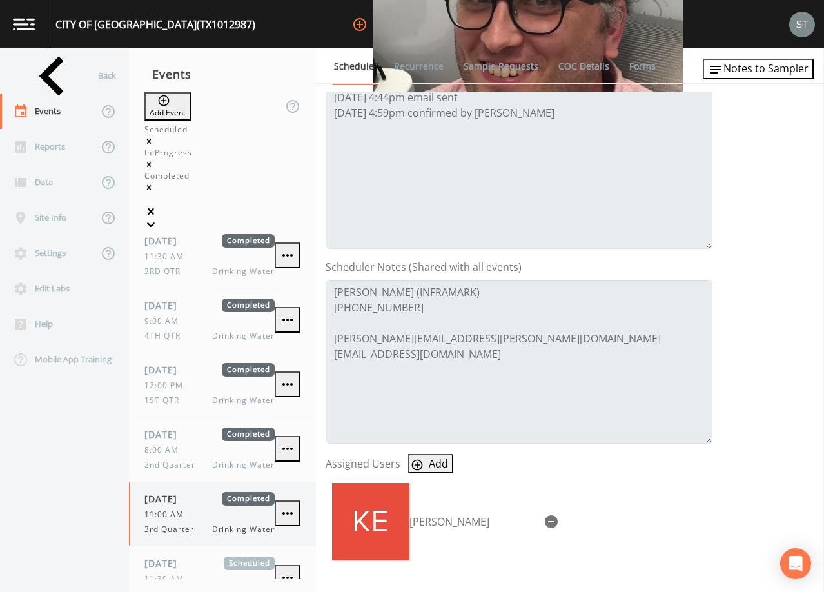
click at [154, 183] on icon "Remove Completed" at bounding box center [149, 187] width 9 height 9
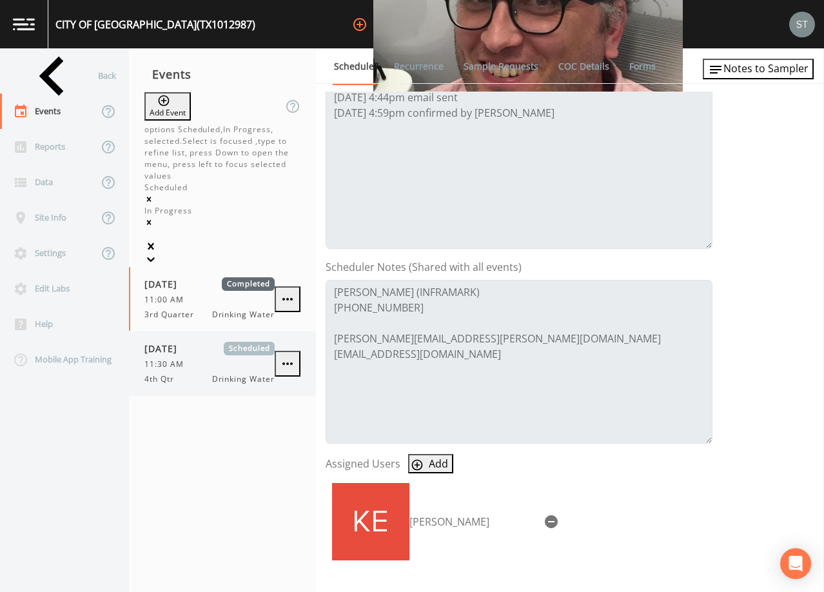
click at [184, 359] on span "11:30 AM" at bounding box center [168, 365] width 47 height 12
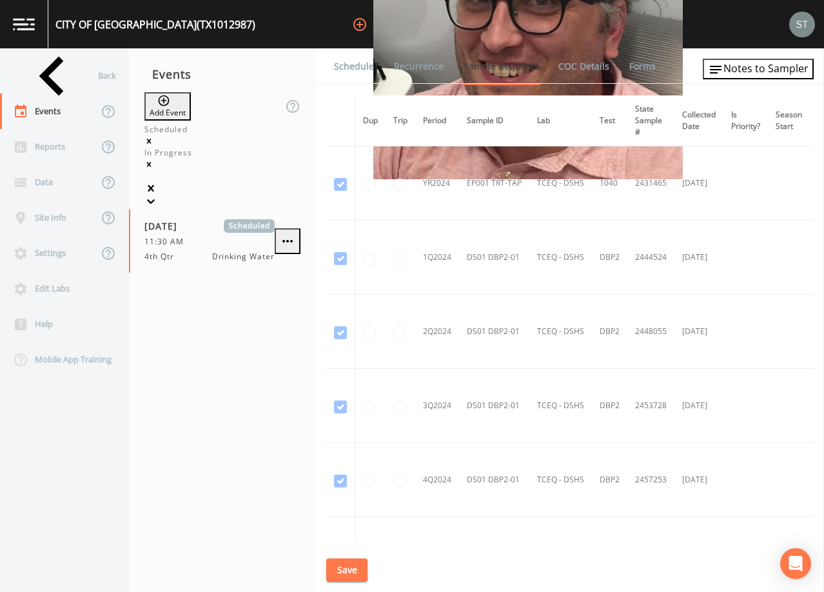
click at [359, 73] on link "Schedule" at bounding box center [354, 66] width 44 height 36
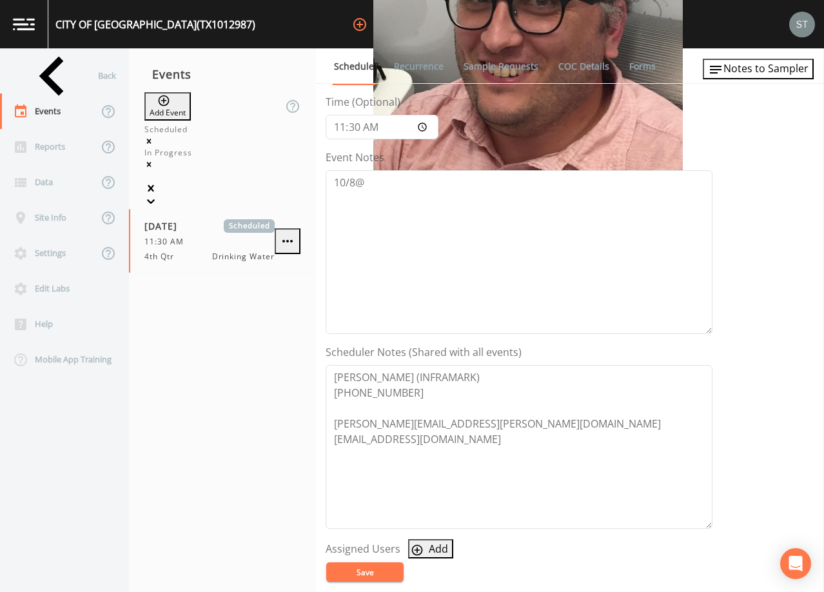
scroll to position [129, 0]
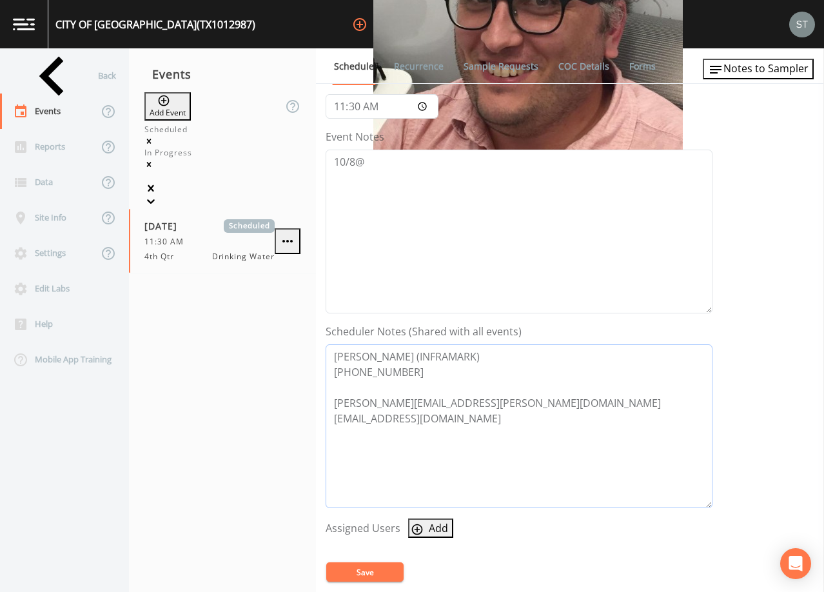
click at [537, 426] on textarea "[PERSON_NAME] (INFRAMARK) [PHONE_NUMBER] [PERSON_NAME][EMAIL_ADDRESS][PERSON_NA…" at bounding box center [519, 426] width 387 height 164
click at [501, 388] on textarea "[PERSON_NAME] (INFRAMARK) [PHONE_NUMBER] [PERSON_NAME][EMAIL_ADDRESS][PERSON_NA…" at bounding box center [519, 426] width 387 height 164
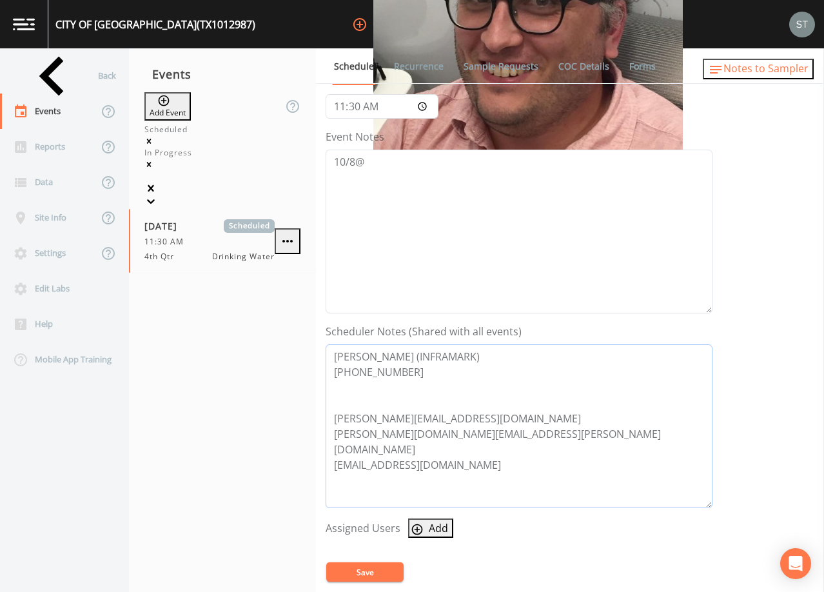
type textarea "[PERSON_NAME] (INFRAMARK) [PHONE_NUMBER] [PERSON_NAME][EMAIL_ADDRESS][DOMAIN_NA…"
click at [767, 75] on span "Notes to Sampler" at bounding box center [766, 68] width 85 height 14
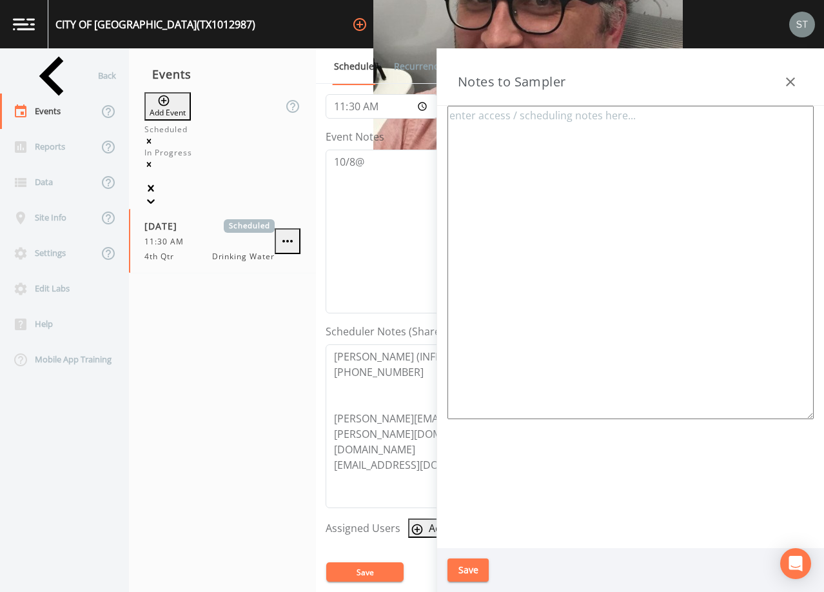
type textarea "[PERSON_NAME] (INFRAMARK) [PHONE_NUMBER] Meeting Location: [STREET_ADDRESS]."
click at [795, 78] on icon "button" at bounding box center [790, 81] width 15 height 15
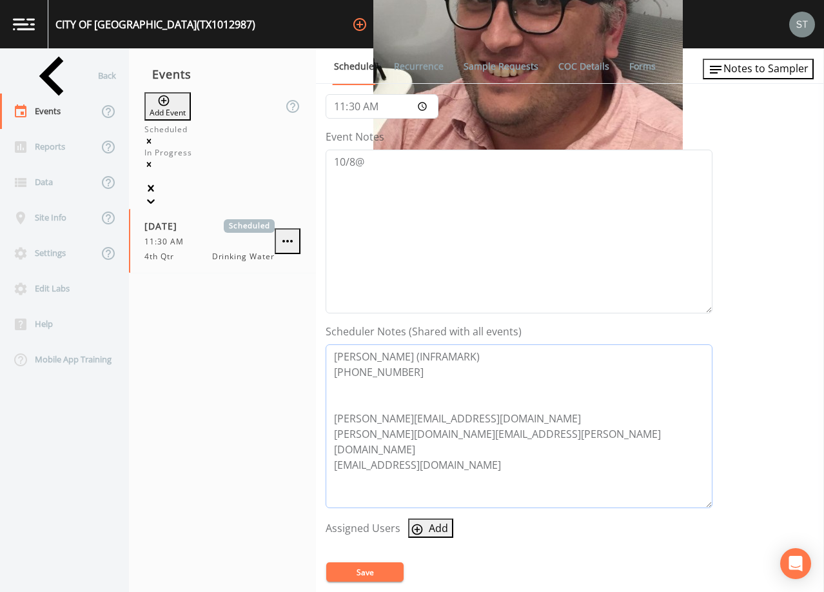
click at [372, 403] on textarea "[PERSON_NAME] (INFRAMARK) [PHONE_NUMBER] [PERSON_NAME][EMAIL_ADDRESS][DOMAIN_NA…" at bounding box center [519, 426] width 387 height 164
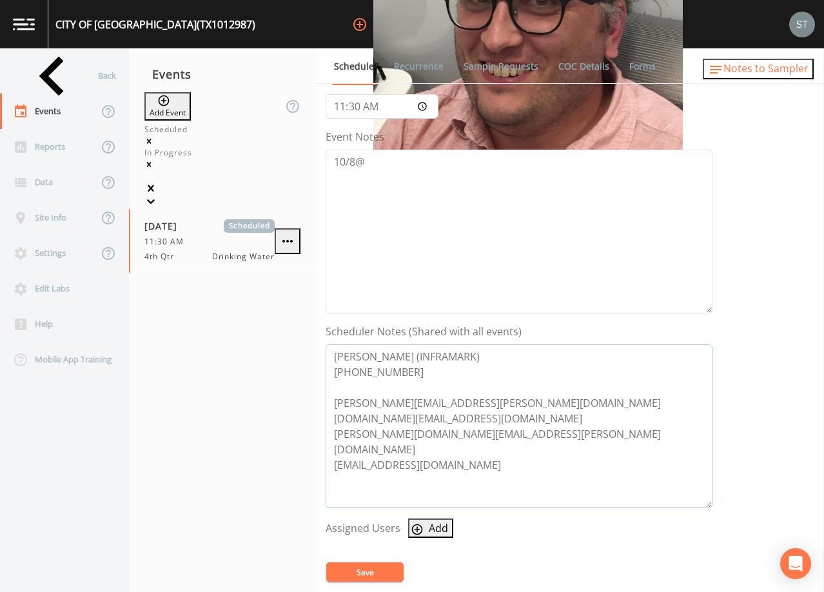
type textarea "[PERSON_NAME] (INFRAMARK) [PHONE_NUMBER] [PERSON_NAME][EMAIL_ADDRESS][PERSON_NA…"
click at [769, 72] on span "Notes to Sampler" at bounding box center [766, 68] width 85 height 14
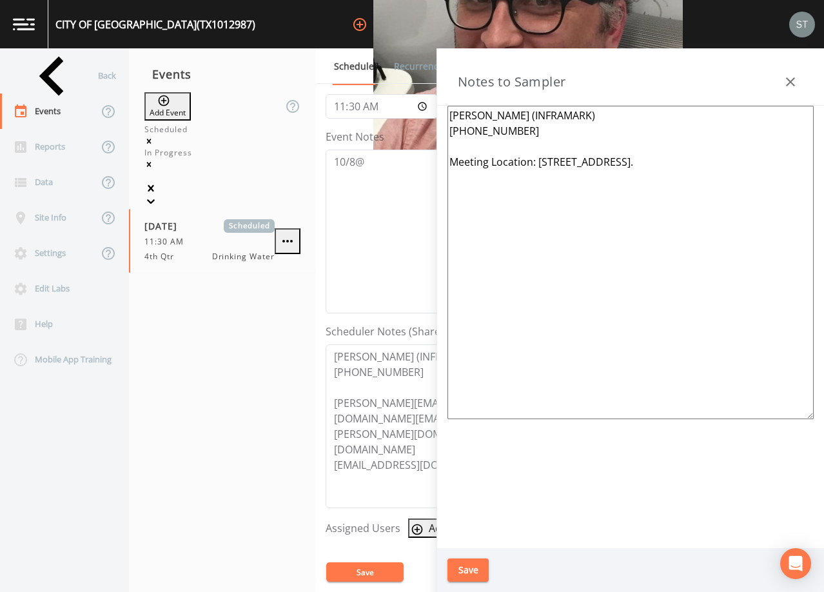
drag, startPoint x: 537, startPoint y: 141, endPoint x: 410, endPoint y: 104, distance: 132.9
click at [410, 105] on div "Back Events Reports Data Site Info Settings Edit Labs Help Mobile App Training …" at bounding box center [412, 320] width 824 height 544
click at [704, 129] on textarea "Meeting Location: [STREET_ADDRESS]." at bounding box center [631, 263] width 366 height 314
type textarea "Meeting Location: [STREET_ADDRESS]"
click at [475, 566] on button "Save" at bounding box center [468, 571] width 41 height 24
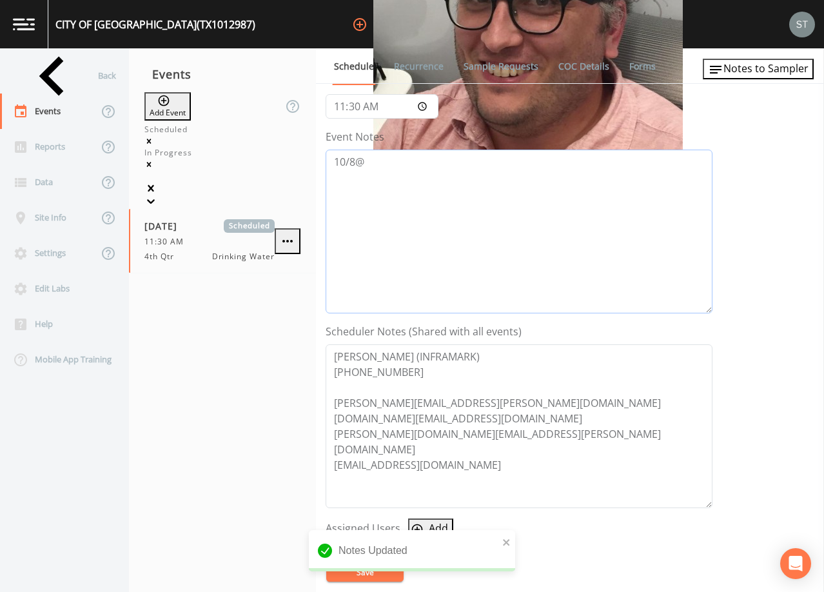
click at [439, 203] on textarea "10/8@" at bounding box center [519, 232] width 387 height 164
drag, startPoint x: 554, startPoint y: 443, endPoint x: 564, endPoint y: 428, distance: 18.1
click at [555, 442] on textarea "[PERSON_NAME] (INFRAMARK) [PHONE_NUMBER] [PERSON_NAME][EMAIL_ADDRESS][PERSON_NA…" at bounding box center [519, 426] width 387 height 164
click at [481, 379] on textarea "[PERSON_NAME] (INFRAMARK) [PHONE_NUMBER] [PERSON_NAME][EMAIL_ADDRESS][PERSON_NA…" at bounding box center [519, 426] width 387 height 164
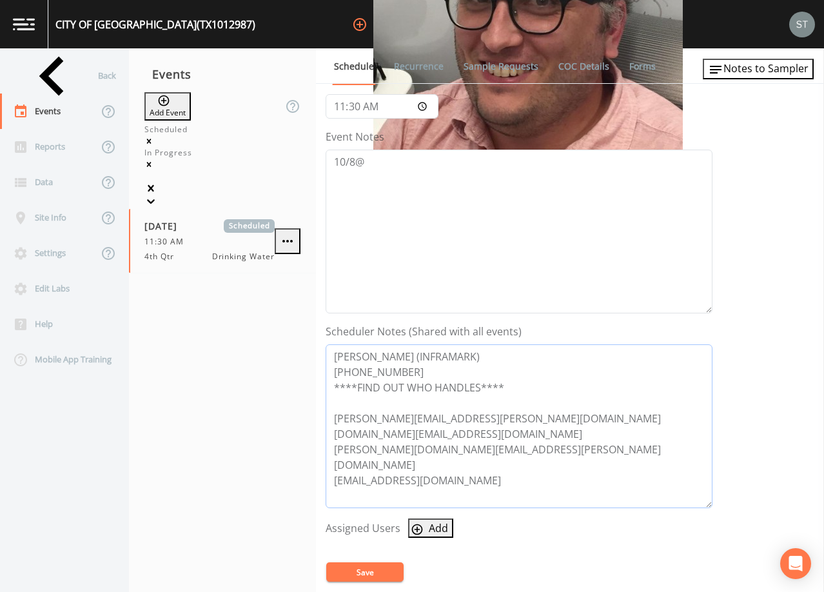
type textarea "[PERSON_NAME] (INFRAMARK) [PHONE_NUMBER] ****FIND OUT WHO HANDLES**** [PERSON_N…"
click at [457, 252] on textarea "10/8@" at bounding box center [519, 232] width 387 height 164
click at [381, 566] on button "Save" at bounding box center [364, 572] width 77 height 19
click at [404, 169] on textarea "10/8@" at bounding box center [519, 232] width 387 height 164
type textarea "[DATE]2:59 Email Sent"
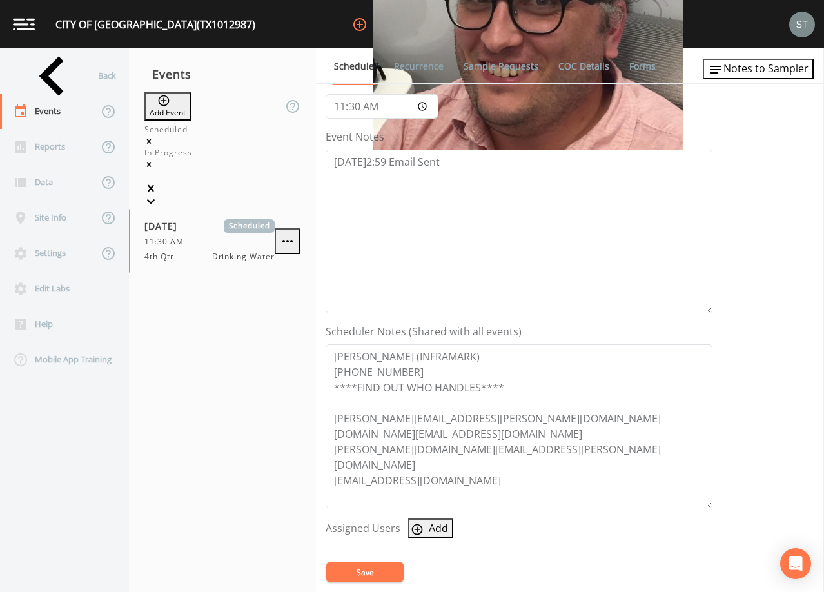
click at [375, 577] on button "Save" at bounding box center [364, 572] width 77 height 19
click at [370, 572] on button "Save" at bounding box center [364, 572] width 77 height 19
click at [425, 65] on link "Recurrence" at bounding box center [419, 66] width 54 height 36
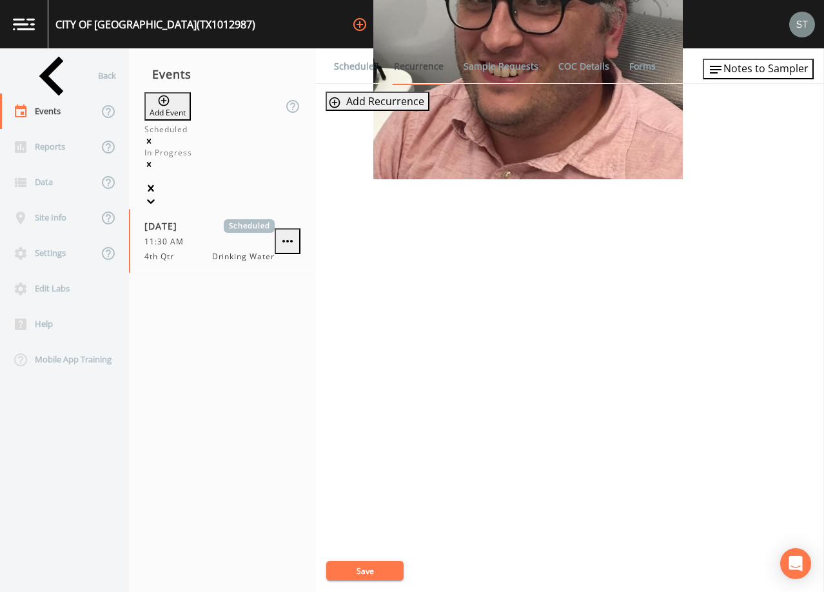
click at [365, 68] on link "Schedule" at bounding box center [354, 66] width 44 height 36
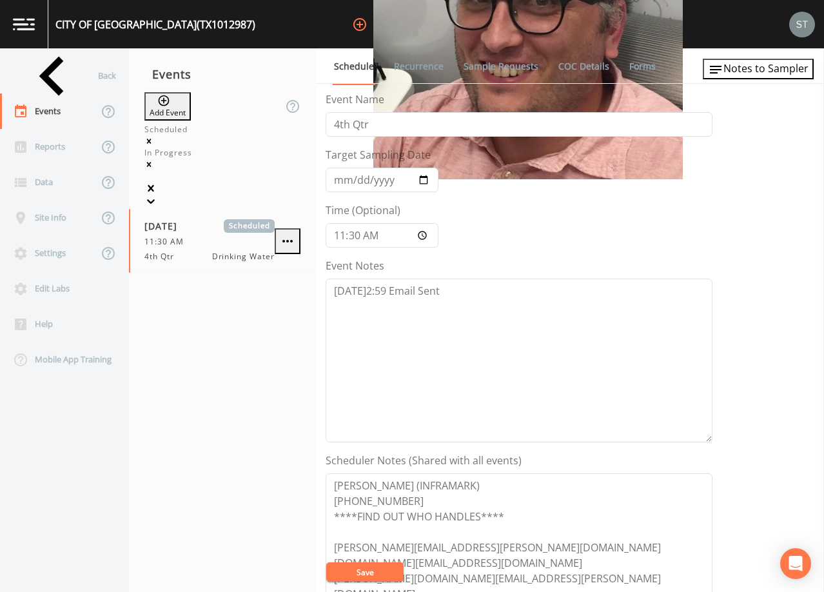
click at [386, 571] on button "Save" at bounding box center [364, 572] width 77 height 19
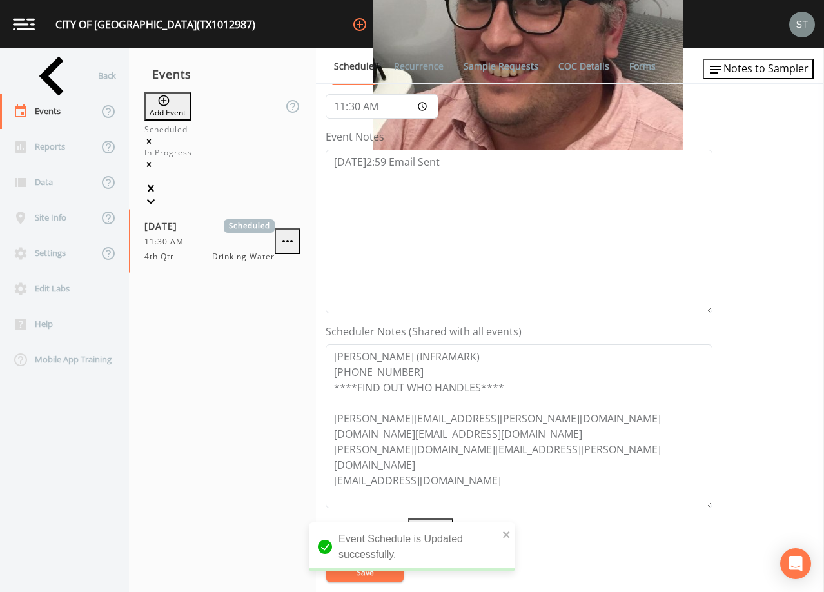
scroll to position [60, 0]
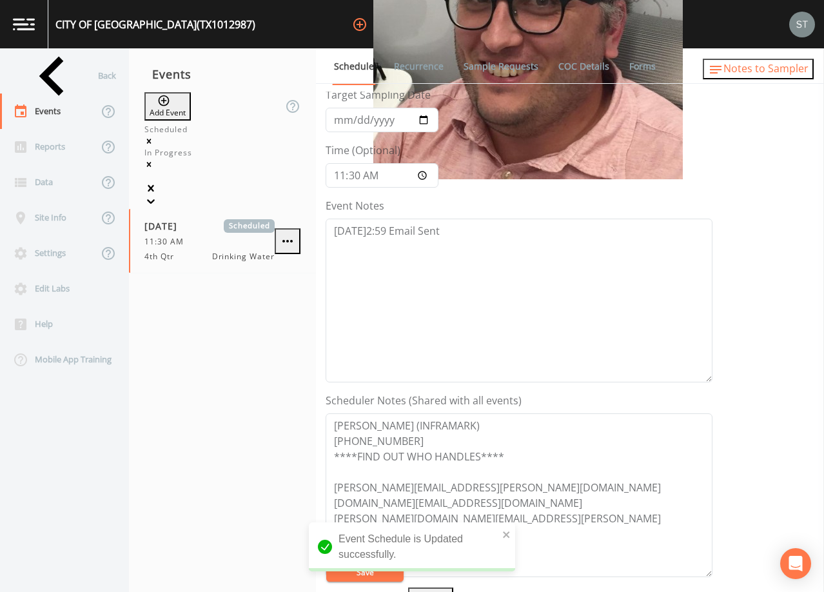
click at [787, 72] on span "Notes to Sampler" at bounding box center [766, 68] width 85 height 14
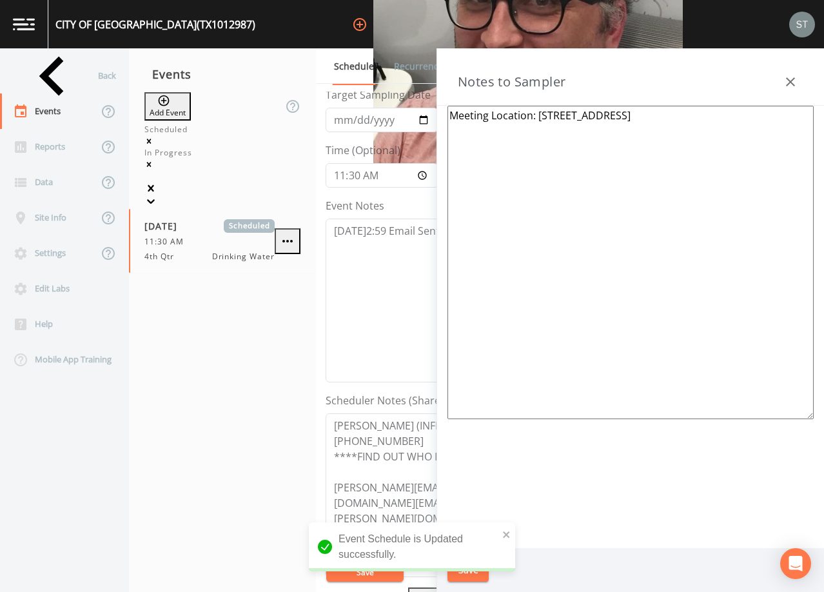
click at [793, 80] on icon "button" at bounding box center [790, 81] width 9 height 9
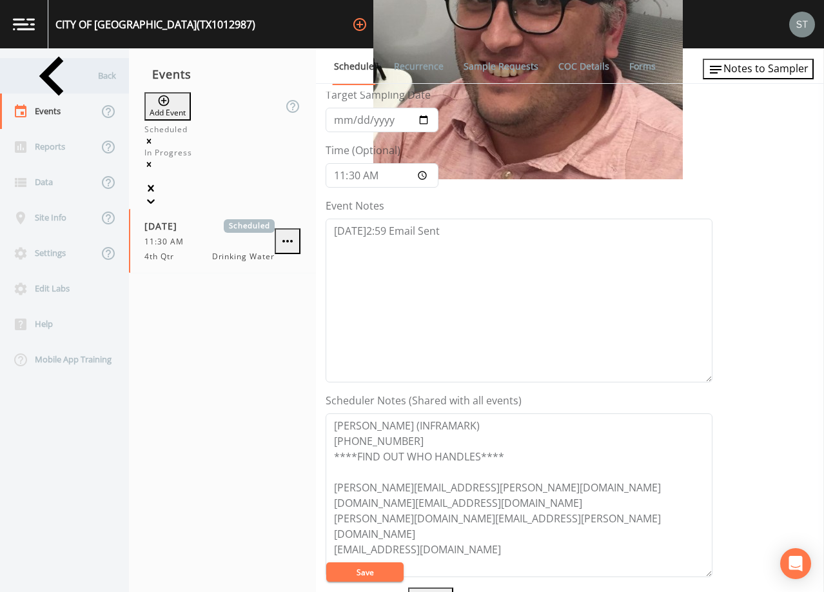
click at [55, 77] on div "Back" at bounding box center [58, 75] width 116 height 35
